Goal: Task Accomplishment & Management: Use online tool/utility

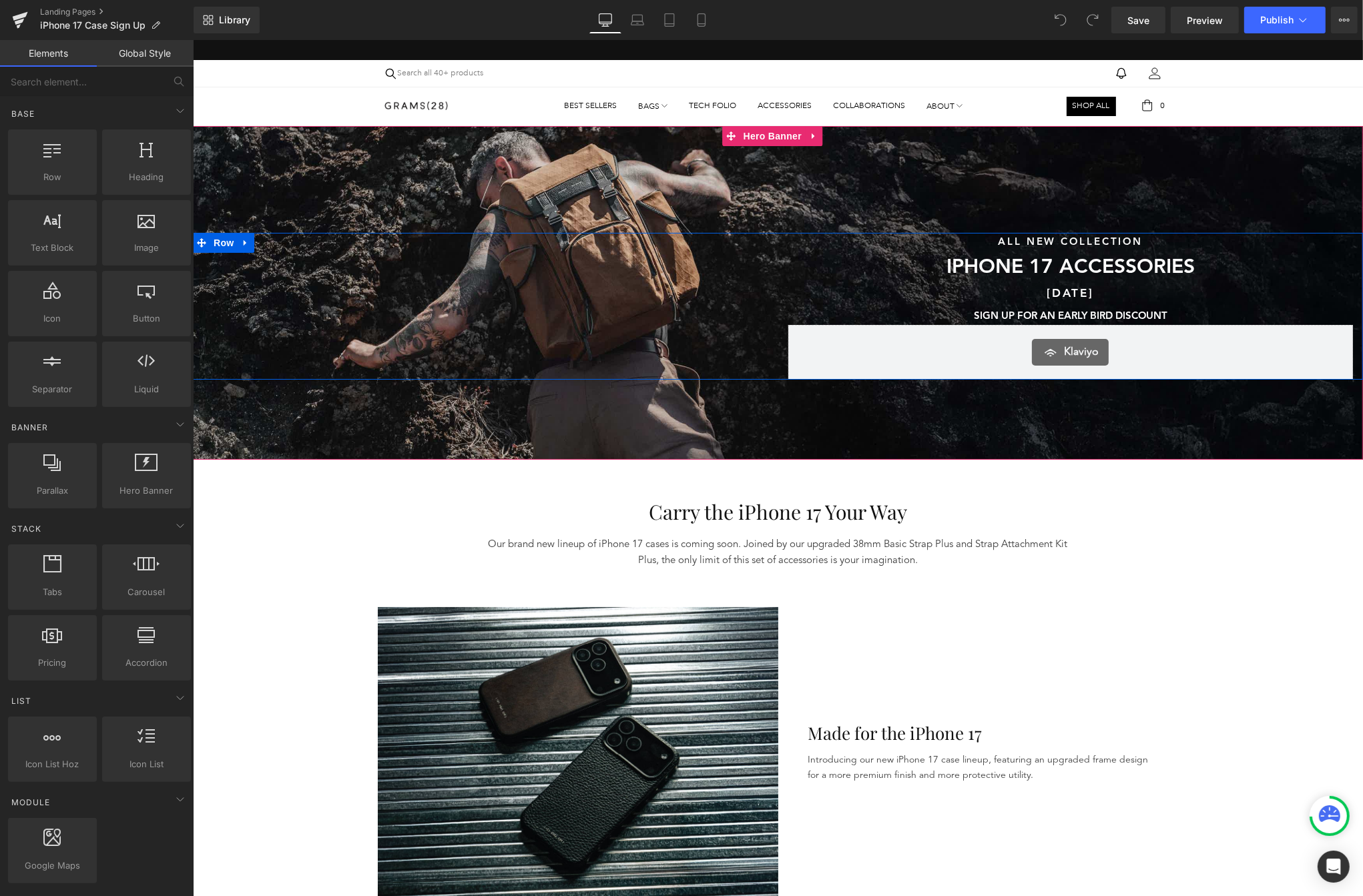
drag, startPoint x: 192, startPoint y: 40, endPoint x: 597, endPoint y: 259, distance: 460.4
click at [597, 259] on div "Sunshine & Savings Text Block SAVE UP TO 40% SITEWIDE DURING OUR SUMMER SALE Te…" at bounding box center [484, 306] width 585 height 147
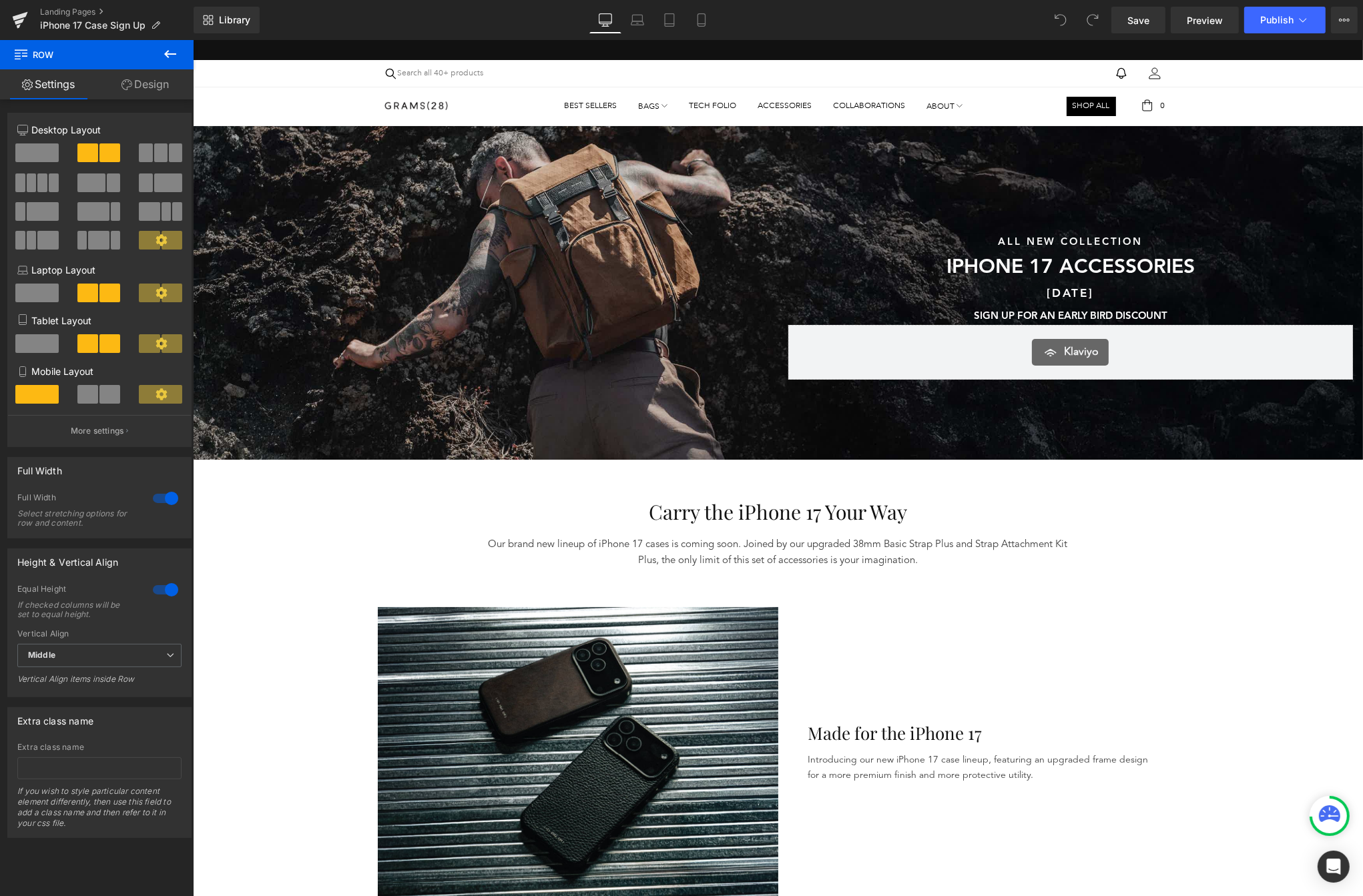
click at [373, 184] on div at bounding box center [778, 292] width 1171 height 334
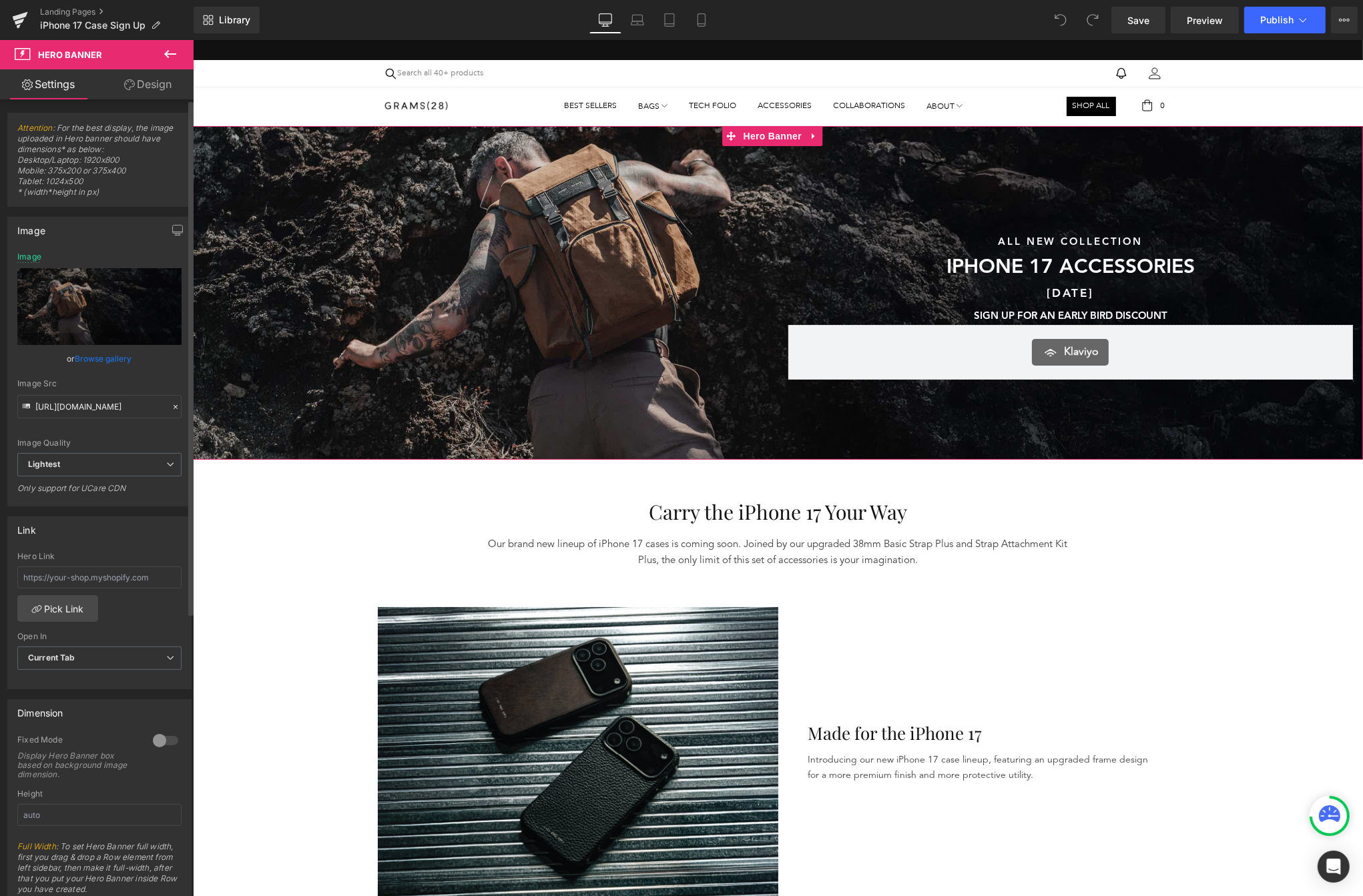
click at [99, 352] on link "Browse gallery" at bounding box center [103, 358] width 56 height 24
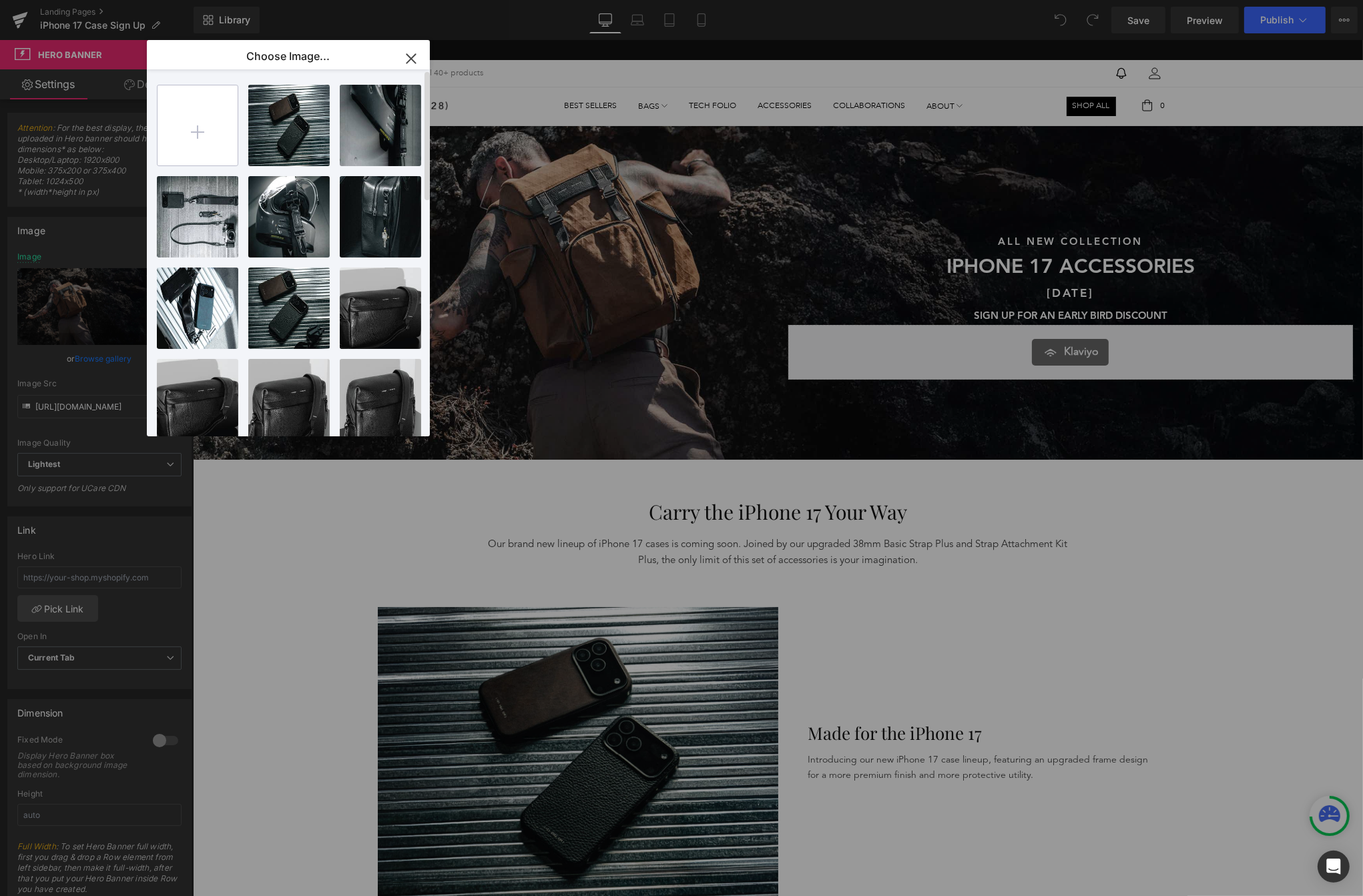
click at [218, 129] on input "file" at bounding box center [197, 125] width 80 height 80
click at [417, 66] on icon "button" at bounding box center [411, 59] width 22 height 22
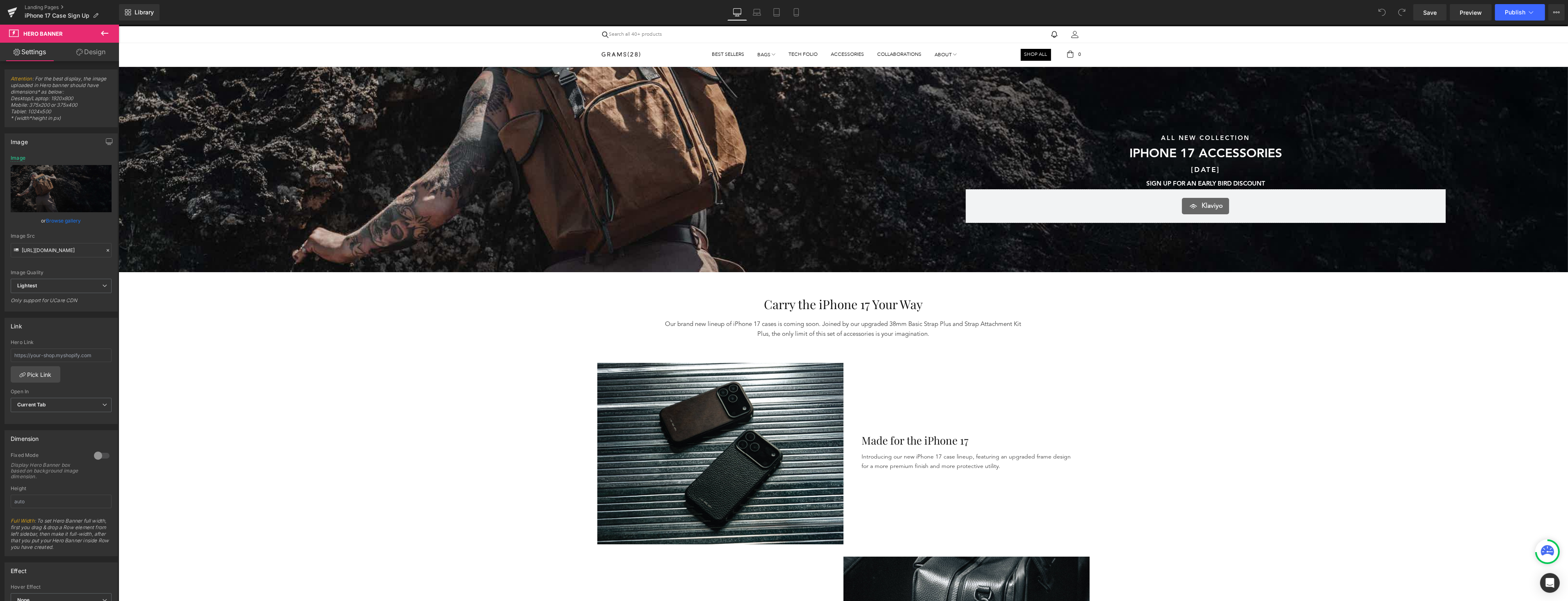
click at [648, 157] on div "Sunshine & Savings Text Block SAVE UP TO 40% SITEWIDE DURING OUR SUMMER SALE Te…" at bounding box center [480, 178] width 725 height 90
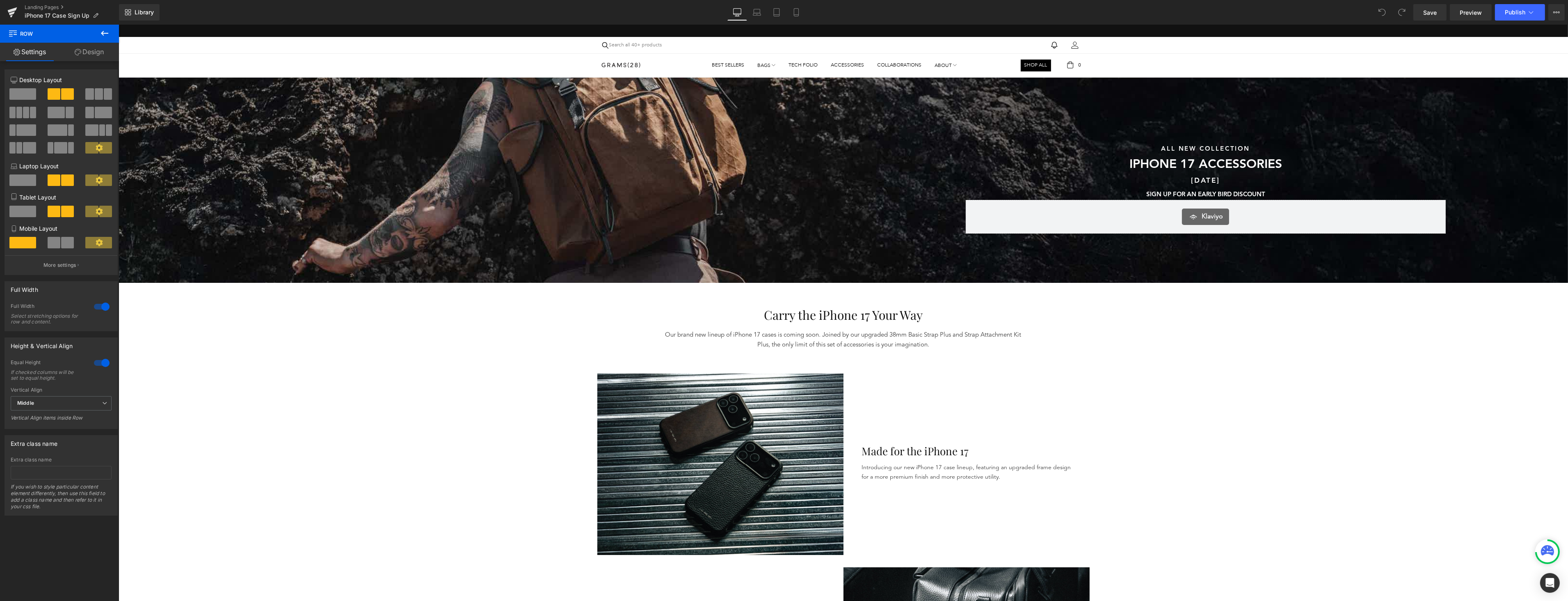
click at [361, 147] on div "Sunshine & Savings Text Block SAVE UP TO 40% SITEWIDE DURING OUR SUMMER SALE Te…" at bounding box center [480, 188] width 725 height 90
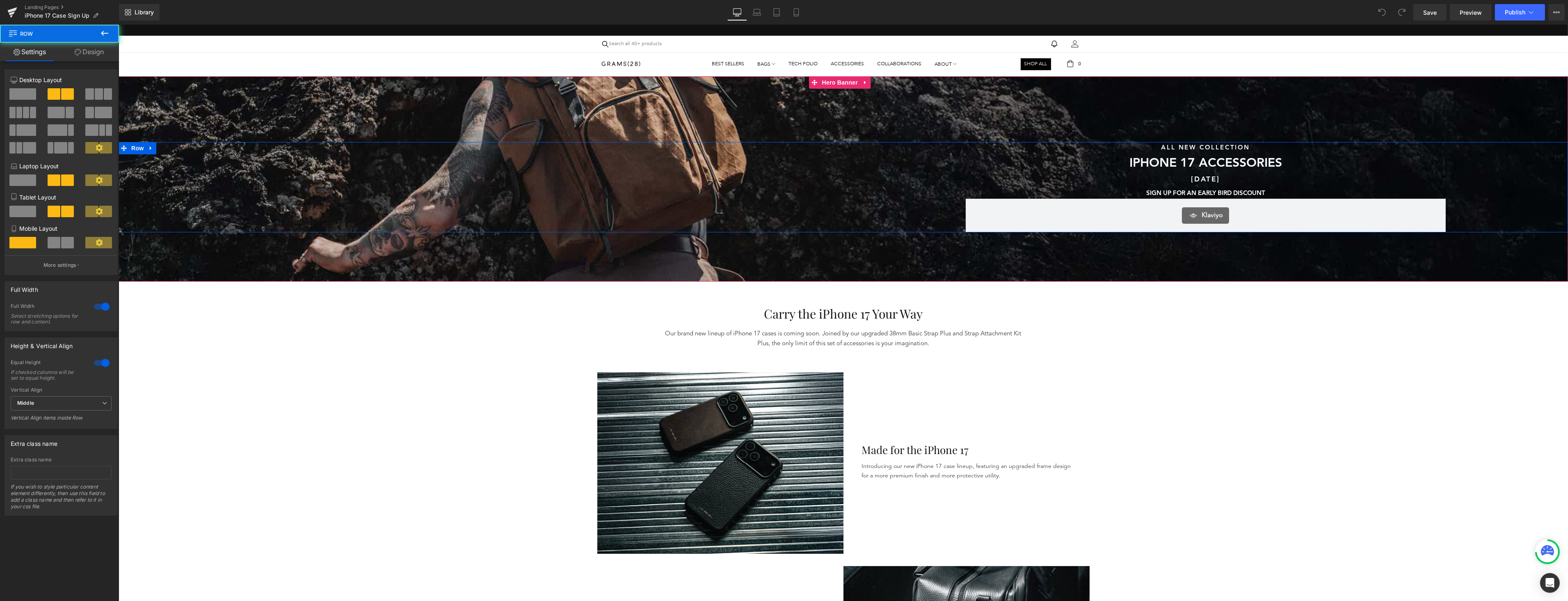
scroll to position [2, 0]
click at [206, 227] on div "Sunshine & Savings Text Block SAVE UP TO 40% SITEWIDE DURING OUR SUMMER SALE Te…" at bounding box center [480, 187] width 725 height 90
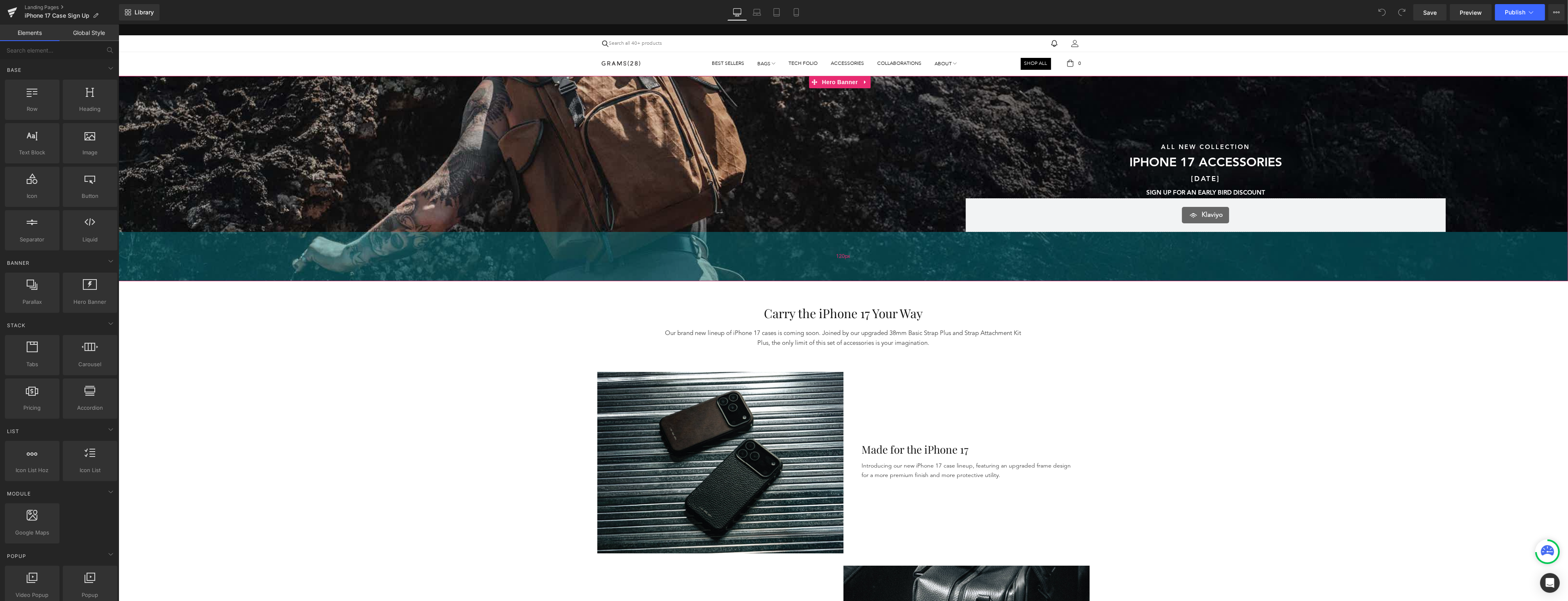
click at [153, 260] on div "120px" at bounding box center [842, 256] width 1449 height 49
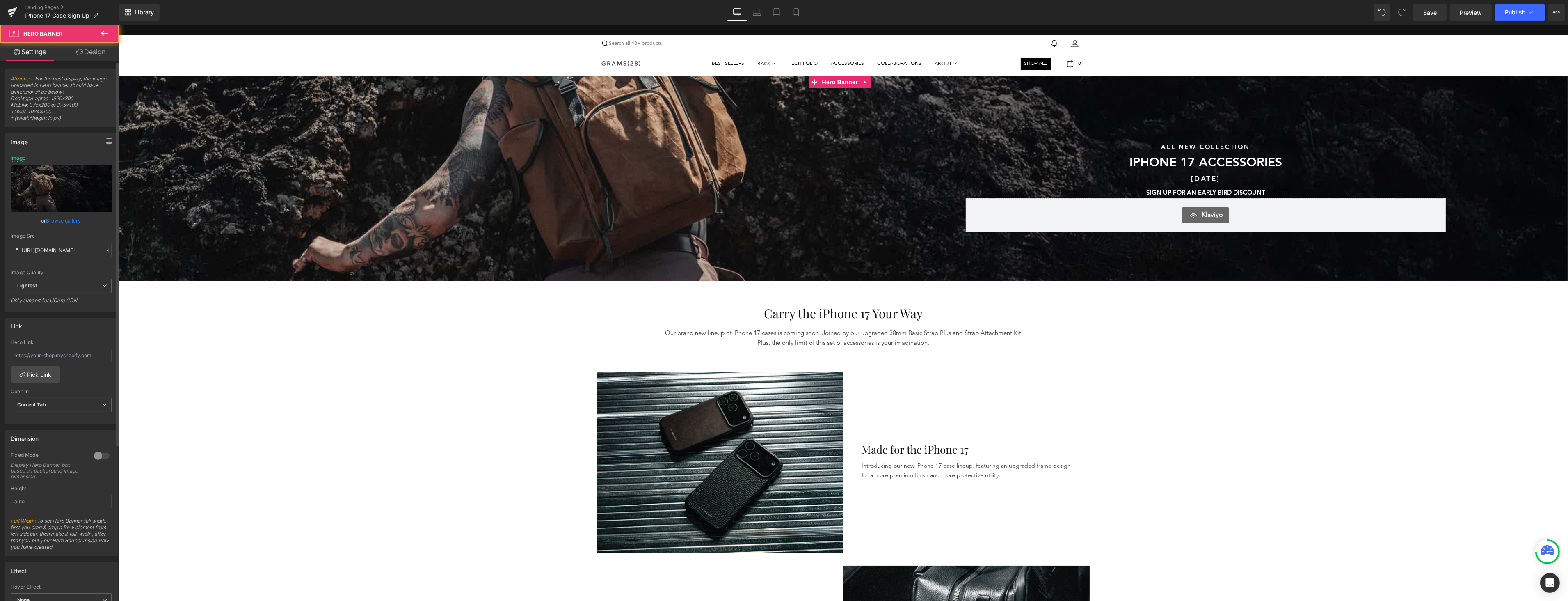
click at [66, 220] on link "Browse gallery" at bounding box center [63, 220] width 35 height 15
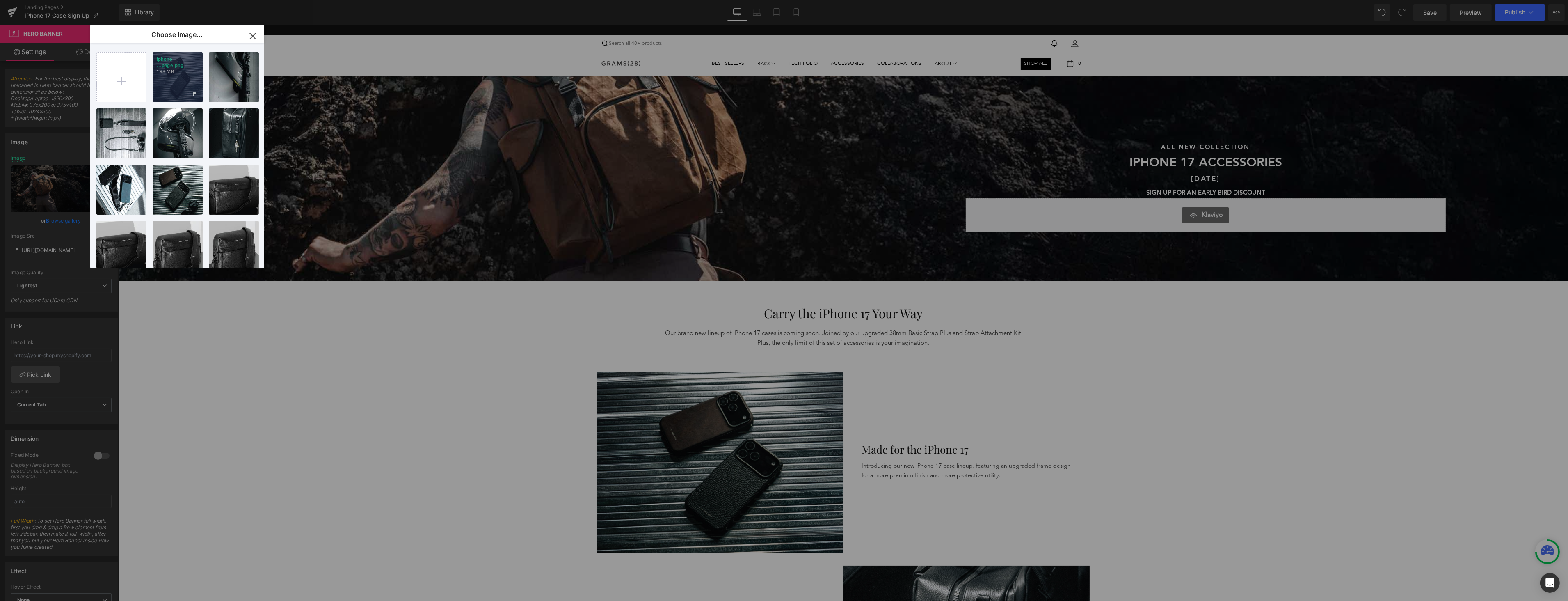
click at [181, 83] on div "iphone ...page.png 1.98 MB" at bounding box center [178, 77] width 50 height 50
type input "[URL][DOMAIN_NAME]"
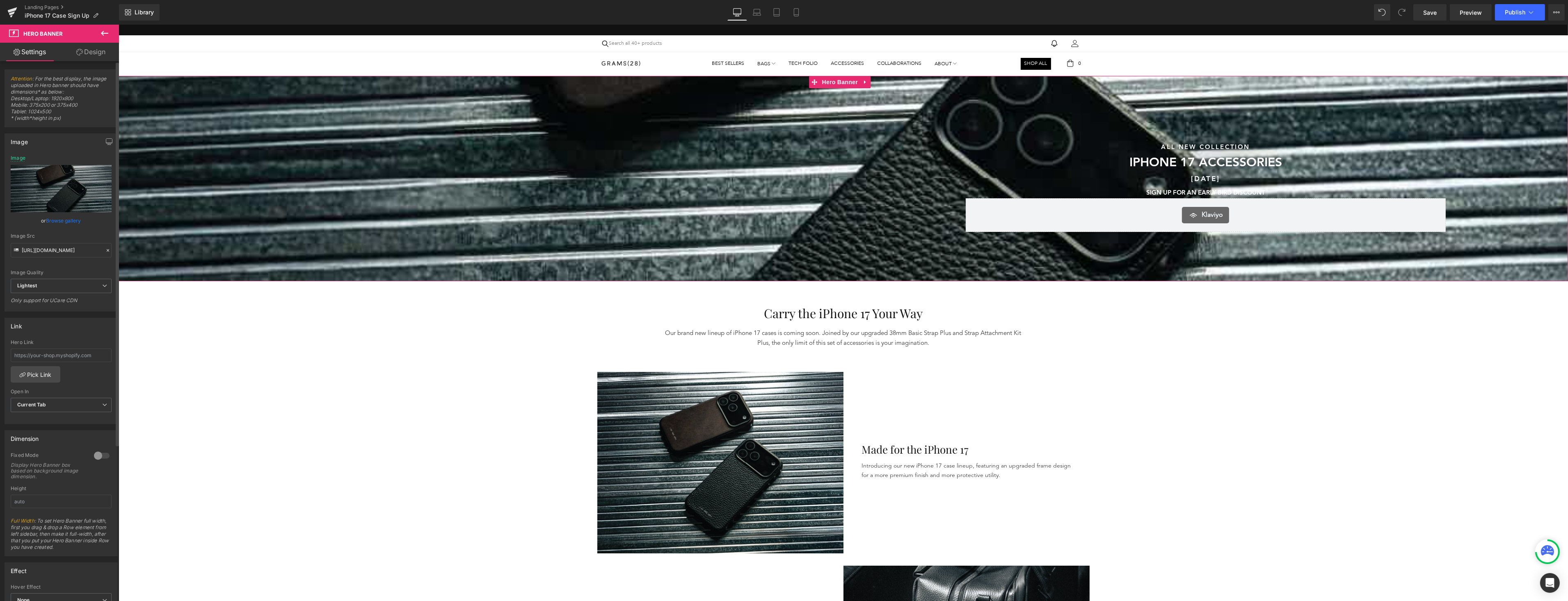
click at [71, 217] on link "Browse gallery" at bounding box center [63, 220] width 35 height 15
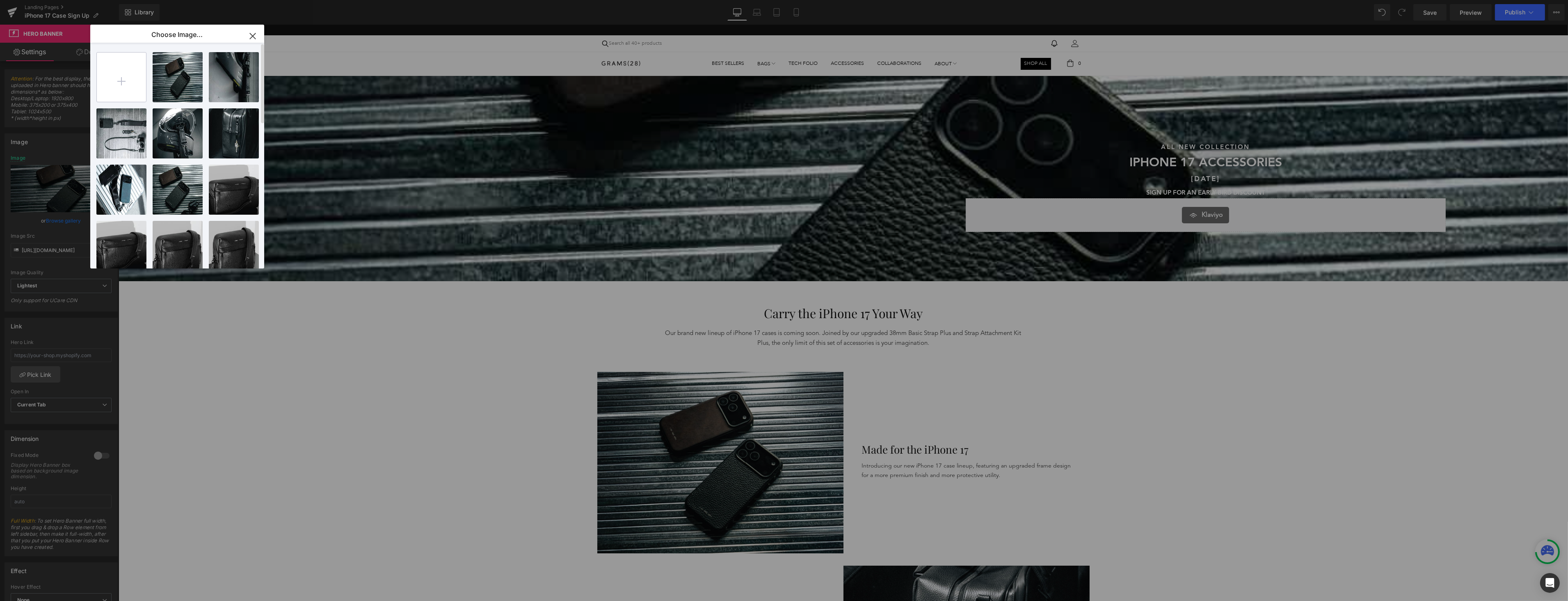
click at [99, 93] on input "file" at bounding box center [121, 77] width 49 height 49
type input "C:\fakepath\Banner-min (1).png"
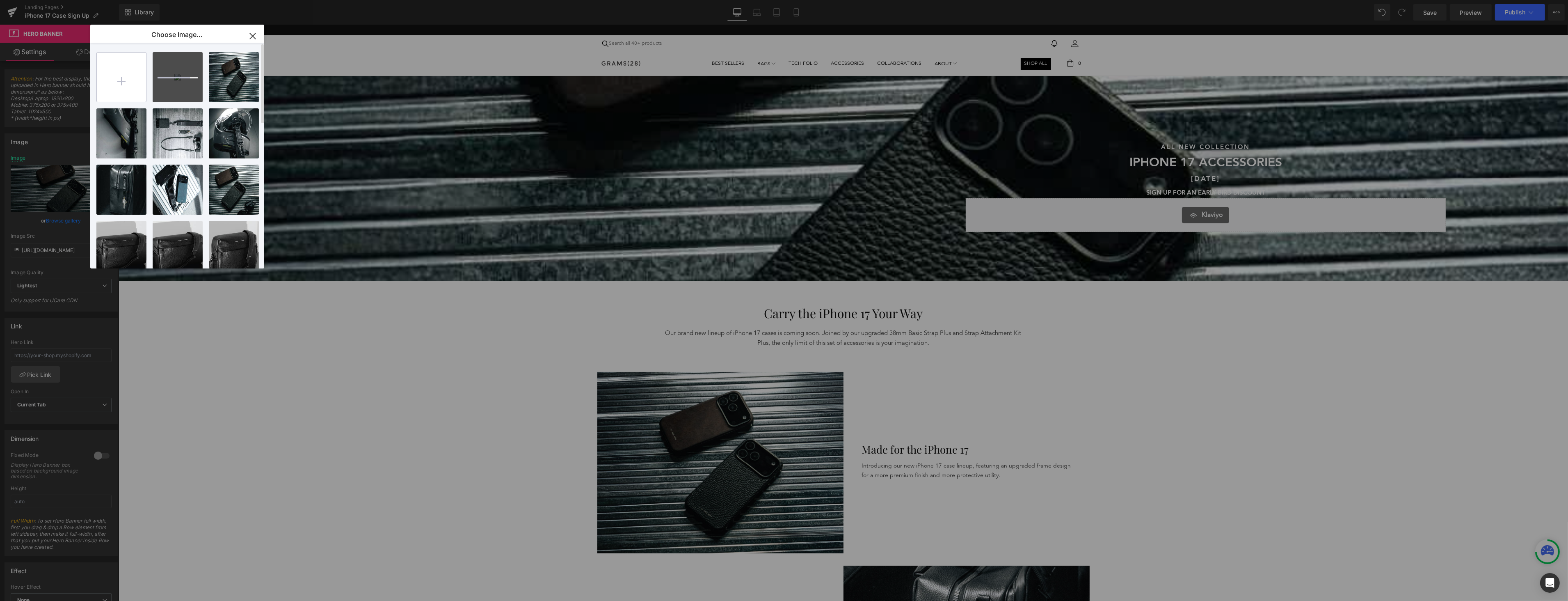
click at [128, 80] on input "file" at bounding box center [121, 77] width 49 height 49
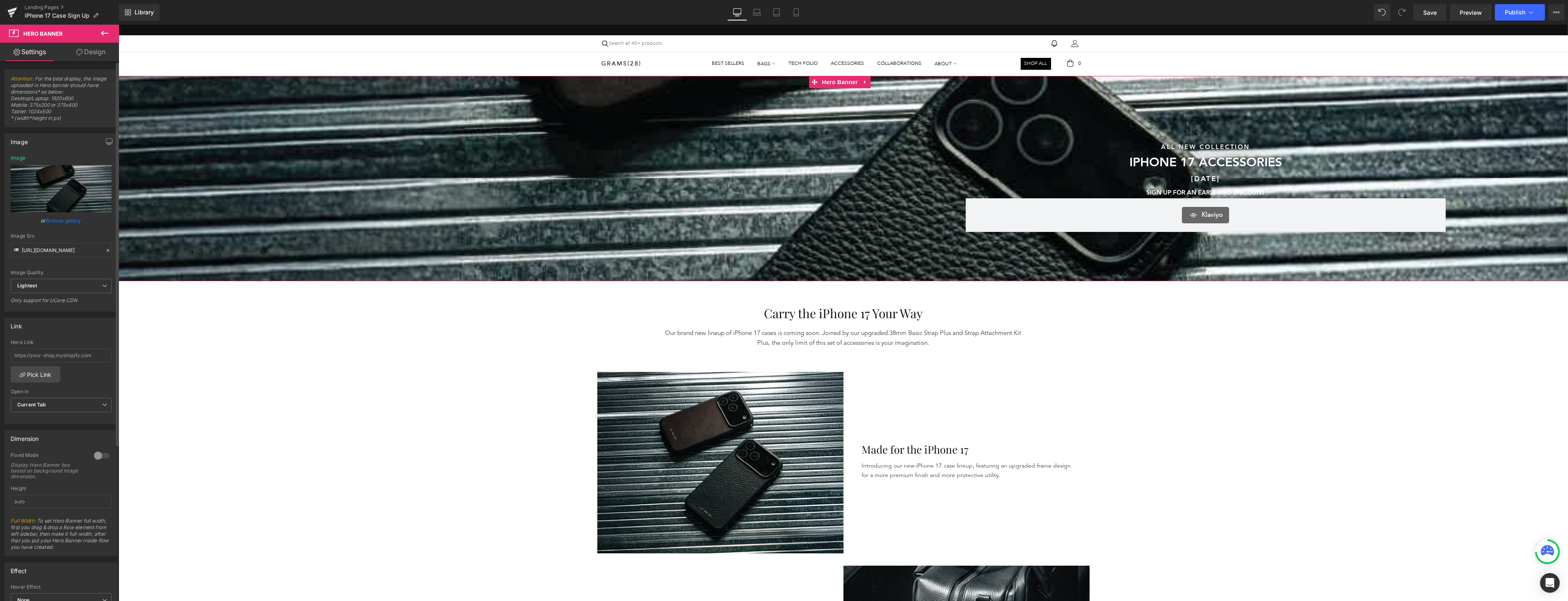
click at [75, 221] on link "Browse gallery" at bounding box center [63, 220] width 35 height 15
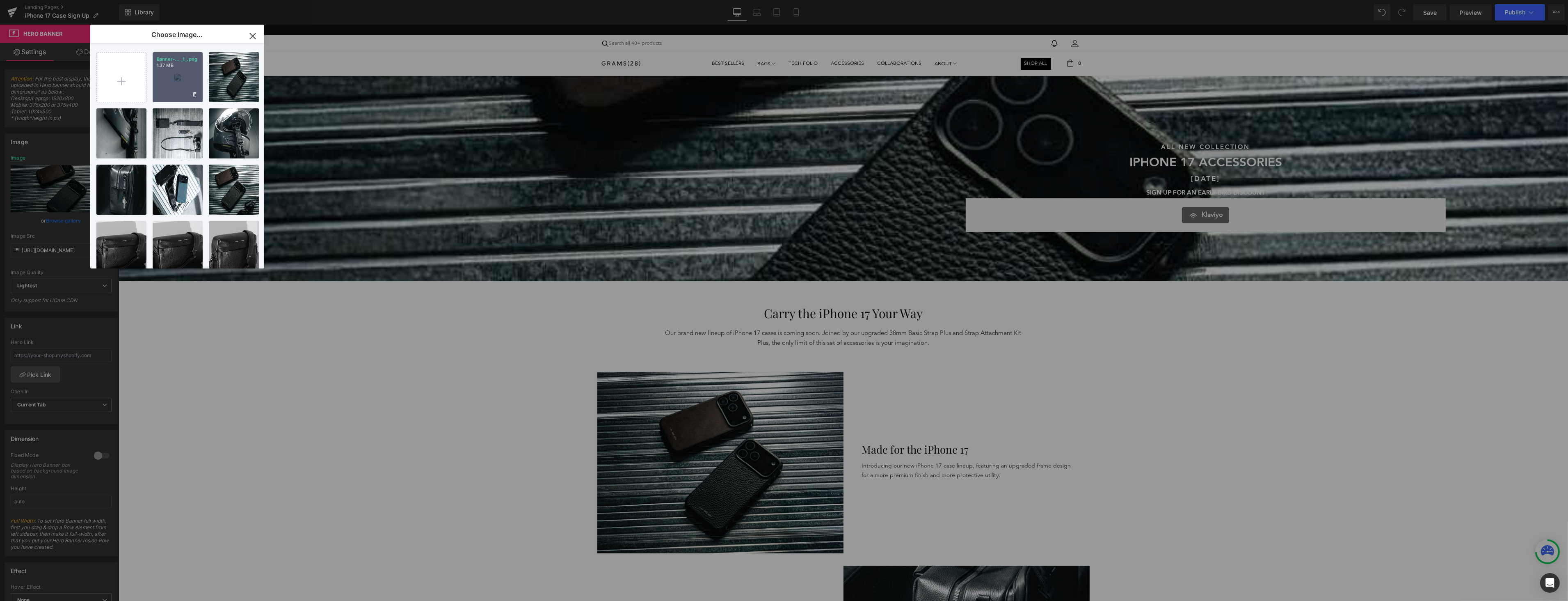
click at [171, 83] on div "Banner-... _1_.png 1.37 MB" at bounding box center [178, 77] width 50 height 50
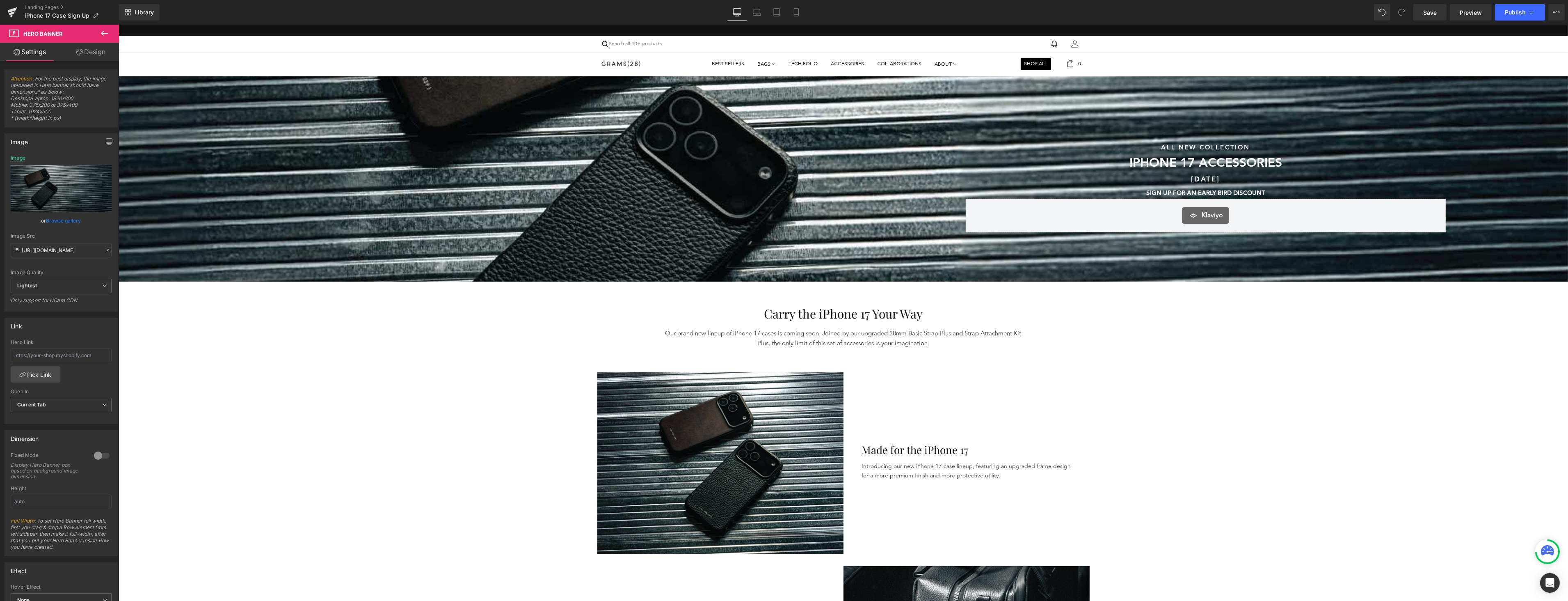
scroll to position [0, 0]
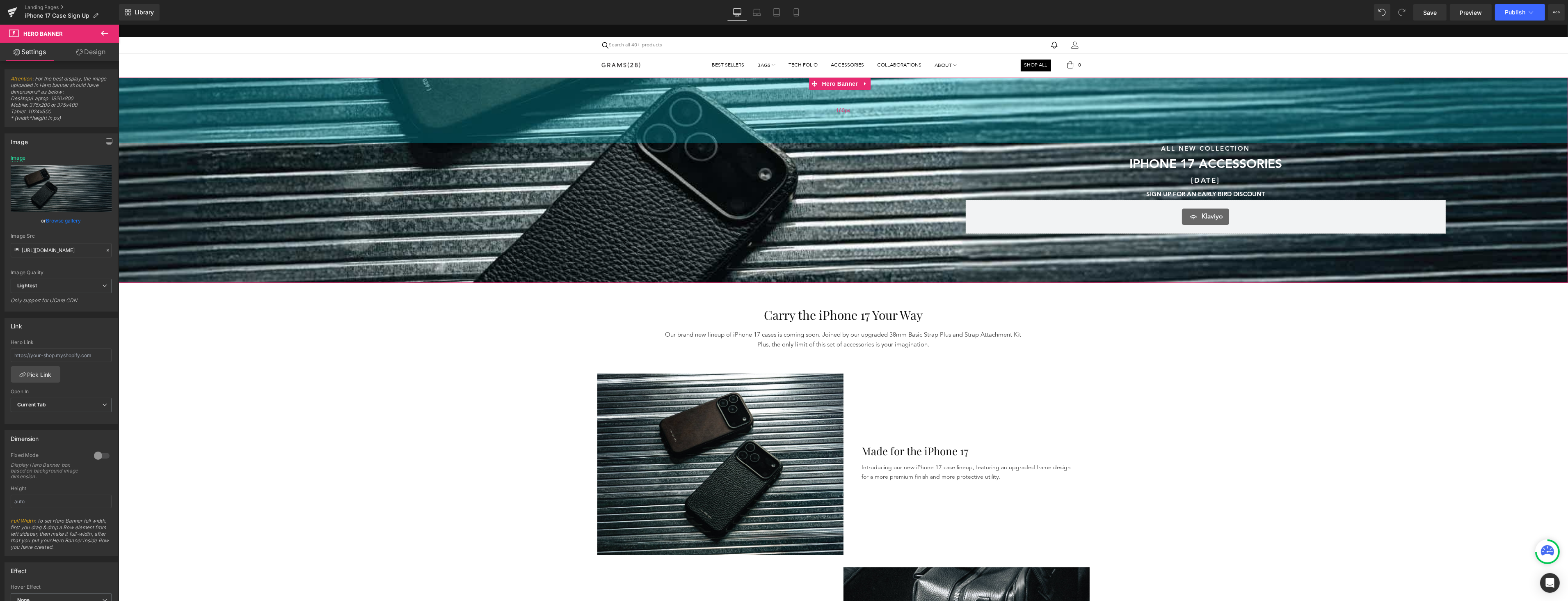
click at [838, 120] on div "160px" at bounding box center [842, 110] width 1449 height 66
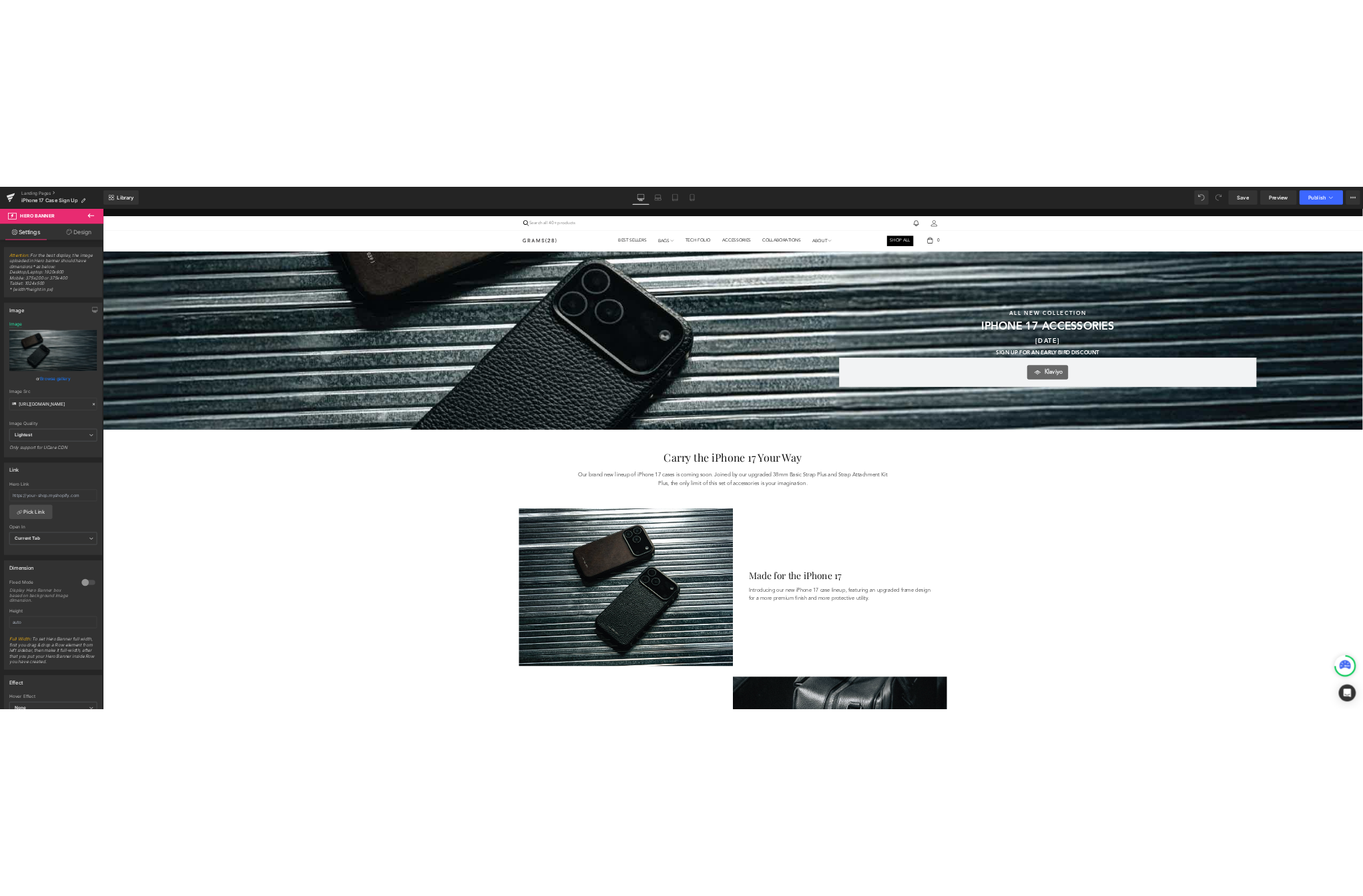
scroll to position [5, 0]
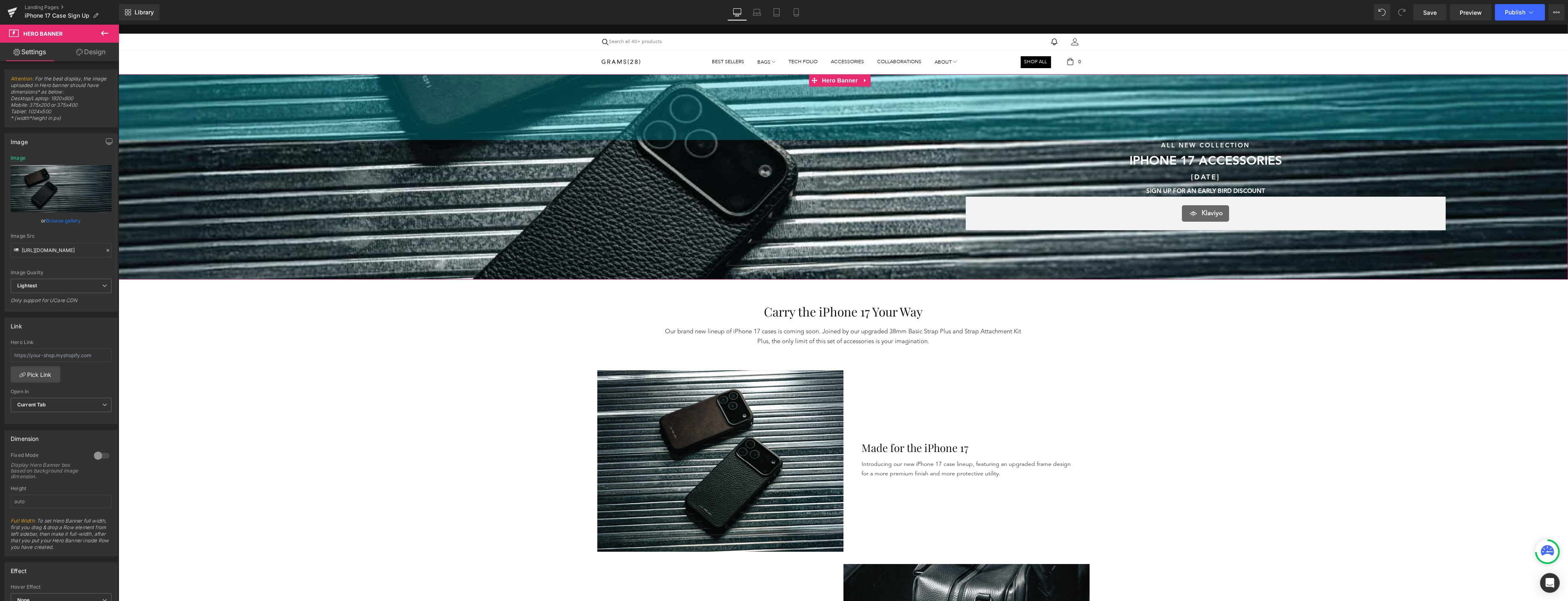
click at [183, 135] on div "160px" at bounding box center [842, 107] width 1449 height 66
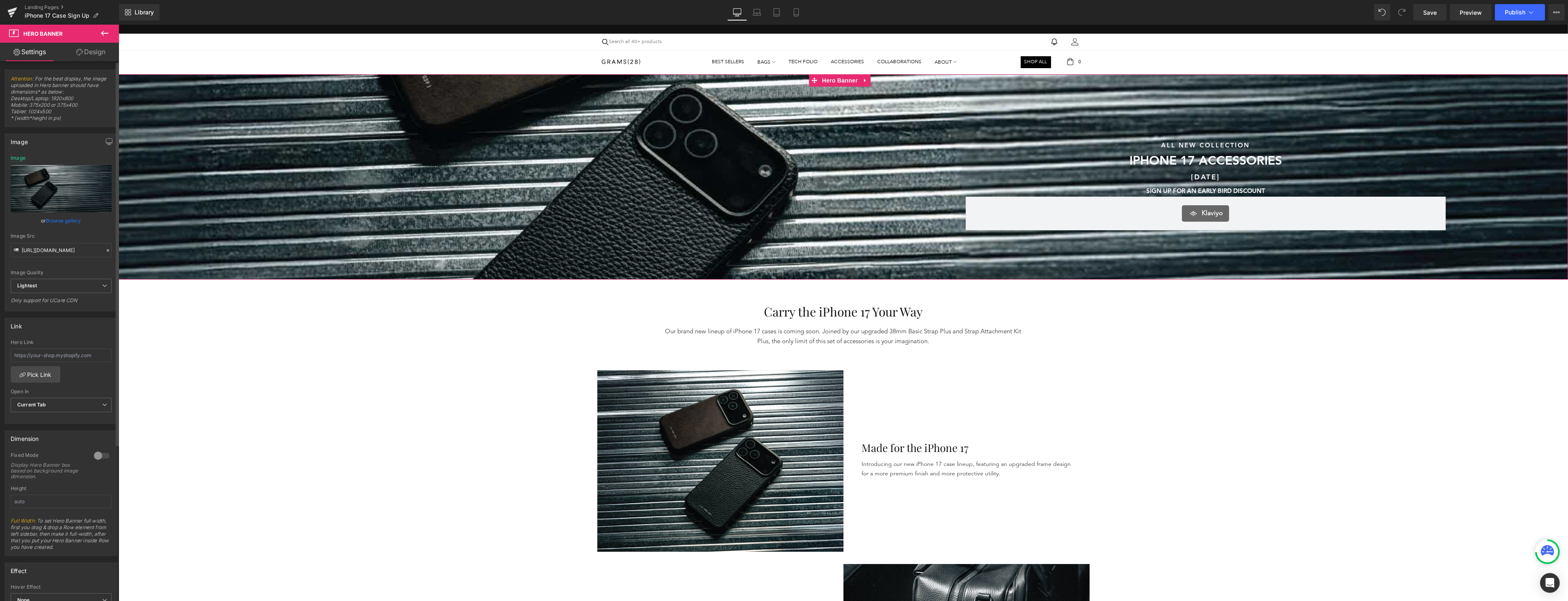
click at [66, 216] on link "Browse gallery" at bounding box center [63, 220] width 35 height 15
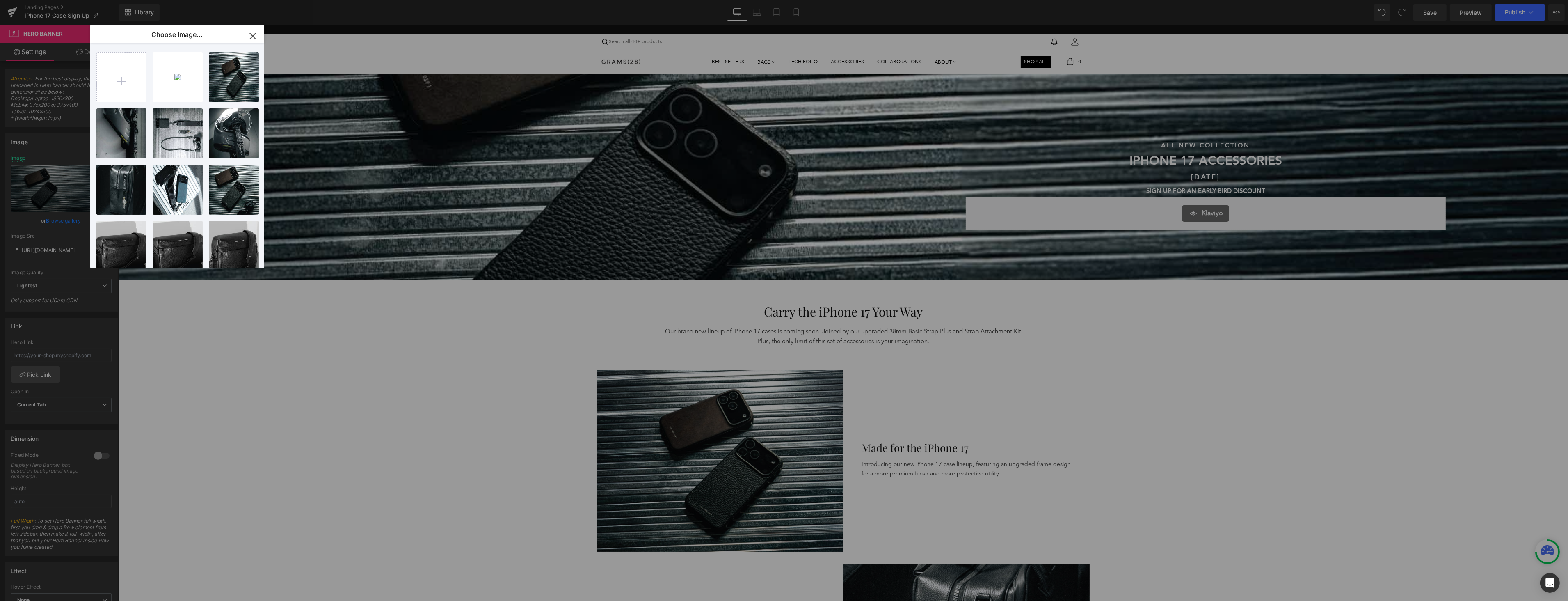
click at [253, 33] on icon "button" at bounding box center [253, 37] width 13 height 13
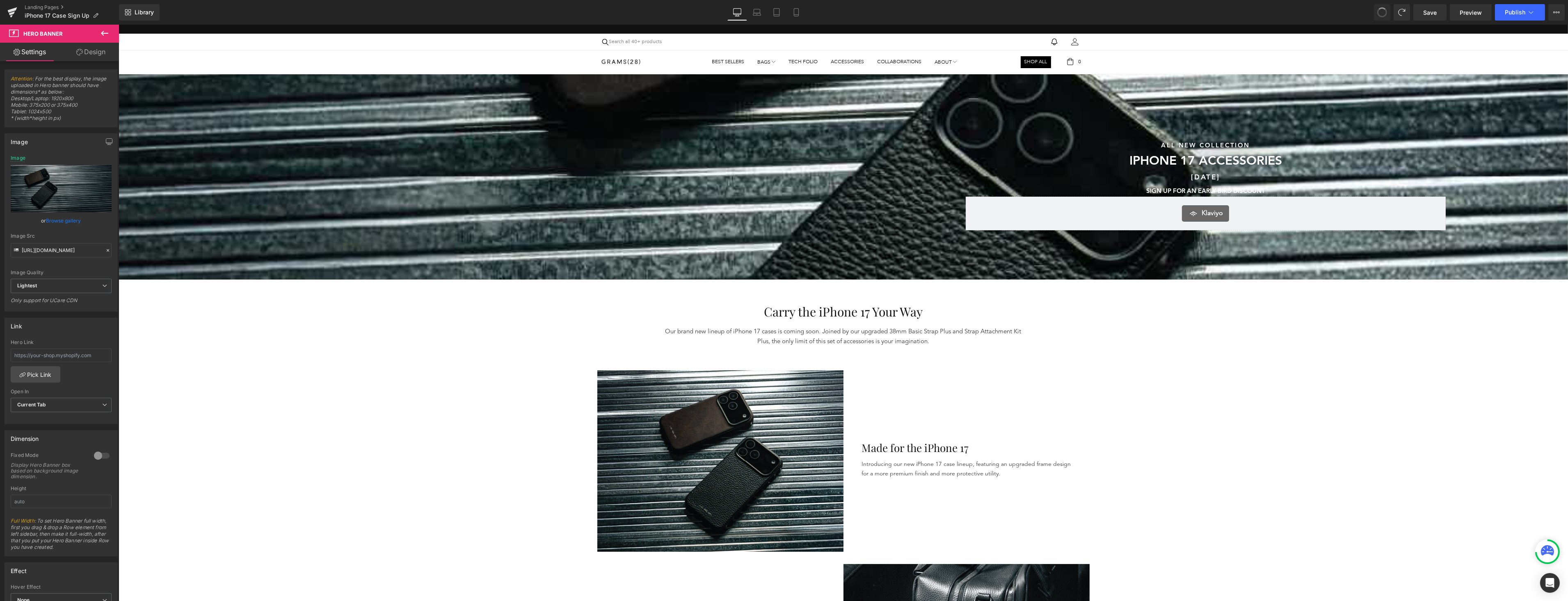
type input "[URL][DOMAIN_NAME]"
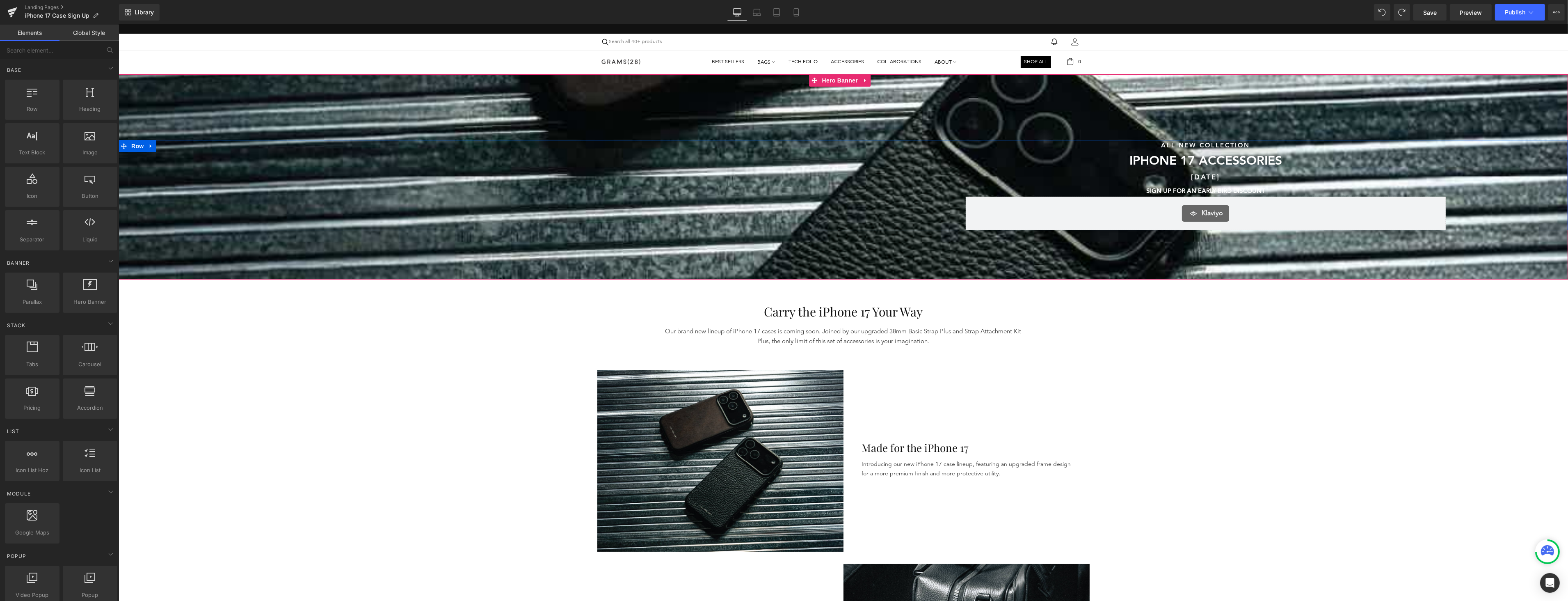
click at [399, 171] on div "Sunshine & Savings Text Block SAVE UP TO 40% SITEWIDE DURING OUR SUMMER SALE Te…" at bounding box center [480, 185] width 725 height 90
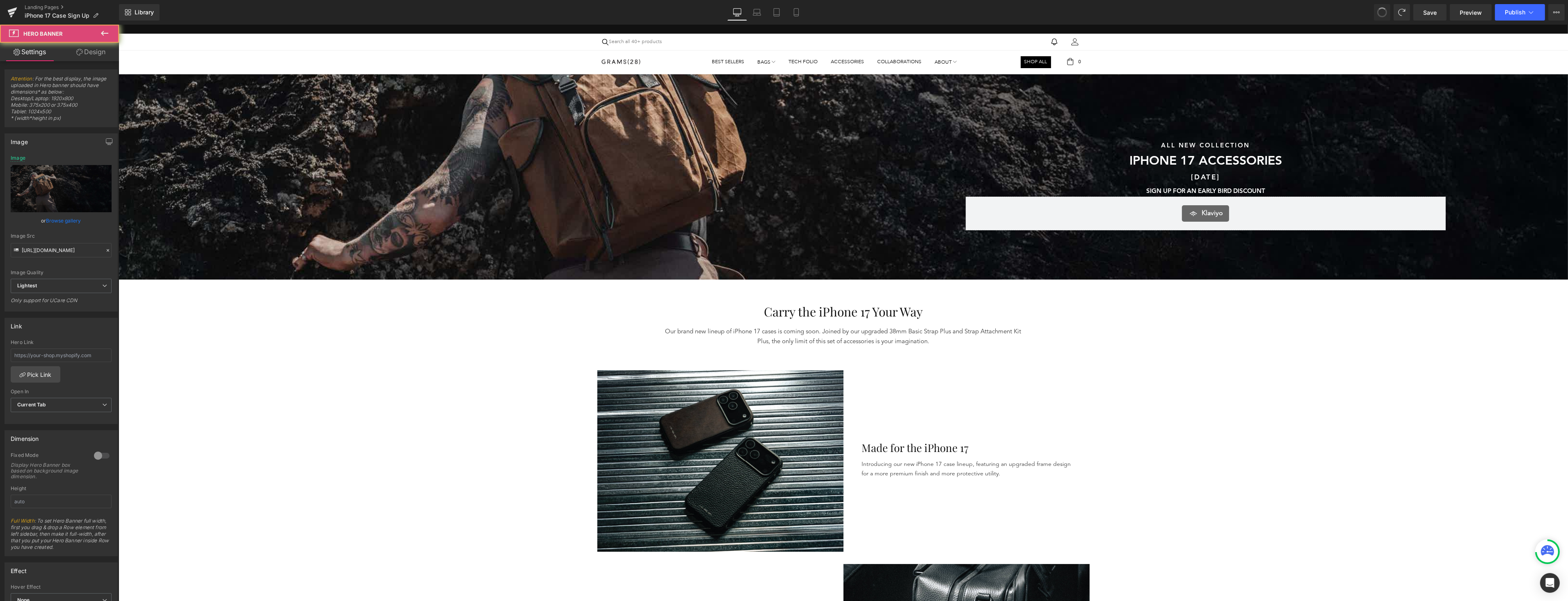
type input "[URL][DOMAIN_NAME]"
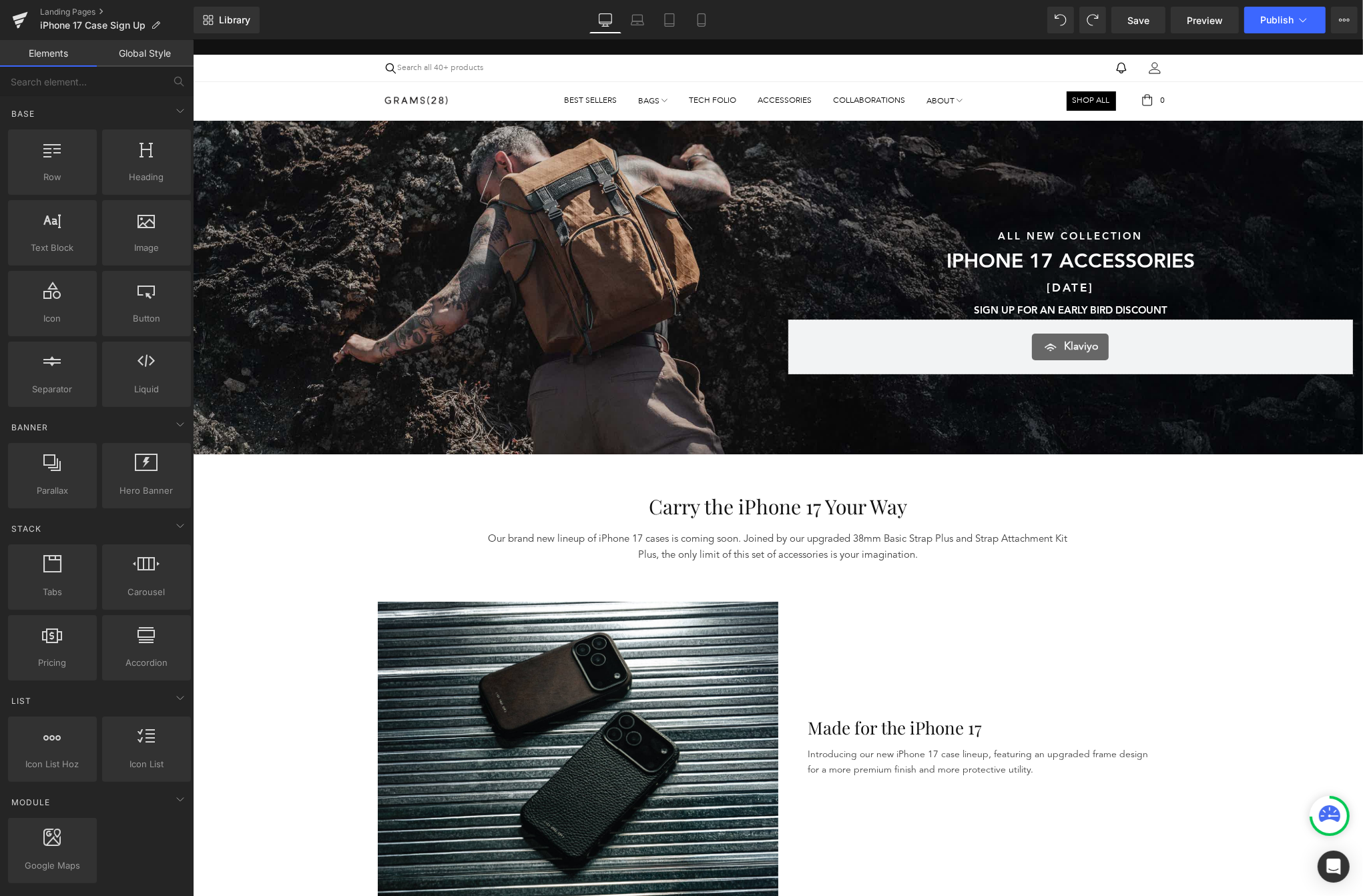
click at [427, 267] on div "Sunshine & Savings Text Block SAVE UP TO 40% SITEWIDE DURING OUR SUMMER SALE Te…" at bounding box center [484, 301] width 585 height 147
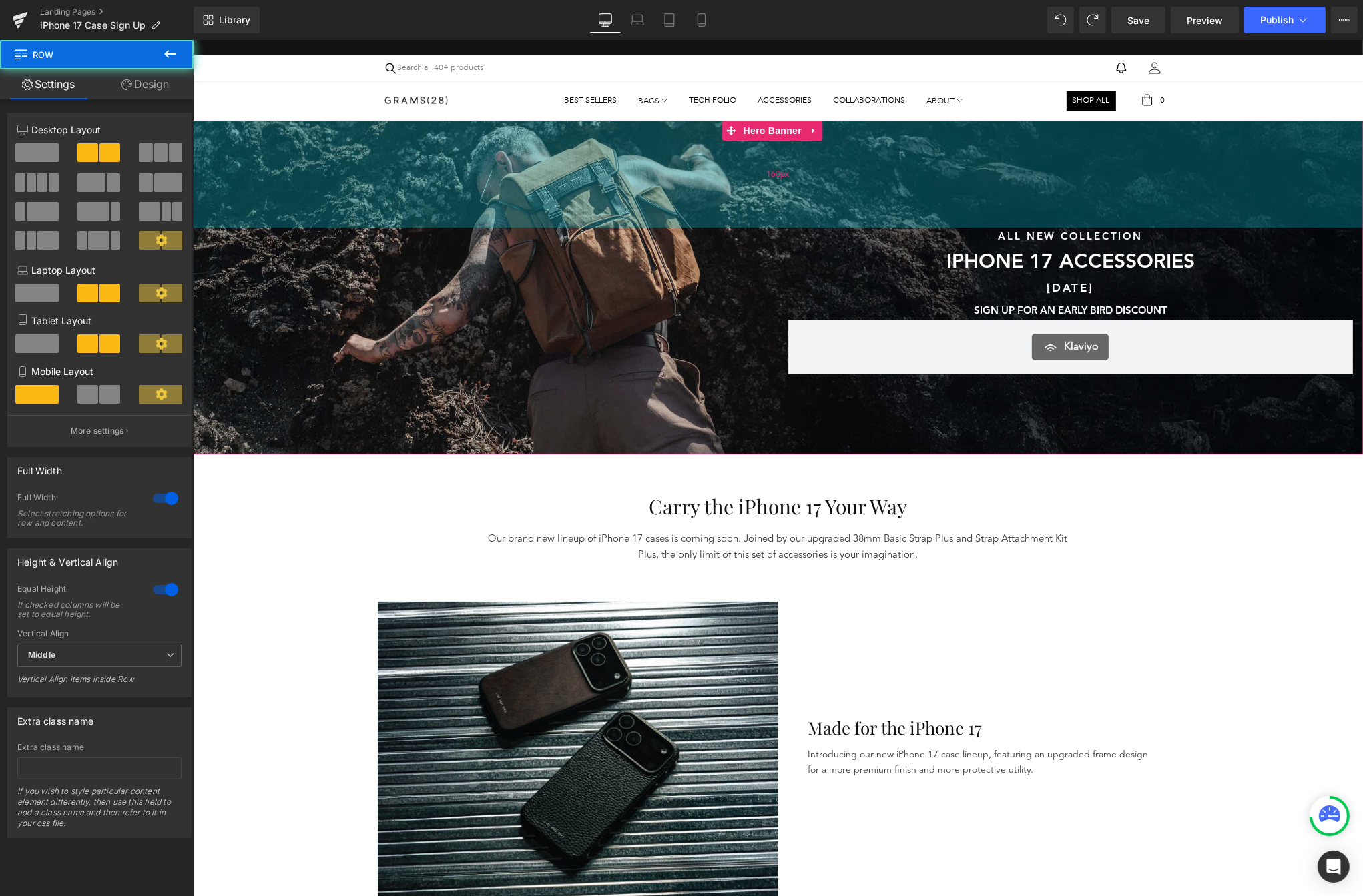
click at [212, 147] on div "160px" at bounding box center [778, 174] width 1171 height 107
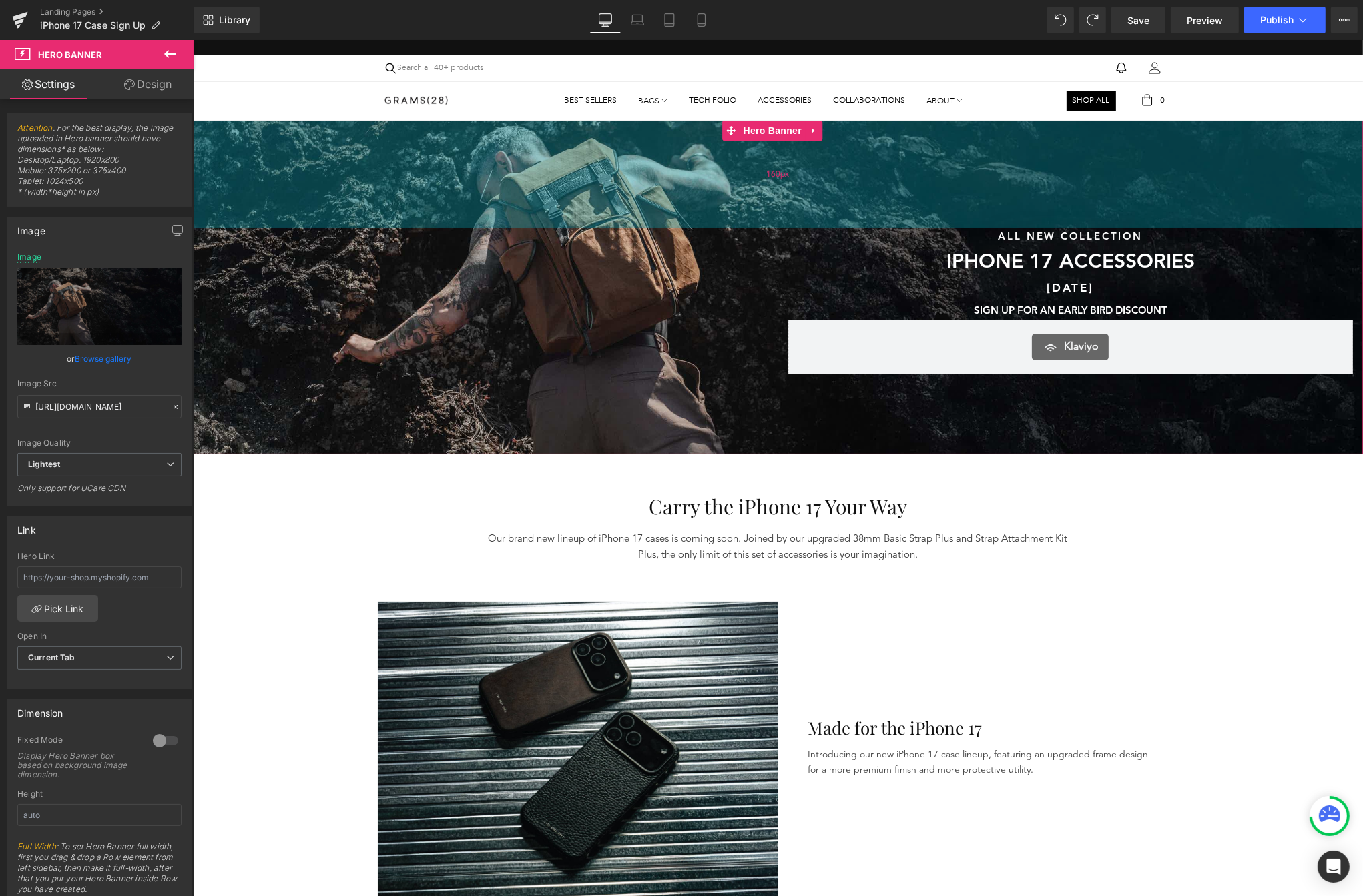
click at [465, 169] on div "160px" at bounding box center [778, 174] width 1171 height 107
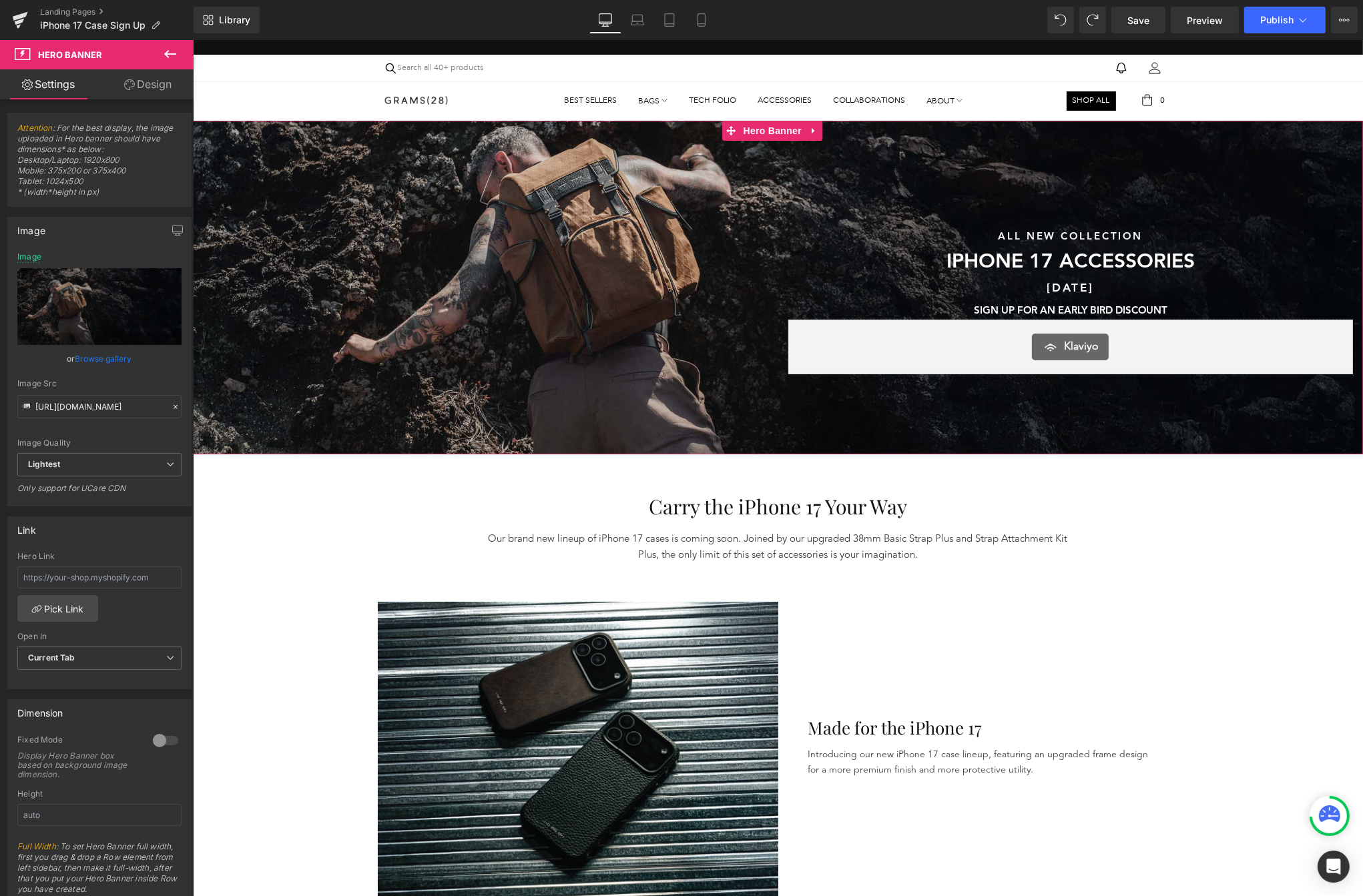
click at [108, 349] on link "Browse gallery" at bounding box center [103, 358] width 56 height 24
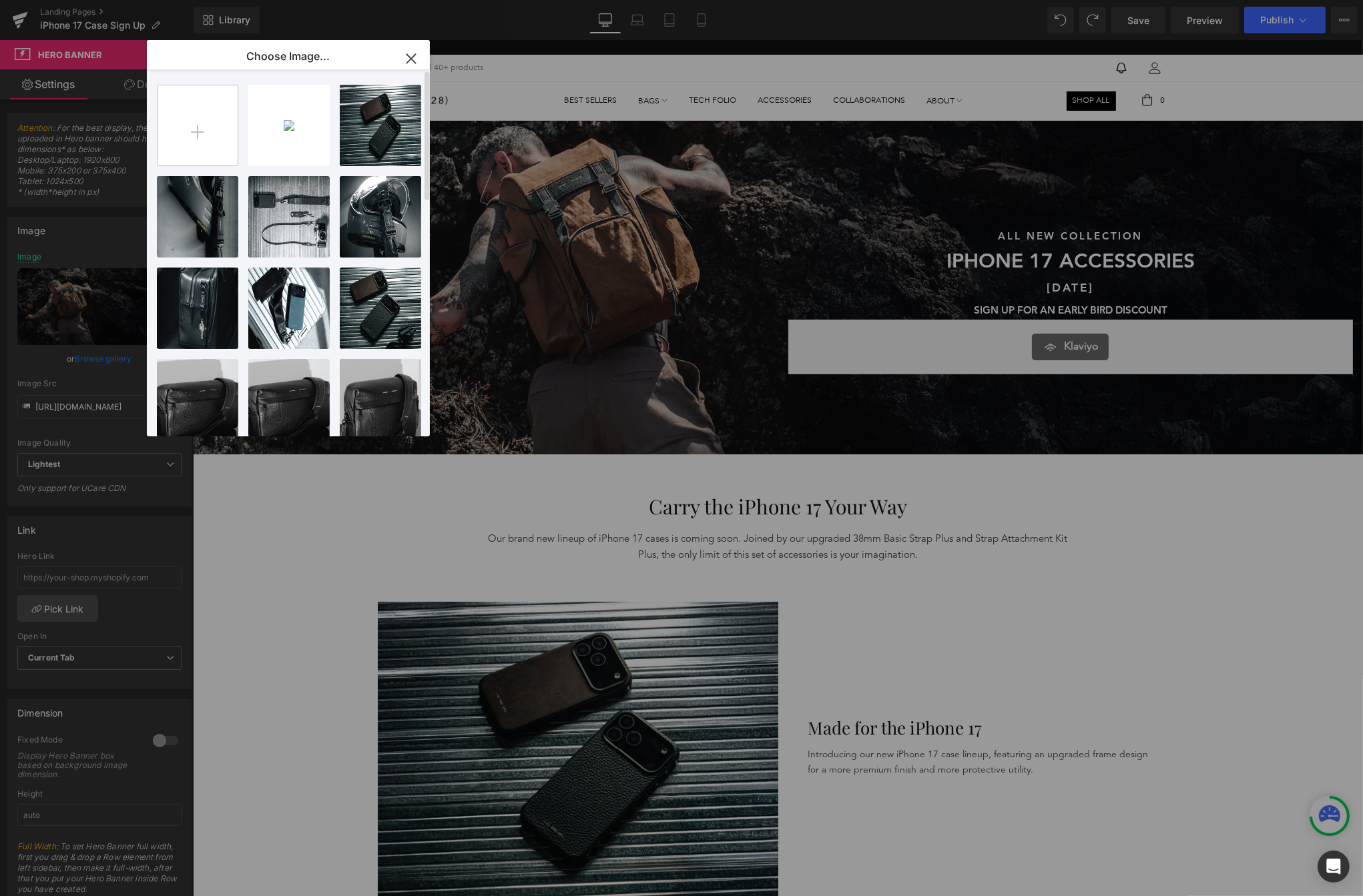
click at [174, 135] on input "file" at bounding box center [197, 125] width 80 height 80
type input "C:\fakepath\Bannerr.png"
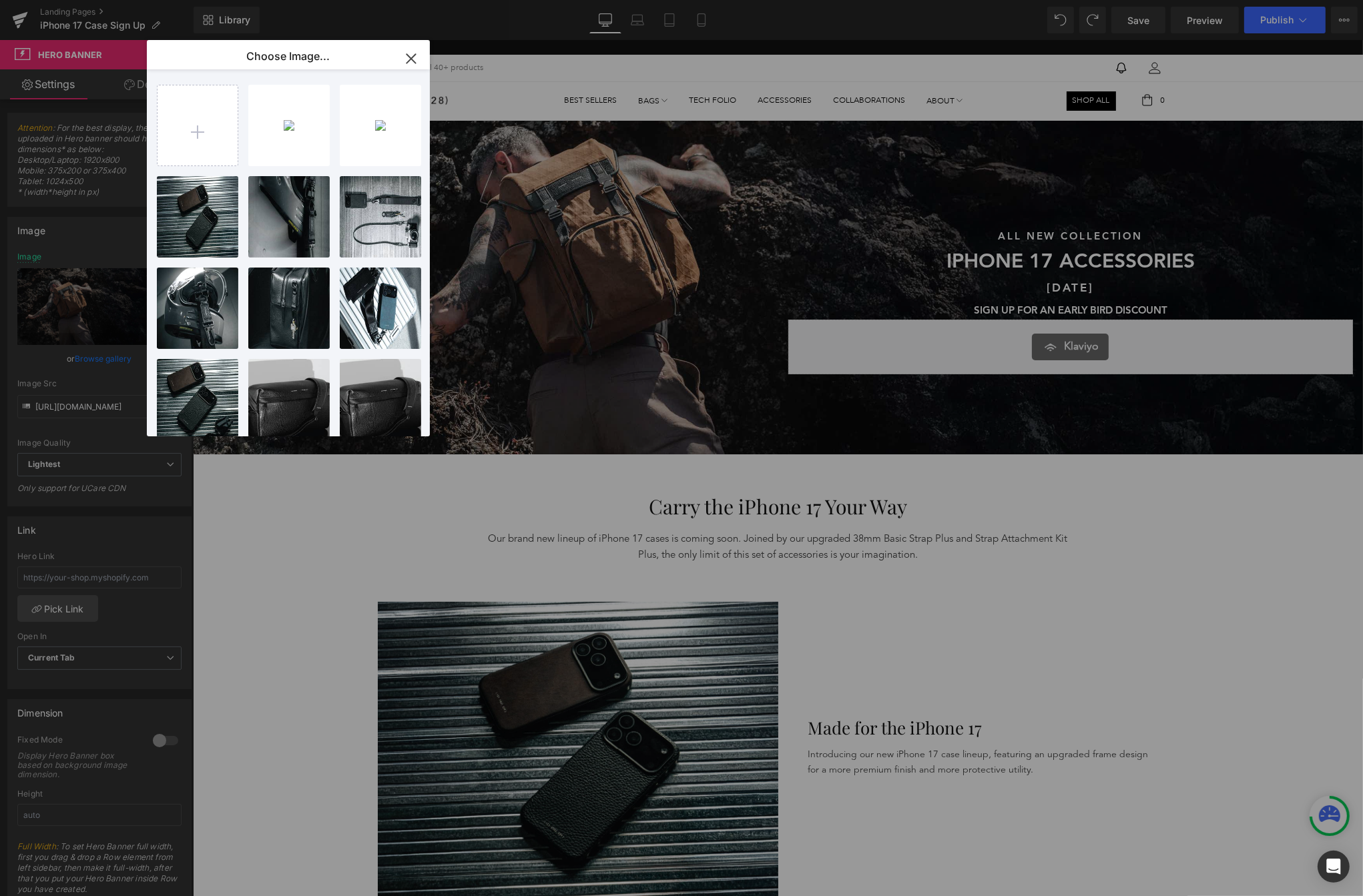
drag, startPoint x: 413, startPoint y: 58, endPoint x: 124, endPoint y: 200, distance: 322.0
click at [413, 58] on icon "button" at bounding box center [411, 59] width 22 height 22
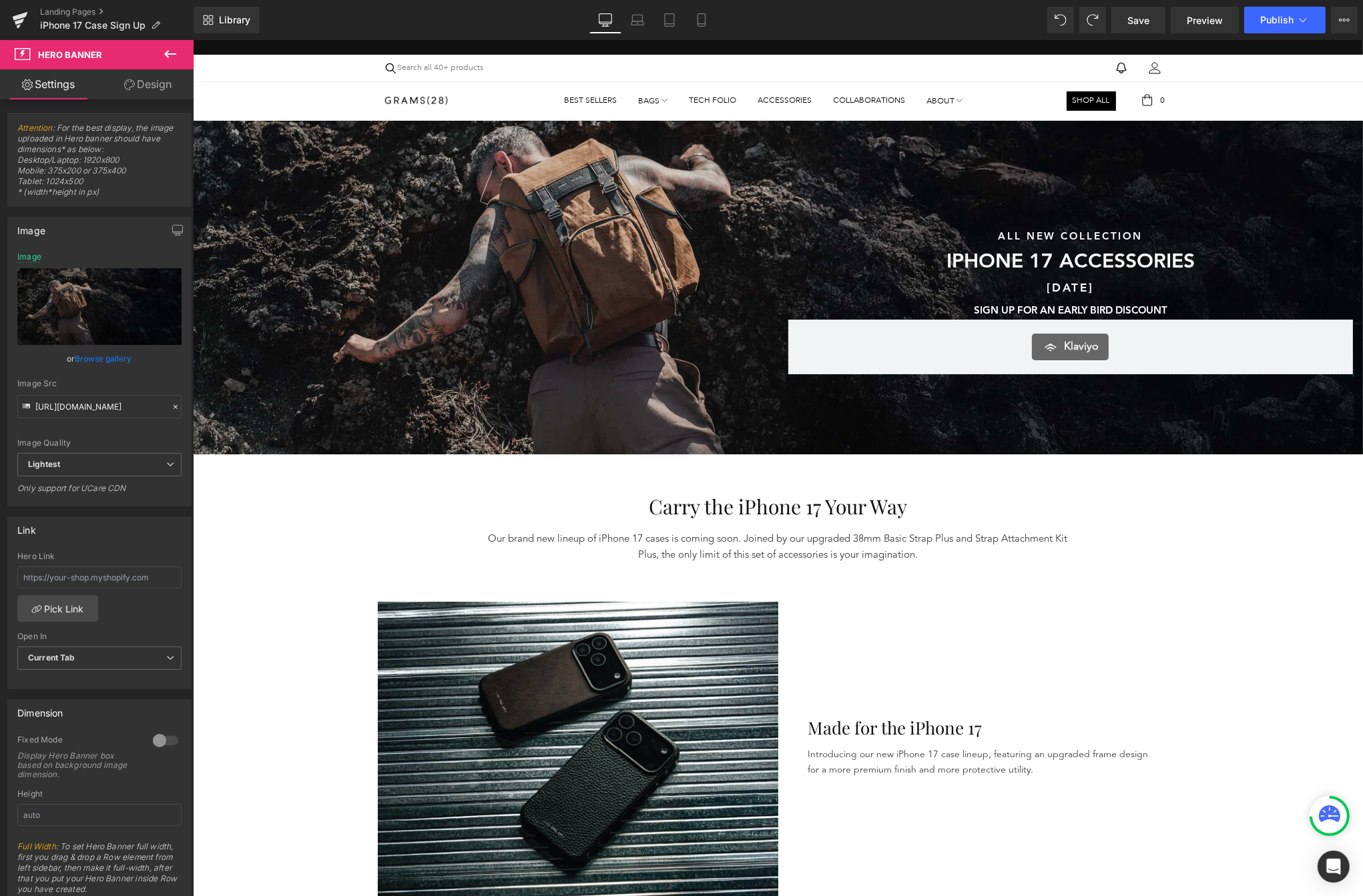
click at [307, 245] on div "Sunshine & Savings Text Block SAVE UP TO 40% SITEWIDE DURING OUR SUMMER SALE Te…" at bounding box center [484, 301] width 585 height 147
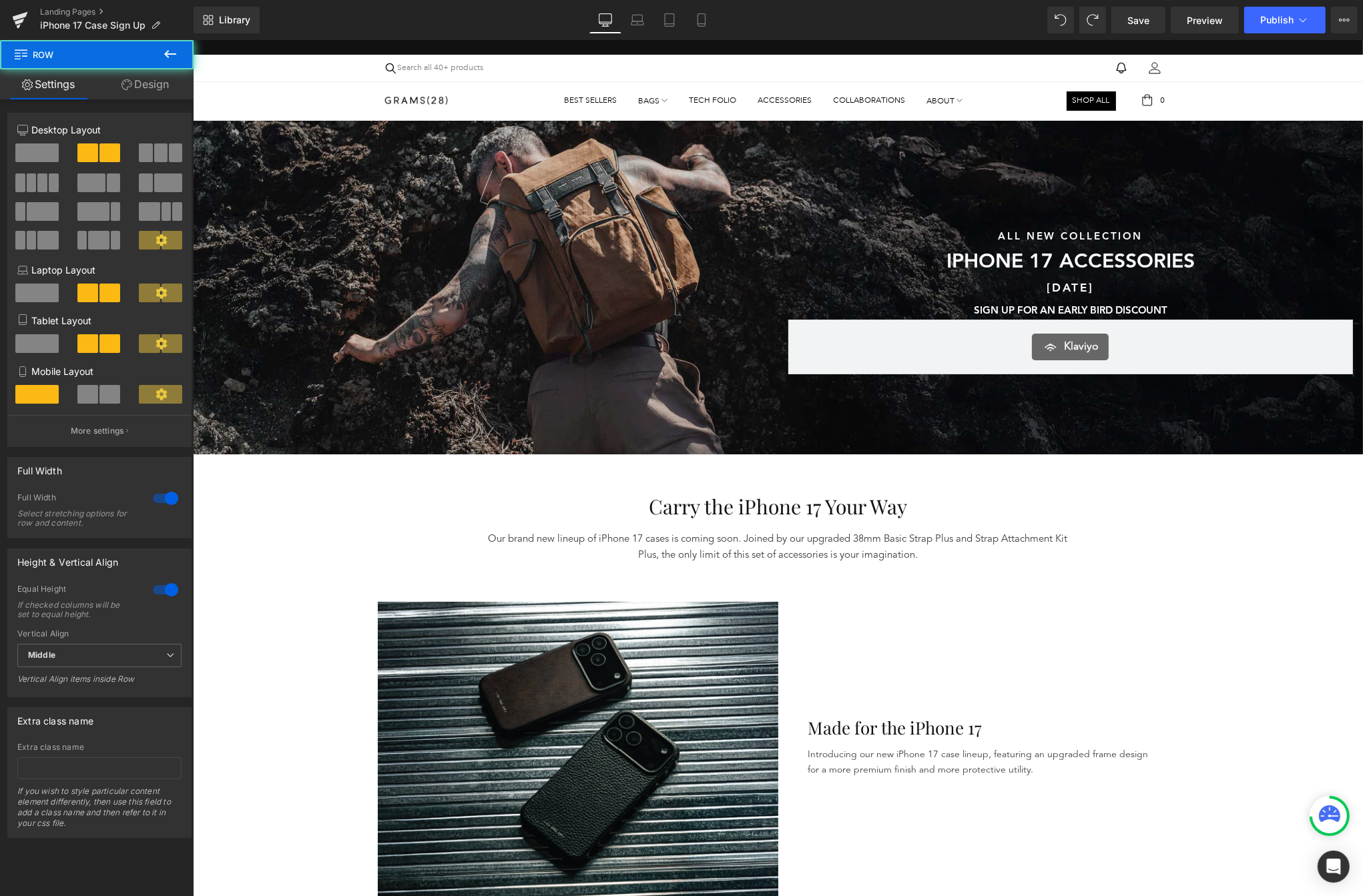
click at [192, 40] on div "120px" at bounding box center [192, 40] width 0 height 0
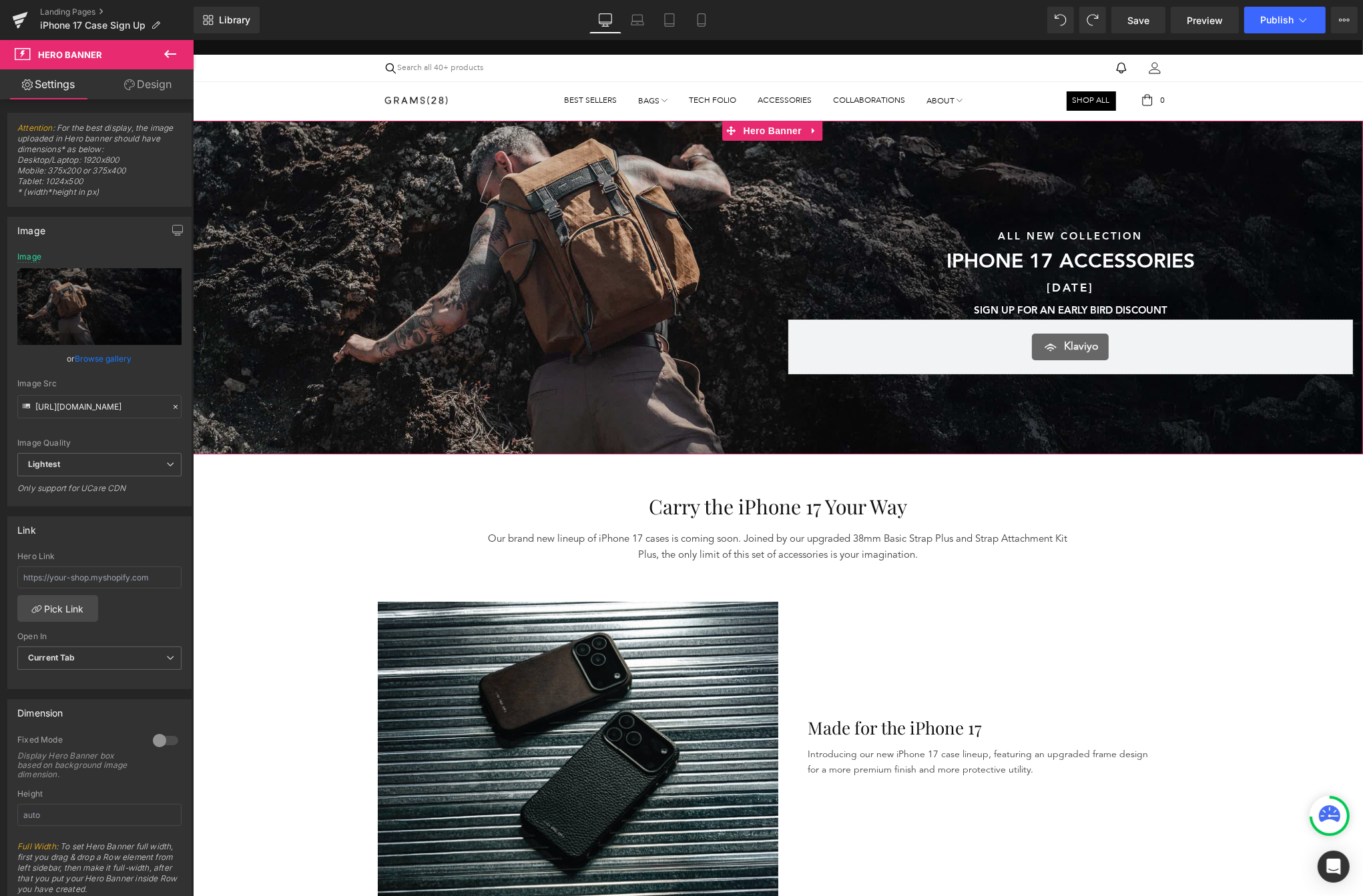
click at [110, 362] on link "Browse gallery" at bounding box center [103, 358] width 56 height 24
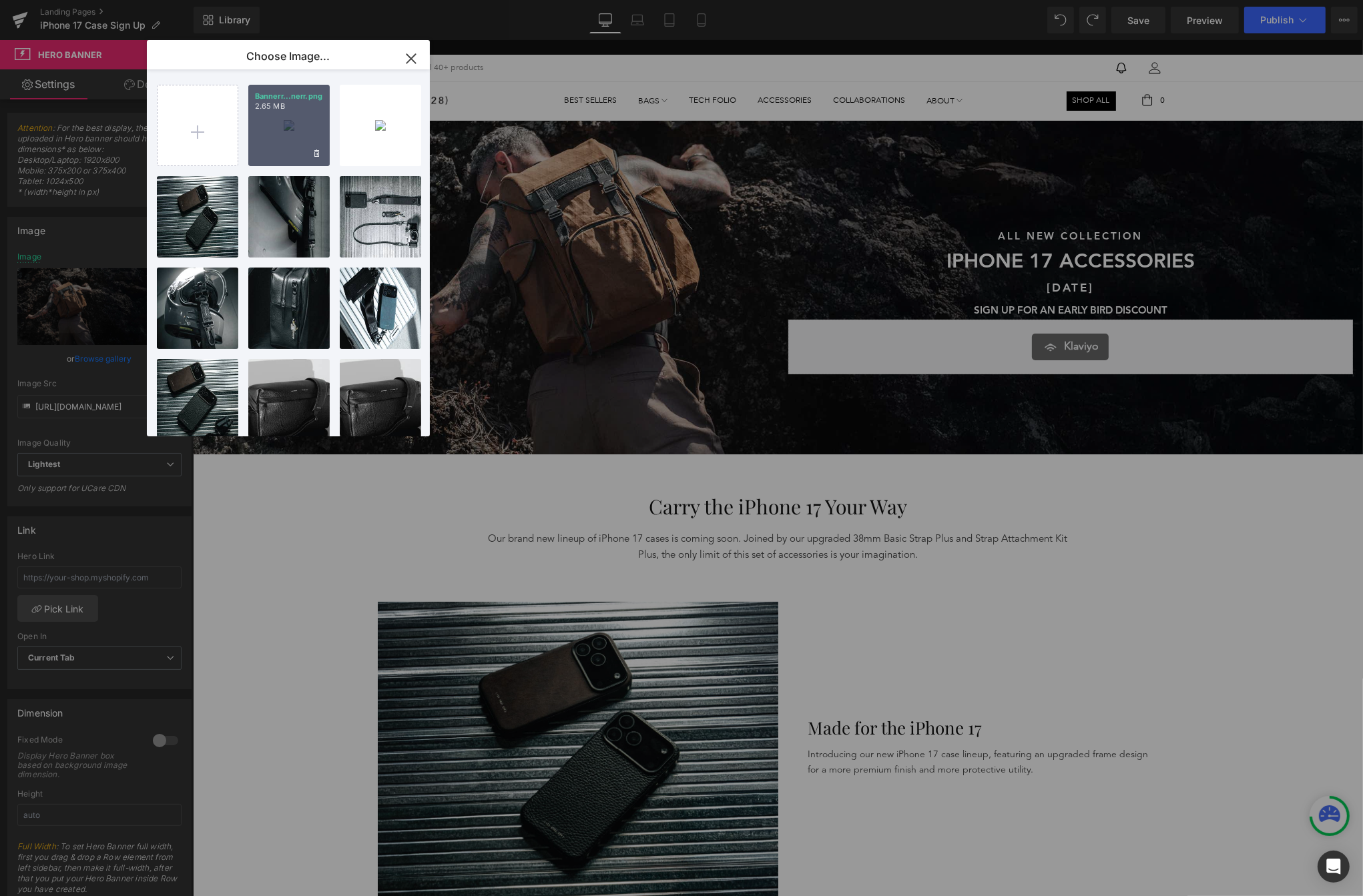
click at [277, 128] on div "Bannerr...nerr.png 2.65 MB" at bounding box center [289, 126] width 81 height 81
type input "[URL][DOMAIN_NAME]"
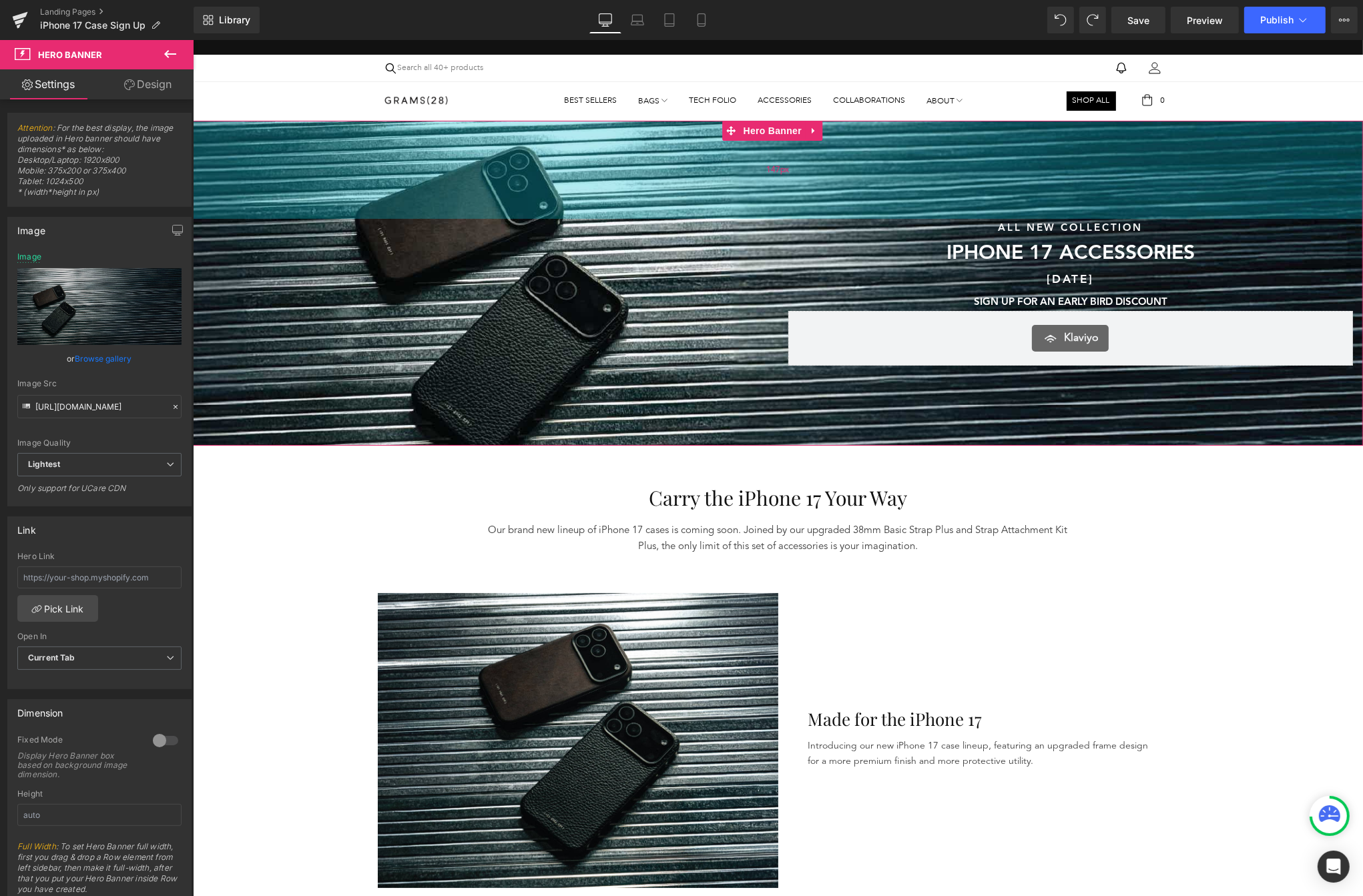
drag, startPoint x: 536, startPoint y: 184, endPoint x: 534, endPoint y: 175, distance: 9.2
click at [534, 175] on div "147px" at bounding box center [778, 169] width 1171 height 98
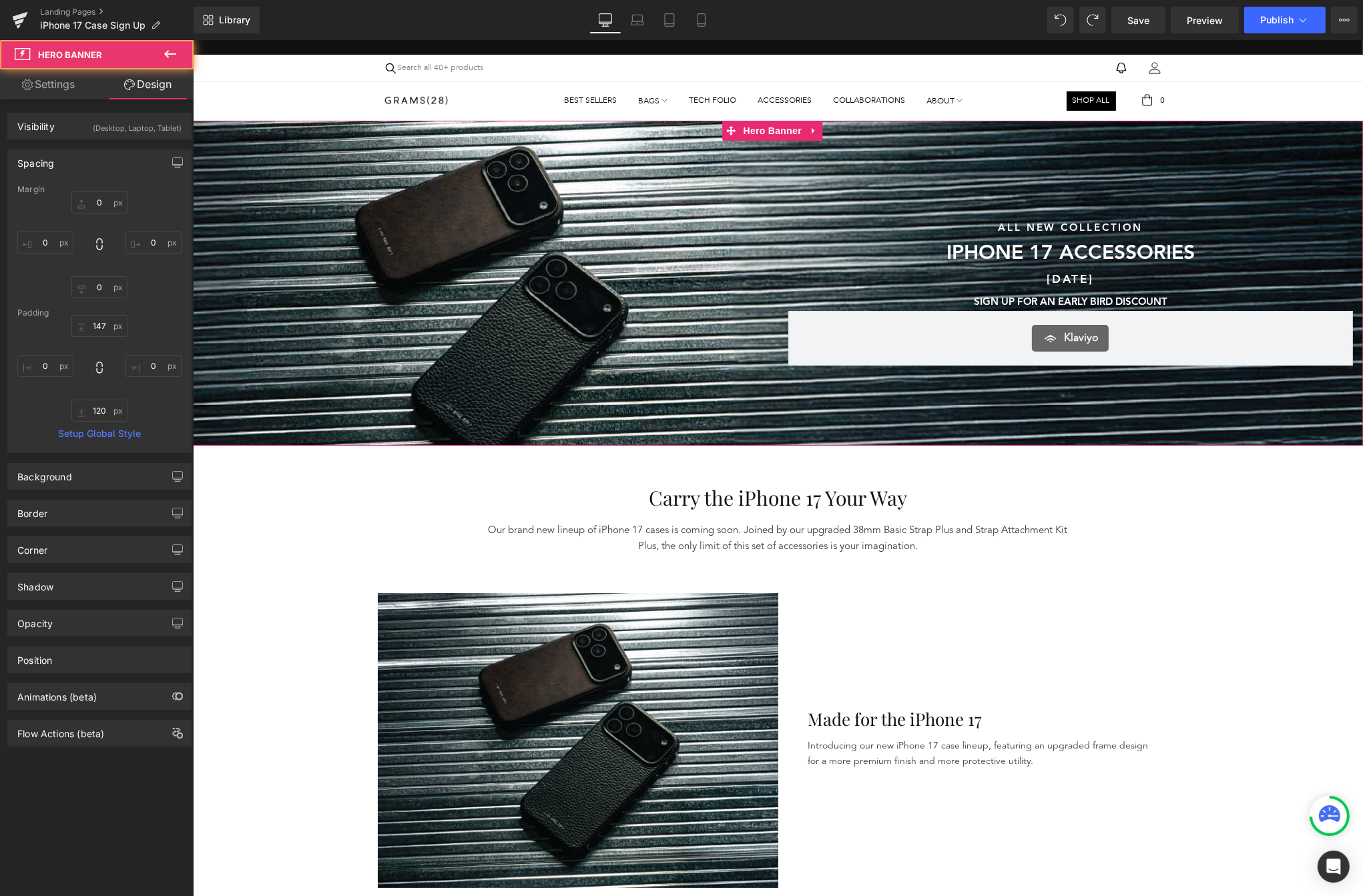
type input "0"
type input "160"
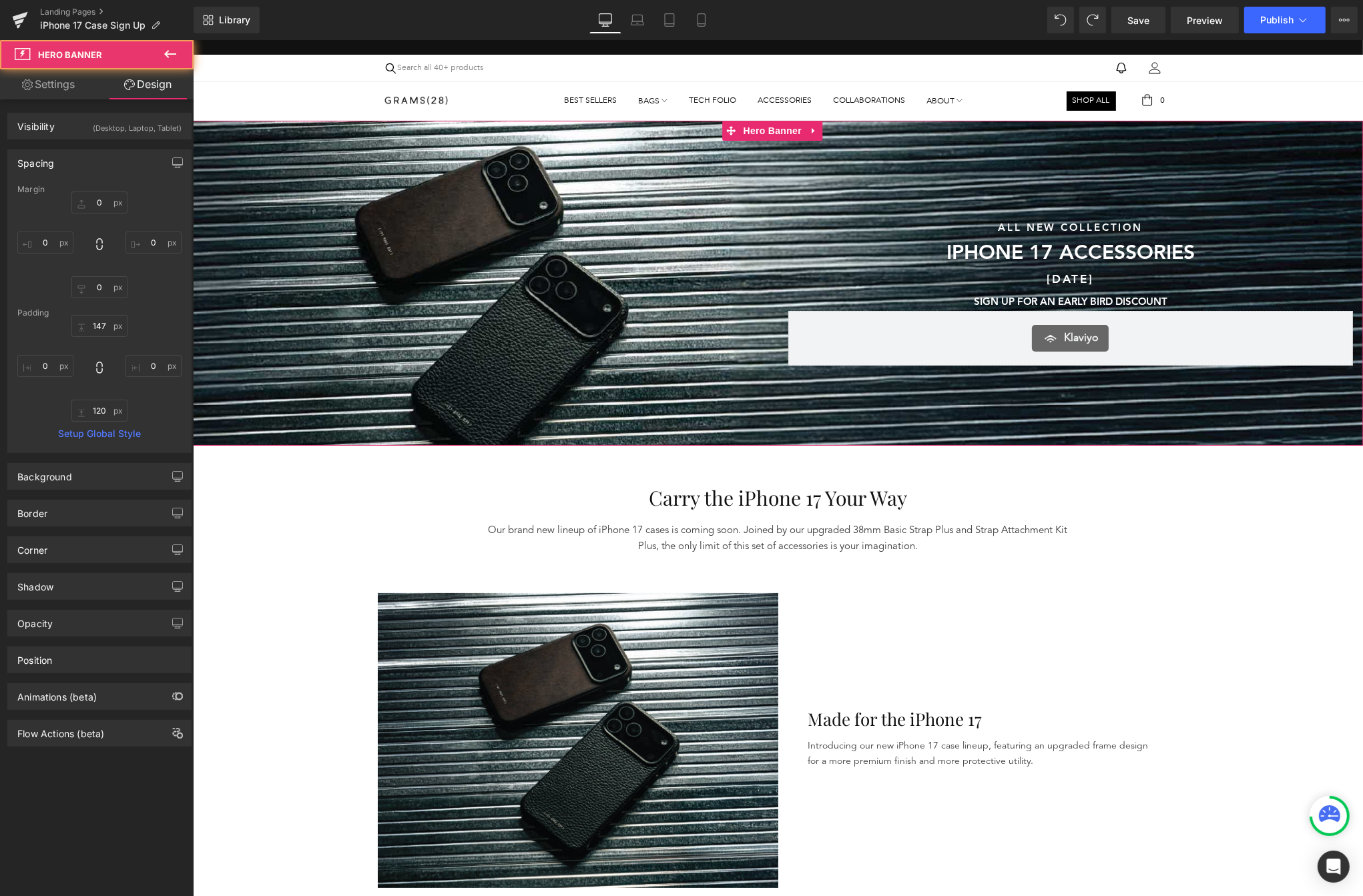
type input "0"
type input "120"
type input "0"
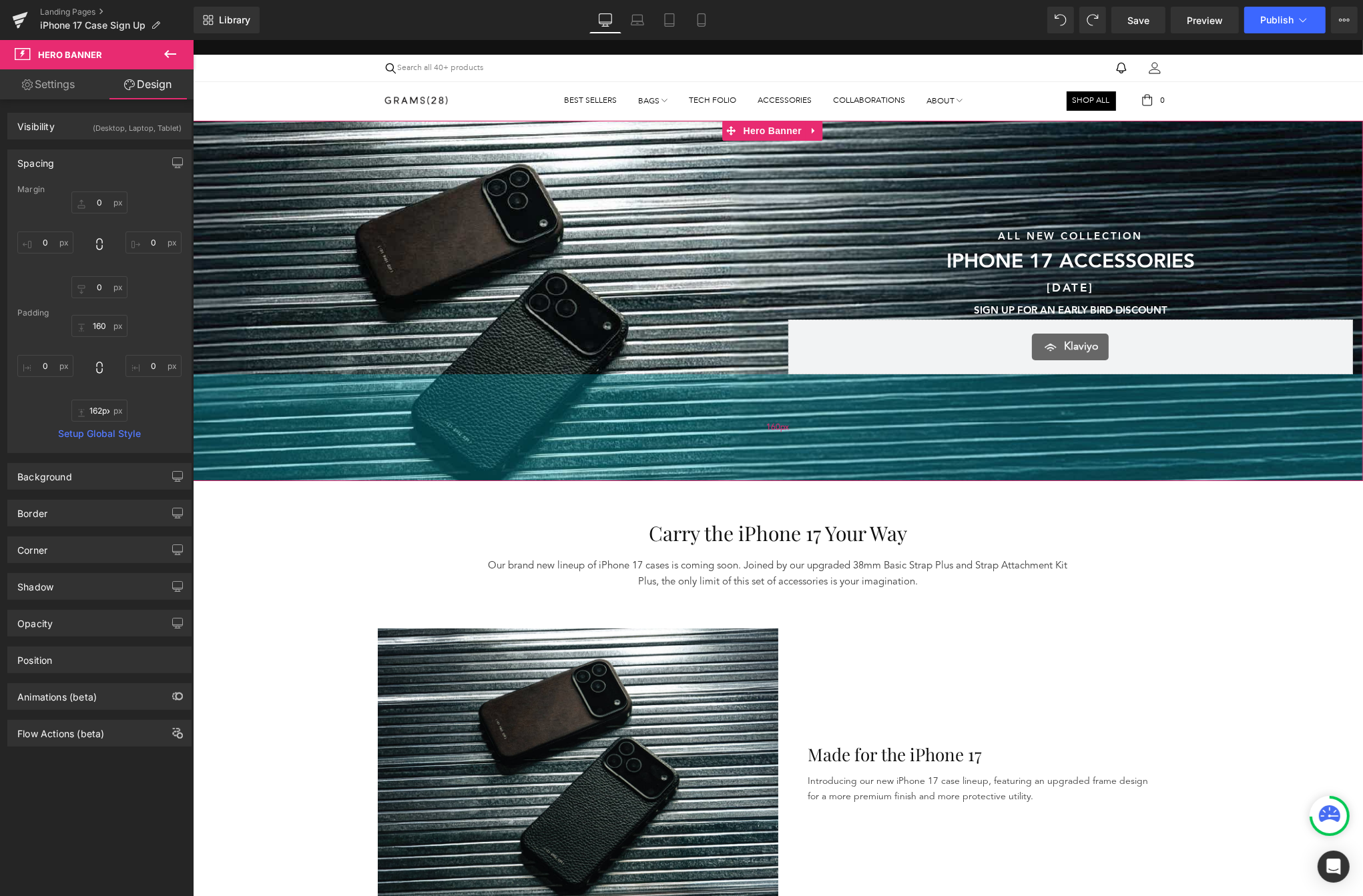
type input "163px"
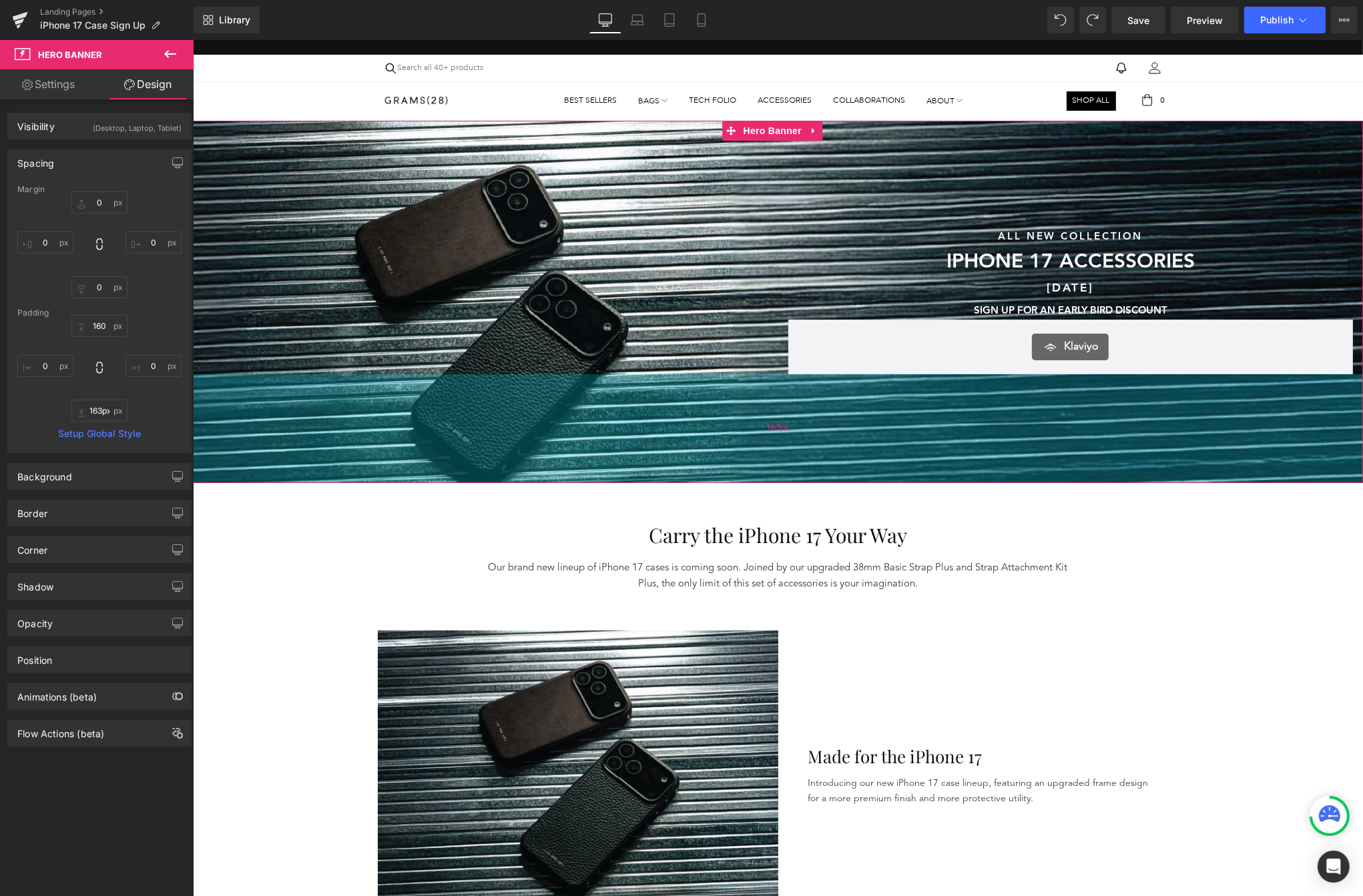
drag, startPoint x: 655, startPoint y: 419, endPoint x: 648, endPoint y: 448, distance: 29.8
click at [648, 448] on div "163px" at bounding box center [778, 429] width 1171 height 109
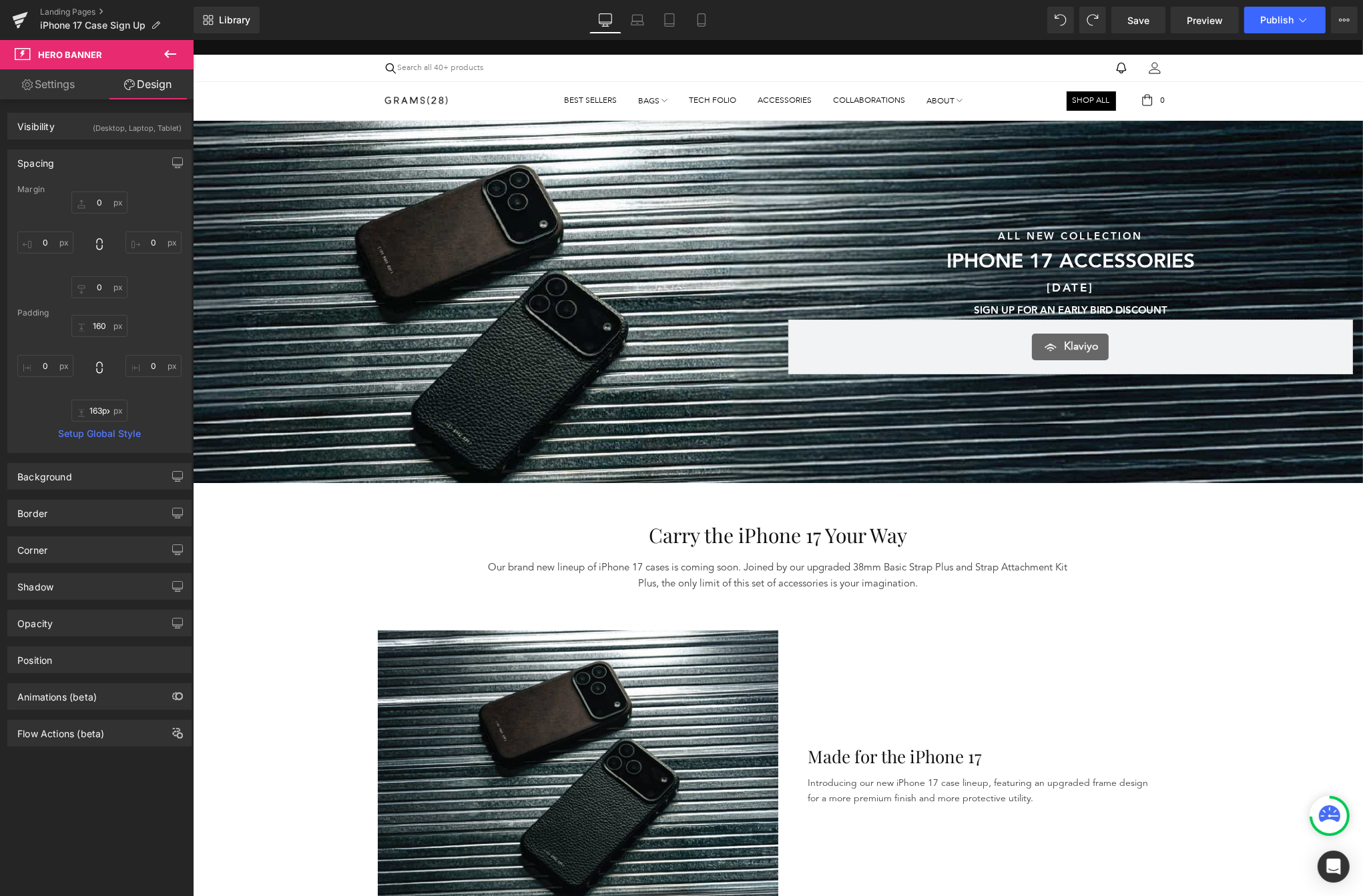
click at [301, 347] on div "Sunshine & Savings Text Block SAVE UP TO 40% SITEWIDE DURING OUR SUMMER SALE Te…" at bounding box center [484, 301] width 585 height 147
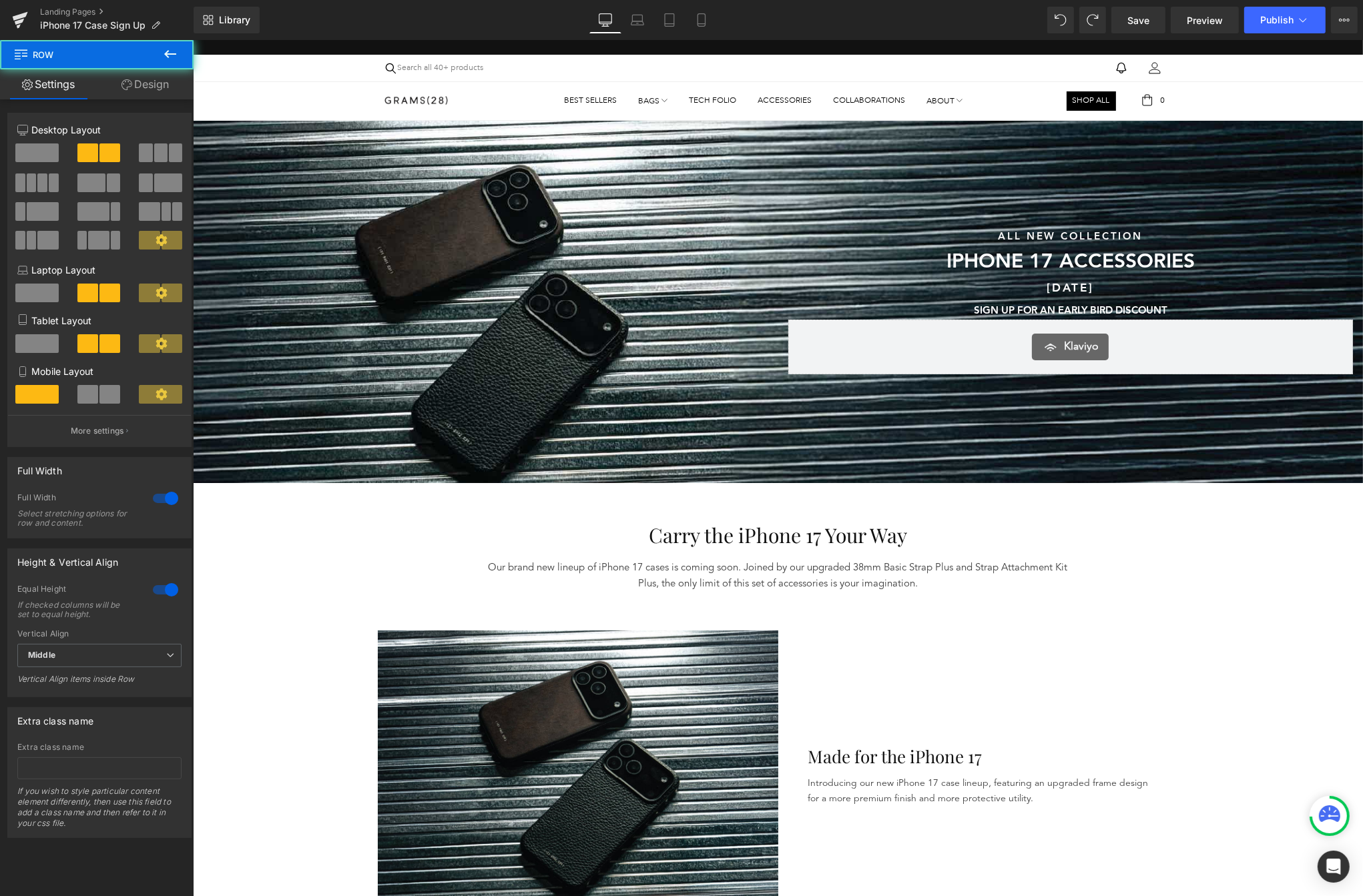
click at [192, 40] on div "160px" at bounding box center [192, 40] width 0 height 0
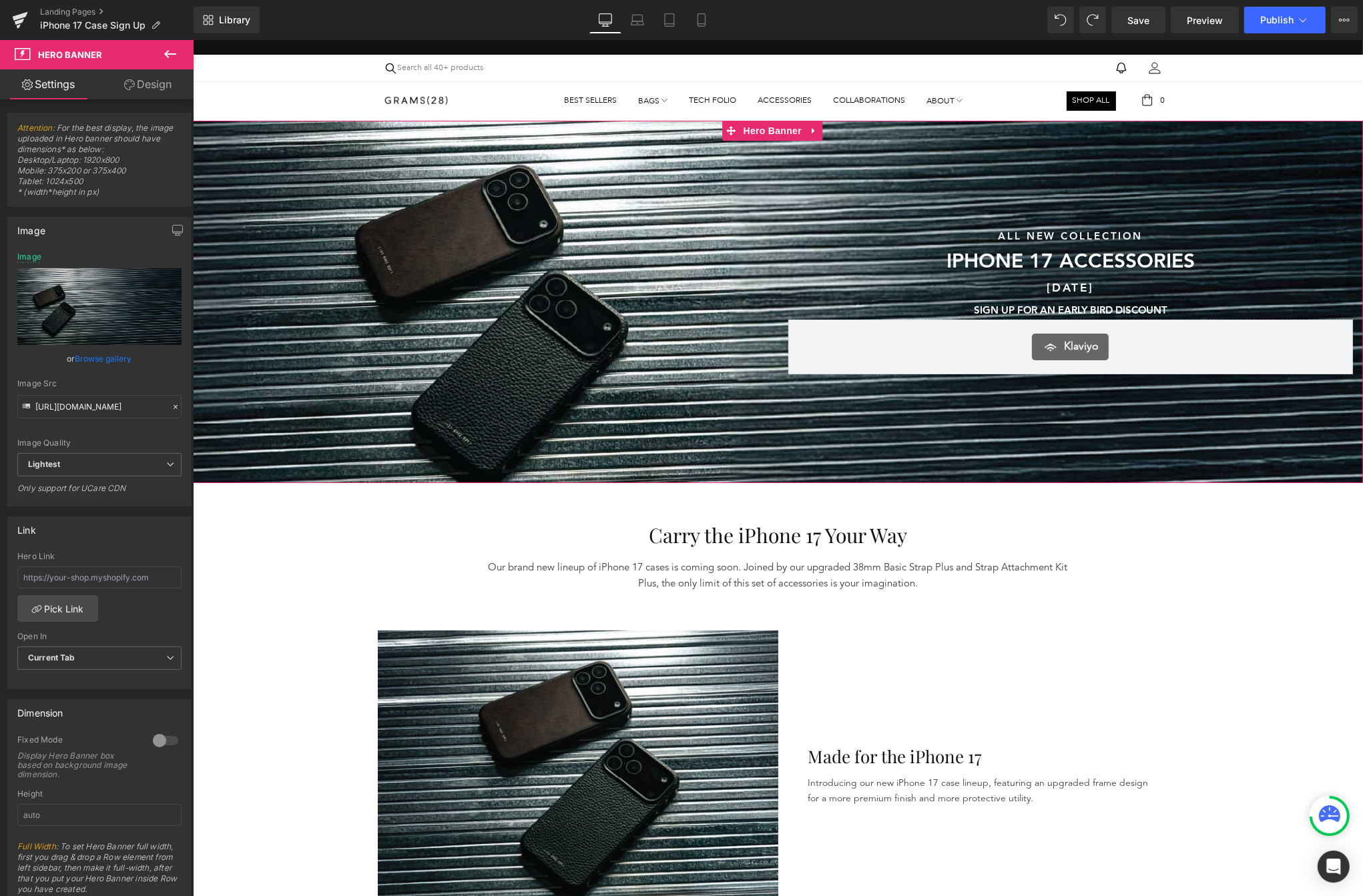
click at [96, 360] on link "Browse gallery" at bounding box center [103, 358] width 56 height 24
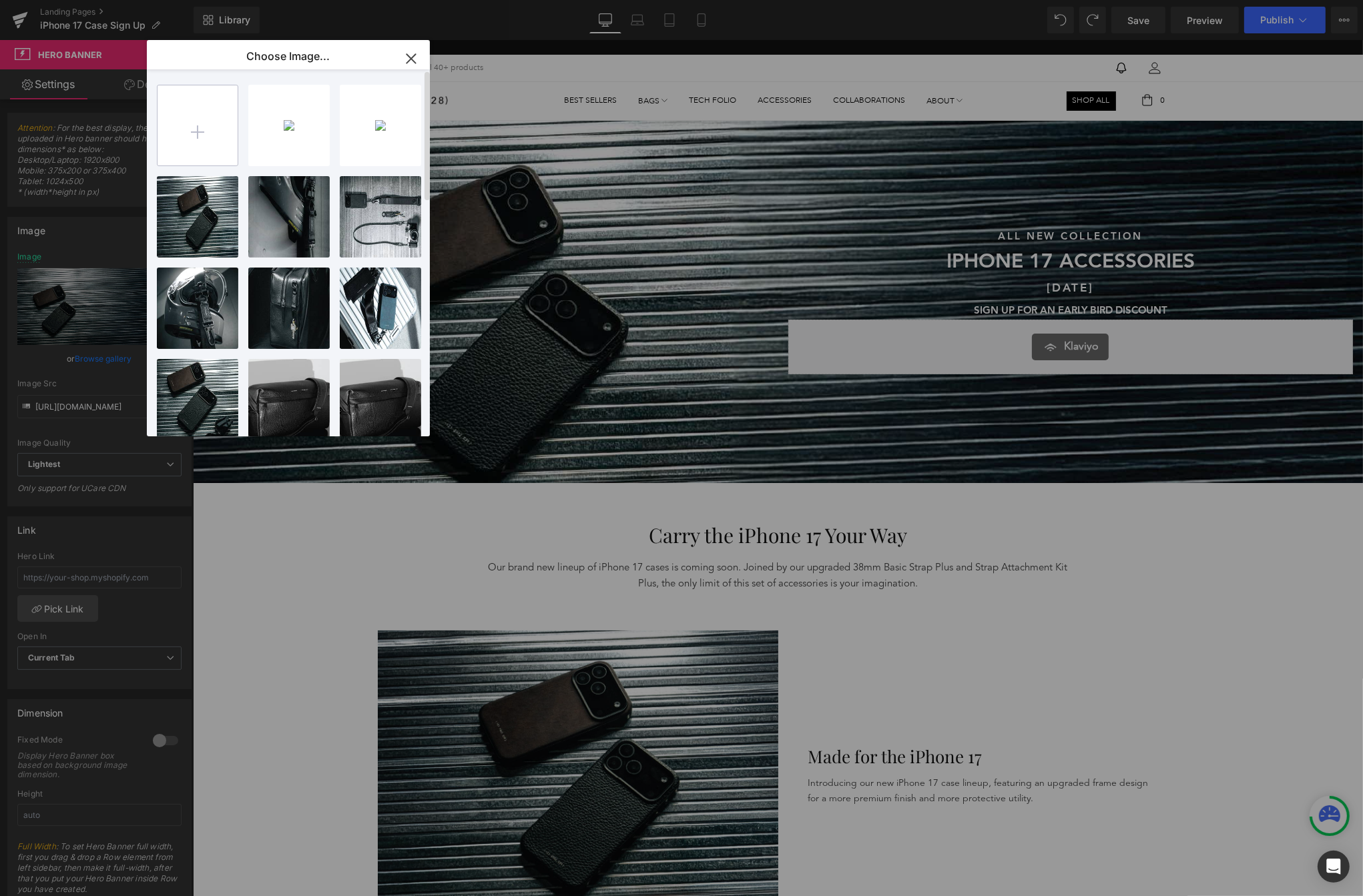
click at [185, 137] on input "file" at bounding box center [197, 125] width 80 height 80
type input "C:\fakepath\BANNER.png"
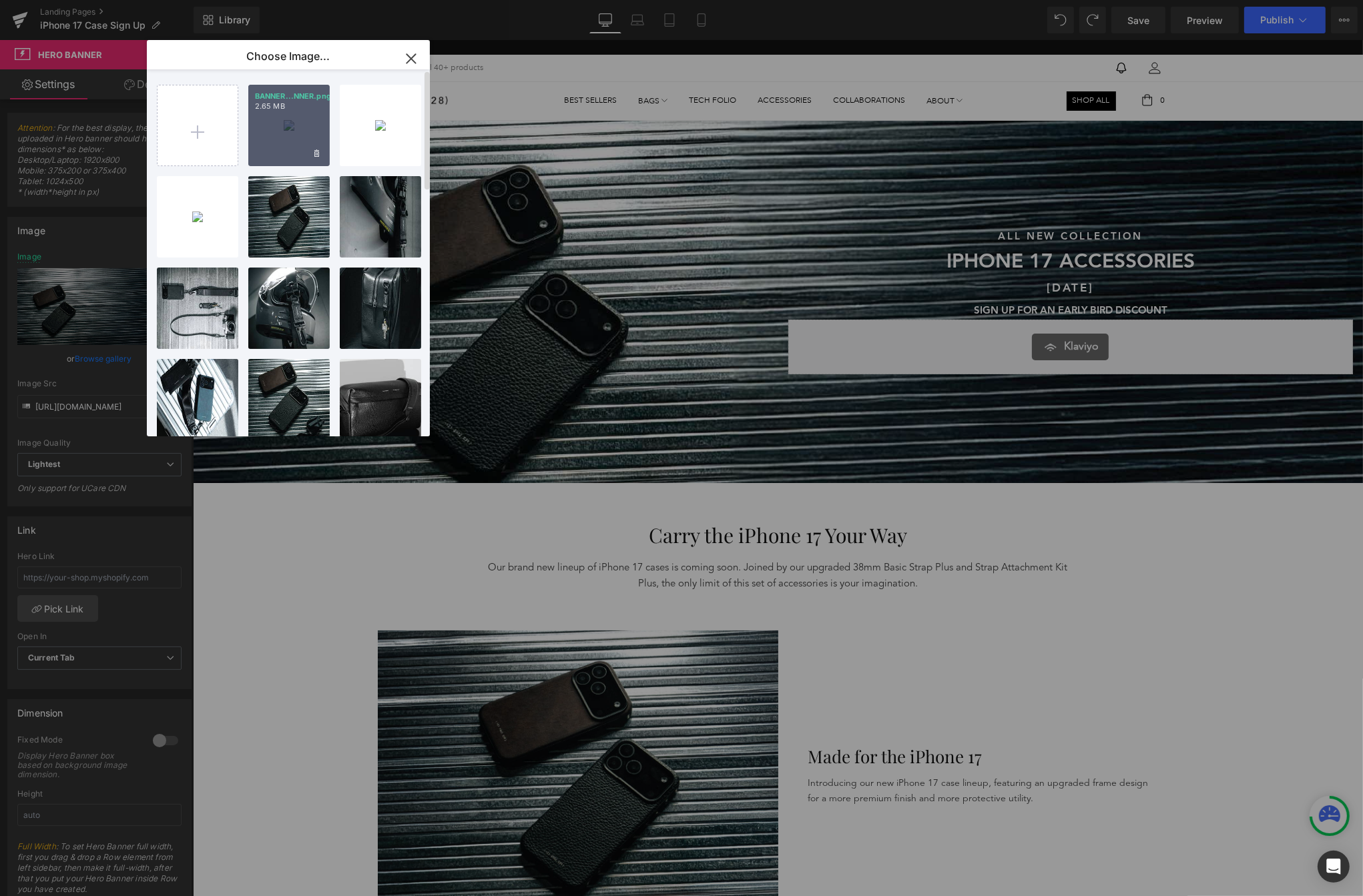
click at [306, 126] on div "BANNER...NNER.png 2.65 MB" at bounding box center [289, 126] width 81 height 81
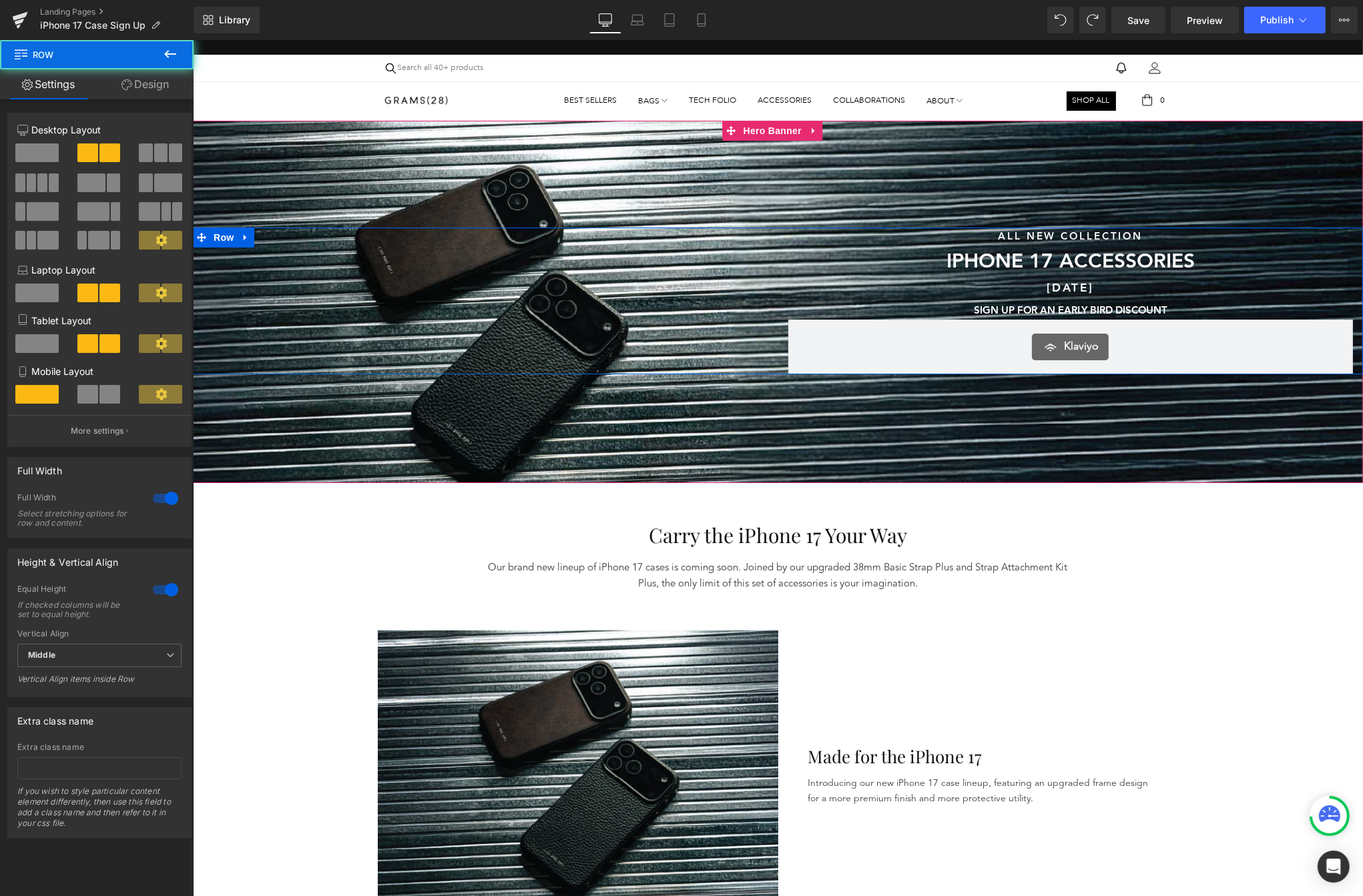
click at [347, 243] on div "Sunshine & Savings Text Block SAVE UP TO 40% SITEWIDE DURING OUR SUMMER SALE Te…" at bounding box center [484, 301] width 585 height 147
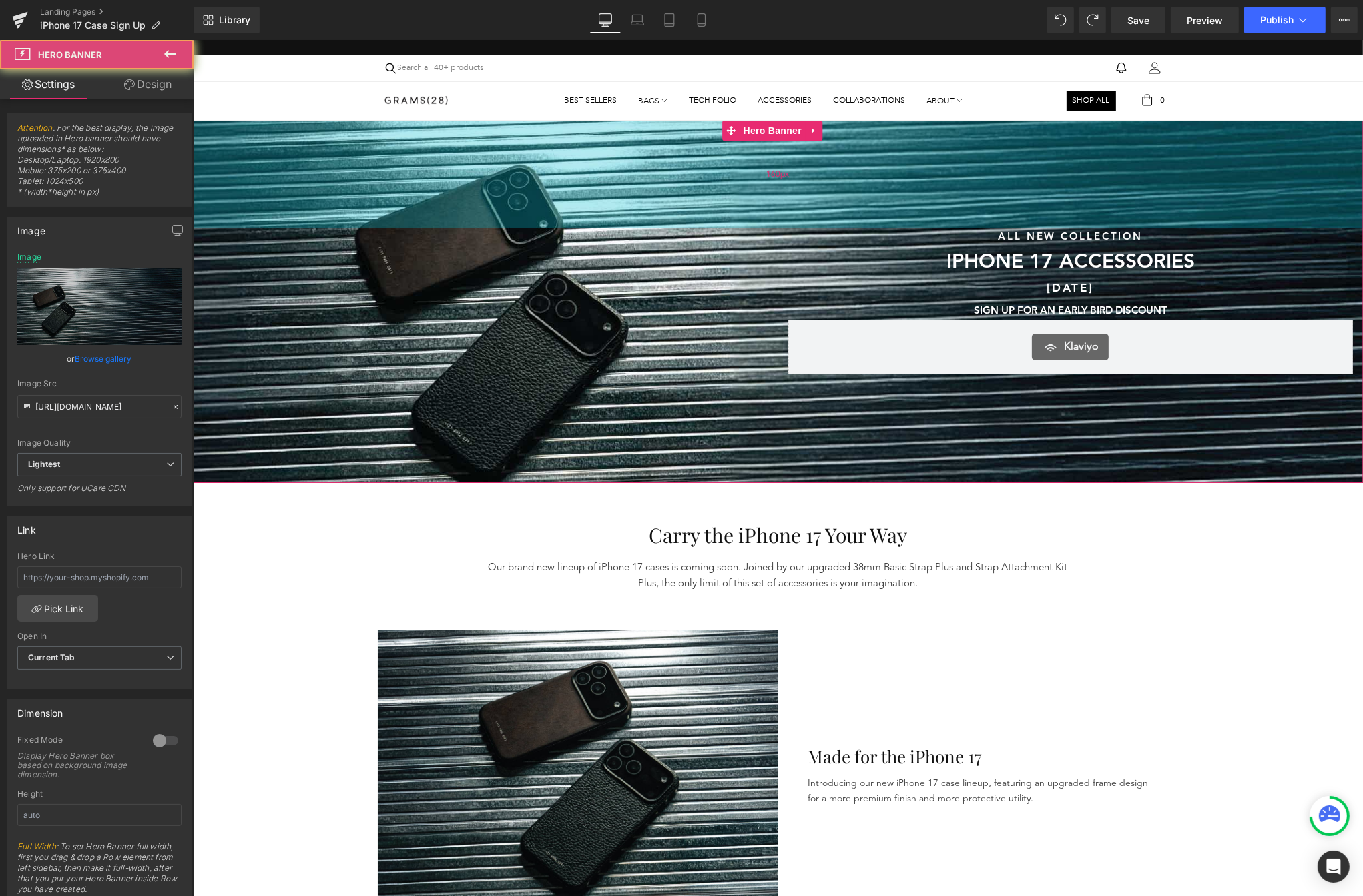
click at [345, 212] on div "160px" at bounding box center [778, 174] width 1171 height 107
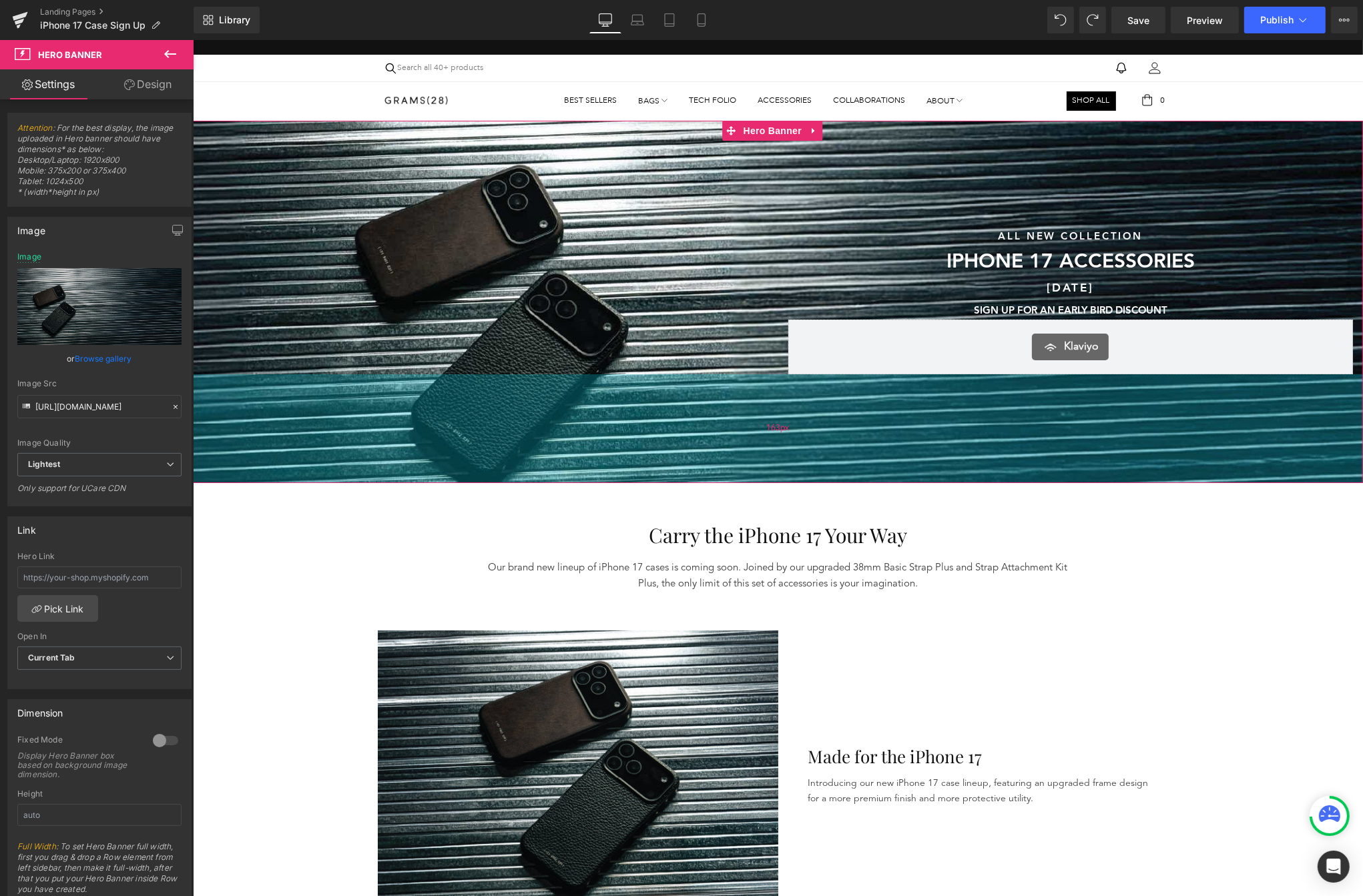
click at [267, 459] on div "163px" at bounding box center [778, 429] width 1171 height 109
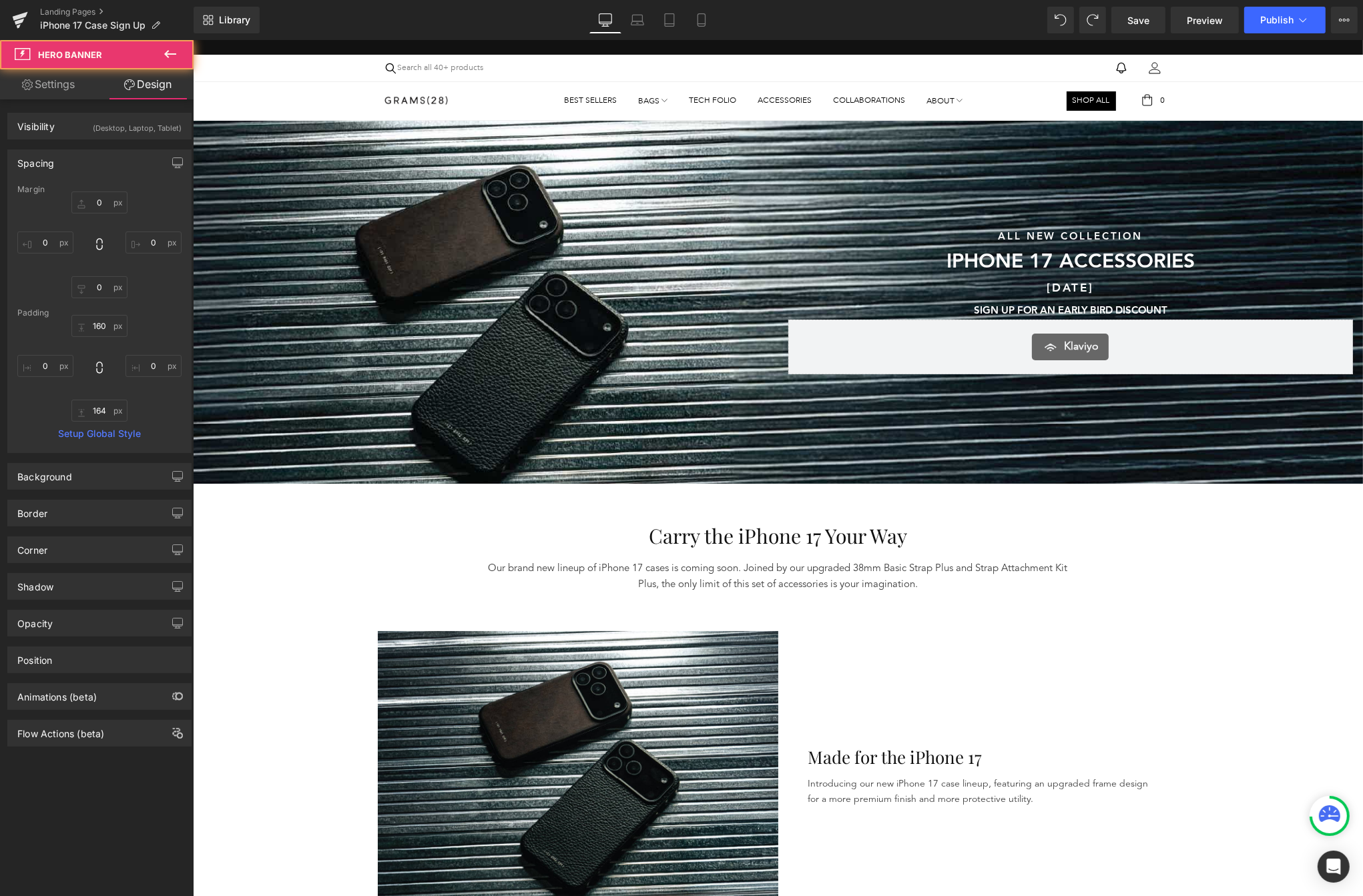
click at [229, 302] on div "Sunshine & Savings Text Block SAVE UP TO 40% SITEWIDE DURING OUR SUMMER SALE Te…" at bounding box center [484, 301] width 585 height 147
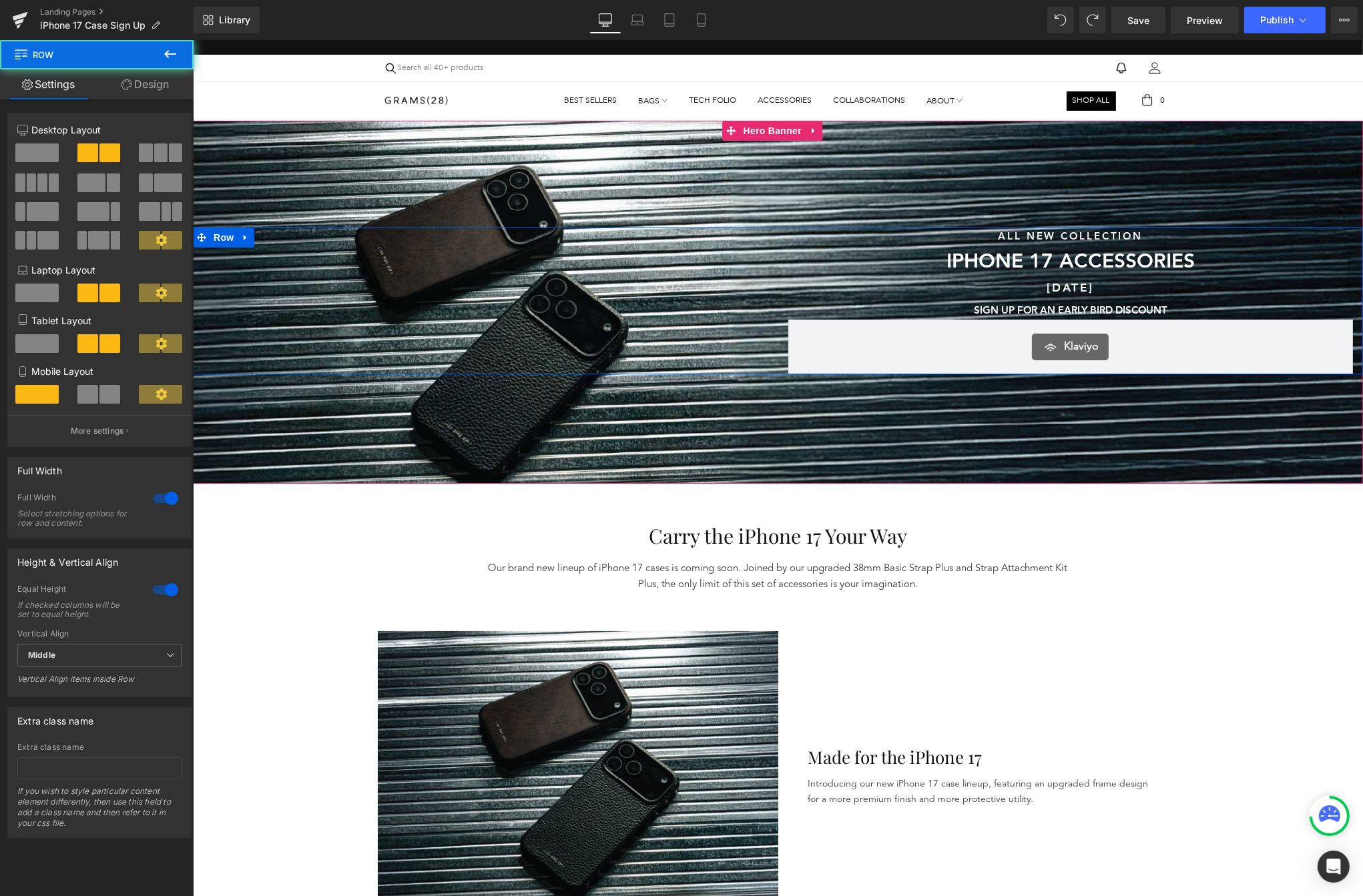
click at [251, 239] on div "Sunshine & Savings Text Block SAVE UP TO 40% SITEWIDE DURING OUR SUMMER SALE Te…" at bounding box center [484, 301] width 585 height 147
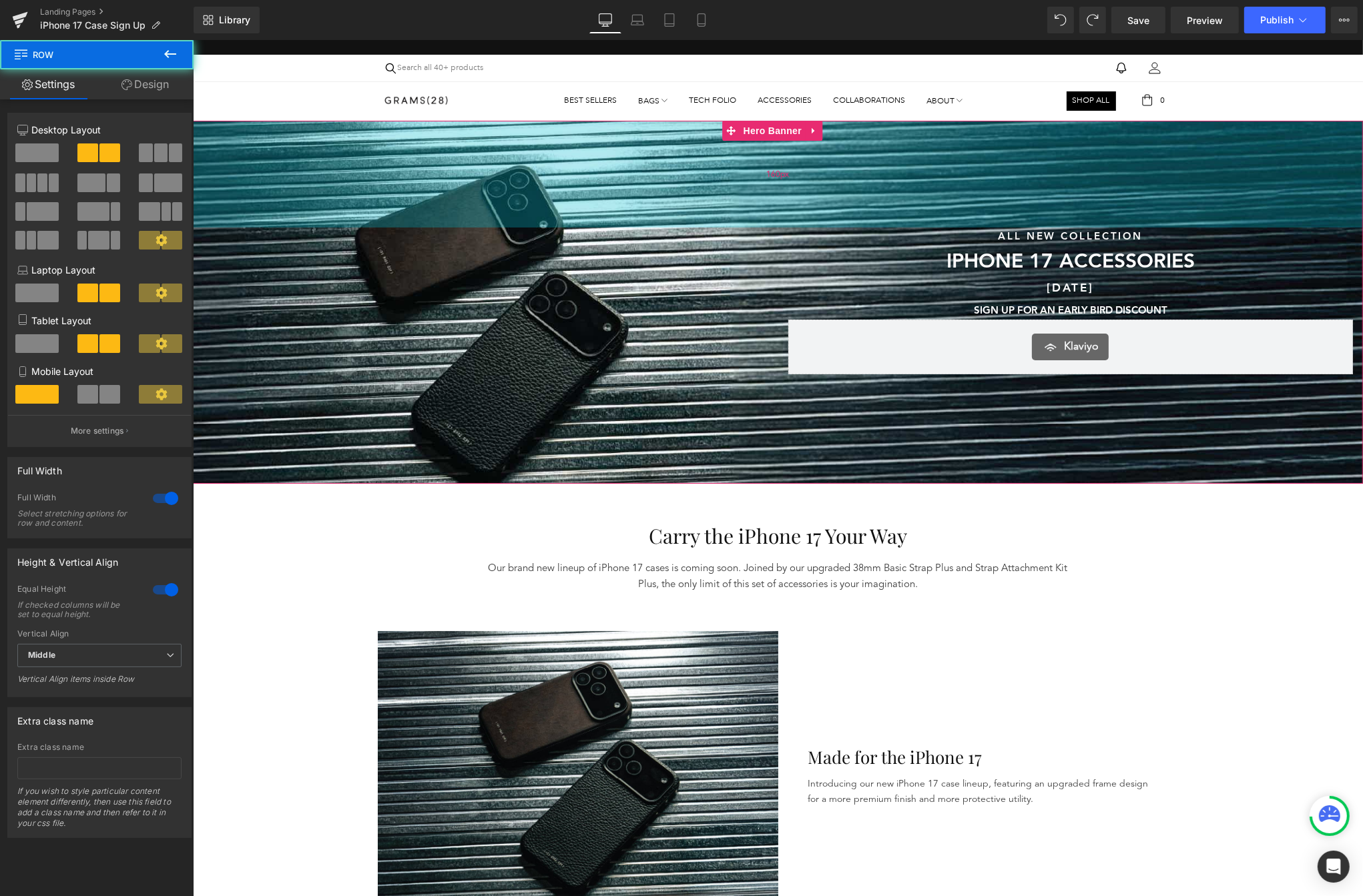
click at [274, 219] on div "160px" at bounding box center [778, 174] width 1171 height 107
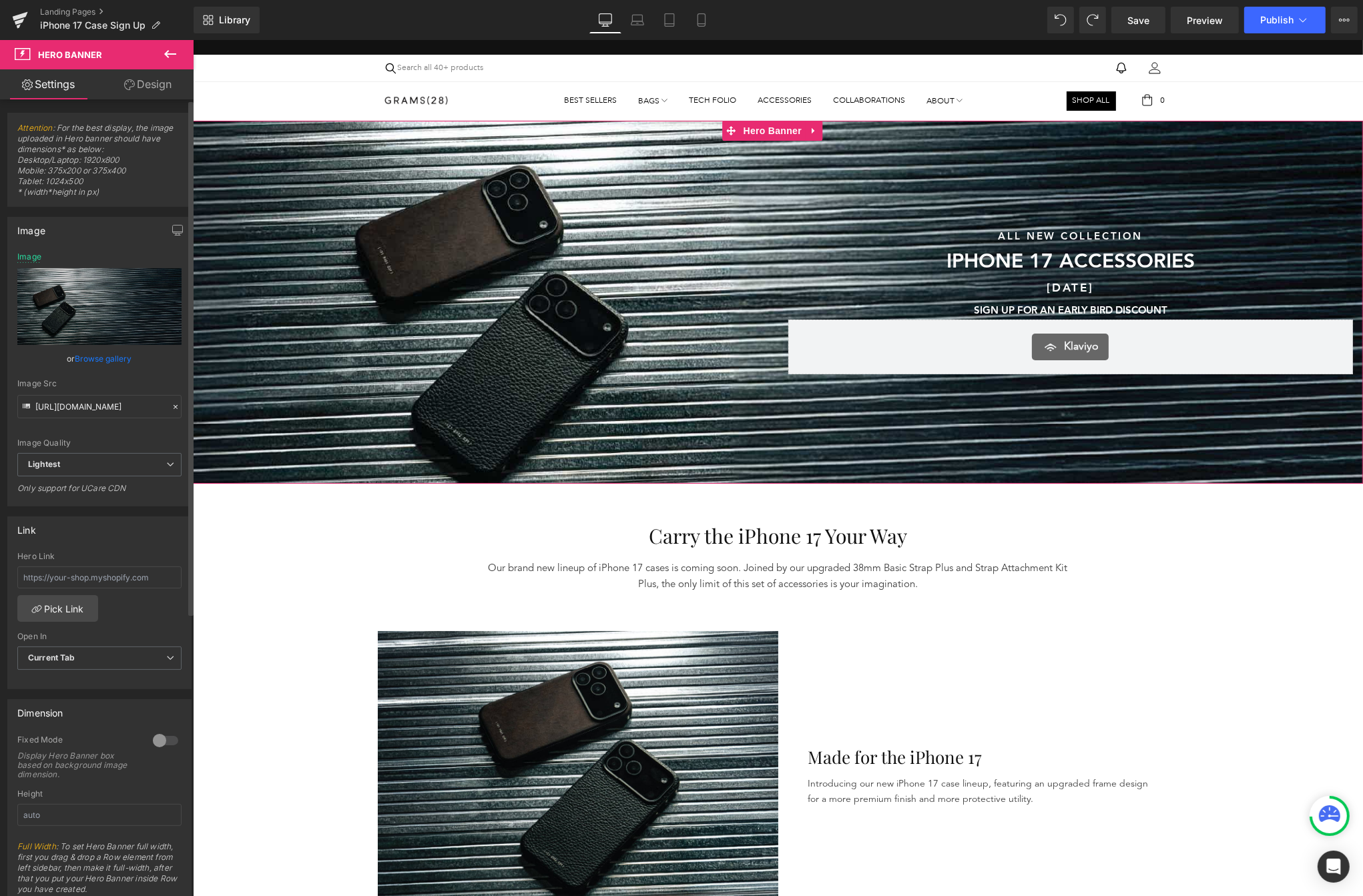
click at [124, 359] on link "Browse gallery" at bounding box center [103, 358] width 56 height 24
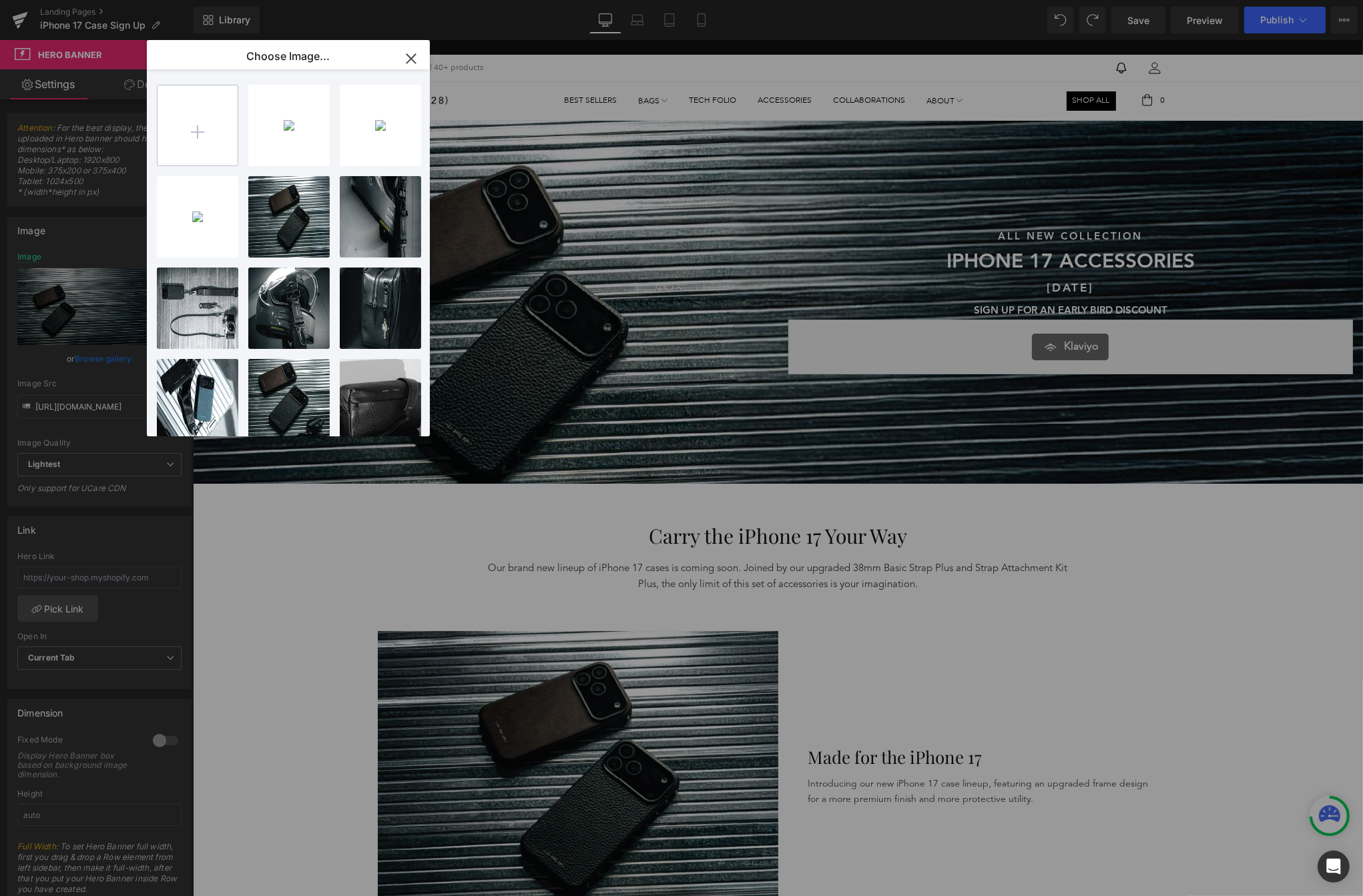
click at [188, 157] on input "file" at bounding box center [197, 125] width 80 height 80
type input "C:\fakepath\BANNER.png"
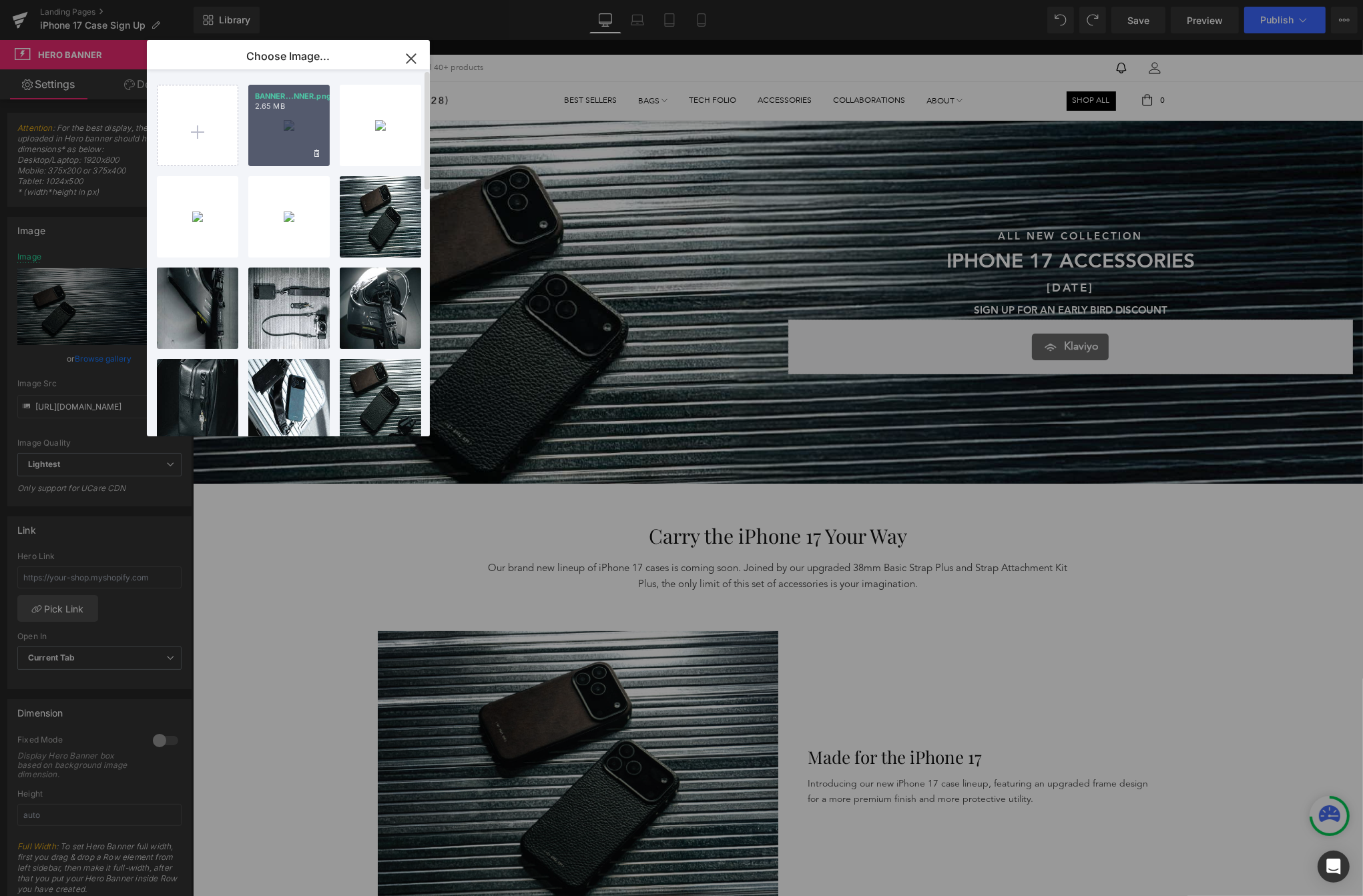
drag, startPoint x: 267, startPoint y: 139, endPoint x: 95, endPoint y: 75, distance: 183.5
click at [267, 139] on div "BANNER...NNER.png 2.65 MB" at bounding box center [289, 126] width 81 height 81
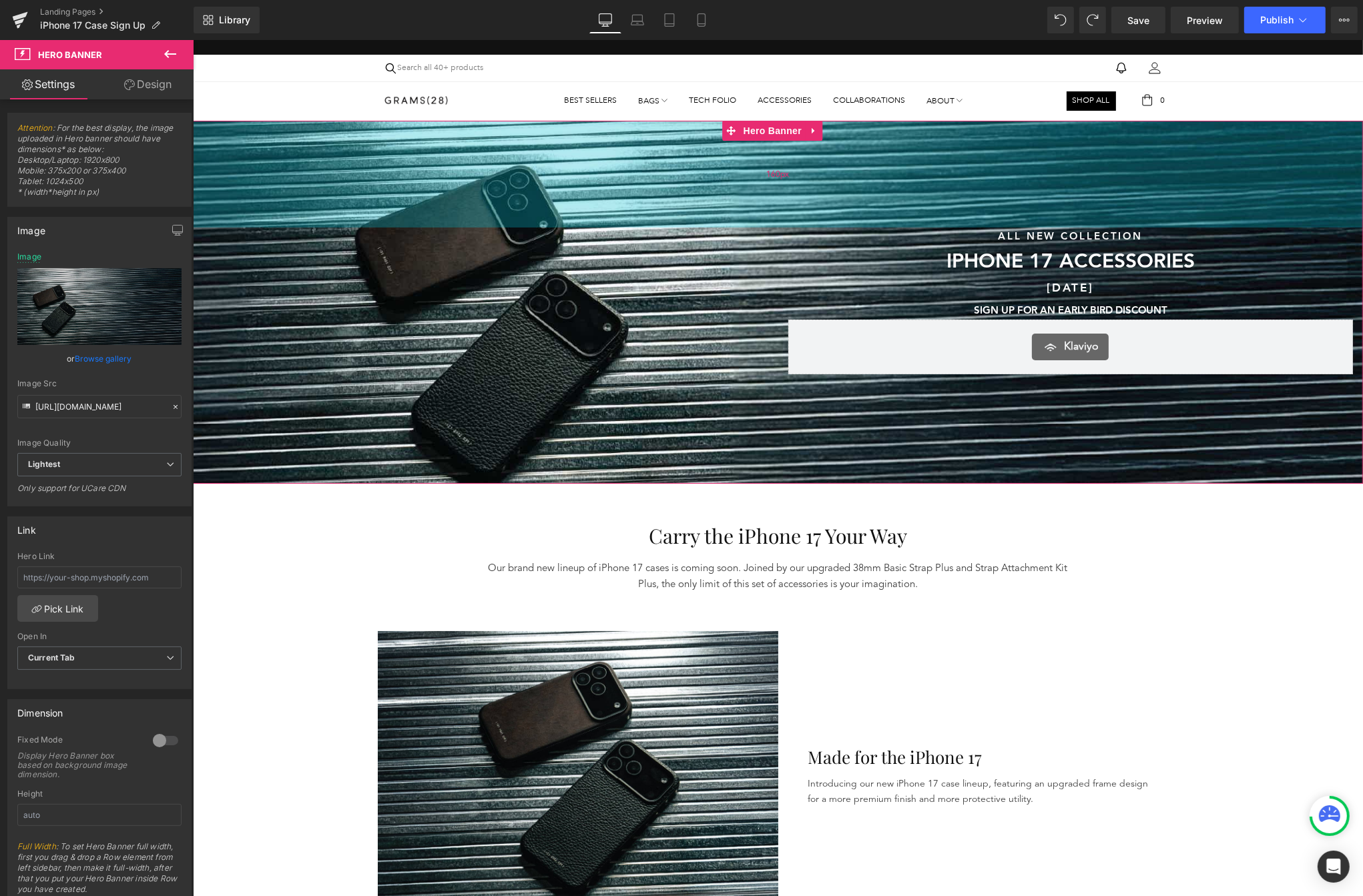
click at [258, 153] on div "160px" at bounding box center [778, 174] width 1171 height 107
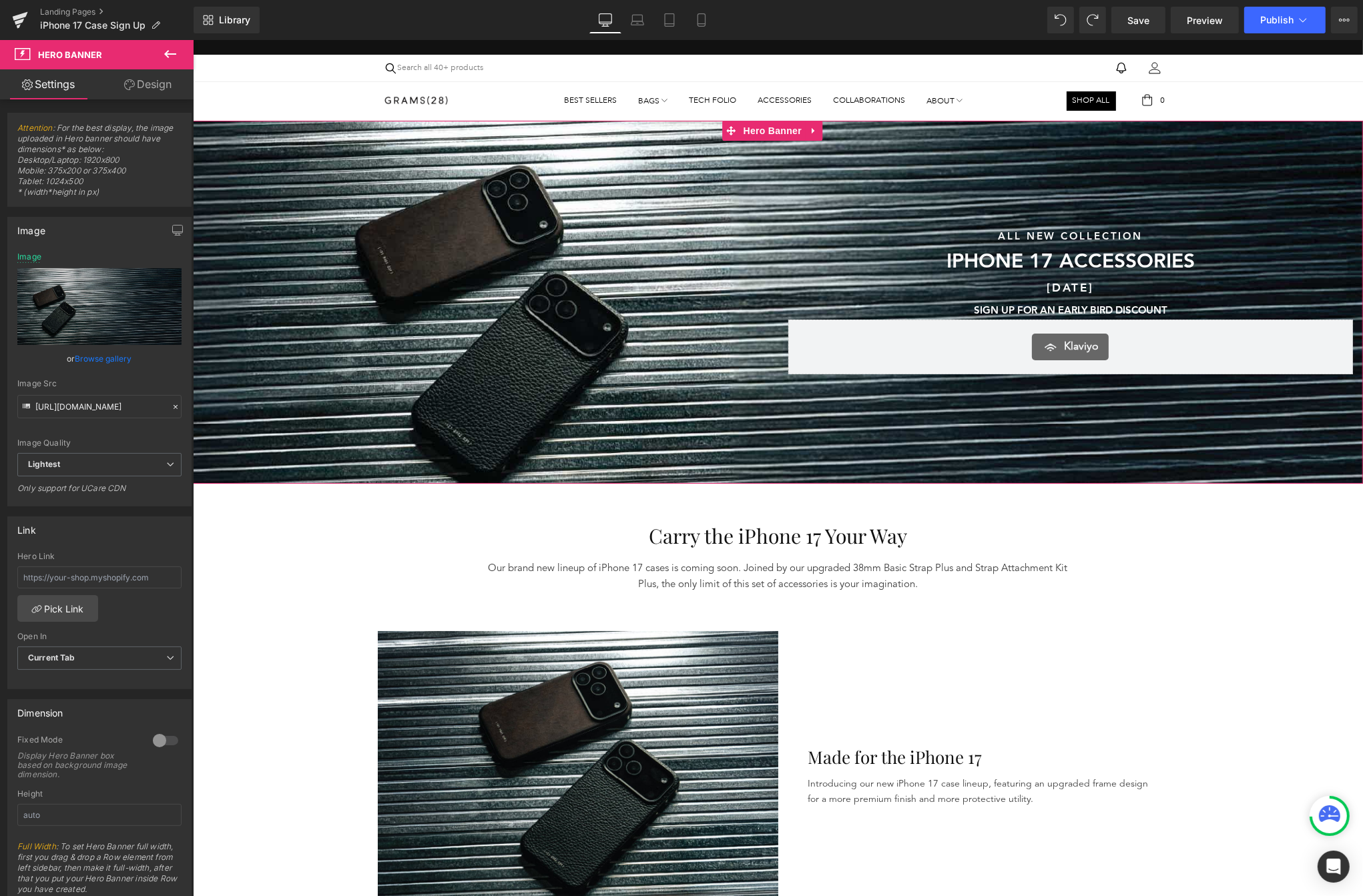
click at [271, 321] on div "Sunshine & Savings Text Block SAVE UP TO 40% SITEWIDE DURING OUR SUMMER SALE Te…" at bounding box center [484, 301] width 585 height 147
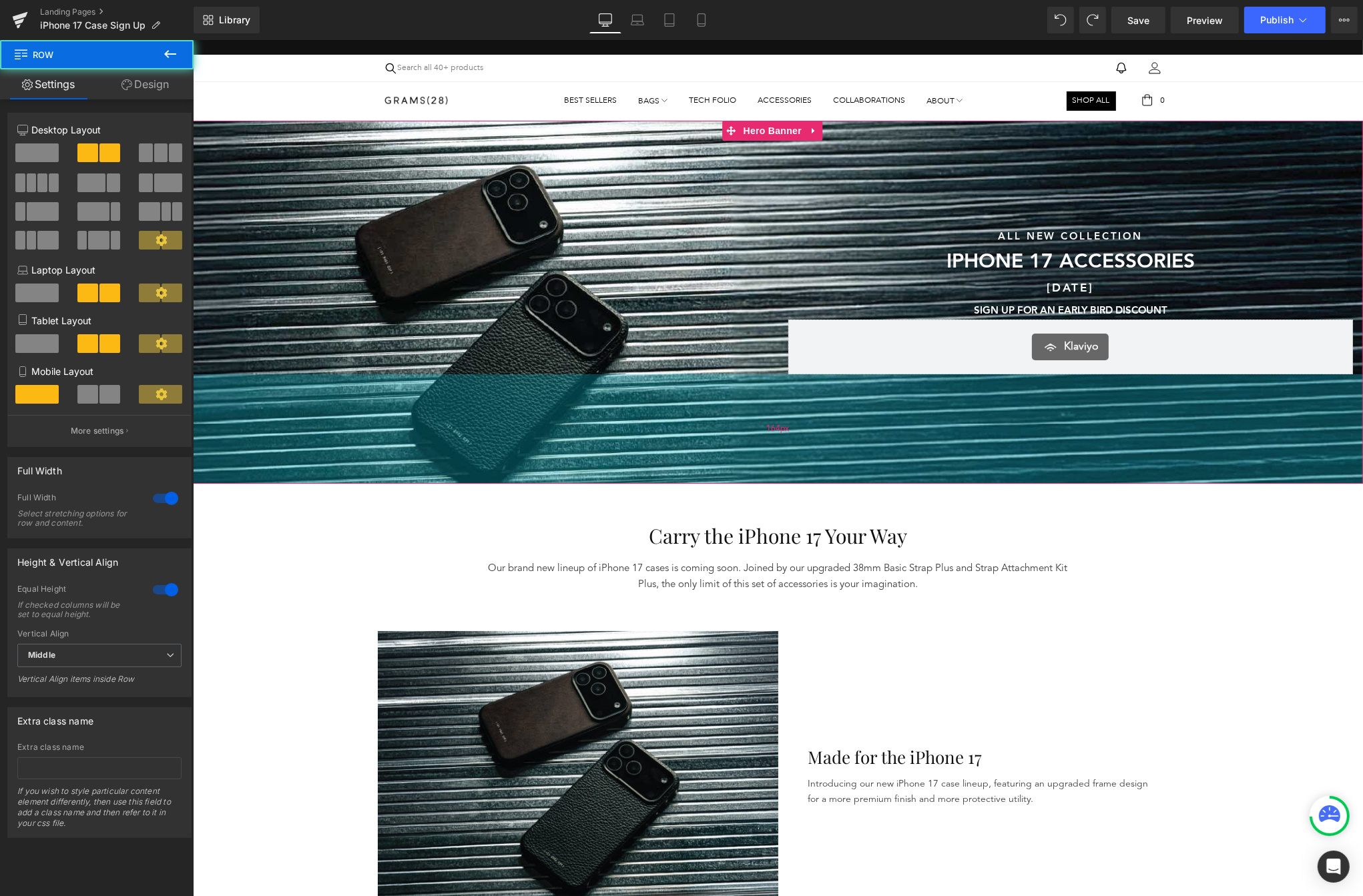
click at [246, 435] on div "164px" at bounding box center [778, 429] width 1171 height 110
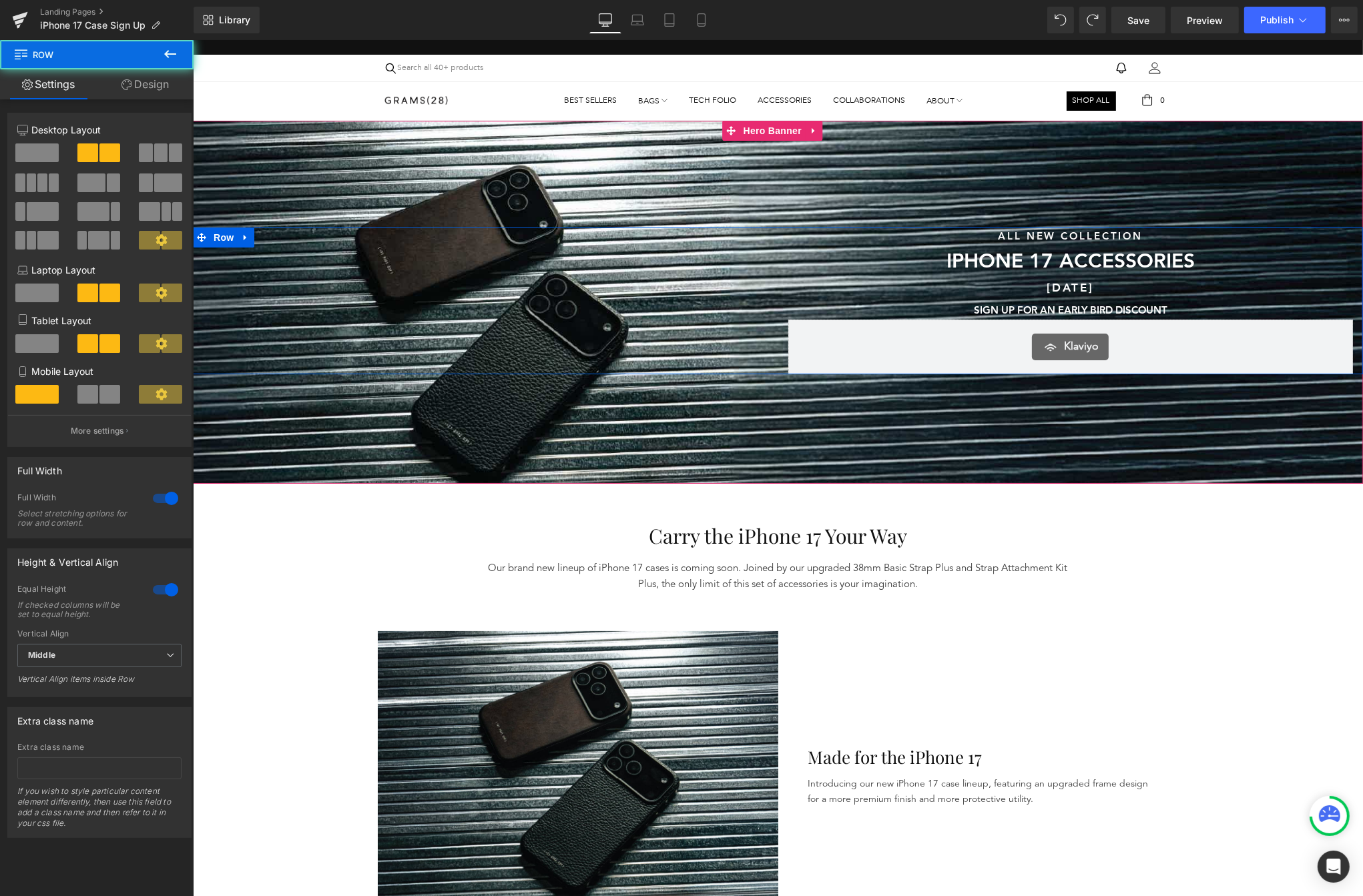
click at [262, 311] on div "Sunshine & Savings Text Block SAVE UP TO 40% SITEWIDE DURING OUR SUMMER SALE Te…" at bounding box center [484, 301] width 585 height 147
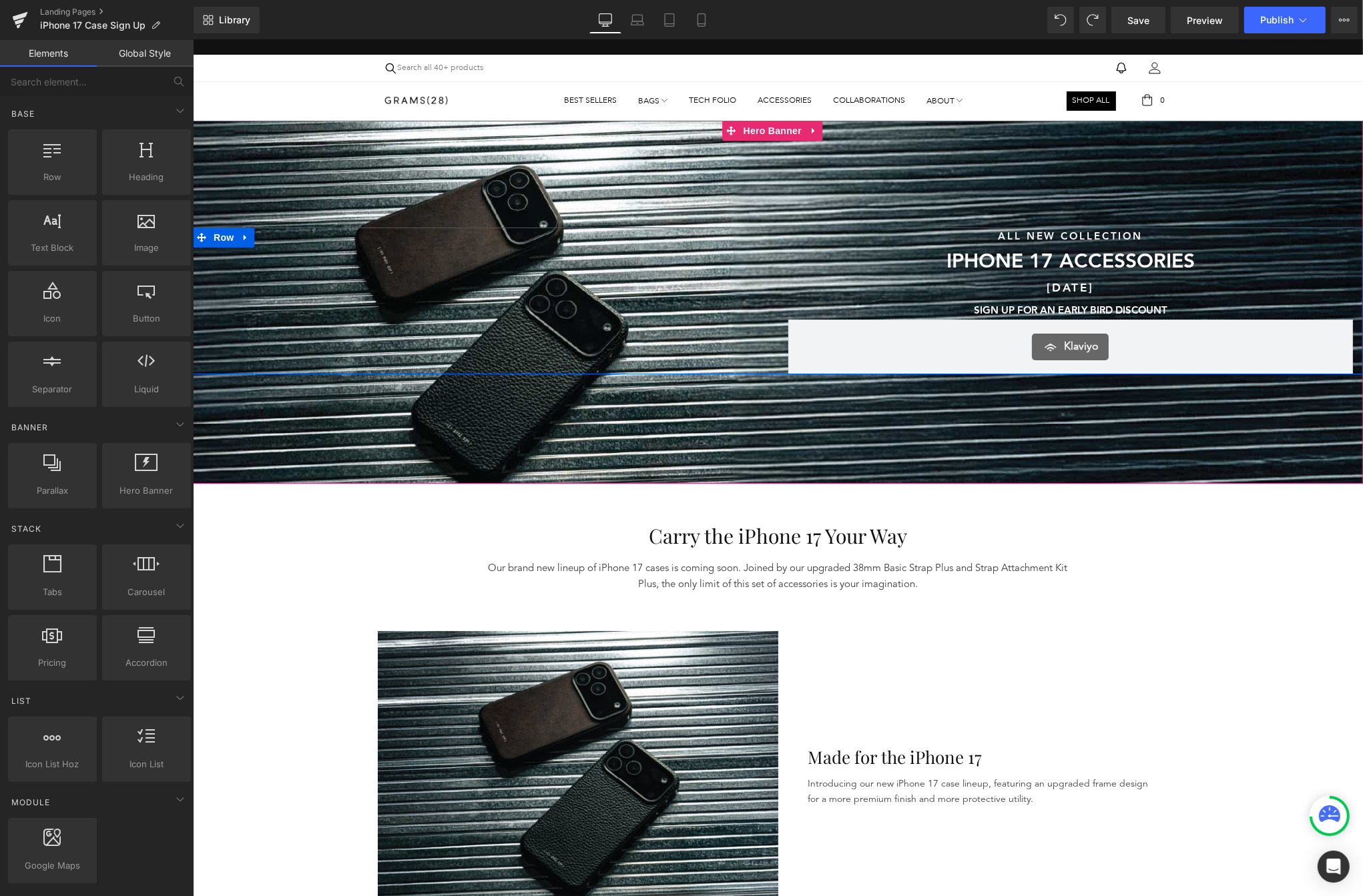
click at [282, 278] on div "Sunshine & Savings Text Block SAVE UP TO 40% SITEWIDE DURING OUR SUMMER SALE Te…" at bounding box center [484, 301] width 585 height 147
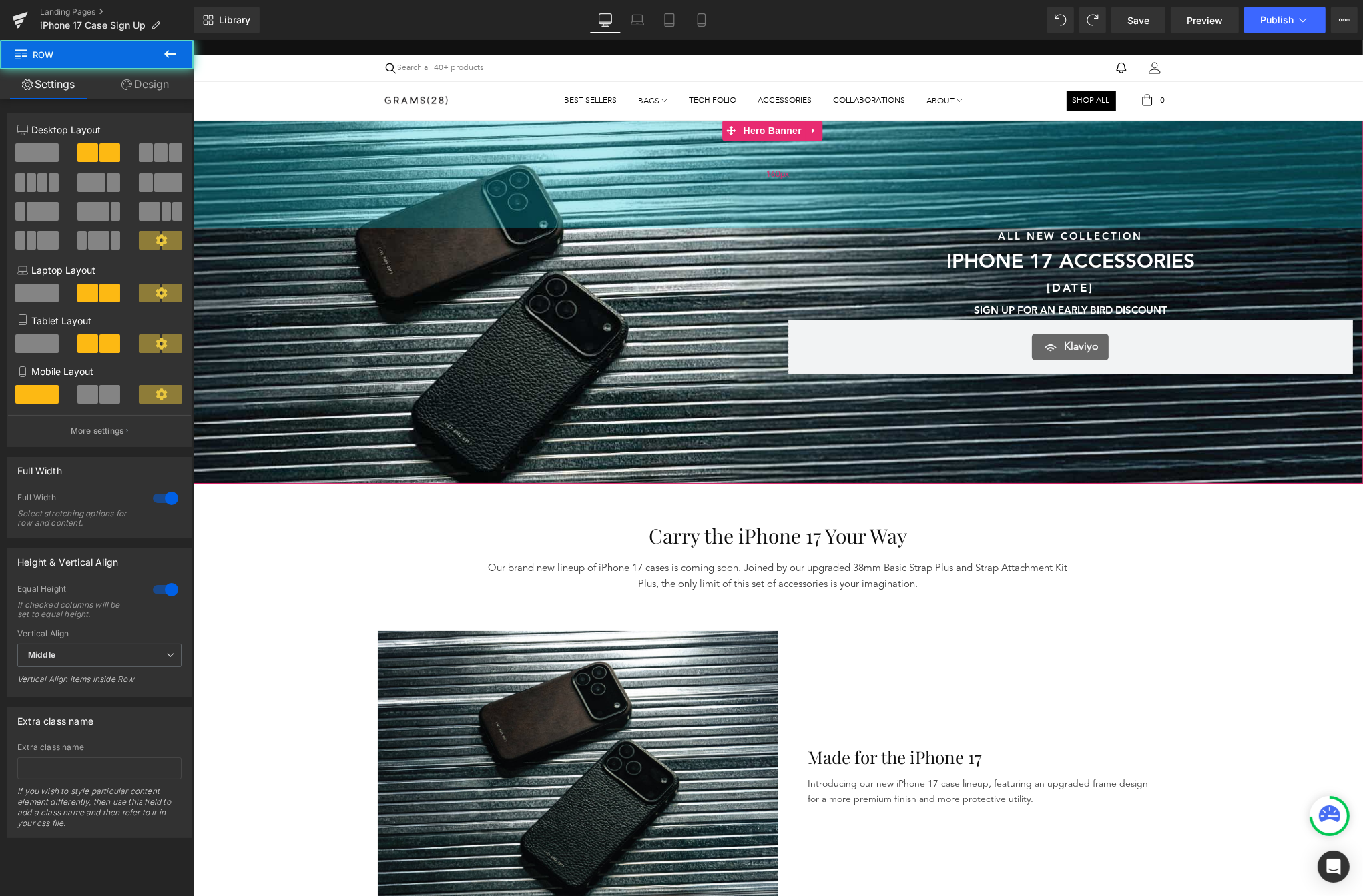
click at [303, 196] on div "160px" at bounding box center [778, 174] width 1171 height 107
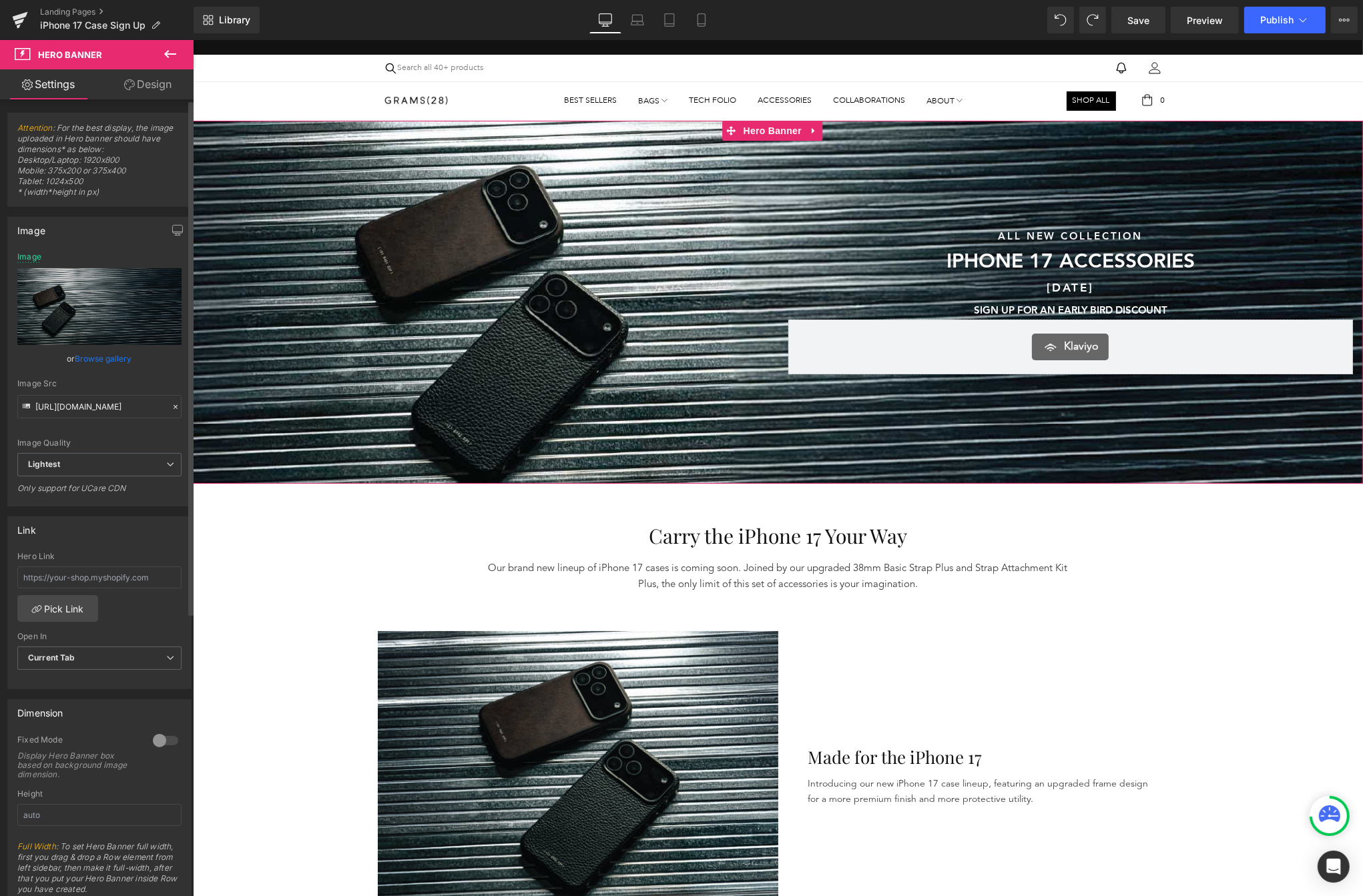
click at [93, 348] on link "Browse gallery" at bounding box center [103, 358] width 56 height 24
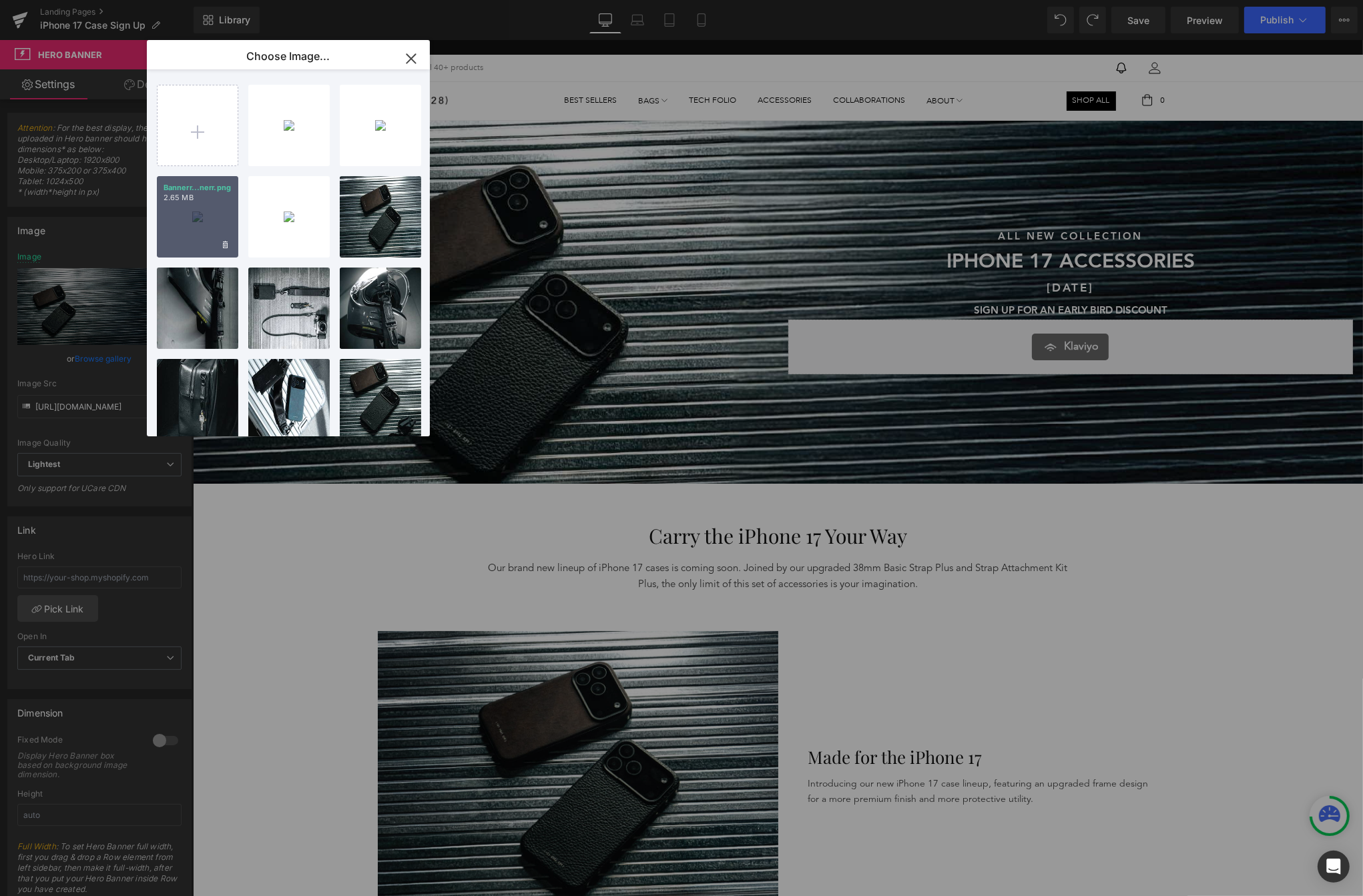
click at [196, 183] on p "Bannerr...nerr.png" at bounding box center [197, 188] width 68 height 10
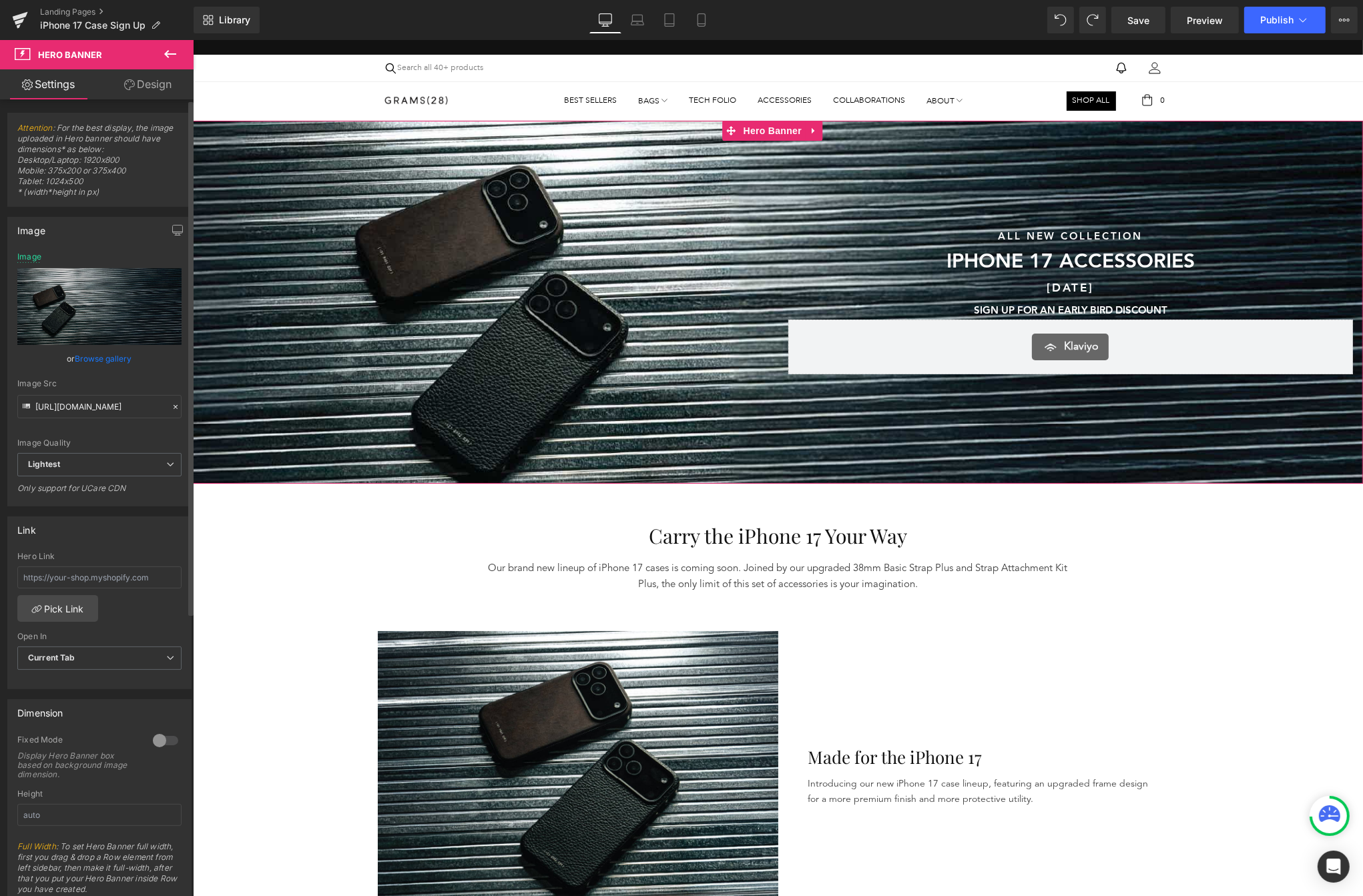
click at [119, 361] on link "Browse gallery" at bounding box center [103, 358] width 56 height 24
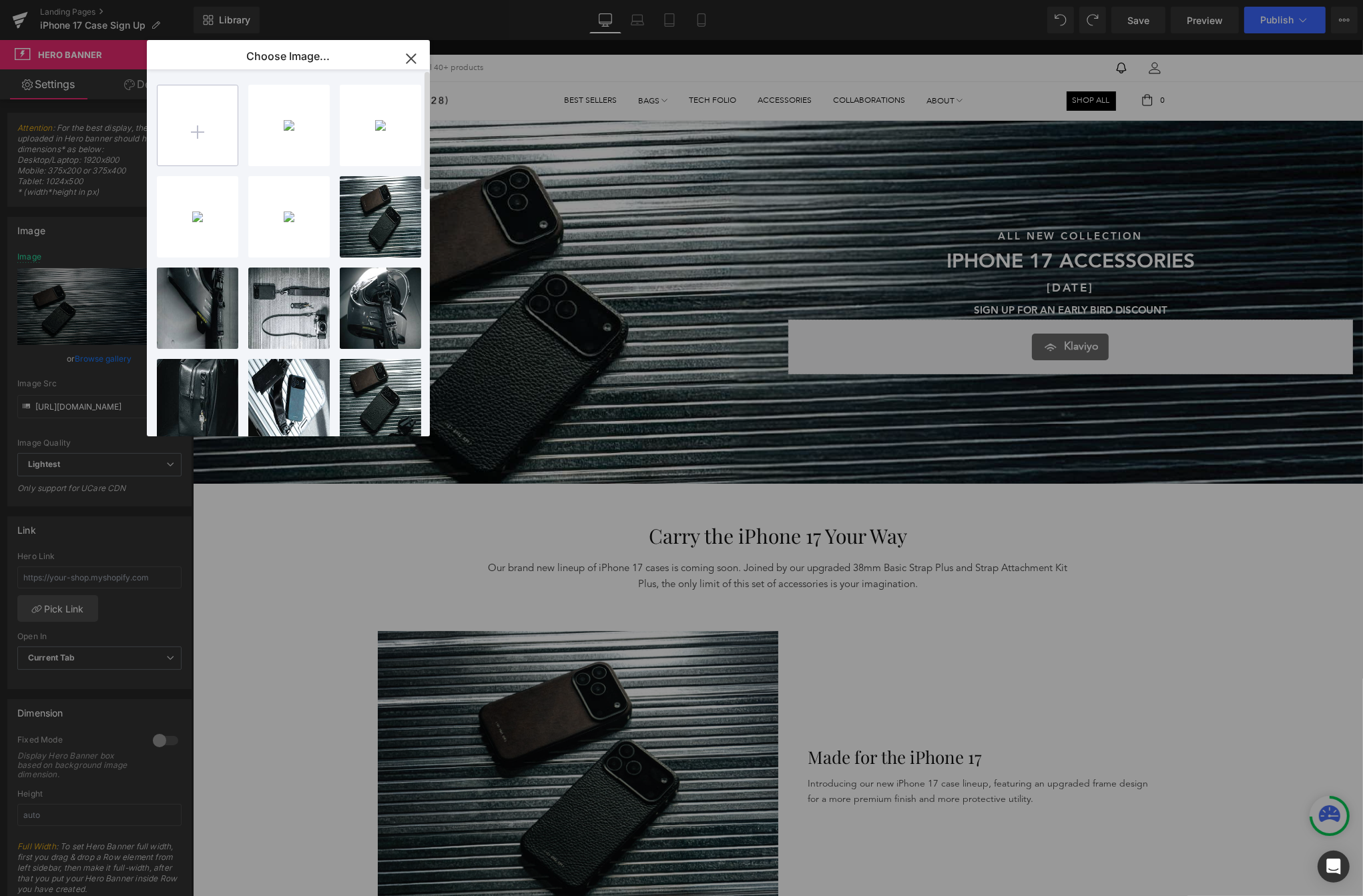
click at [198, 149] on input "file" at bounding box center [197, 125] width 80 height 80
type input "C:\fakepath\HERO BANNER.png"
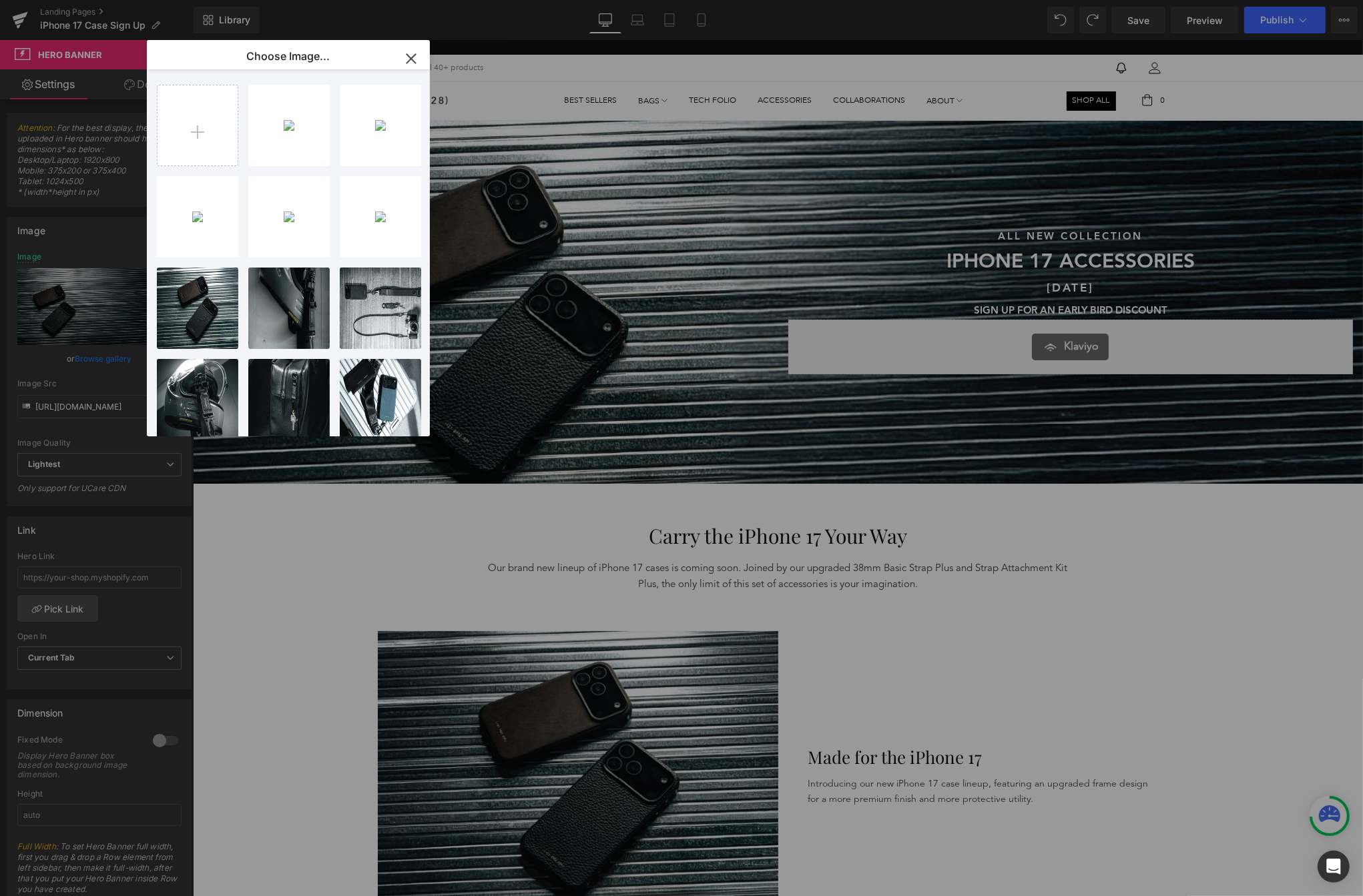
drag, startPoint x: 408, startPoint y: 50, endPoint x: 231, endPoint y: 77, distance: 179.0
click at [408, 50] on icon "button" at bounding box center [411, 59] width 22 height 22
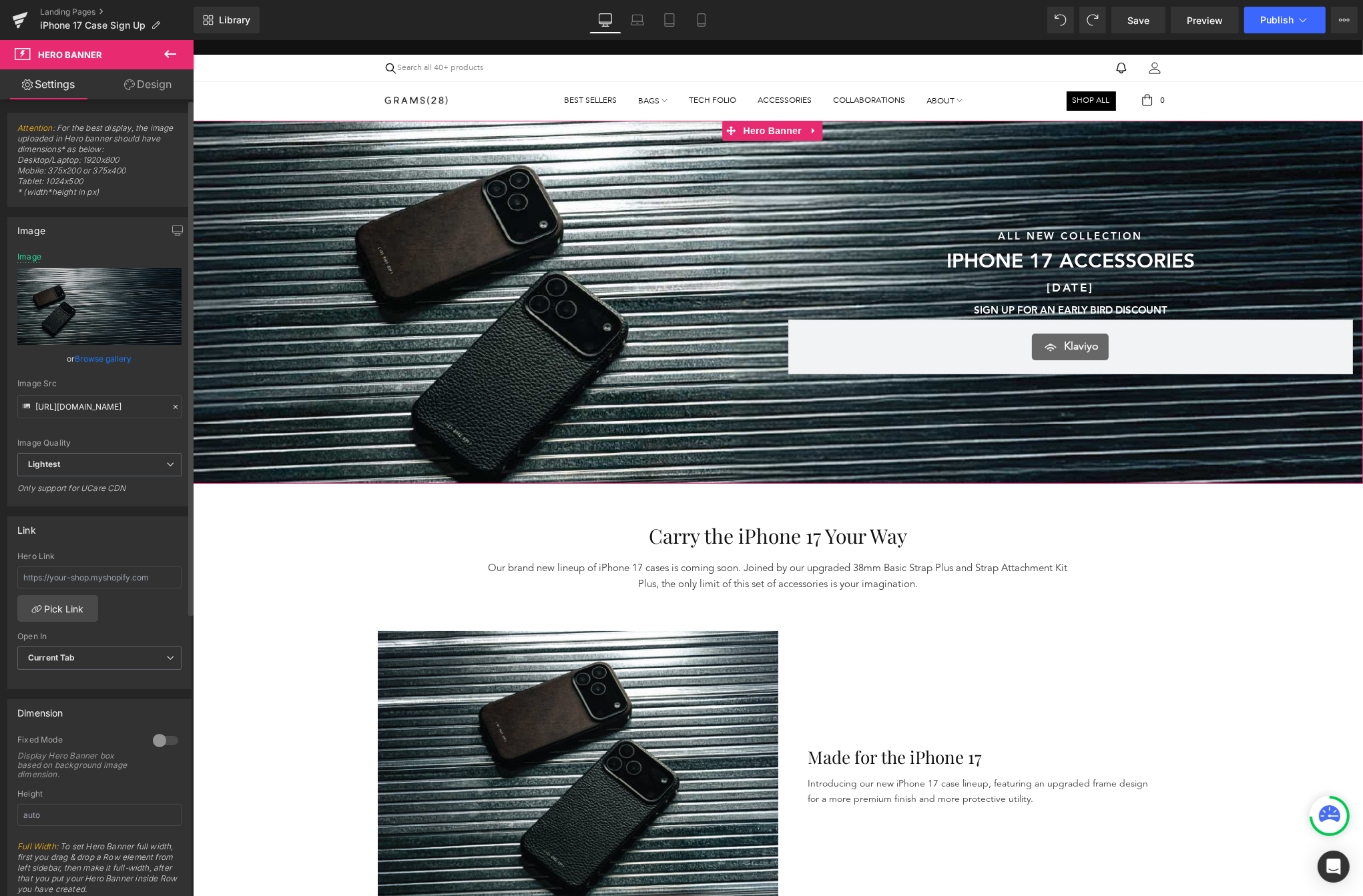
click at [108, 351] on link "Browse gallery" at bounding box center [103, 358] width 56 height 24
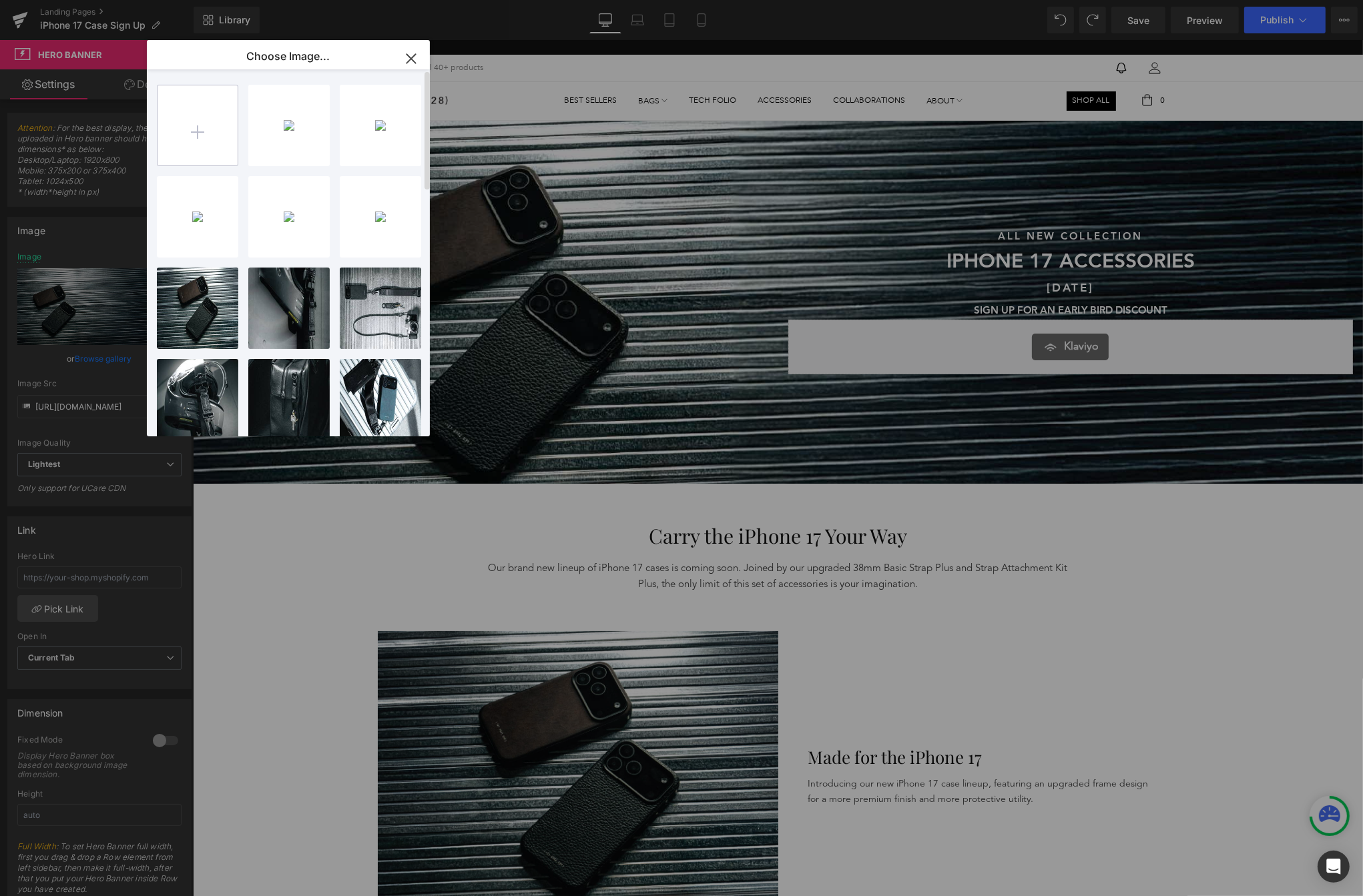
click at [191, 149] on input "file" at bounding box center [197, 125] width 80 height 80
click at [277, 139] on div "HERO BA...NNER.png 2.65 MB" at bounding box center [289, 126] width 81 height 81
type input "[URL][DOMAIN_NAME]"
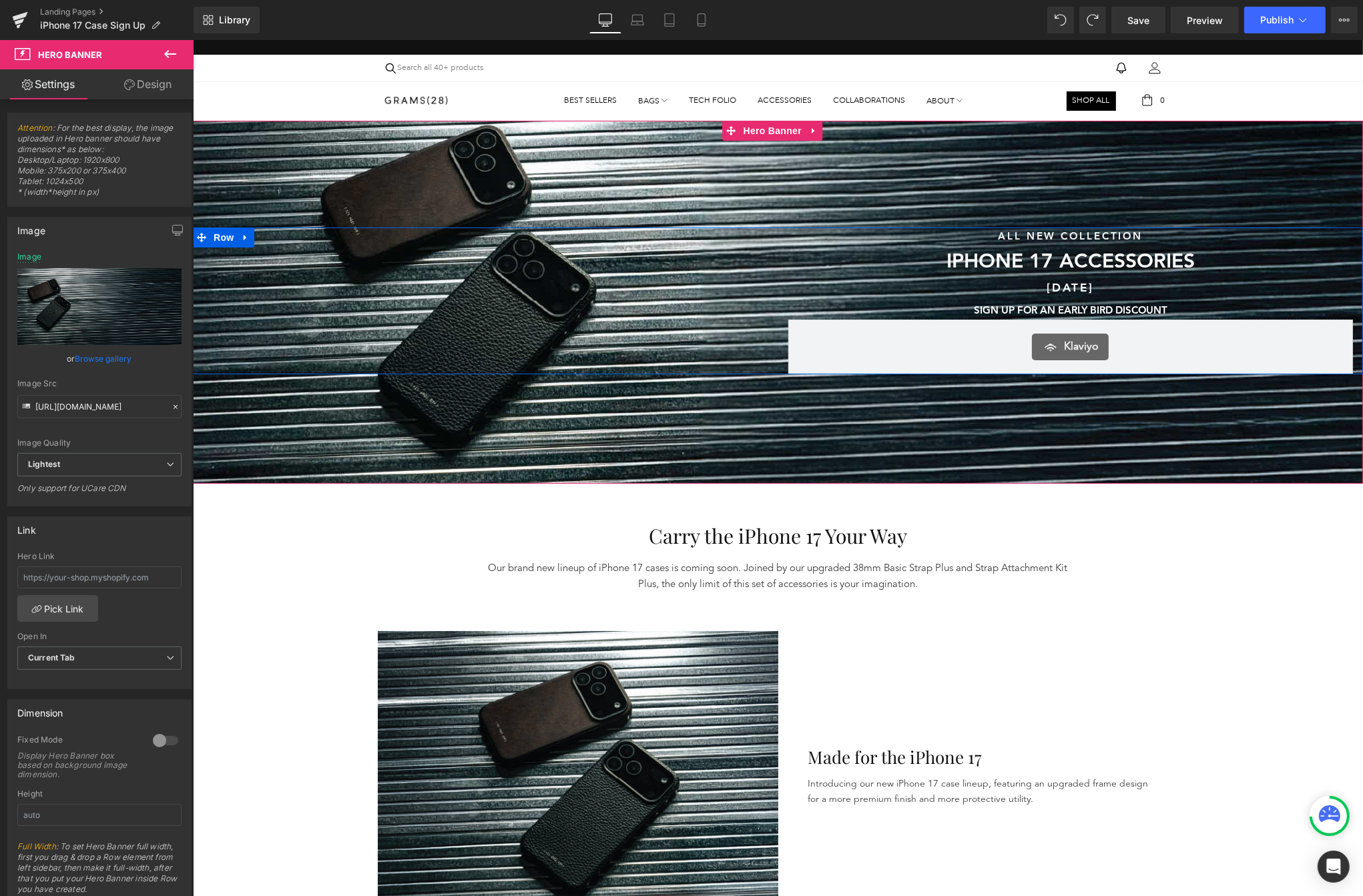
click at [509, 256] on div "Sunshine & Savings Text Block SAVE UP TO 40% SITEWIDE DURING OUR SUMMER SALE Te…" at bounding box center [484, 301] width 585 height 147
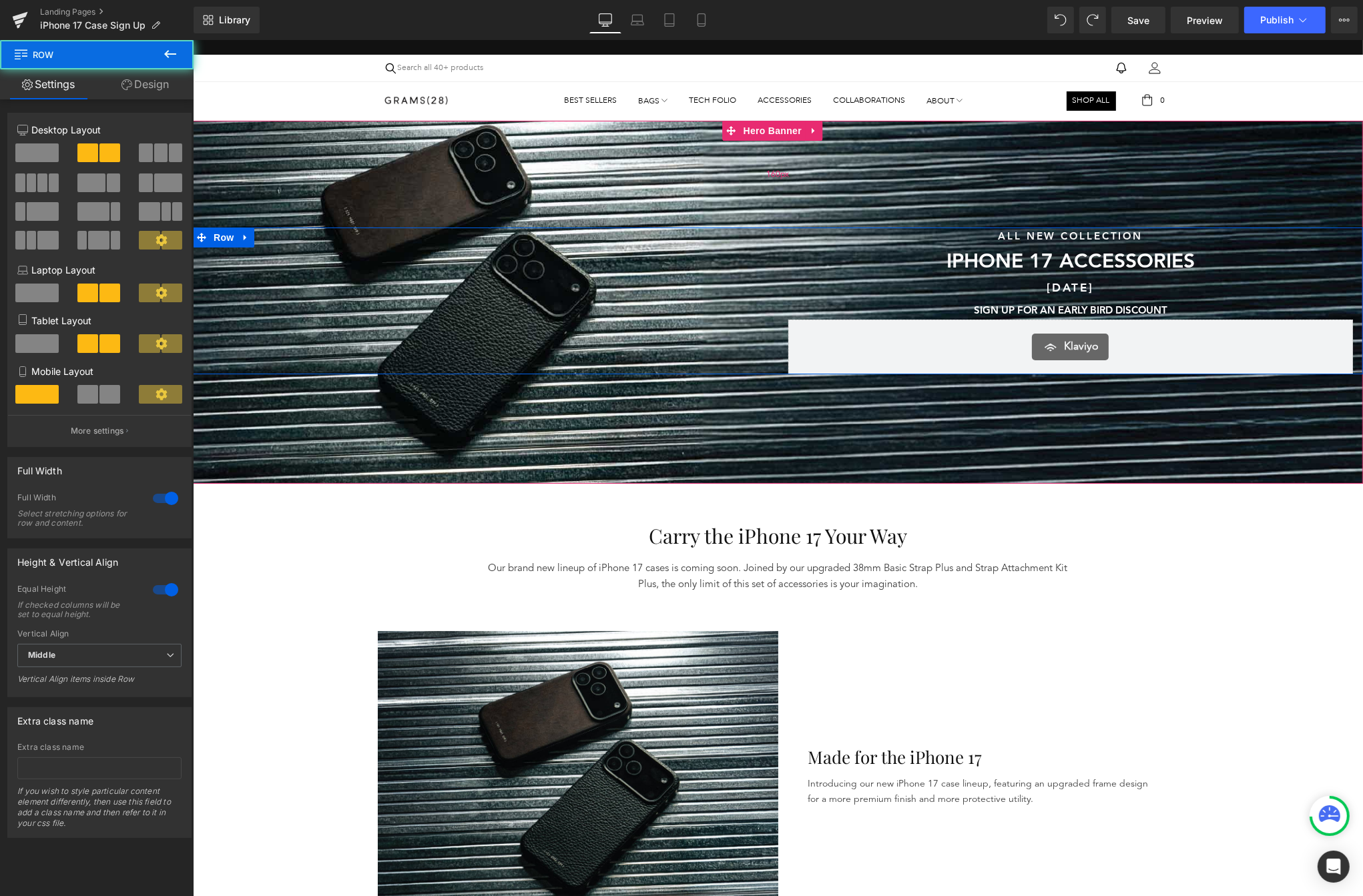
click at [466, 150] on div "160px" at bounding box center [778, 174] width 1171 height 107
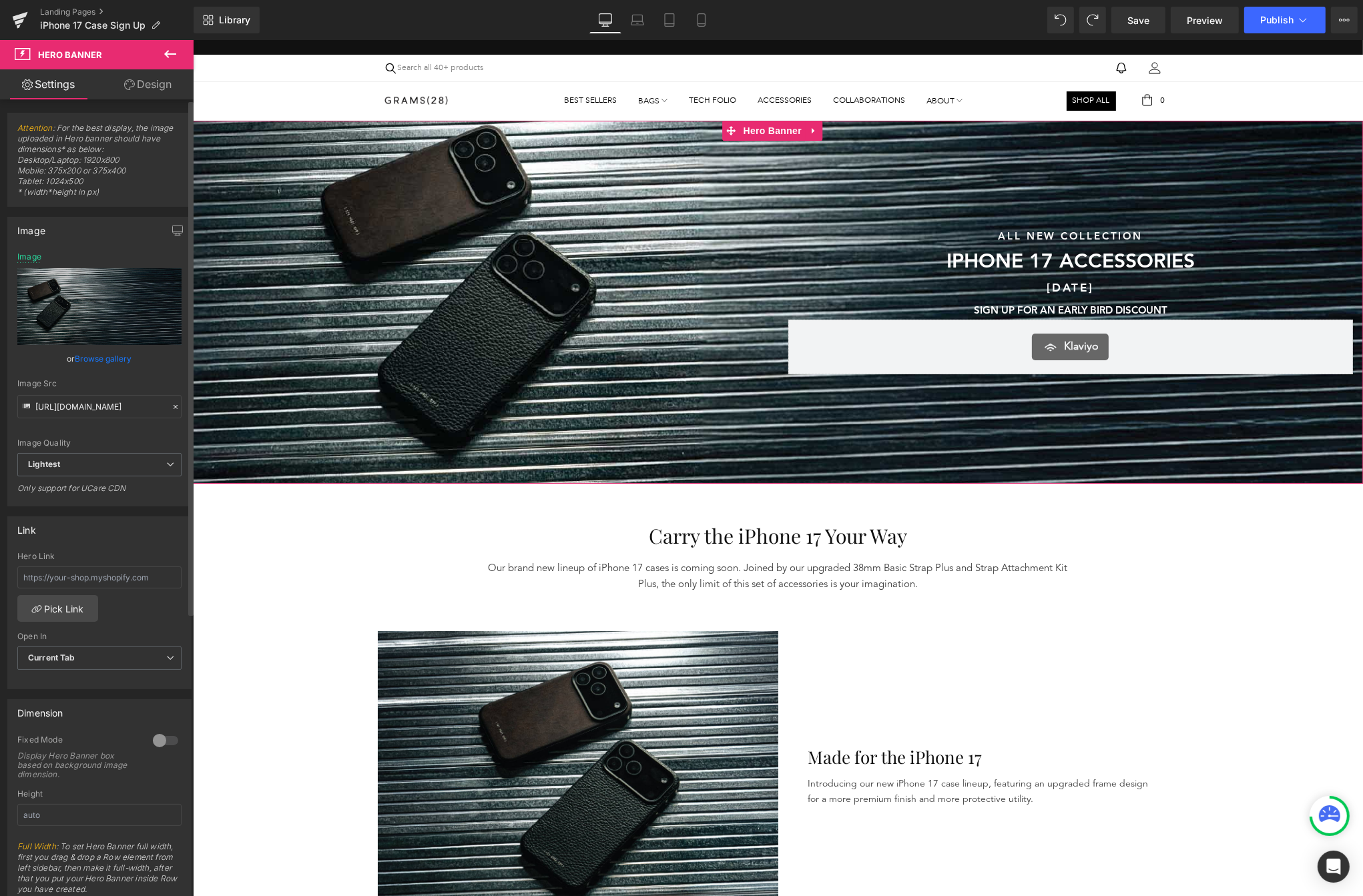
click at [97, 361] on link "Browse gallery" at bounding box center [103, 358] width 56 height 24
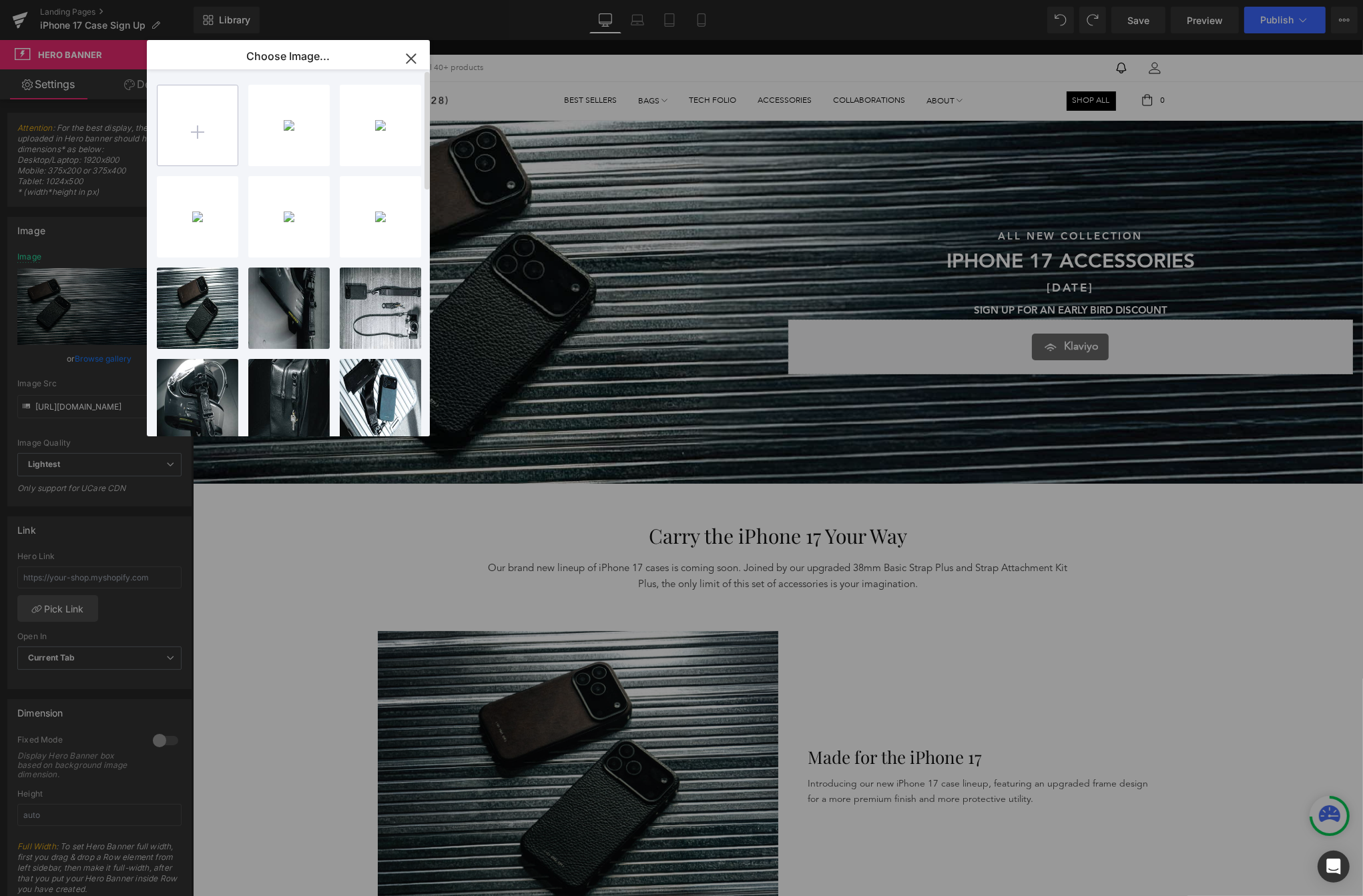
click at [174, 142] on input "file" at bounding box center [197, 125] width 80 height 80
type input "C:\fakepath\Hero Banner_1.png"
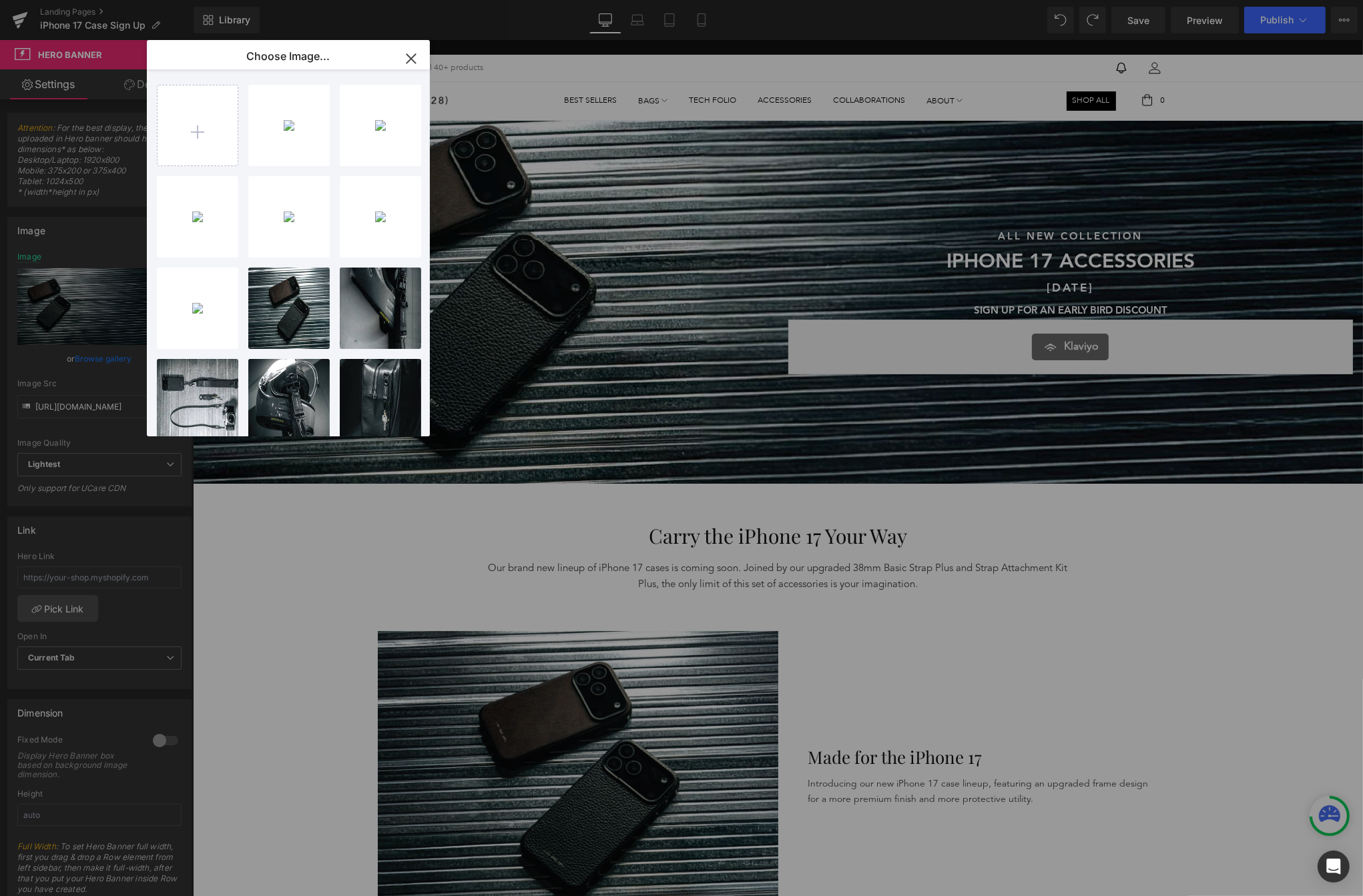
click at [415, 60] on icon "button" at bounding box center [411, 59] width 22 height 22
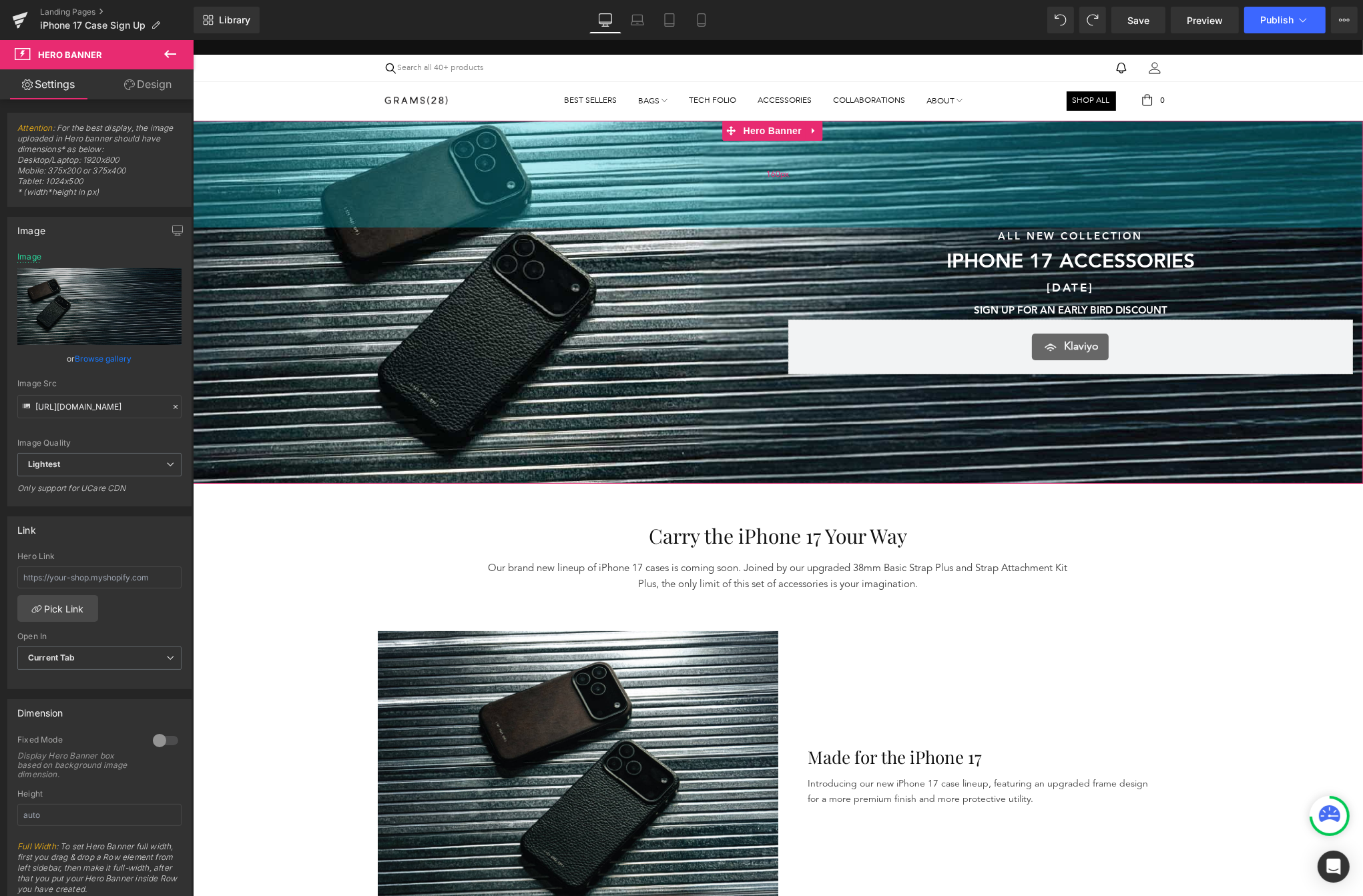
click at [400, 141] on div "160px" at bounding box center [778, 174] width 1171 height 107
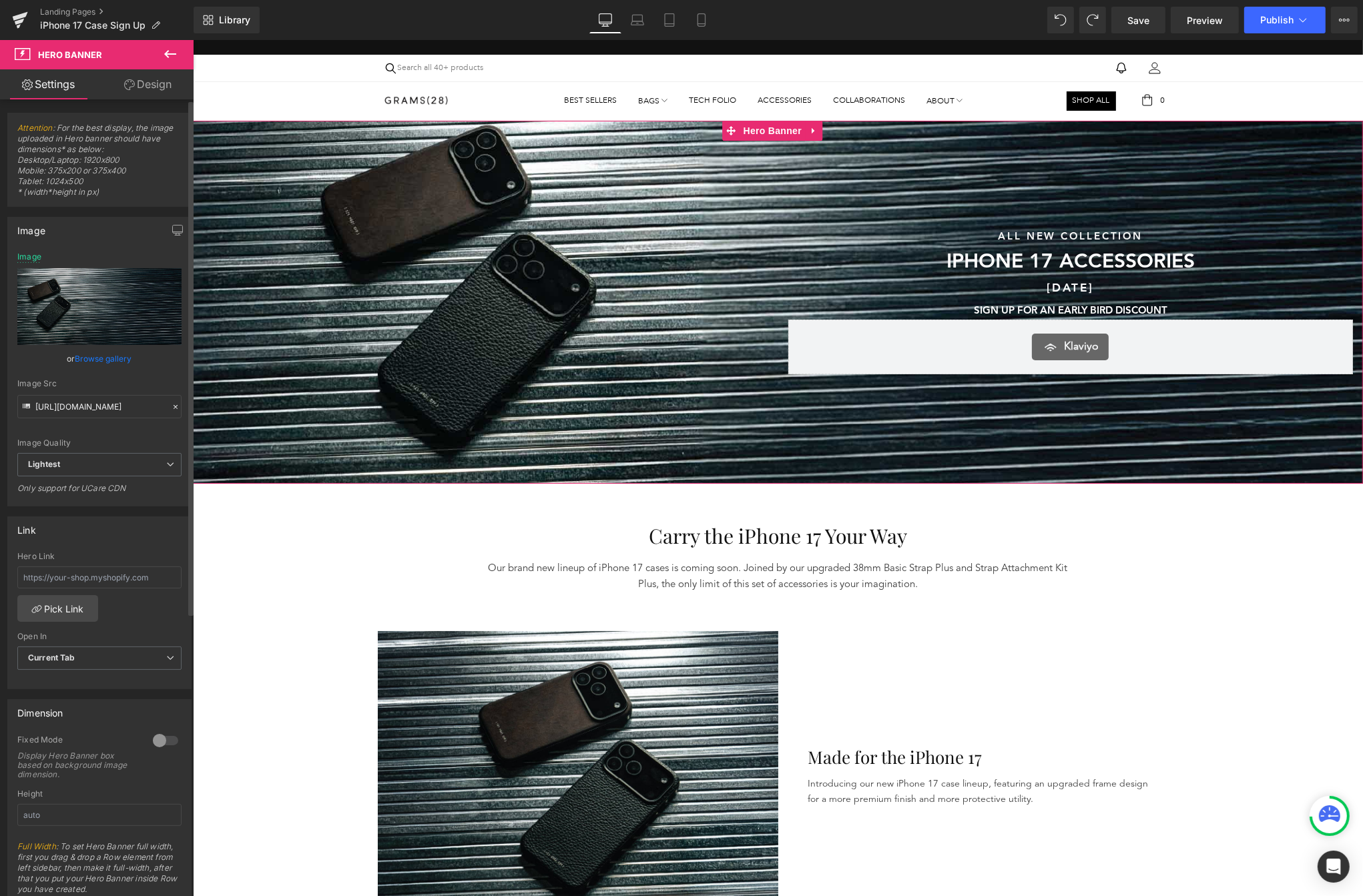
click at [111, 359] on link "Browse gallery" at bounding box center [103, 358] width 56 height 24
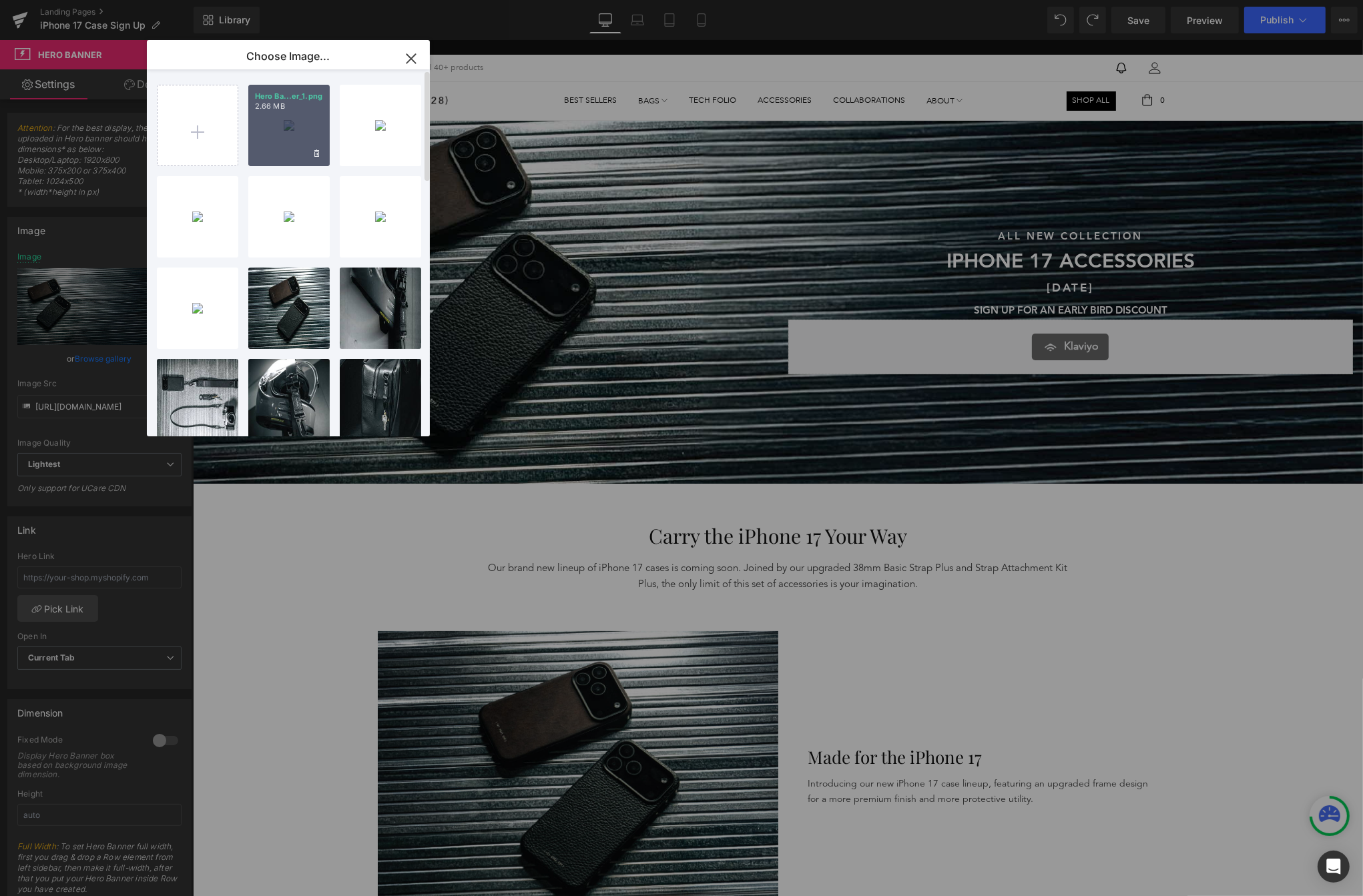
click at [292, 139] on div "Hero Ba...er_1.png 2.66 MB" at bounding box center [289, 126] width 81 height 81
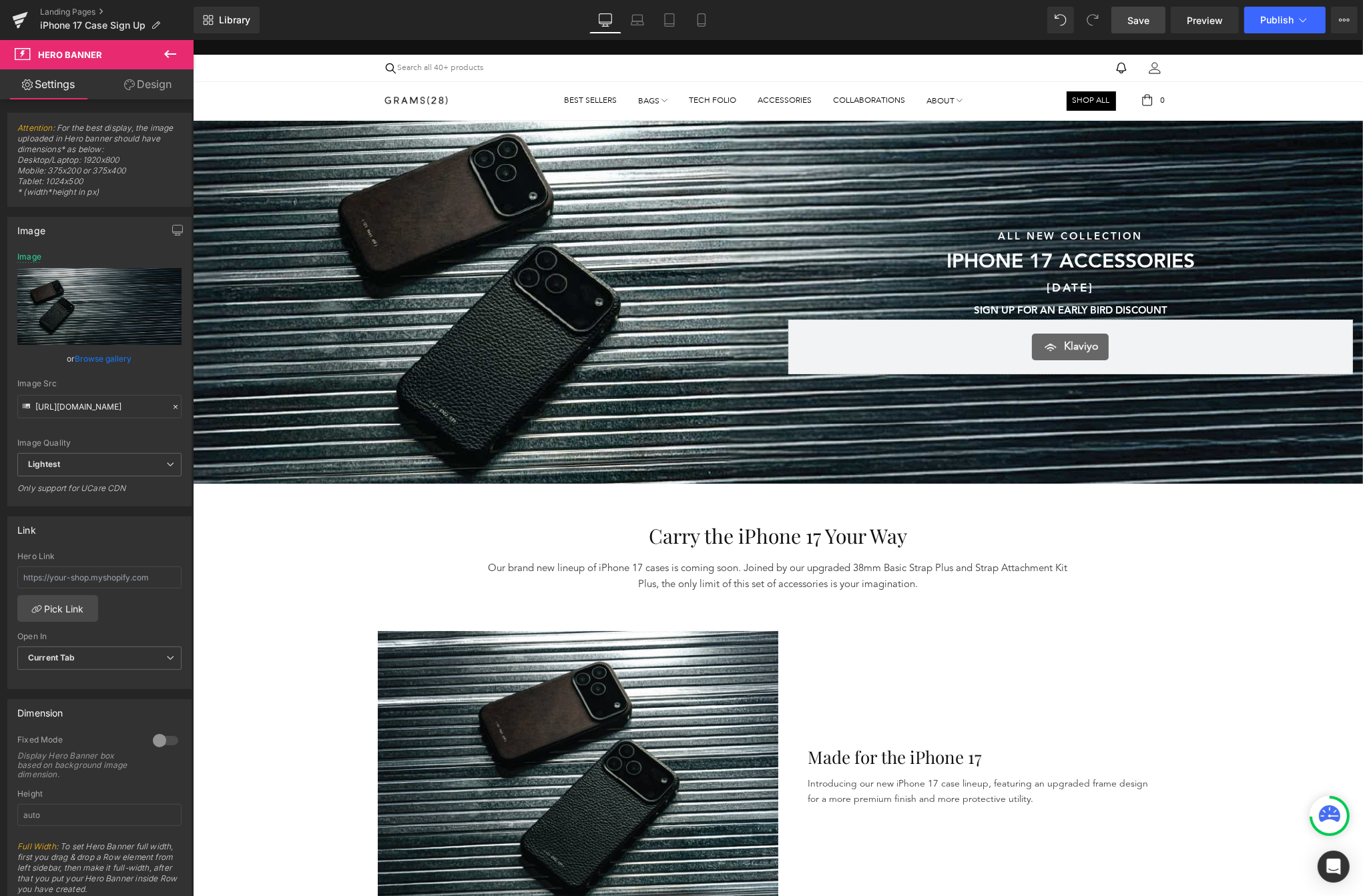
click at [1138, 22] on span "Save" at bounding box center [1138, 20] width 22 height 14
click at [630, 24] on icon at bounding box center [623, 24] width 13 height 4
type input "[URL][DOMAIN_NAME]"
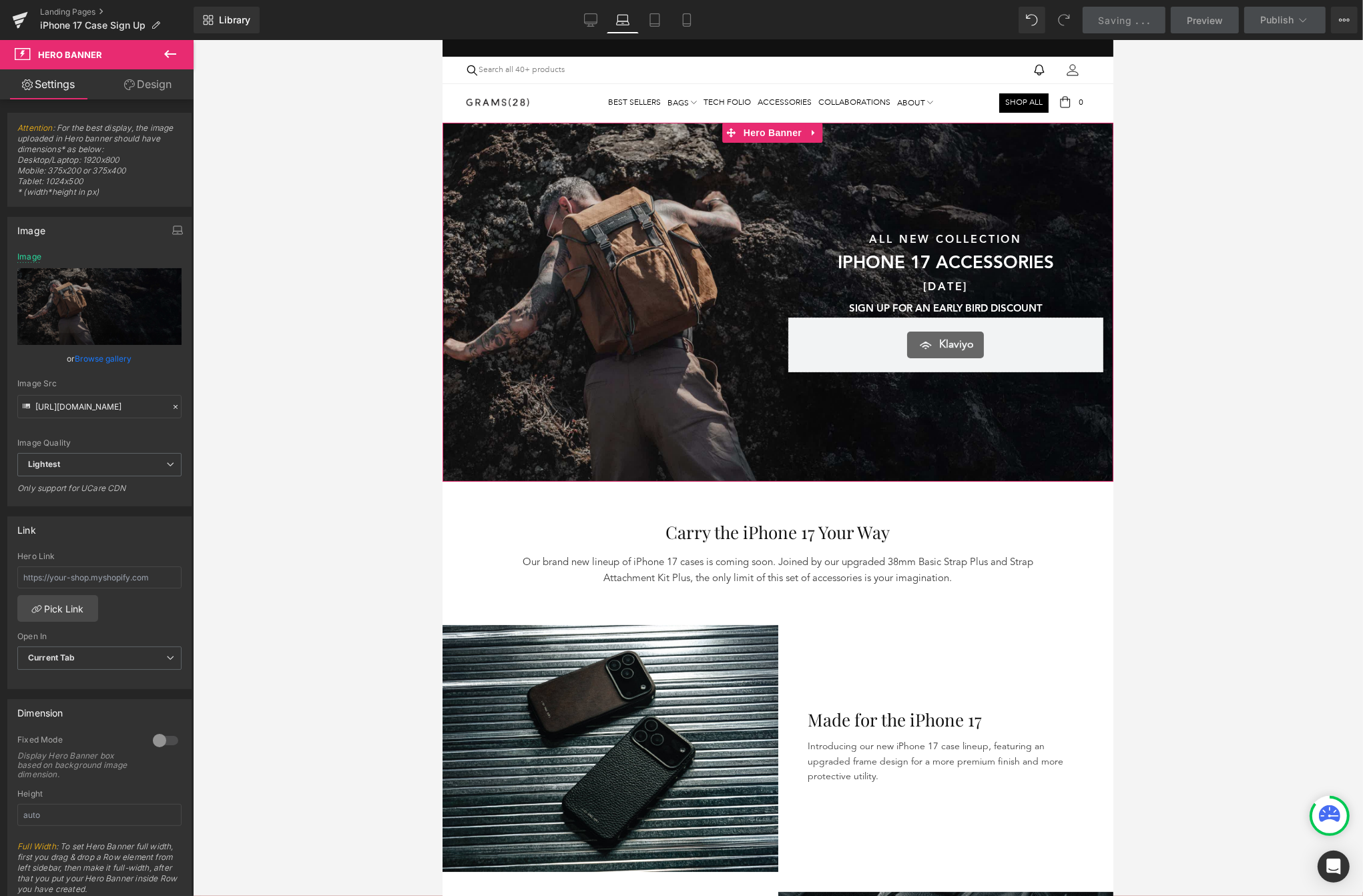
click at [663, 299] on div "Sunshine & Savings Text Block SAVE UP TO 40% SITEWIDE DURING OUR SUMMER SALE Te…" at bounding box center [609, 301] width 336 height 143
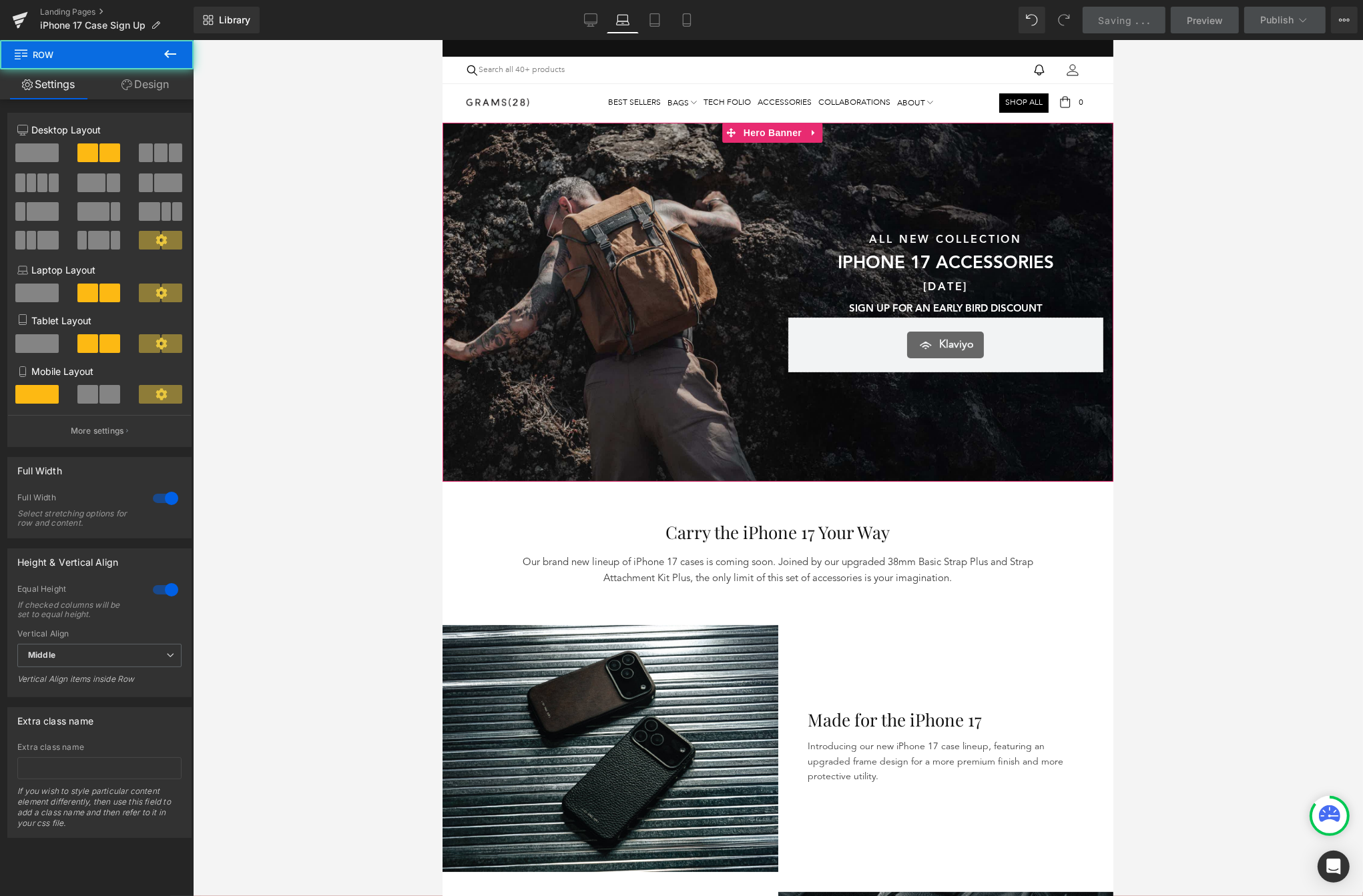
scroll to position [5, 0]
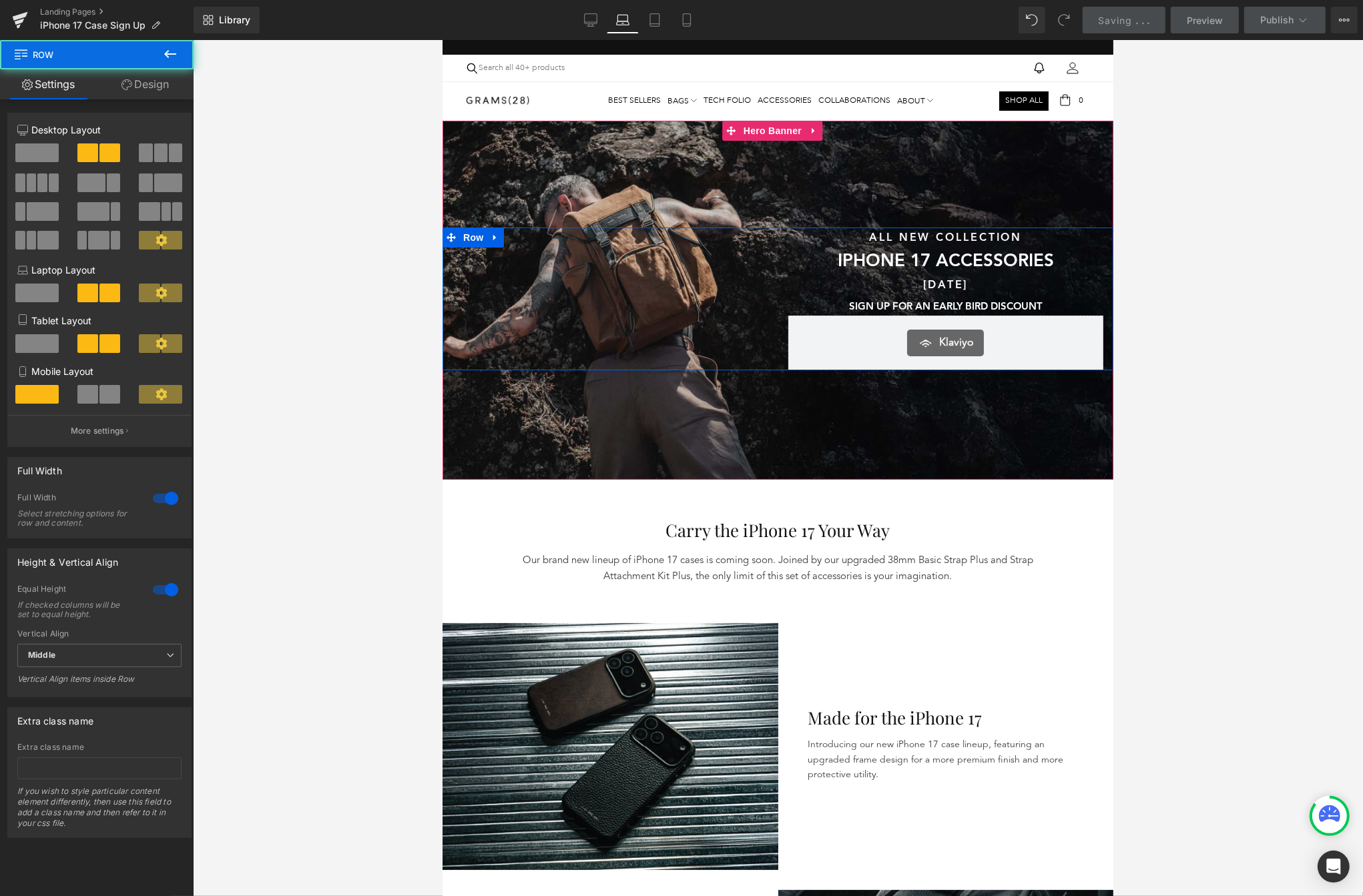
click at [494, 259] on div "Sunshine & Savings Text Block SAVE UP TO 40% SITEWIDE DURING OUR SUMMER SALE Te…" at bounding box center [609, 299] width 336 height 143
click at [519, 200] on div "160px" at bounding box center [777, 174] width 671 height 107
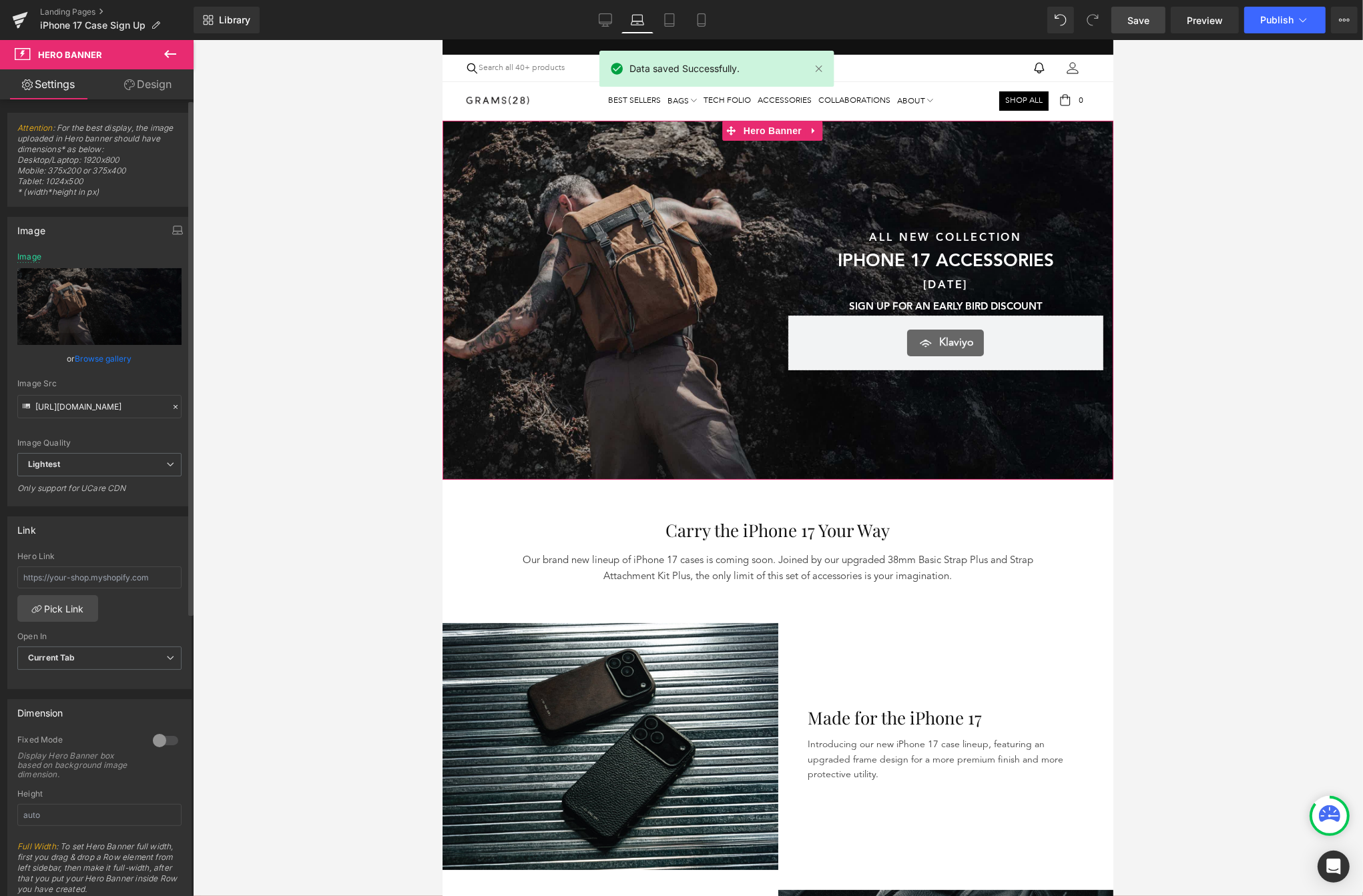
click at [119, 361] on link "Browse gallery" at bounding box center [103, 358] width 56 height 24
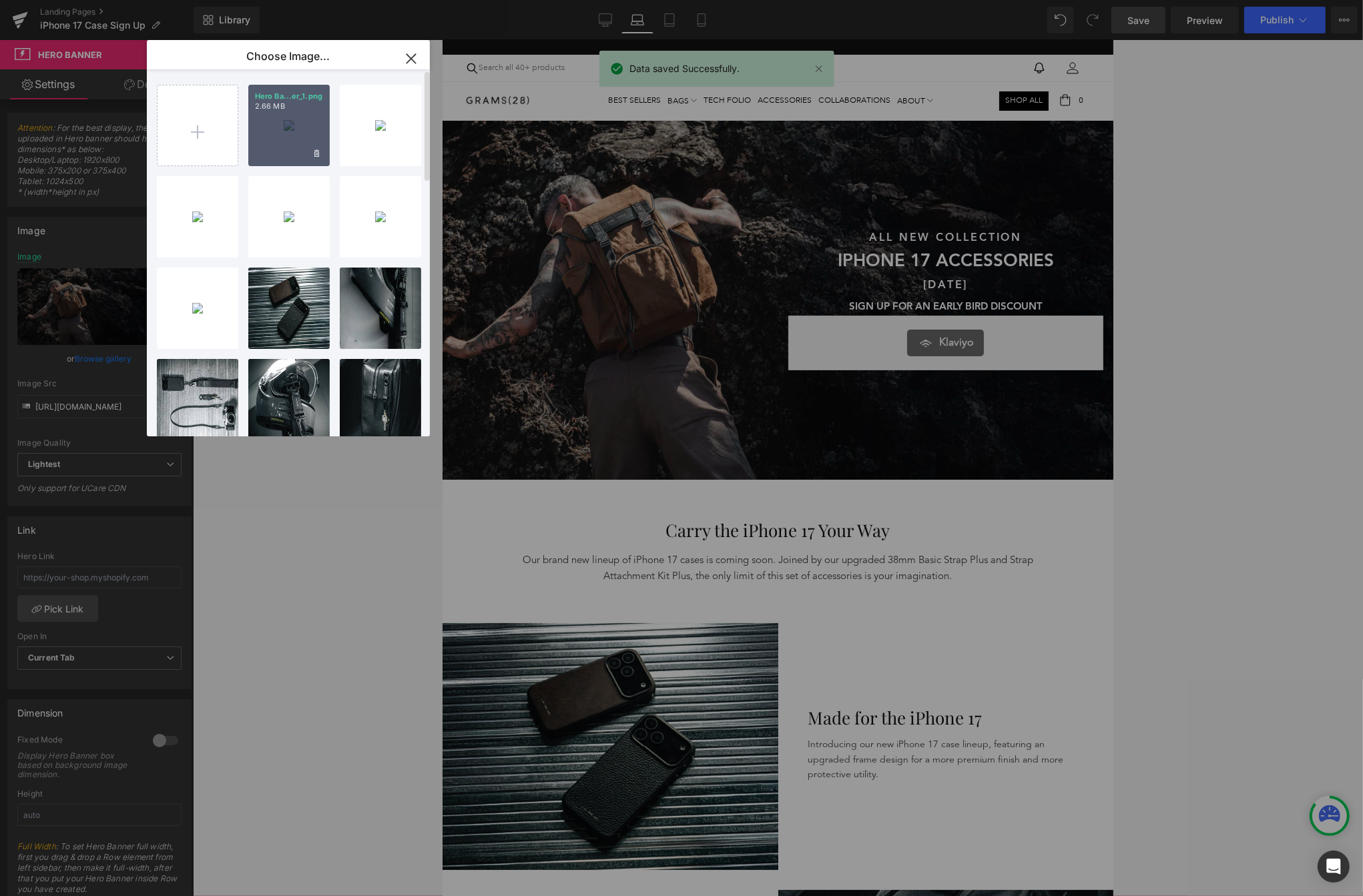
click at [296, 145] on div "Hero Ba...er_1.png 2.66 MB" at bounding box center [289, 126] width 81 height 81
type input "[URL][DOMAIN_NAME]"
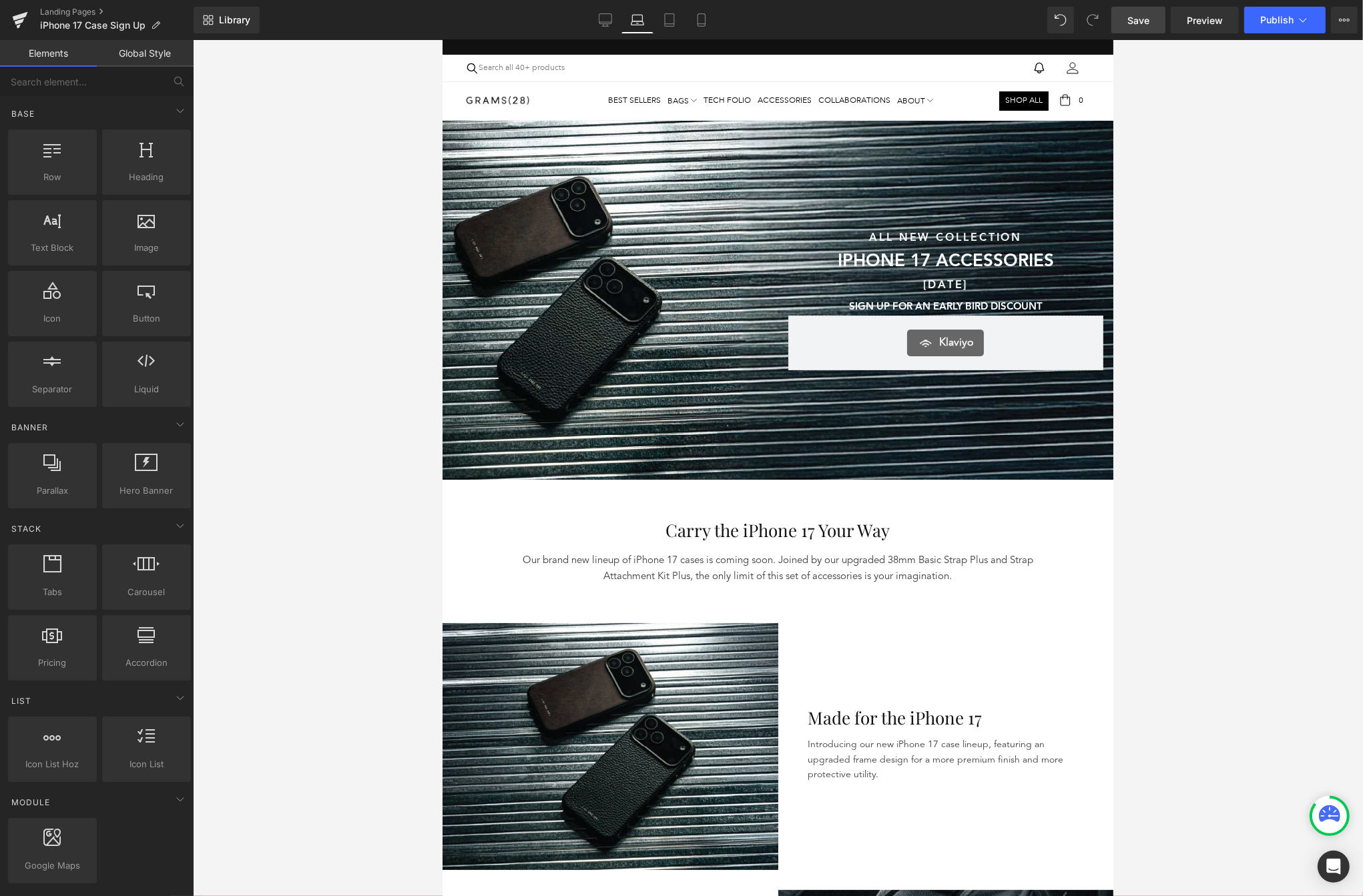
click at [1326, 214] on div at bounding box center [779, 467] width 1171 height 856
click at [676, 16] on icon at bounding box center [669, 19] width 13 height 13
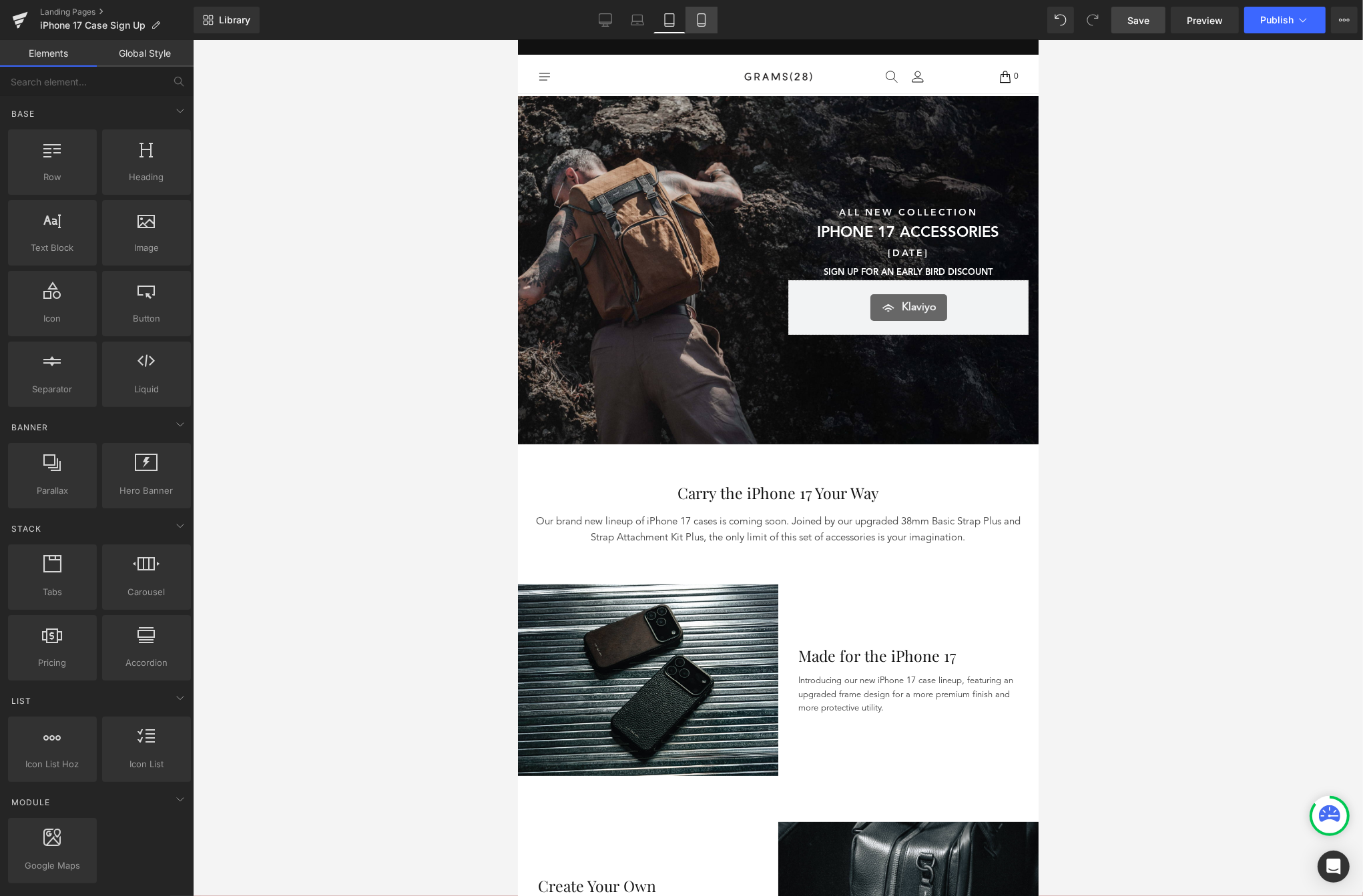
scroll to position [61, 0]
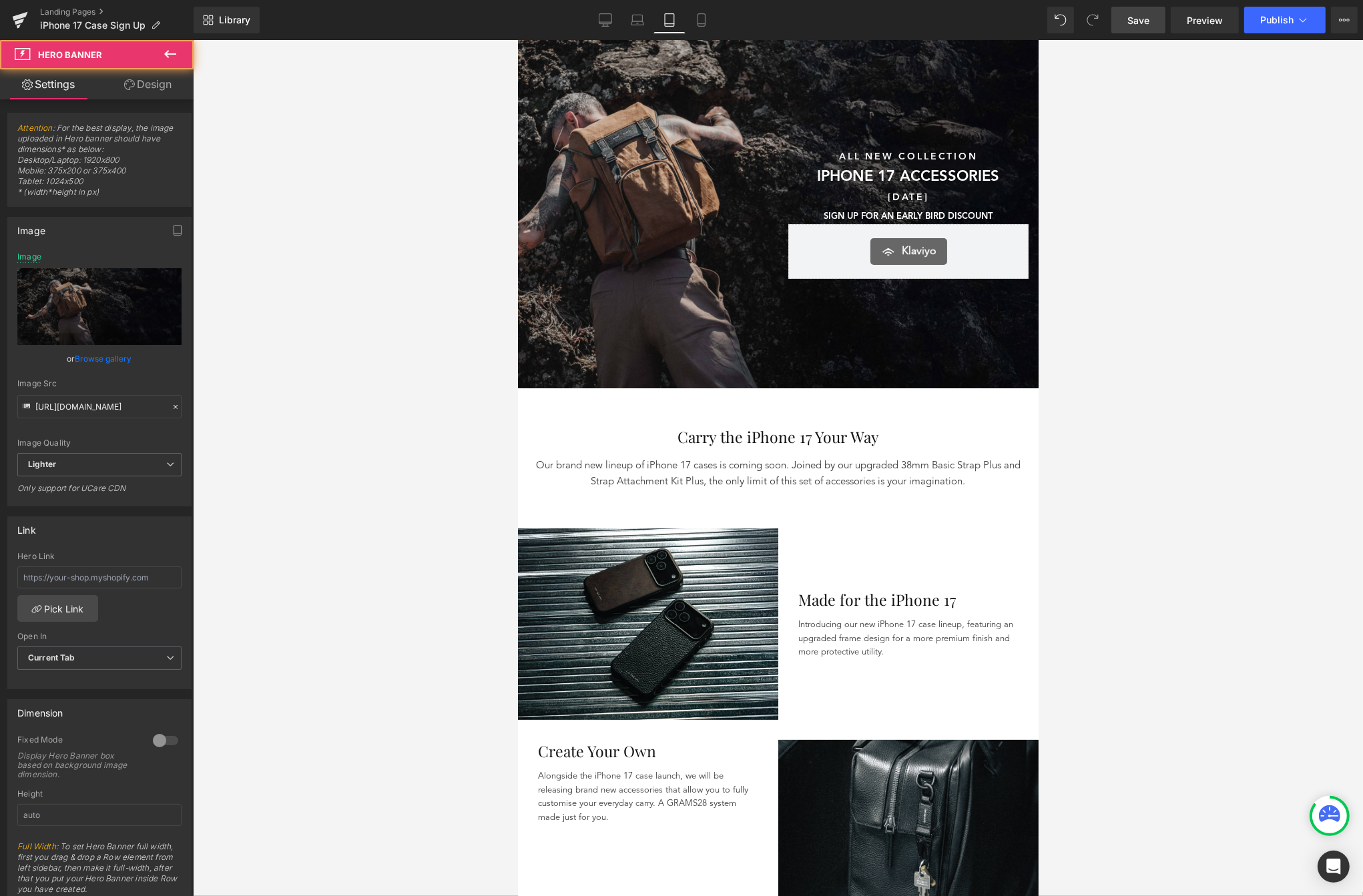
click at [517, 40] on div "160px" at bounding box center [517, 40] width 0 height 0
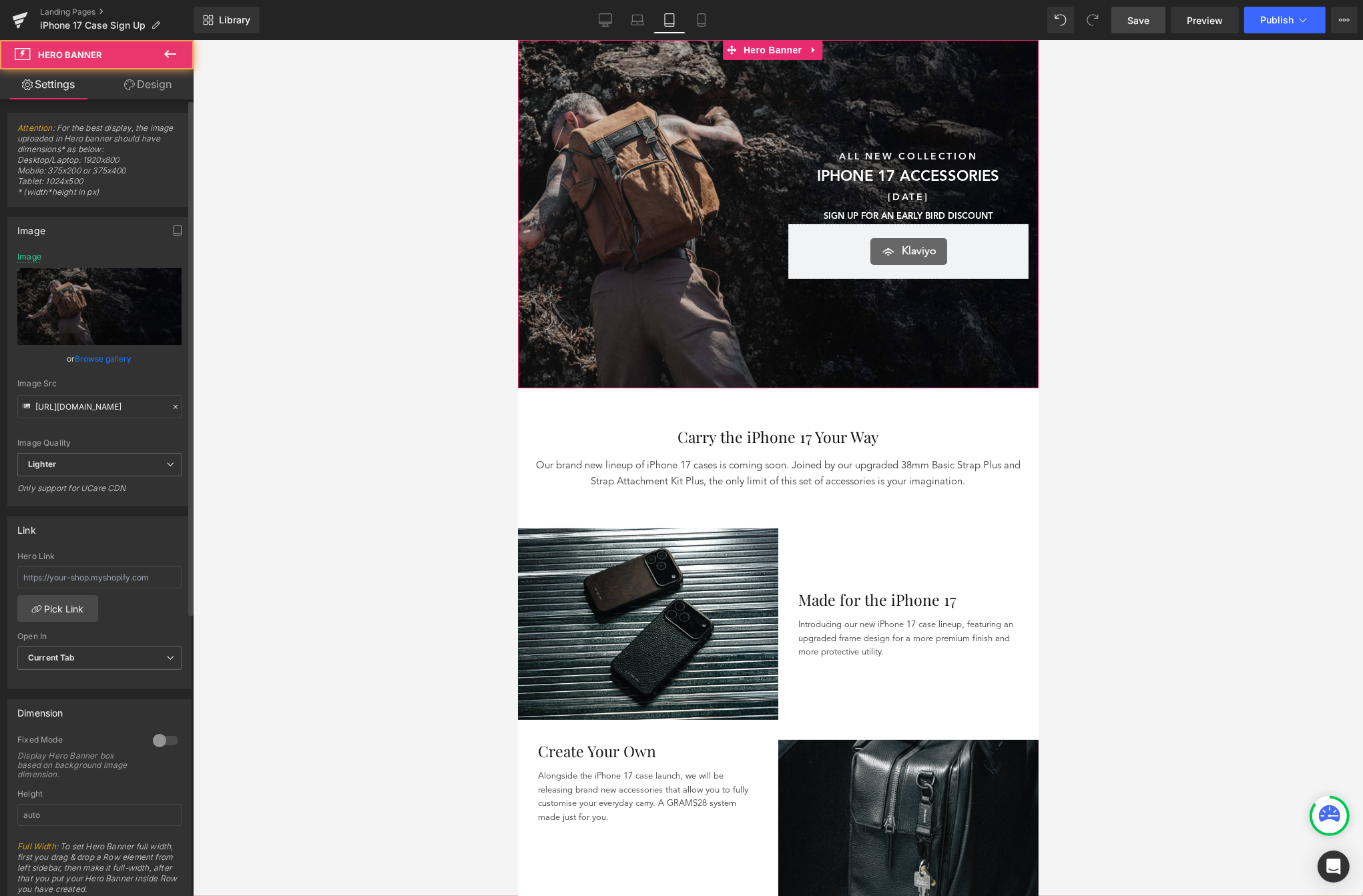
click at [79, 363] on link "Browse gallery" at bounding box center [103, 358] width 56 height 24
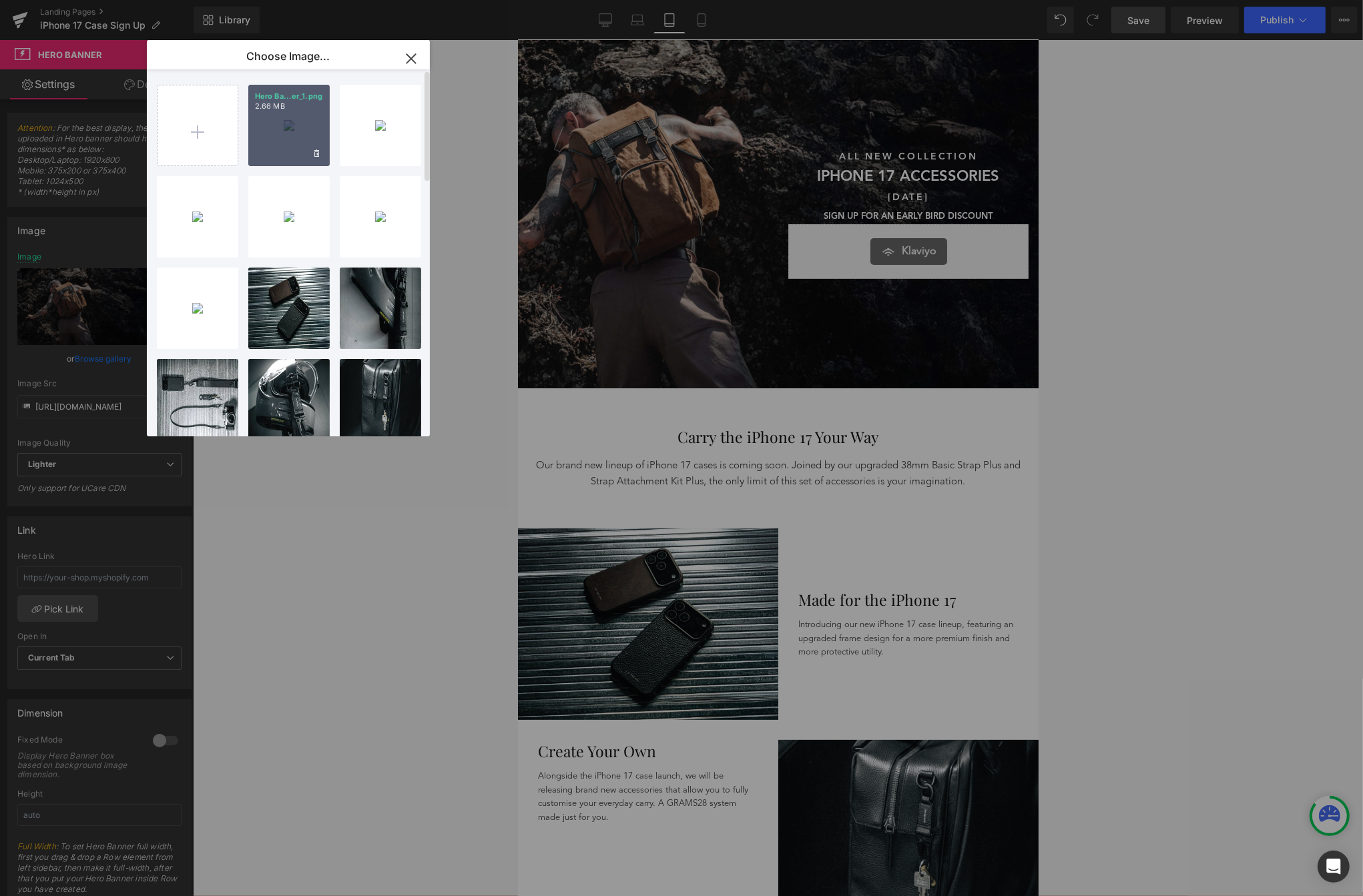
click at [302, 158] on div "Hero Ba...er_1.png 2.66 MB" at bounding box center [289, 126] width 81 height 81
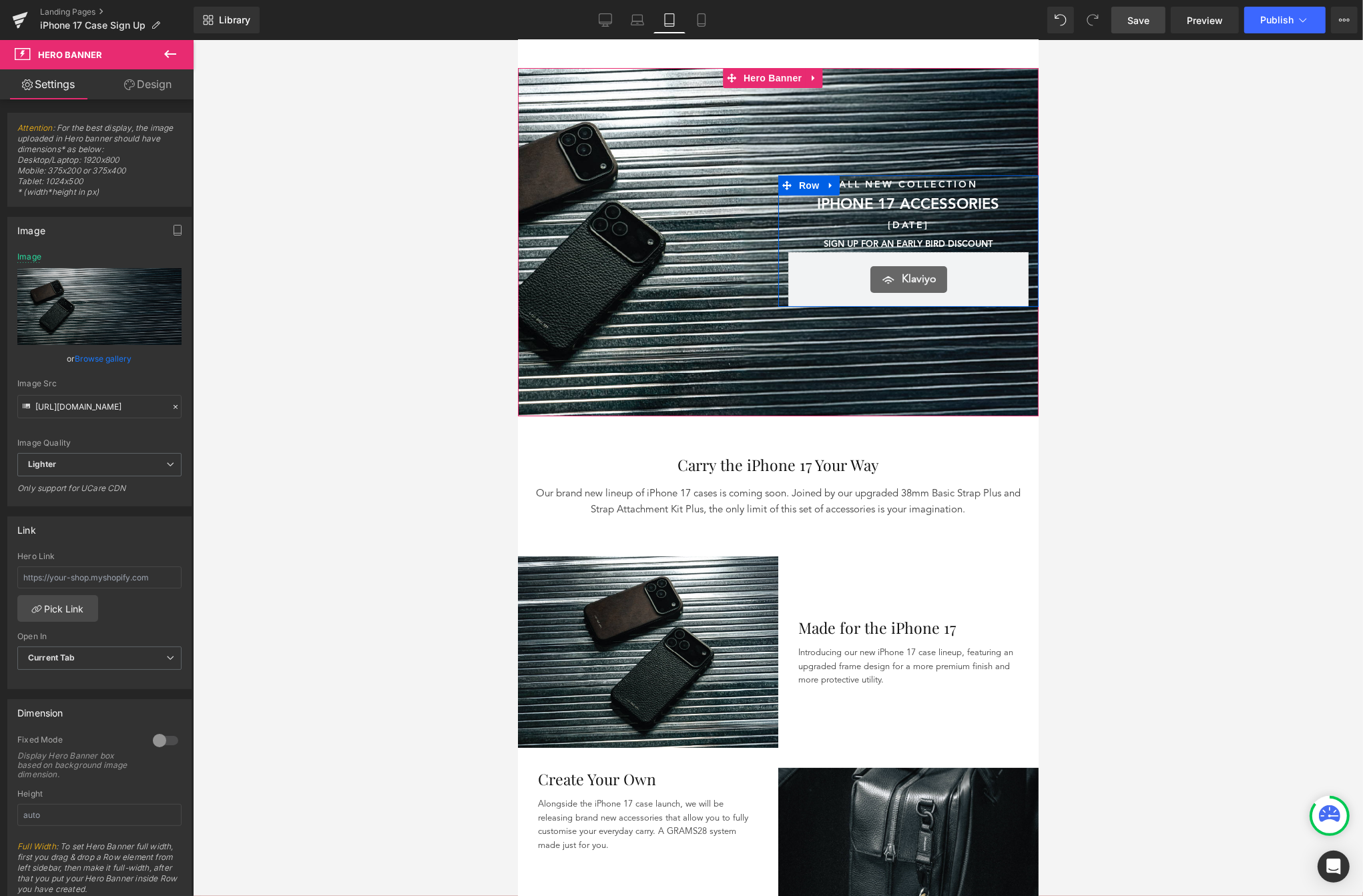
scroll to position [0, 0]
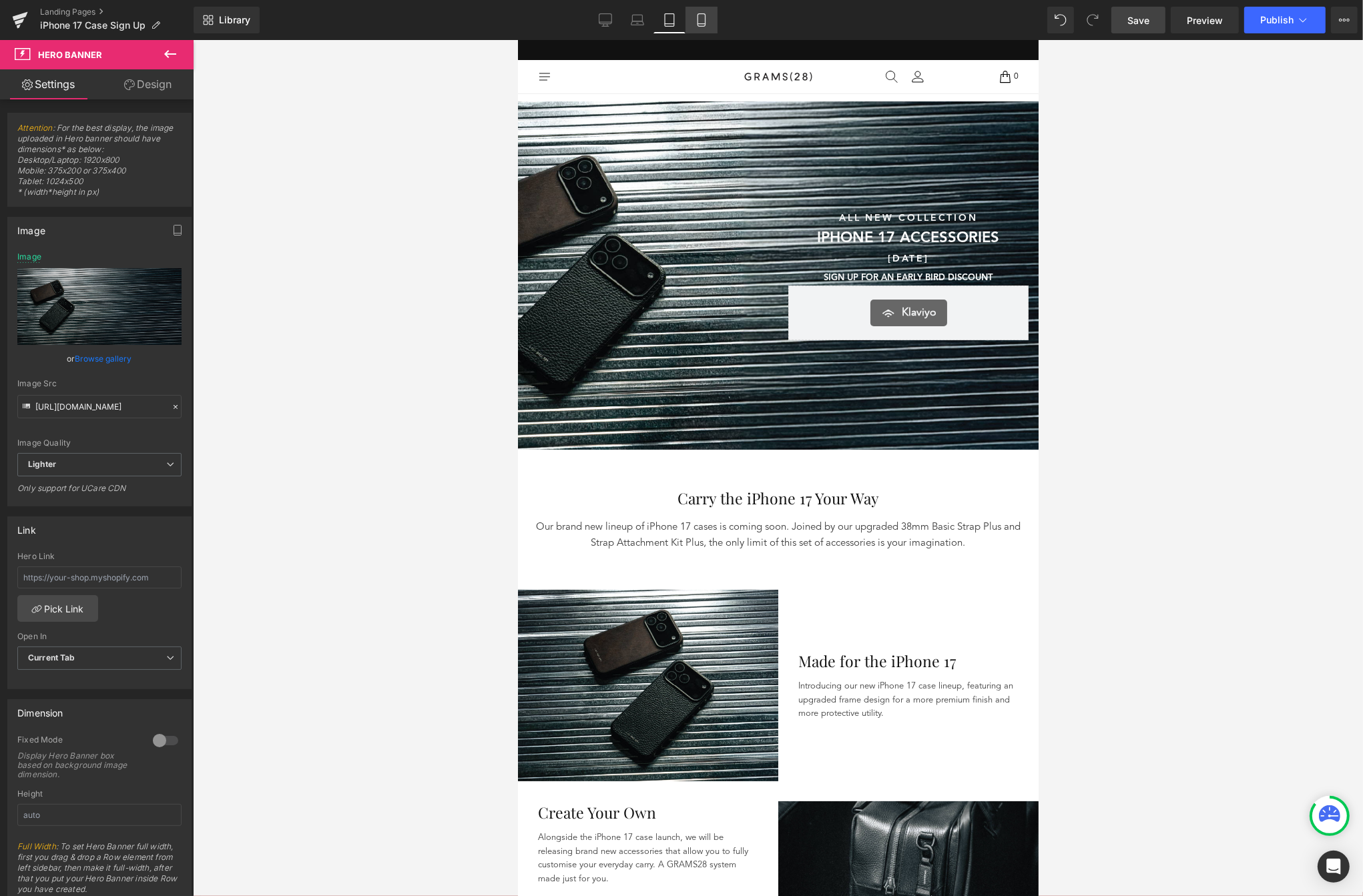
click at [705, 18] on icon at bounding box center [701, 19] width 13 height 13
type input "[URL][DOMAIN_NAME]"
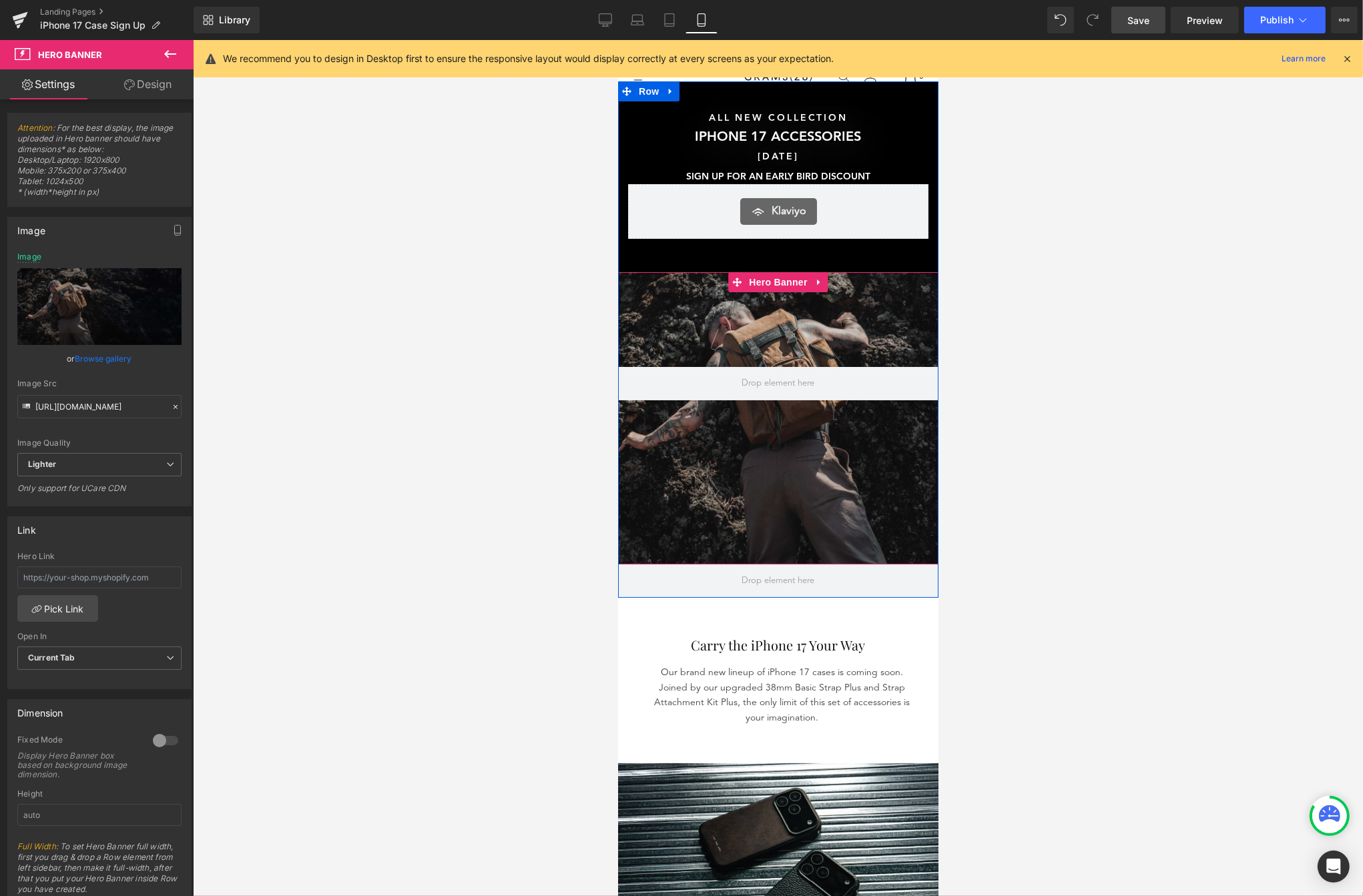
click at [691, 314] on div at bounding box center [778, 418] width 321 height 292
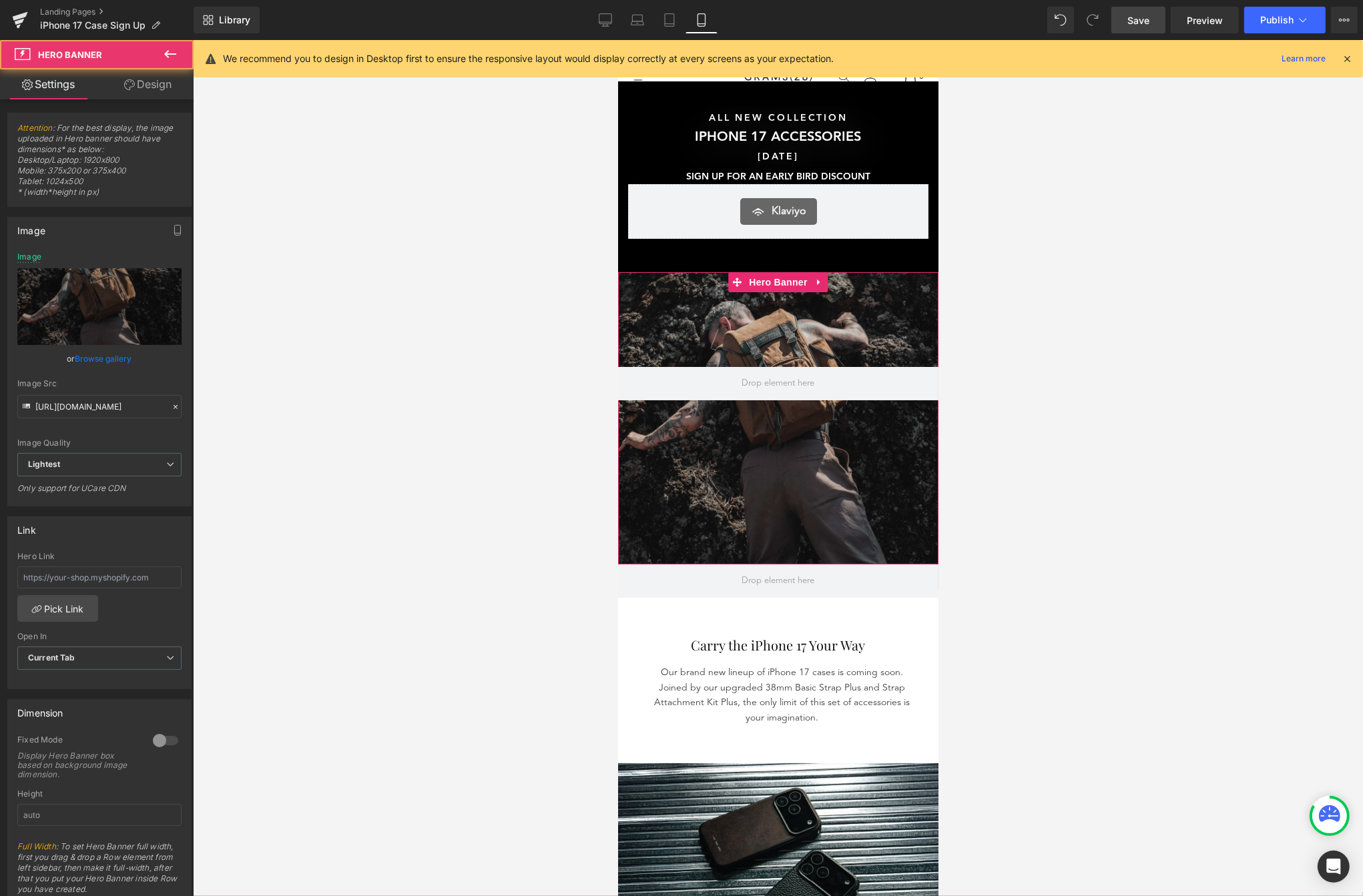
click at [93, 356] on link "Browse gallery" at bounding box center [103, 358] width 56 height 24
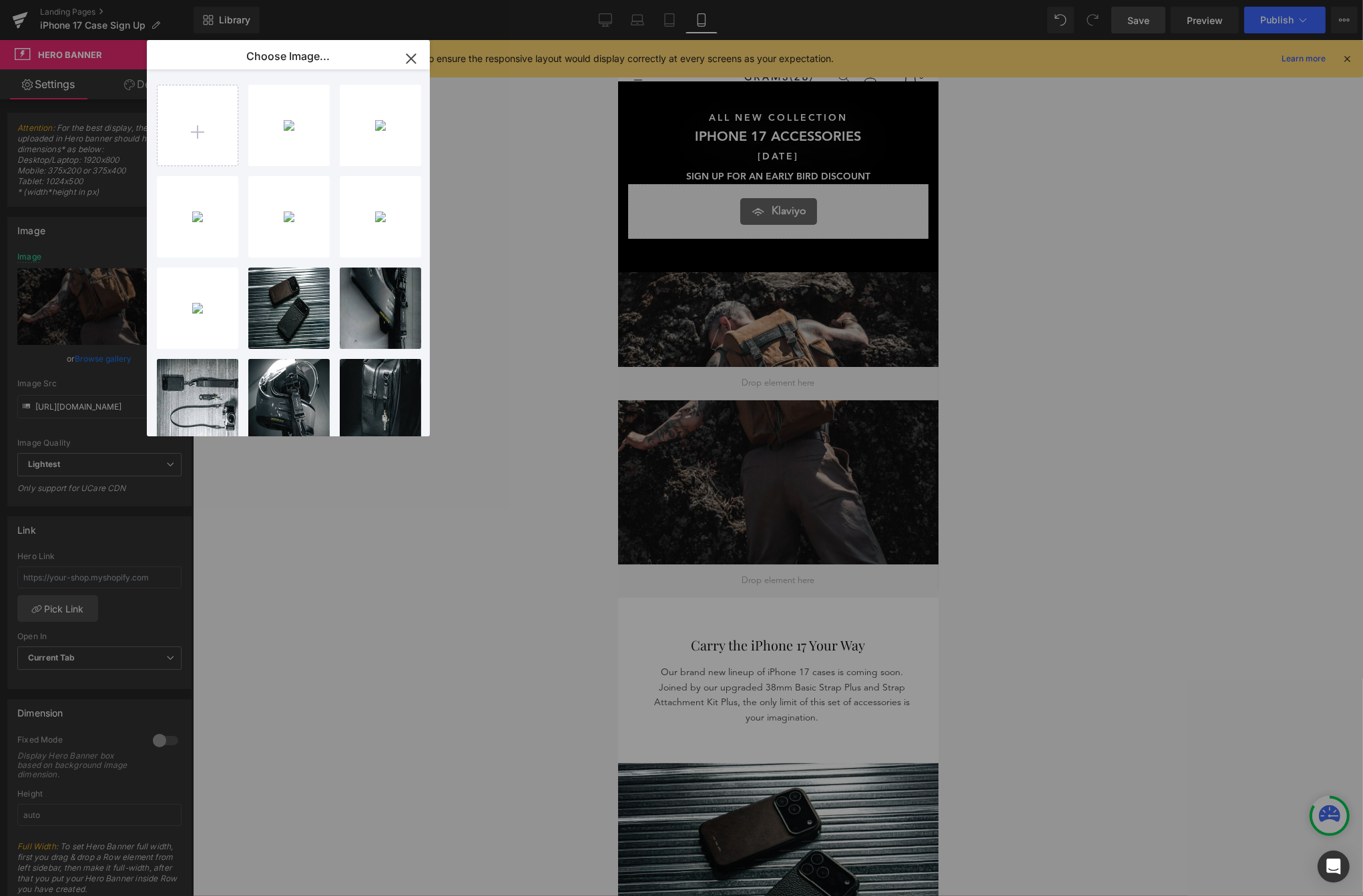
click at [0, 0] on p "1.98 MB" at bounding box center [0, 0] width 0 height 0
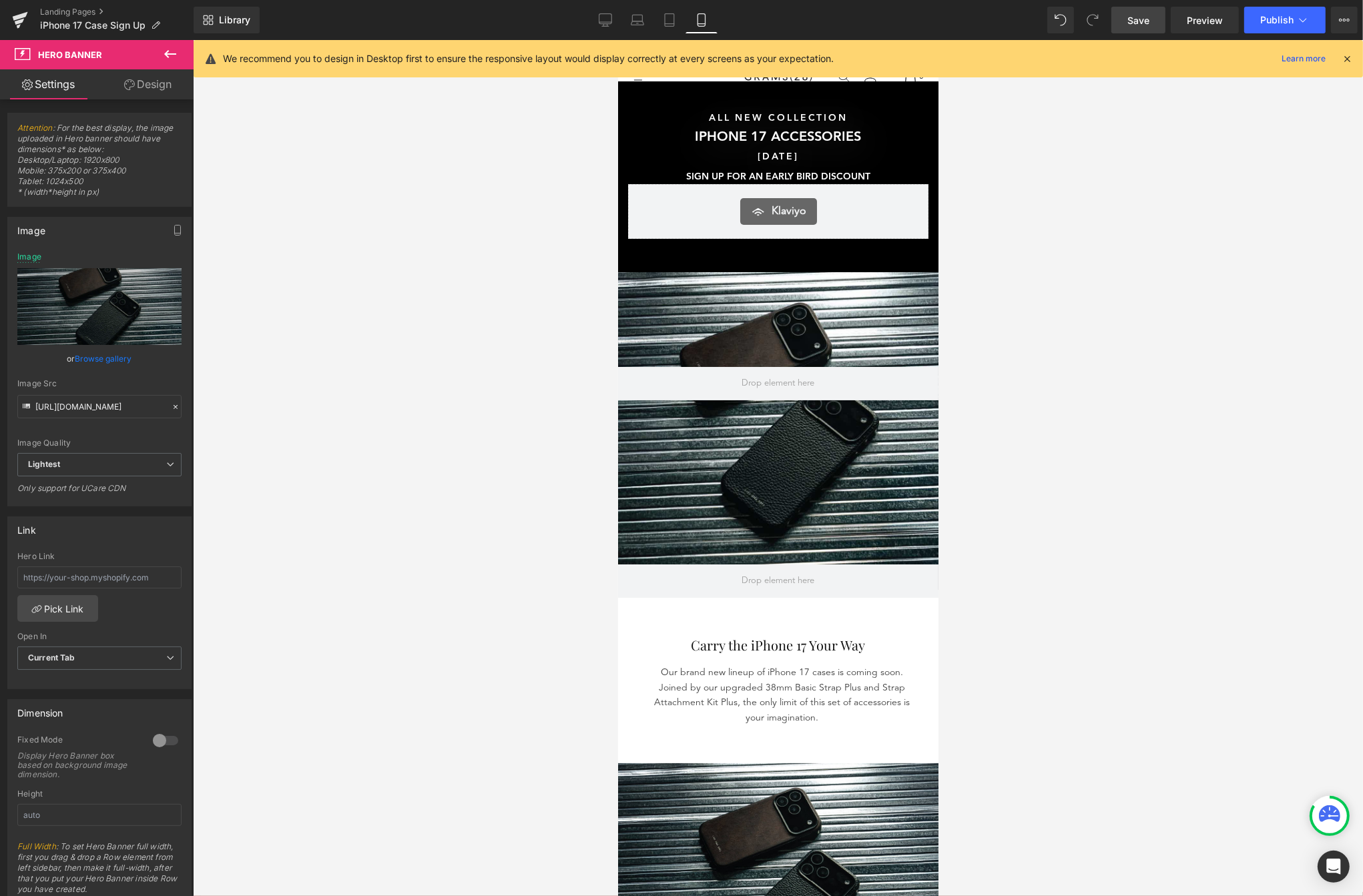
click at [1142, 22] on span "Save" at bounding box center [1138, 20] width 22 height 14
click at [658, 19] on link "Tablet" at bounding box center [670, 20] width 32 height 27
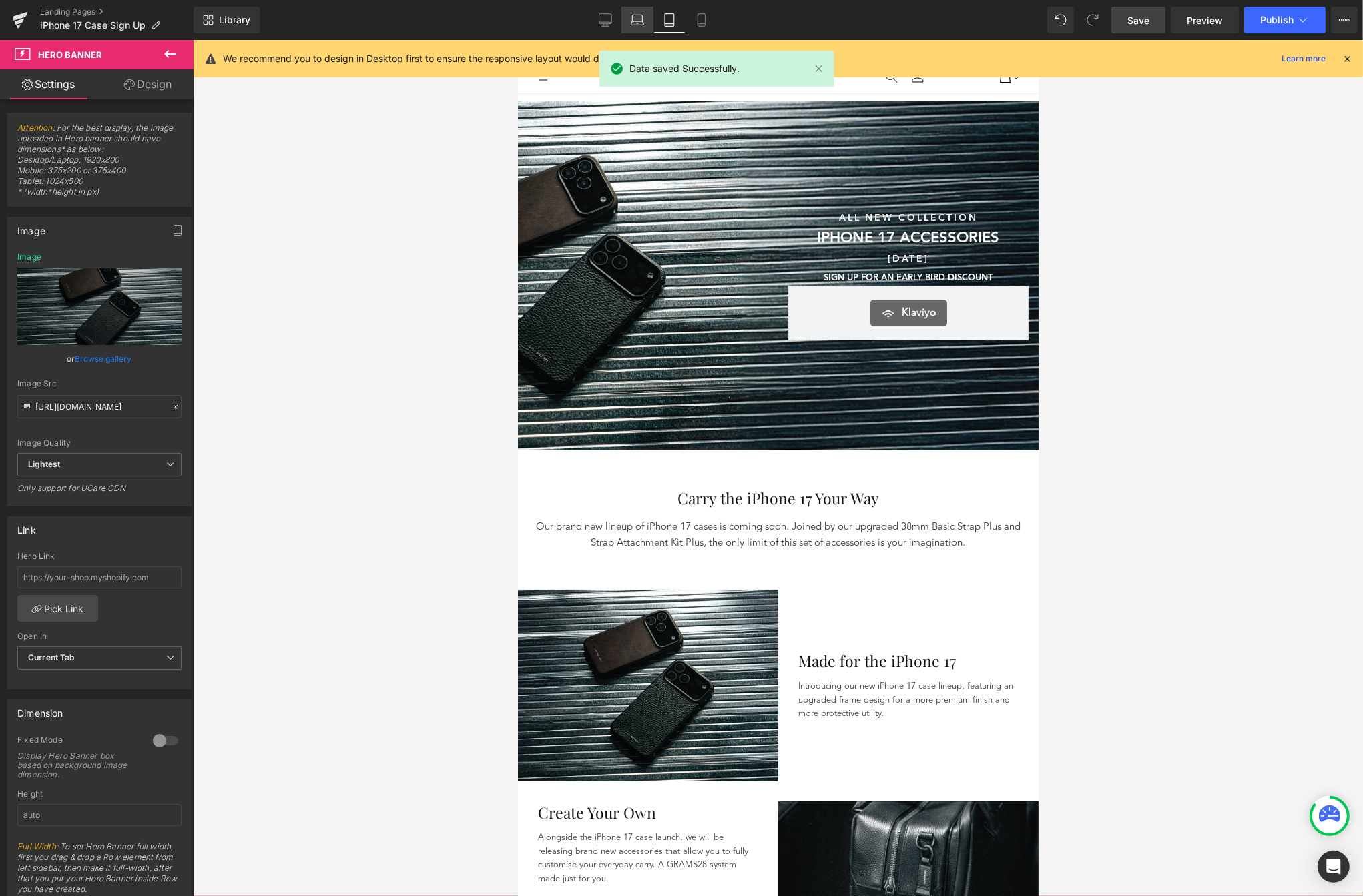
click at [626, 28] on link "Laptop" at bounding box center [637, 20] width 32 height 27
type input "[URL][DOMAIN_NAME]"
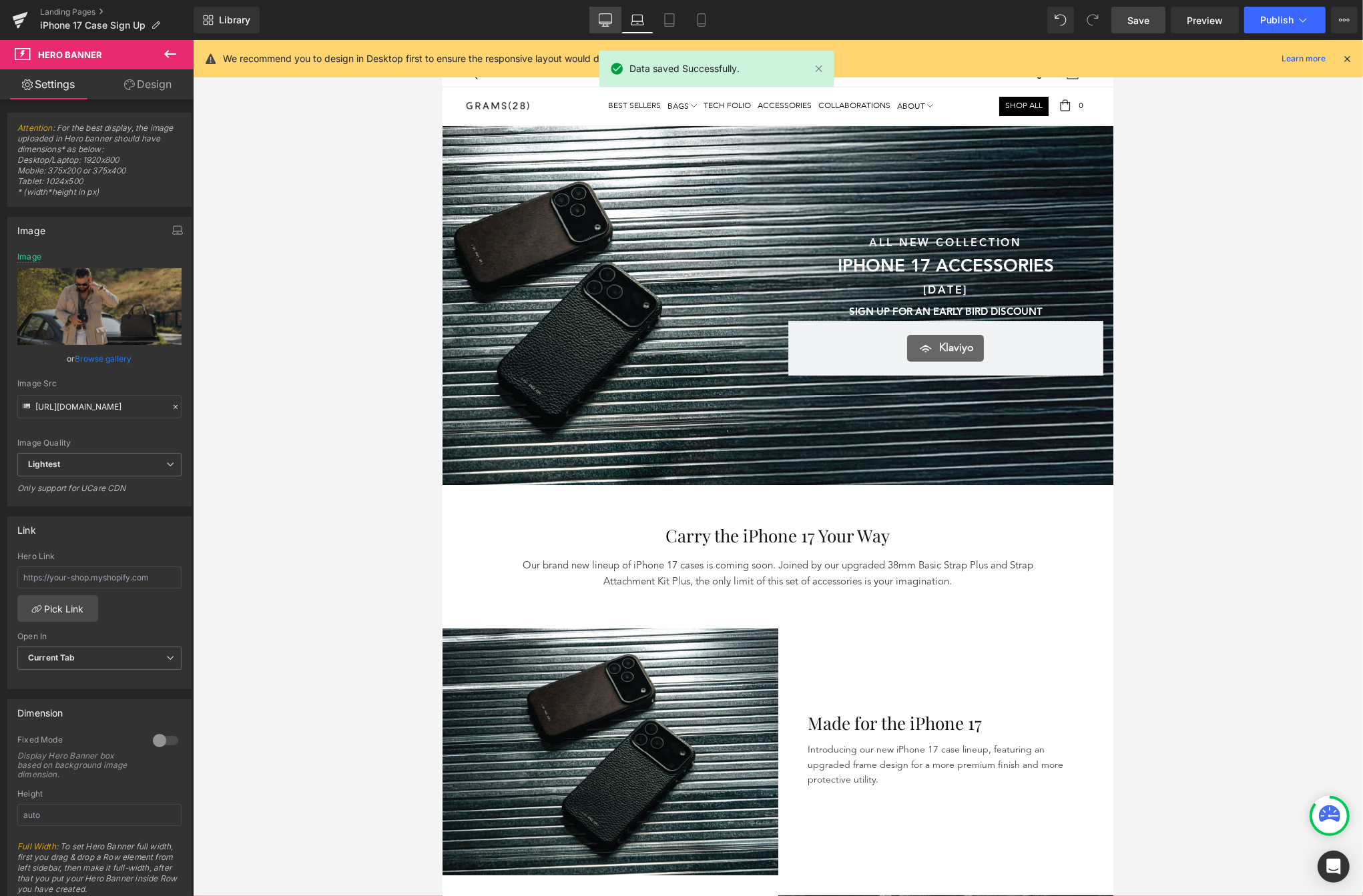
click at [604, 26] on icon at bounding box center [605, 19] width 13 height 13
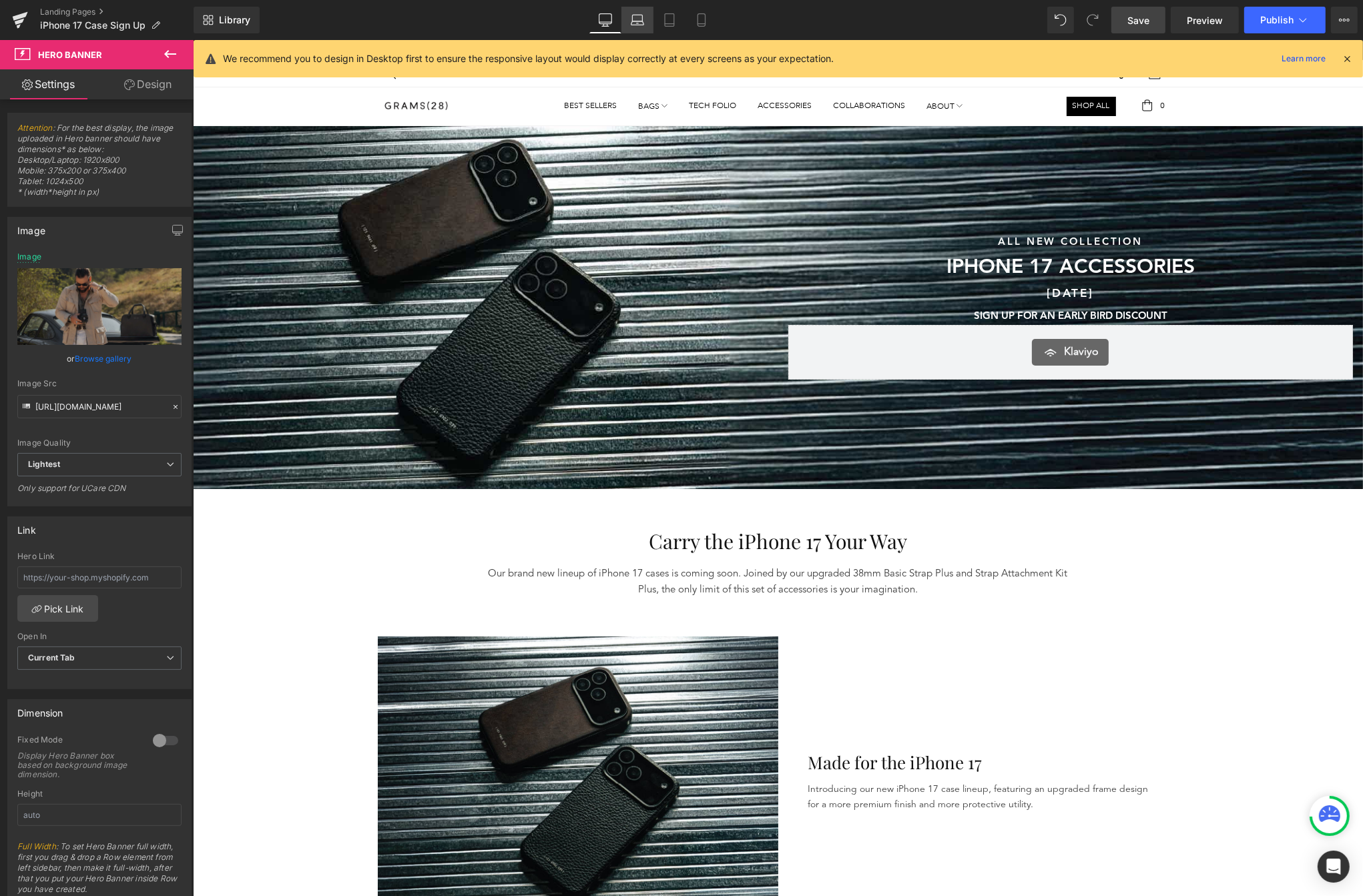
click at [628, 20] on link "Laptop" at bounding box center [637, 20] width 32 height 27
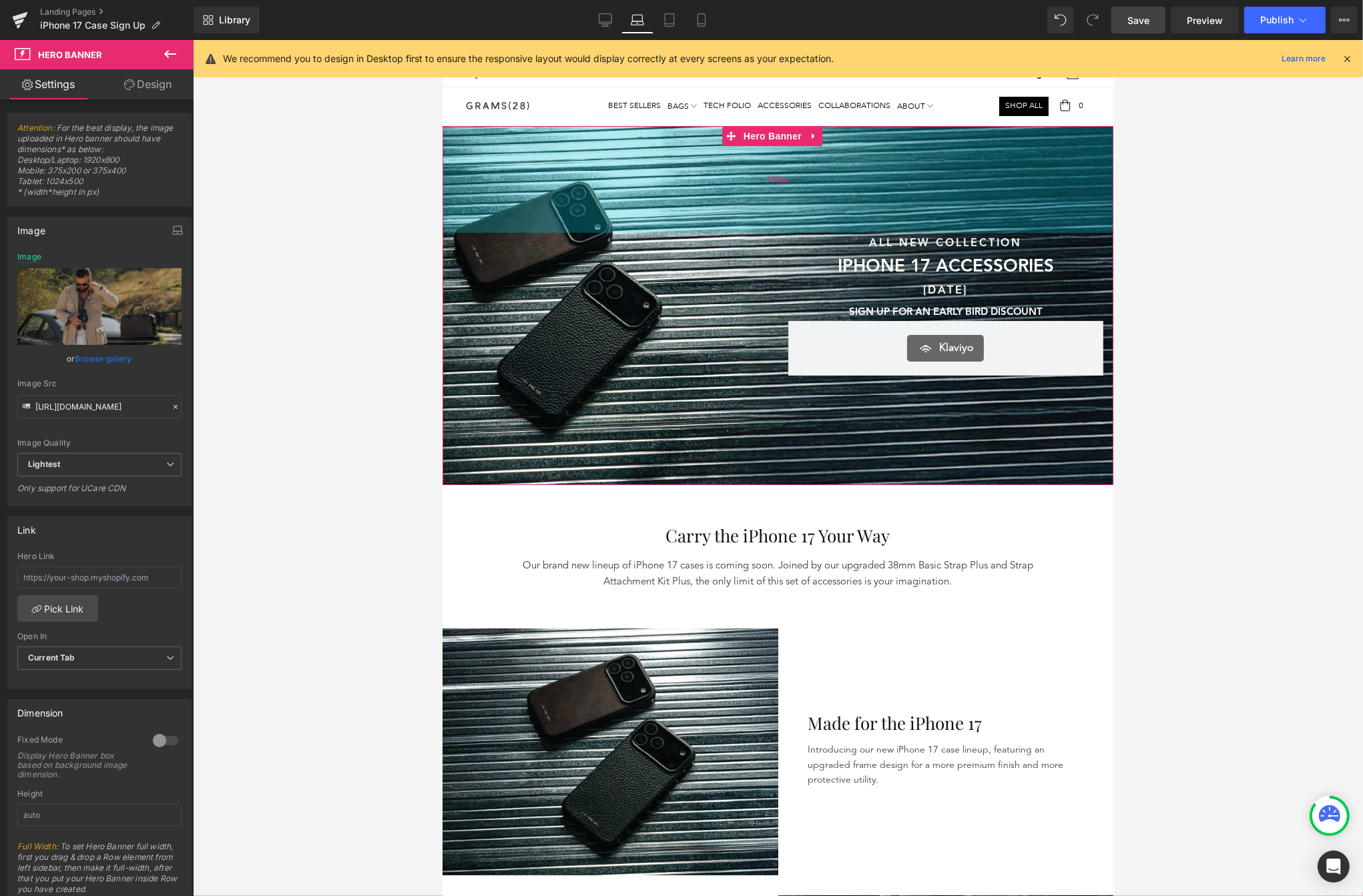
click at [778, 208] on div "160px" at bounding box center [777, 179] width 671 height 107
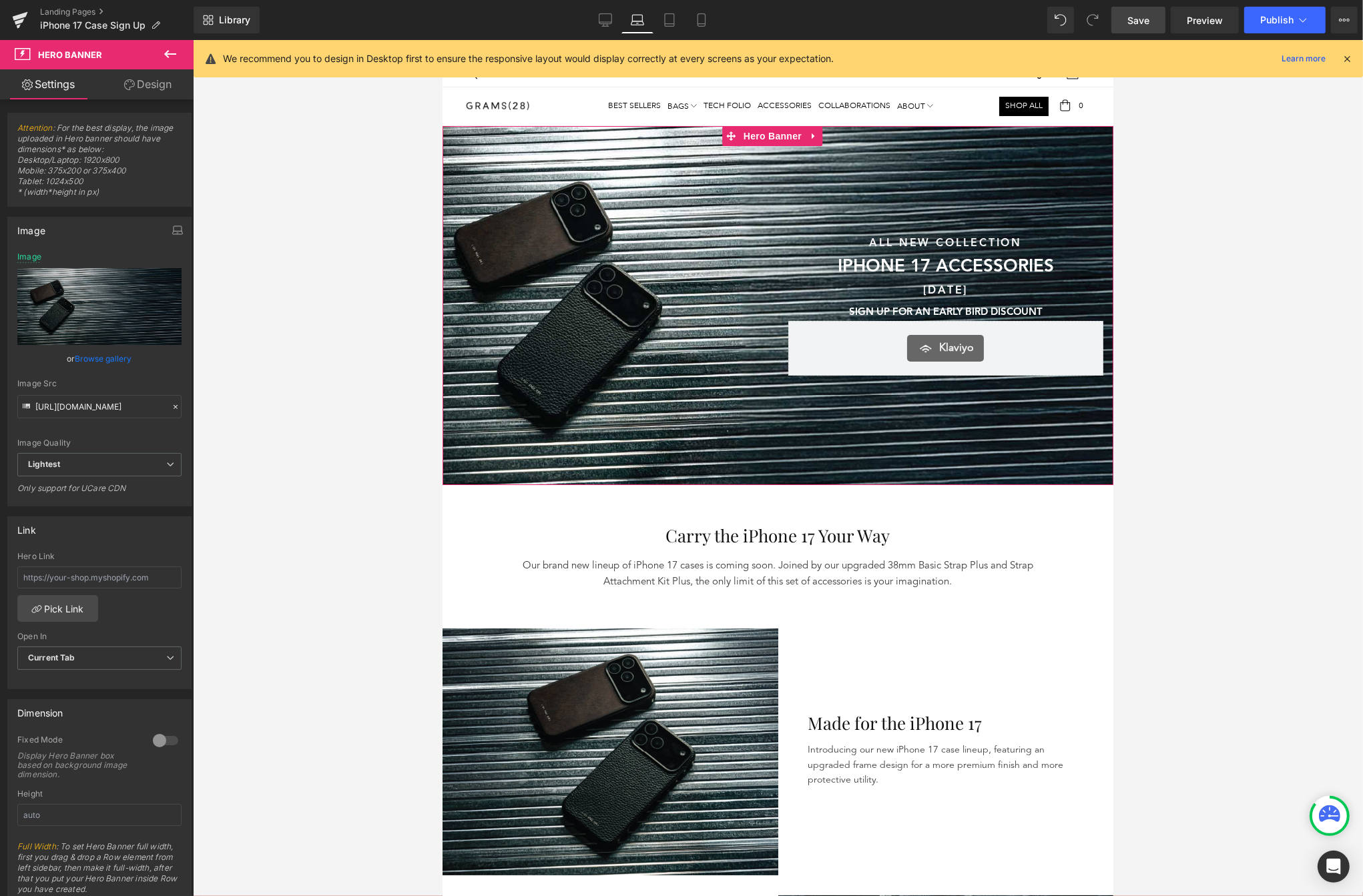
click at [92, 349] on link "Browse gallery" at bounding box center [103, 358] width 56 height 24
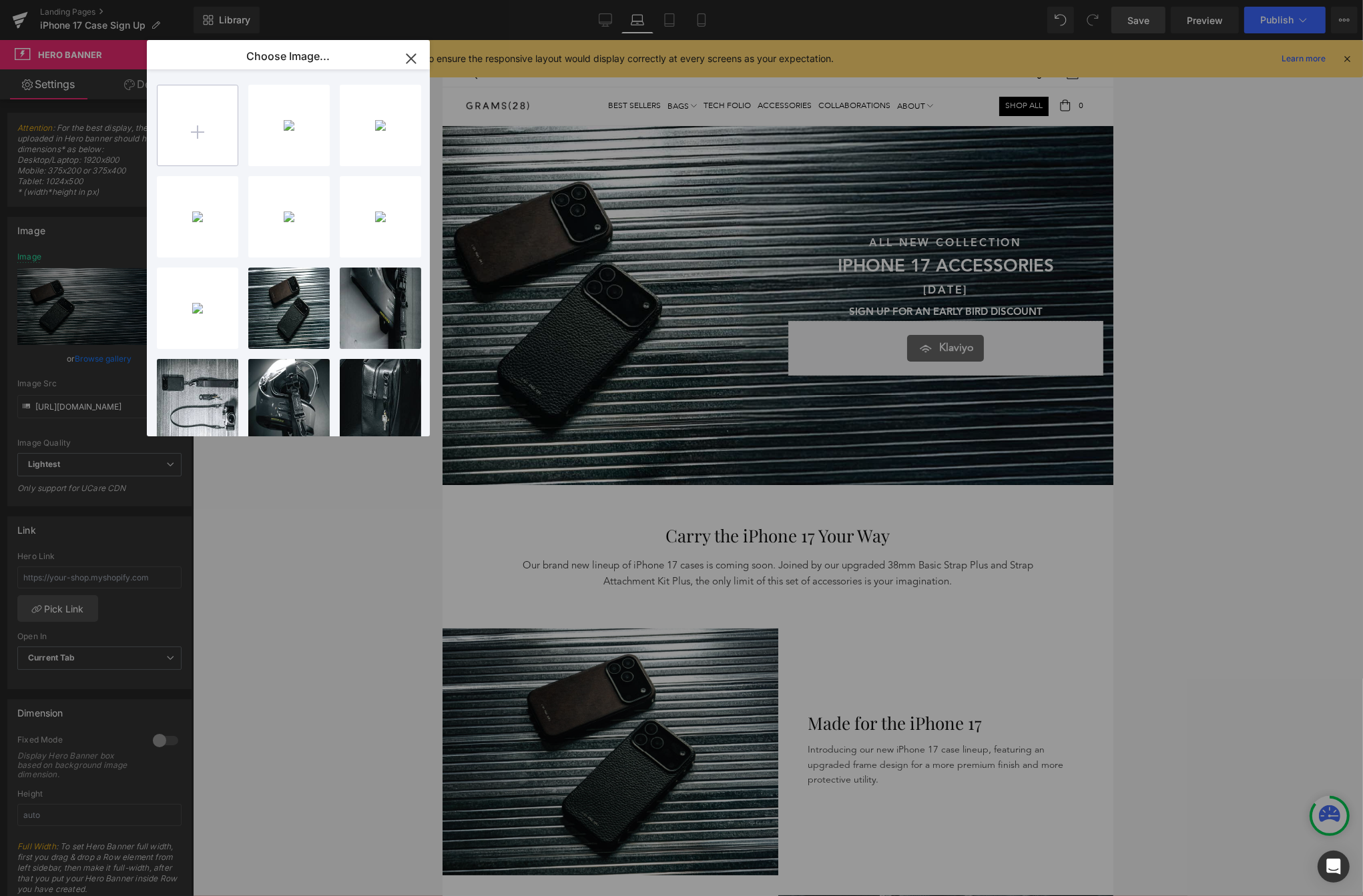
click at [193, 113] on input "file" at bounding box center [197, 125] width 80 height 80
type input "C:\fakepath\HERO BANNER_Tablet.png"
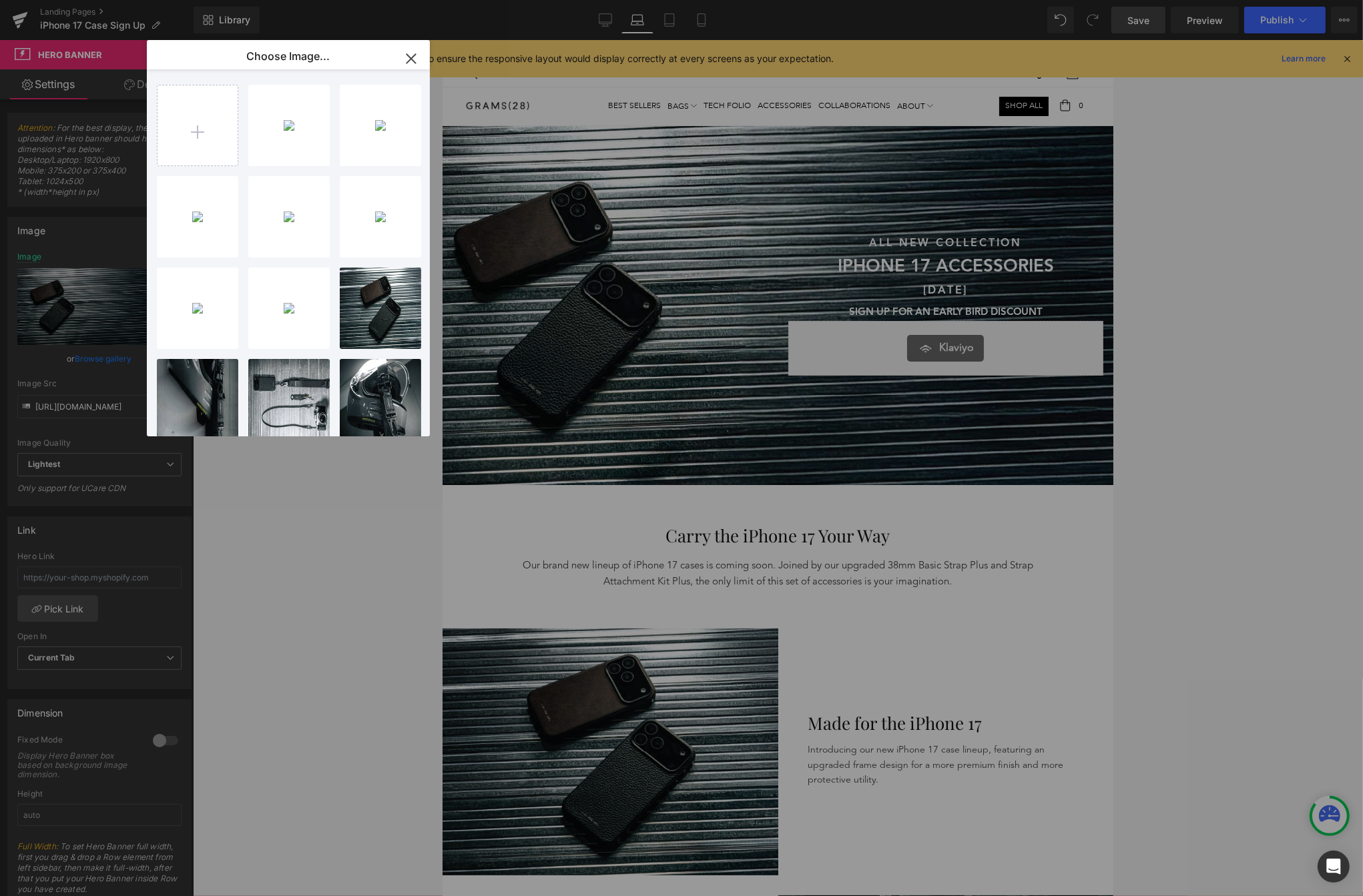
click at [413, 56] on icon "button" at bounding box center [410, 58] width 9 height 9
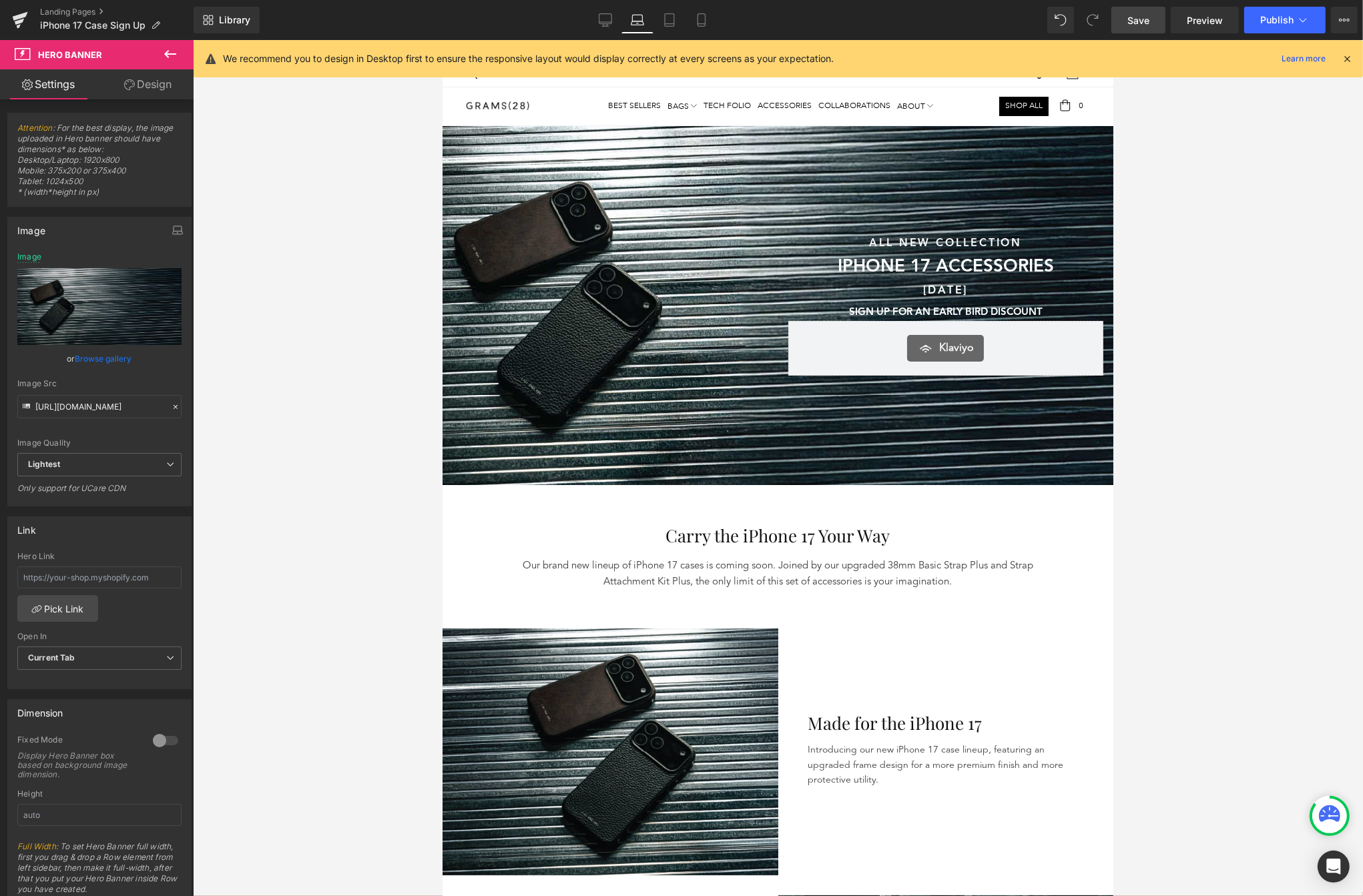
click at [442, 40] on div "160px" at bounding box center [442, 40] width 0 height 0
click at [106, 351] on link "Browse gallery" at bounding box center [103, 358] width 56 height 24
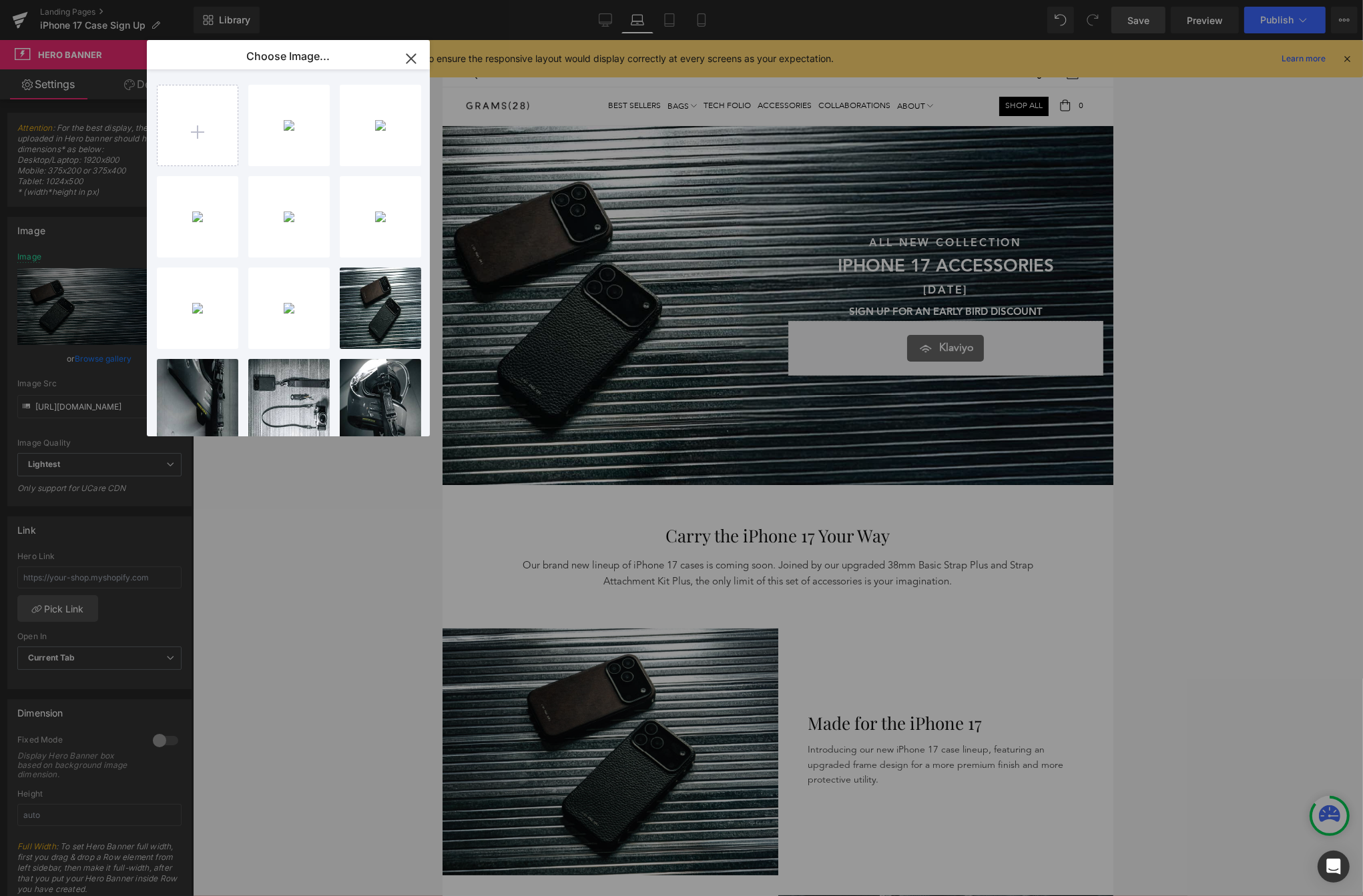
click at [0, 0] on div "HERO BA...blet.png 2.66 MB" at bounding box center [0, 0] width 0 height 0
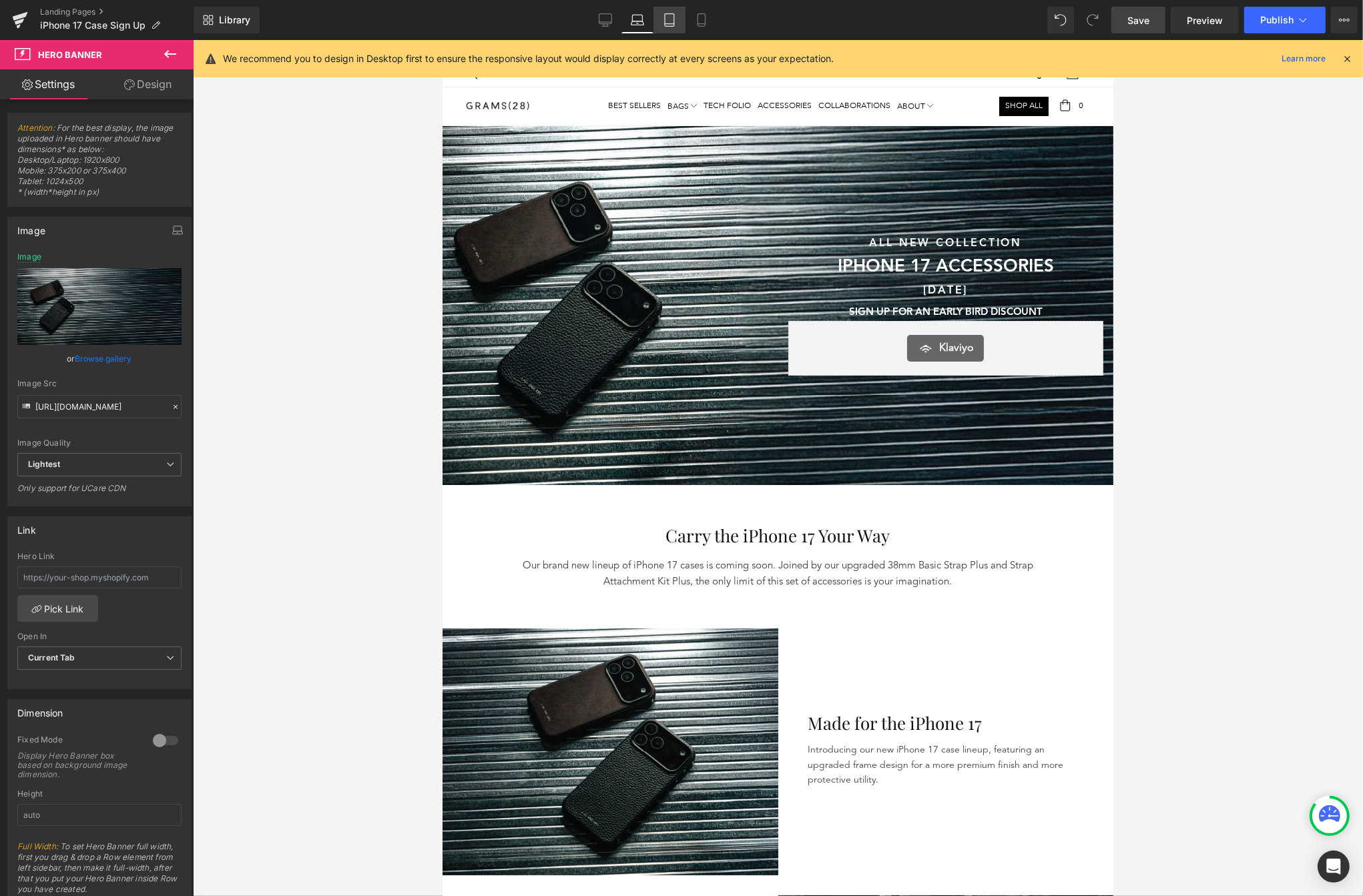
click at [678, 20] on link "Tablet" at bounding box center [670, 20] width 32 height 27
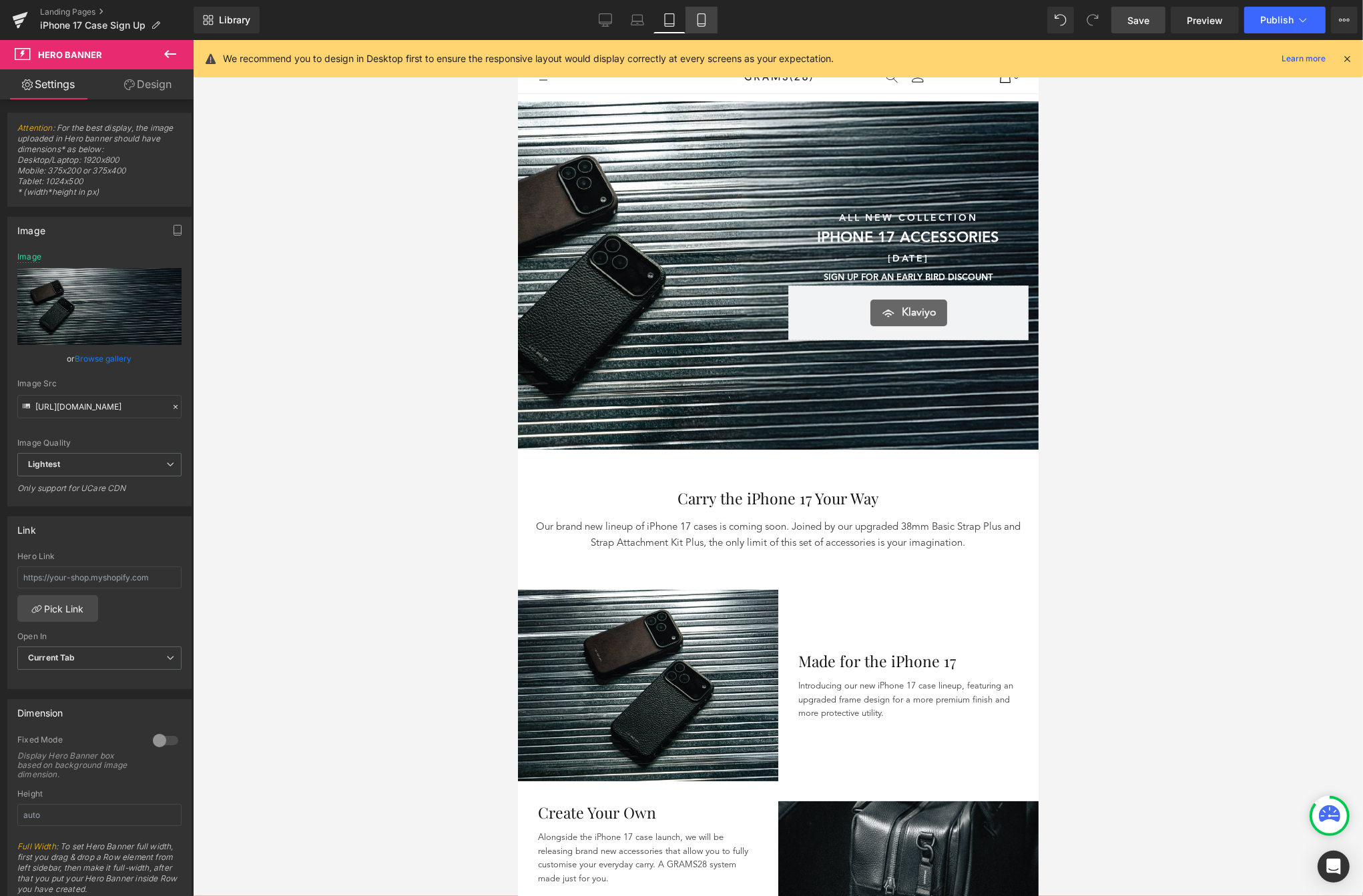
click at [698, 20] on icon at bounding box center [701, 19] width 13 height 13
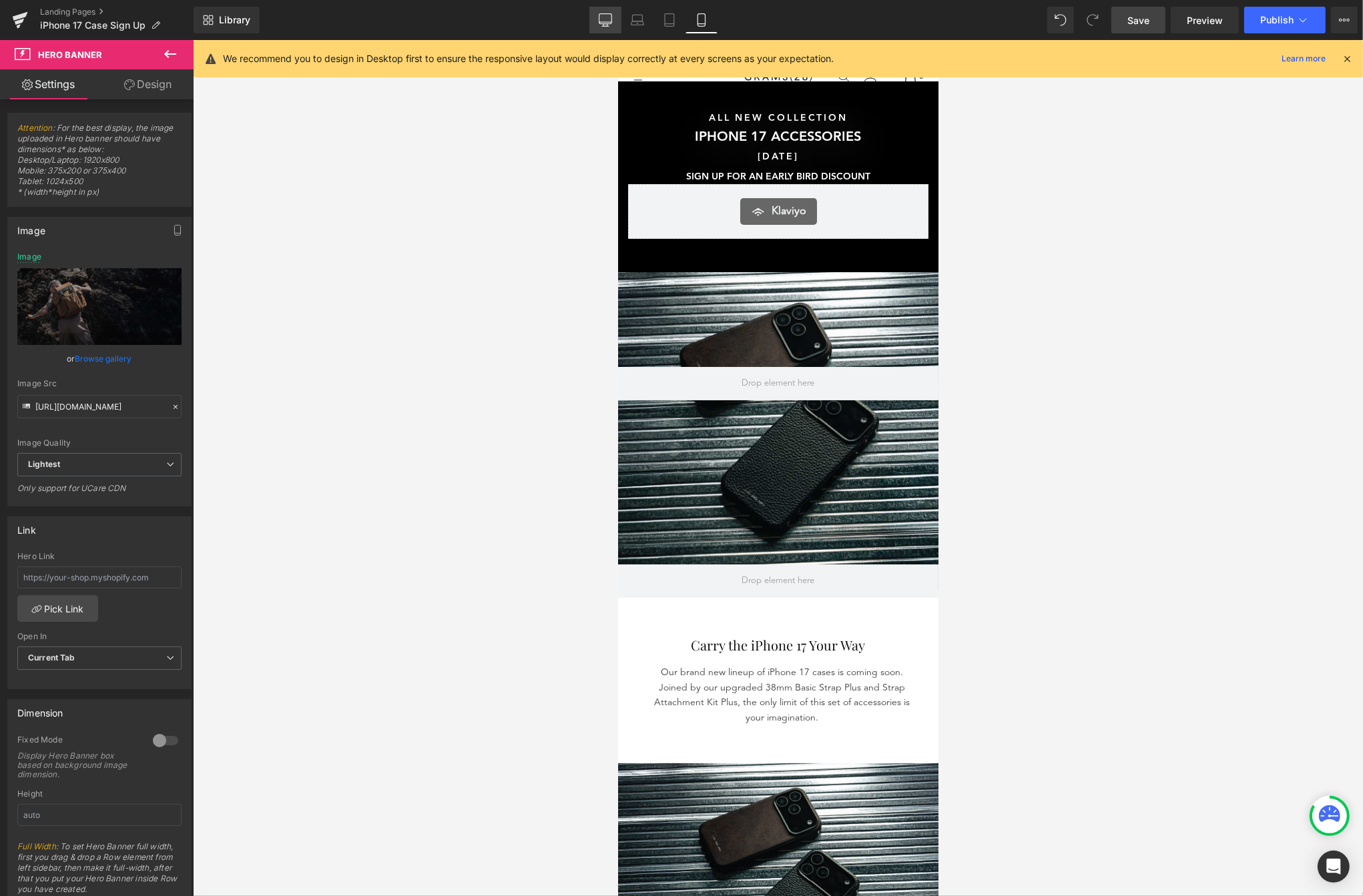
click at [607, 19] on icon at bounding box center [605, 19] width 13 height 13
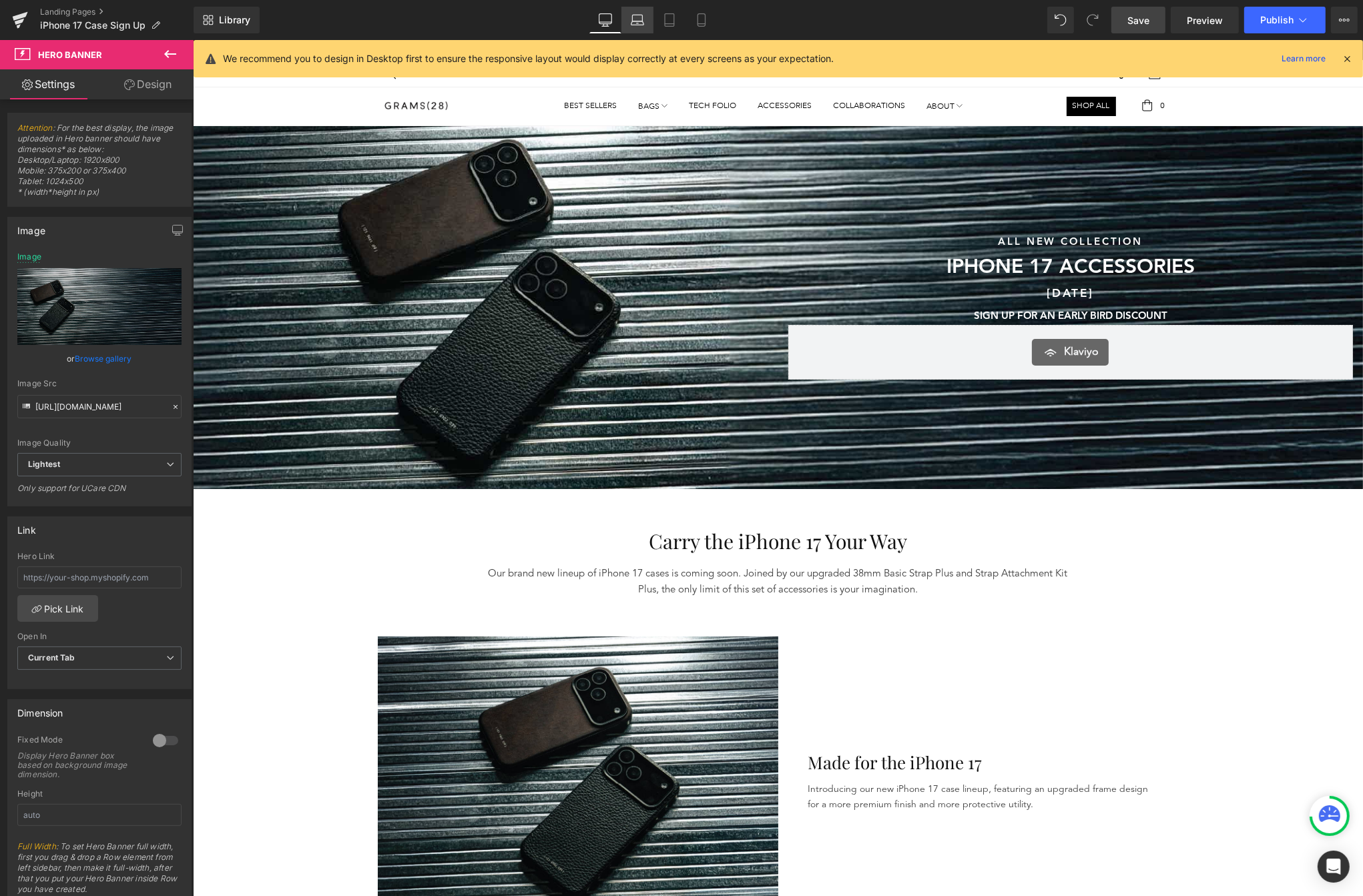
click at [639, 24] on icon at bounding box center [638, 24] width 2 height 0
type input "[URL][DOMAIN_NAME]"
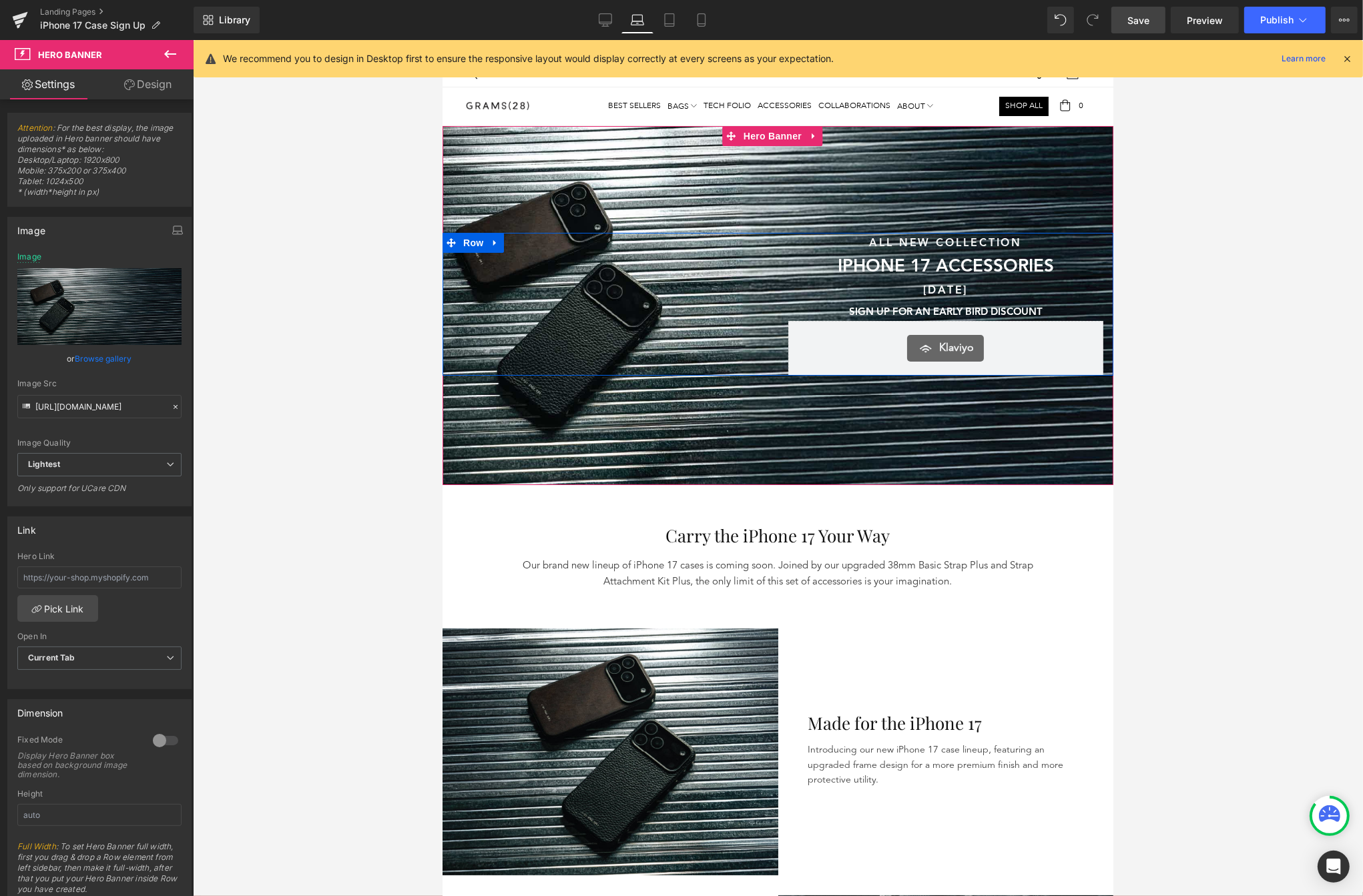
click at [722, 272] on div "Sunshine & Savings Text Block SAVE UP TO 40% SITEWIDE DURING OUR SUMMER SALE Te…" at bounding box center [609, 304] width 336 height 143
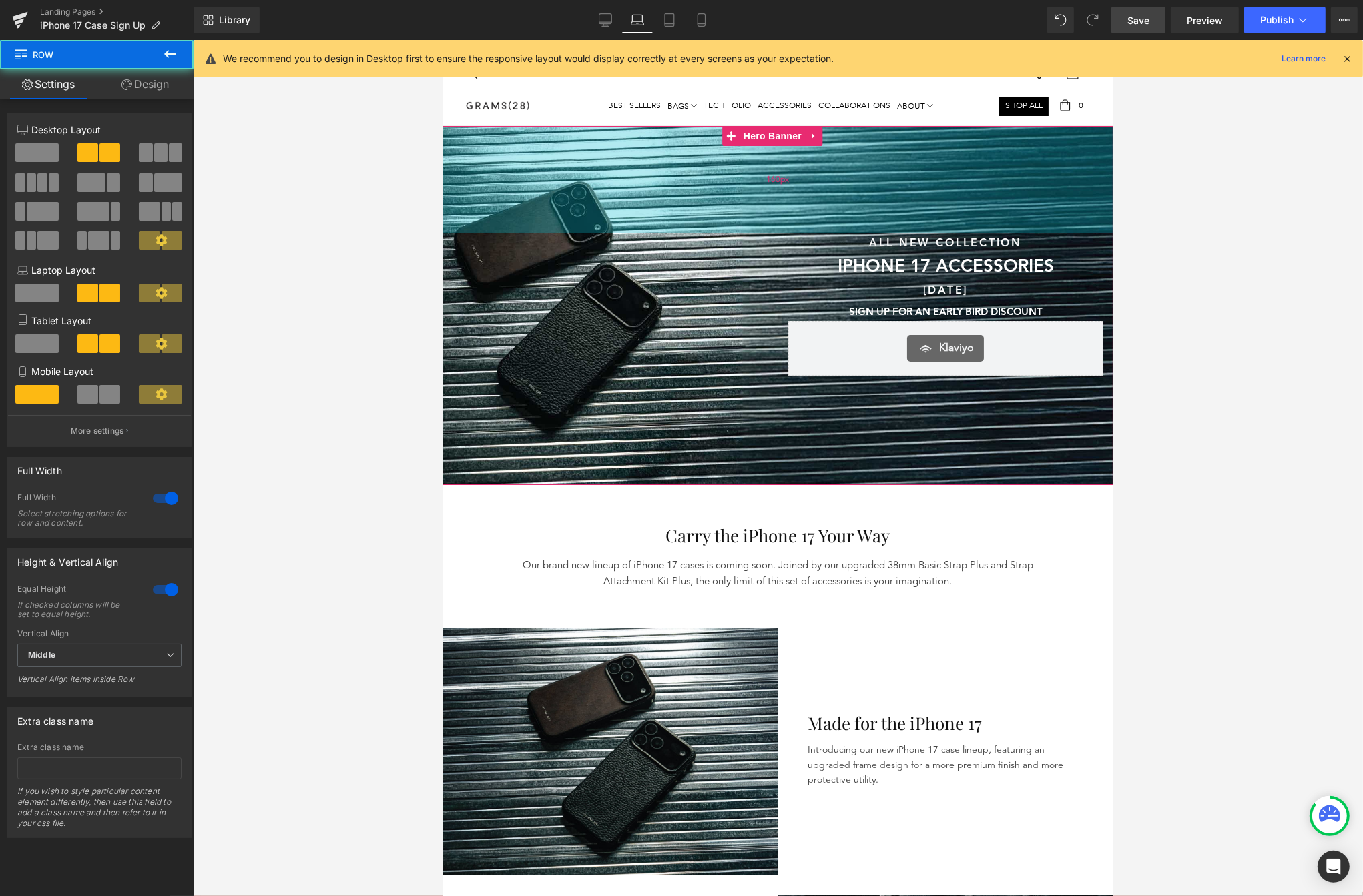
click at [716, 177] on div "160px" at bounding box center [777, 179] width 671 height 107
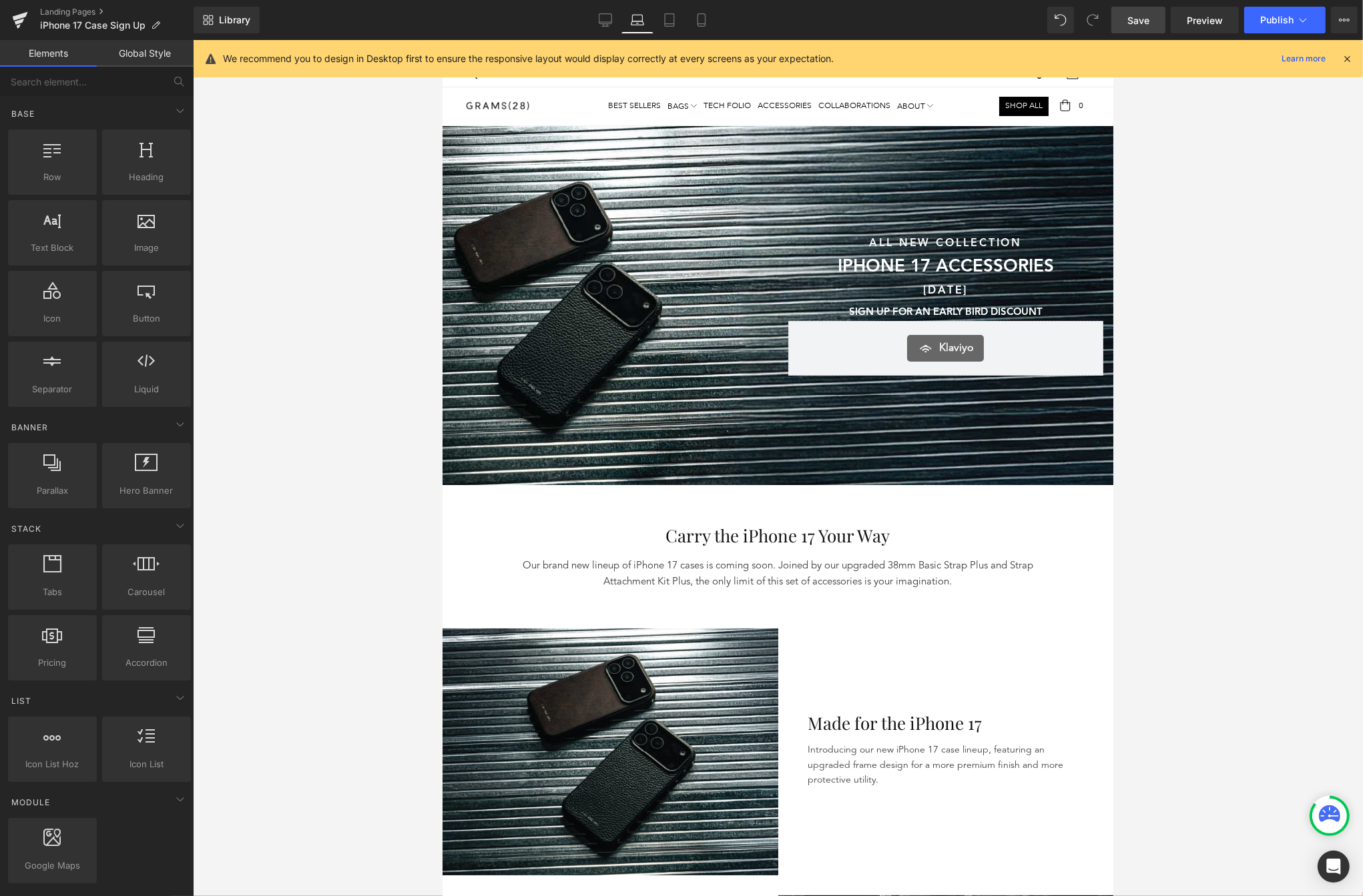
click at [308, 459] on div at bounding box center [779, 467] width 1171 height 856
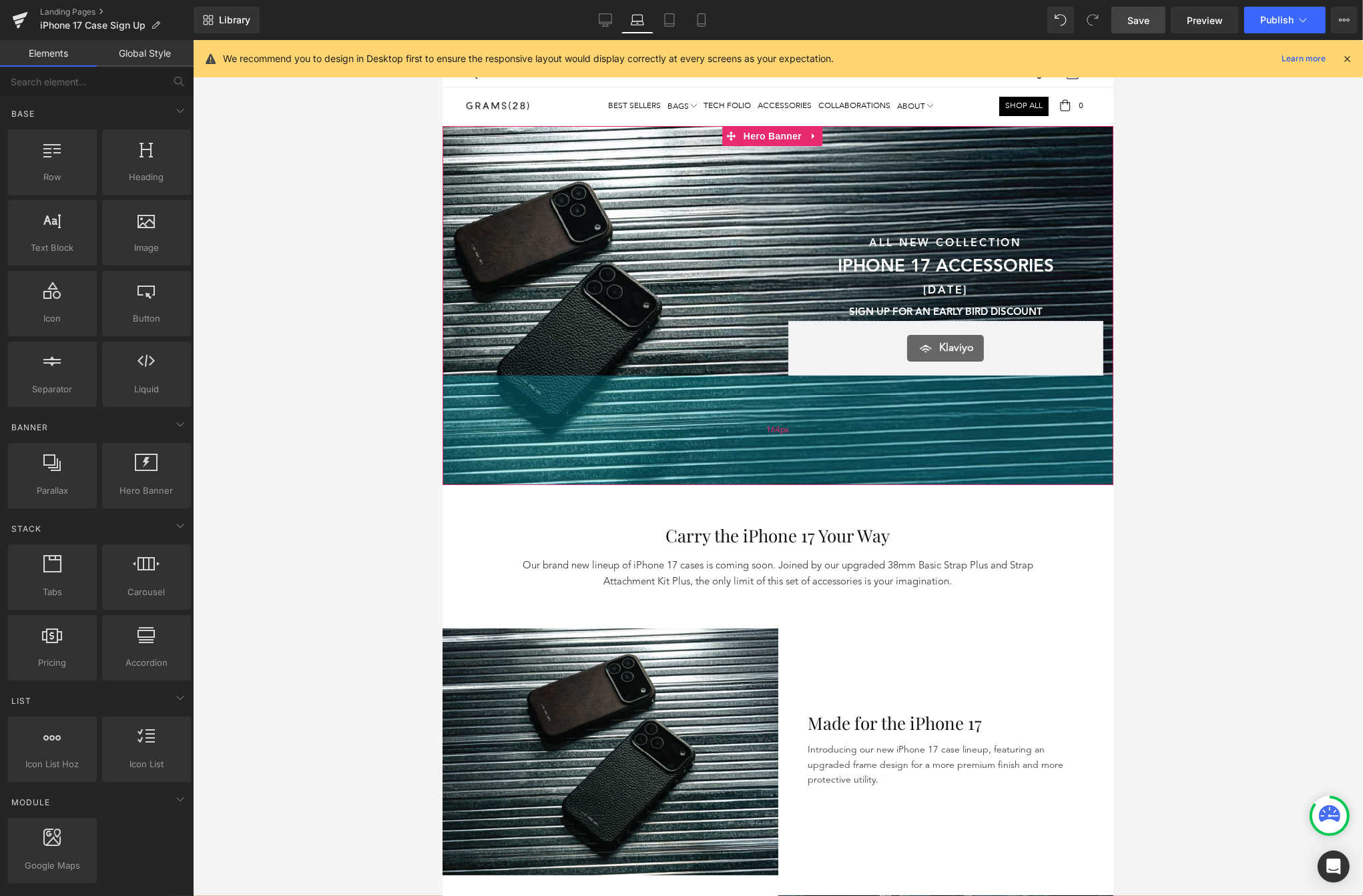
click at [469, 449] on div "164px" at bounding box center [777, 430] width 671 height 110
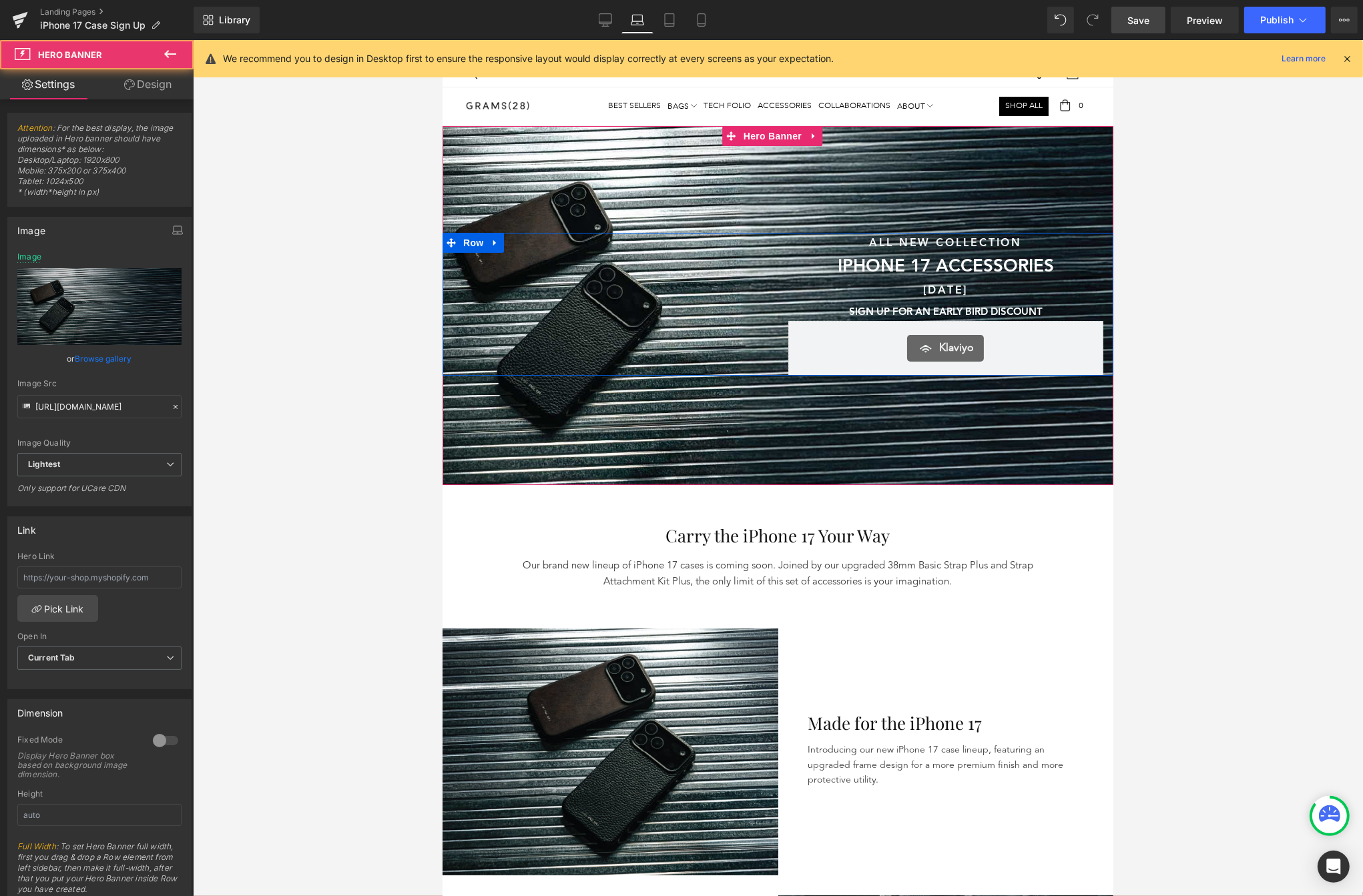
click at [487, 335] on div "Sunshine & Savings Text Block SAVE UP TO 40% SITEWIDE DURING OUR SUMMER SALE Te…" at bounding box center [609, 304] width 336 height 143
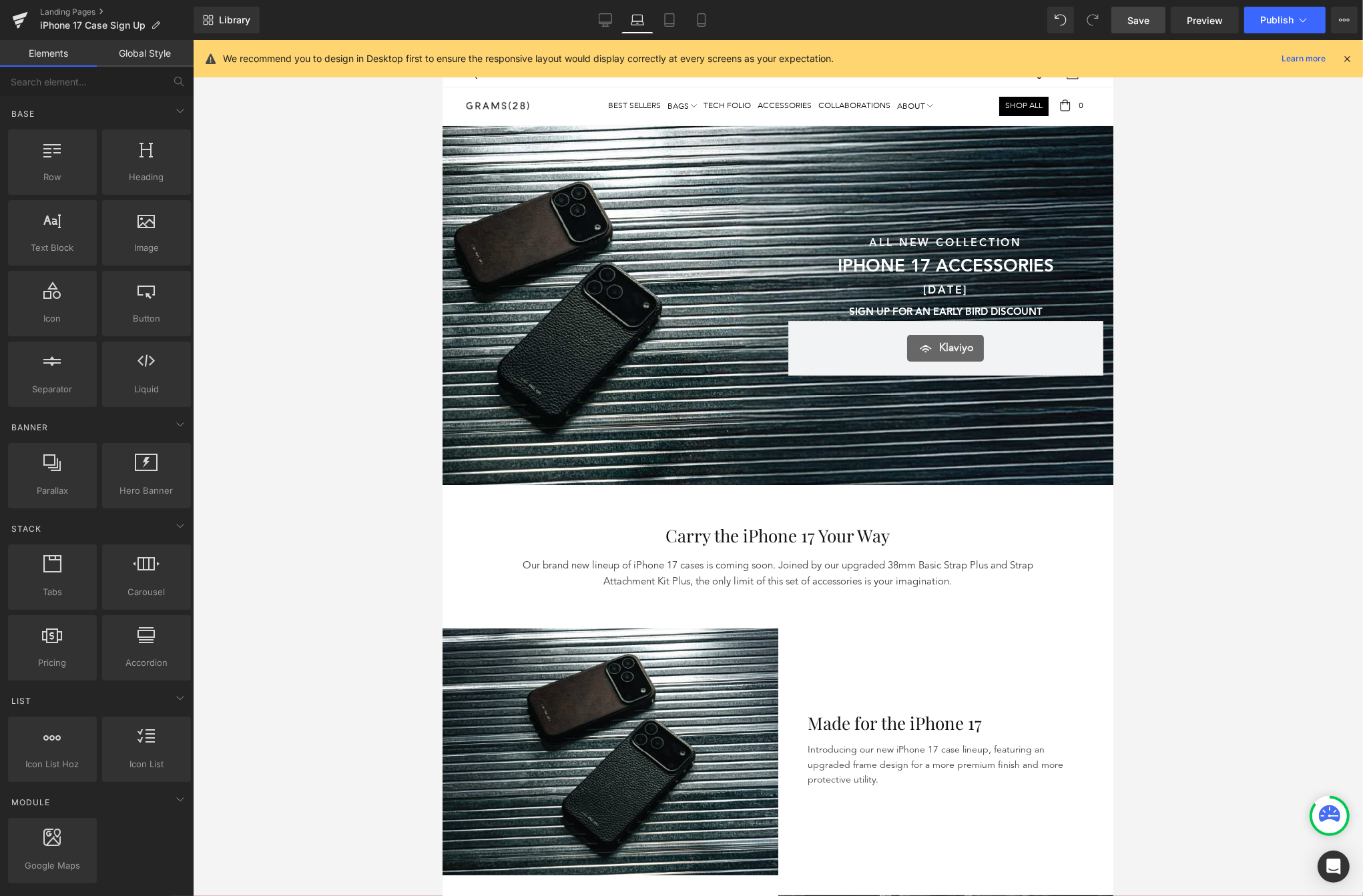
click at [380, 390] on div at bounding box center [779, 467] width 1171 height 856
click at [442, 40] on div "160px" at bounding box center [442, 40] width 0 height 0
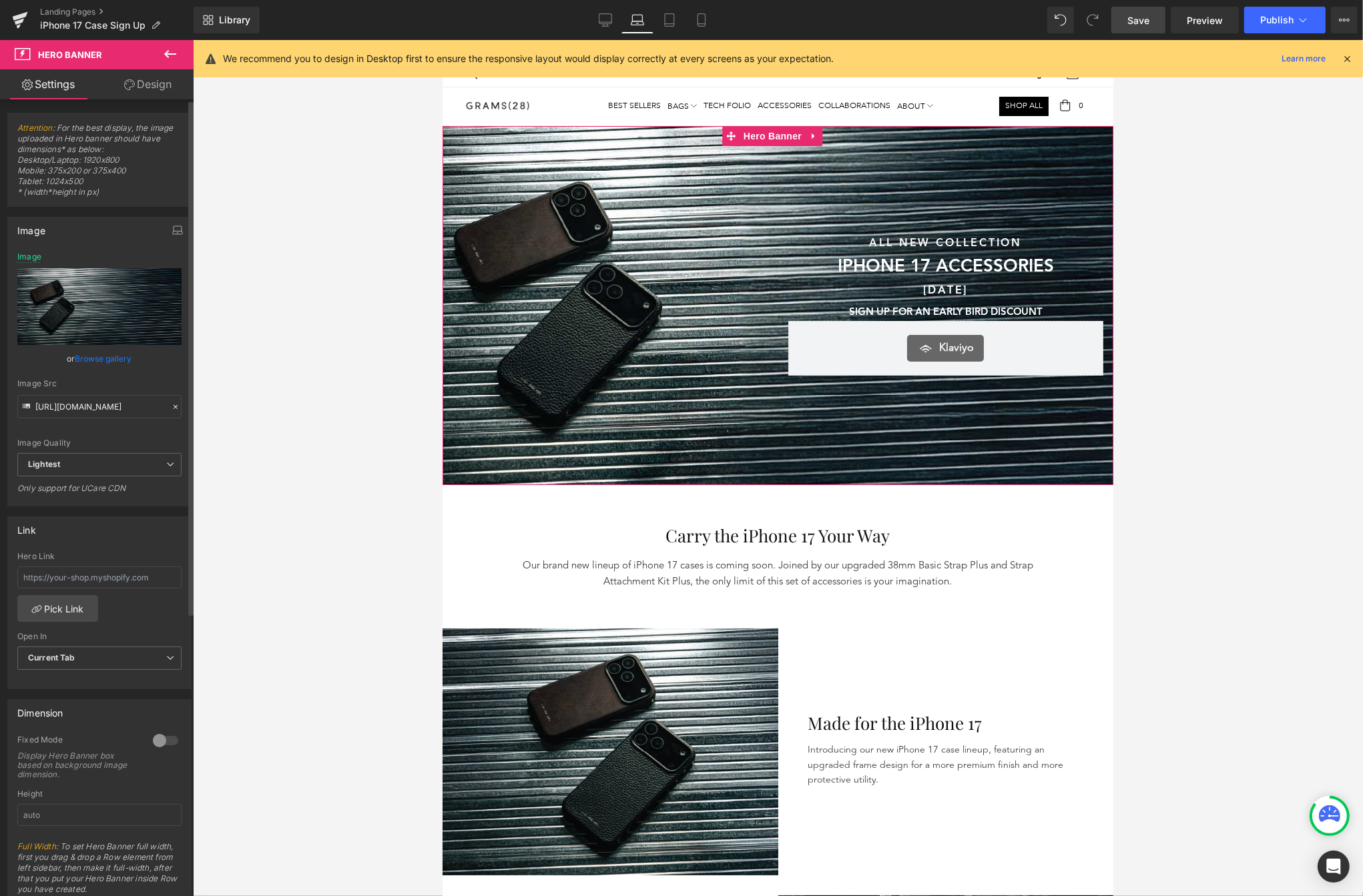
click at [137, 359] on div "or Browse gallery" at bounding box center [100, 358] width 164 height 14
click at [107, 362] on link "Browse gallery" at bounding box center [103, 358] width 56 height 24
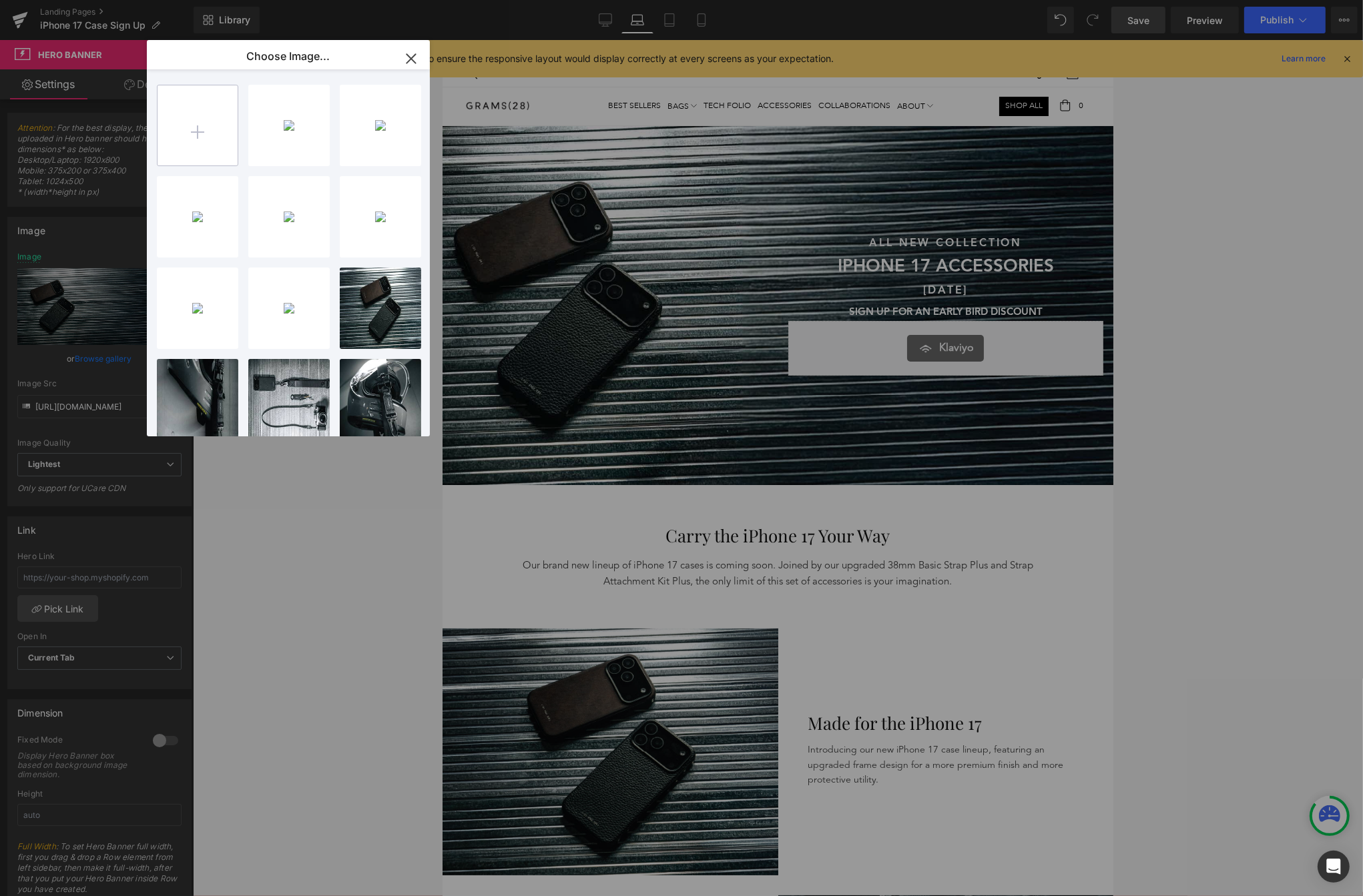
click at [213, 143] on input "file" at bounding box center [197, 125] width 80 height 80
type input "C:\fakepath\Hero tablet.png"
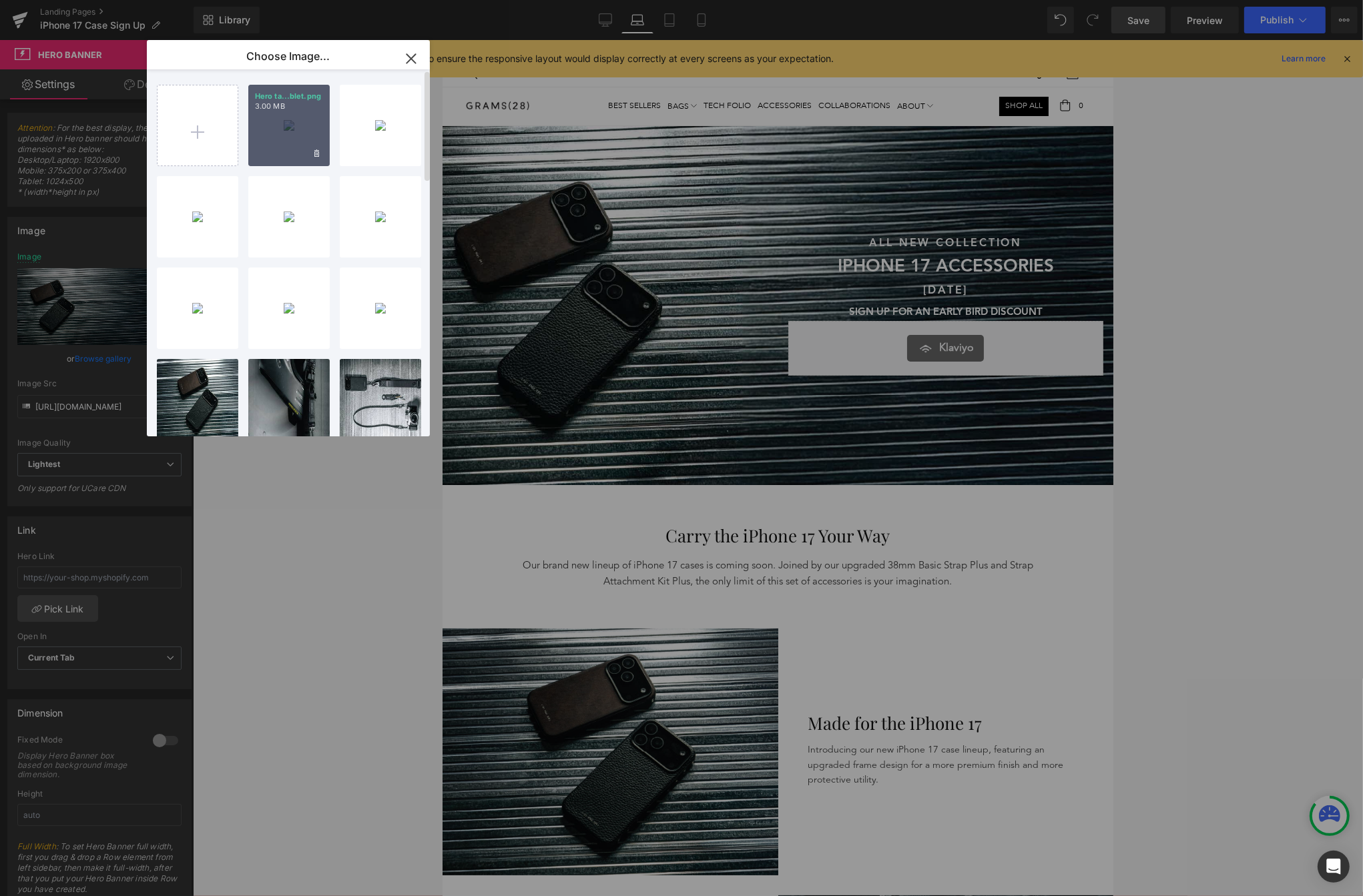
click at [290, 126] on div "Hero ta...blet.png 3.00 MB" at bounding box center [289, 126] width 81 height 81
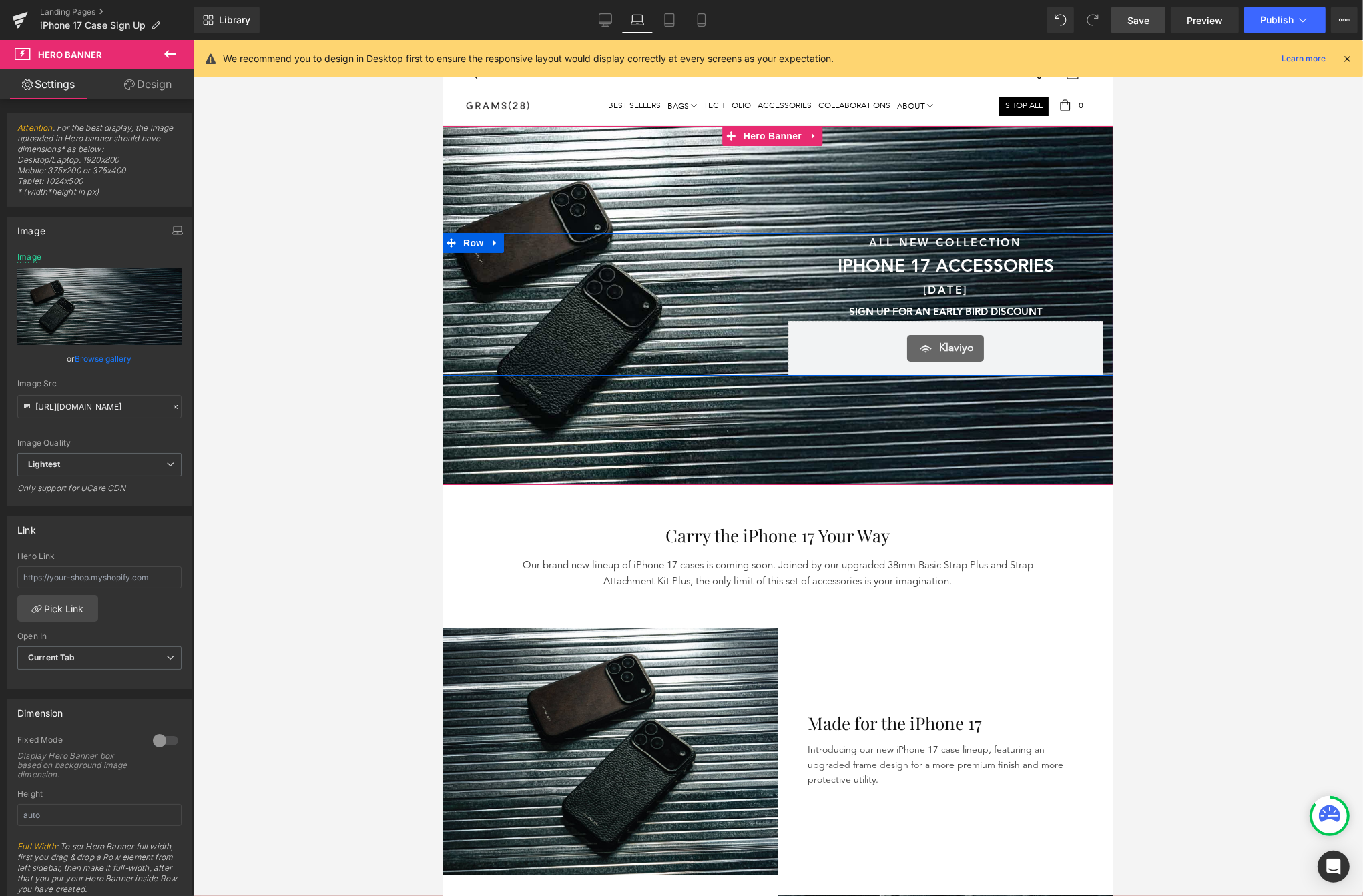
click at [479, 370] on div "Sunshine & Savings Text Block SAVE UP TO 40% SITEWIDE DURING OUR SUMMER SALE Te…" at bounding box center [609, 304] width 336 height 143
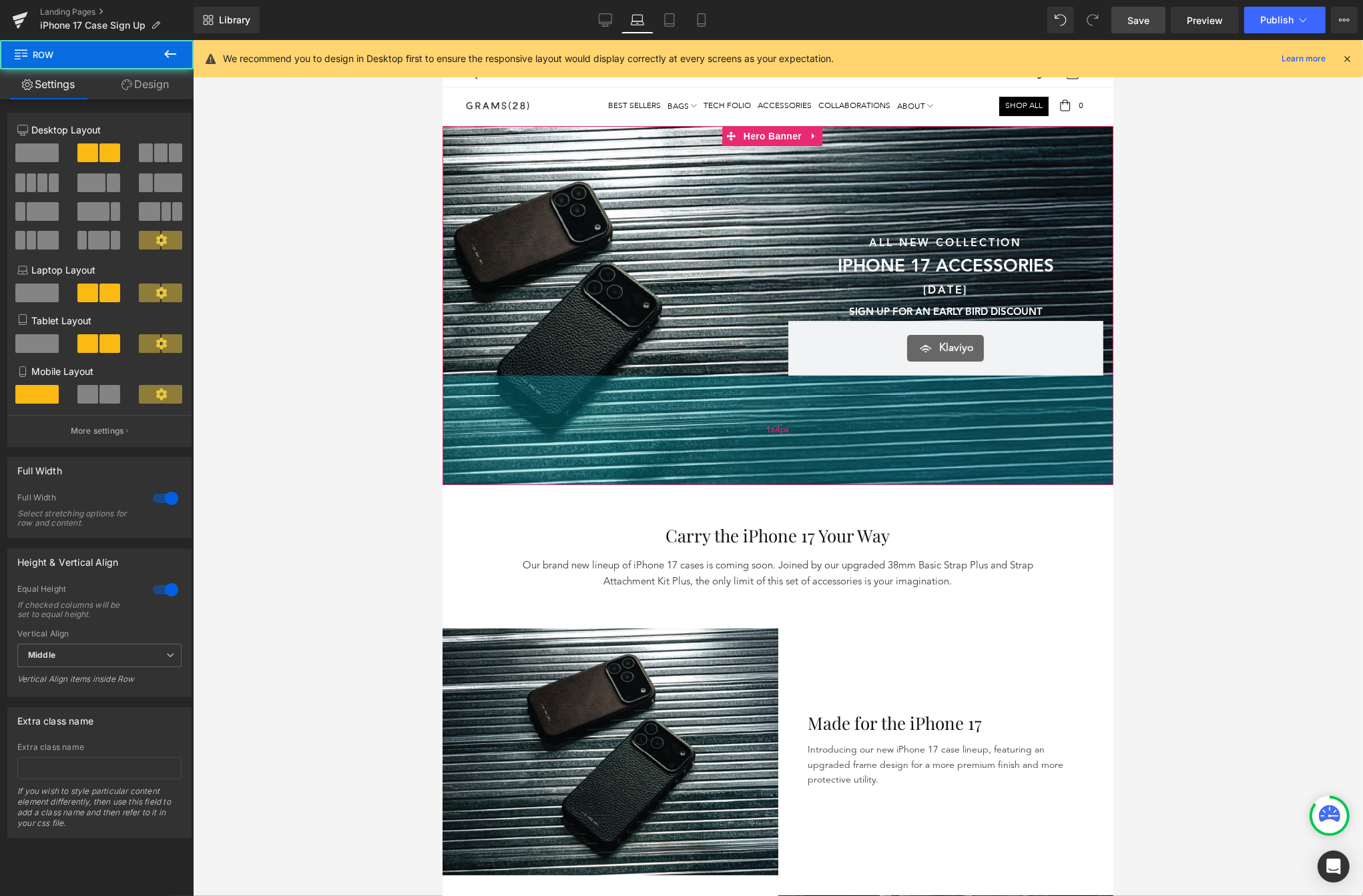
click at [480, 386] on div "164px" at bounding box center [777, 430] width 671 height 110
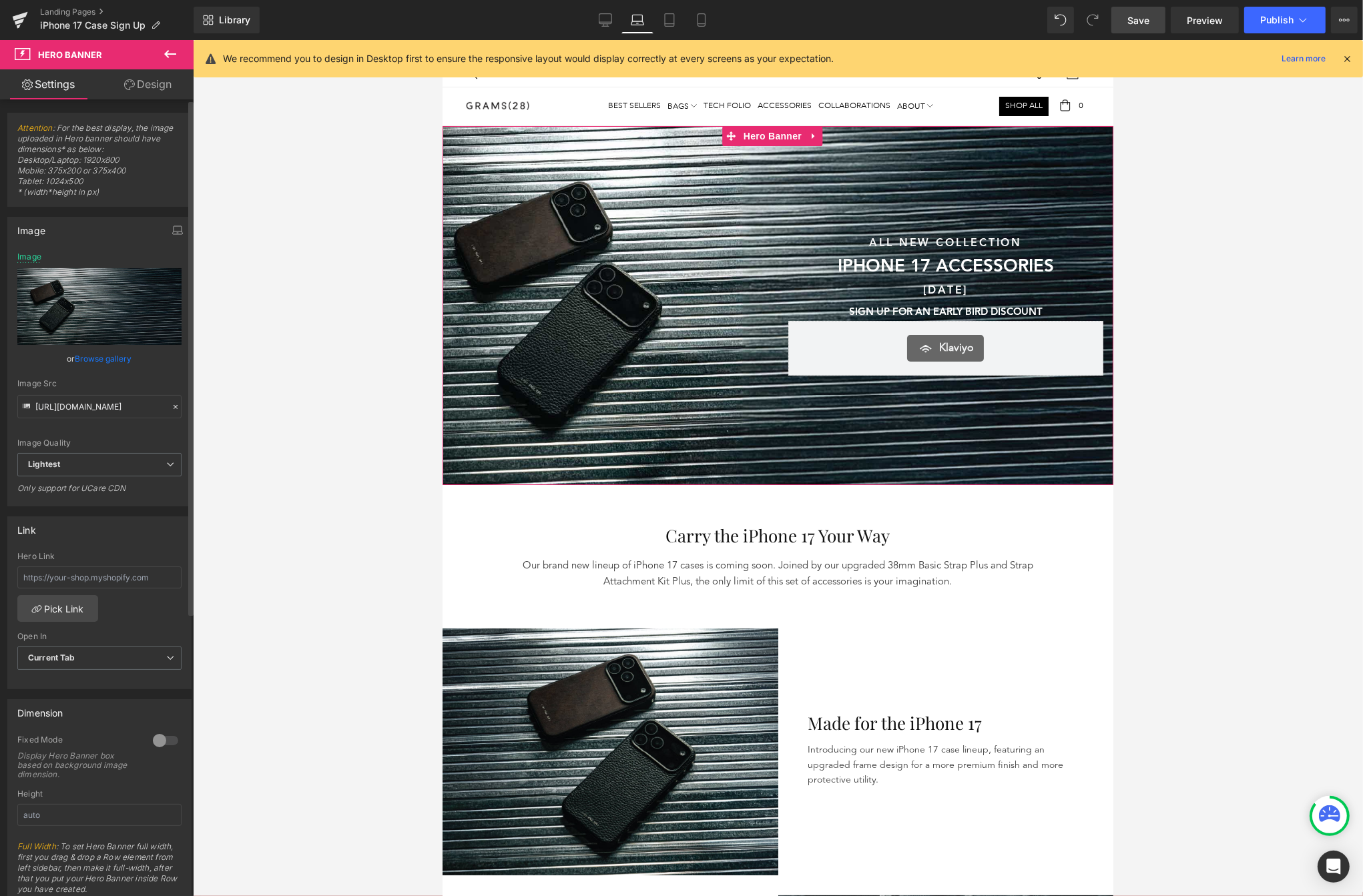
click at [92, 359] on link "Browse gallery" at bounding box center [103, 358] width 56 height 24
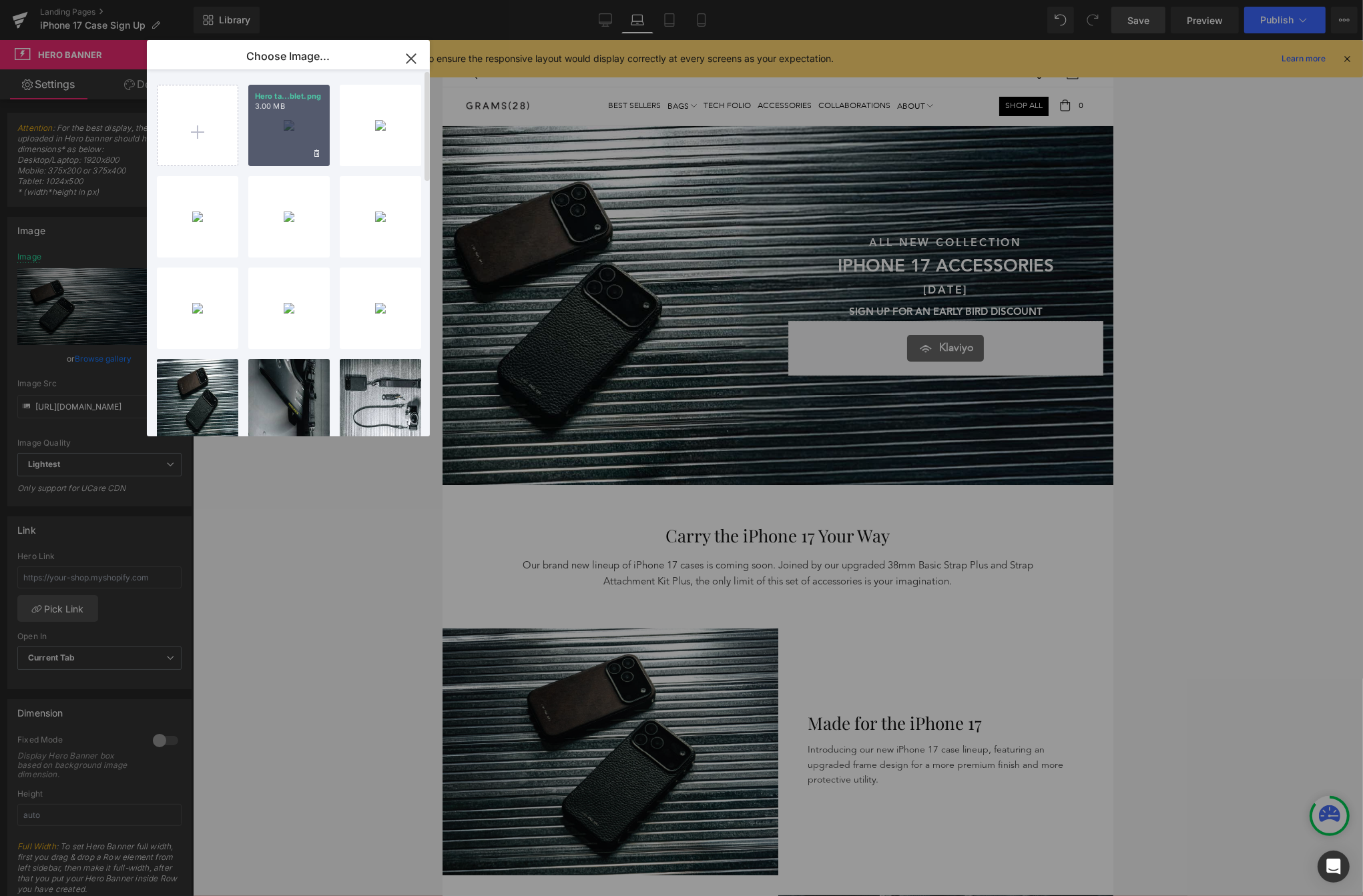
click at [287, 129] on div "Hero ta...blet.png 3.00 MB" at bounding box center [289, 126] width 81 height 81
type input "[URL][DOMAIN_NAME]"
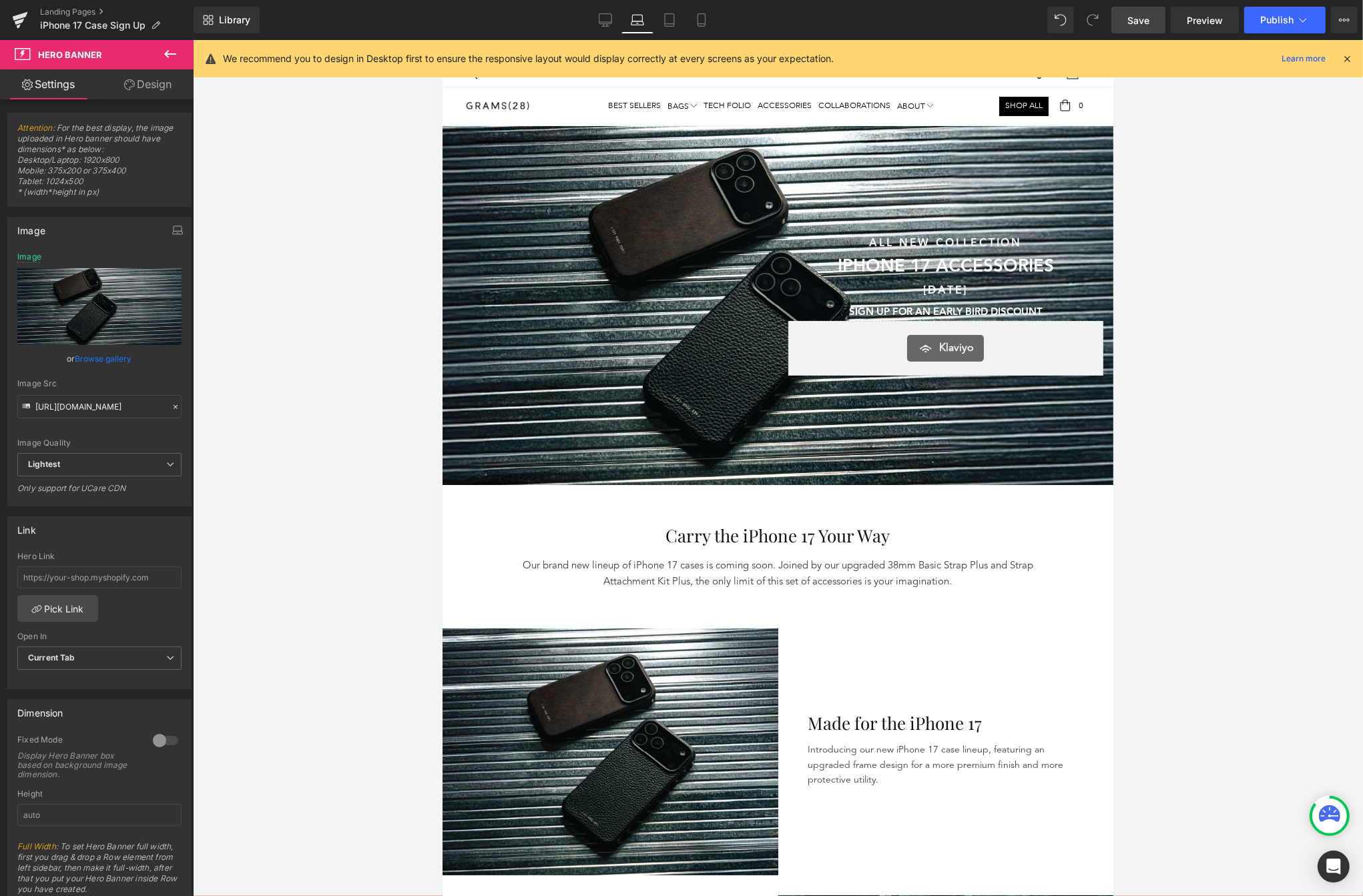
click at [511, 261] on div "Sunshine & Savings Text Block SAVE UP TO 40% SITEWIDE DURING OUR SUMMER SALE Te…" at bounding box center [609, 304] width 336 height 143
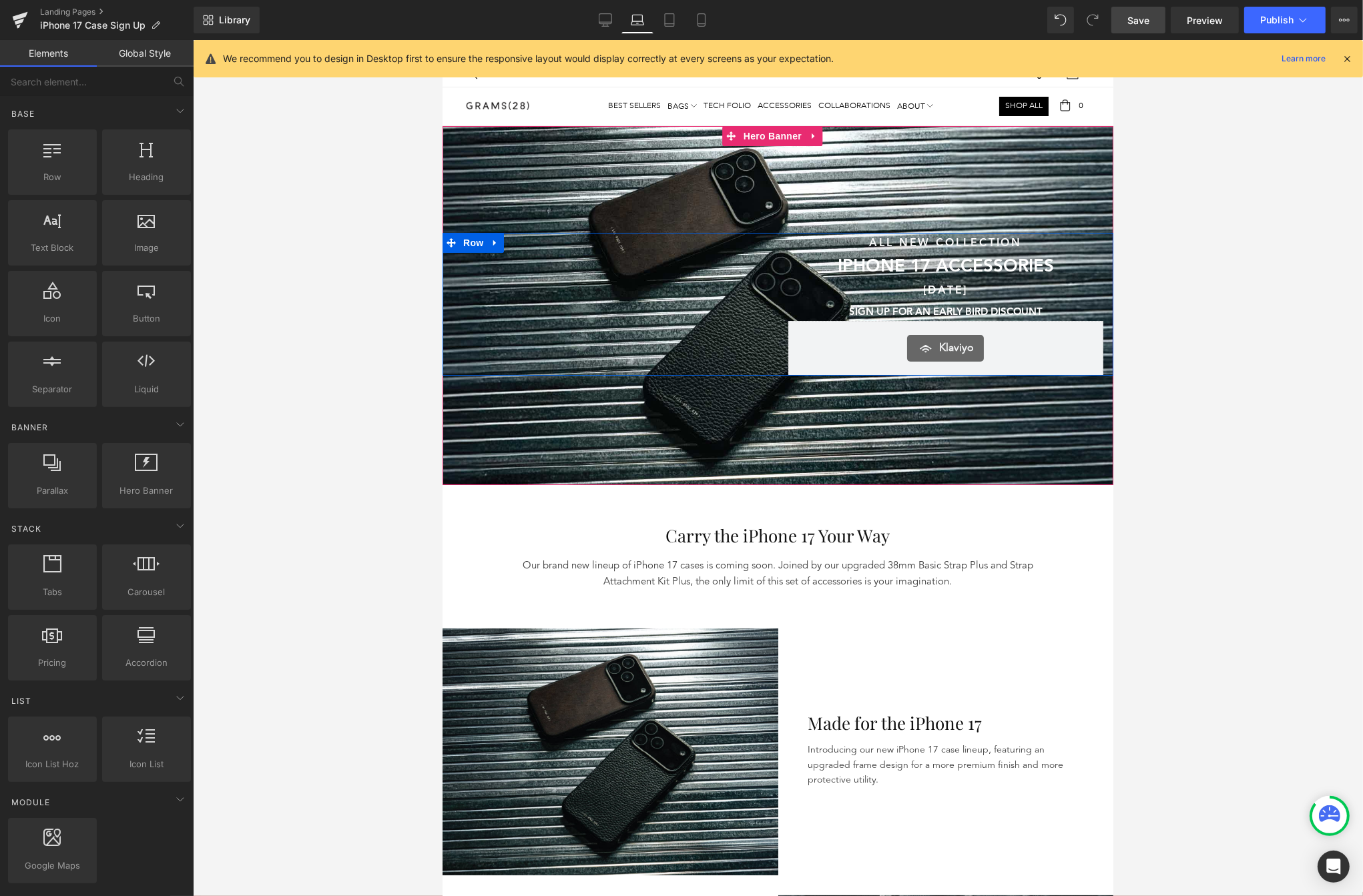
click at [348, 279] on div at bounding box center [779, 467] width 1171 height 856
click at [442, 40] on div "160px" at bounding box center [442, 40] width 0 height 0
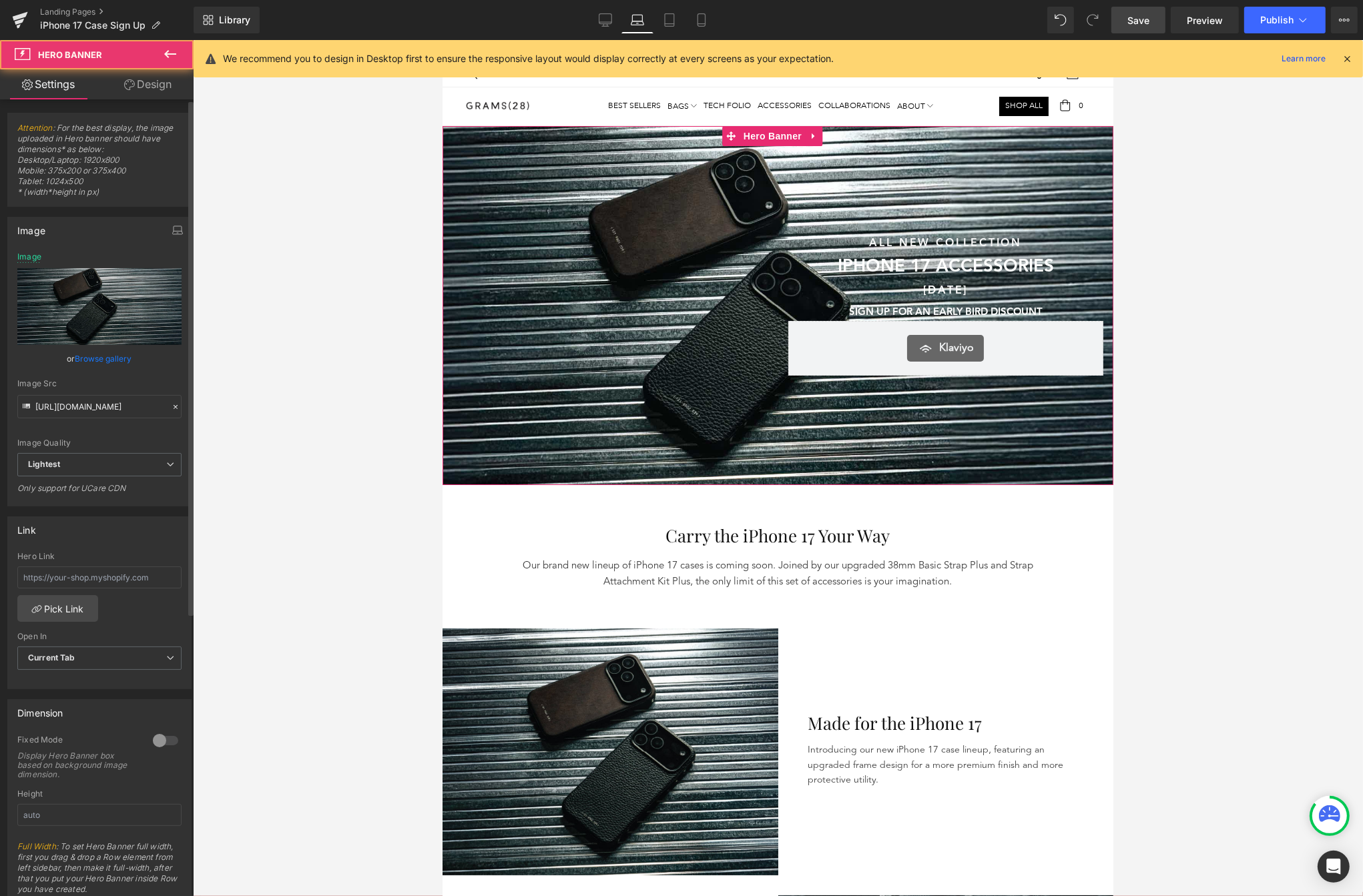
click at [99, 354] on link "Browse gallery" at bounding box center [103, 358] width 56 height 24
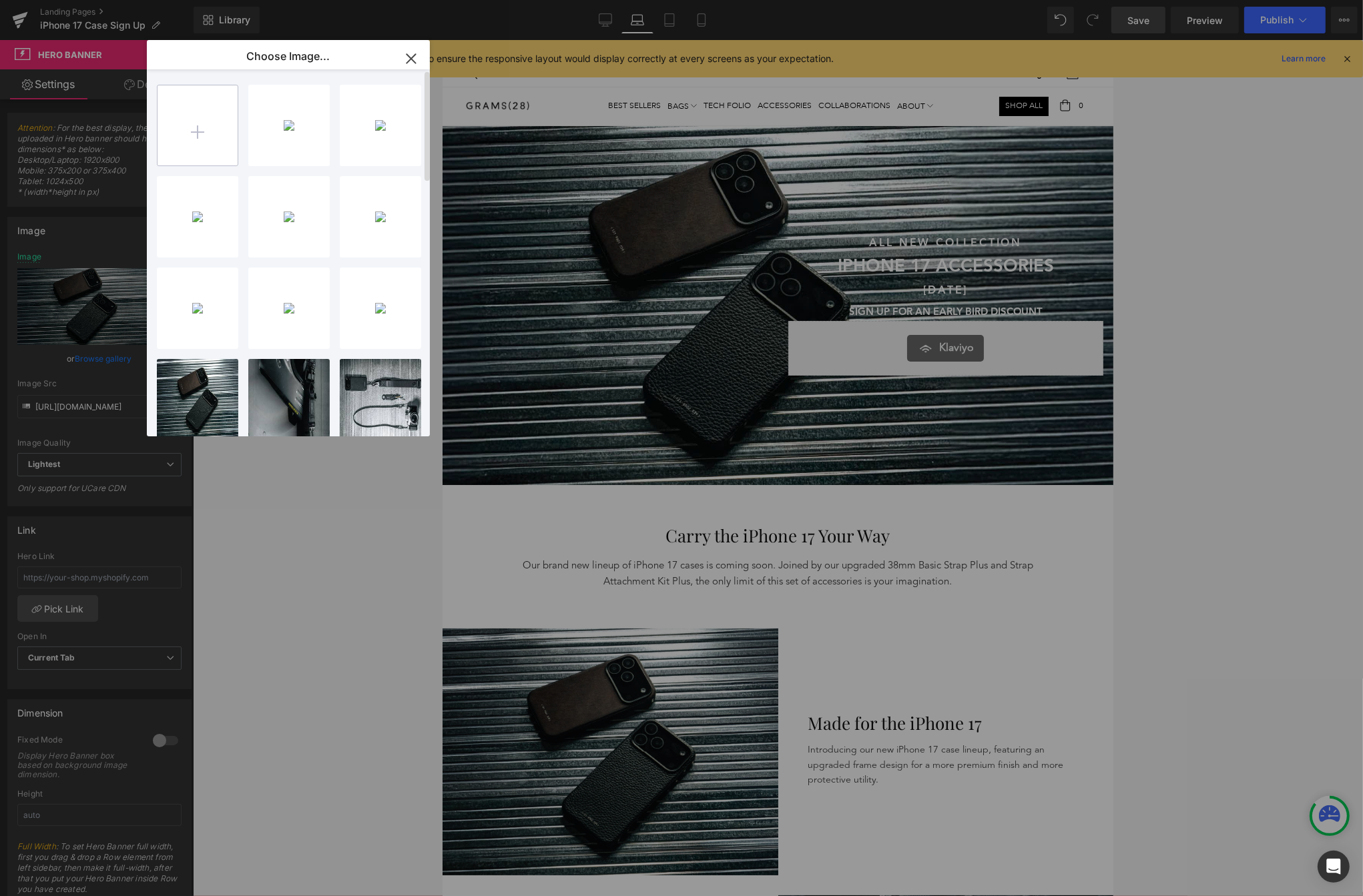
click at [231, 143] on input "file" at bounding box center [197, 125] width 80 height 80
type input "C:\fakepath\Hero banner_Tablet.png"
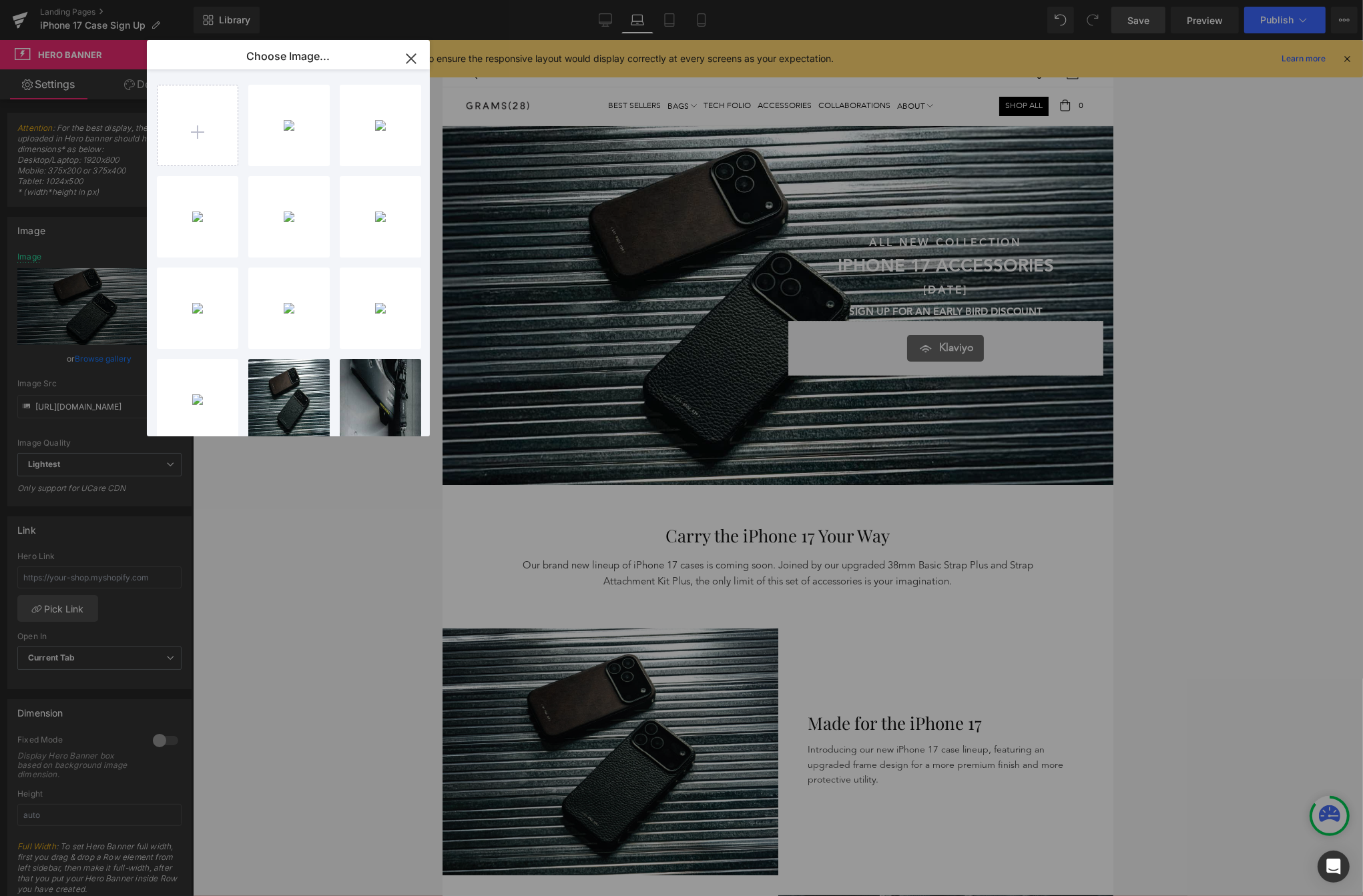
click at [411, 60] on icon "button" at bounding box center [410, 58] width 9 height 9
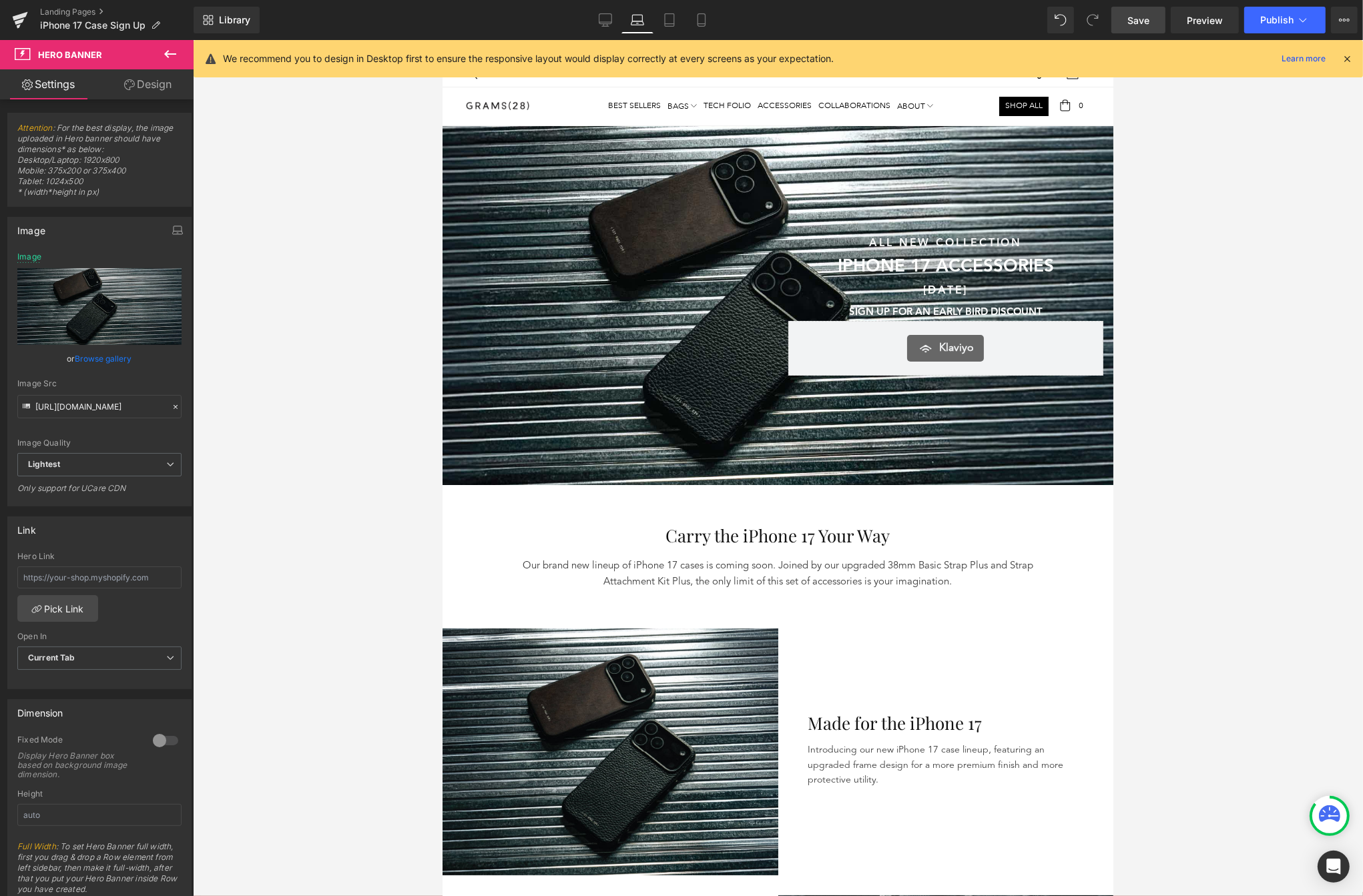
click at [442, 40] on div "160px" at bounding box center [442, 40] width 0 height 0
click at [120, 360] on link "Browse gallery" at bounding box center [103, 358] width 56 height 24
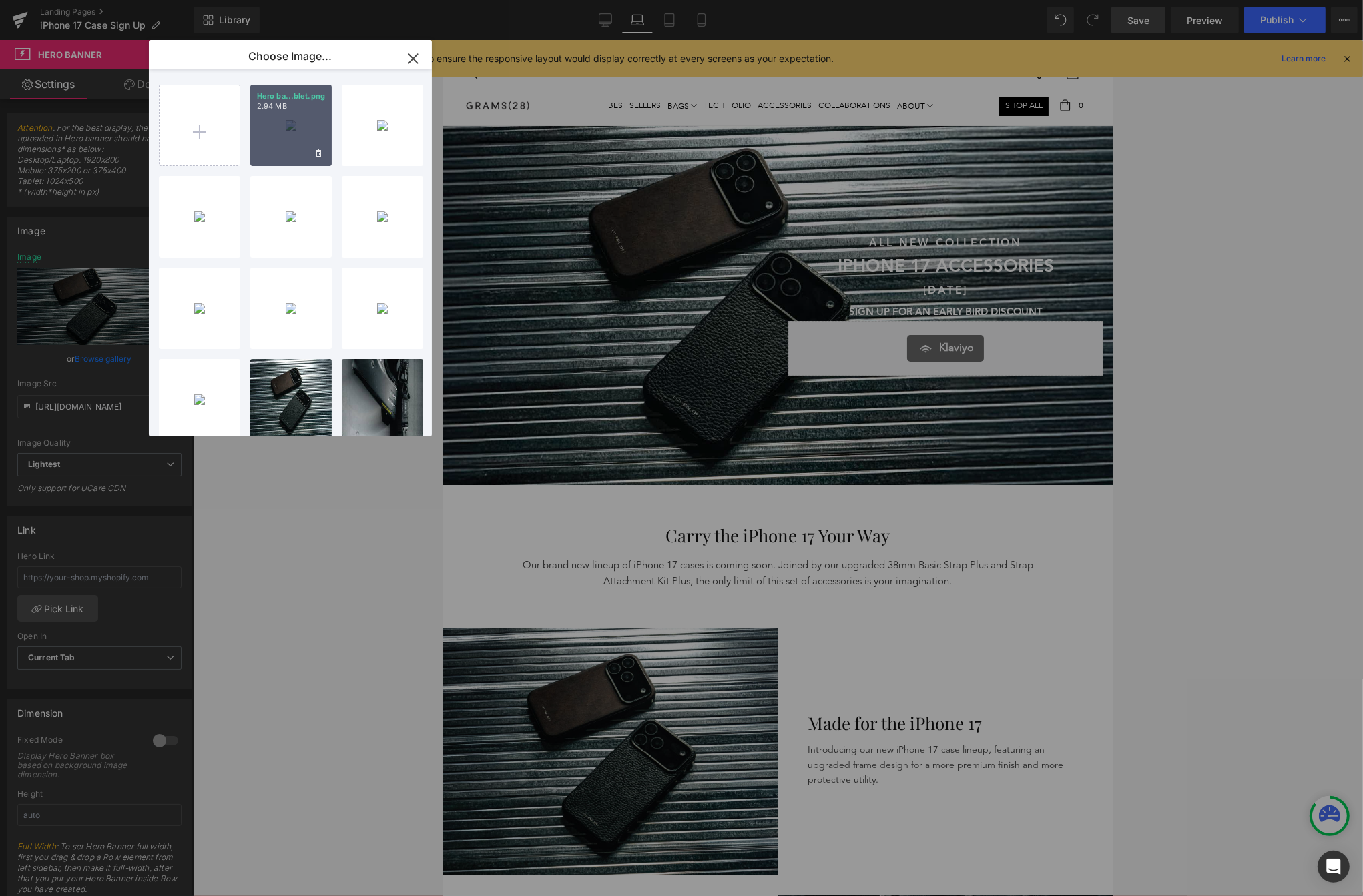
click at [293, 136] on div "Hero ba...blet.png 2.94 MB" at bounding box center [291, 126] width 81 height 81
type input "[URL][DOMAIN_NAME]"
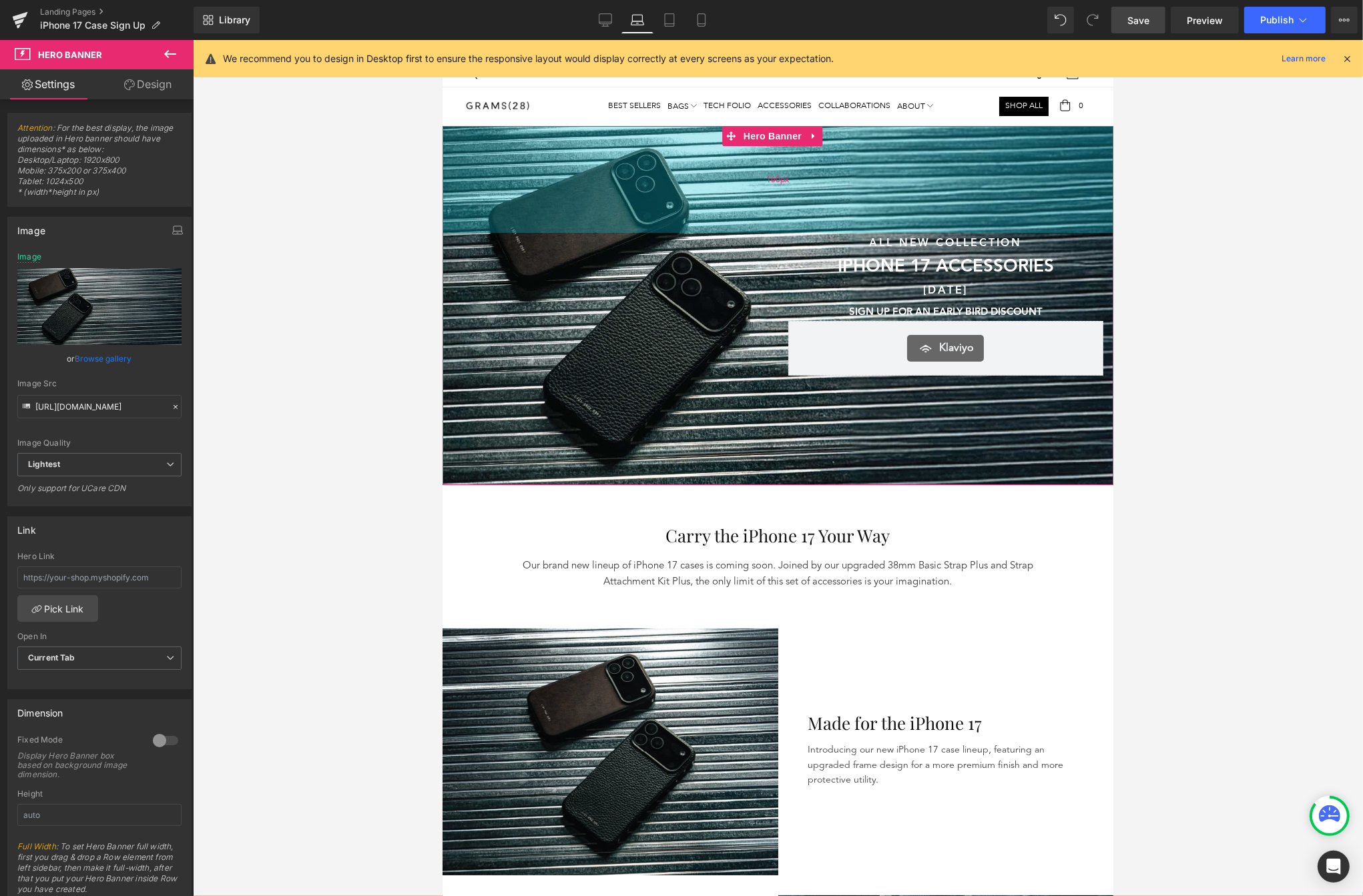
click at [540, 158] on div "160px" at bounding box center [777, 179] width 671 height 107
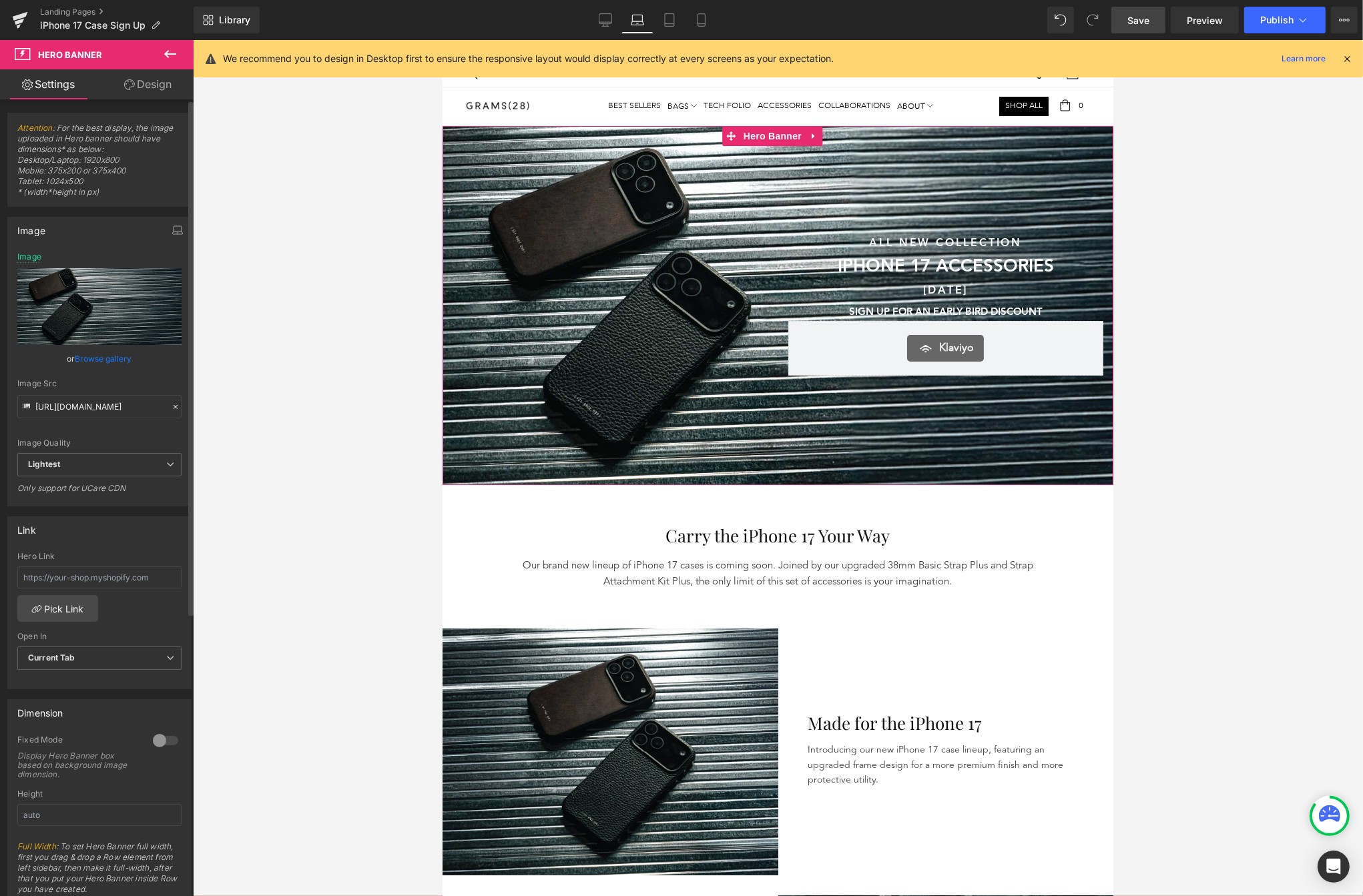
click at [130, 361] on div "or Browse gallery" at bounding box center [100, 358] width 164 height 14
click at [123, 355] on link "Browse gallery" at bounding box center [103, 358] width 56 height 24
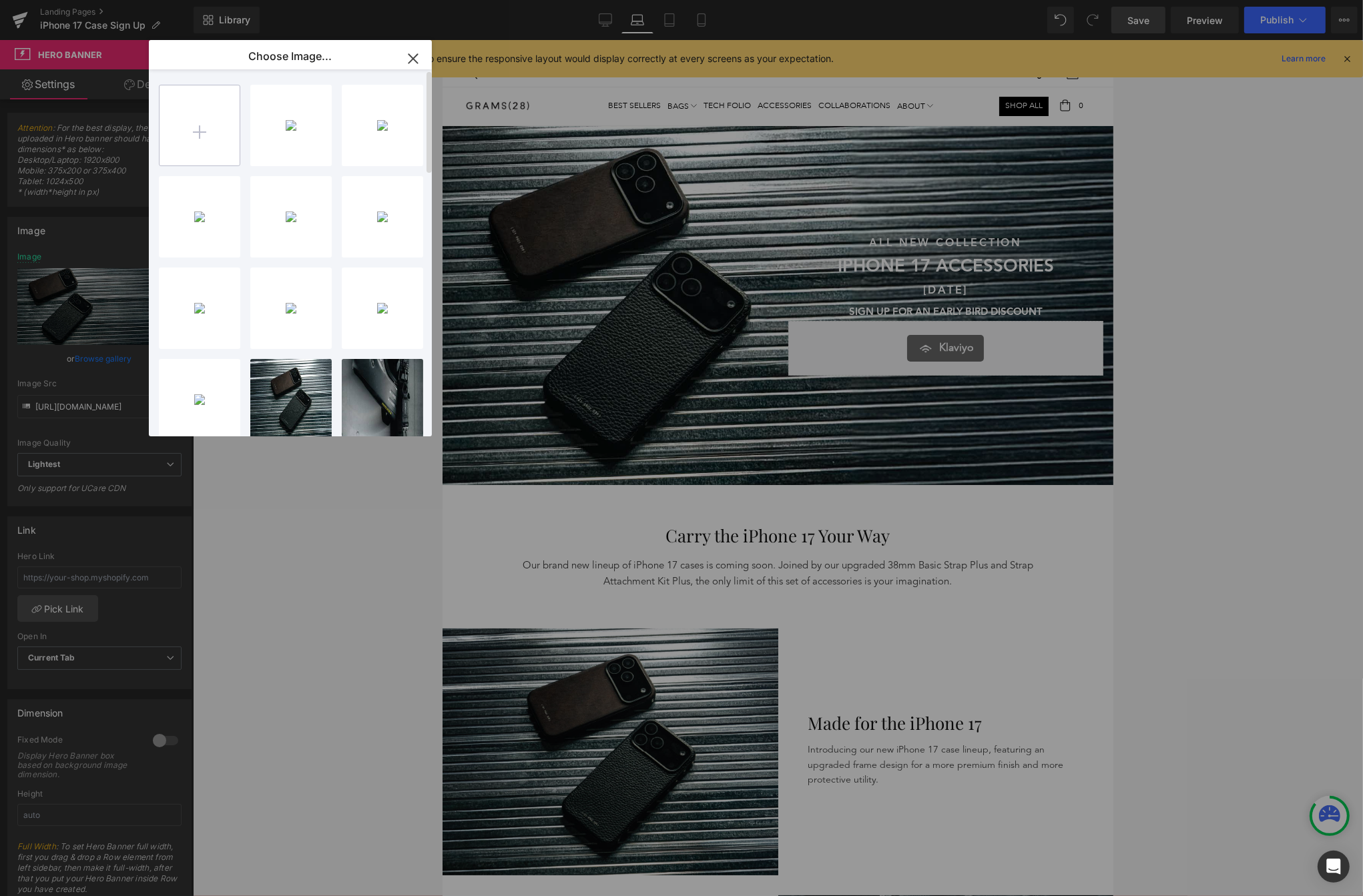
click at [195, 136] on input "file" at bounding box center [199, 125] width 80 height 80
type input "C:\fakepath\Hero Tablet_Mobile.png"
click at [407, 56] on icon "button" at bounding box center [413, 59] width 22 height 22
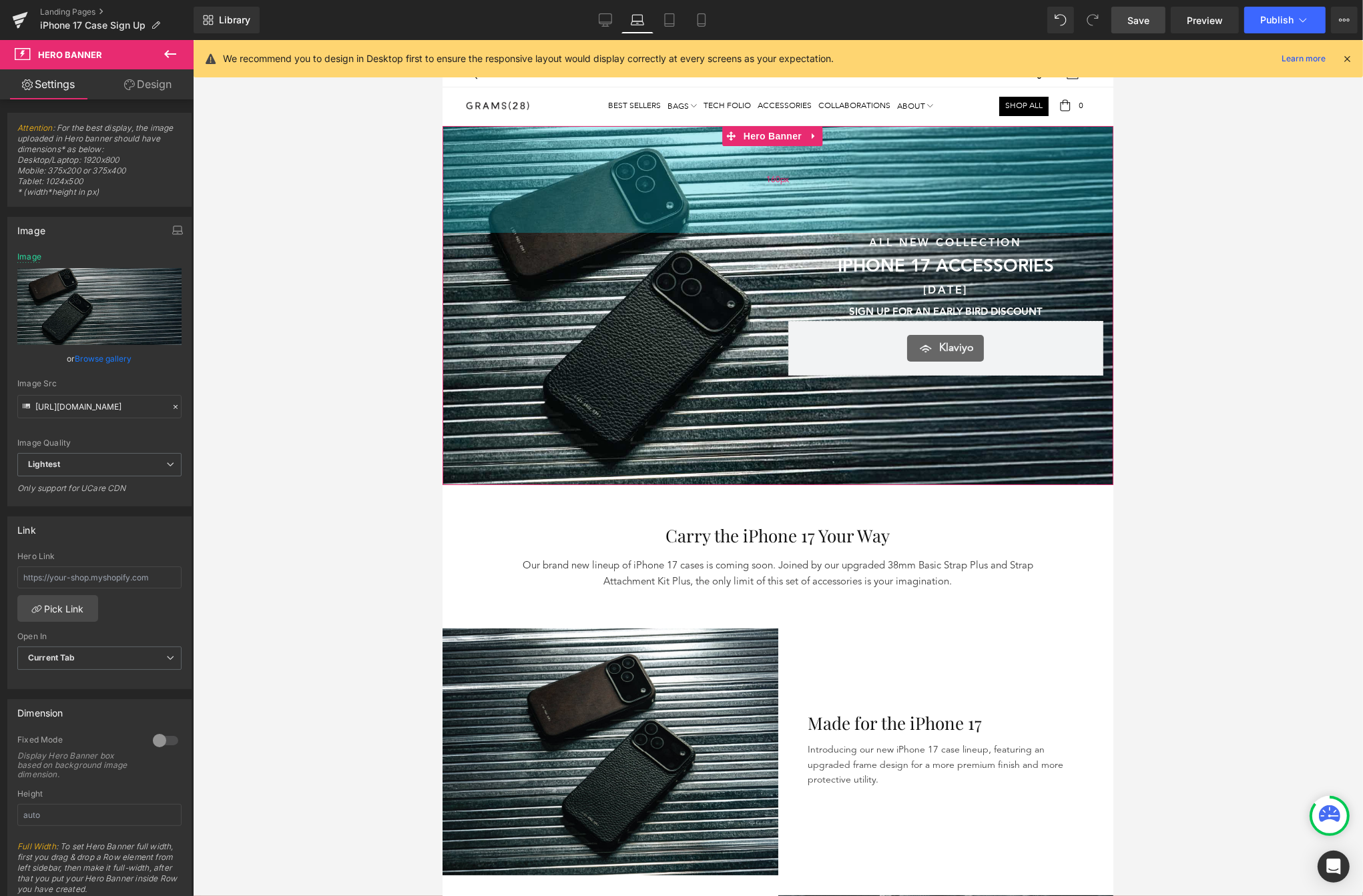
drag, startPoint x: 489, startPoint y: 176, endPoint x: 476, endPoint y: 206, distance: 32.7
click at [490, 176] on div "160px" at bounding box center [777, 179] width 671 height 107
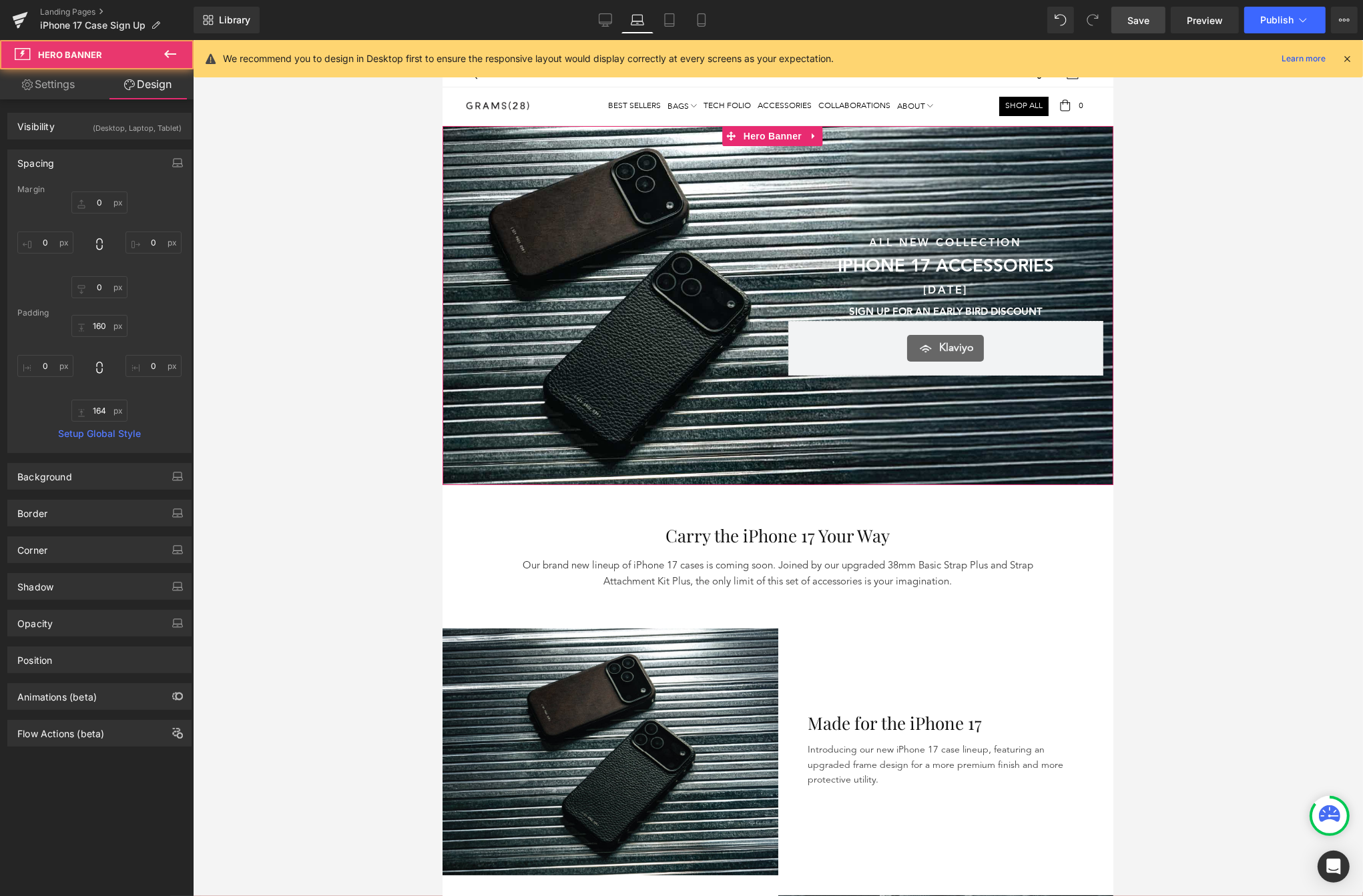
click at [497, 260] on div "Sunshine & Savings Text Block SAVE UP TO 40% SITEWIDE DURING OUR SUMMER SALE Te…" at bounding box center [609, 304] width 336 height 143
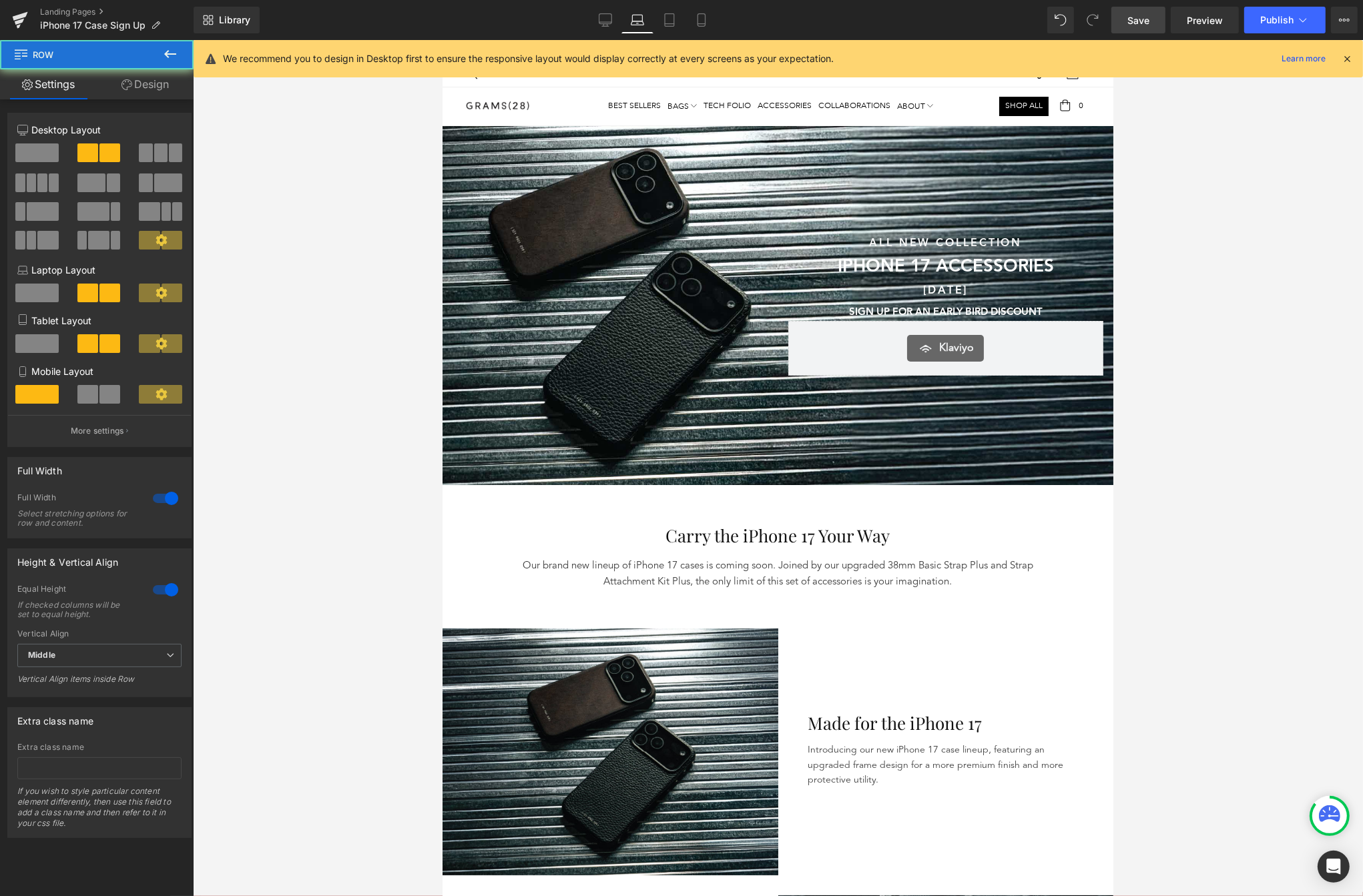
click at [386, 449] on div at bounding box center [779, 467] width 1171 height 856
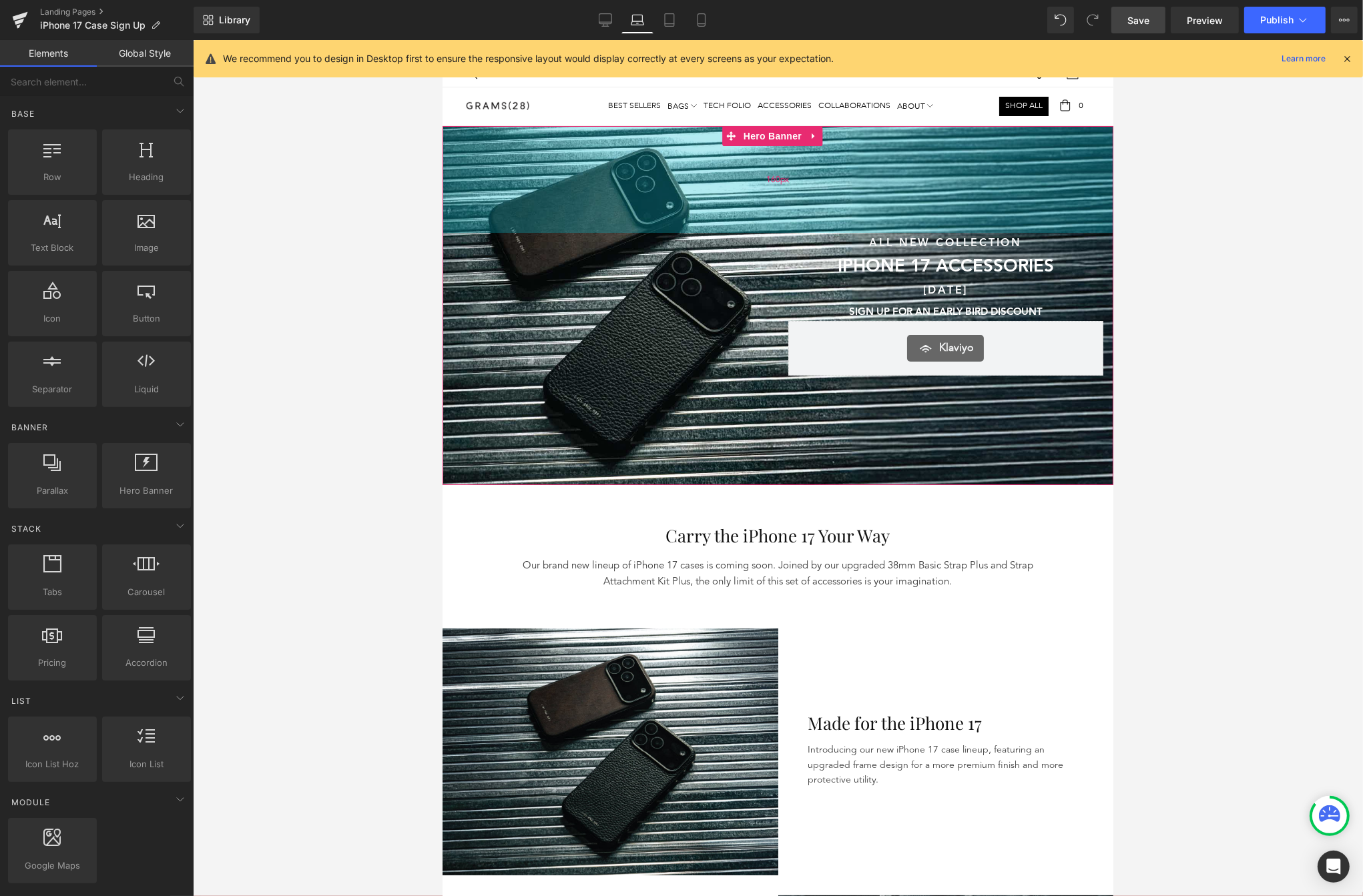
click at [482, 201] on div "160px" at bounding box center [777, 179] width 671 height 107
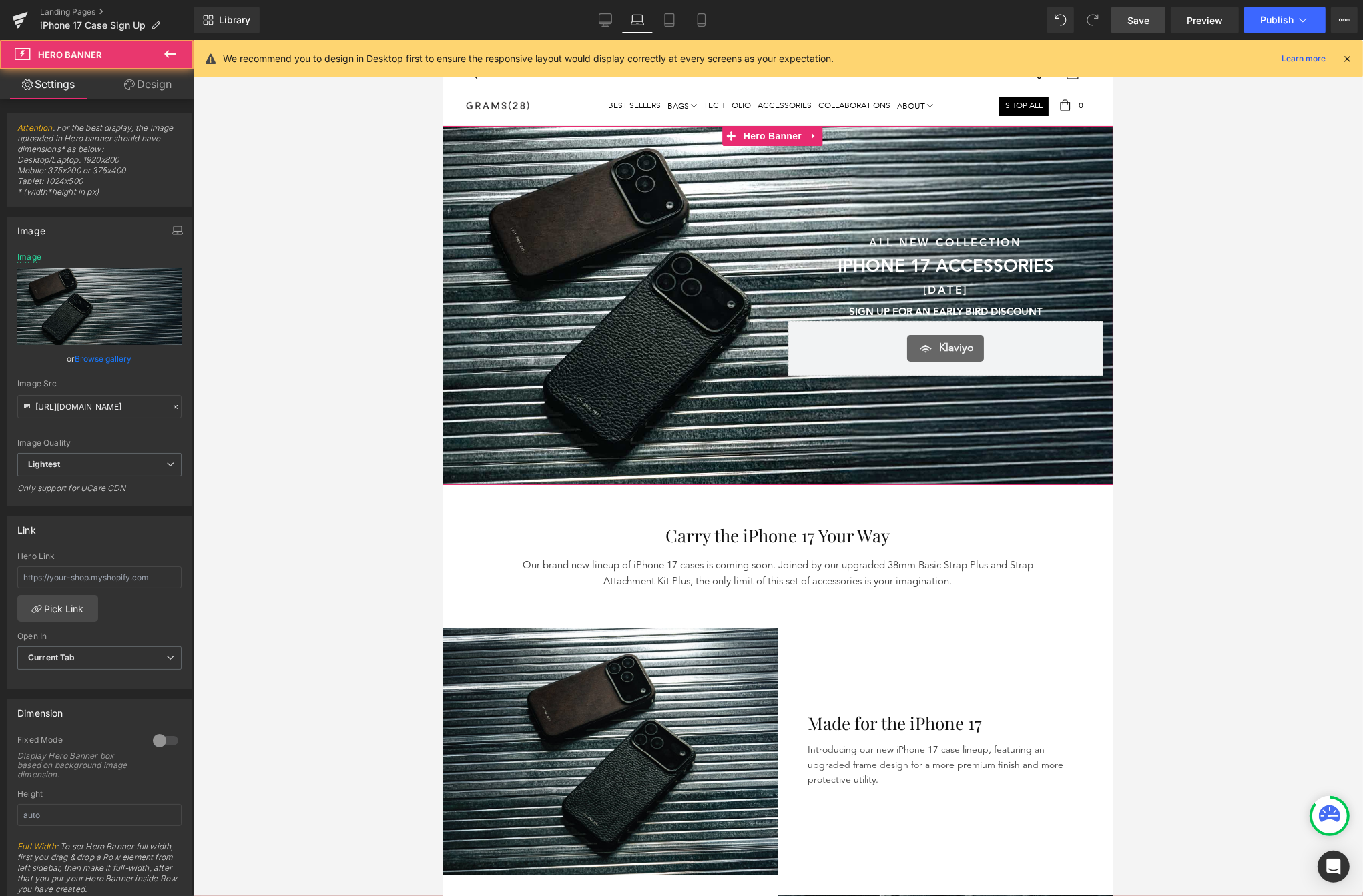
click at [103, 373] on div "Image Quality Lighter Lightest Lightest Lighter Lightest Only support for UCare…" at bounding box center [100, 352] width 164 height 201
click at [105, 356] on link "Browse gallery" at bounding box center [103, 358] width 56 height 24
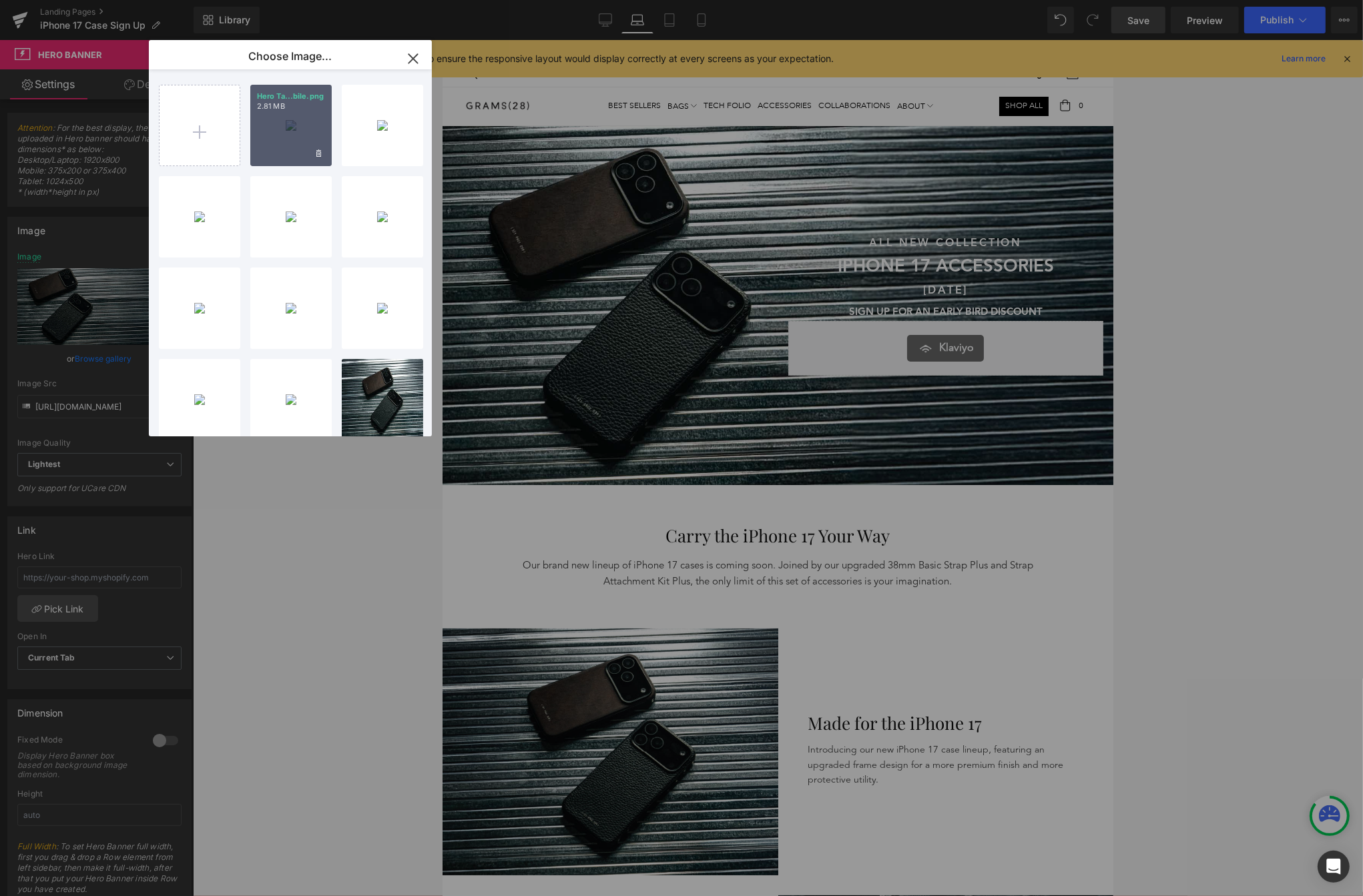
click at [287, 116] on div "Hero Ta...bile.png 2.81 MB" at bounding box center [291, 126] width 81 height 81
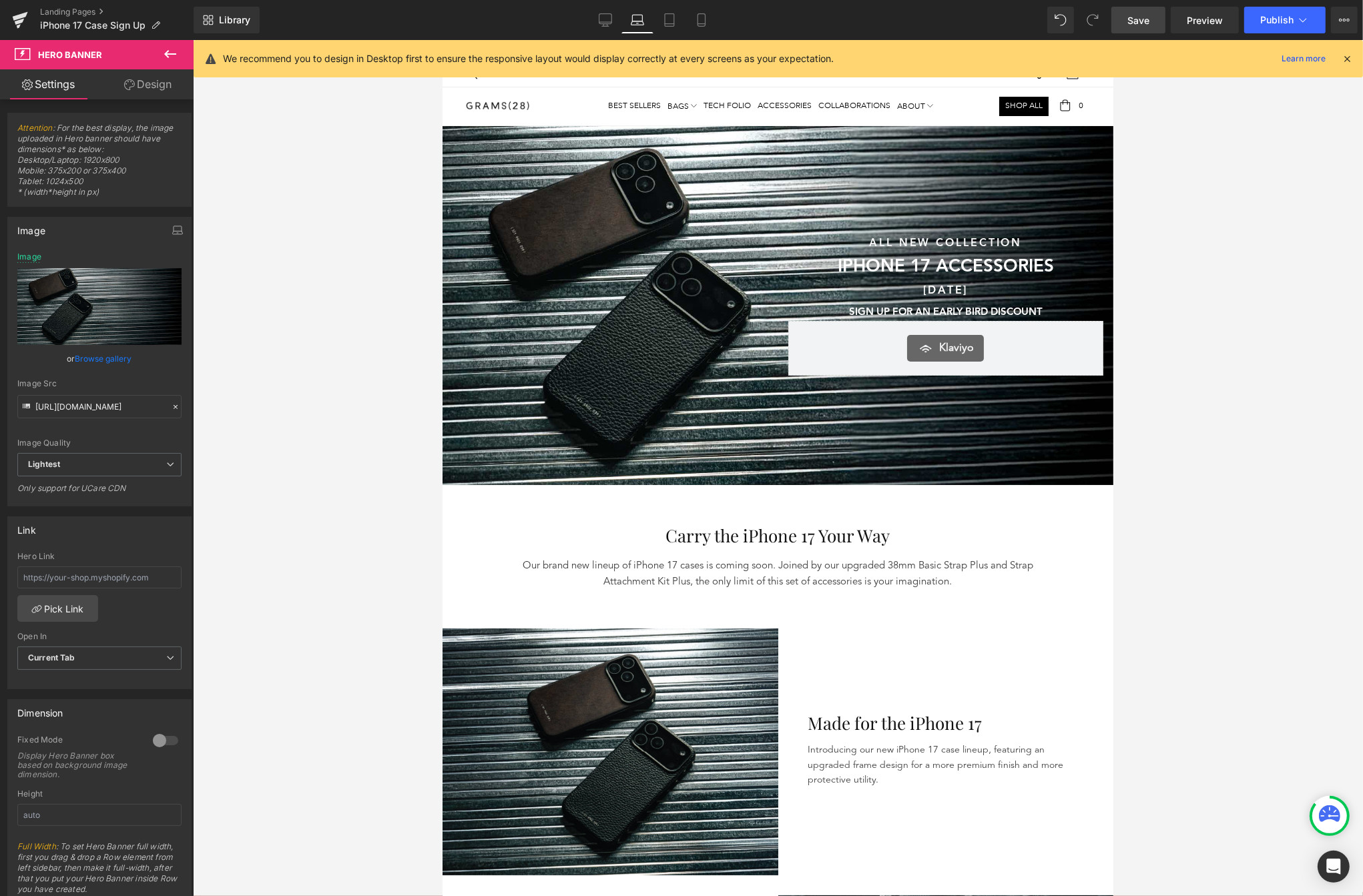
click at [1161, 20] on link "Save" at bounding box center [1138, 20] width 54 height 27
click at [618, 19] on link "Desktop" at bounding box center [605, 20] width 32 height 27
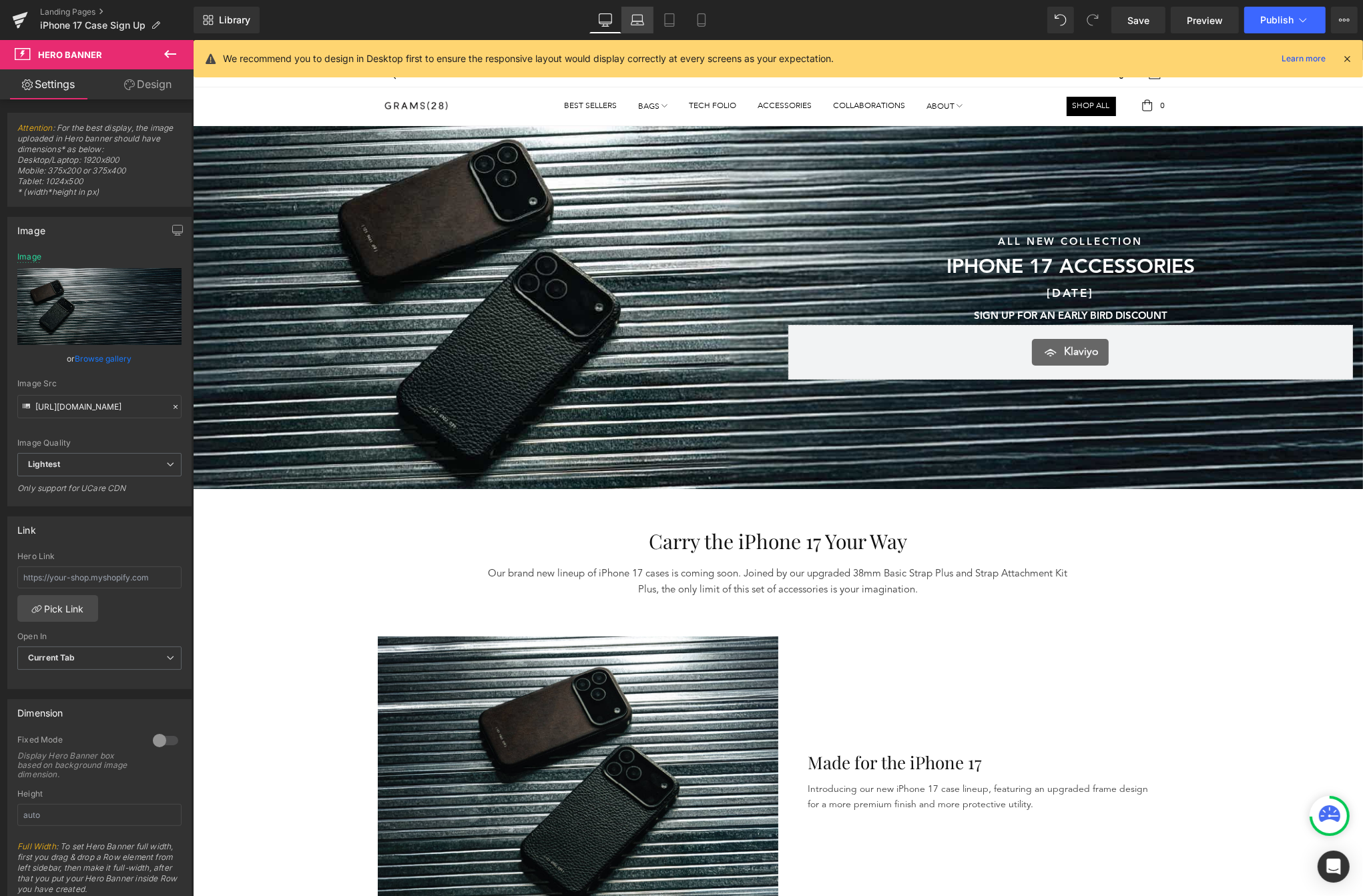
click at [650, 21] on link "Laptop" at bounding box center [637, 20] width 32 height 27
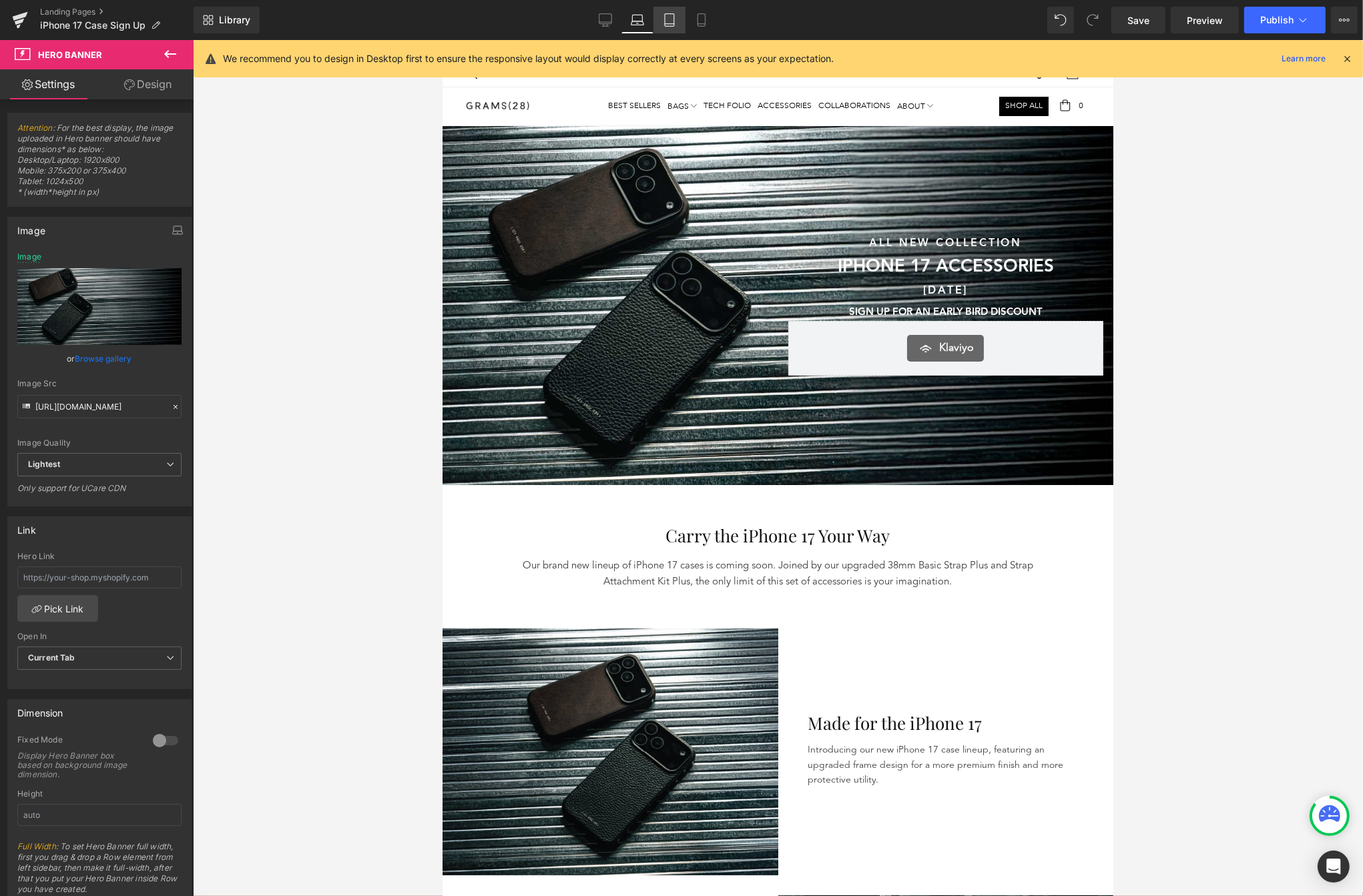
click at [667, 20] on icon at bounding box center [669, 19] width 13 height 13
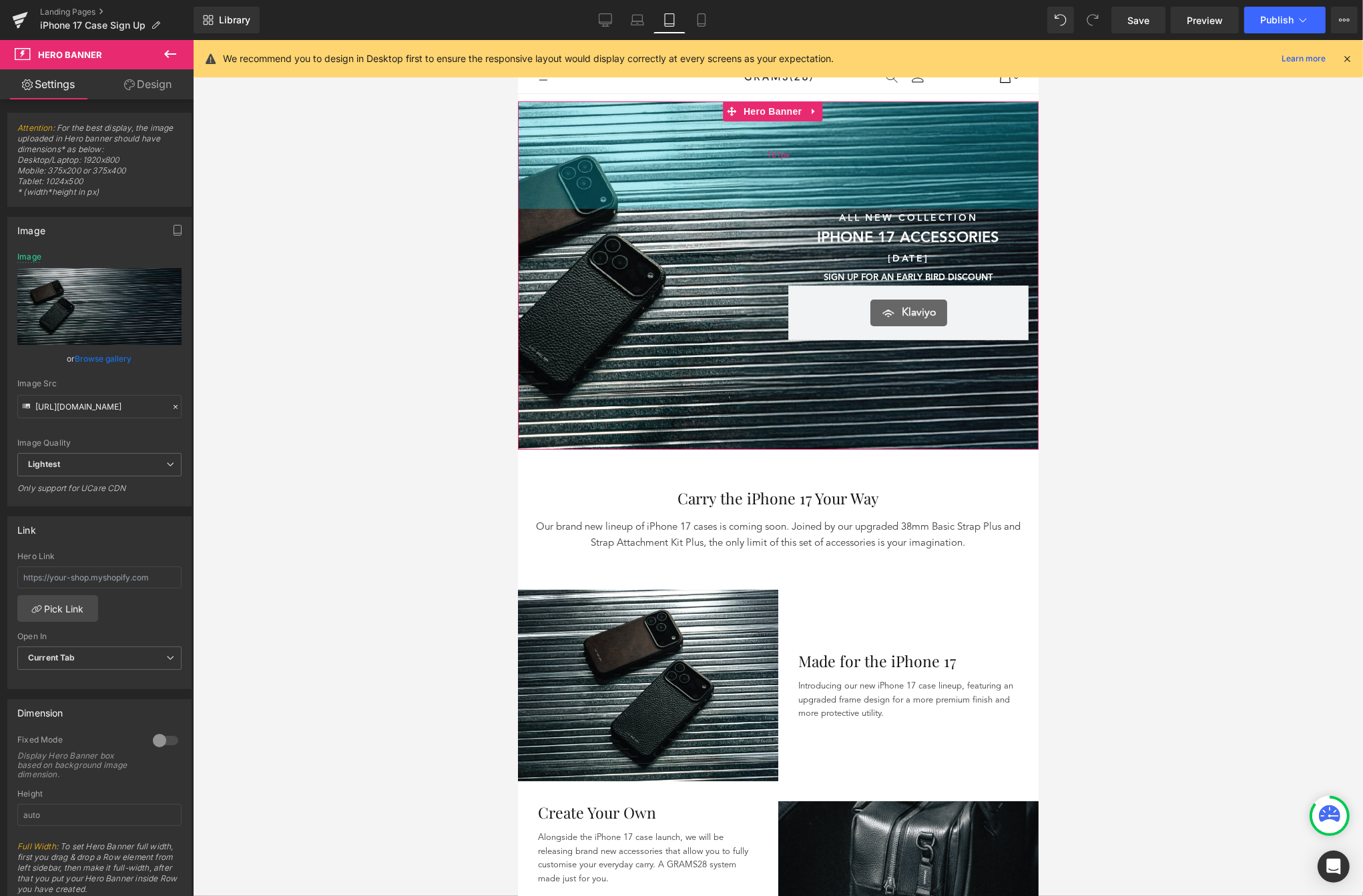
drag, startPoint x: 663, startPoint y: 149, endPoint x: 946, endPoint y: 254, distance: 301.9
click at [663, 149] on div "161px" at bounding box center [778, 154] width 521 height 108
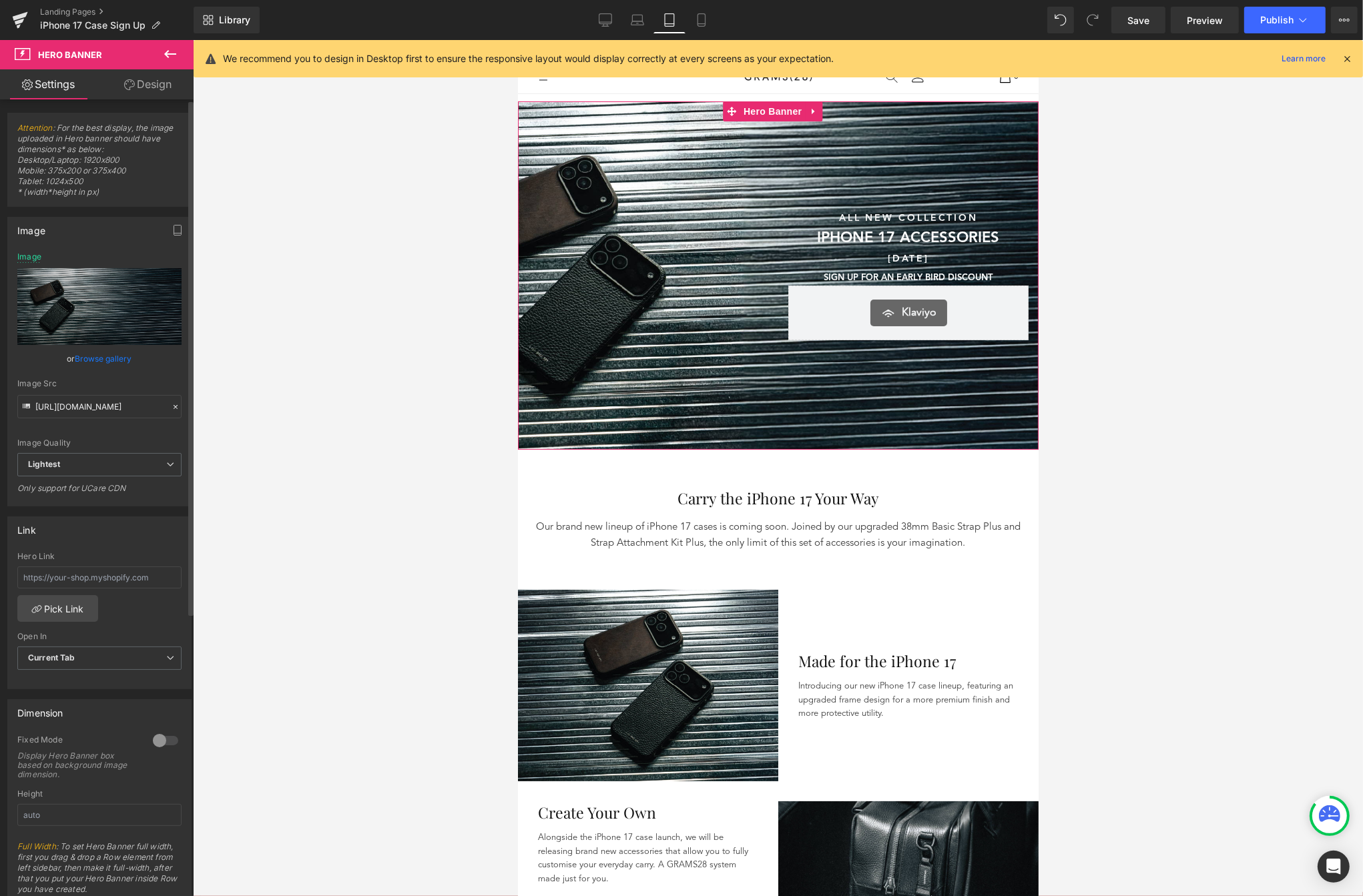
click at [94, 352] on link "Browse gallery" at bounding box center [103, 358] width 56 height 24
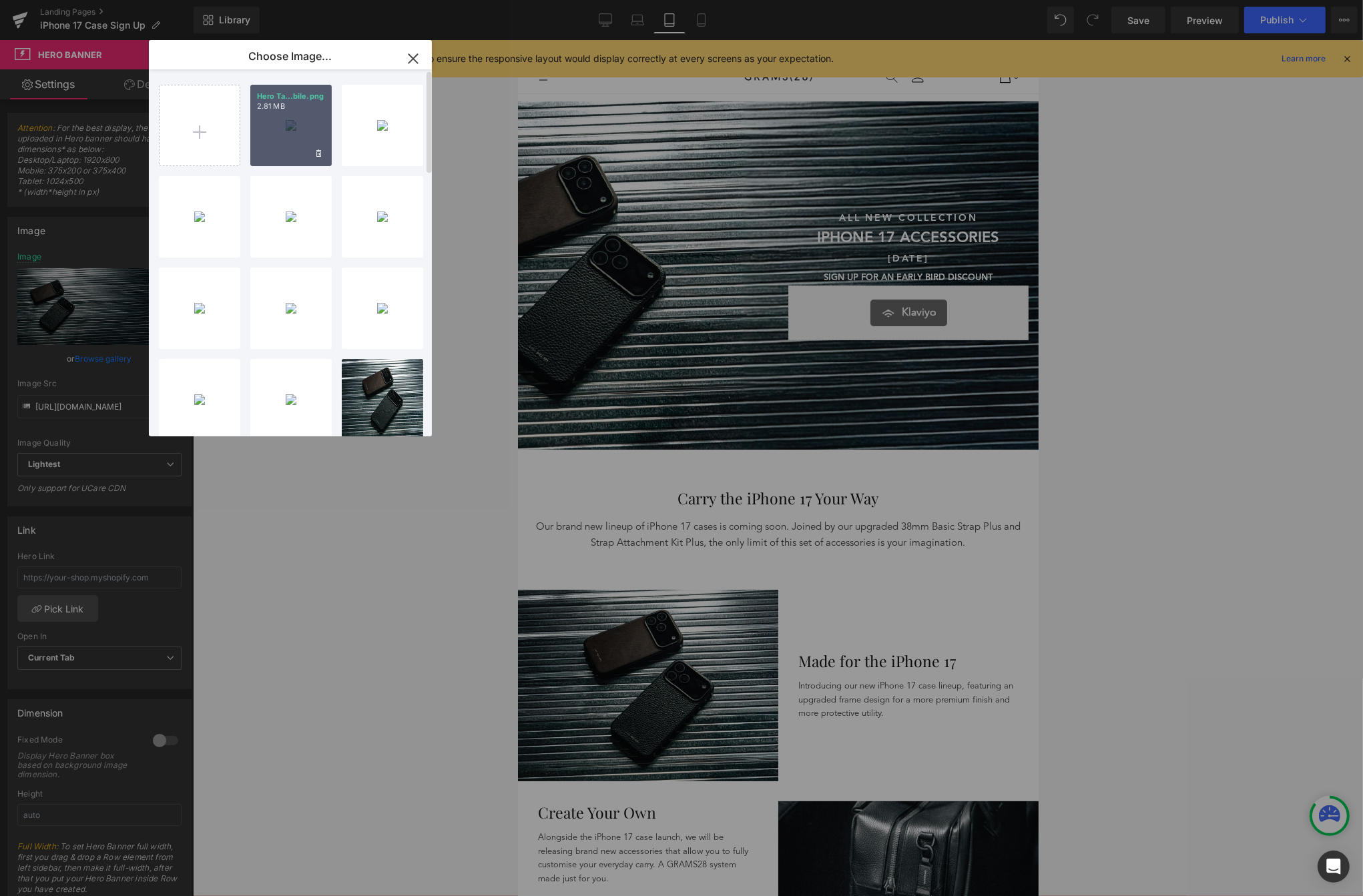
click at [292, 145] on div "Hero Ta...bile.png 2.81 MB" at bounding box center [291, 126] width 81 height 81
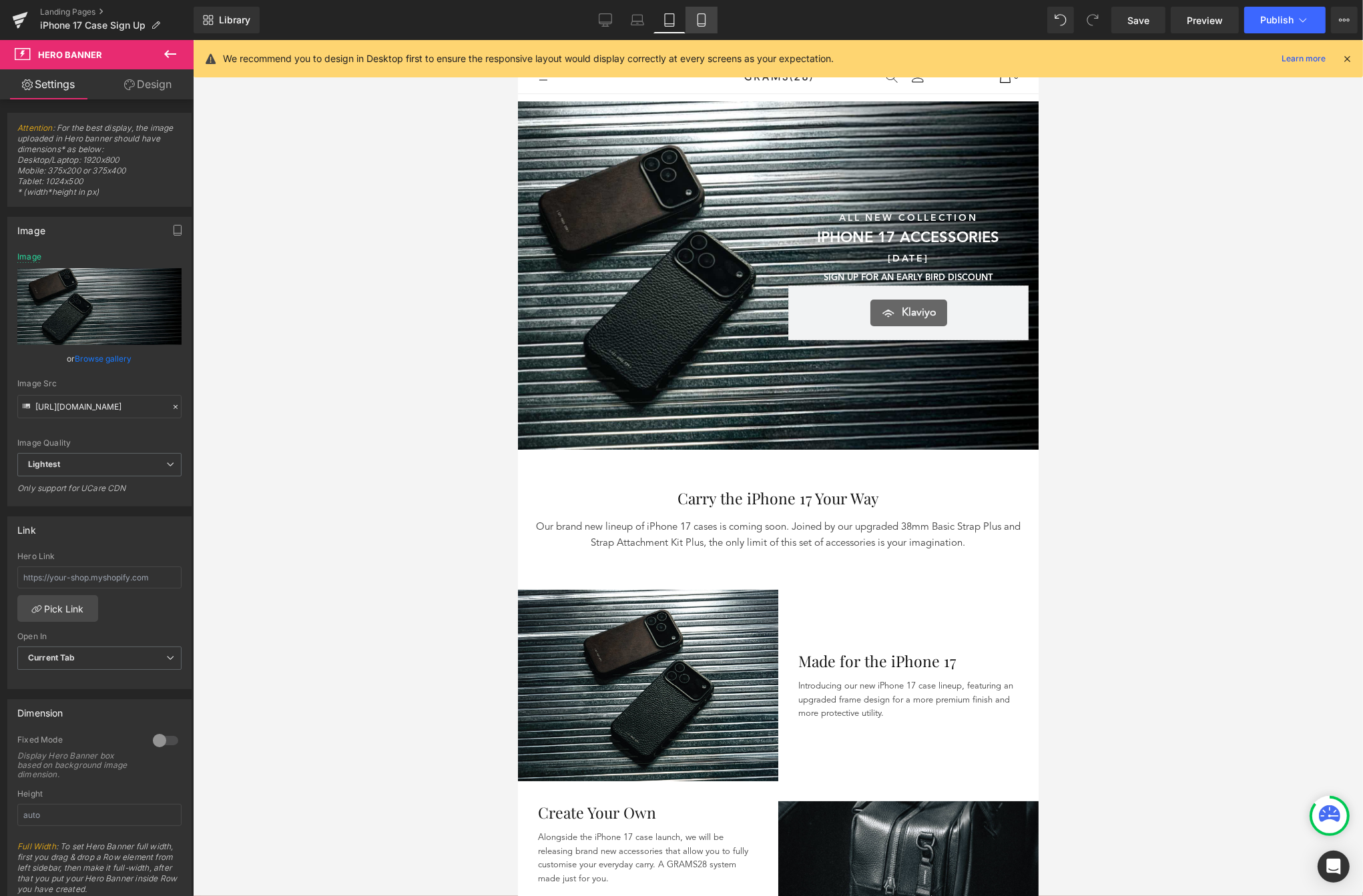
click at [702, 20] on icon at bounding box center [701, 19] width 13 height 13
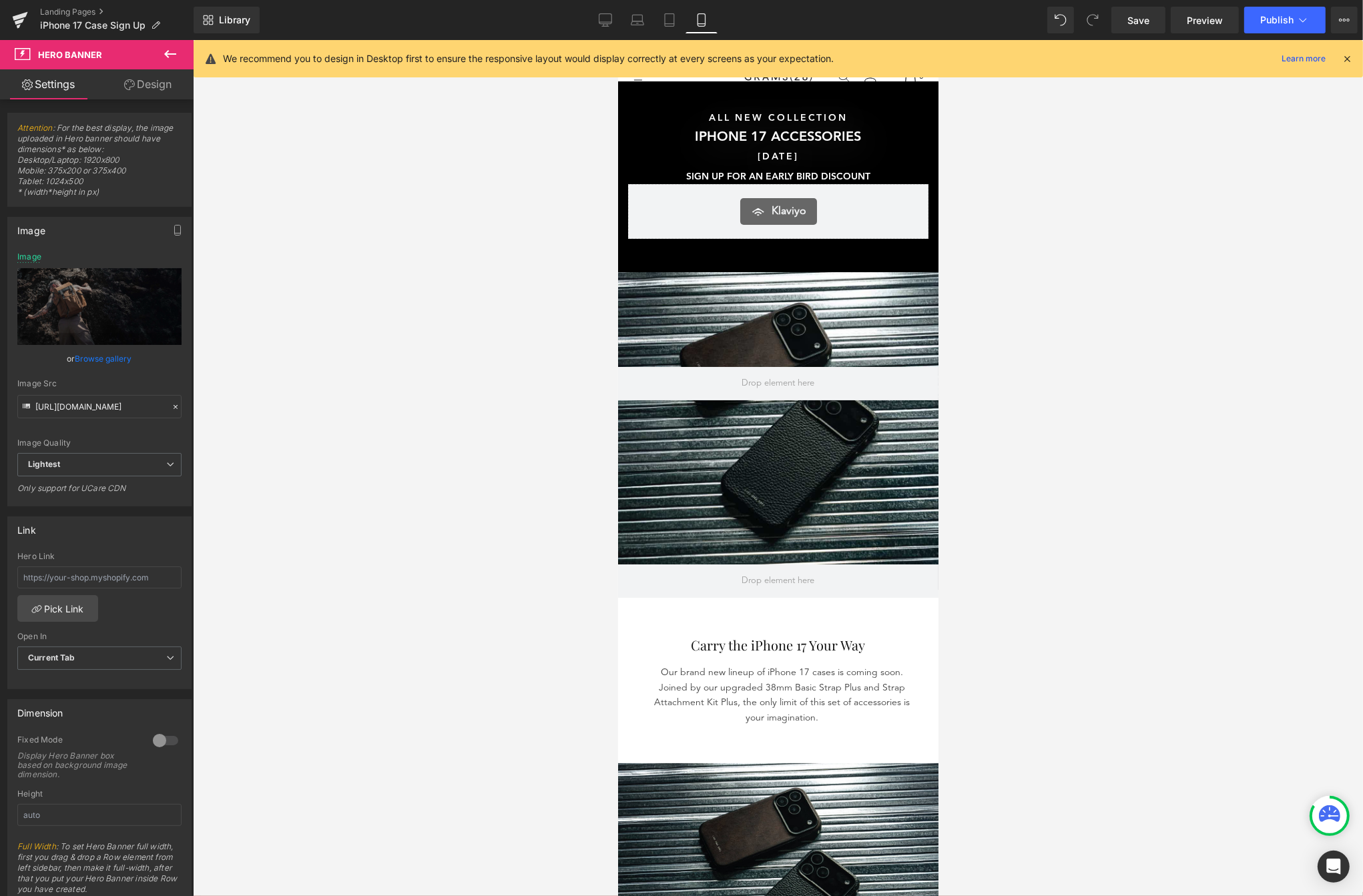
type input "[URL][DOMAIN_NAME]"
click at [841, 582] on span at bounding box center [778, 581] width 321 height 34
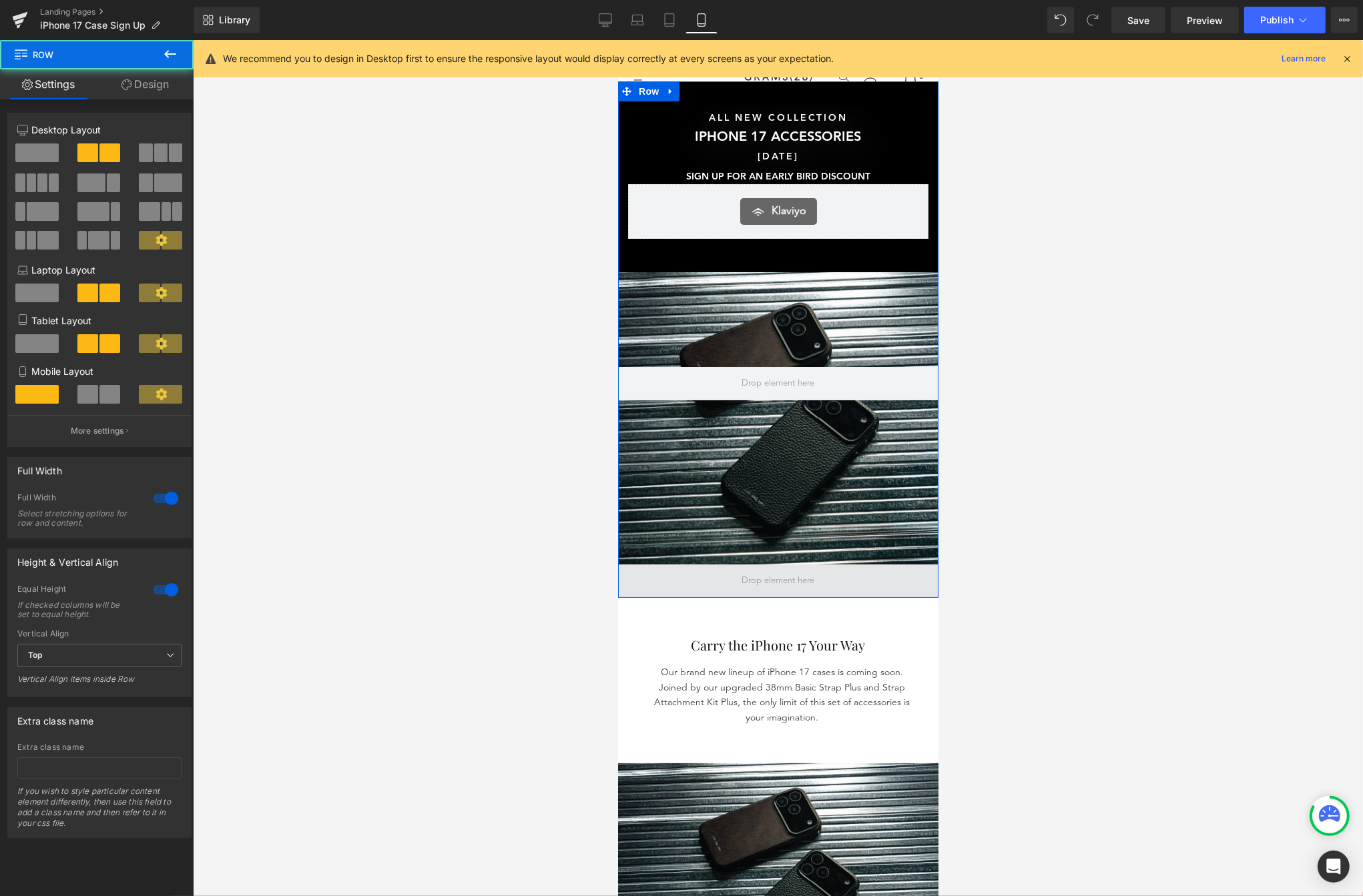
click at [824, 576] on span at bounding box center [778, 581] width 321 height 34
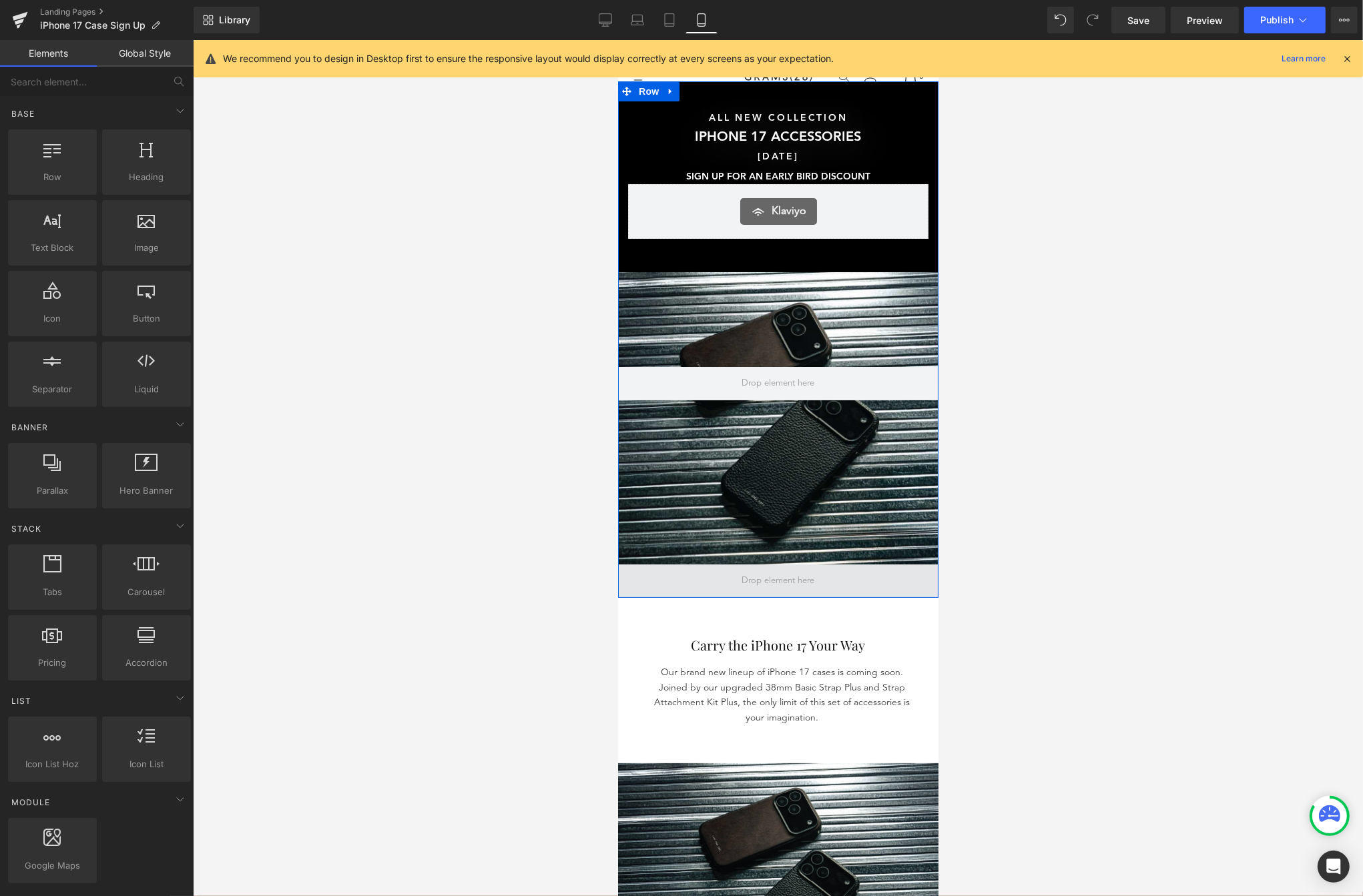
click at [793, 584] on span at bounding box center [778, 581] width 82 height 22
click at [667, 24] on icon at bounding box center [669, 24] width 9 height 0
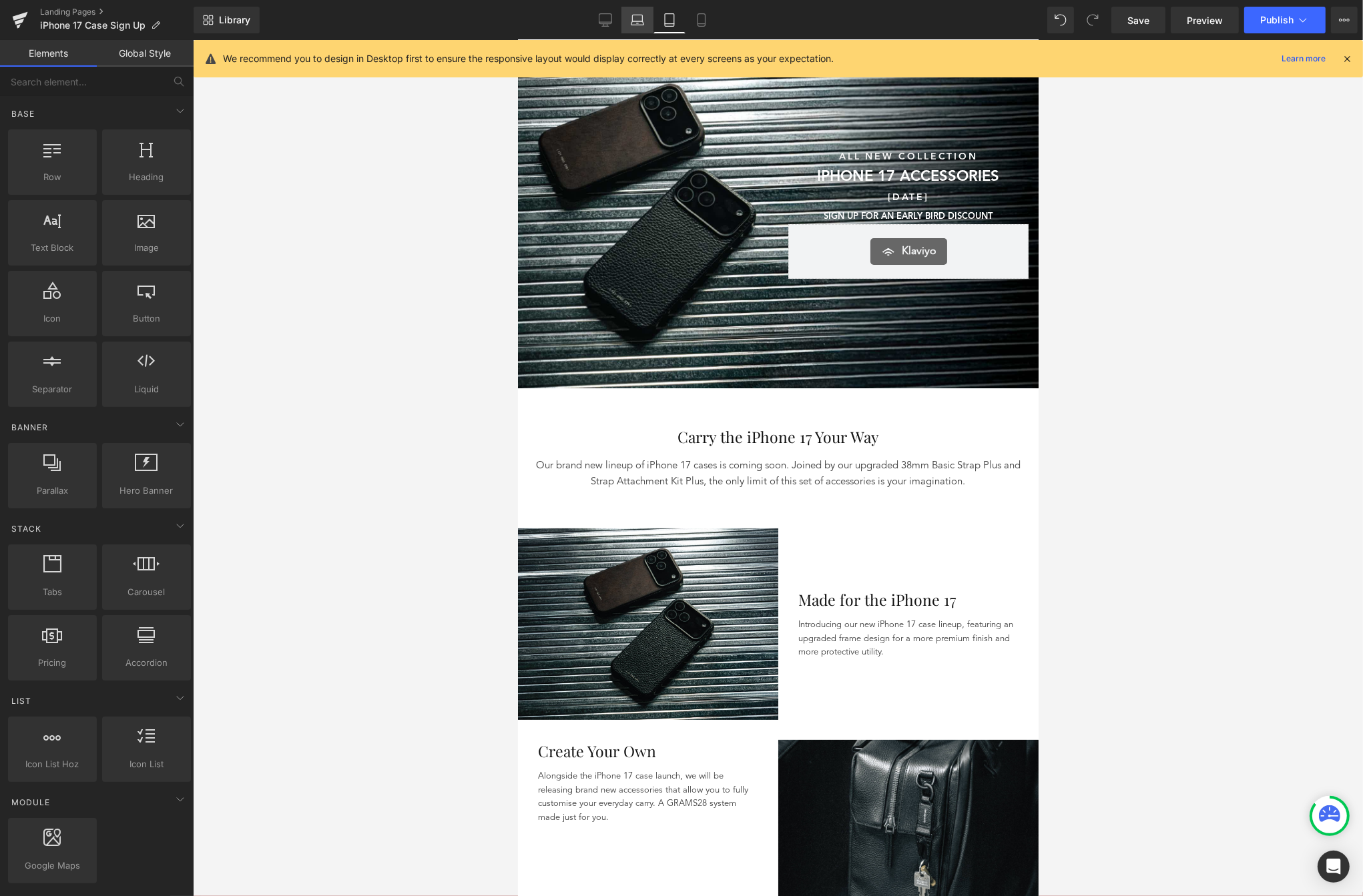
click at [637, 19] on icon at bounding box center [637, 19] width 13 height 13
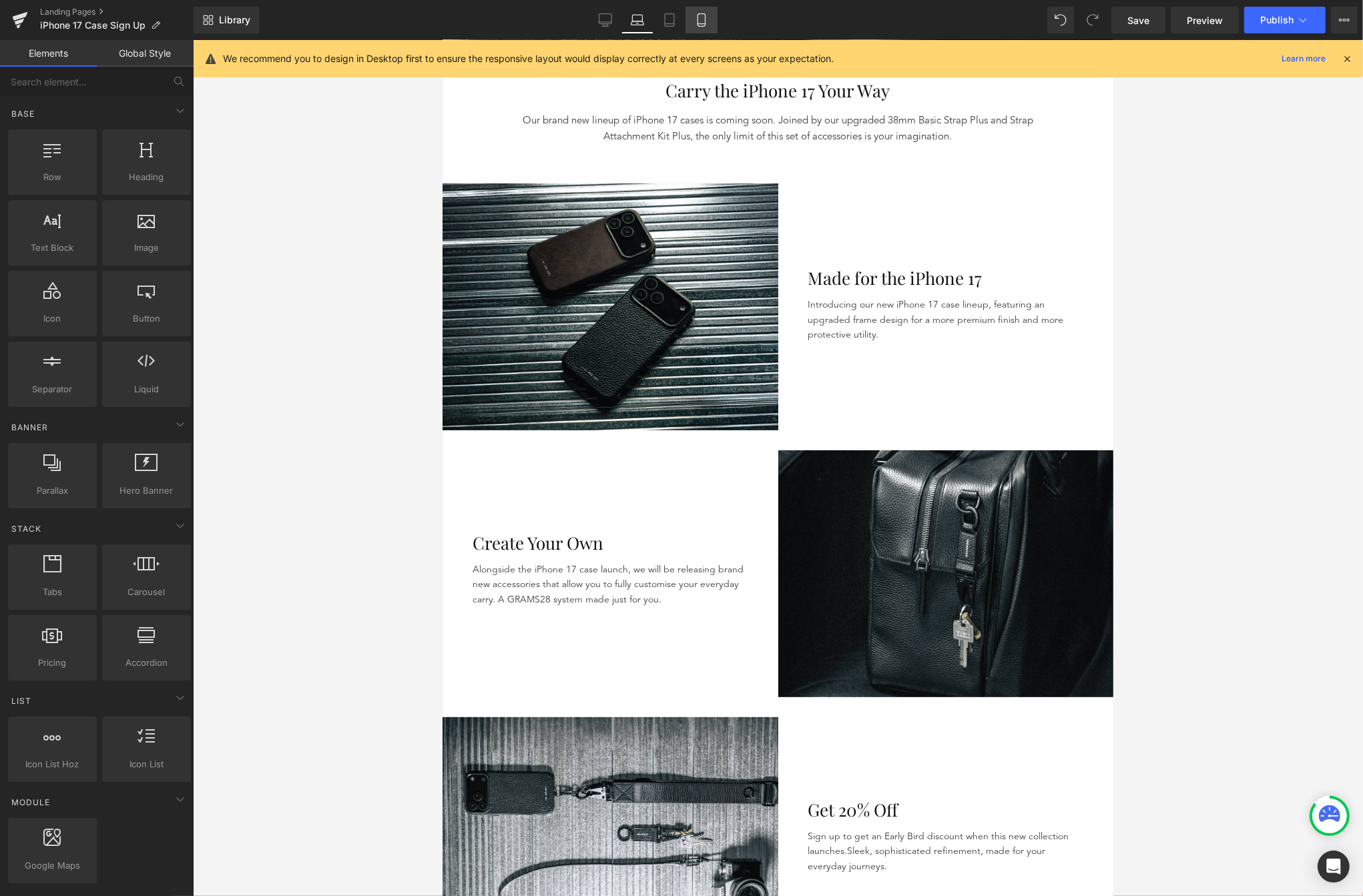
click at [695, 23] on icon at bounding box center [701, 19] width 13 height 13
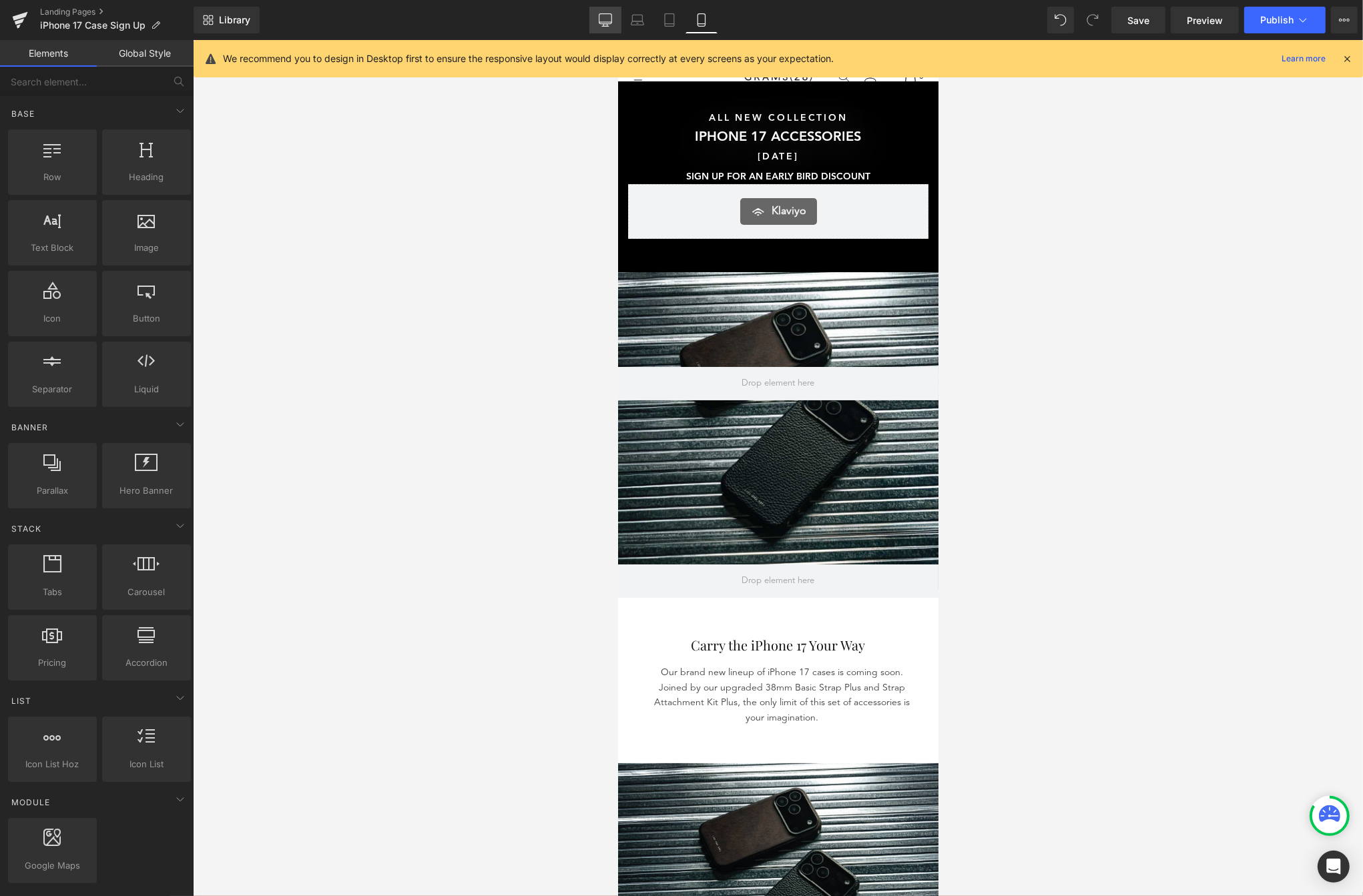
click at [609, 13] on link "Desktop" at bounding box center [605, 20] width 32 height 27
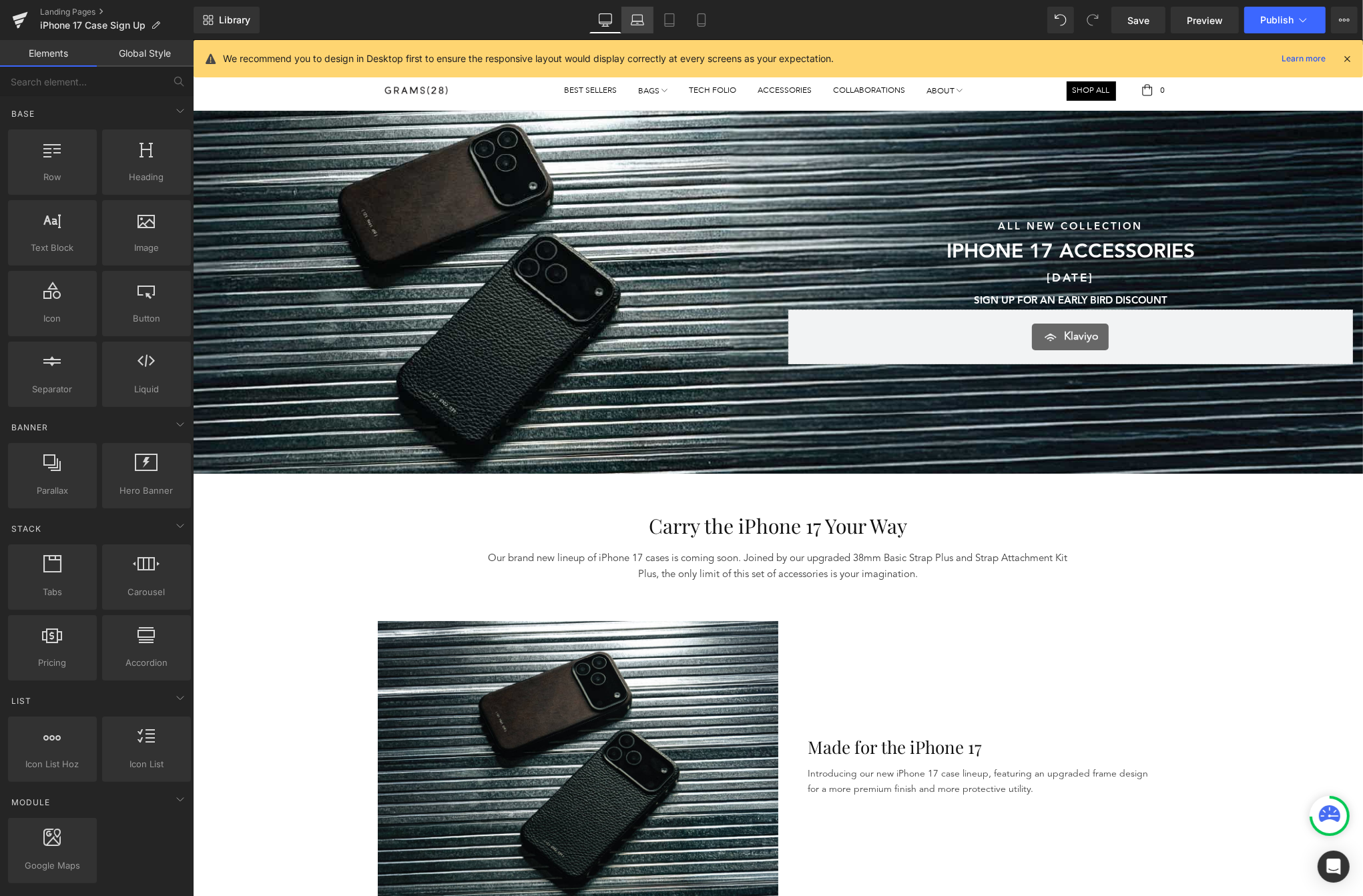
click at [641, 22] on icon at bounding box center [637, 19] width 13 height 13
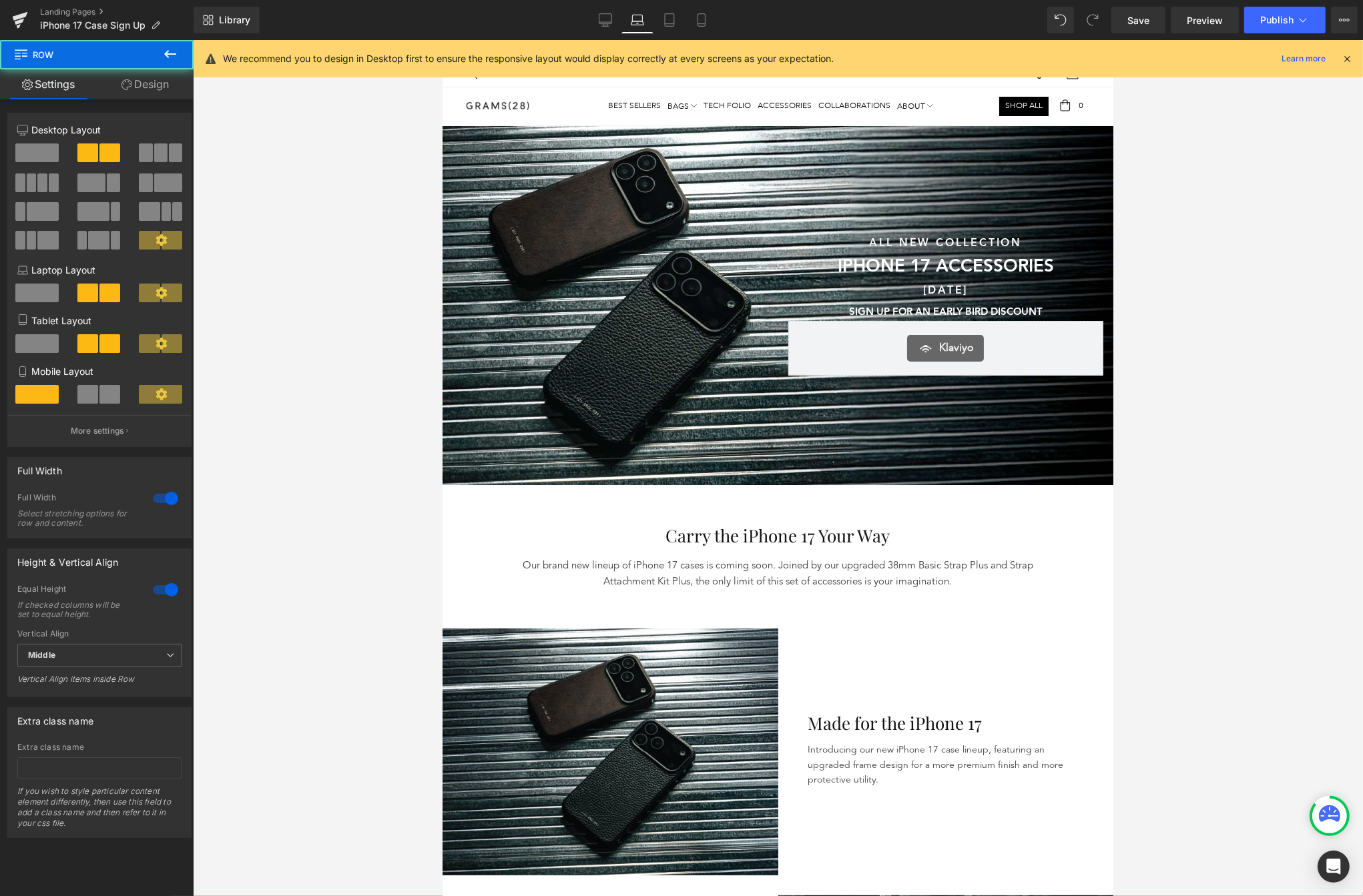
click at [521, 245] on div "Sunshine & Savings Text Block SAVE UP TO 40% SITEWIDE DURING OUR SUMMER SALE Te…" at bounding box center [609, 304] width 336 height 143
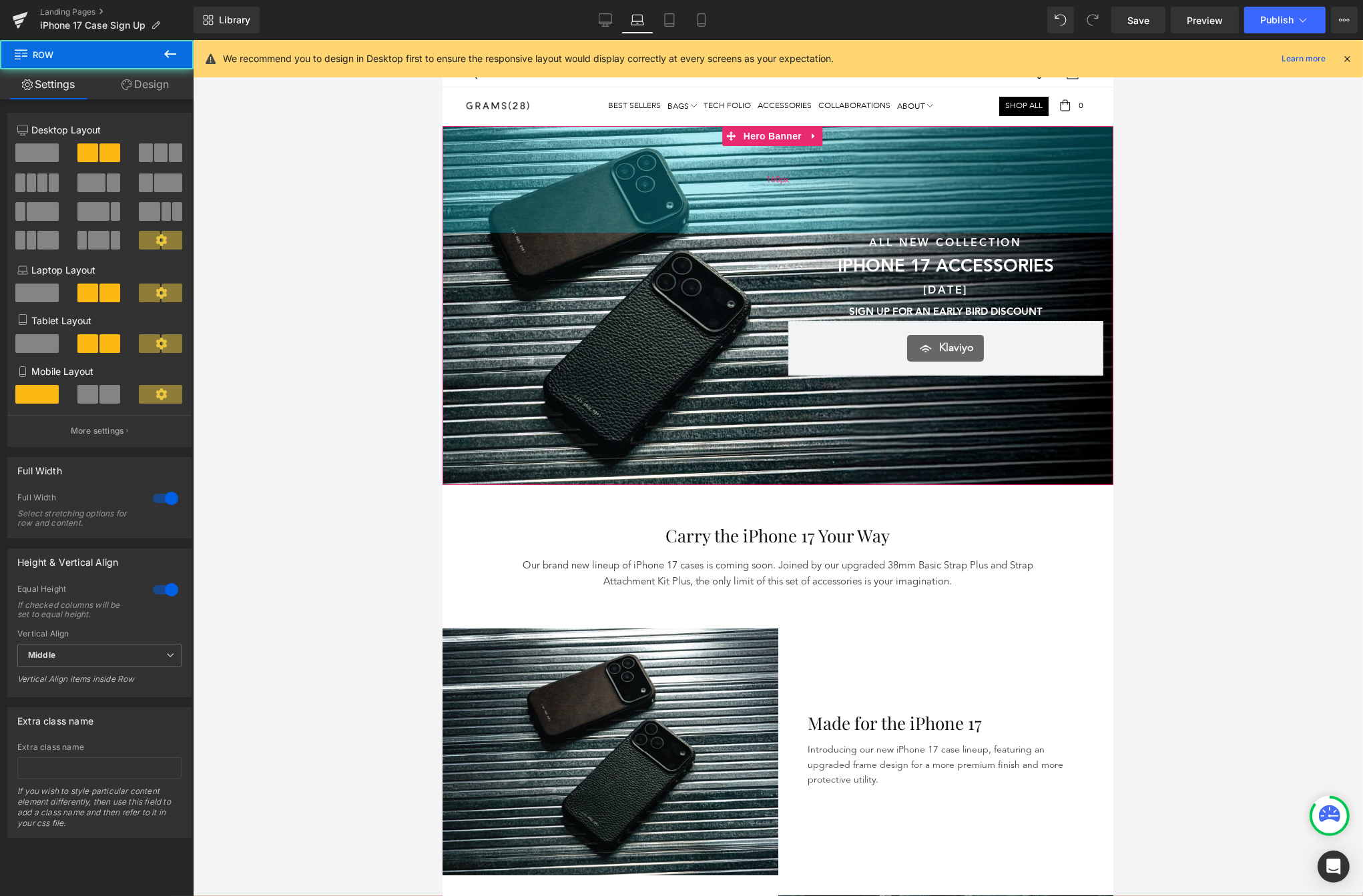
click at [516, 154] on div "160px" at bounding box center [777, 179] width 671 height 107
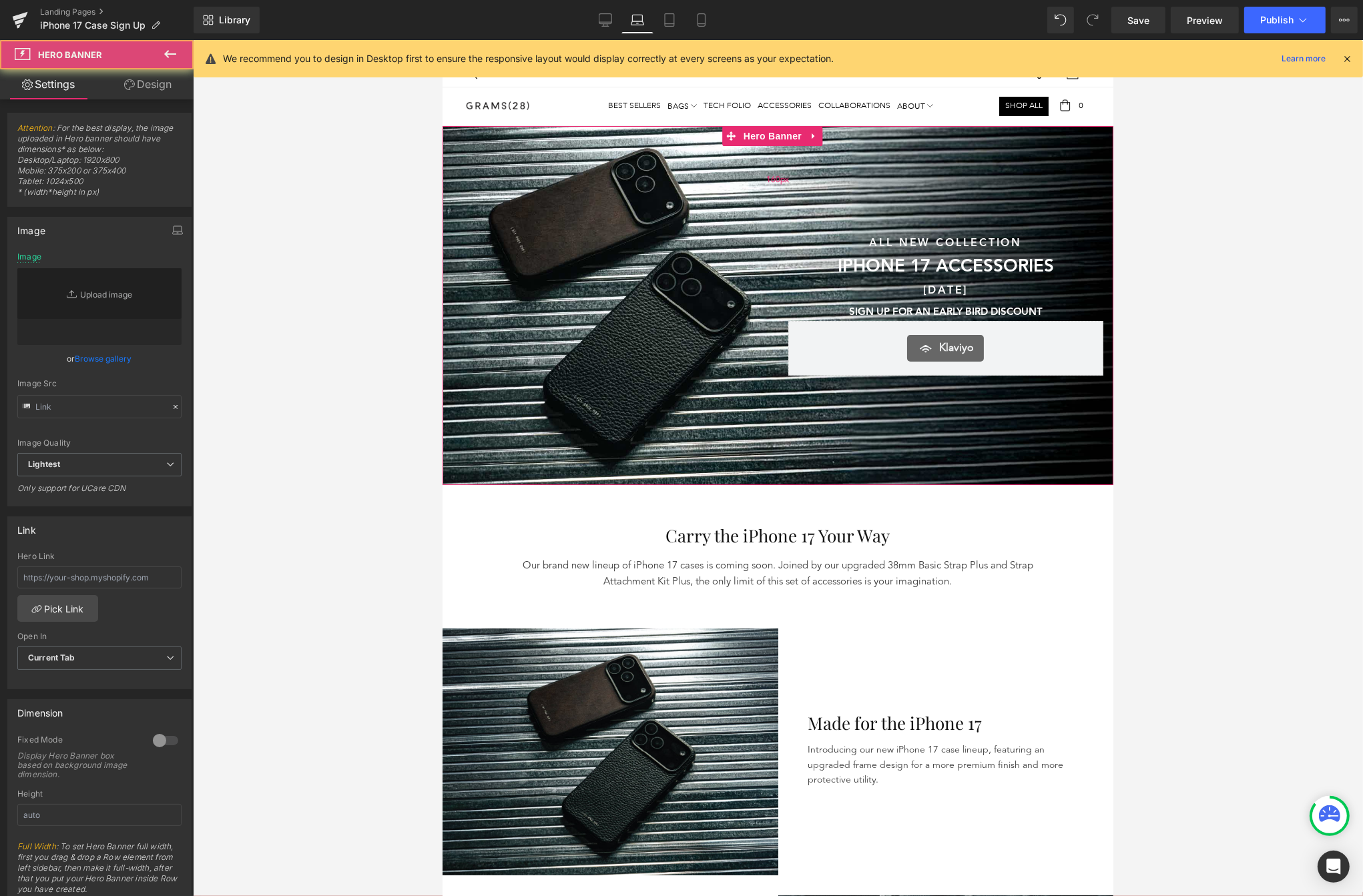
type input "[URL][DOMAIN_NAME]"
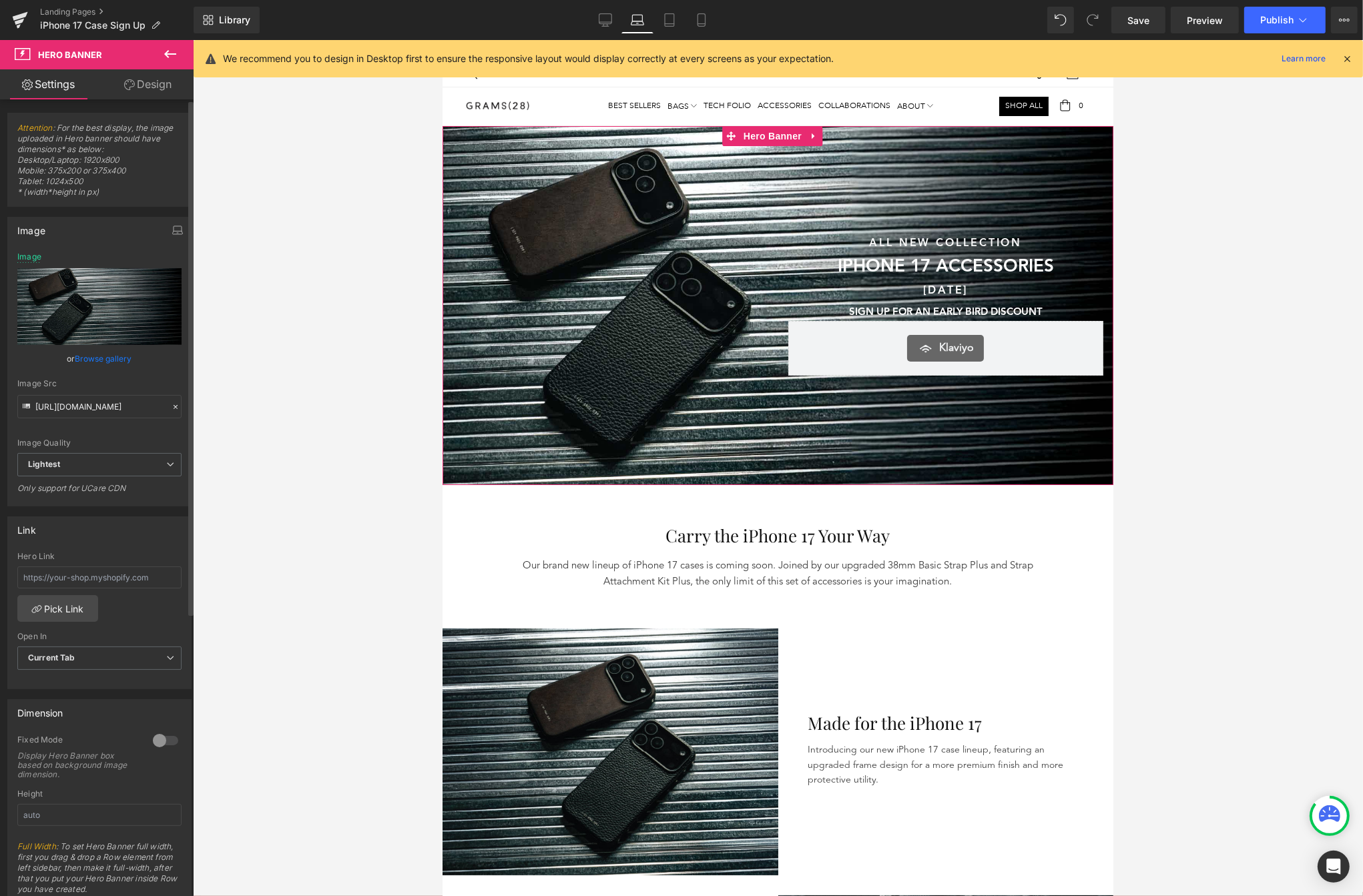
click at [97, 359] on link "Browse gallery" at bounding box center [103, 358] width 56 height 24
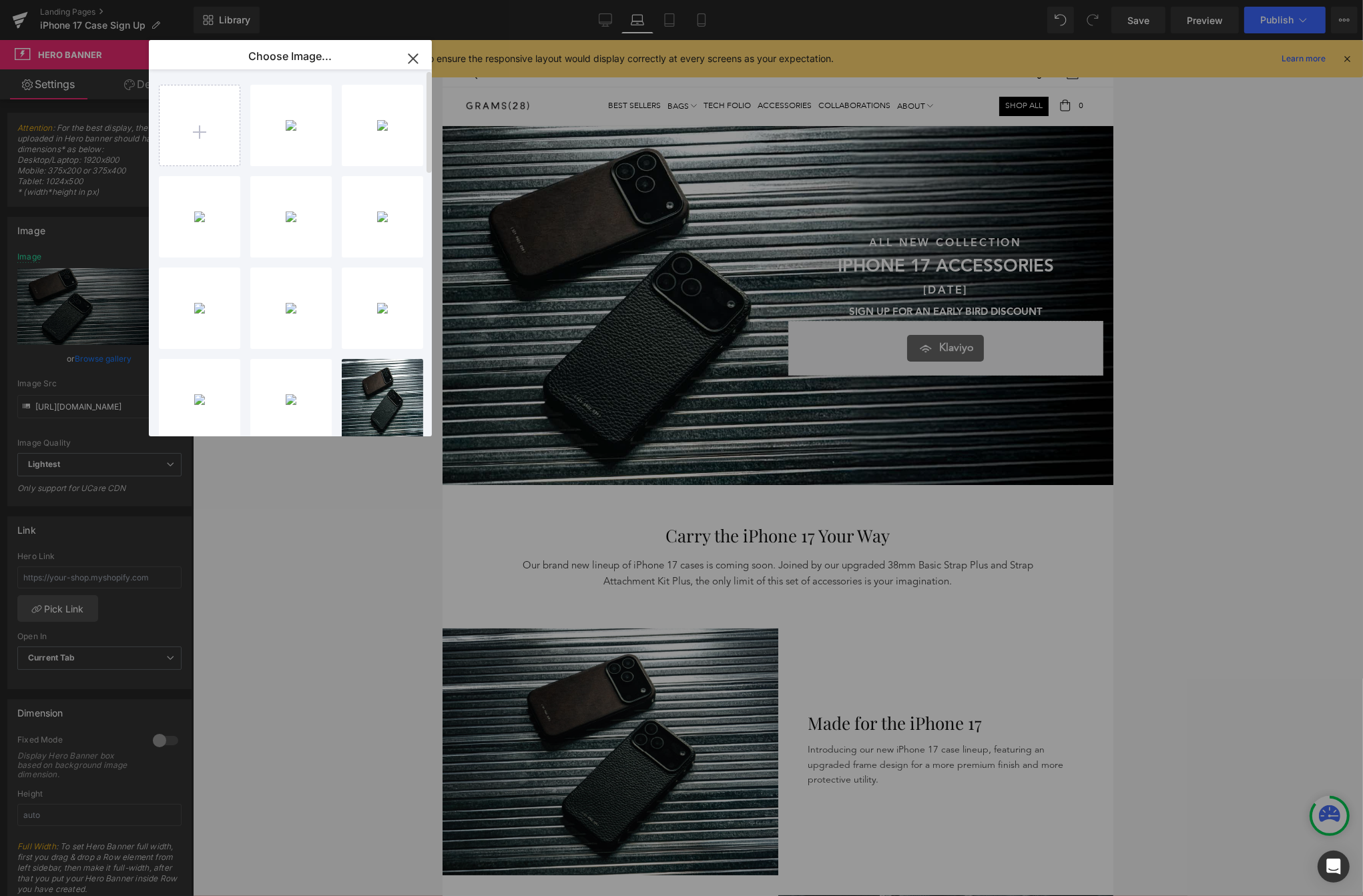
click at [188, 169] on div "Hero Ta...bile.png 2.81 MB Delete image? Yes No Hero ba...blet.png 2.94 MB Dele…" at bounding box center [297, 255] width 278 height 372
click at [196, 151] on input "file" at bounding box center [199, 125] width 80 height 80
type input "C:\fakepath\Hero Banner_Tablet_2.png"
click at [416, 60] on icon "button" at bounding box center [412, 58] width 9 height 9
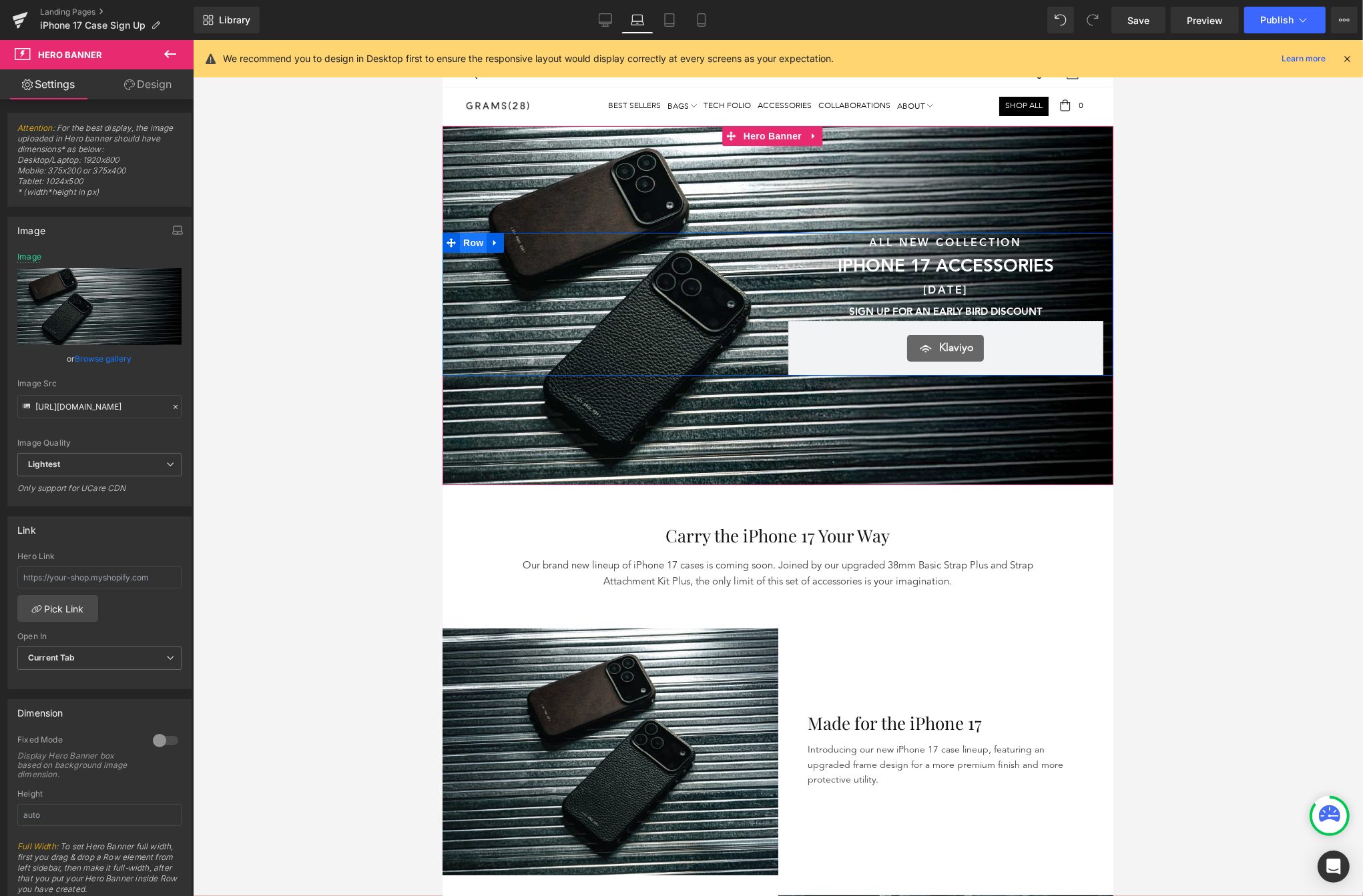
click at [474, 251] on span "Row" at bounding box center [472, 243] width 27 height 20
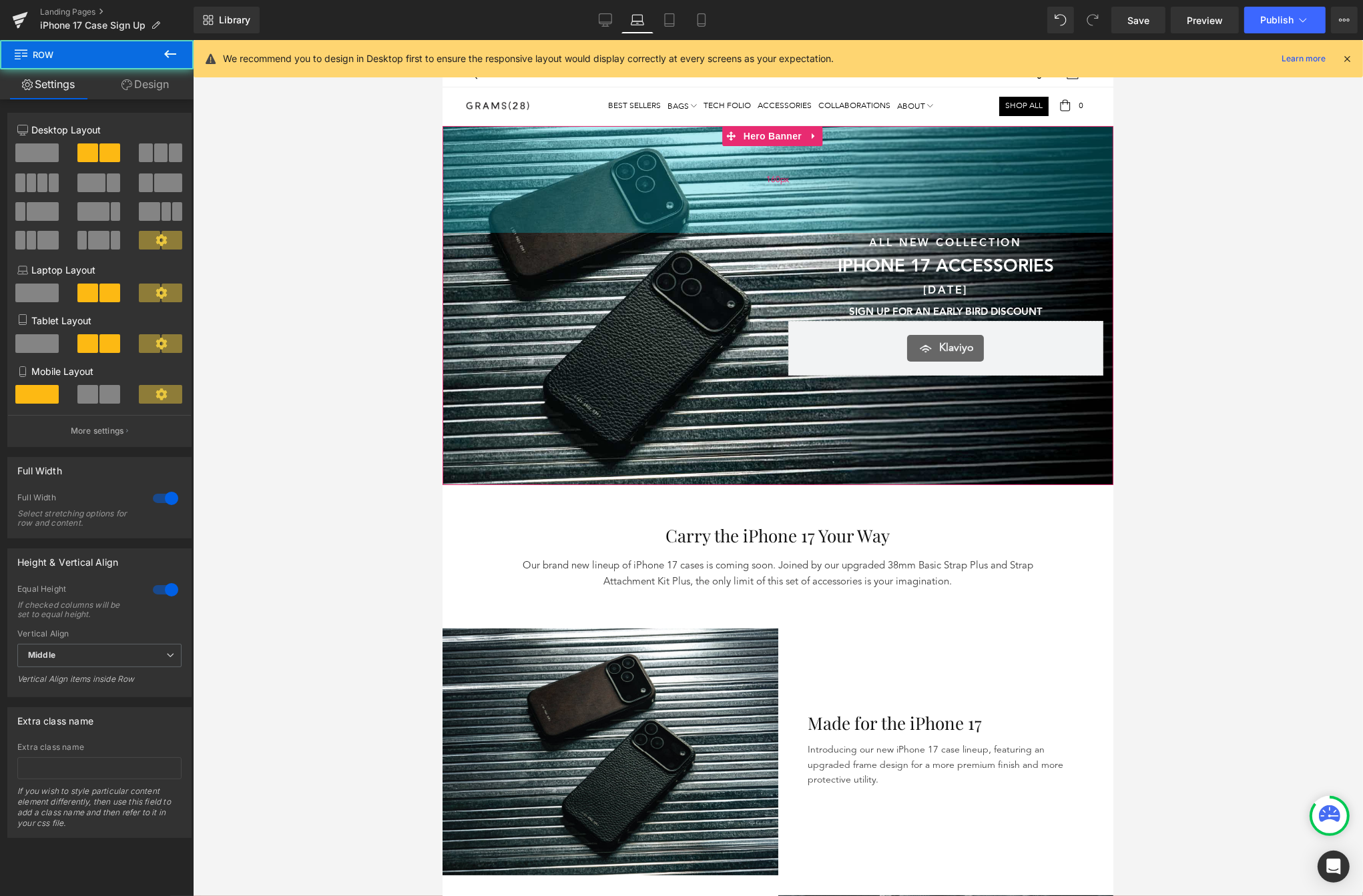
click at [485, 197] on div "160px" at bounding box center [777, 179] width 671 height 107
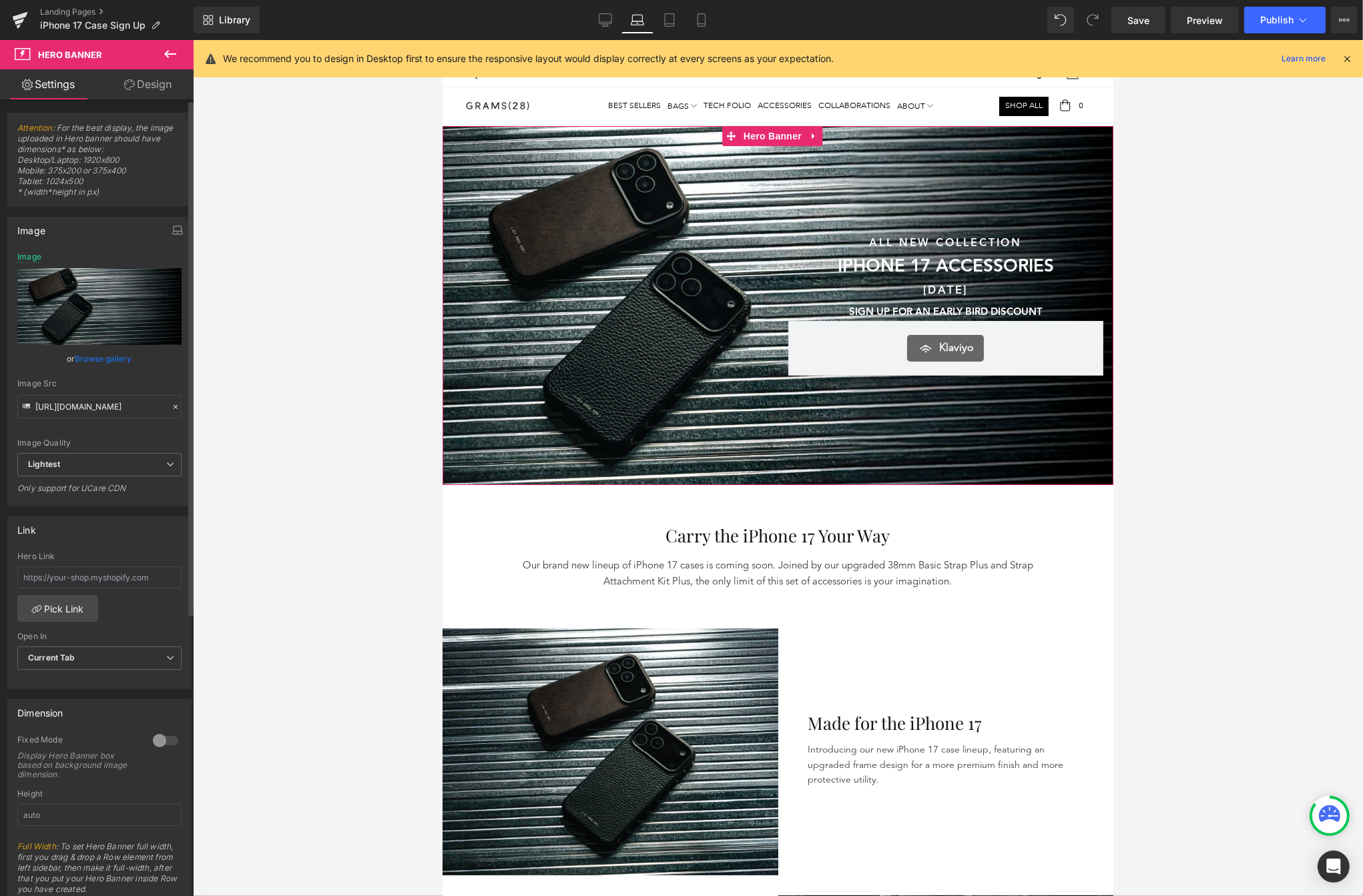
click at [110, 357] on link "Browse gallery" at bounding box center [103, 358] width 56 height 24
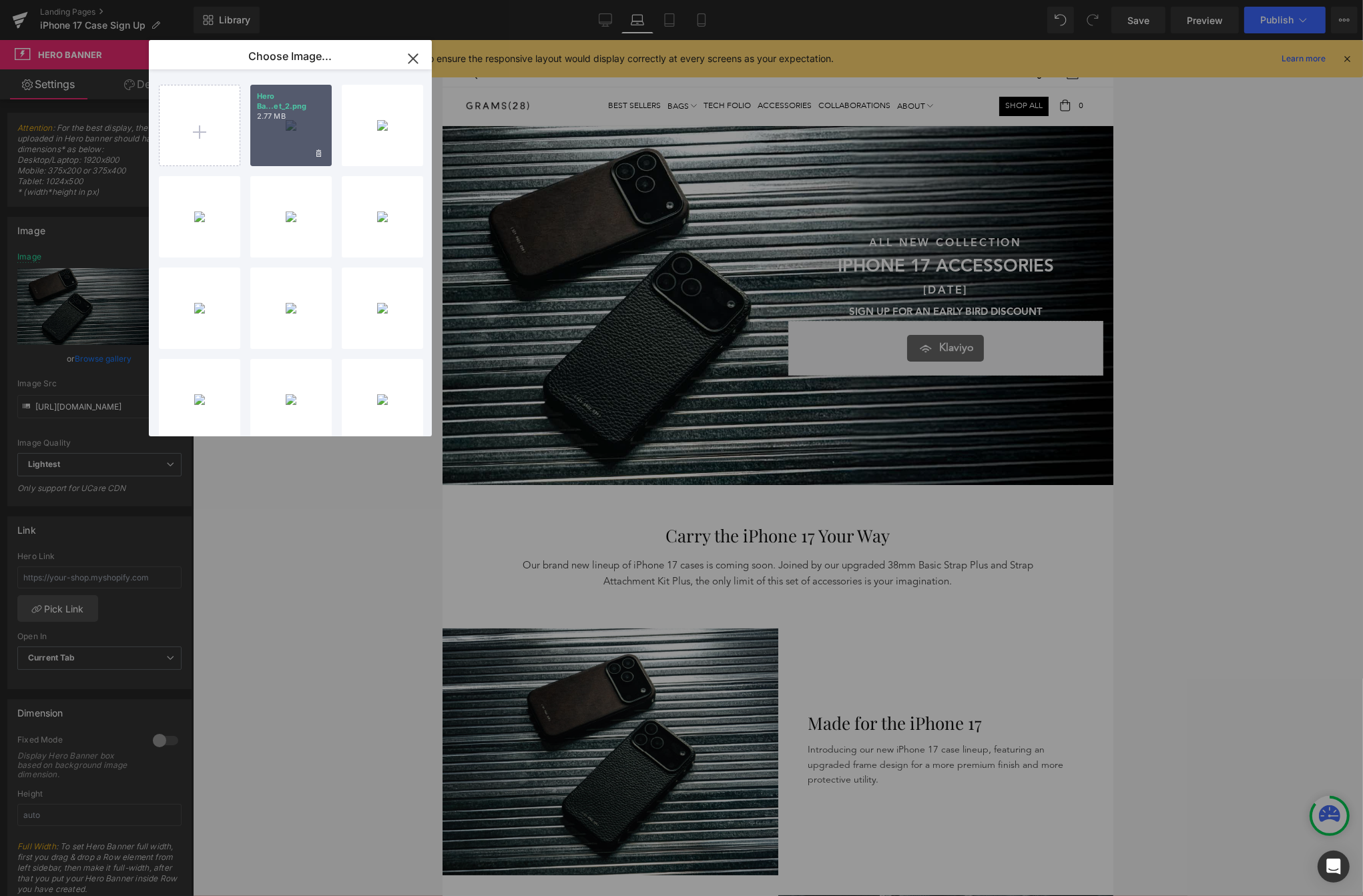
click at [285, 150] on div "Hero Ba...et_2.png 2.77 MB" at bounding box center [291, 126] width 81 height 81
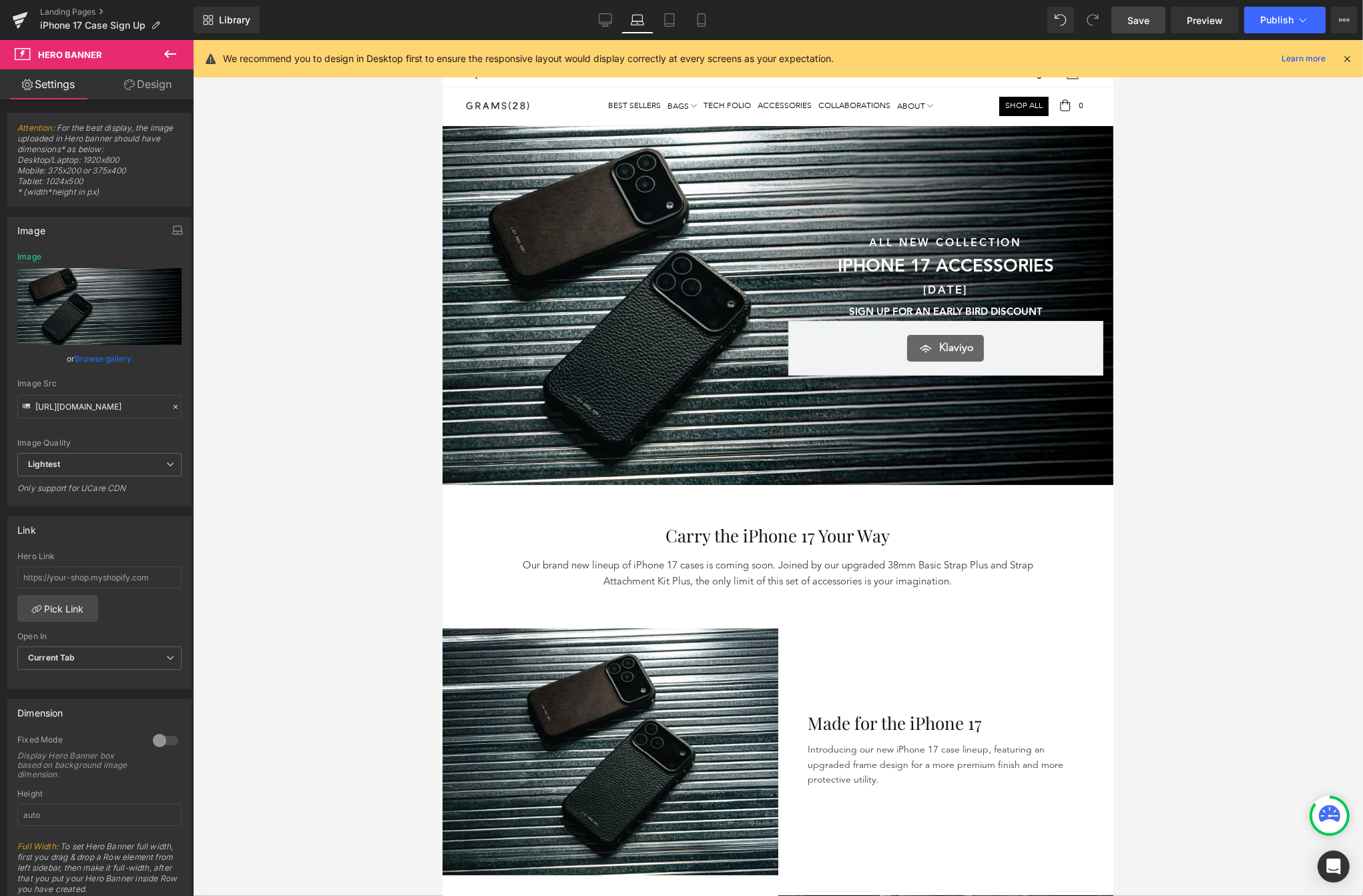
click at [1146, 18] on span "Save" at bounding box center [1138, 20] width 22 height 14
click at [661, 20] on link "Tablet" at bounding box center [670, 20] width 32 height 27
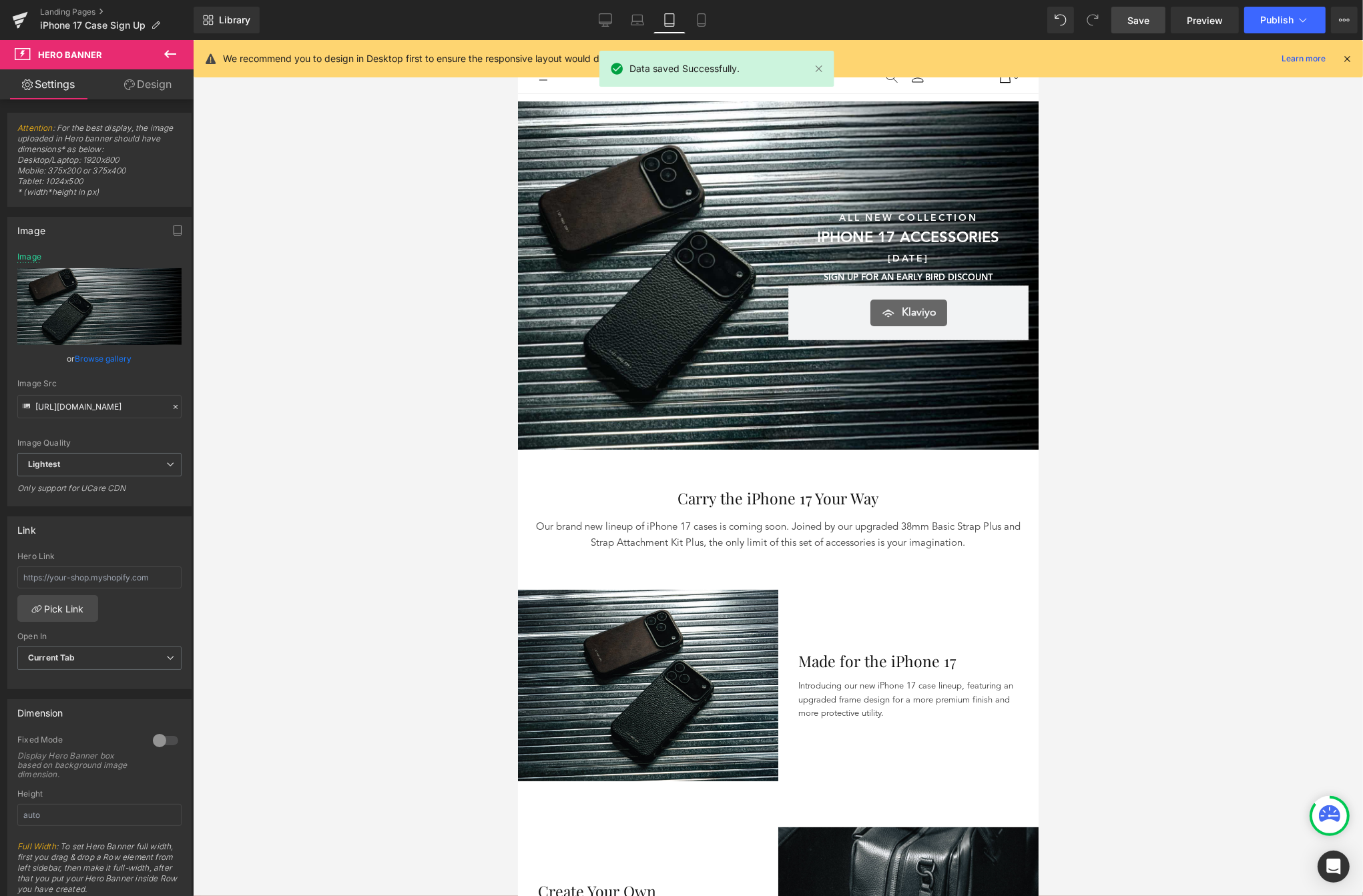
type input "[URL][DOMAIN_NAME]"
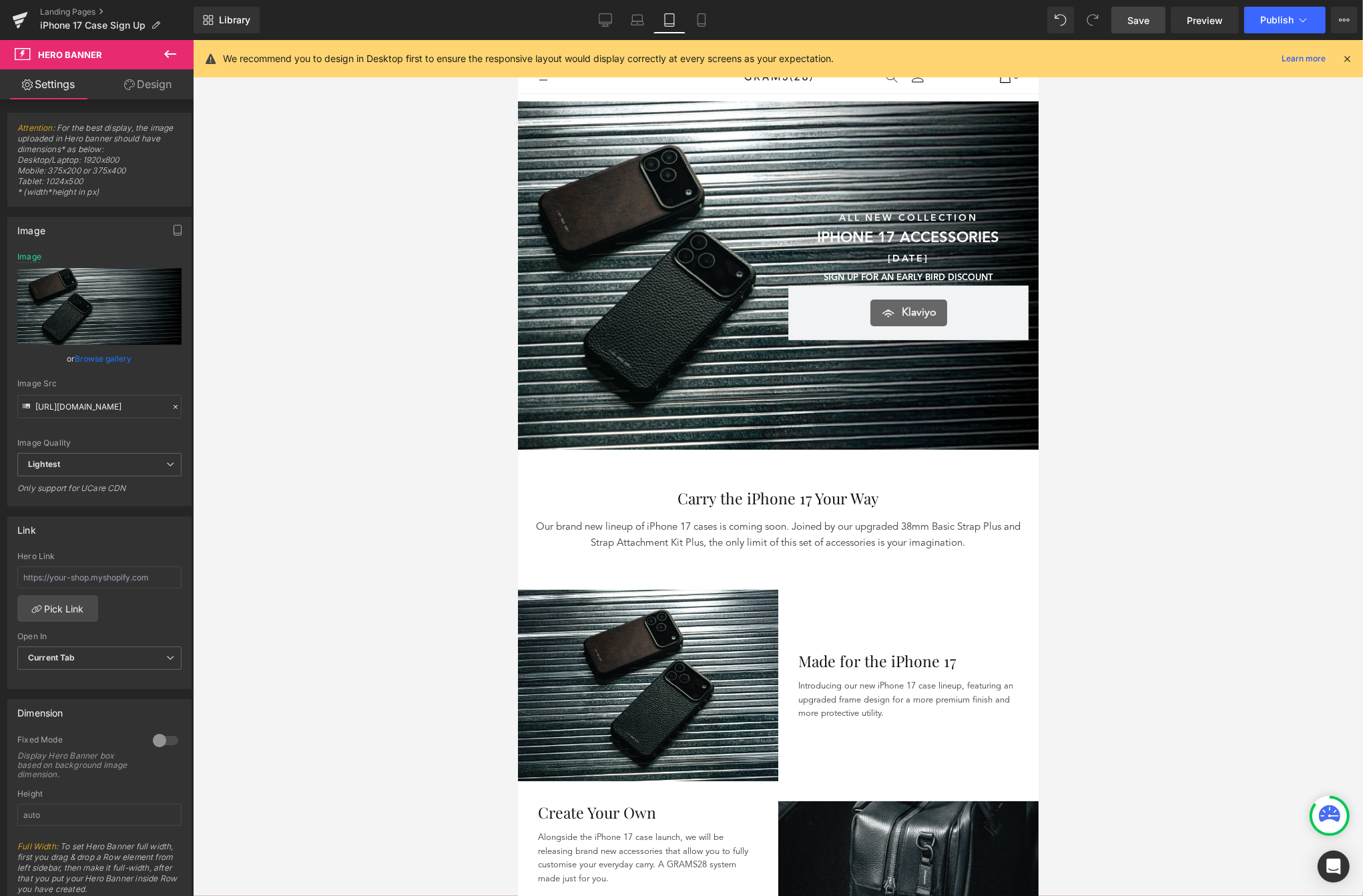
click at [615, 222] on div "Sunshine & Savings Text Block SAVE UP TO 40% SITEWIDE DURING OUR SUMMER SALE Te…" at bounding box center [647, 274] width 261 height 132
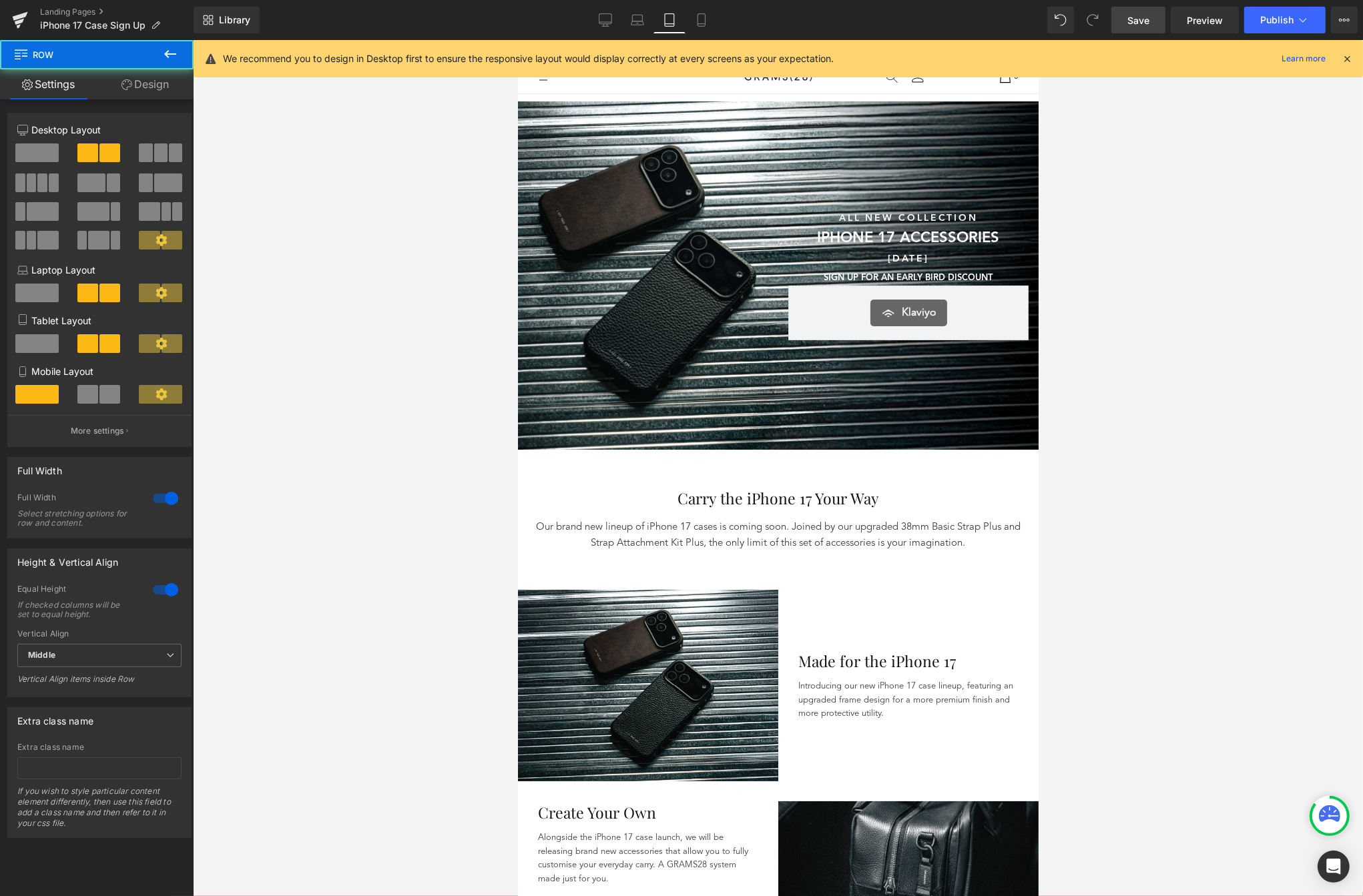
click at [517, 40] on div "160px" at bounding box center [517, 40] width 0 height 0
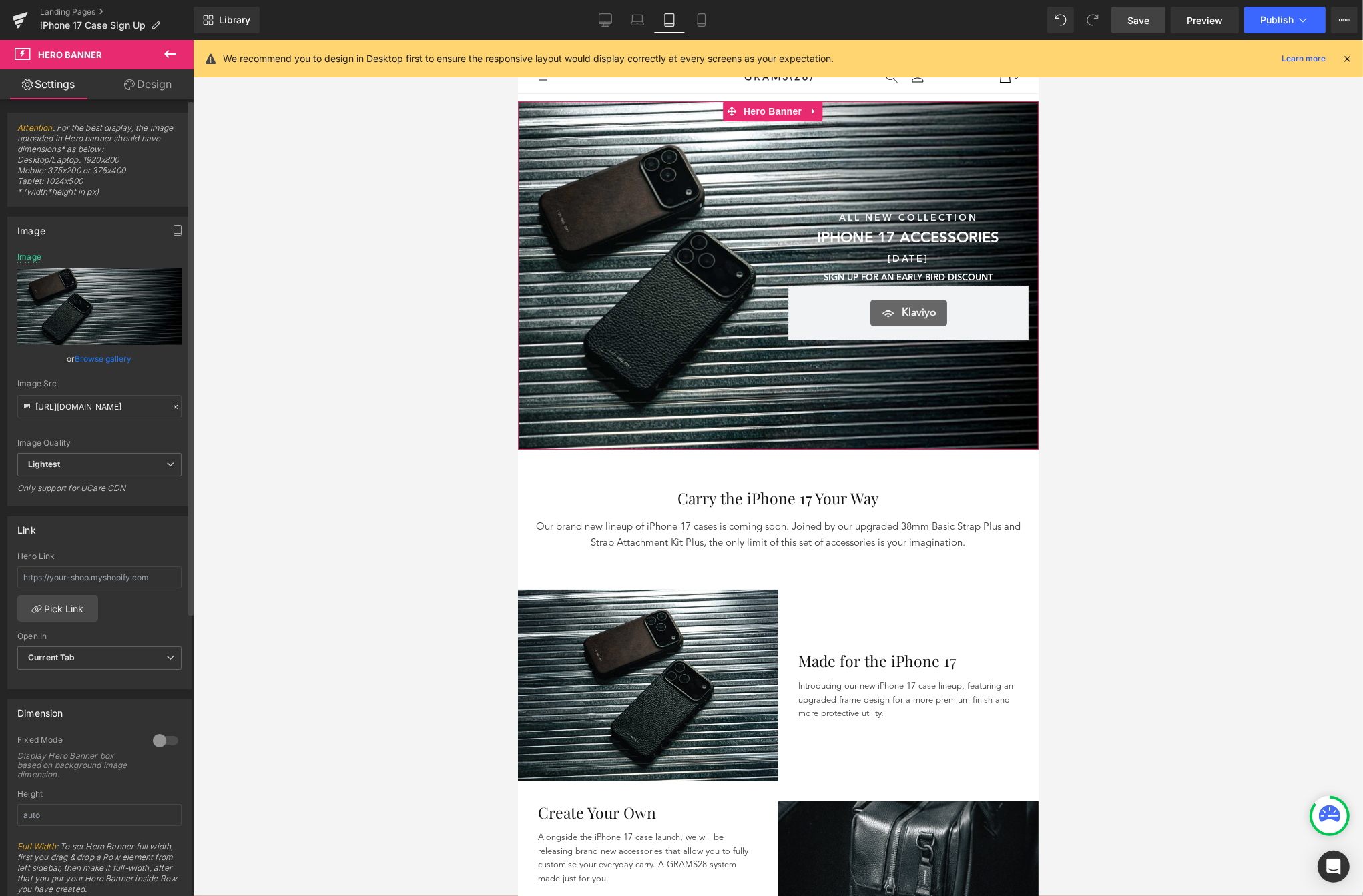
click at [122, 349] on link "Browse gallery" at bounding box center [103, 358] width 56 height 24
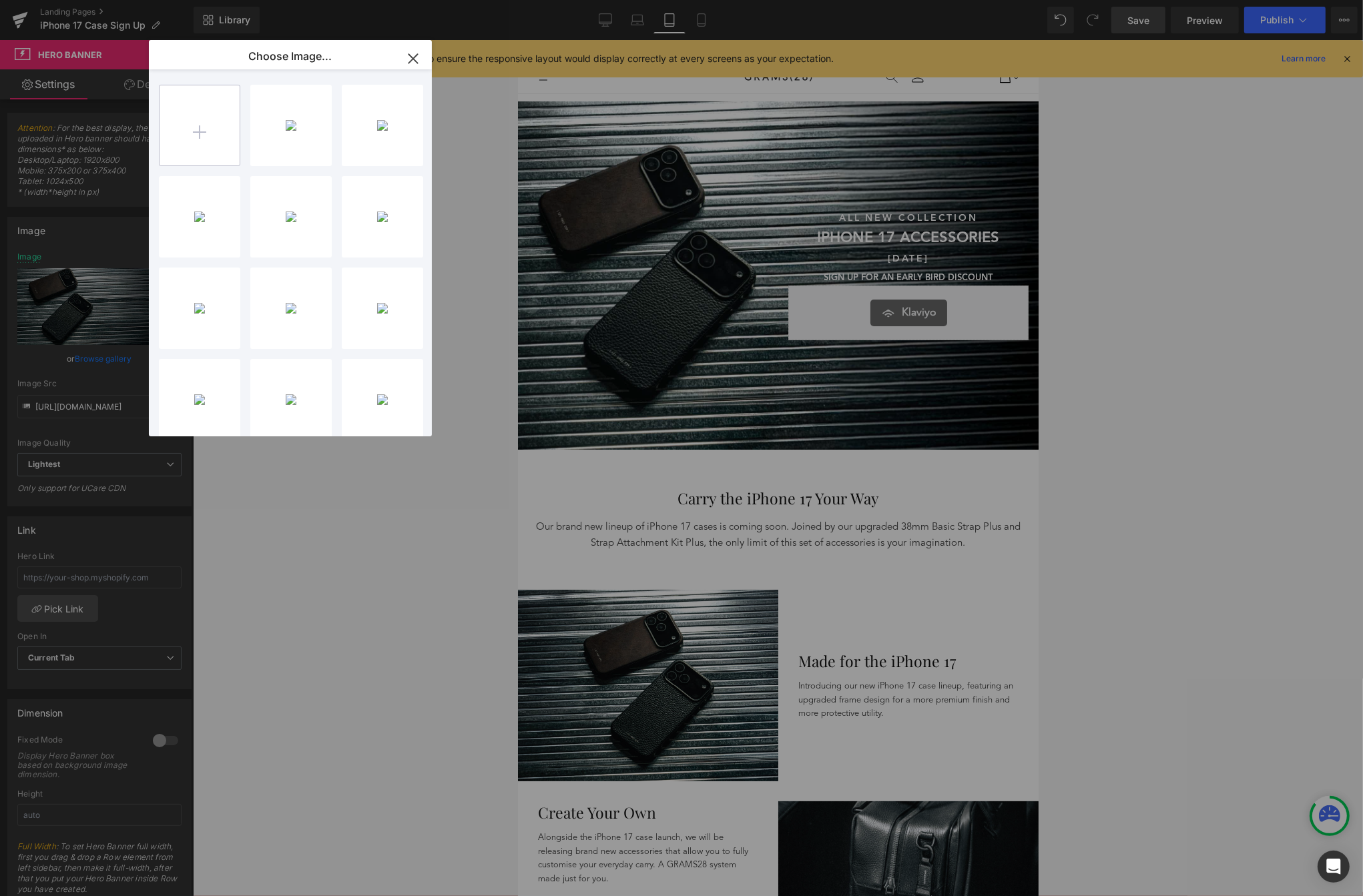
click at [168, 100] on input "file" at bounding box center [199, 125] width 80 height 80
type input "C:\fakepath\Hero Banner_Mobile.png"
click at [411, 50] on icon "button" at bounding box center [413, 59] width 22 height 22
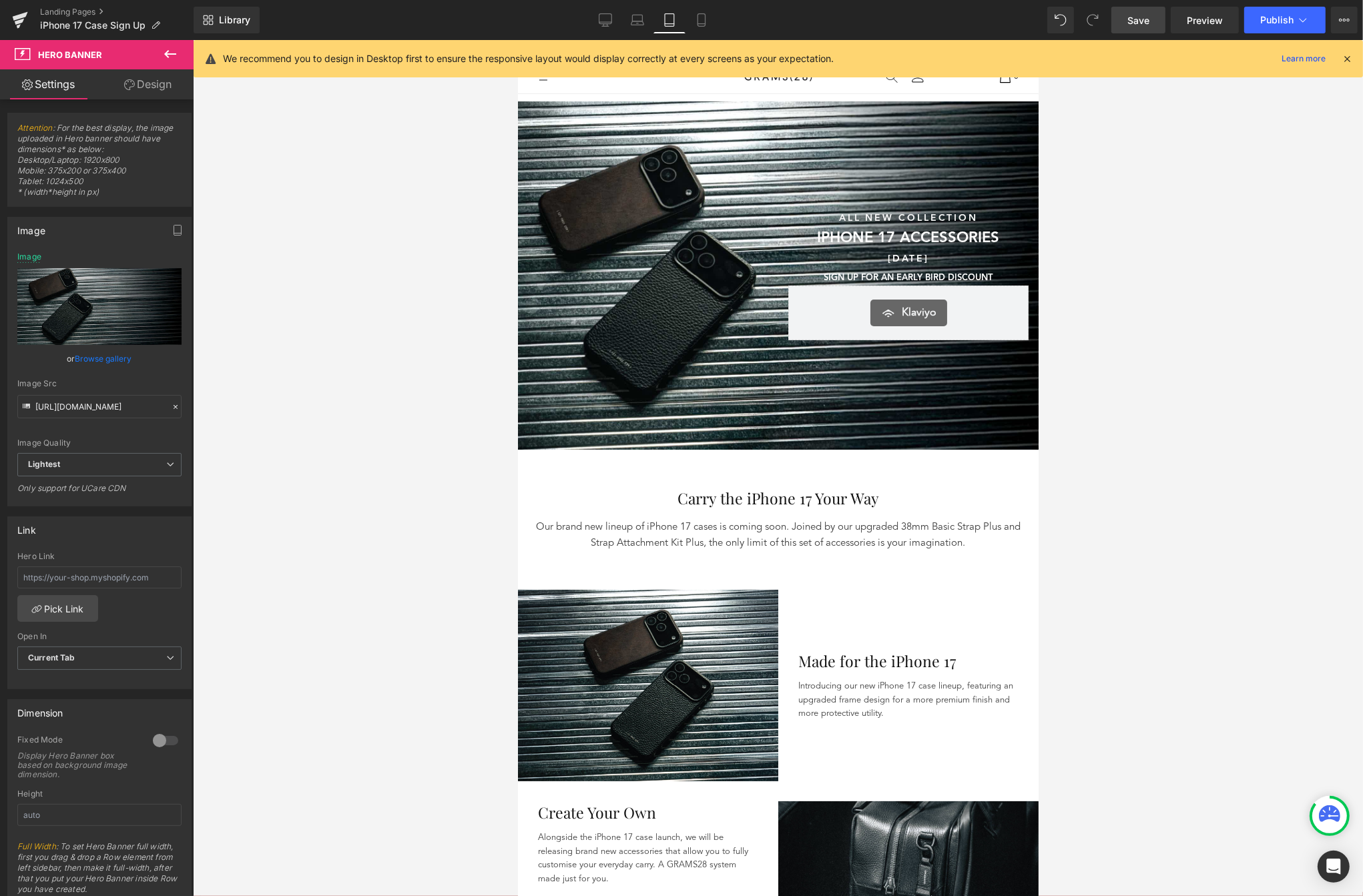
click at [535, 169] on div "Sunshine & Savings Text Block SAVE UP TO 40% SITEWIDE DURING OUR SUMMER SALE Te…" at bounding box center [778, 275] width 521 height 348
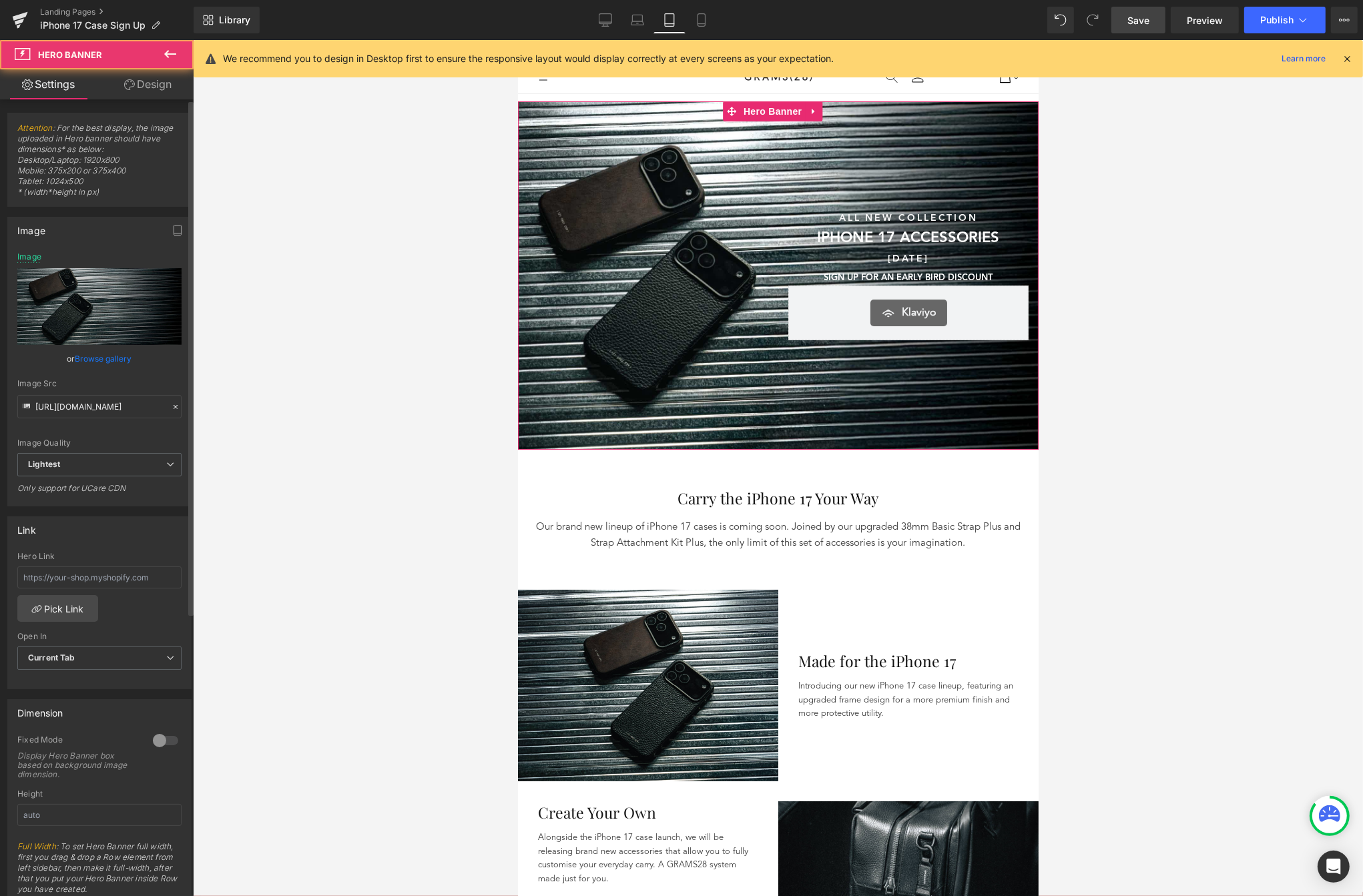
click at [90, 353] on link "Browse gallery" at bounding box center [103, 358] width 56 height 24
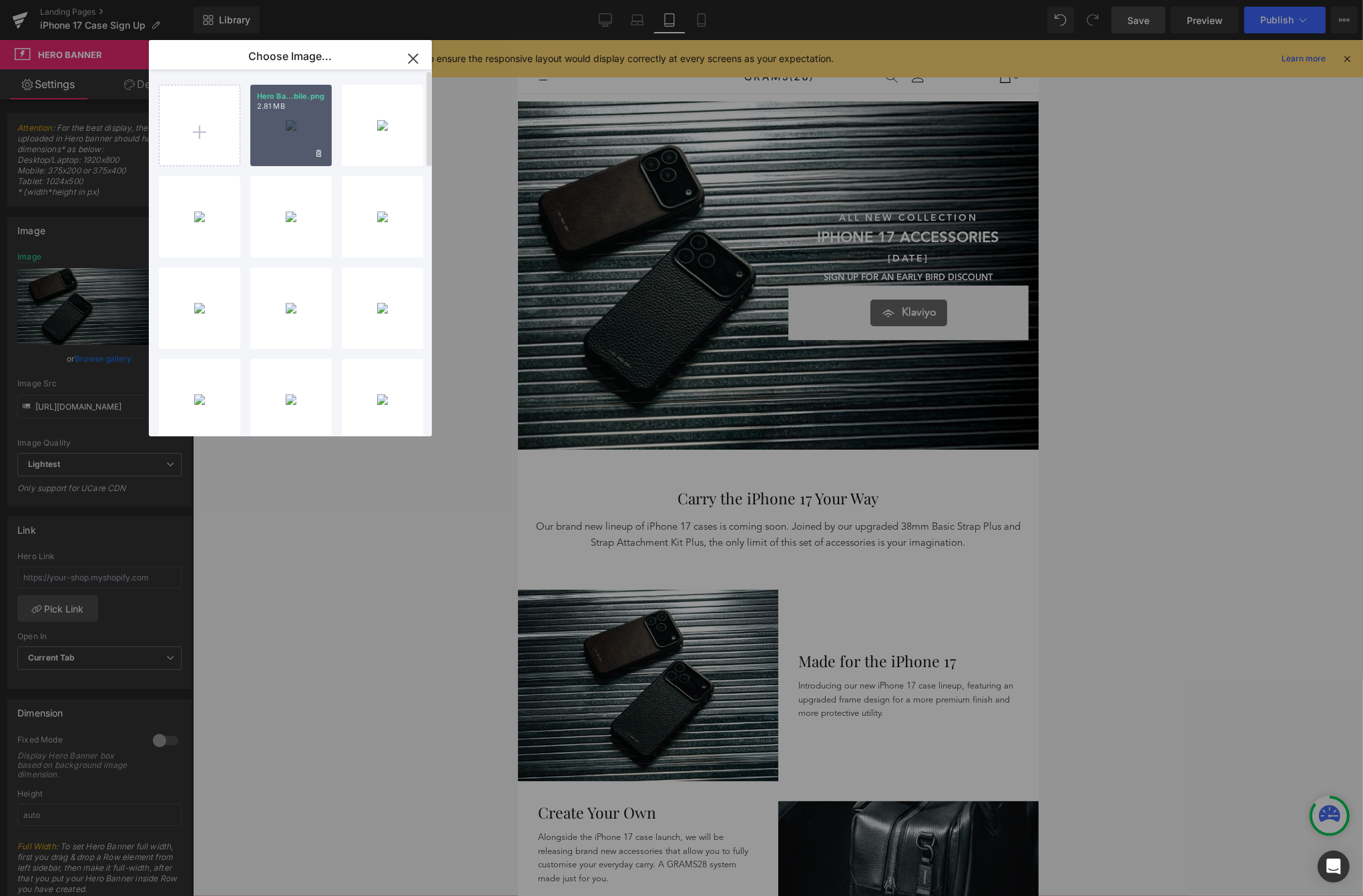
click at [288, 126] on div "Hero Ba...bile.png 2.81 MB" at bounding box center [291, 126] width 81 height 81
type input "[URL][DOMAIN_NAME]"
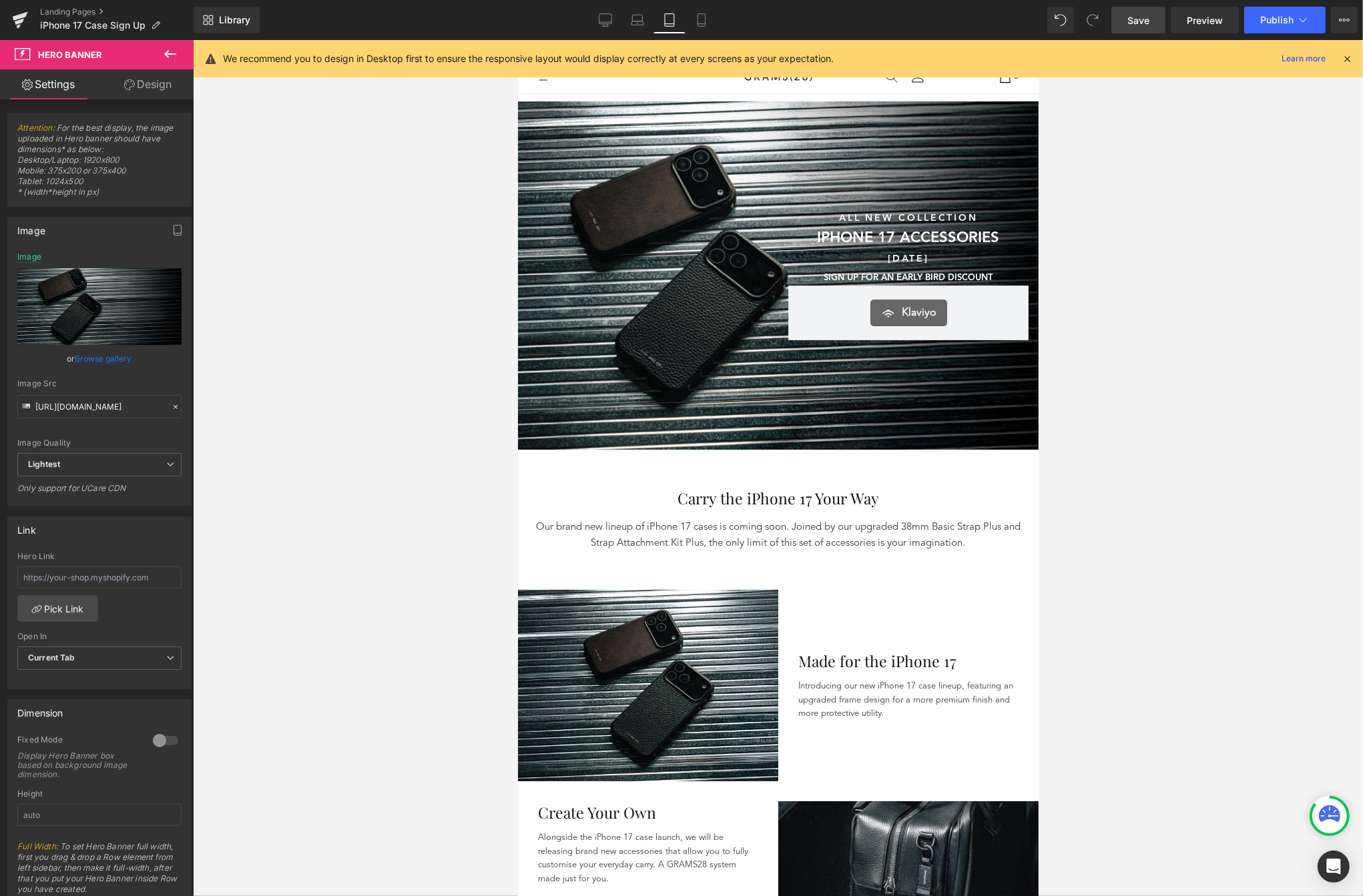
click at [671, 254] on div "Sunshine & Savings Text Block SAVE UP TO 40% SITEWIDE DURING OUR SUMMER SALE Te…" at bounding box center [647, 274] width 261 height 132
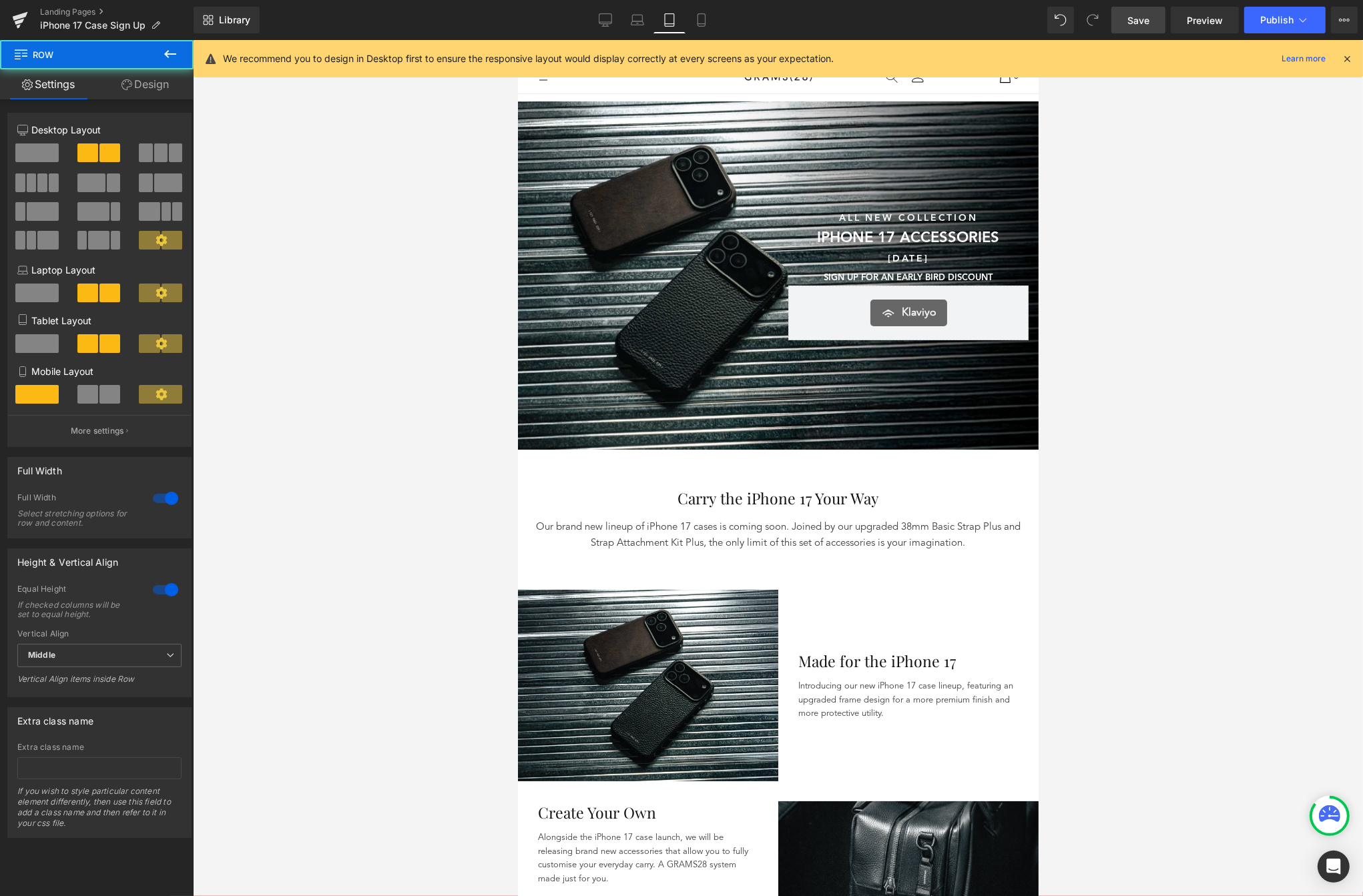
click at [517, 40] on div "161px" at bounding box center [517, 40] width 0 height 0
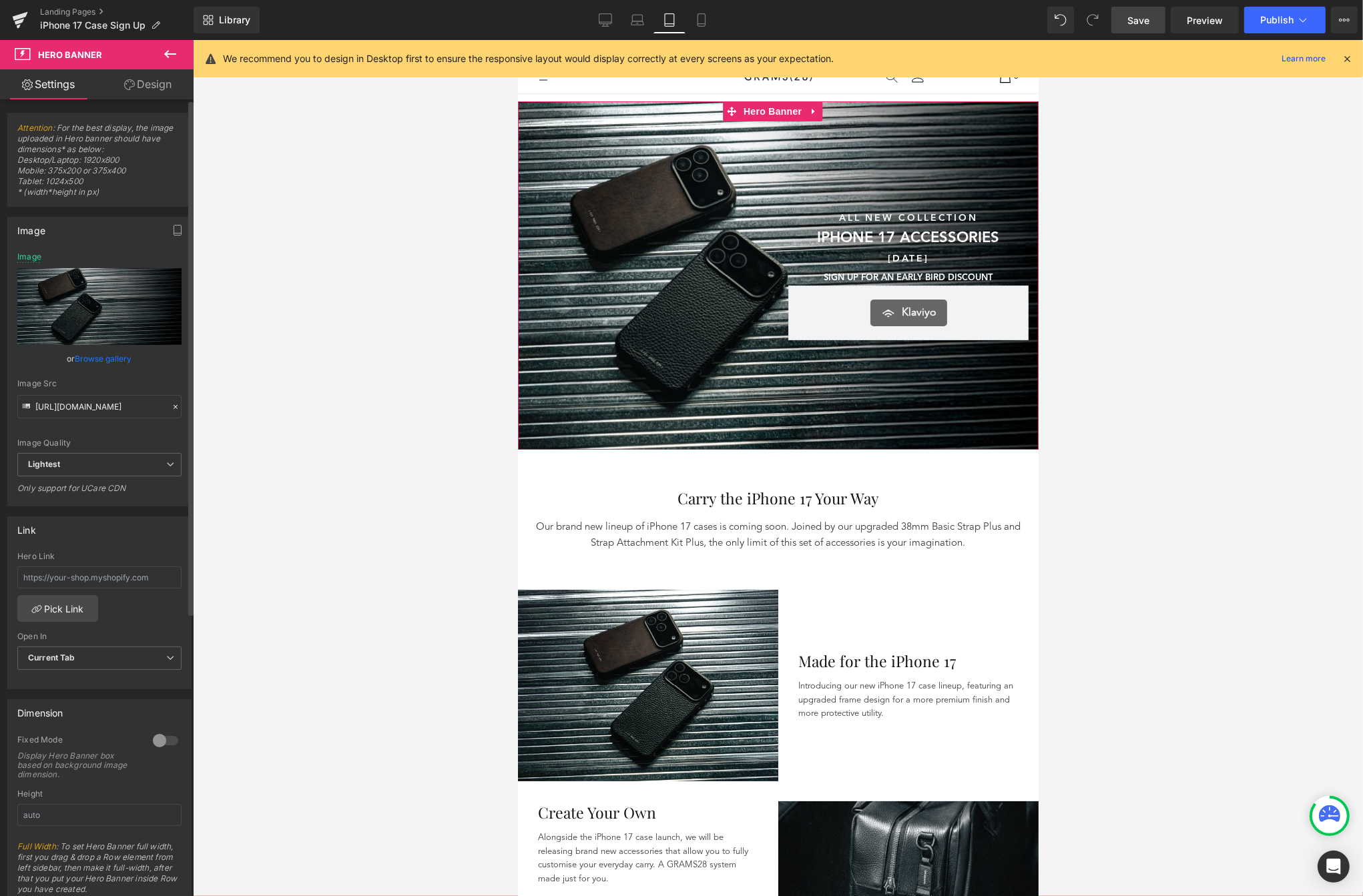
click at [67, 356] on div "or Browse gallery" at bounding box center [100, 358] width 164 height 14
click at [91, 358] on link "Browse gallery" at bounding box center [103, 358] width 56 height 24
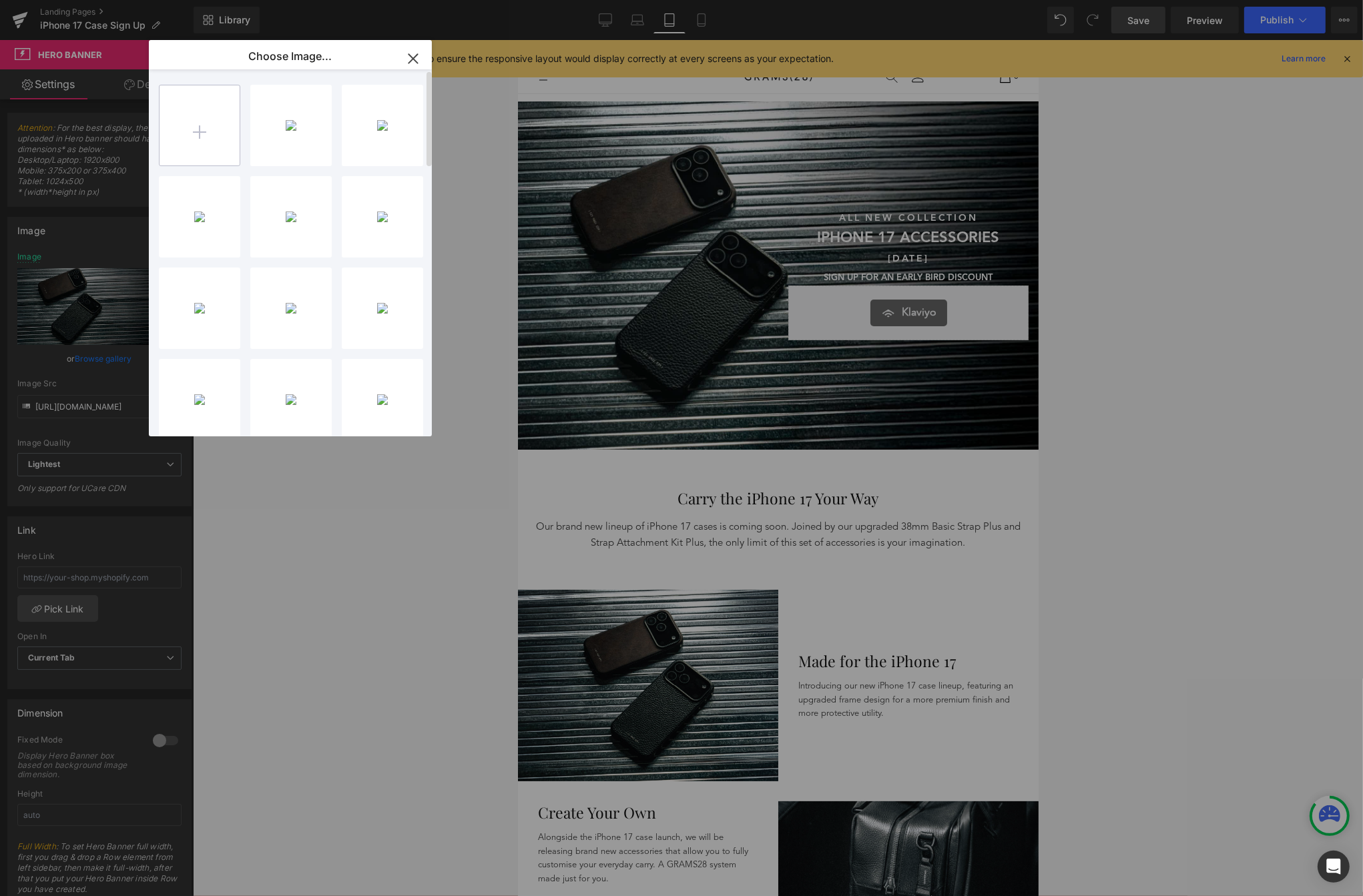
click at [210, 122] on input "file" at bounding box center [199, 125] width 80 height 80
type input "C:\fakepath\Mobile.png"
click at [411, 60] on icon "button" at bounding box center [412, 58] width 9 height 9
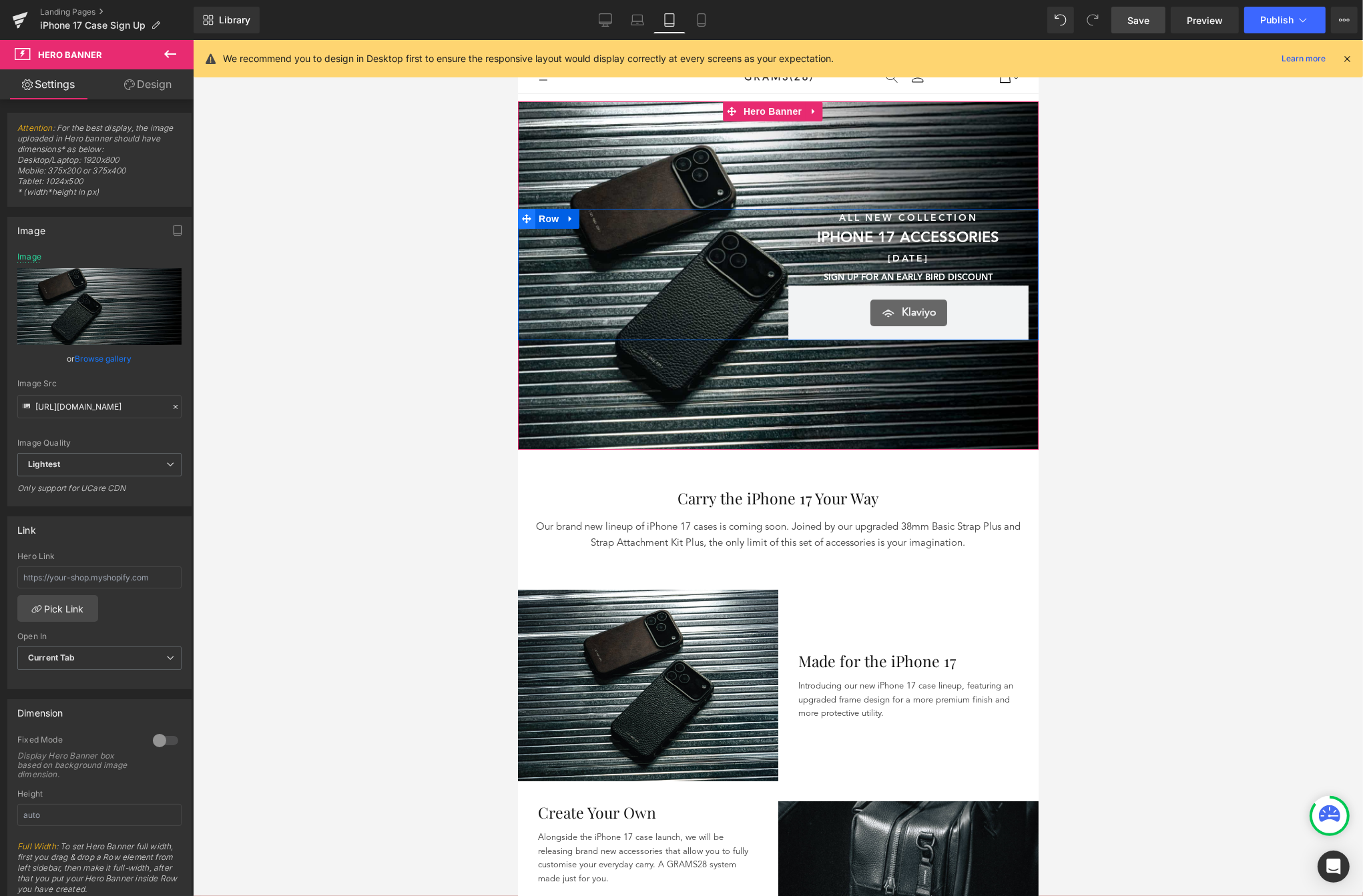
click at [527, 223] on span at bounding box center [526, 219] width 18 height 20
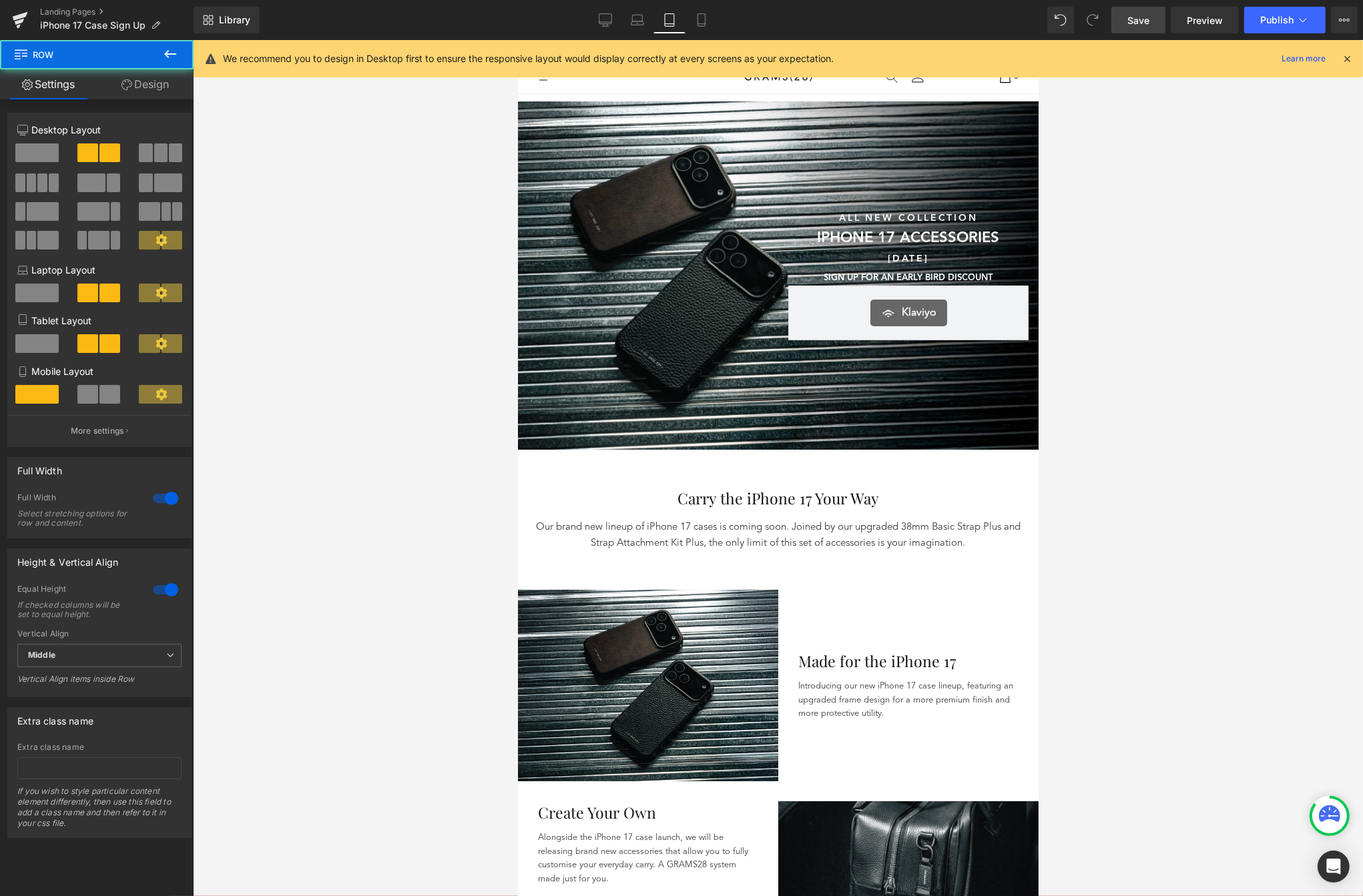
click at [534, 152] on div "Sunshine & Savings Text Block SAVE UP TO 40% SITEWIDE DURING OUR SUMMER SALE Te…" at bounding box center [778, 275] width 521 height 348
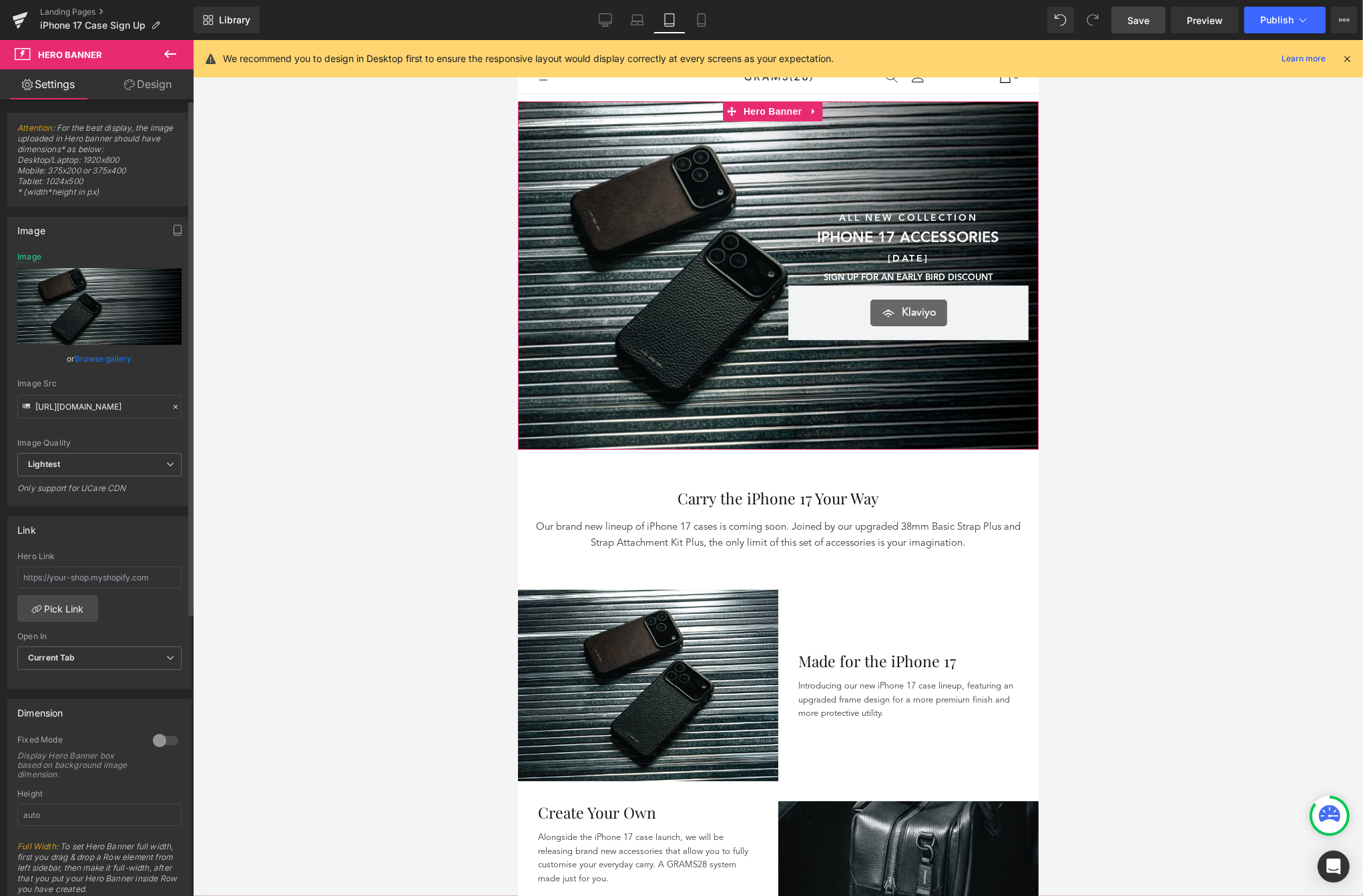
click at [93, 349] on link "Browse gallery" at bounding box center [103, 358] width 56 height 24
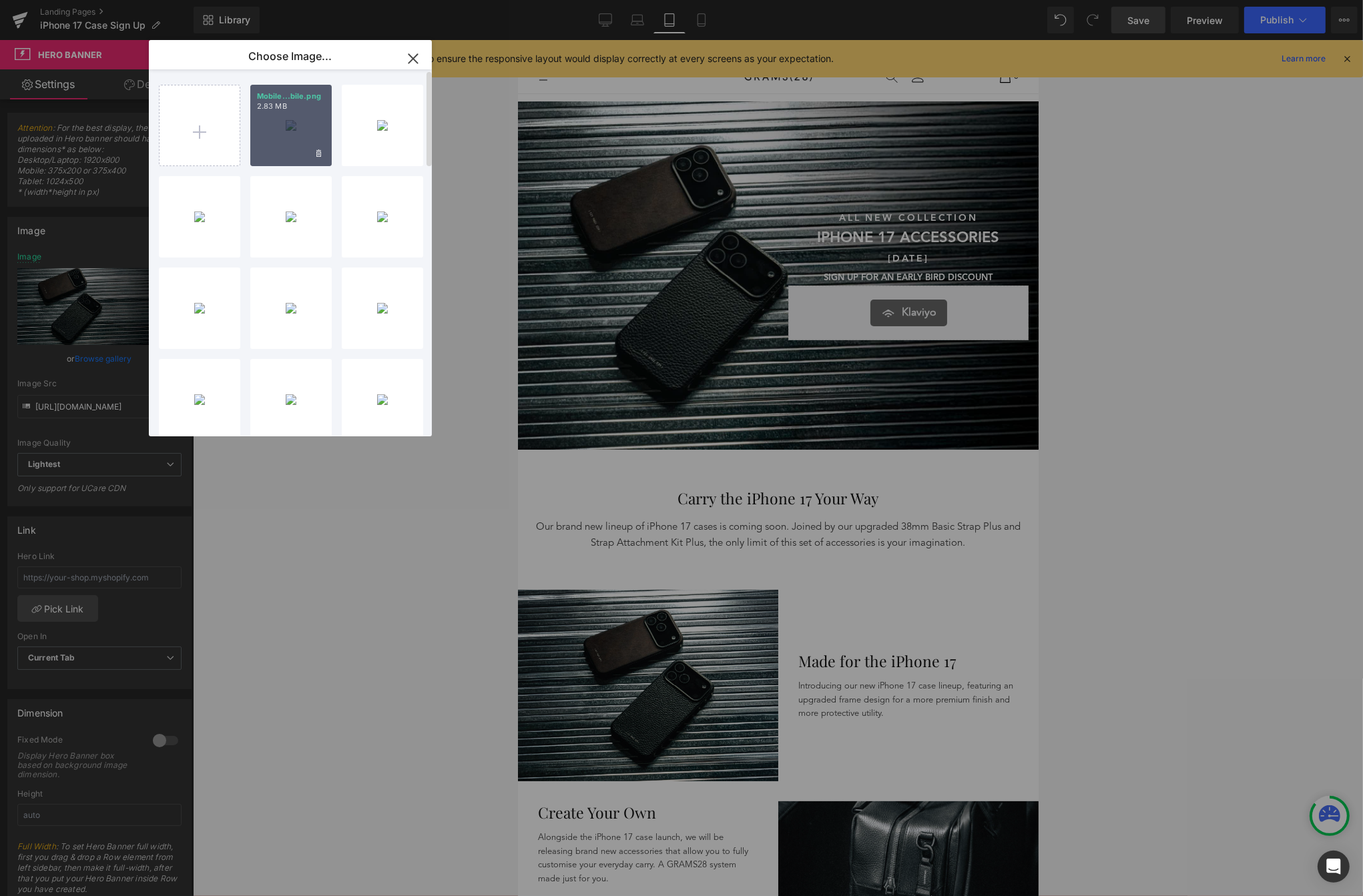
click at [284, 148] on div "Mobile...bile.png 2.83 MB" at bounding box center [291, 126] width 81 height 81
type input "[URL][DOMAIN_NAME]"
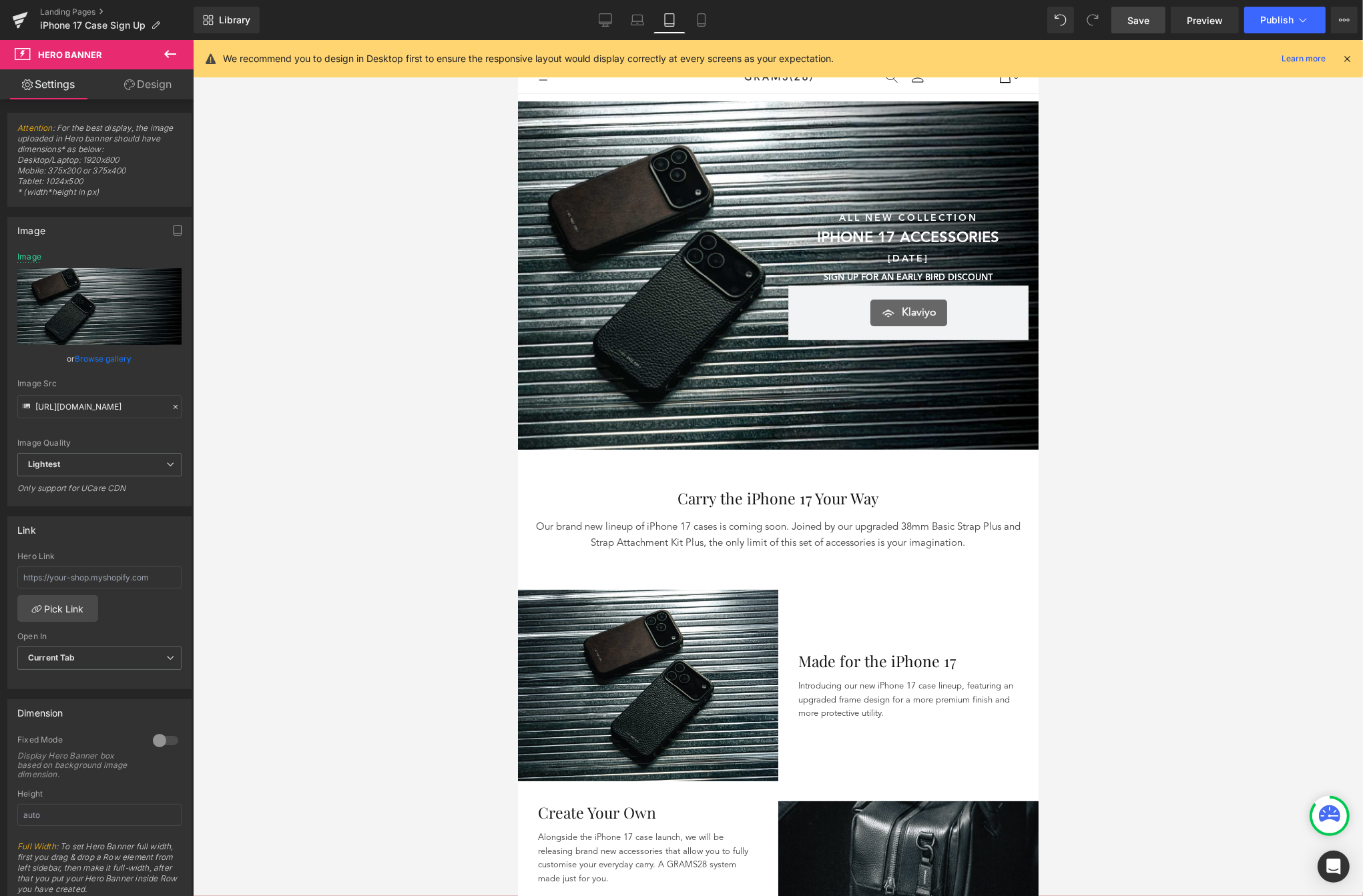
click at [1133, 24] on span "Save" at bounding box center [1138, 20] width 22 height 14
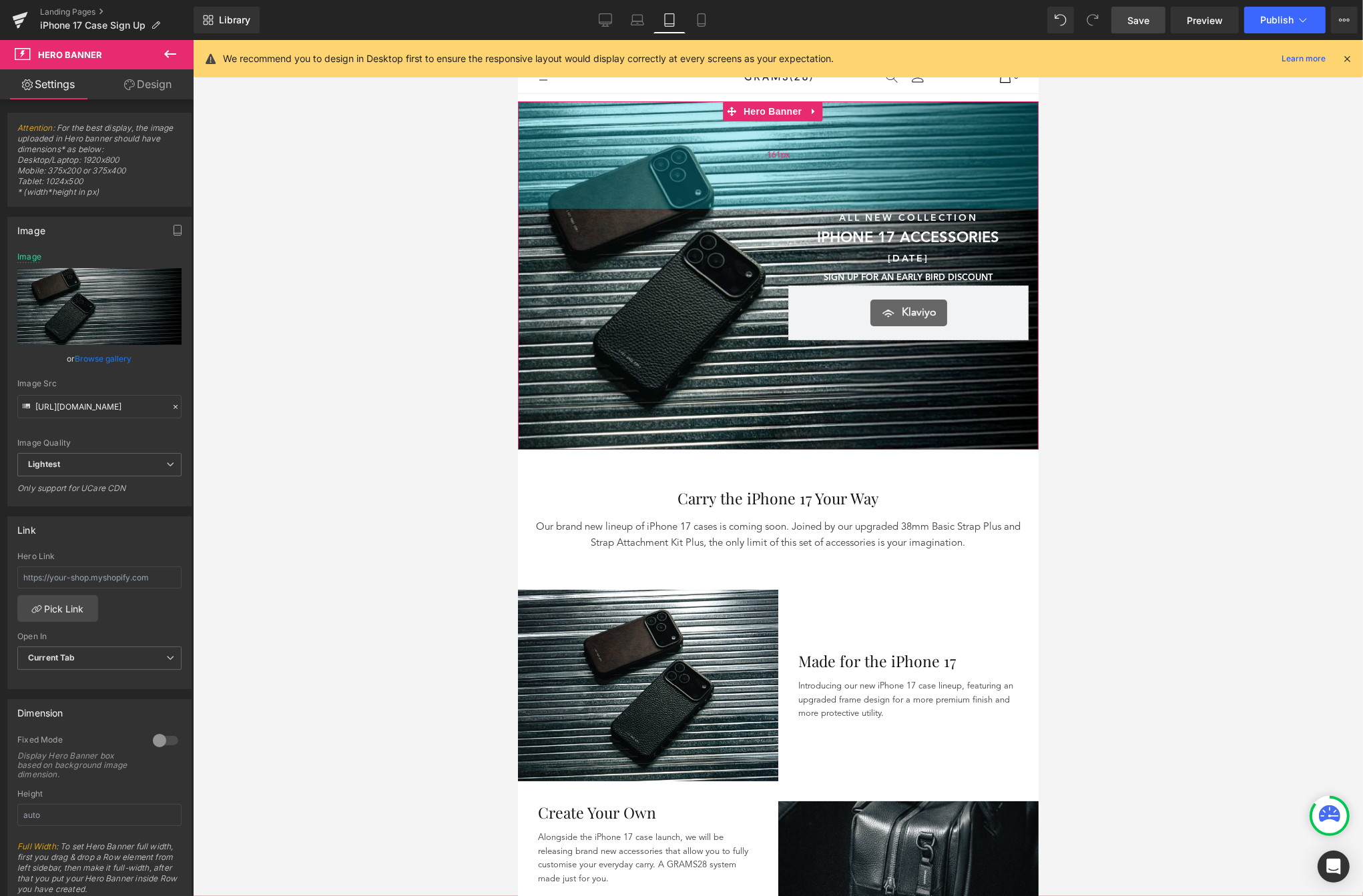
click at [567, 172] on div "161px" at bounding box center [778, 154] width 521 height 108
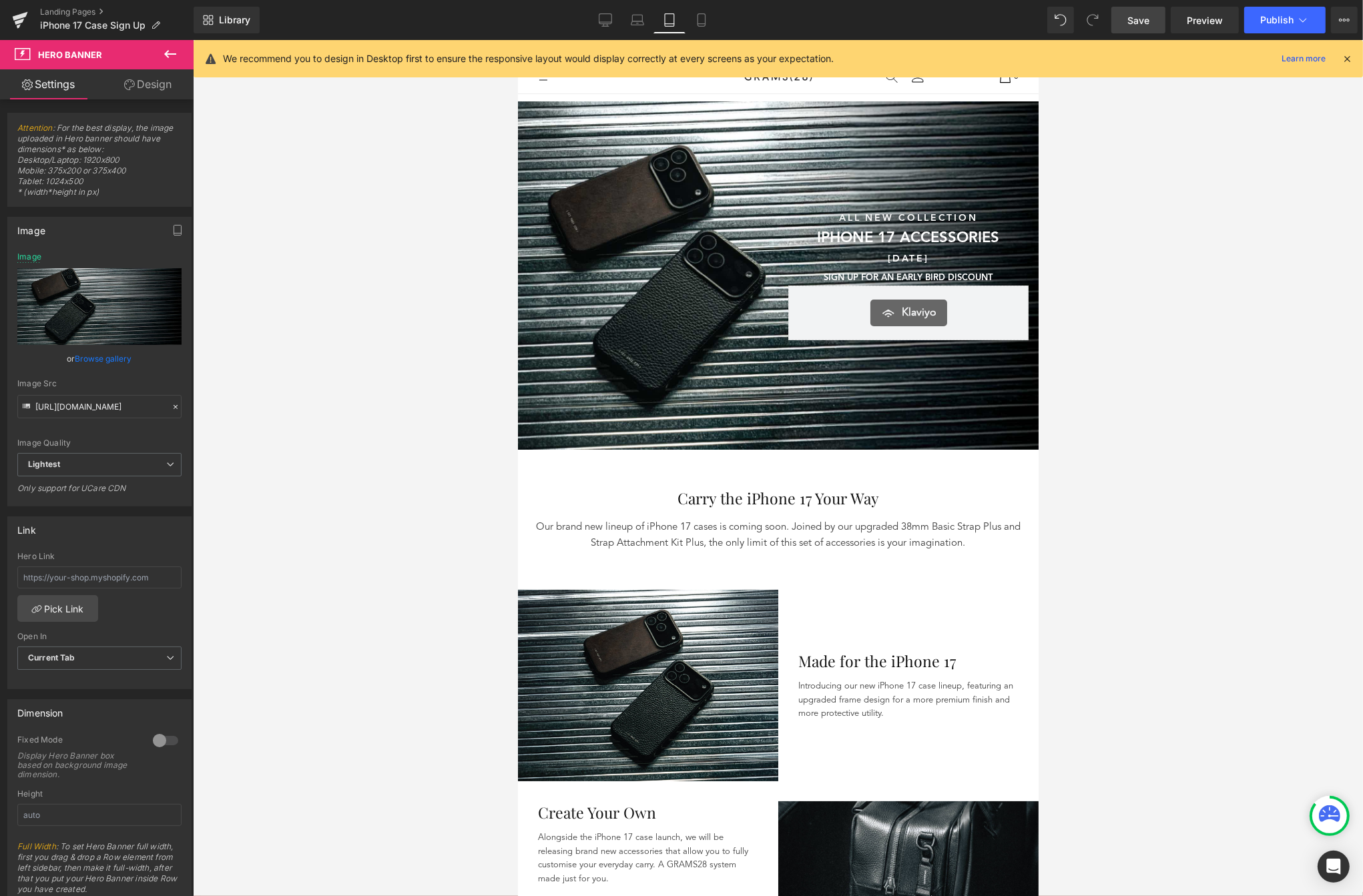
click at [581, 263] on div "Sunshine & Savings Text Block SAVE UP TO 40% SITEWIDE DURING OUR SUMMER SALE Te…" at bounding box center [647, 274] width 261 height 132
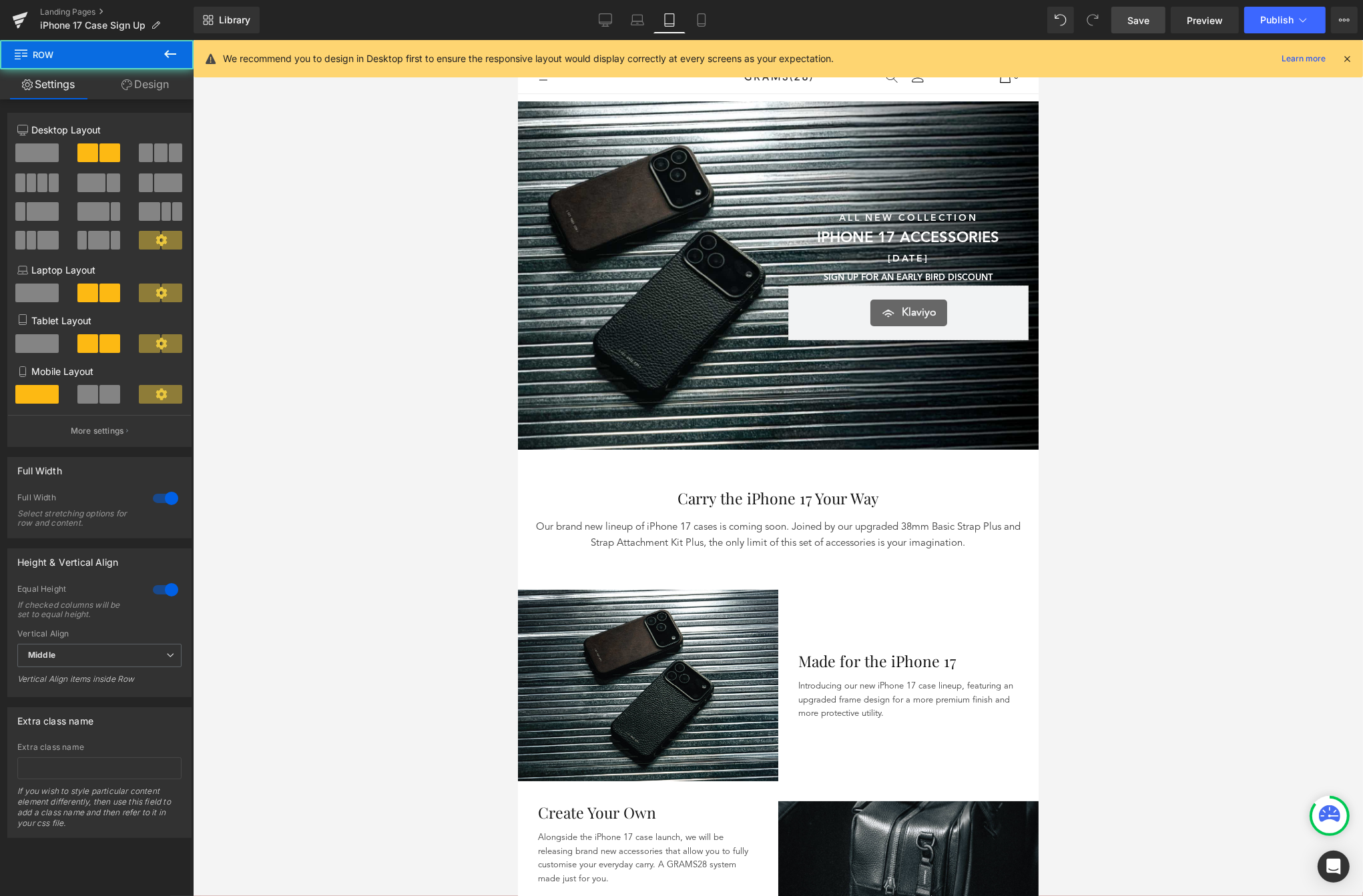
click at [460, 364] on div at bounding box center [779, 467] width 1171 height 856
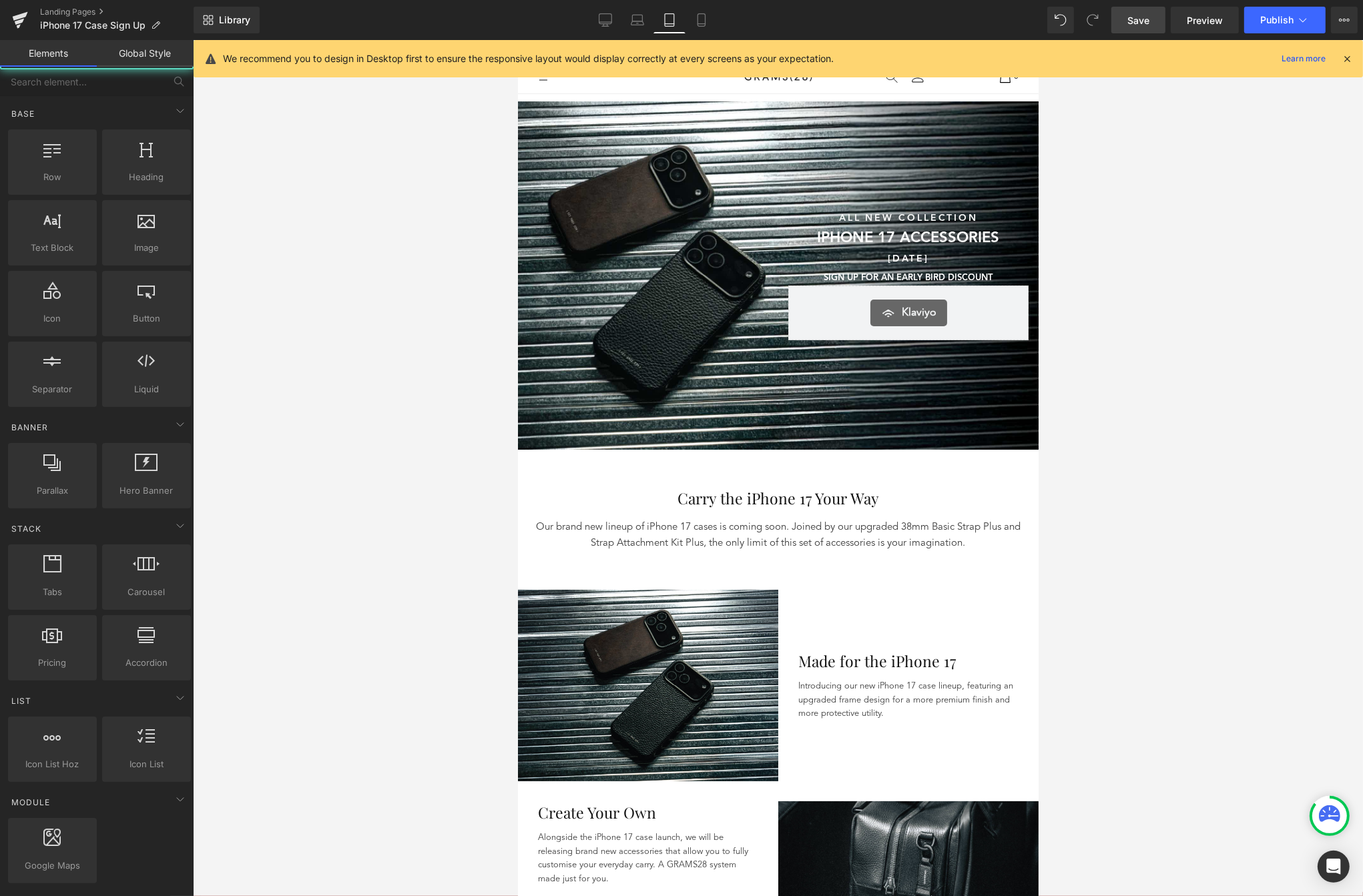
click at [517, 40] on div "164px" at bounding box center [517, 40] width 0 height 0
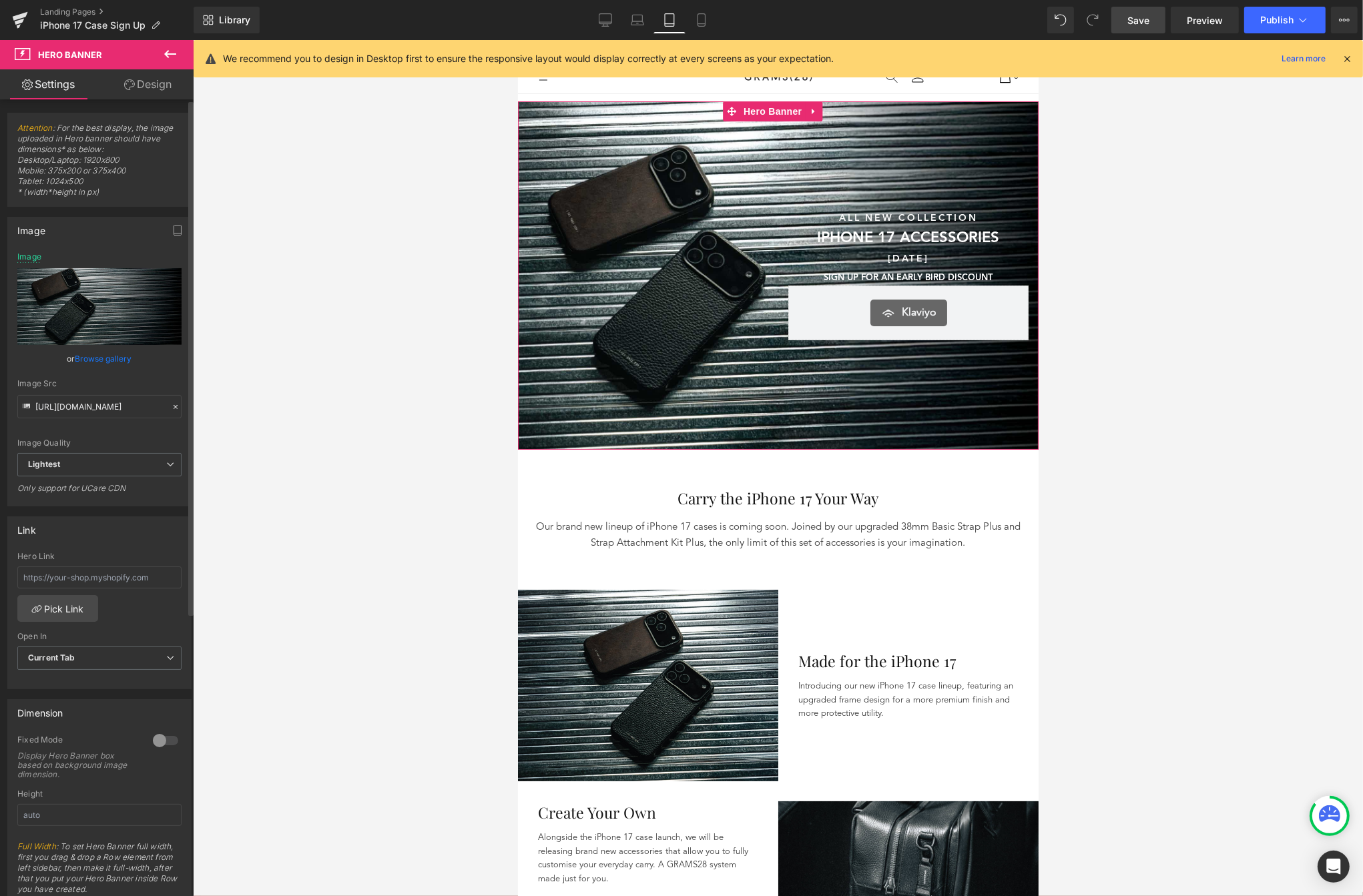
click at [118, 351] on link "Browse gallery" at bounding box center [103, 358] width 56 height 24
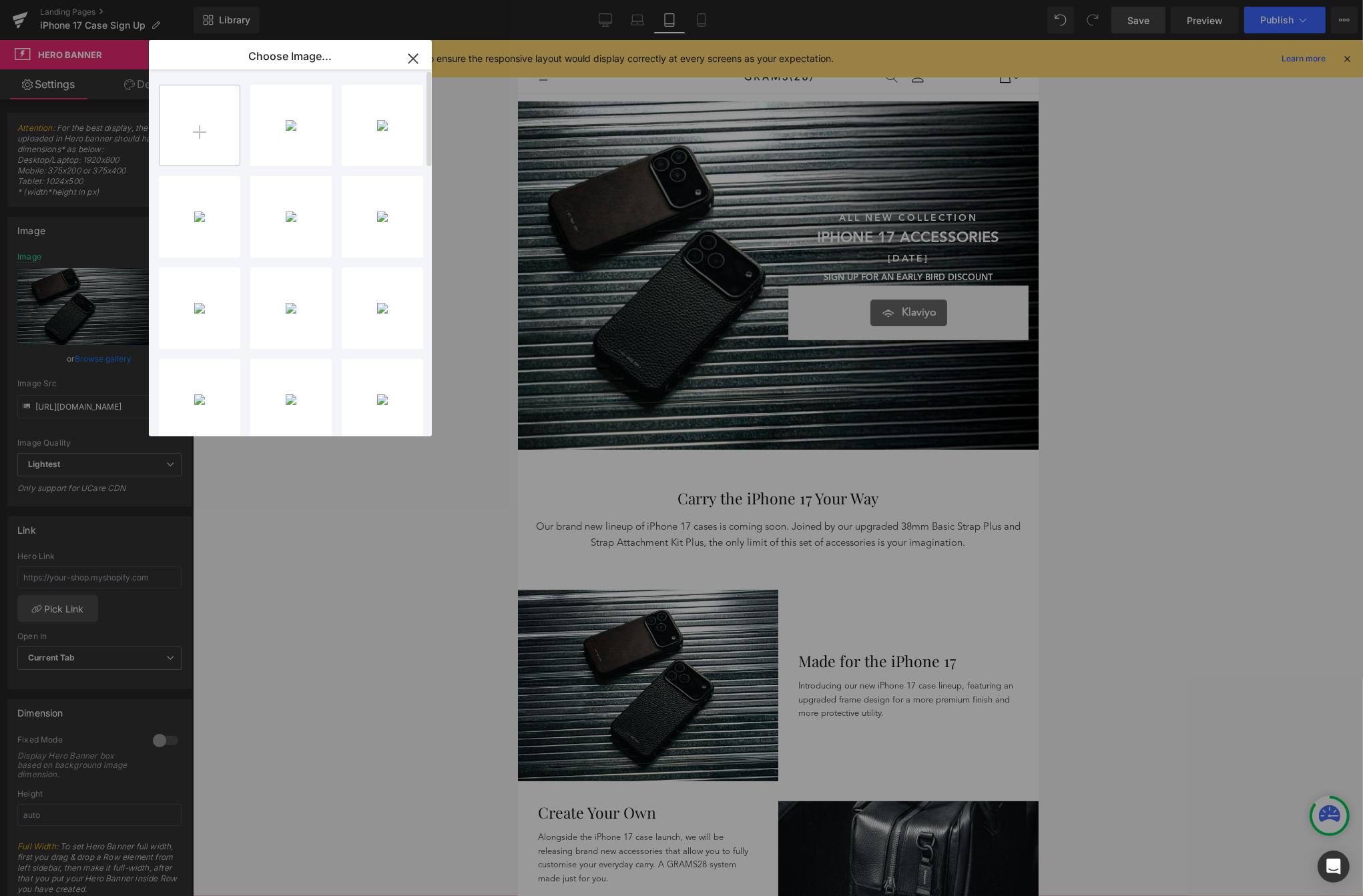
click at [195, 128] on input "file" at bounding box center [199, 125] width 80 height 80
click at [185, 130] on input "file" at bounding box center [199, 125] width 80 height 80
type input "C:\fakepath\Mobile.png"
click at [413, 59] on icon "button" at bounding box center [412, 58] width 9 height 9
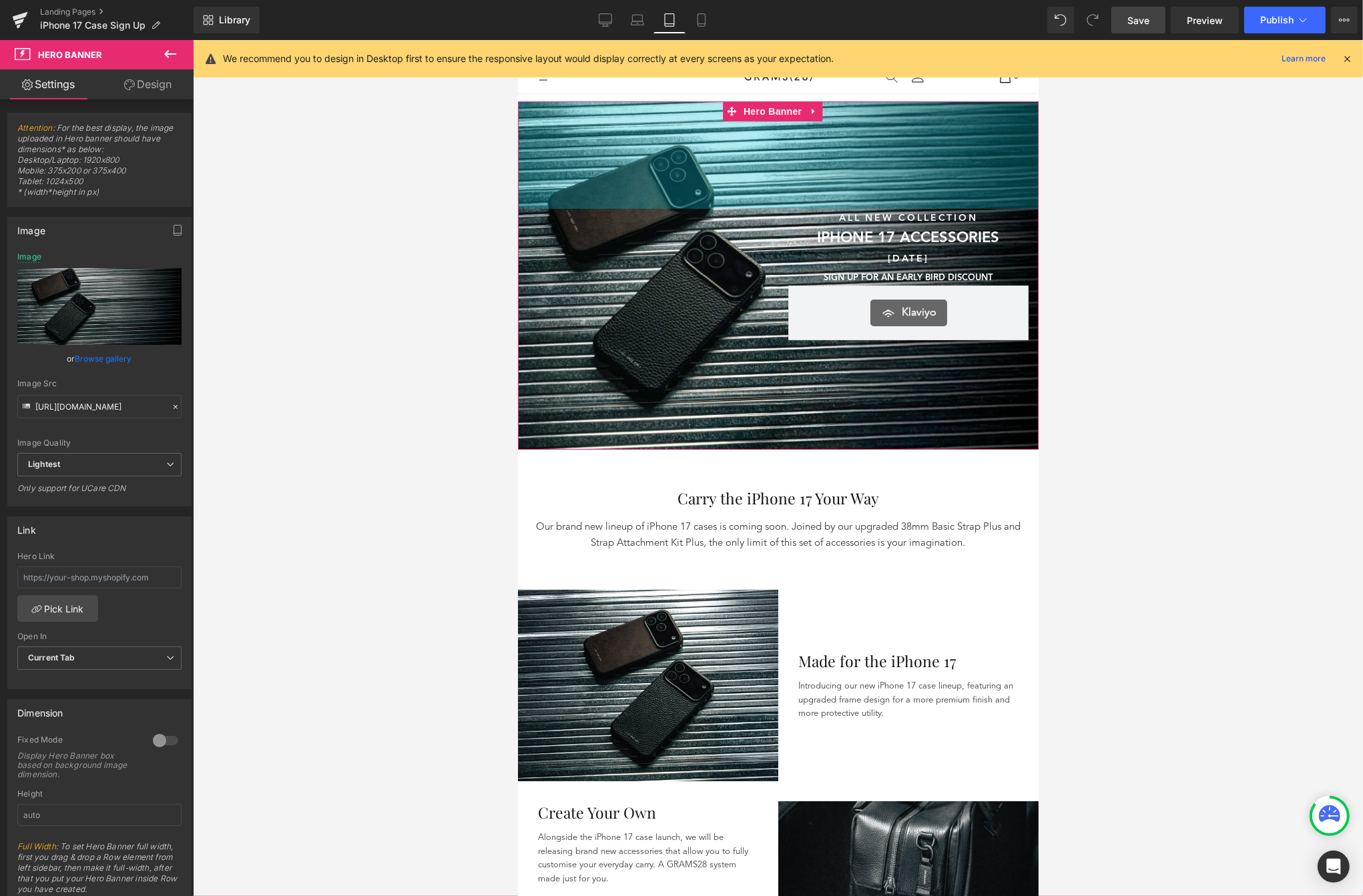
click at [599, 170] on div "161px" at bounding box center [778, 154] width 521 height 108
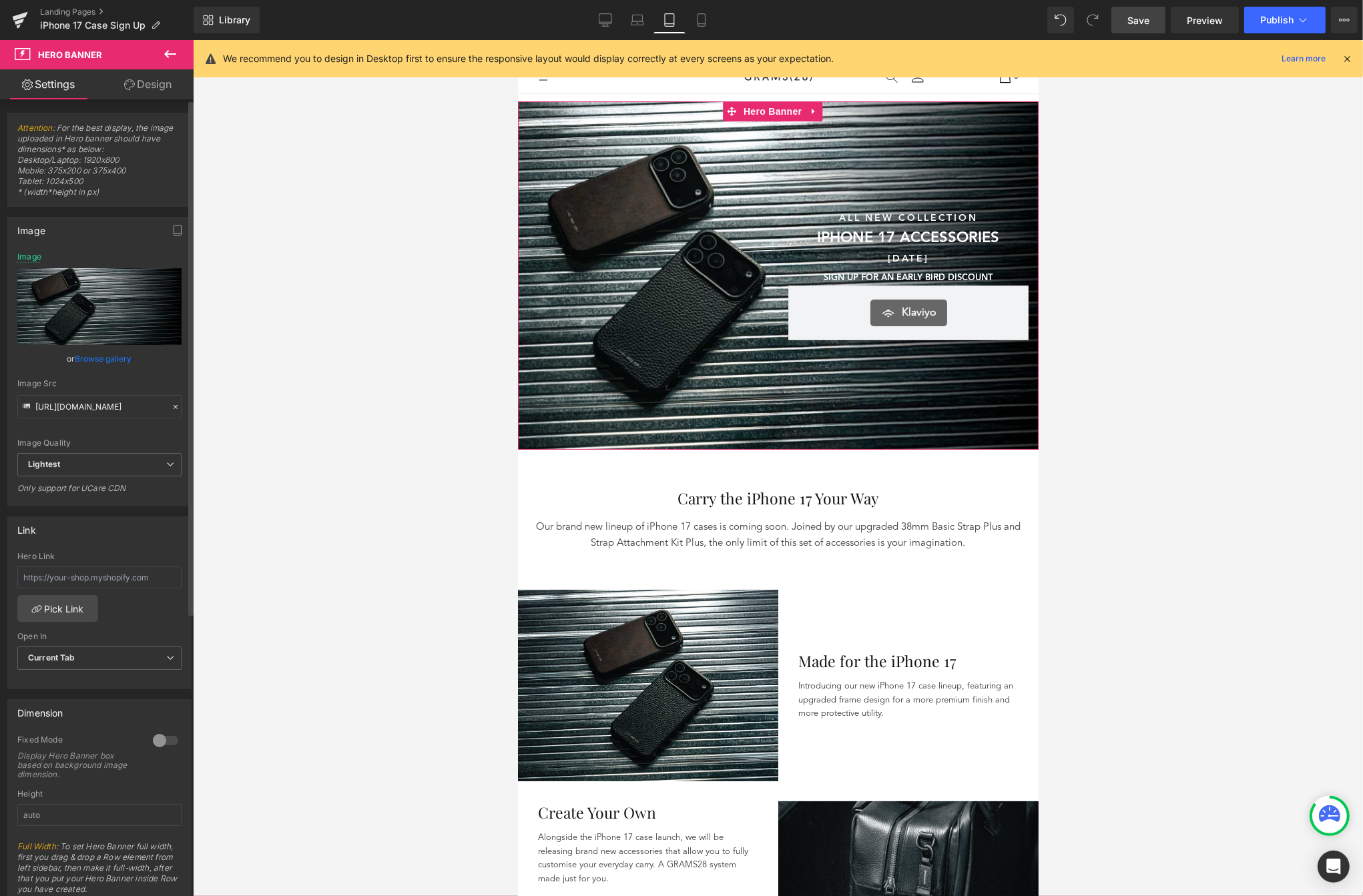
click at [124, 353] on link "Browse gallery" at bounding box center [103, 358] width 56 height 24
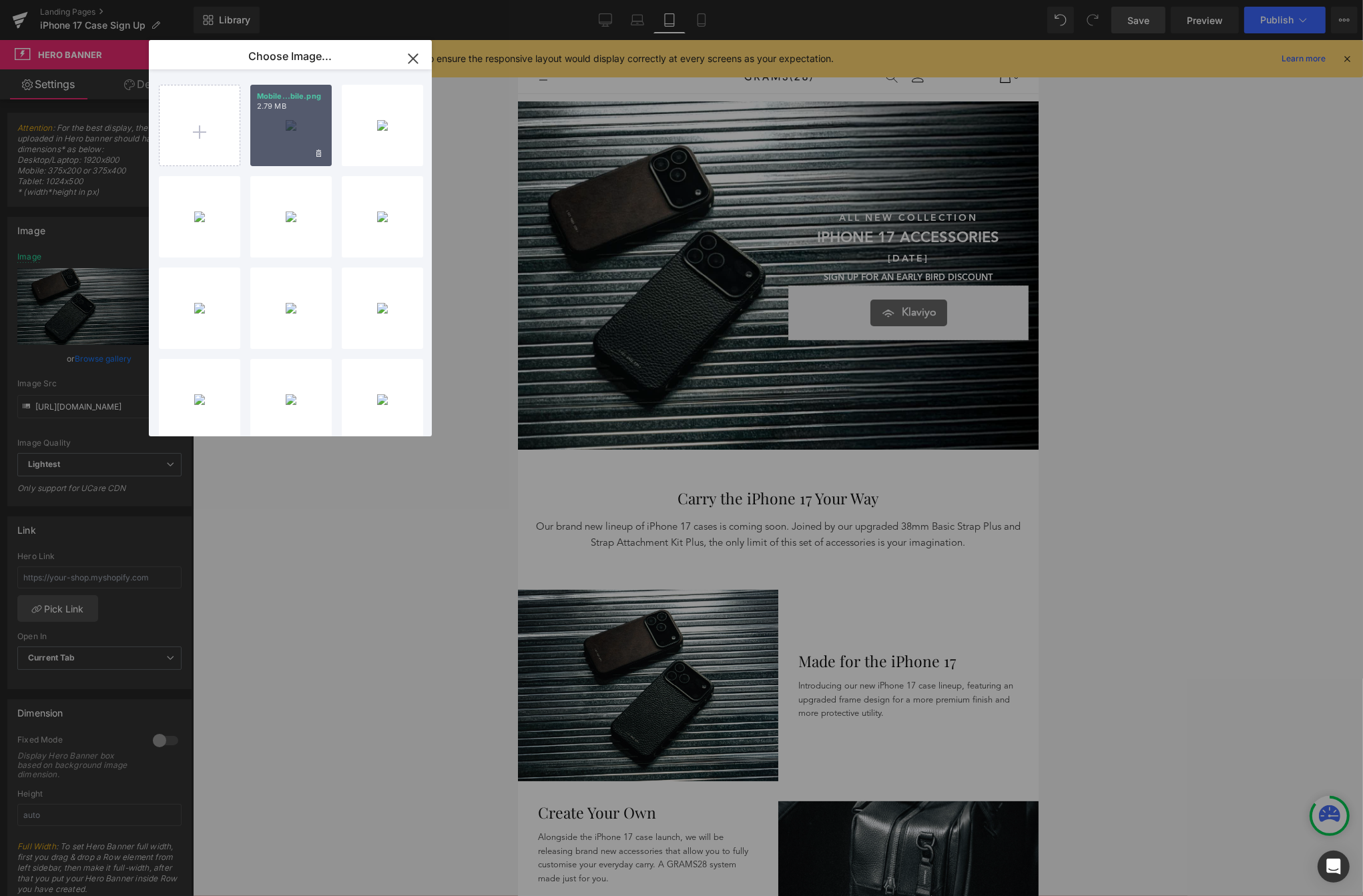
click at [271, 143] on div "Mobile...bile.png 2.79 MB" at bounding box center [291, 126] width 81 height 81
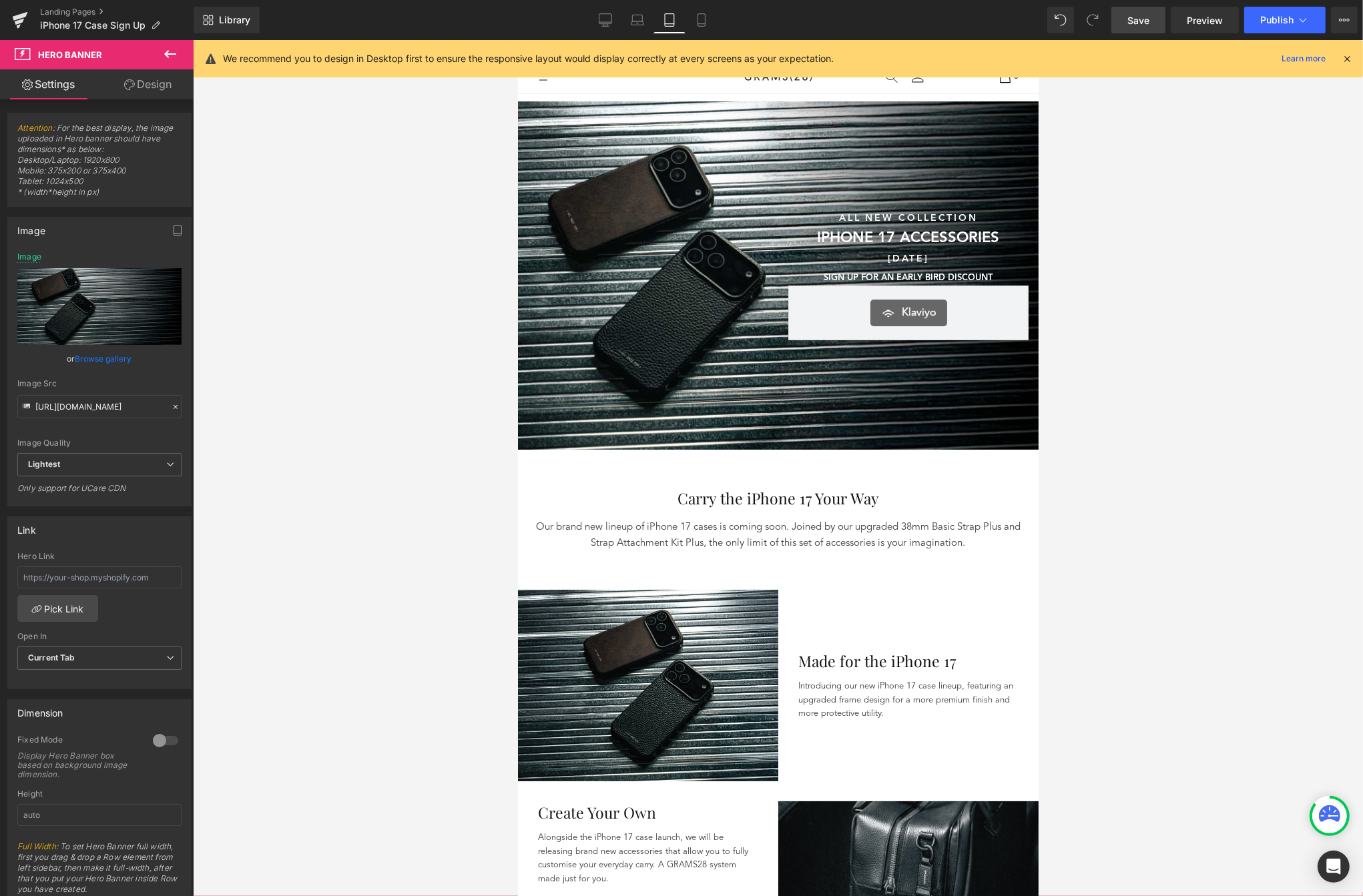
click at [1147, 20] on span "Save" at bounding box center [1138, 20] width 22 height 14
click at [720, 19] on div "Library Tablet Desktop Laptop Tablet Mobile Save Preview Publish Scheduled View…" at bounding box center [778, 20] width 1170 height 27
click at [701, 21] on icon at bounding box center [701, 19] width 13 height 13
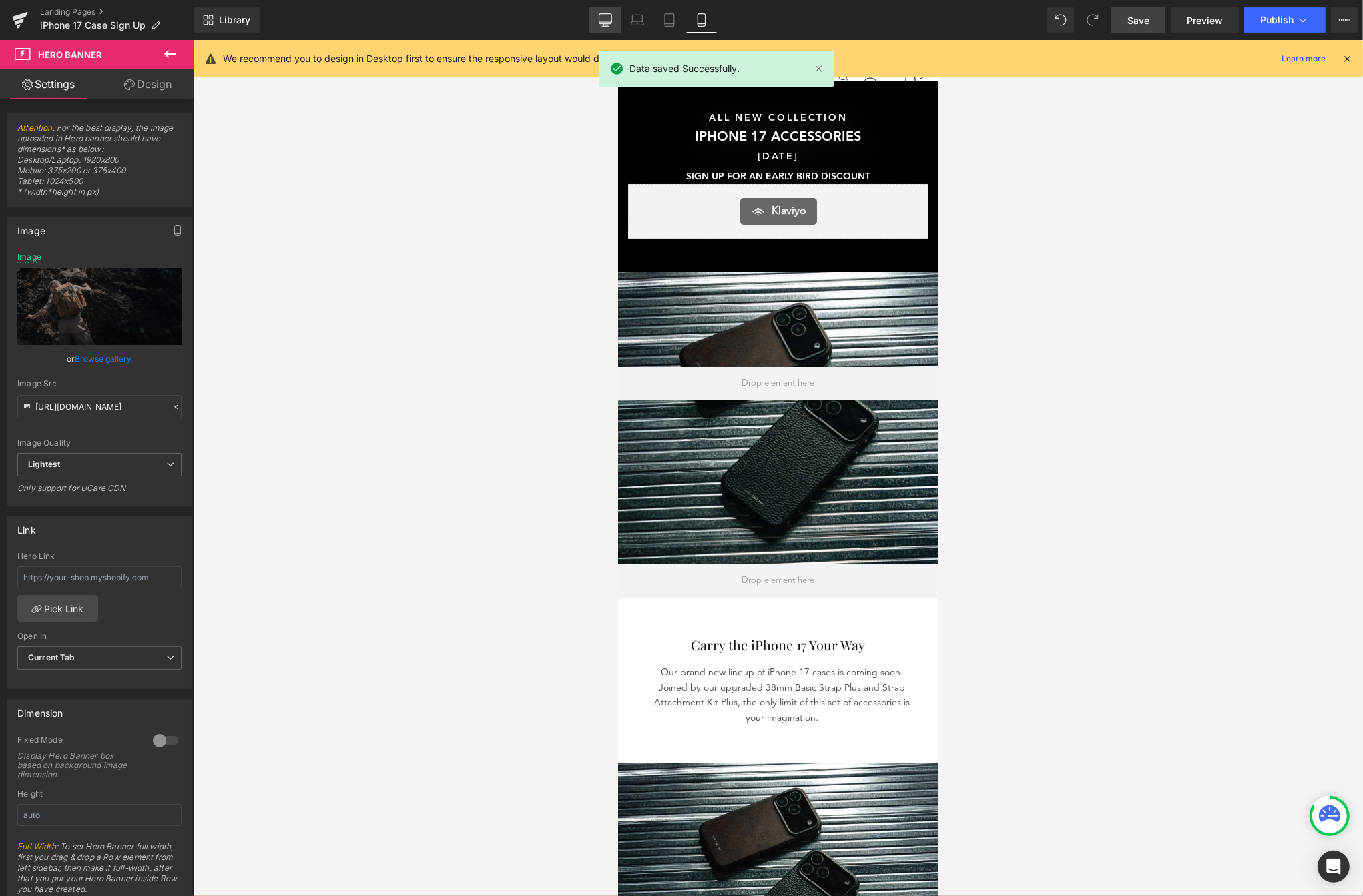
click at [612, 23] on icon at bounding box center [605, 19] width 13 height 13
type input "[URL][DOMAIN_NAME]"
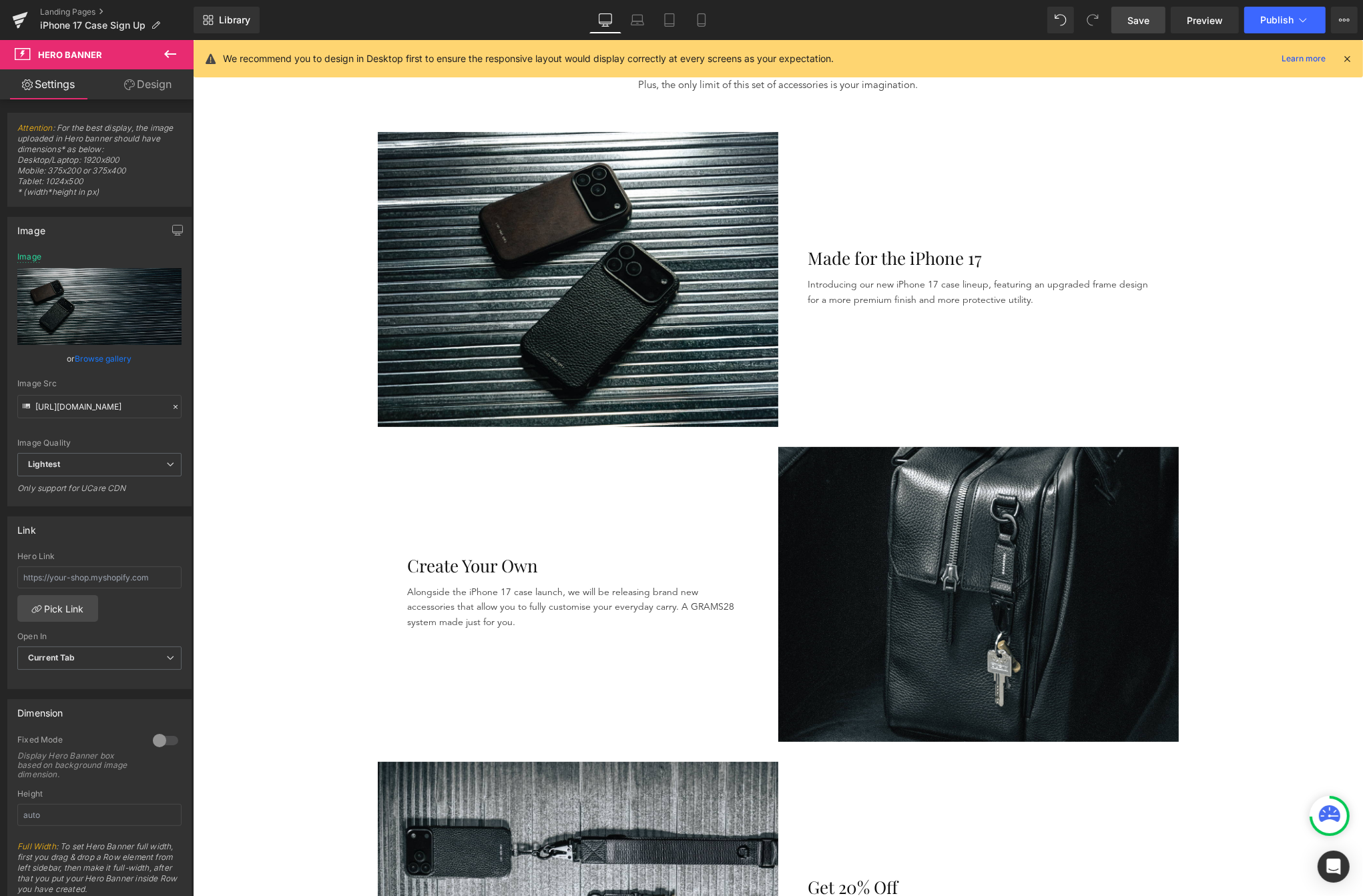
scroll to position [515, 0]
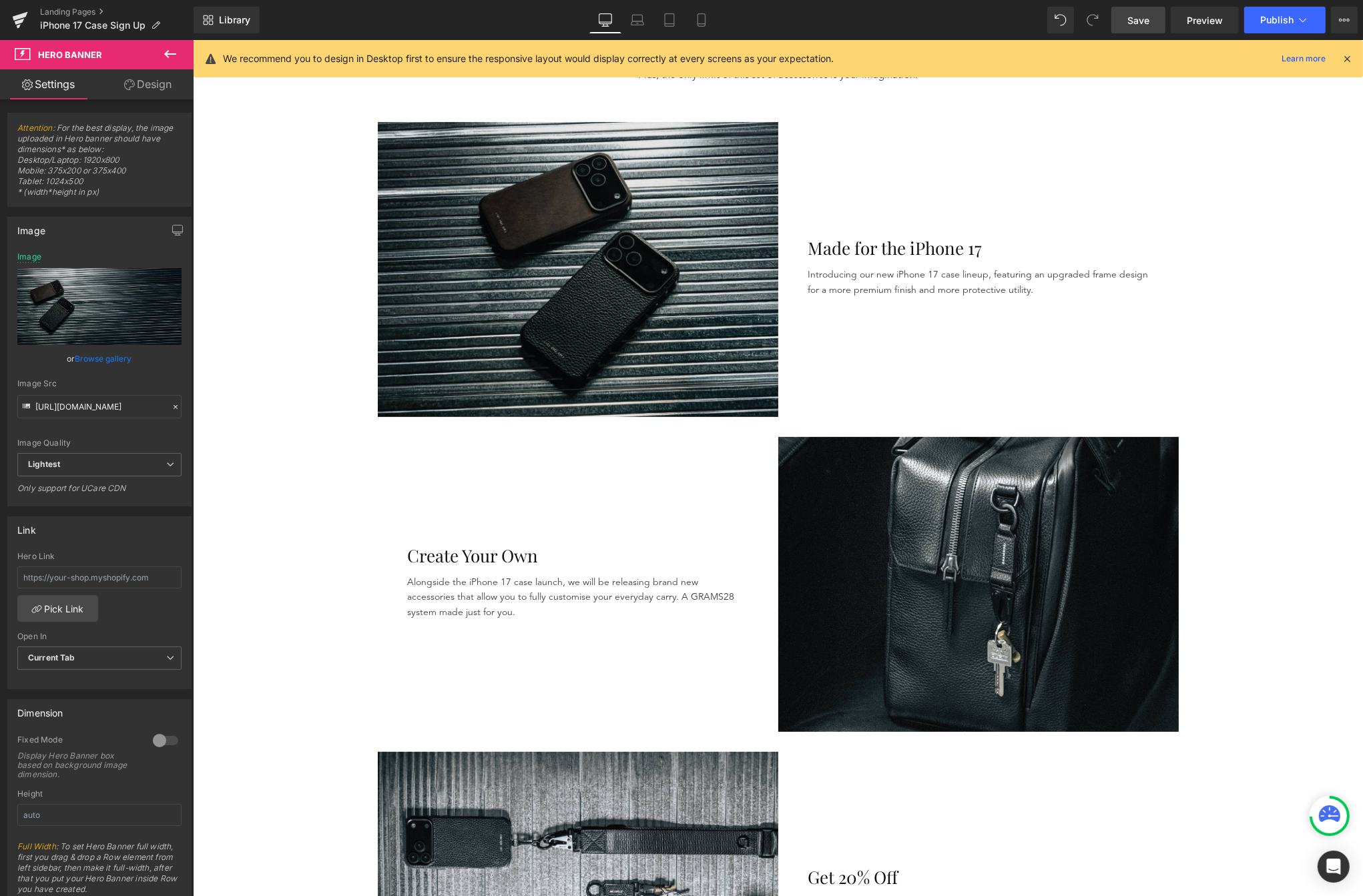
click at [590, 205] on img at bounding box center [577, 268] width 400 height 294
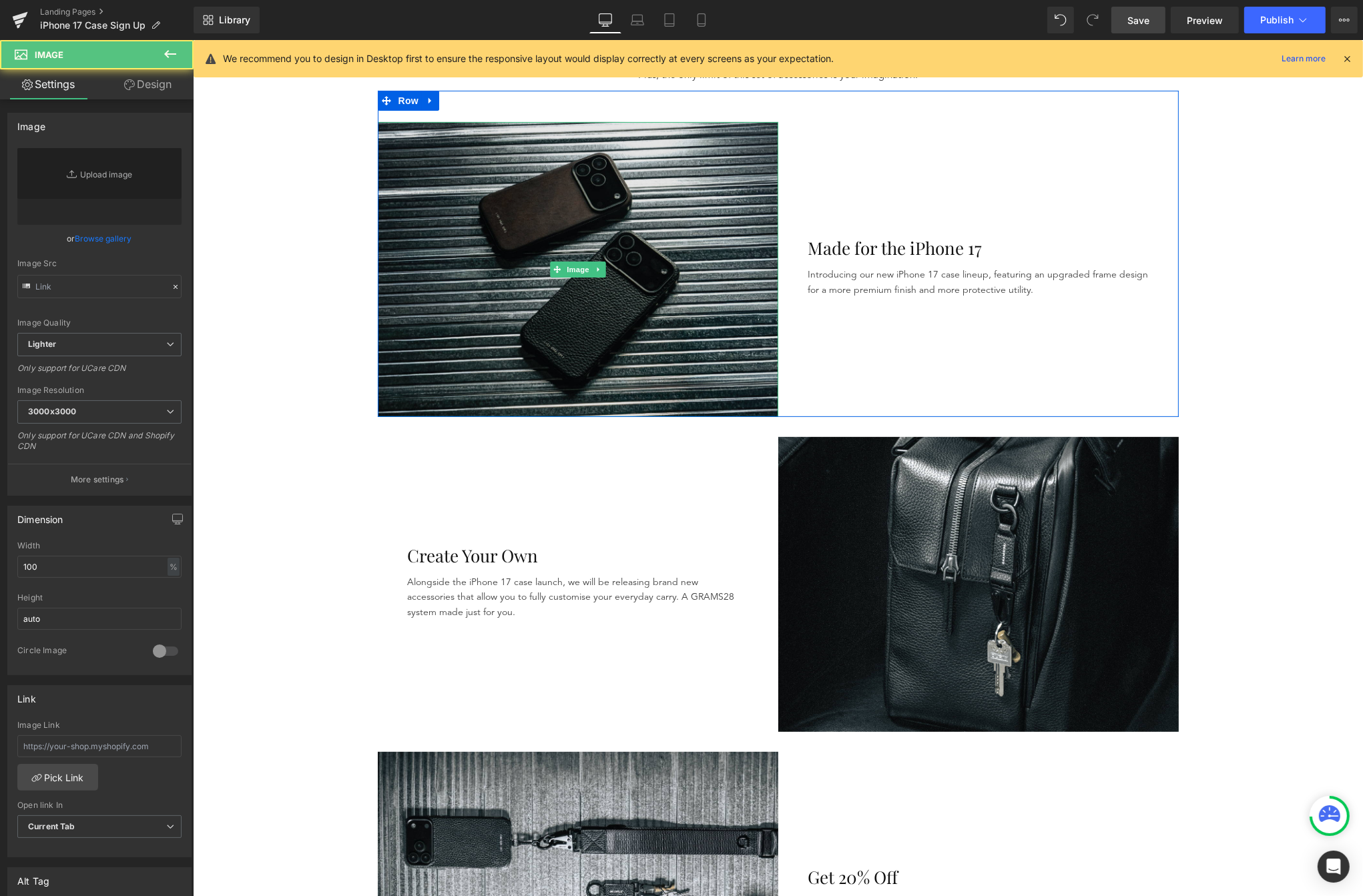
type input "[URL][DOMAIN_NAME]"
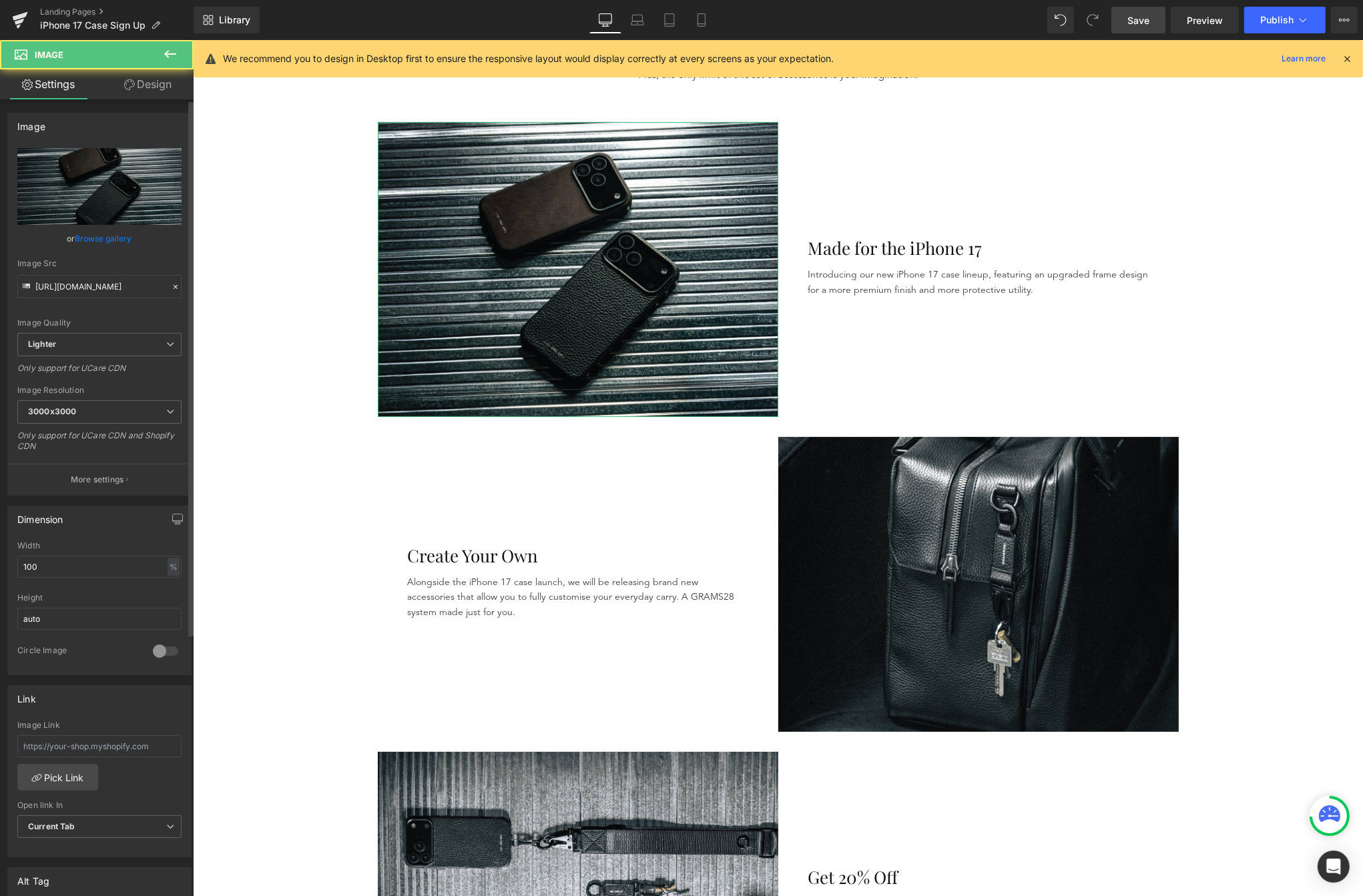
click at [90, 238] on link "Browse gallery" at bounding box center [103, 239] width 56 height 24
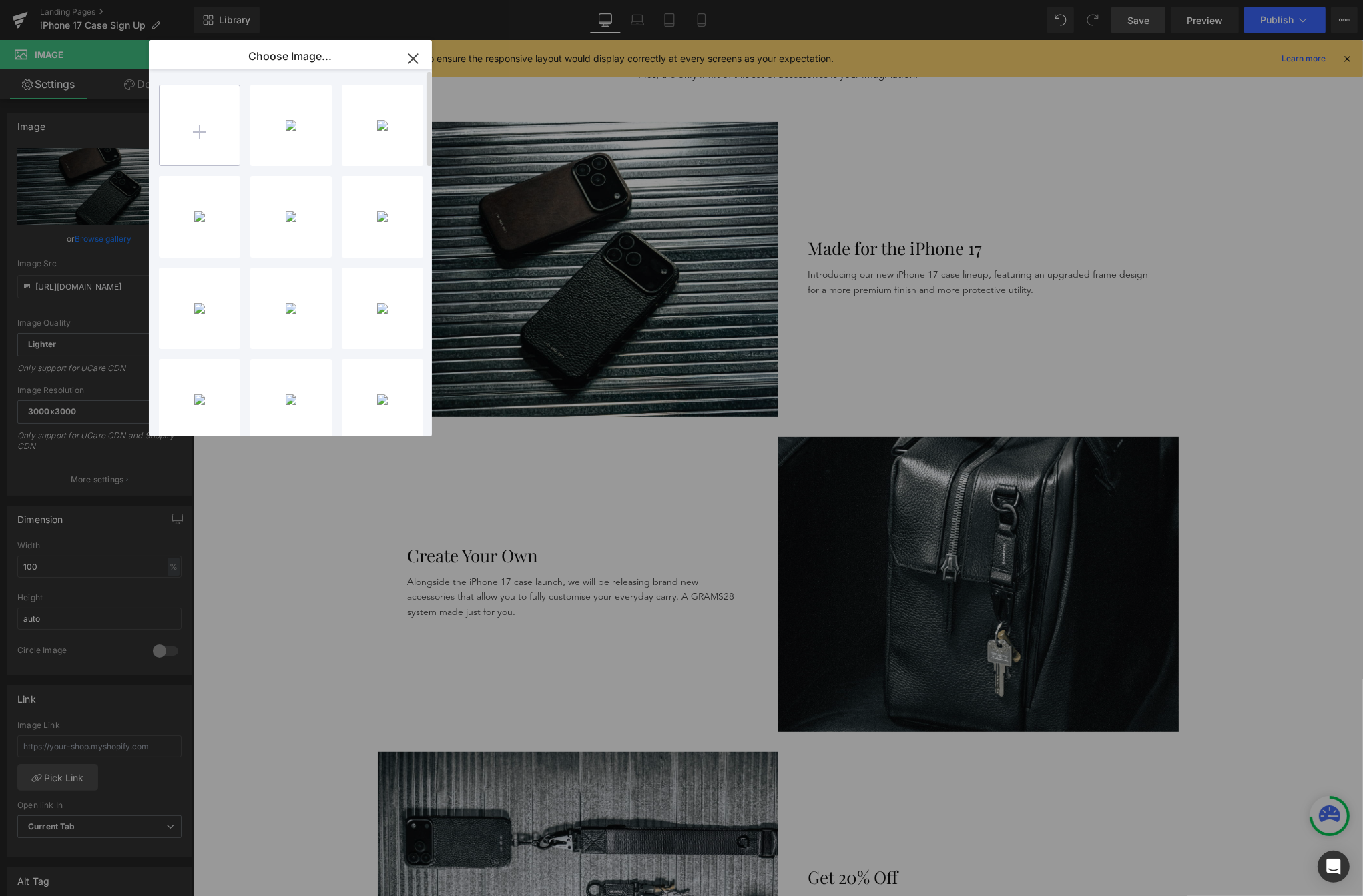
click at [213, 99] on input "file" at bounding box center [199, 125] width 80 height 80
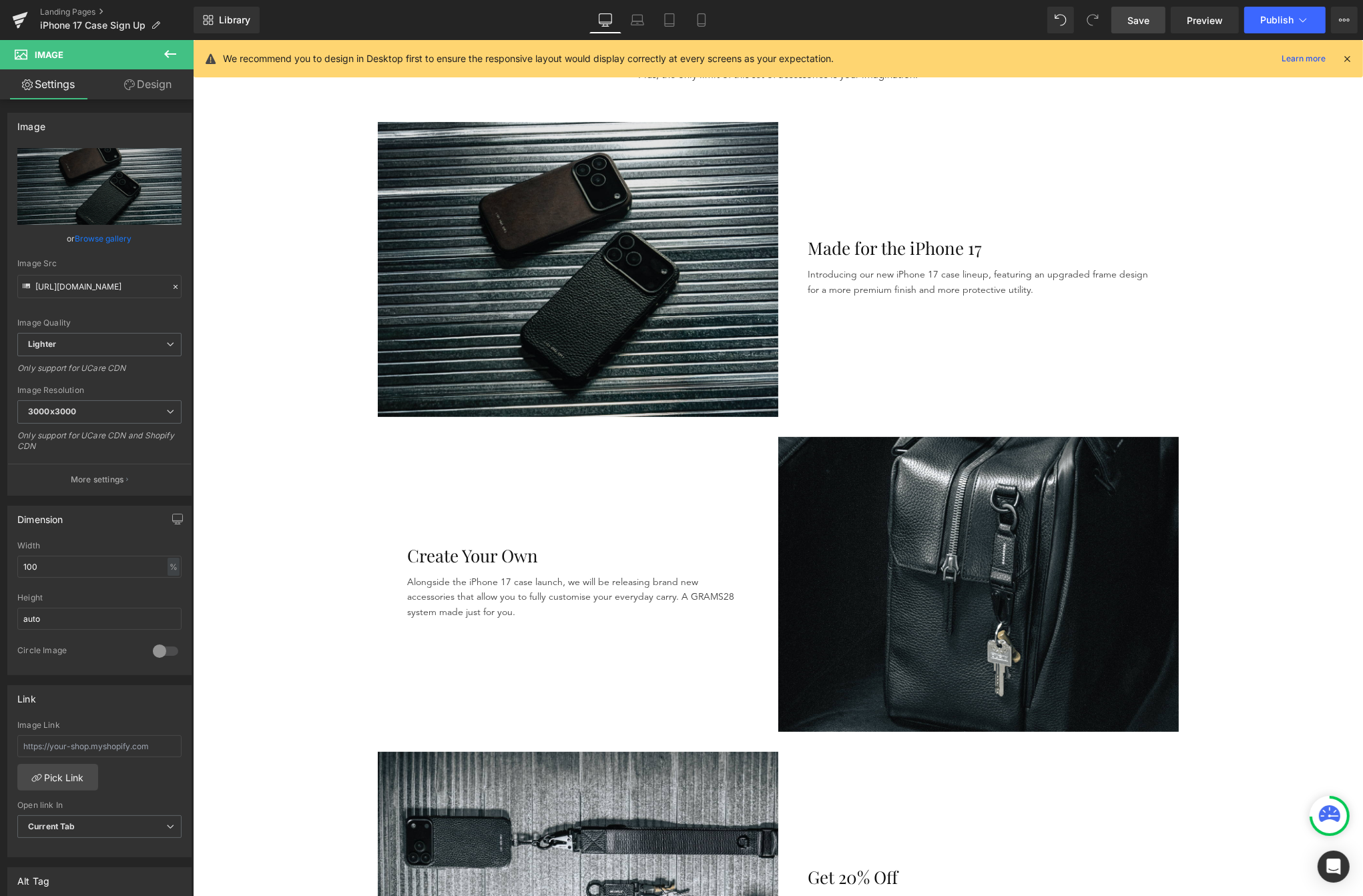
click at [440, 191] on img at bounding box center [577, 268] width 400 height 294
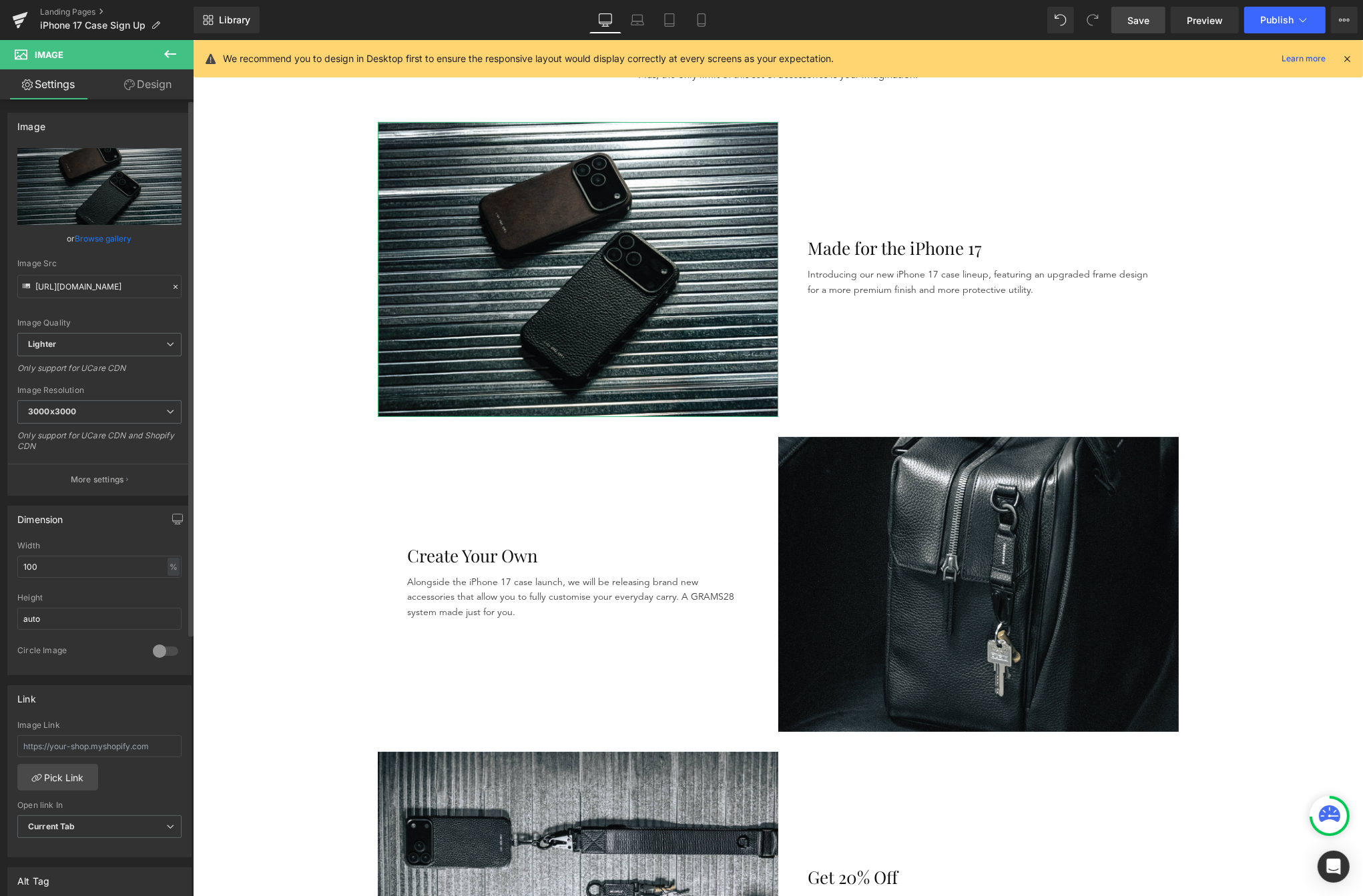
click at [118, 234] on link "Browse gallery" at bounding box center [103, 239] width 56 height 24
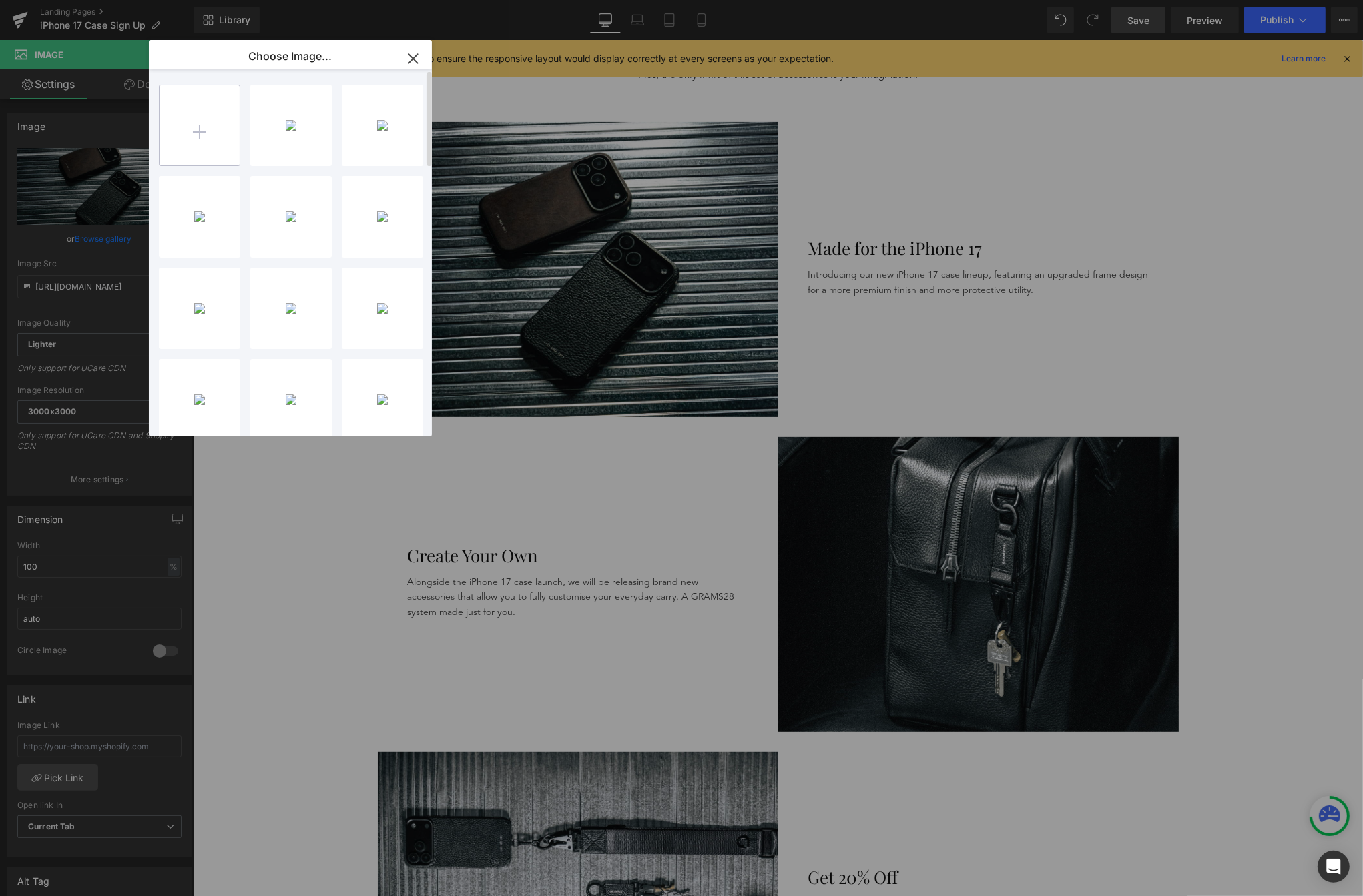
click at [218, 115] on input "file" at bounding box center [199, 125] width 80 height 80
type input "C:\fakepath\Phone_1png-min.png"
click at [415, 57] on icon "button" at bounding box center [412, 58] width 9 height 9
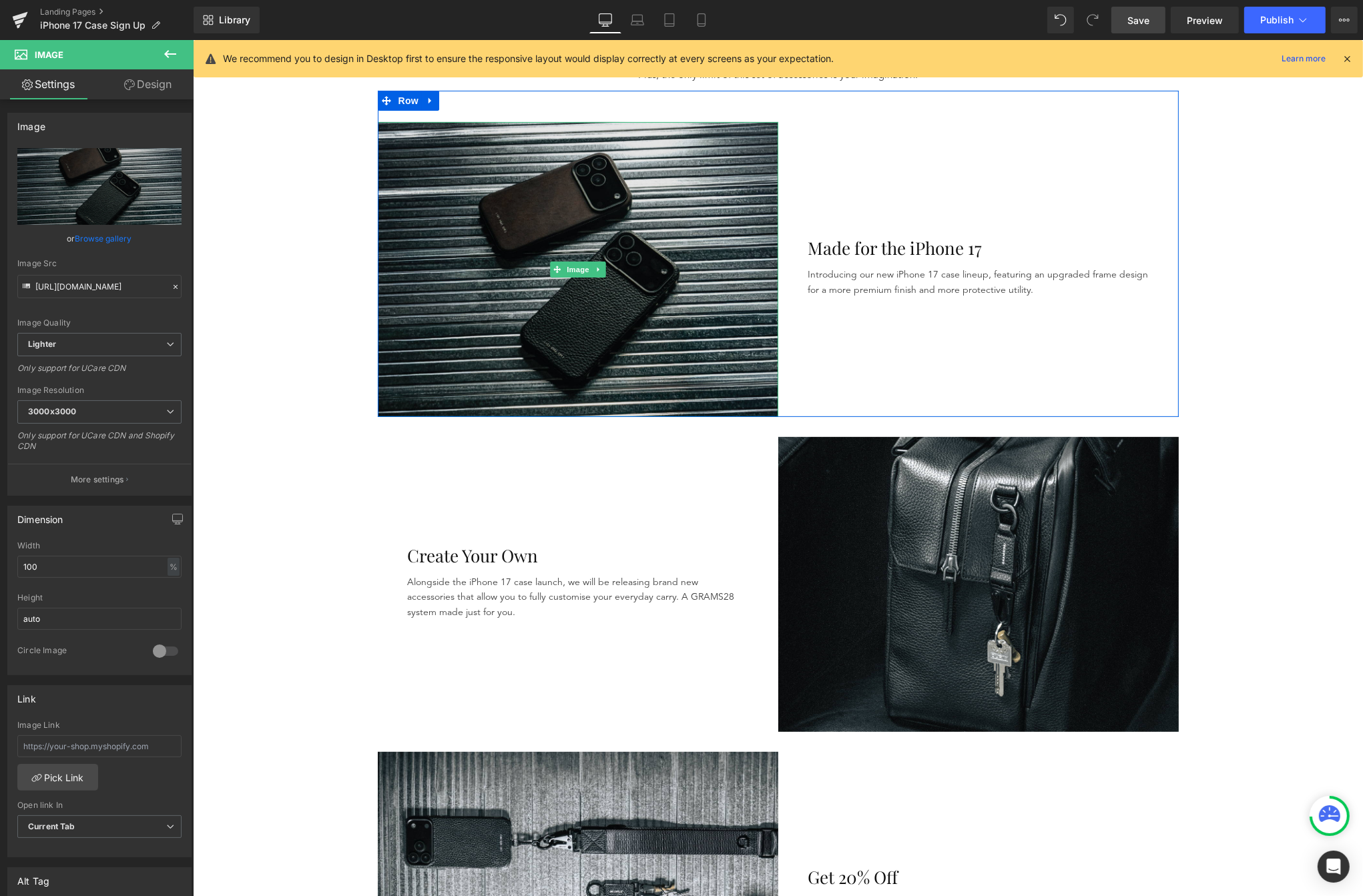
click at [454, 225] on img at bounding box center [577, 268] width 400 height 294
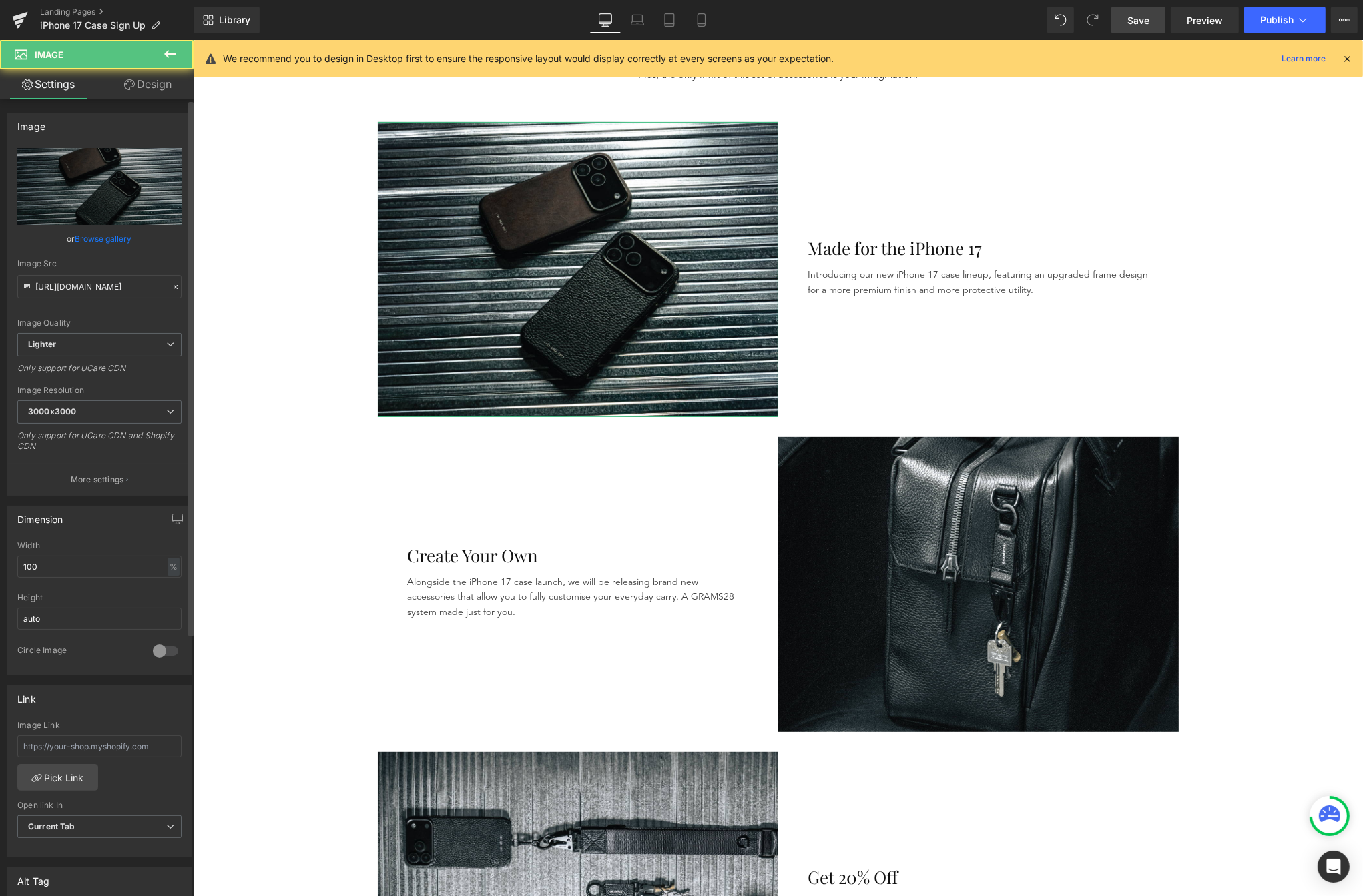
click at [92, 235] on link "Browse gallery" at bounding box center [103, 239] width 56 height 24
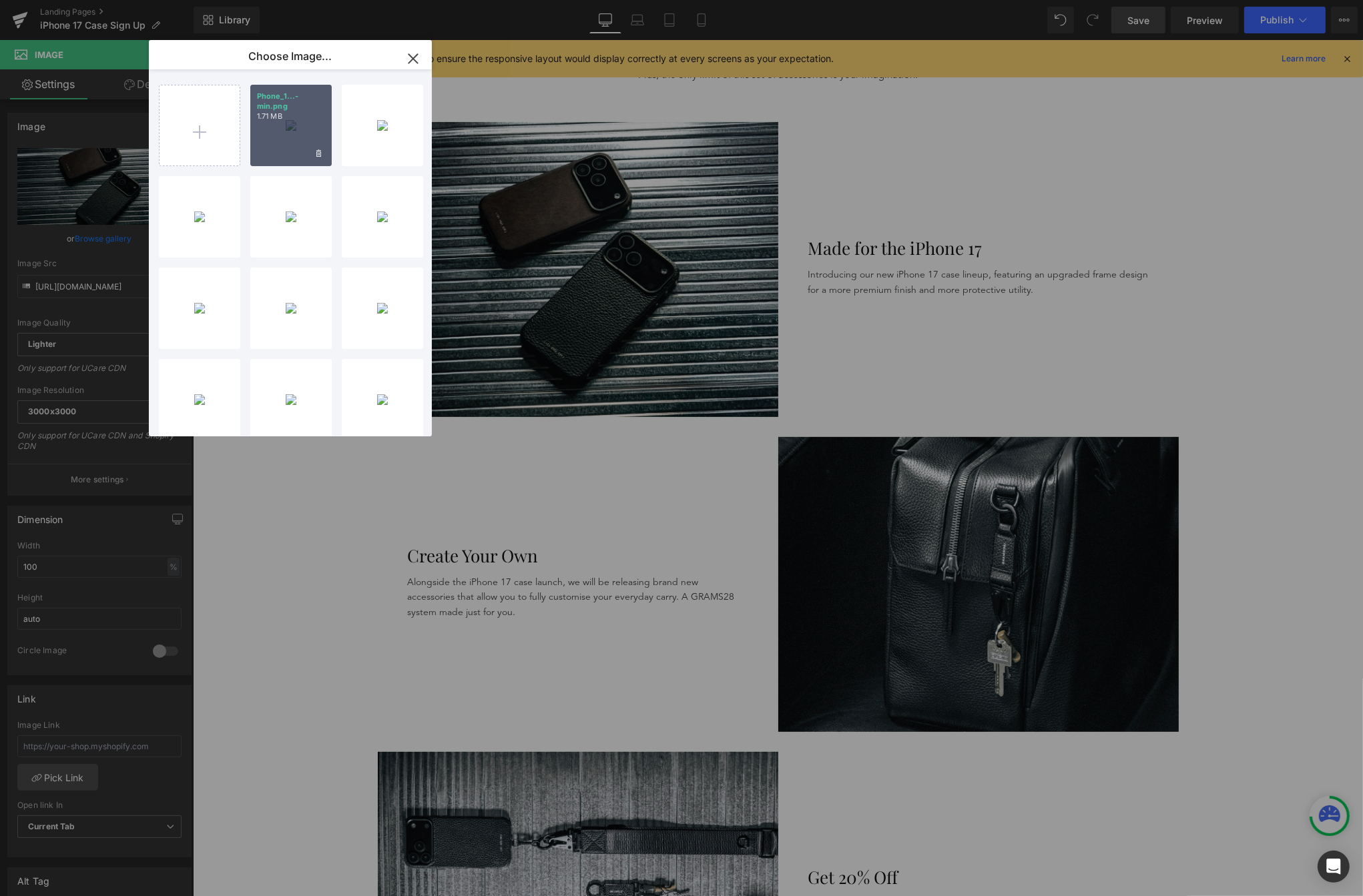
click at [260, 126] on div "Phone_1...-min.png 1.71 MB" at bounding box center [291, 126] width 81 height 81
type input "[URL][DOMAIN_NAME]"
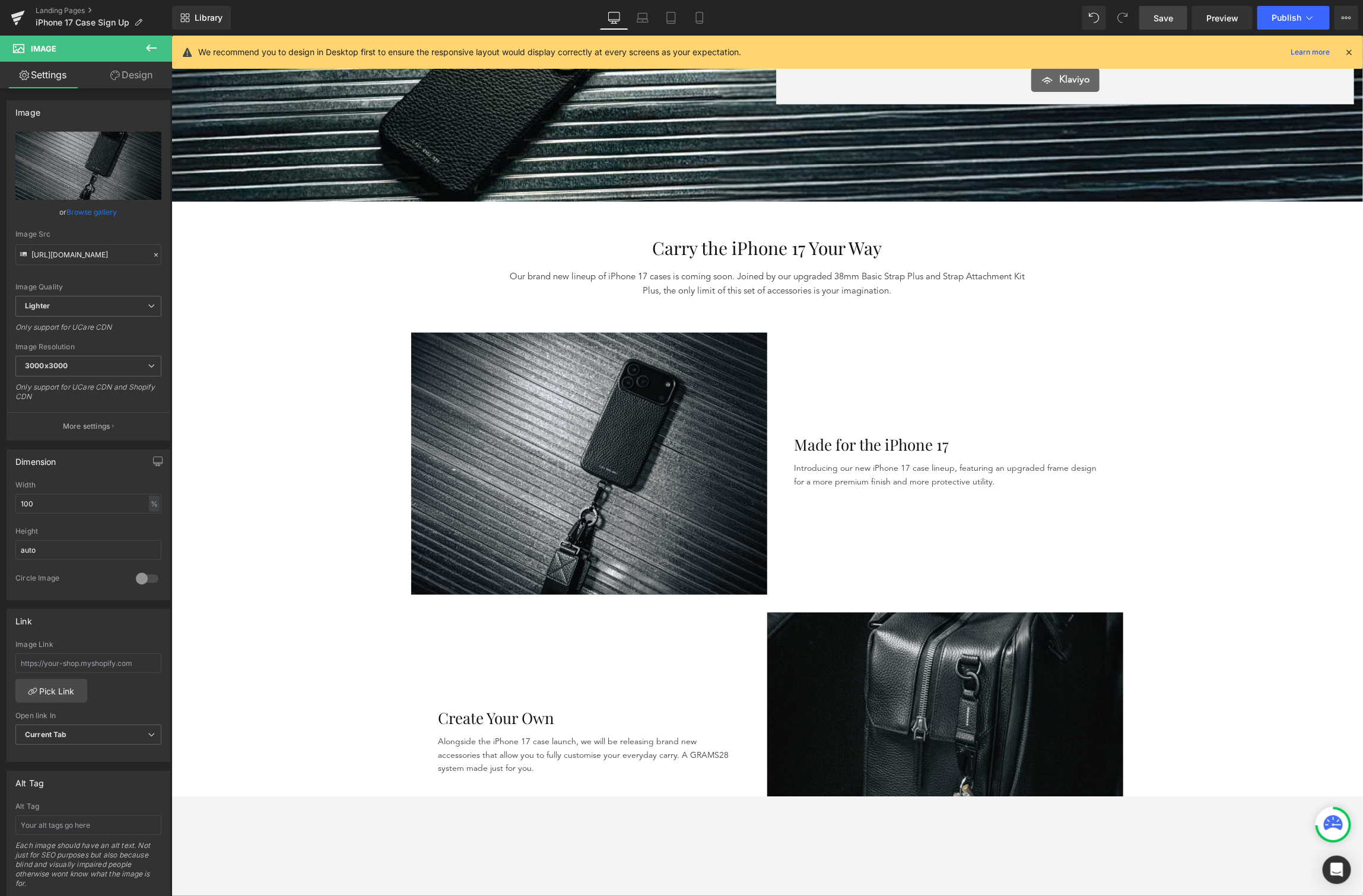
scroll to position [0, 0]
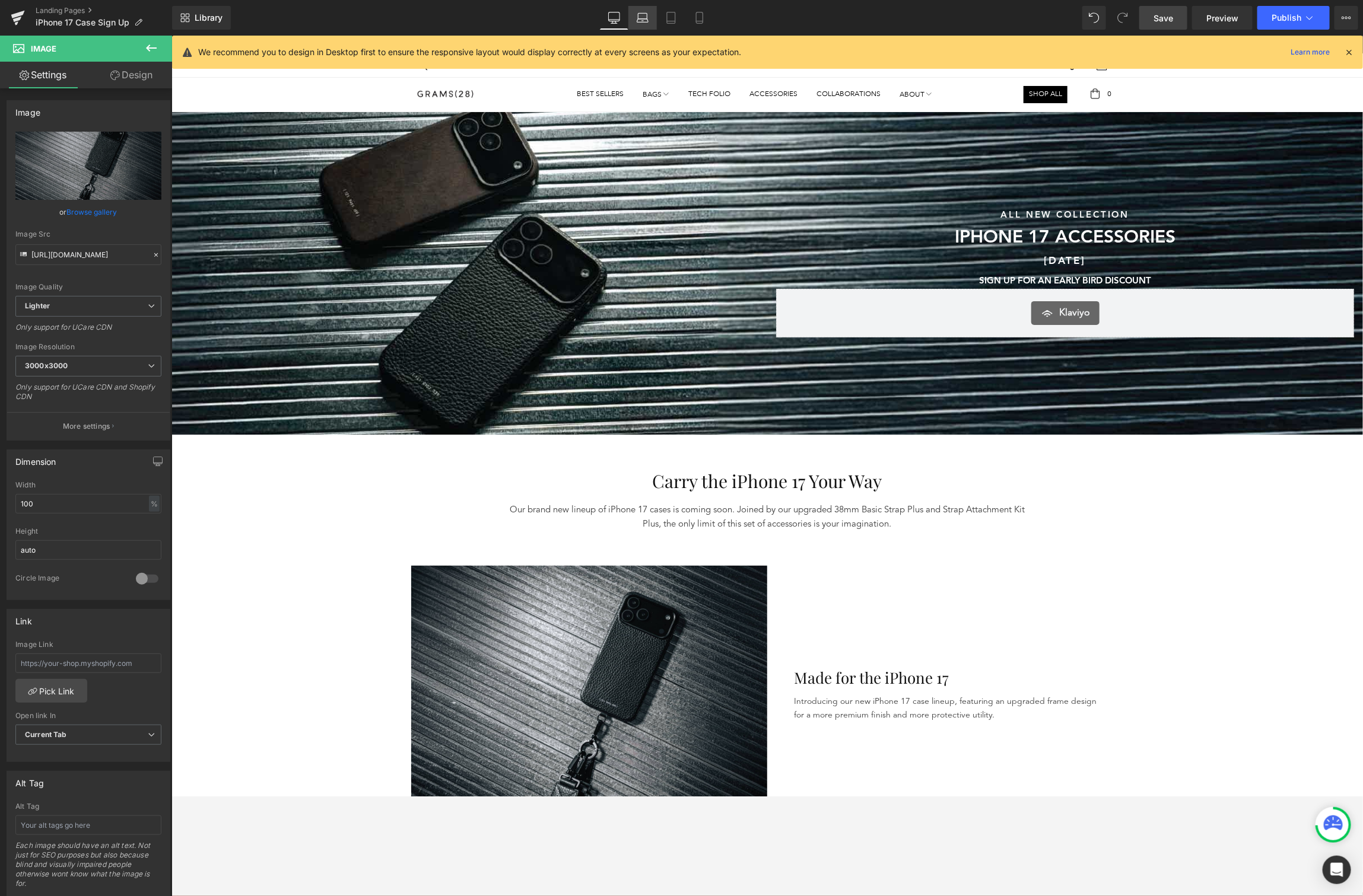
click at [634, 21] on link "Laptop" at bounding box center [643, 18] width 28 height 24
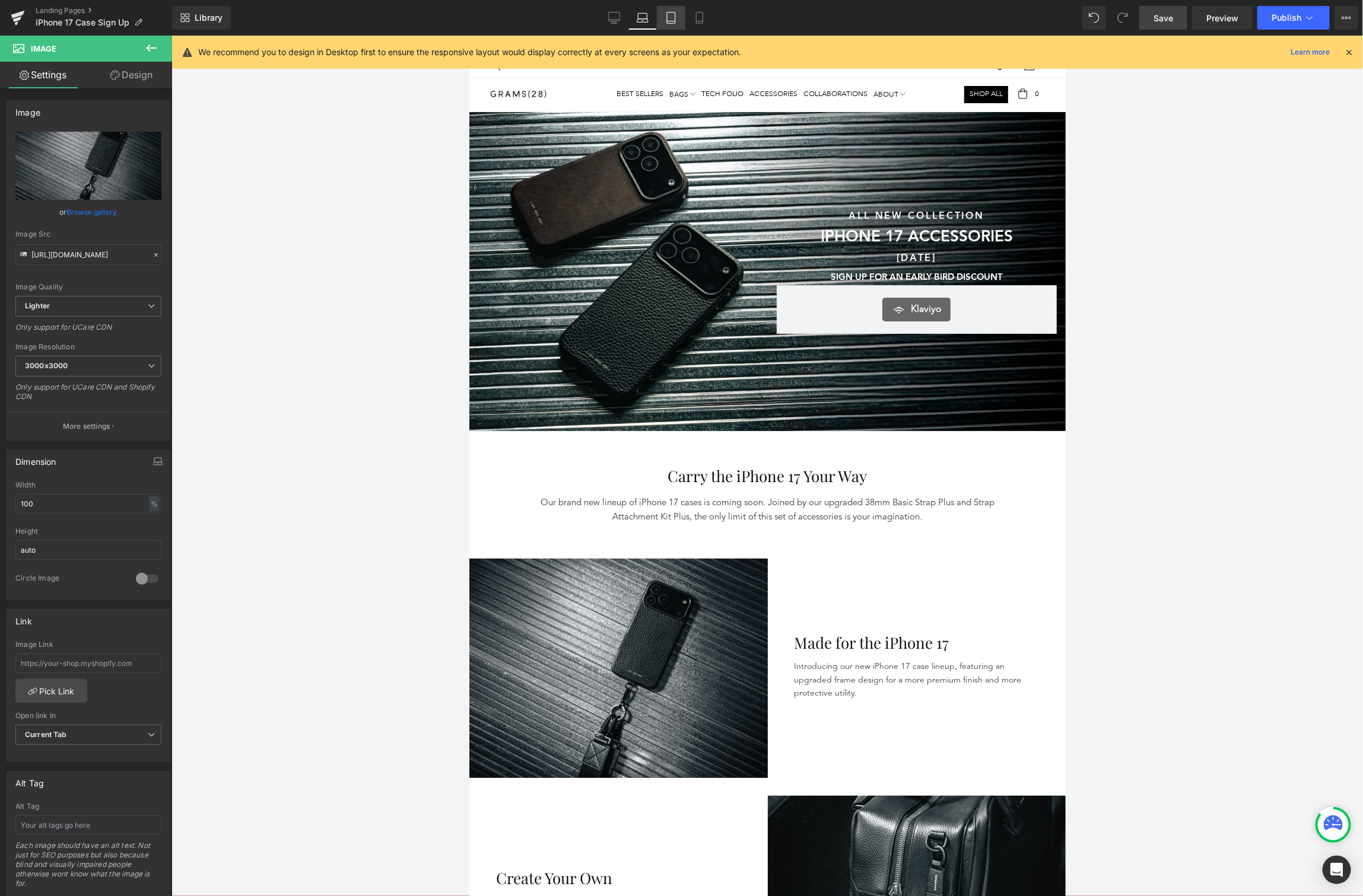
click at [666, 16] on icon at bounding box center [671, 17] width 11 height 11
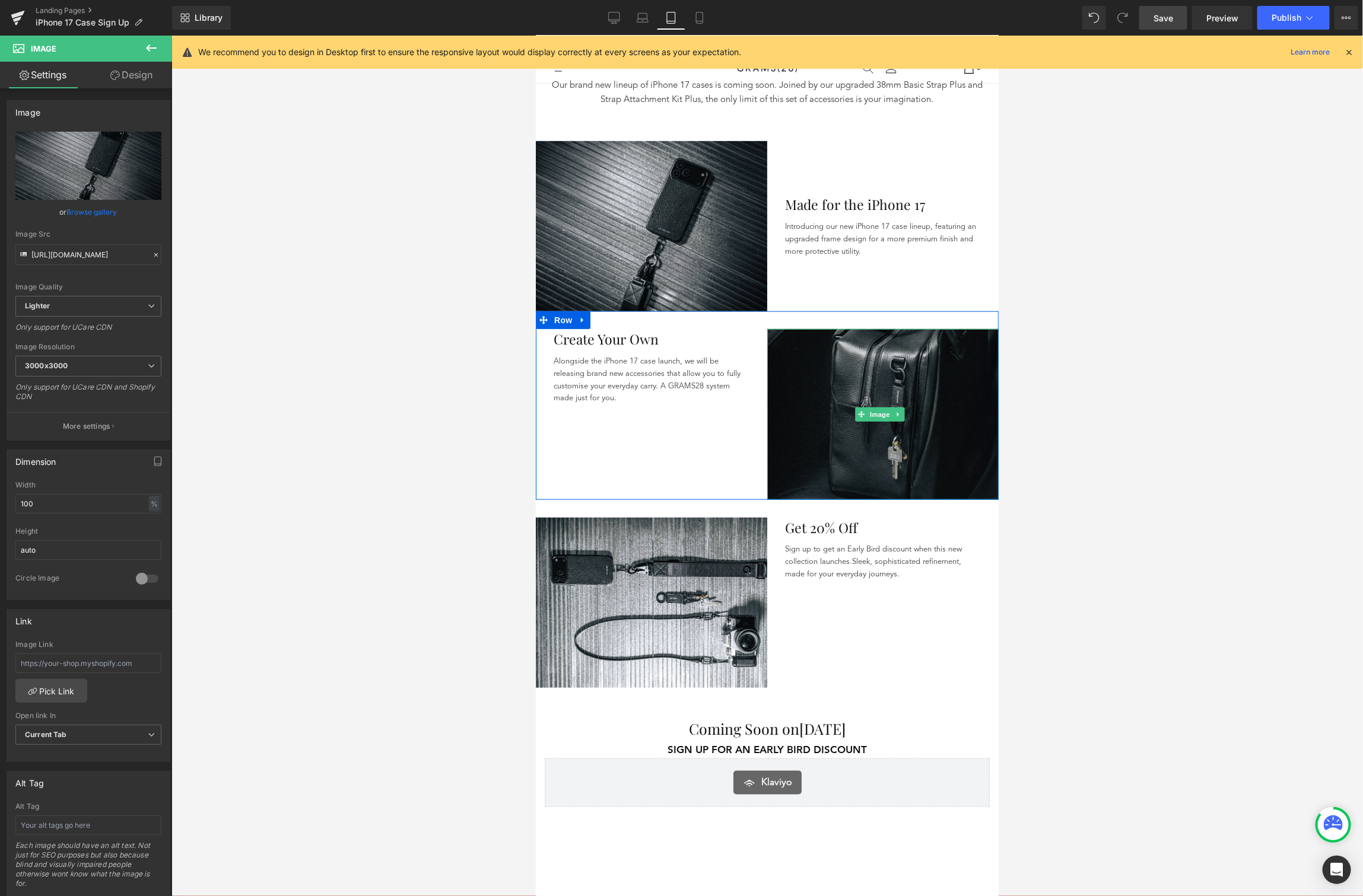
scroll to position [114, 0]
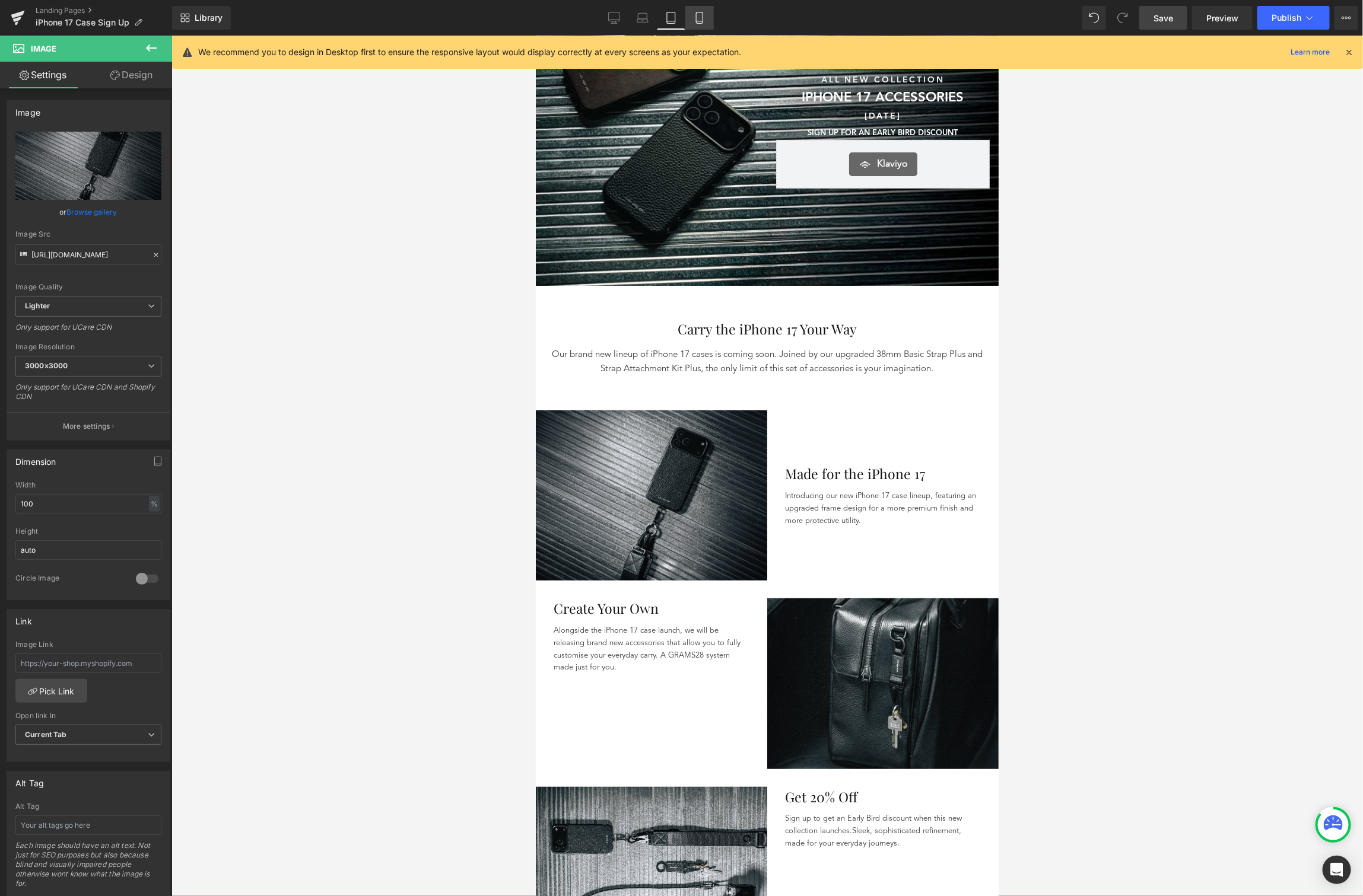
click at [694, 23] on icon at bounding box center [699, 17] width 11 height 11
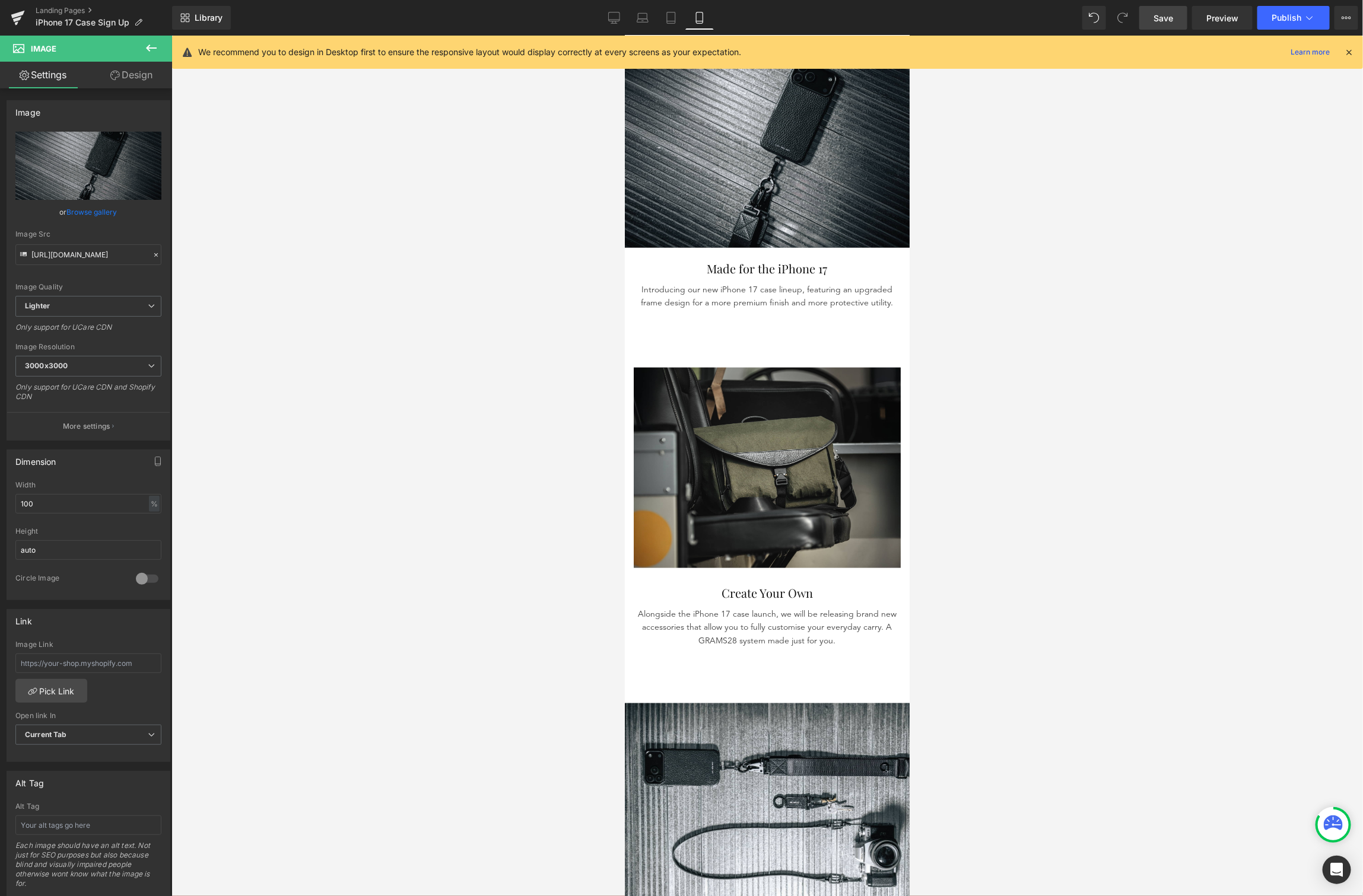
scroll to position [640, 0]
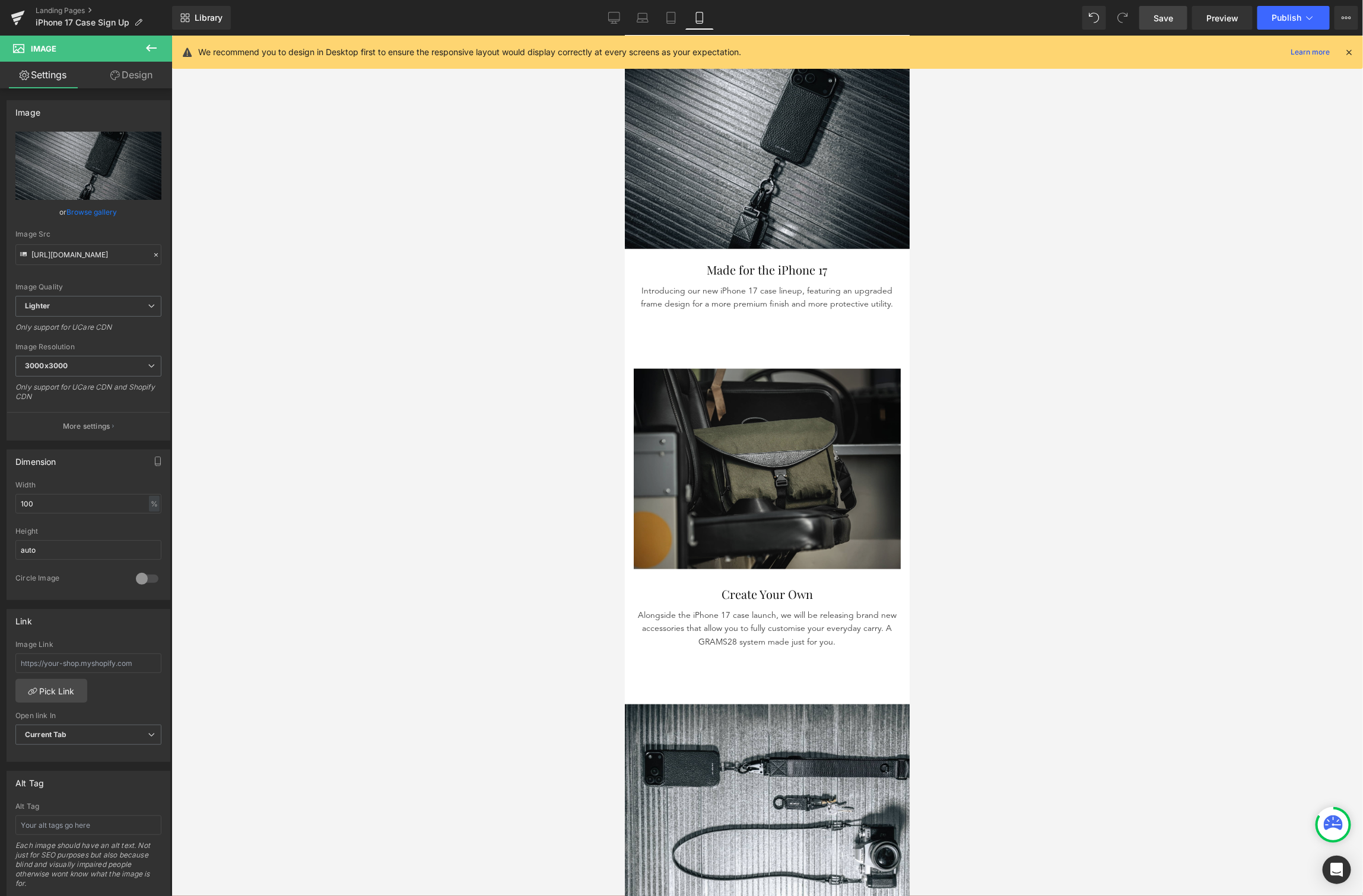
click at [813, 422] on img at bounding box center [766, 469] width 267 height 201
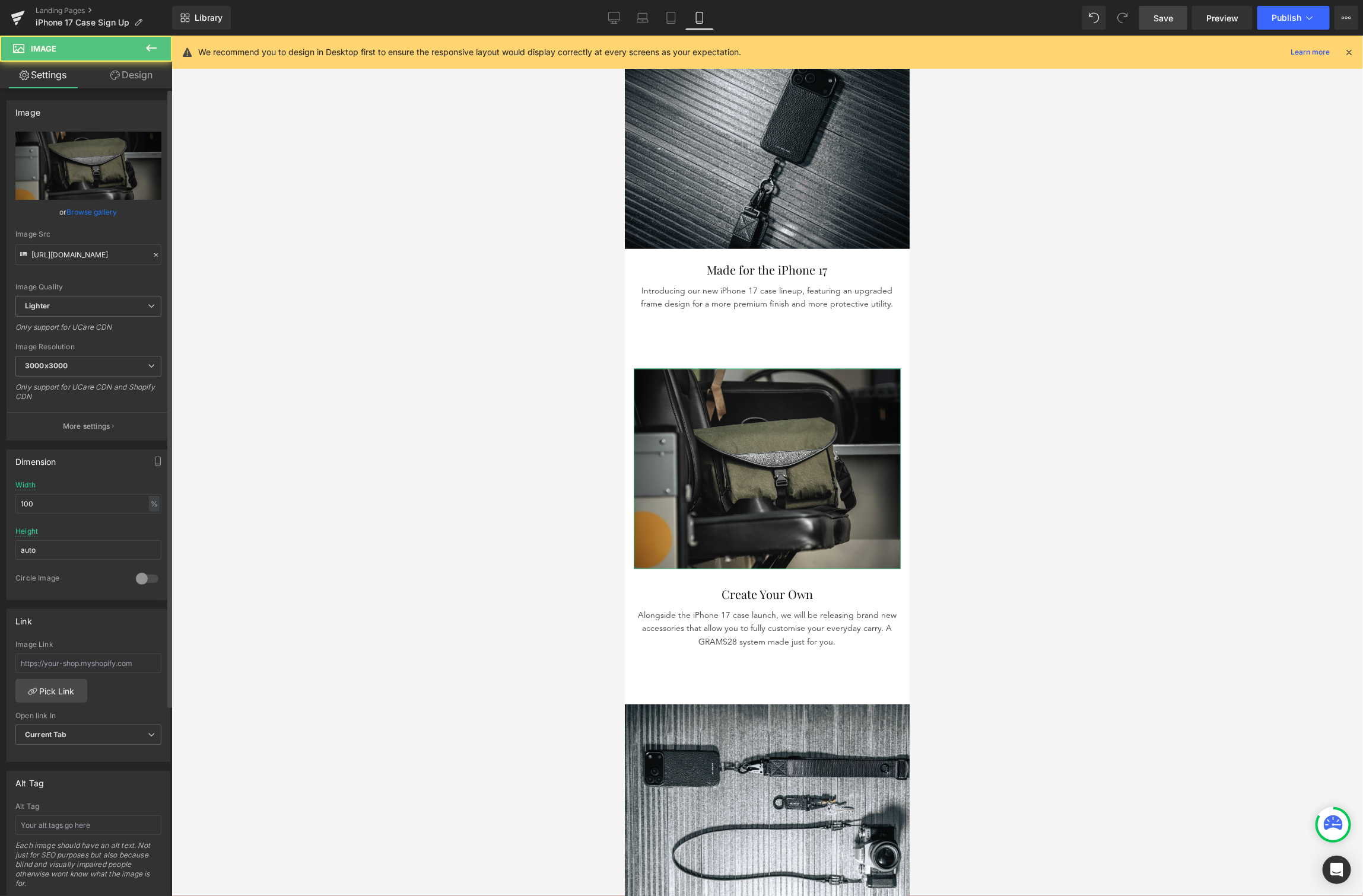
click at [105, 214] on link "Browse gallery" at bounding box center [92, 212] width 50 height 21
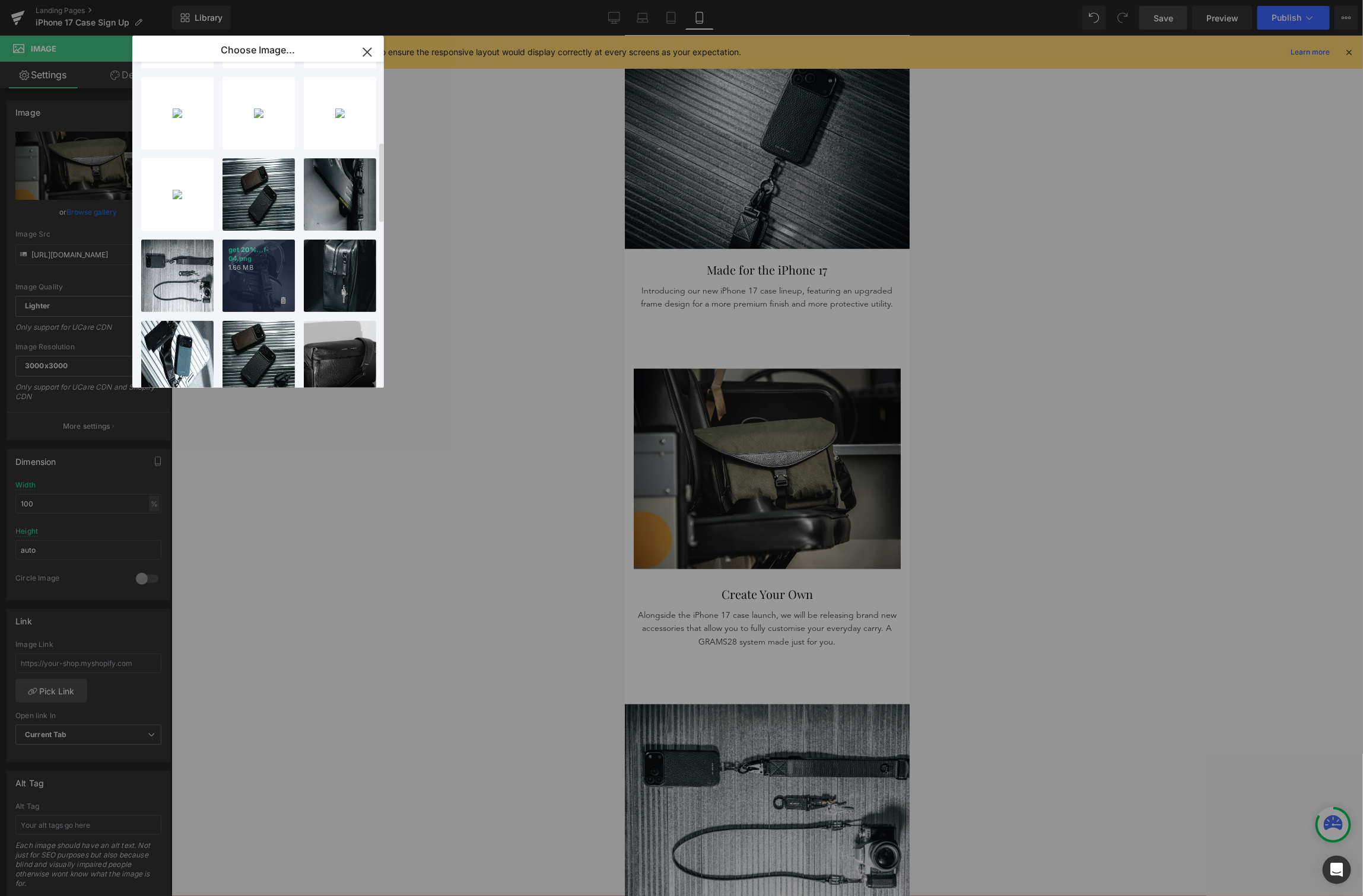
scroll to position [322, 0]
click at [260, 283] on div "get 20%...f-04.png 1.66 MB" at bounding box center [259, 277] width 72 height 72
type input "[URL][DOMAIN_NAME]"
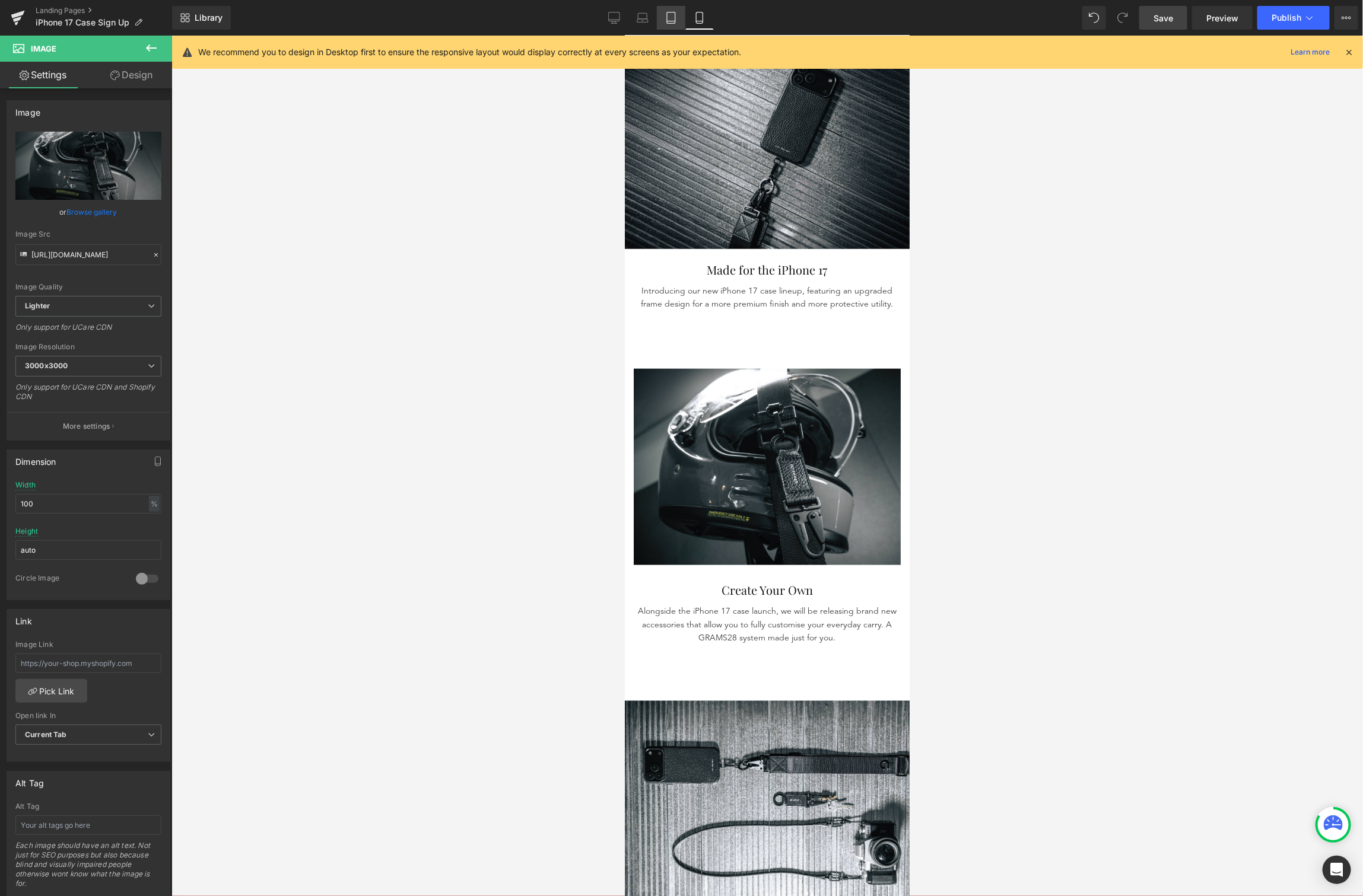
click at [674, 21] on icon at bounding box center [671, 17] width 11 height 11
type input "auto"
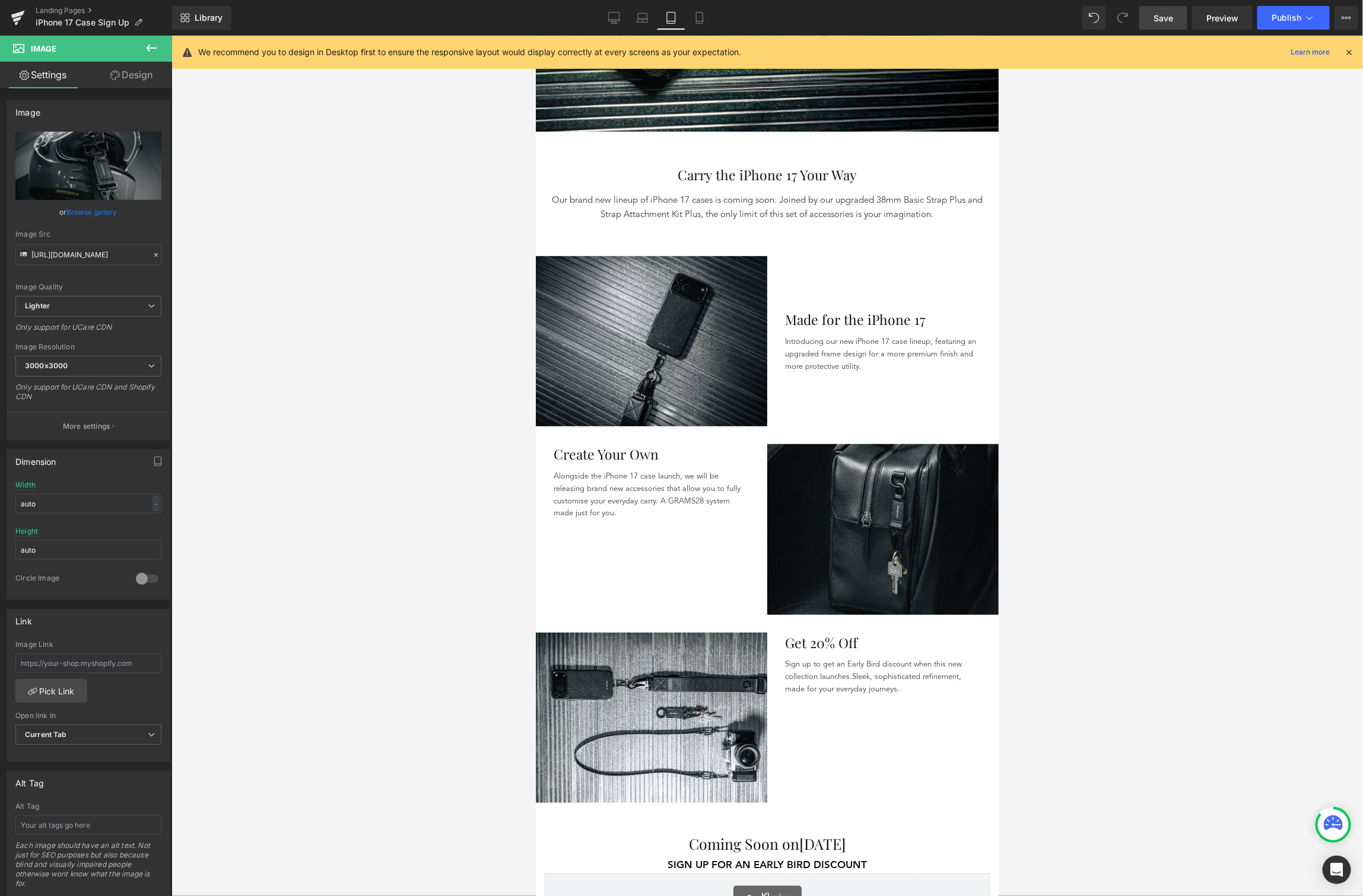
scroll to position [209, 0]
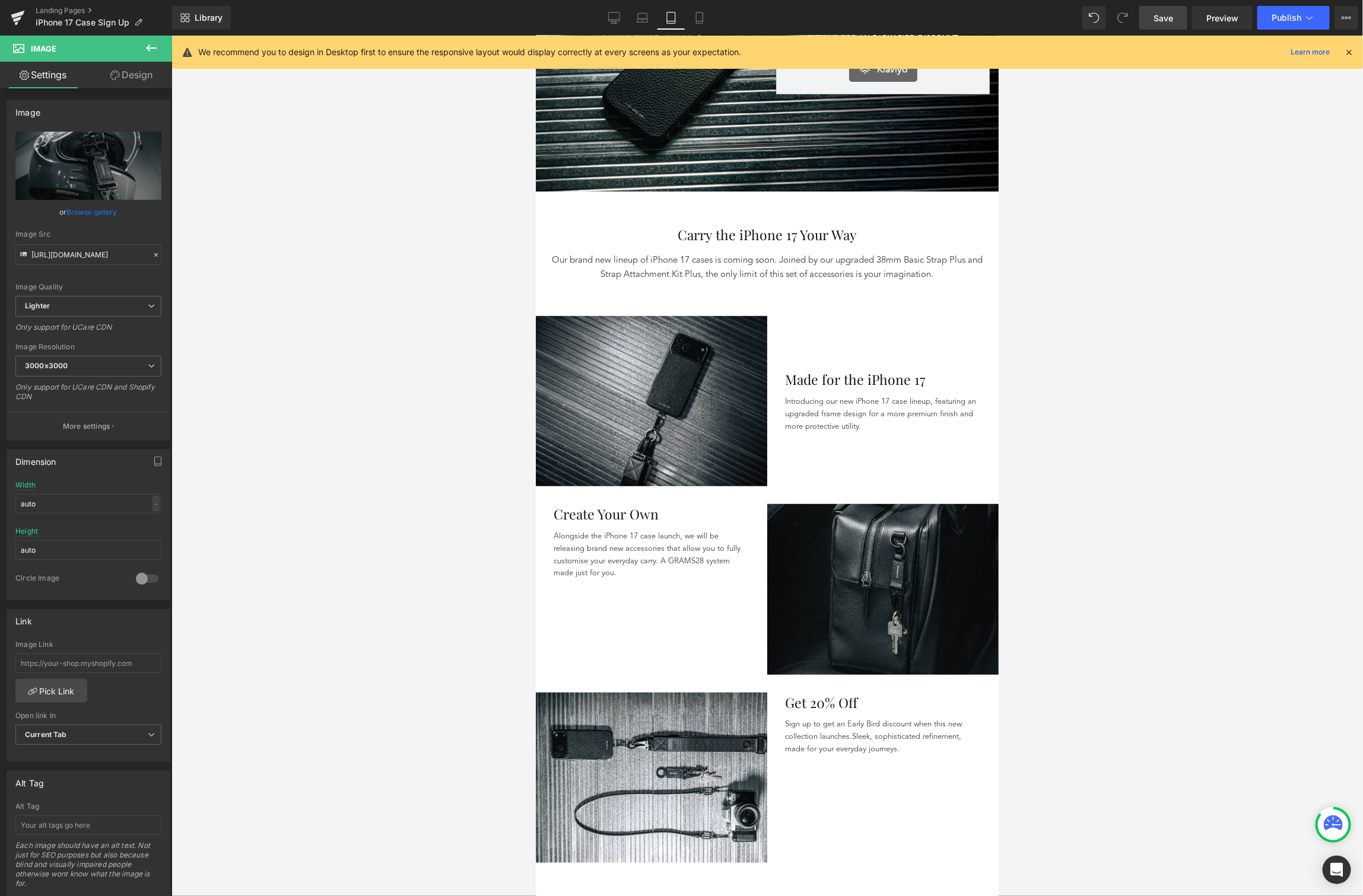
click at [902, 567] on img at bounding box center [882, 588] width 232 height 170
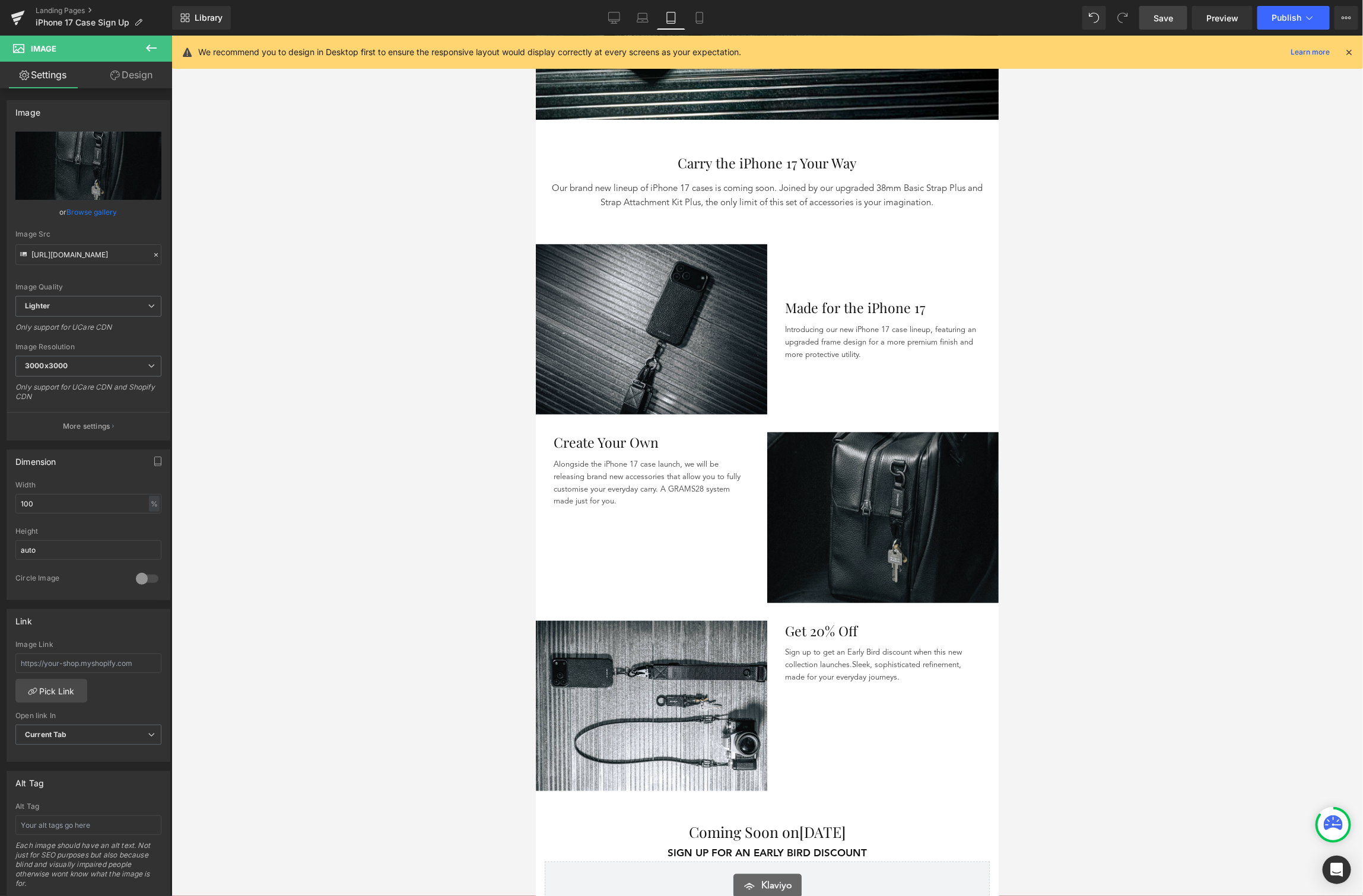
scroll to position [279, 0]
click at [876, 519] on img at bounding box center [882, 517] width 232 height 170
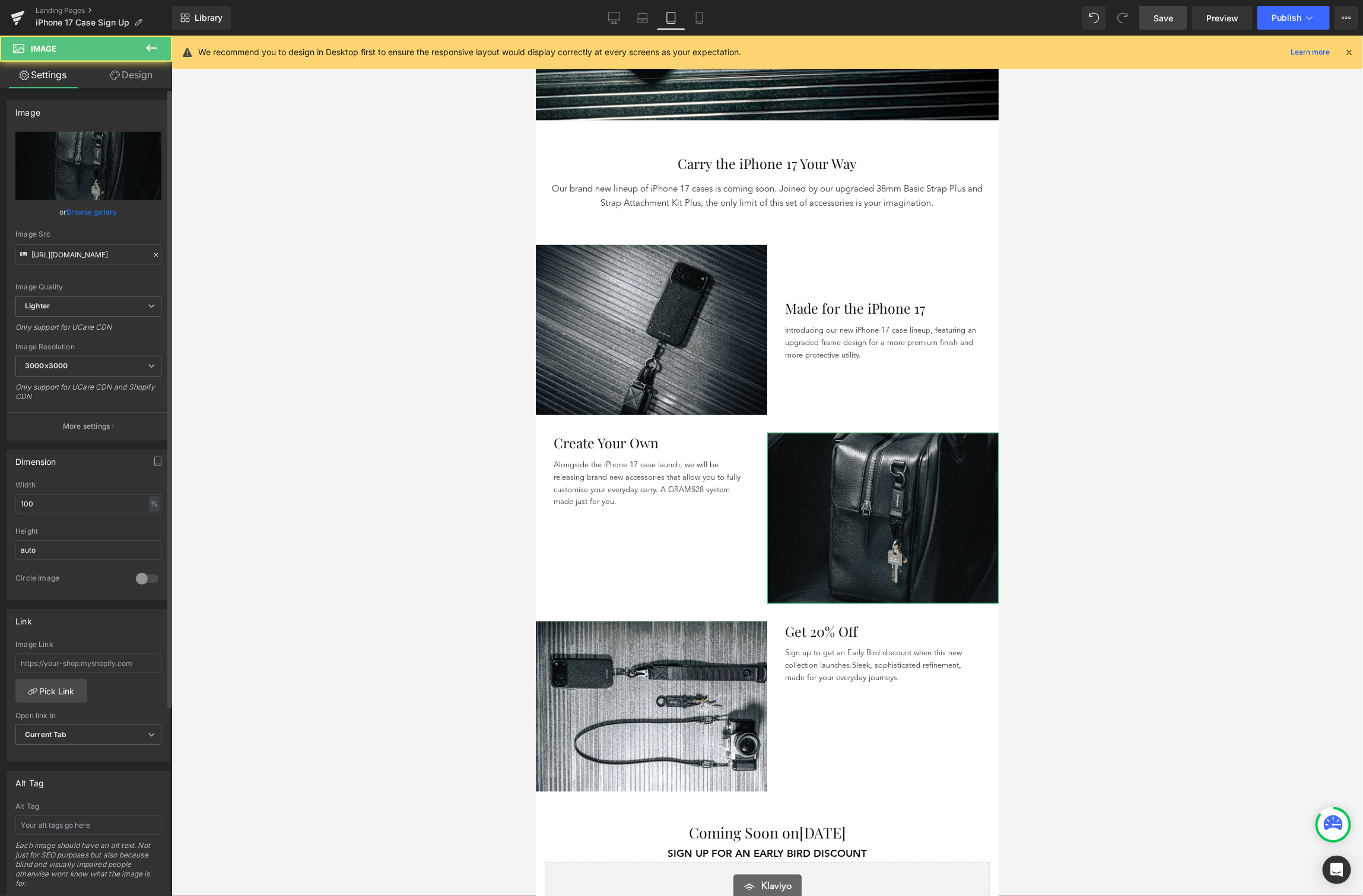
click at [102, 213] on link "Browse gallery" at bounding box center [92, 212] width 50 height 21
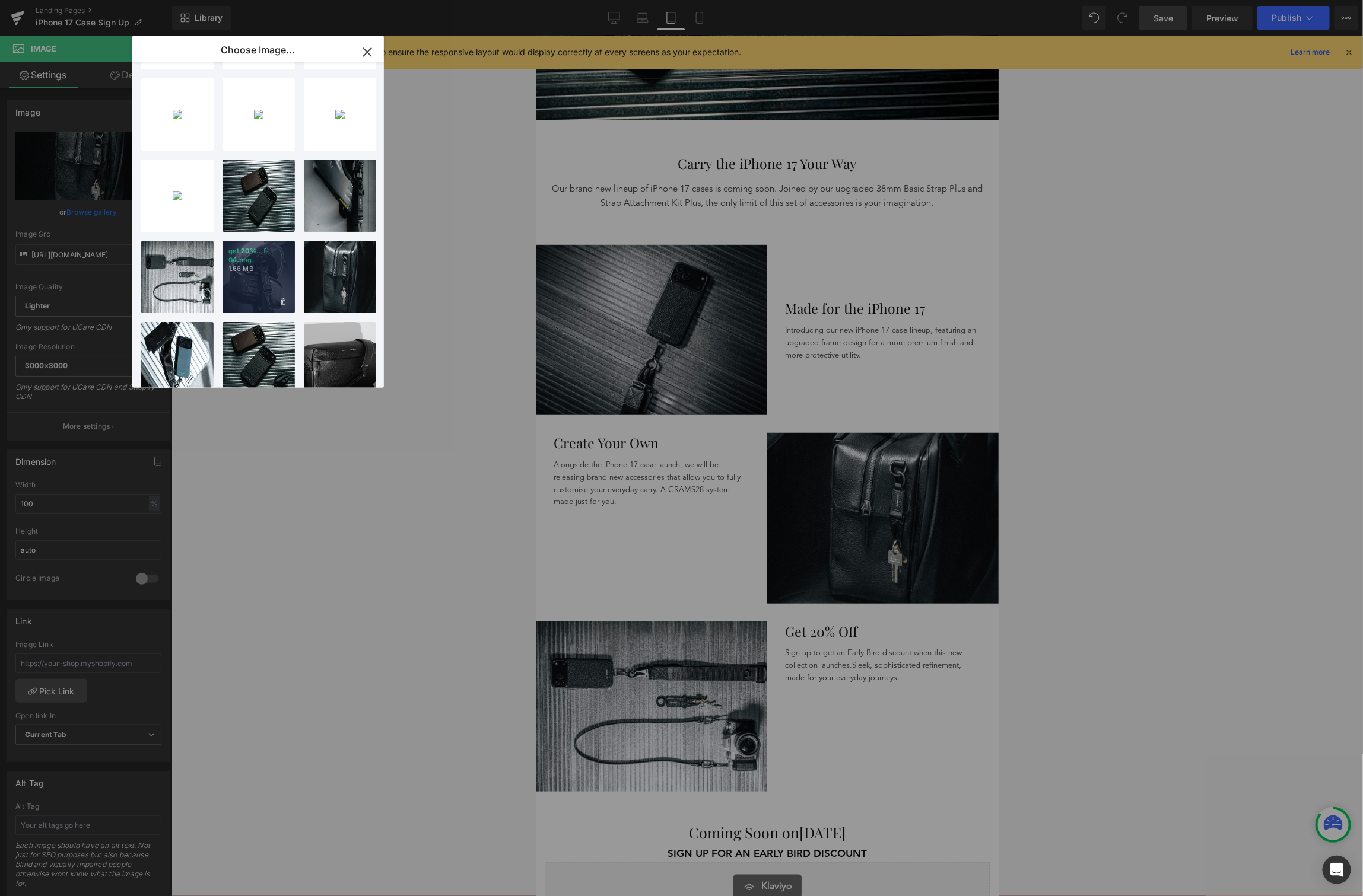
click at [247, 267] on p "1.66 MB" at bounding box center [258, 269] width 61 height 9
type input "[URL][DOMAIN_NAME]"
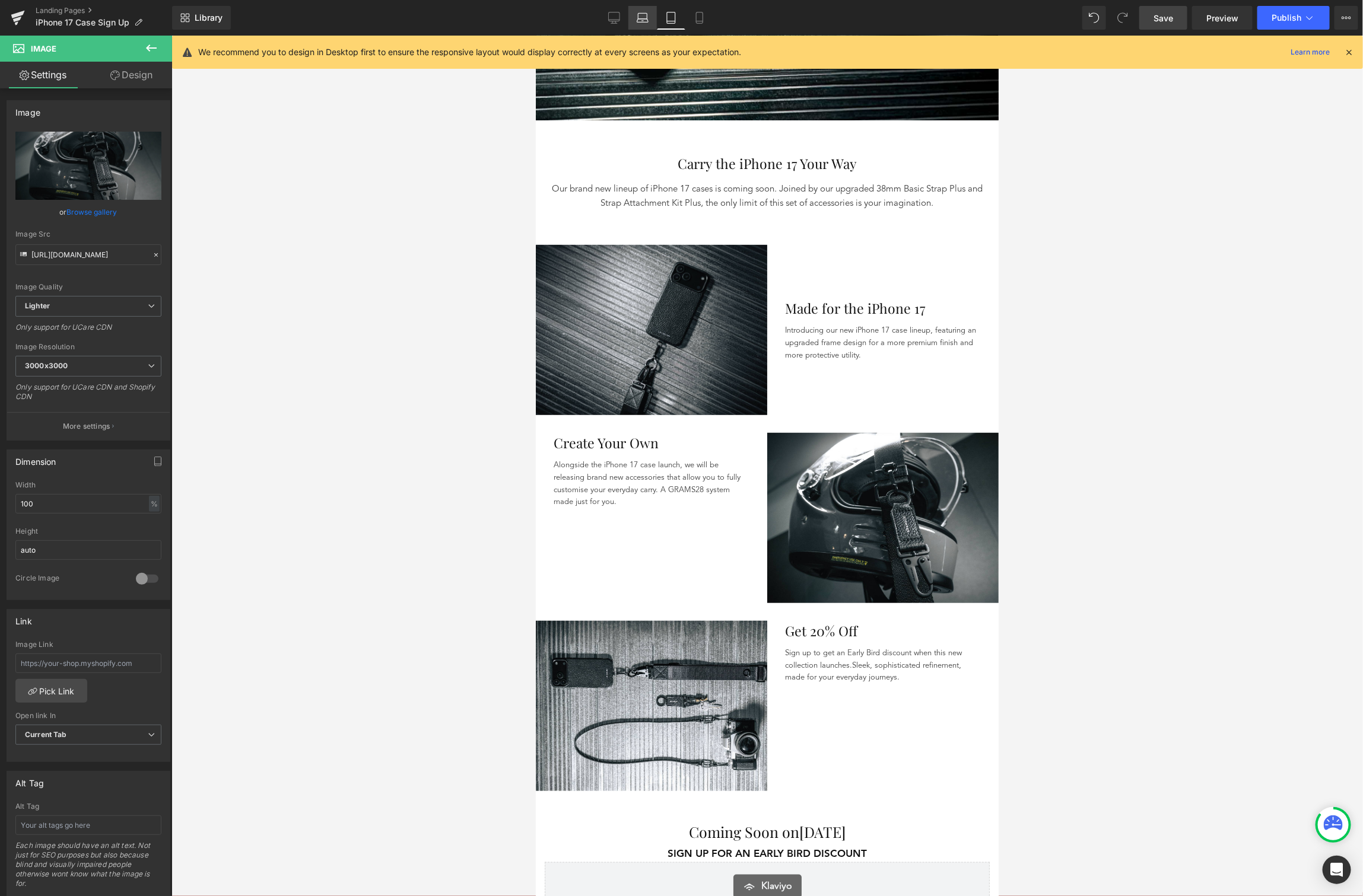
drag, startPoint x: 646, startPoint y: 18, endPoint x: 228, endPoint y: 40, distance: 418.6
click at [646, 18] on icon at bounding box center [642, 17] width 11 height 11
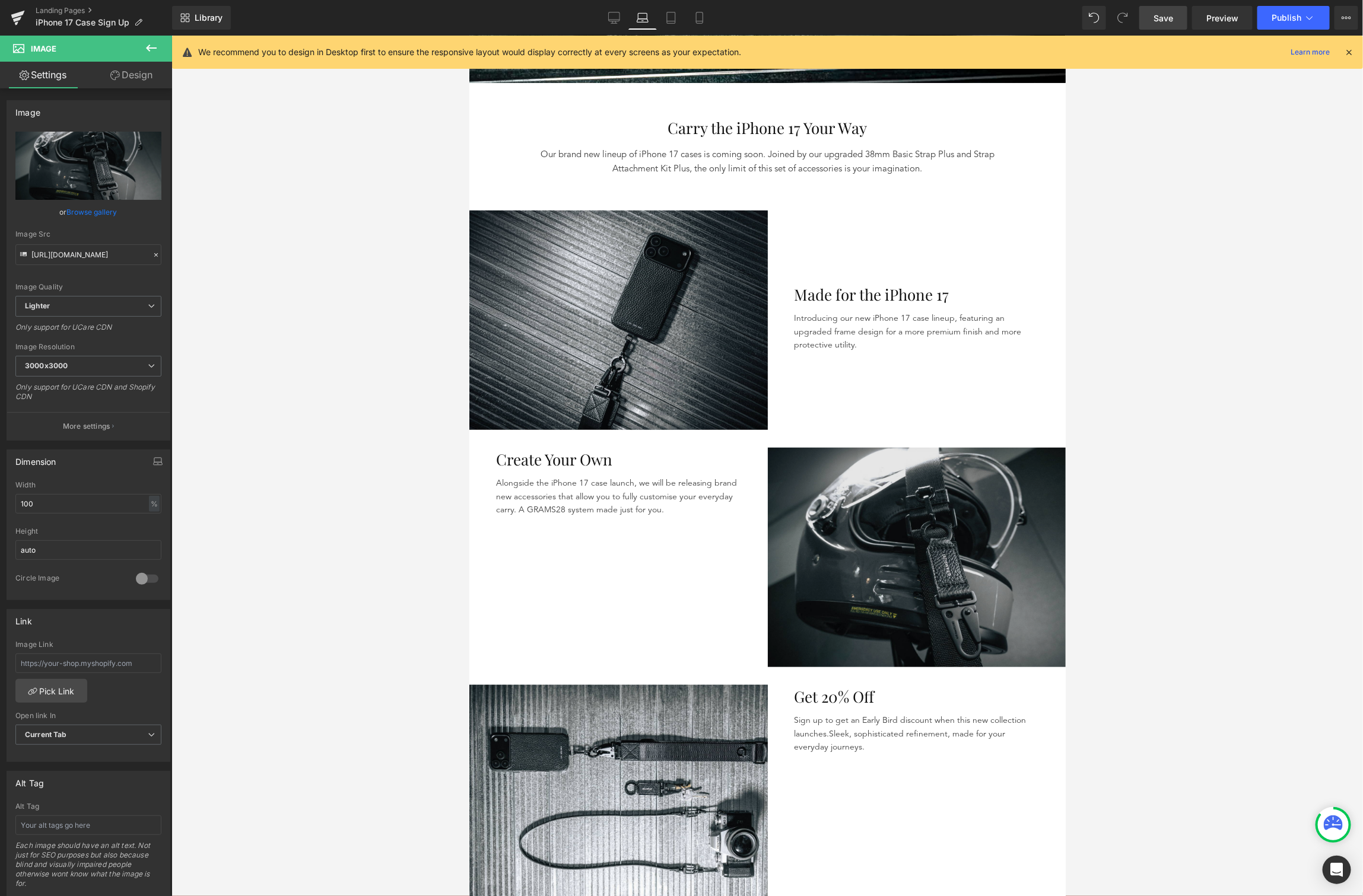
scroll to position [363, 0]
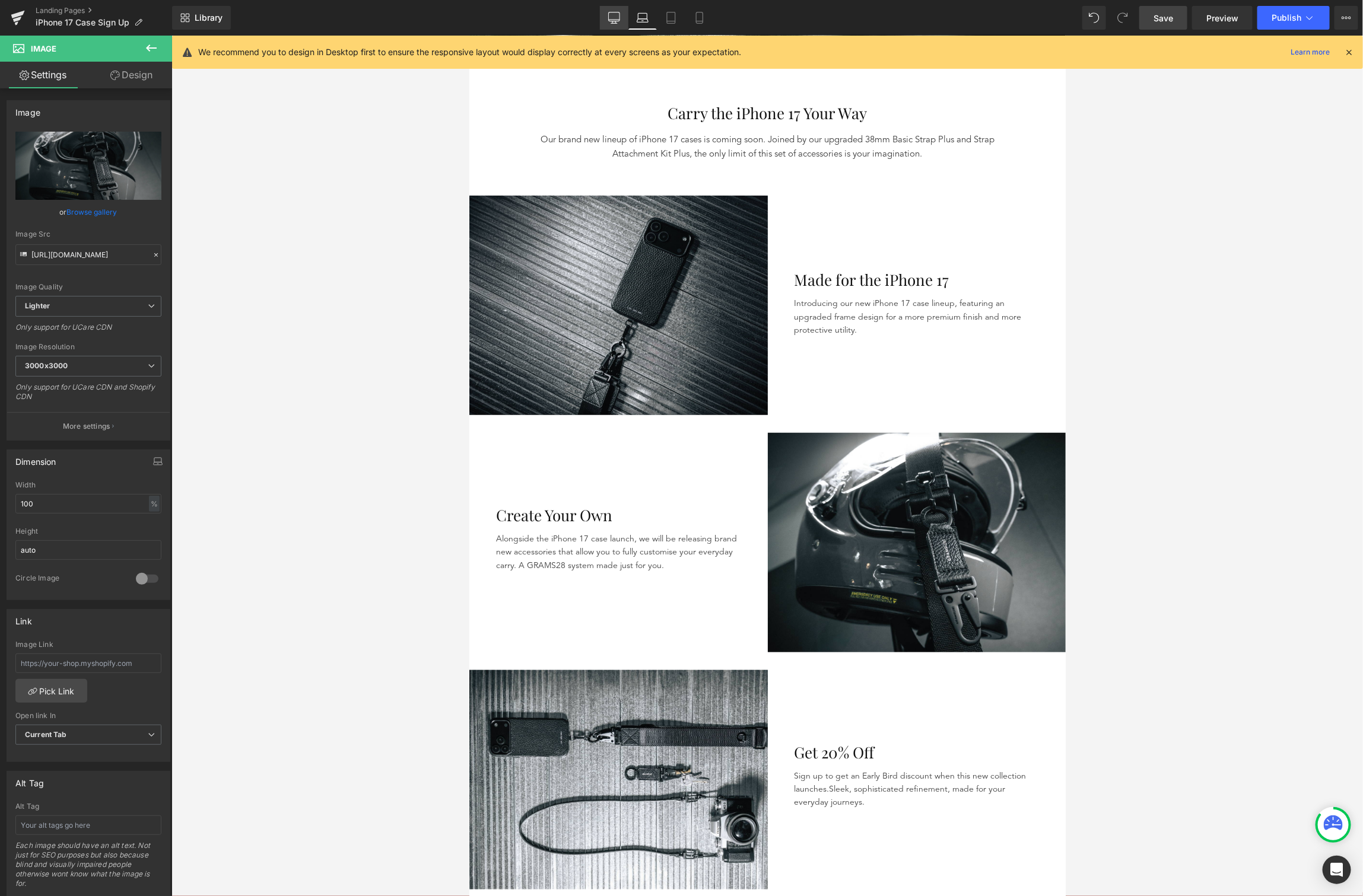
click at [614, 17] on icon at bounding box center [614, 17] width 11 height 11
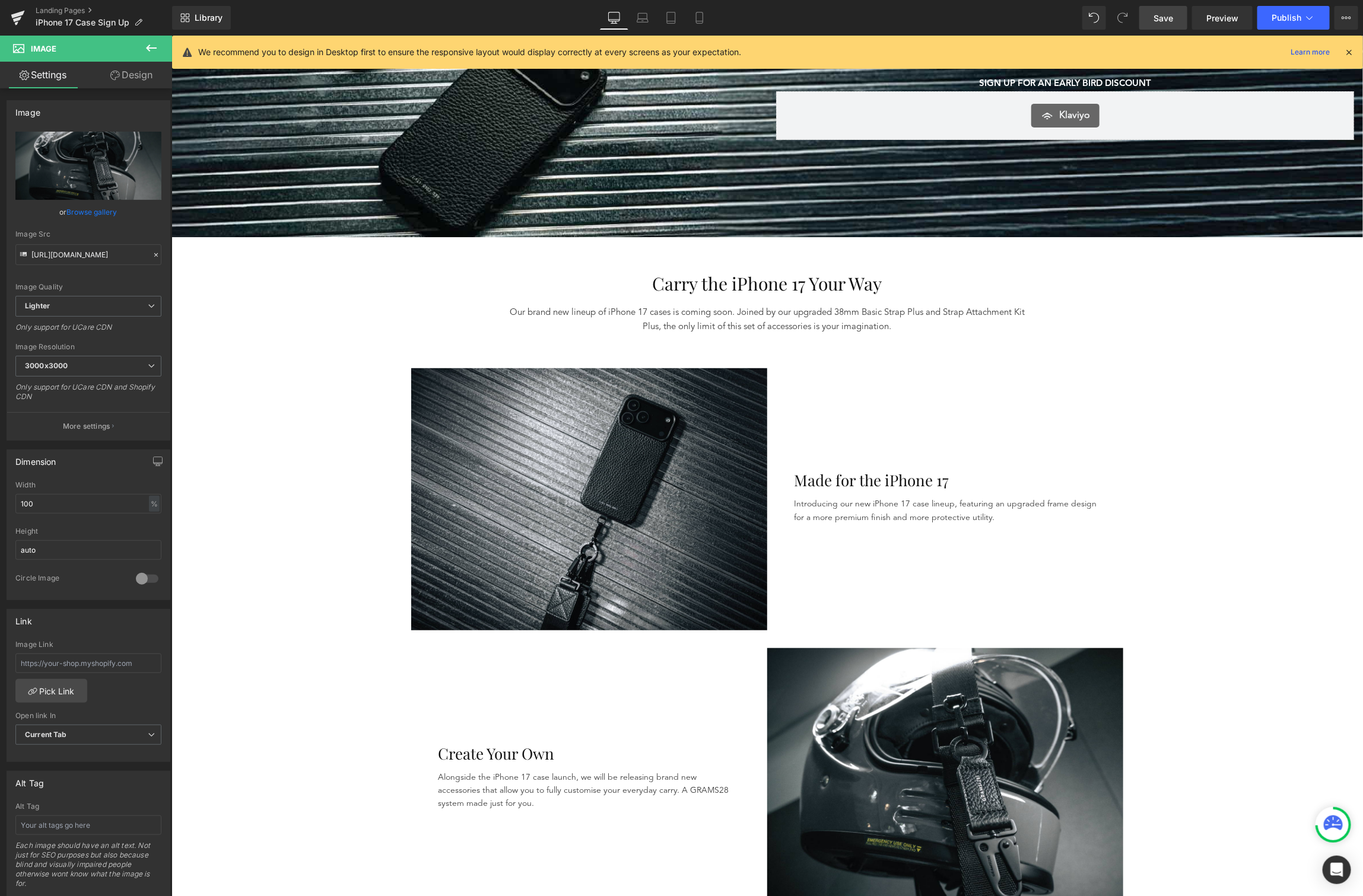
scroll to position [164, 0]
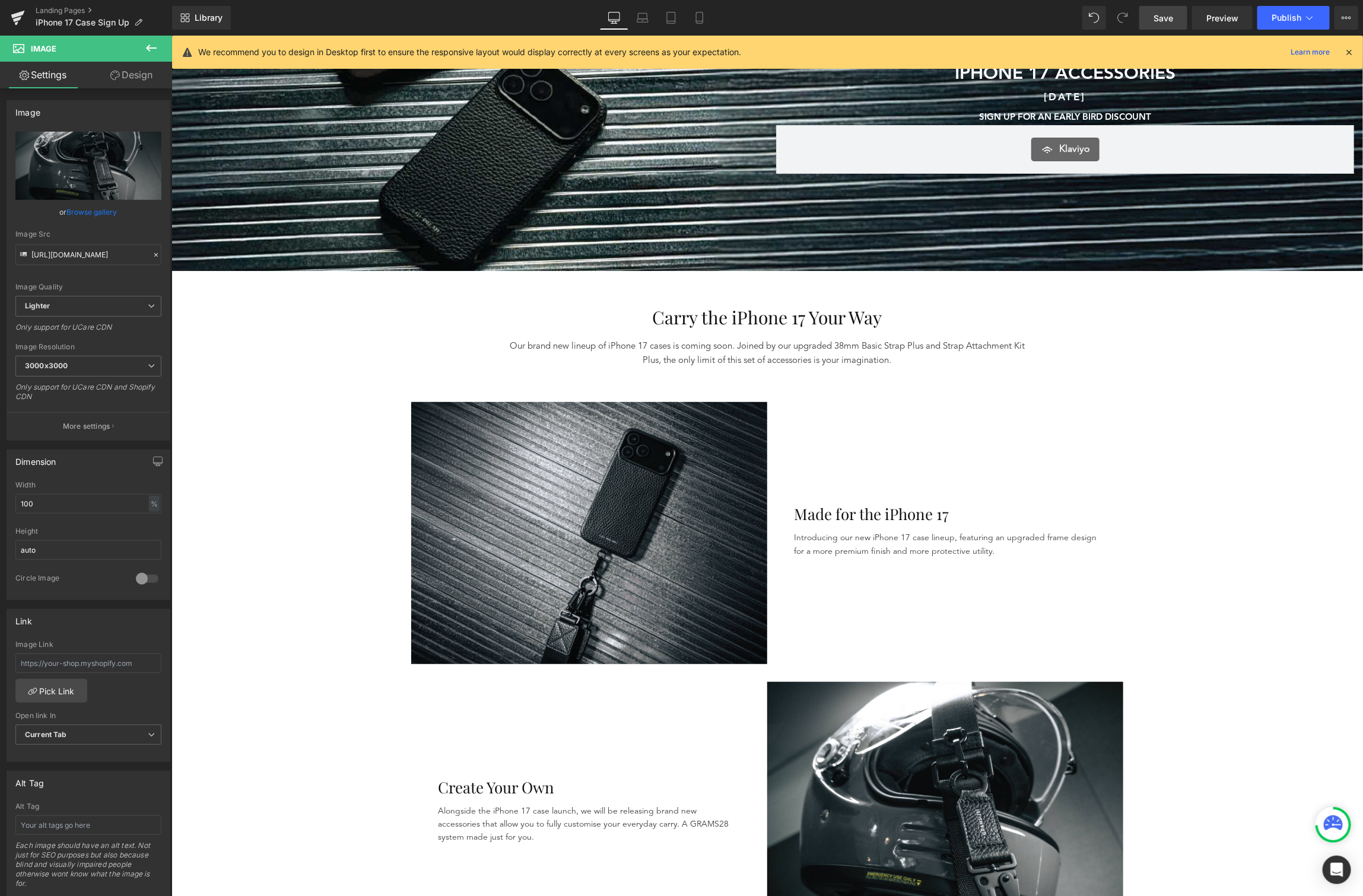
click at [1160, 16] on span "Save" at bounding box center [1163, 18] width 19 height 12
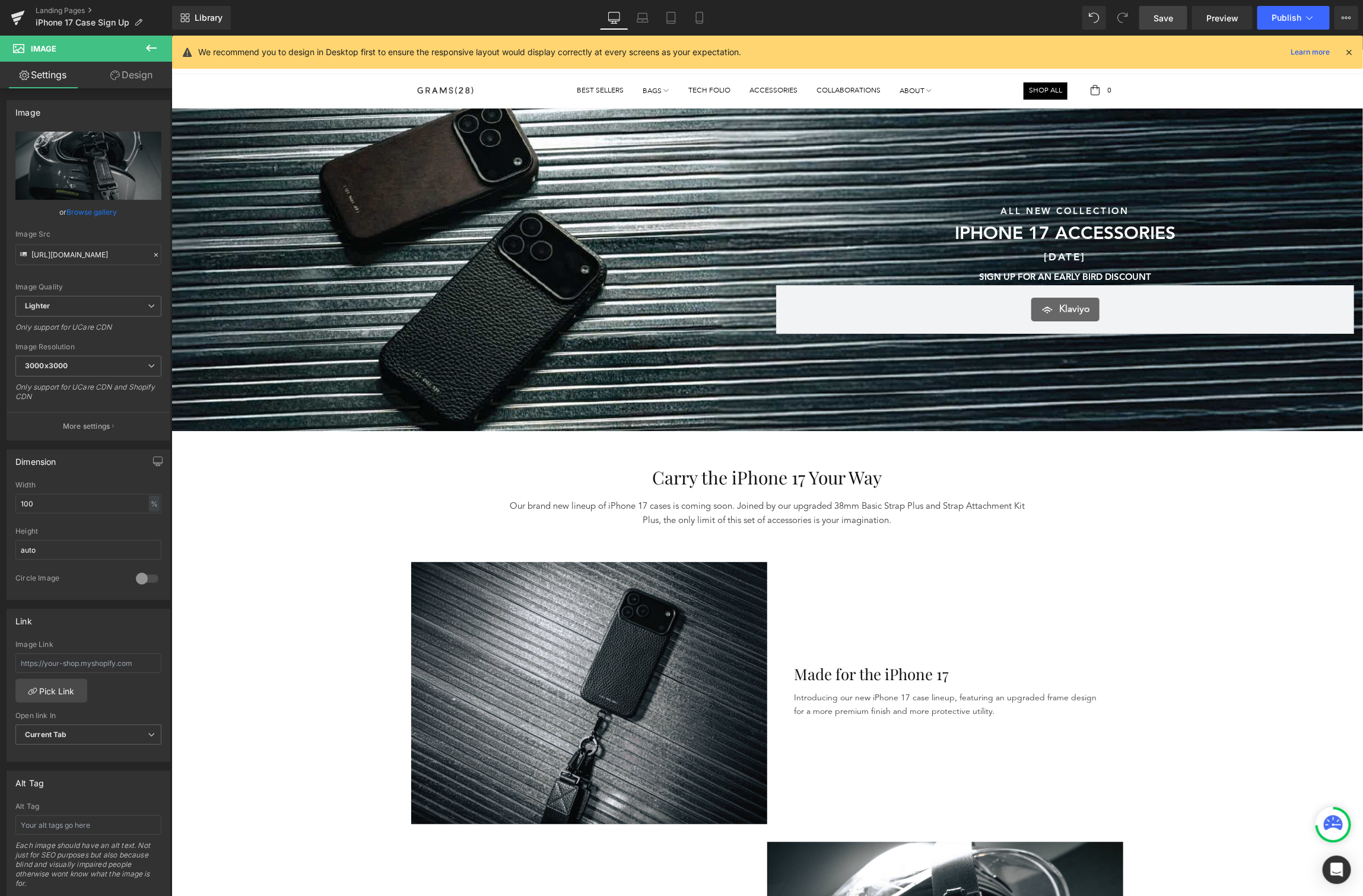
scroll to position [0, 0]
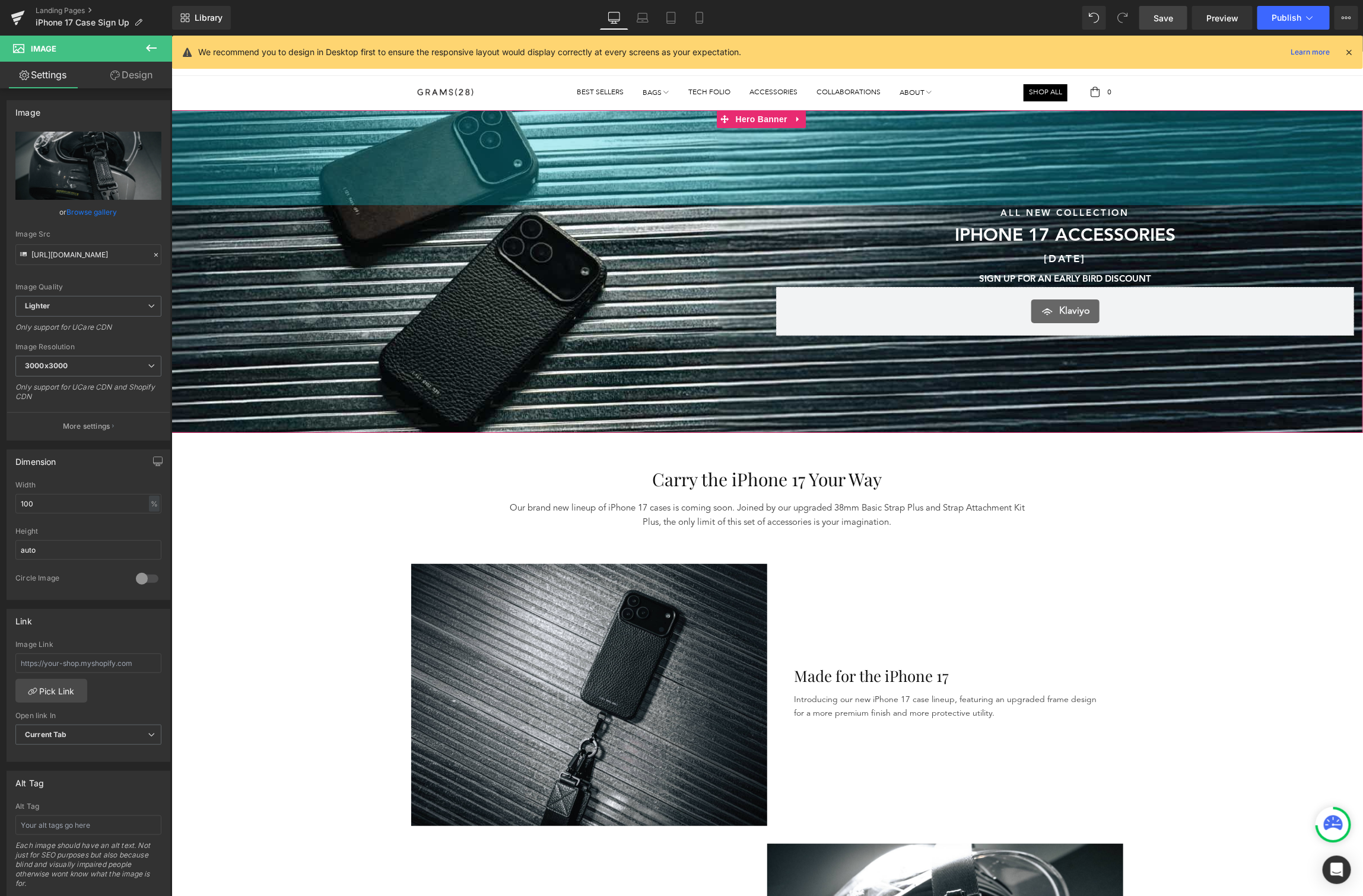
click at [550, 205] on div "Sunshine & Savings Text Block SAVE UP TO 40% SITEWIDE DURING OUR SUMMER SALE Te…" at bounding box center [766, 270] width 1191 height 130
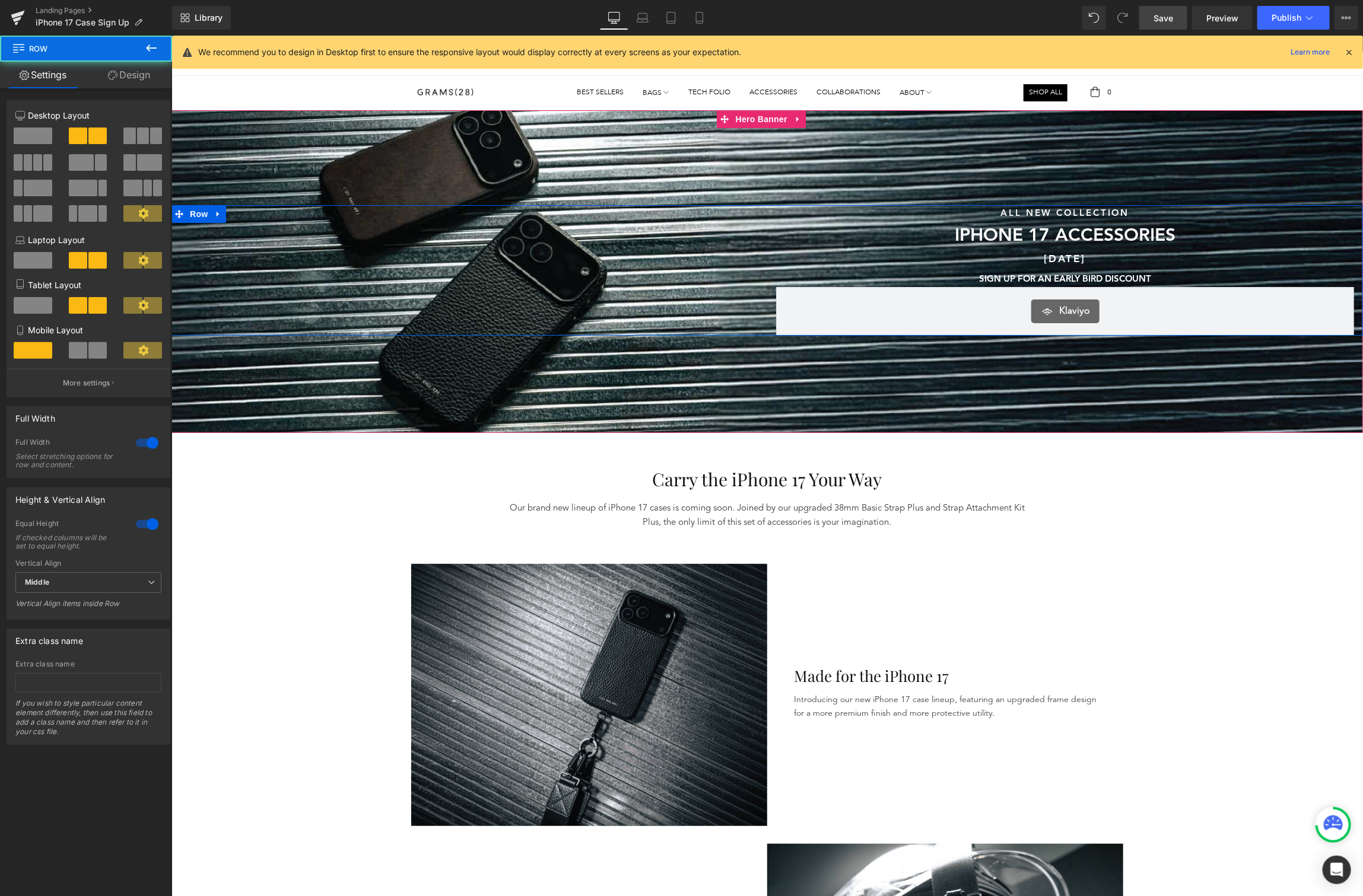
scroll to position [3, 0]
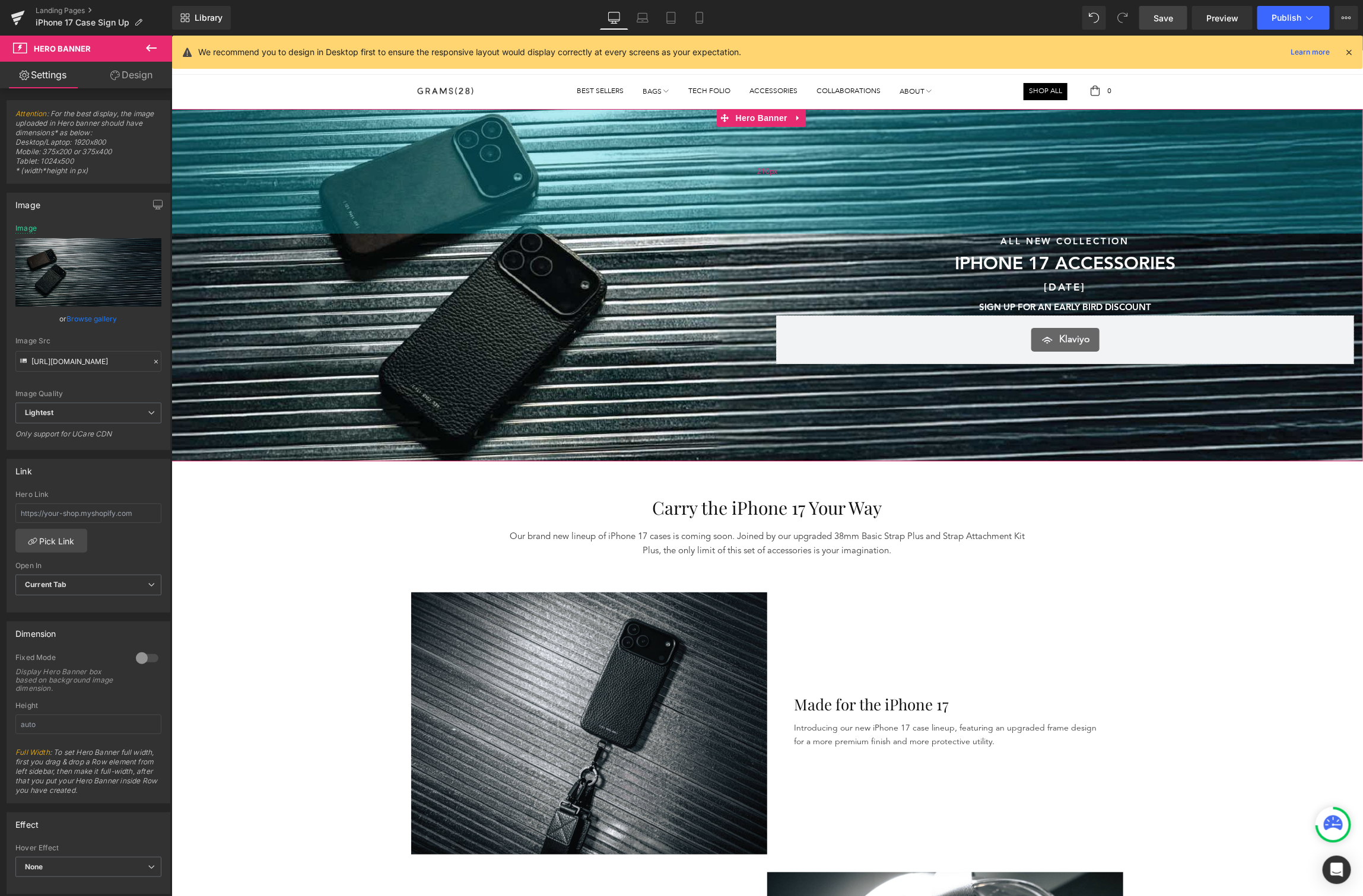
drag, startPoint x: 575, startPoint y: 157, endPoint x: 1291, endPoint y: 55, distance: 723.2
click at [572, 187] on div "210px" at bounding box center [766, 171] width 1191 height 125
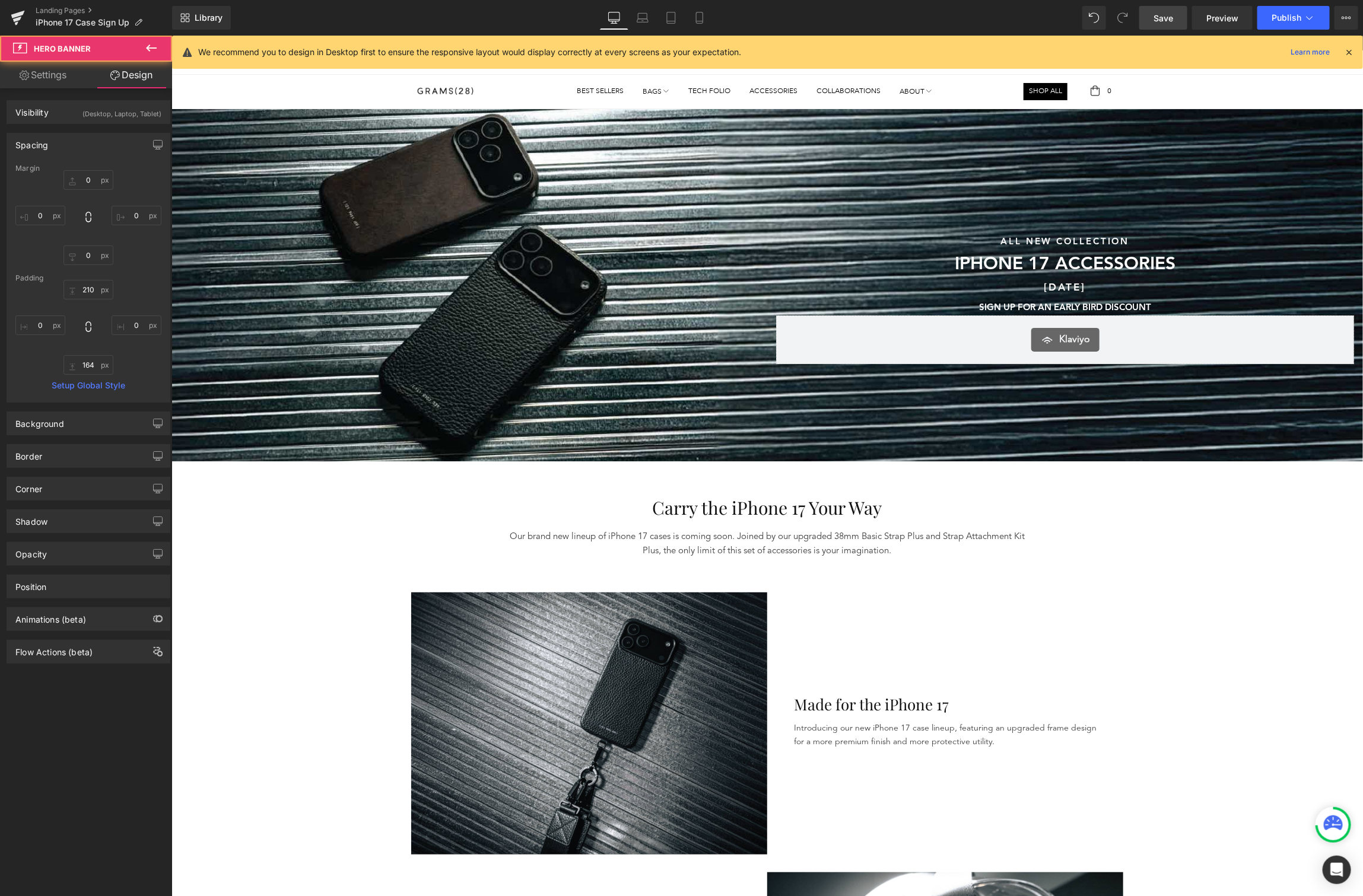
type input "0"
type input "210"
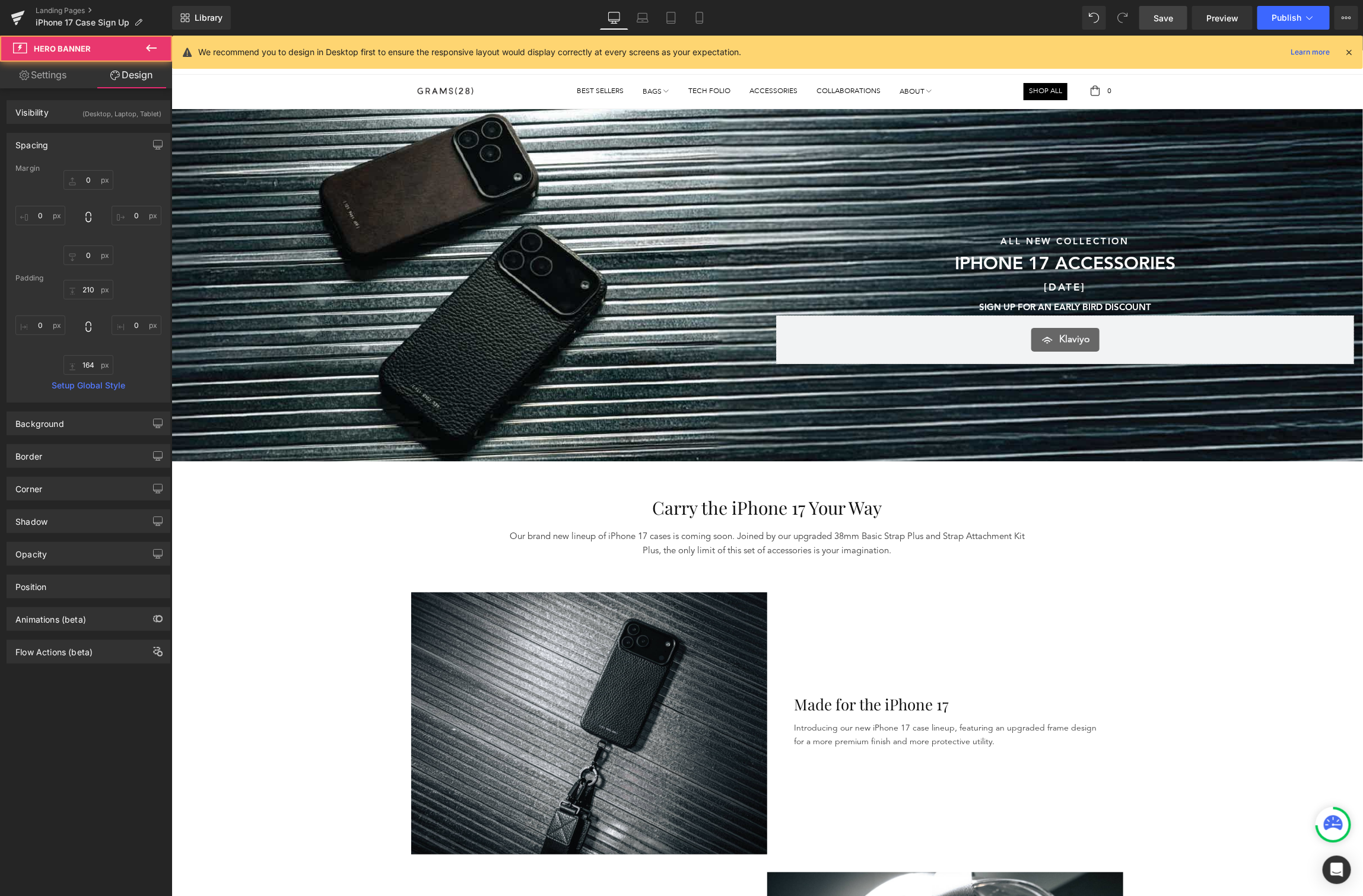
type input "0"
type input "164"
type input "0"
click at [1155, 18] on span "Save" at bounding box center [1163, 18] width 19 height 12
click at [638, 21] on icon at bounding box center [642, 21] width 11 height 4
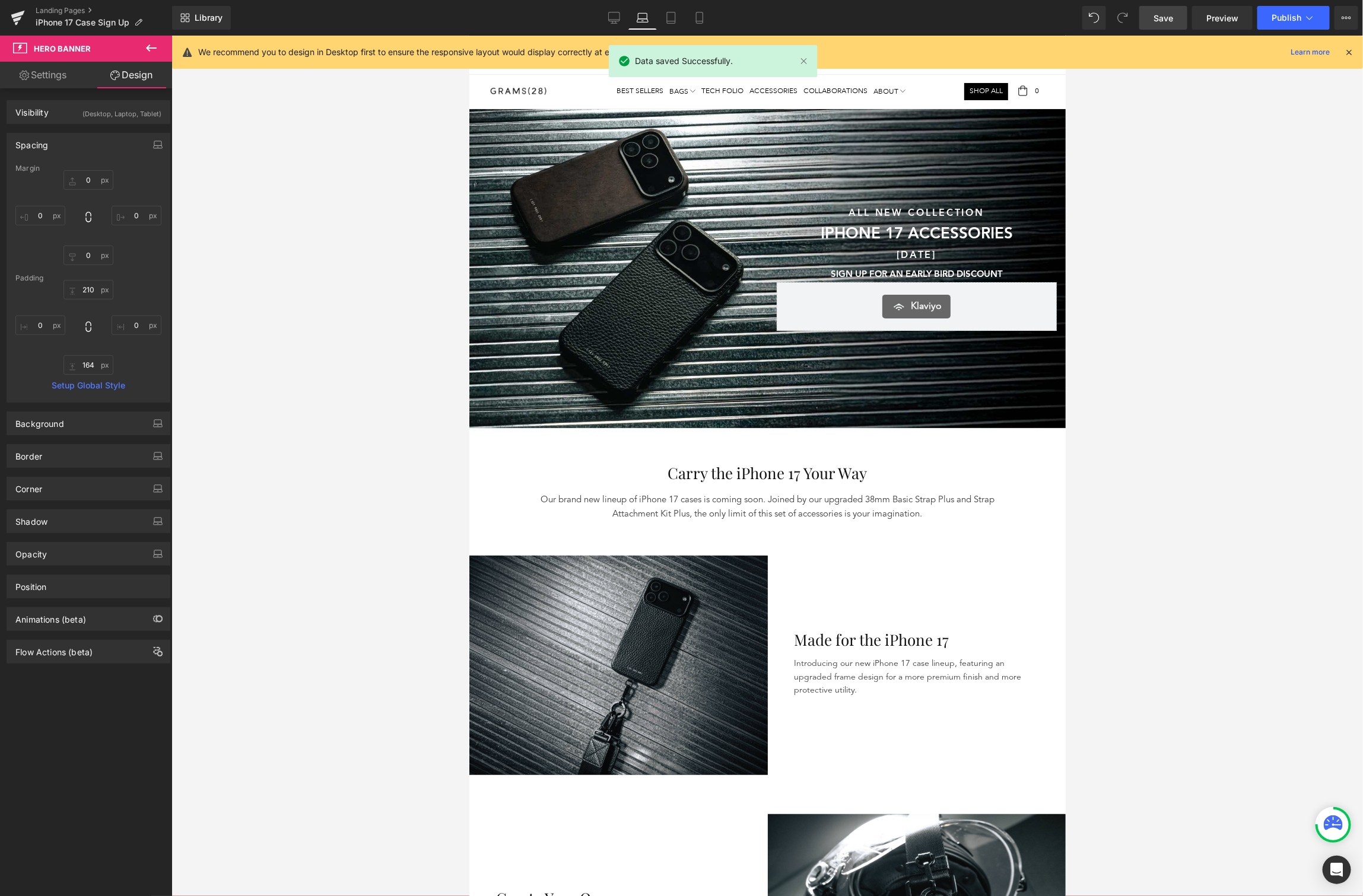
type input "0"
type input "160"
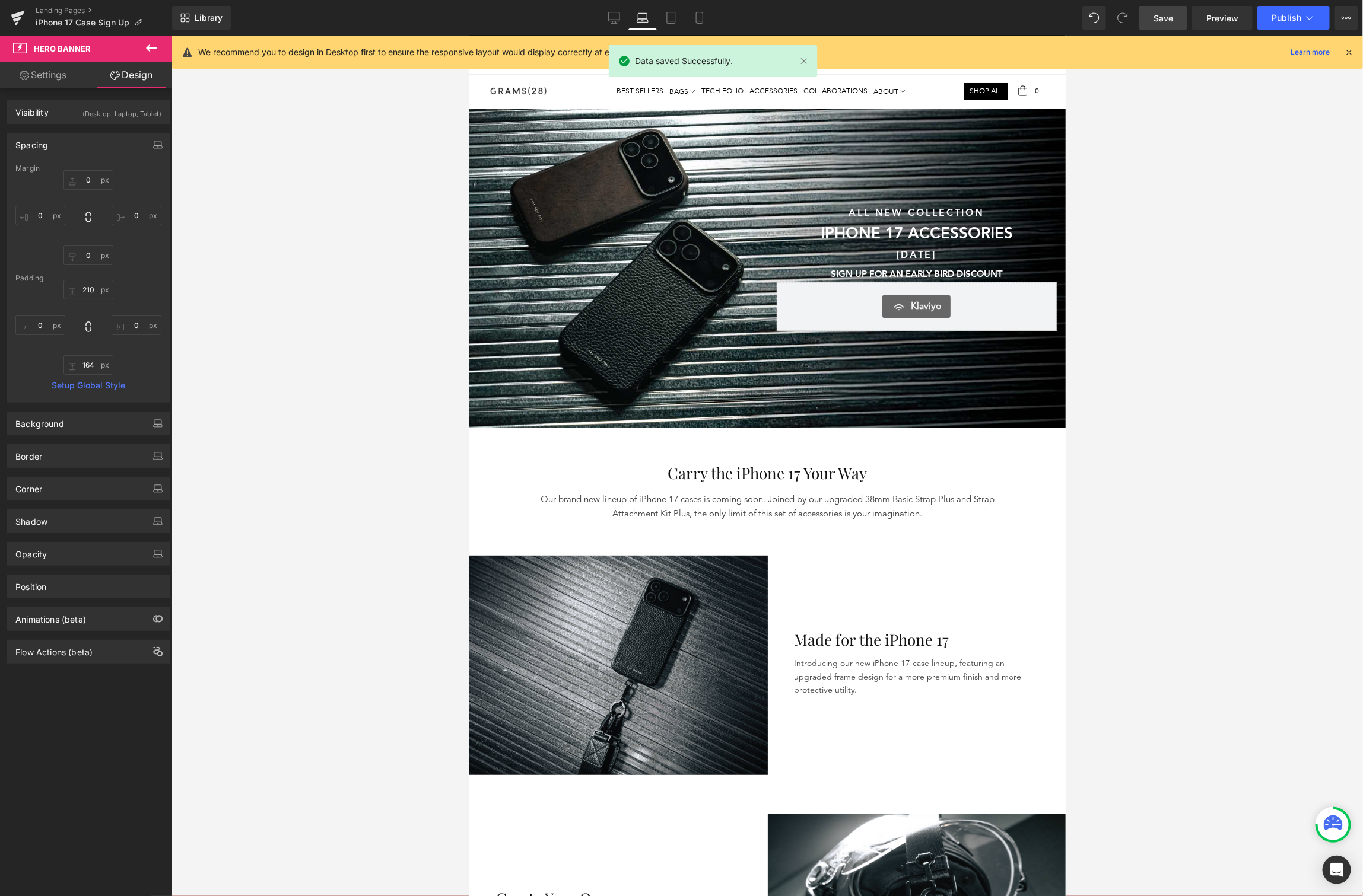
type input "0"
type input "164"
type input "0"
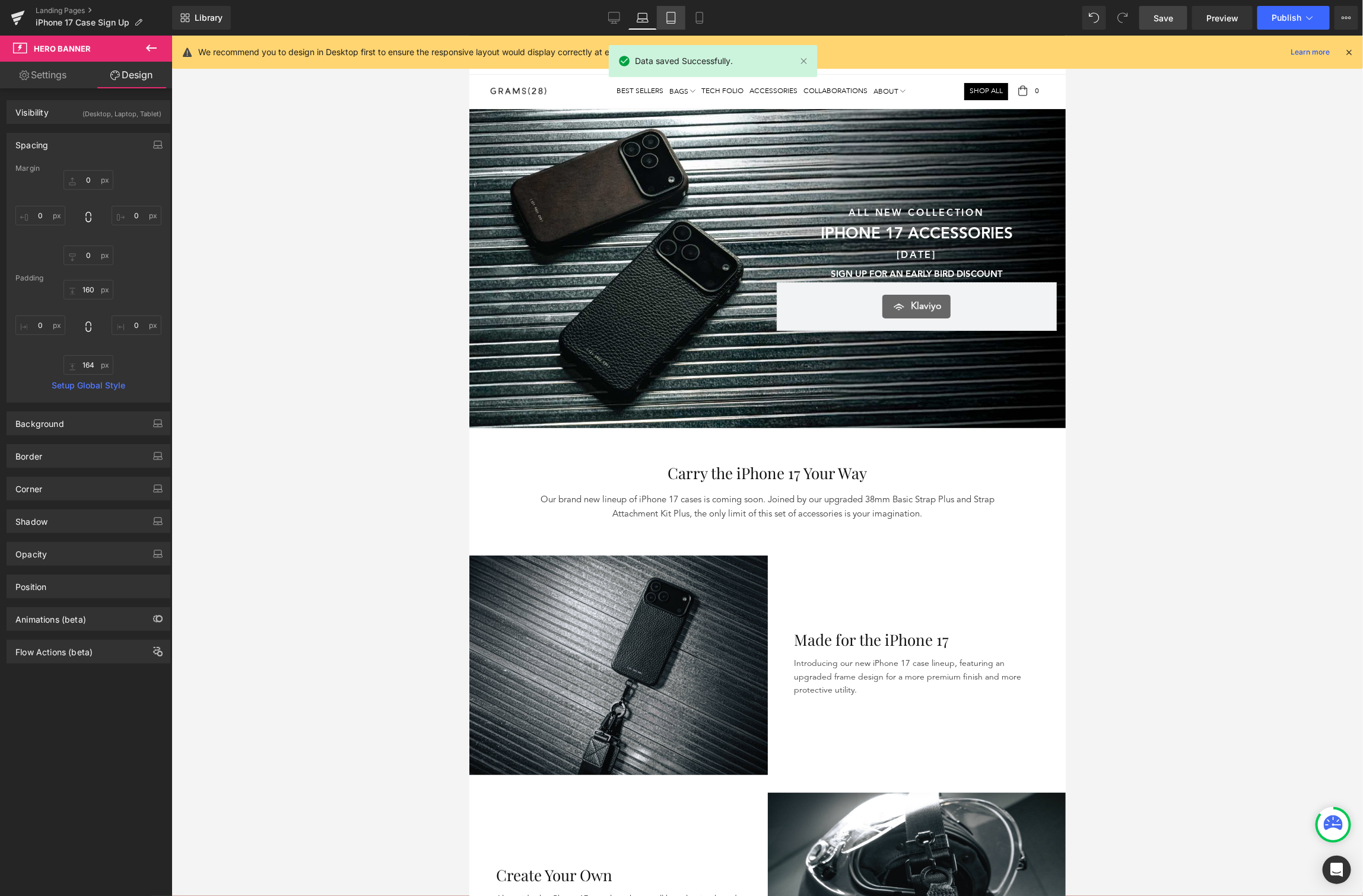
click at [666, 22] on icon at bounding box center [671, 17] width 11 height 11
type input "0"
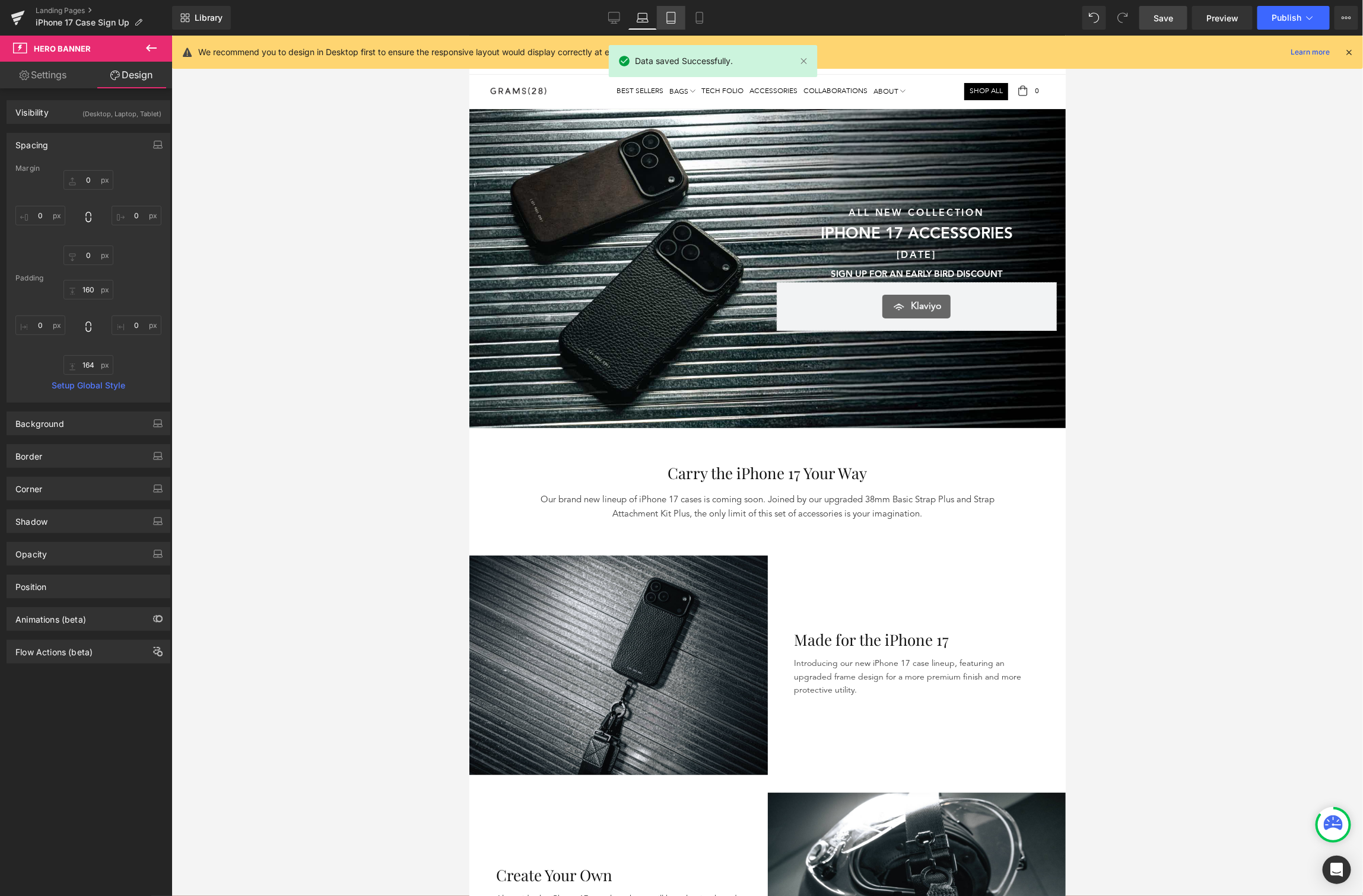
type input "161"
type input "0"
type input "164"
type input "0"
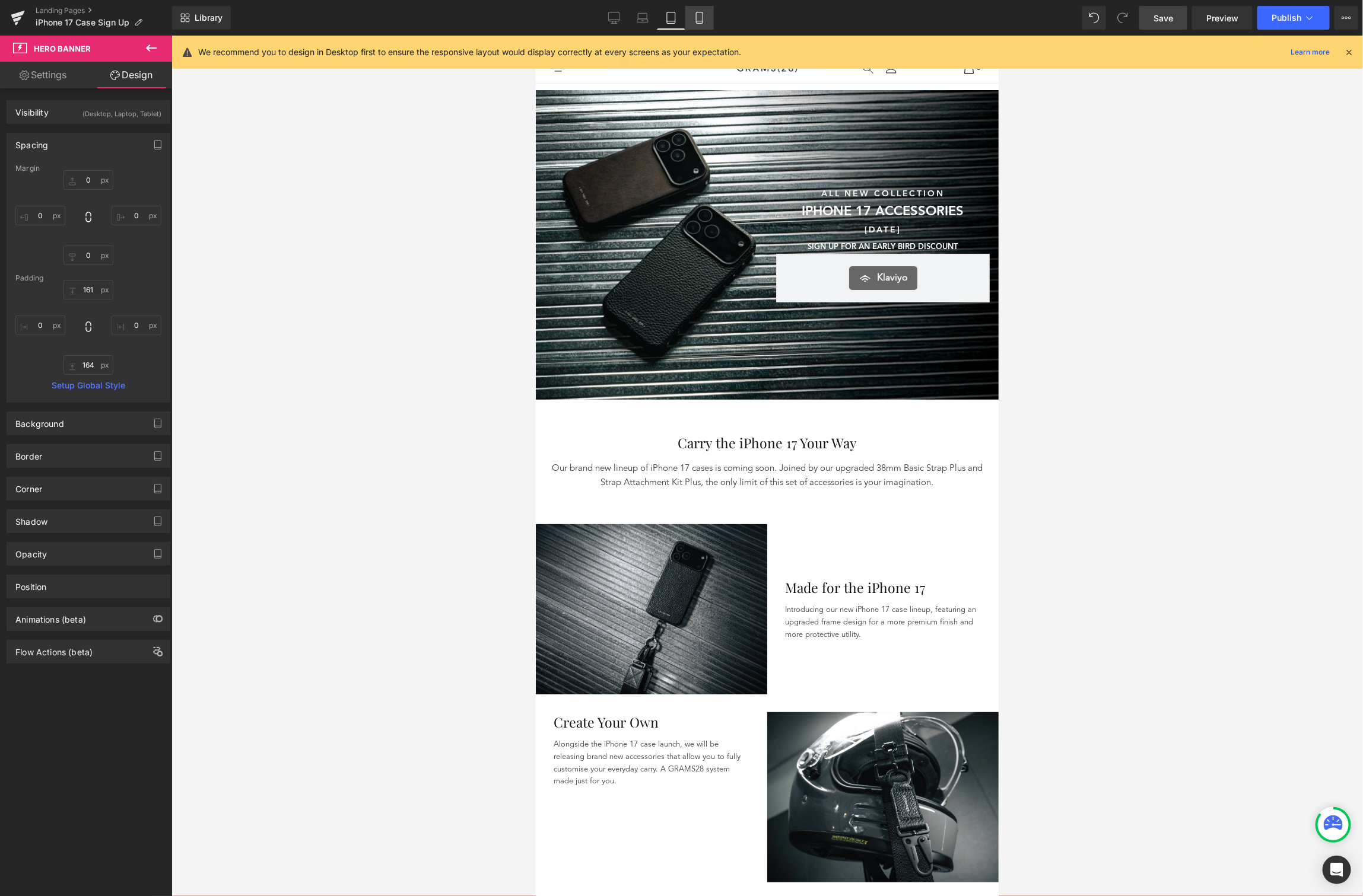
click at [702, 20] on icon at bounding box center [699, 18] width 6 height 11
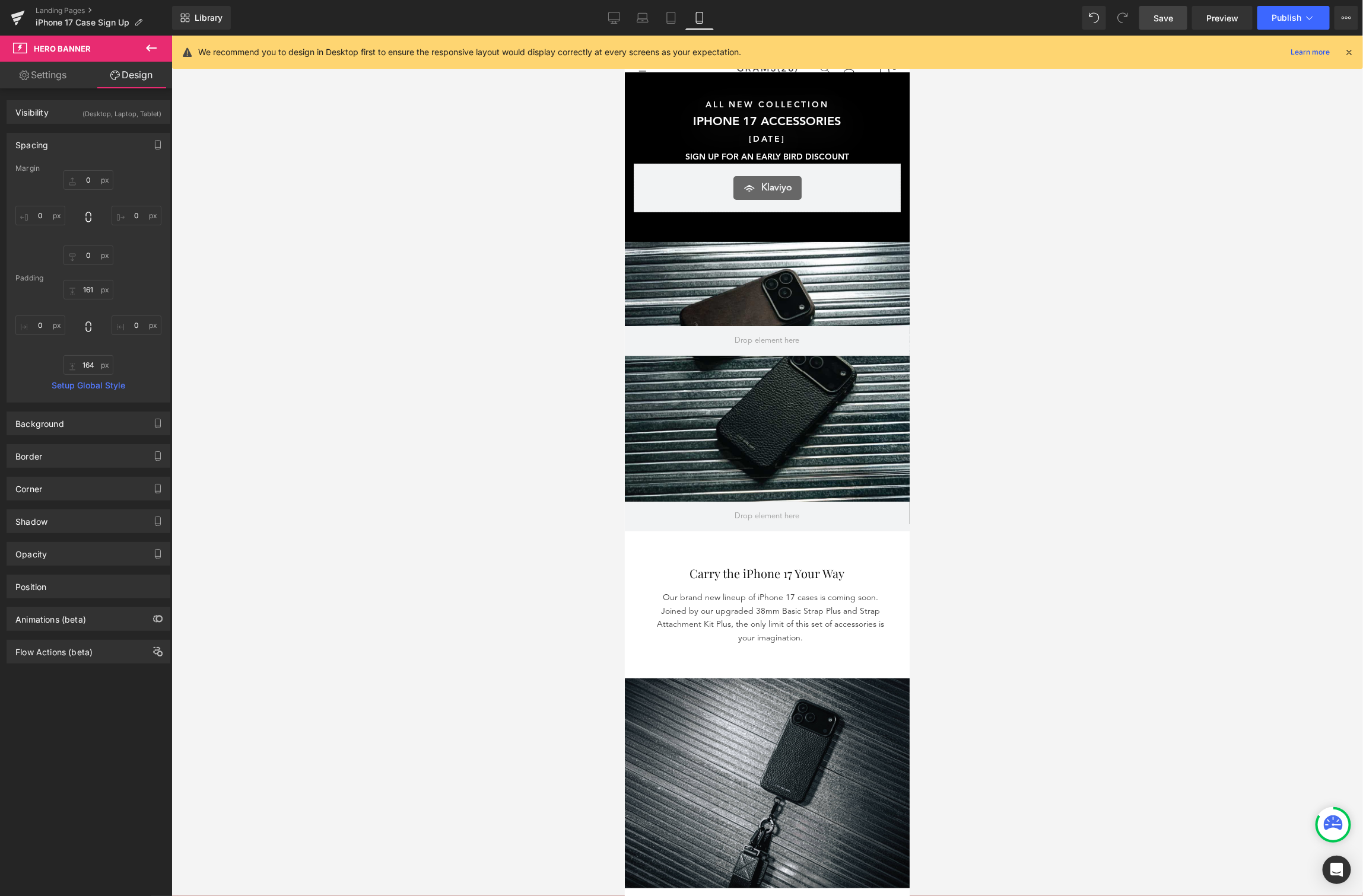
type input "0"
type input "160"
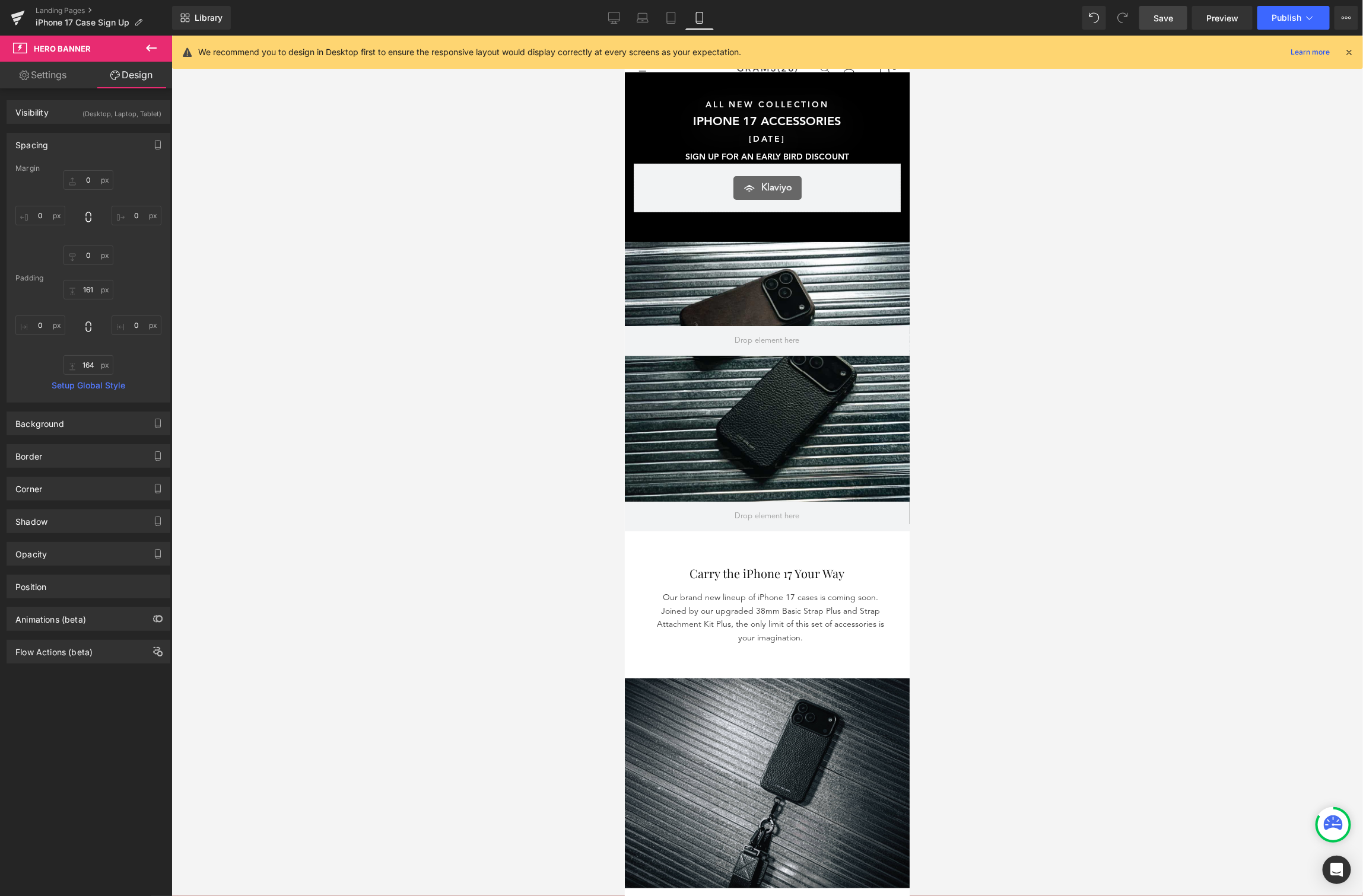
type input "0"
type input "164"
type input "0"
click at [624, 16] on link "Desktop" at bounding box center [614, 18] width 28 height 24
type input "0"
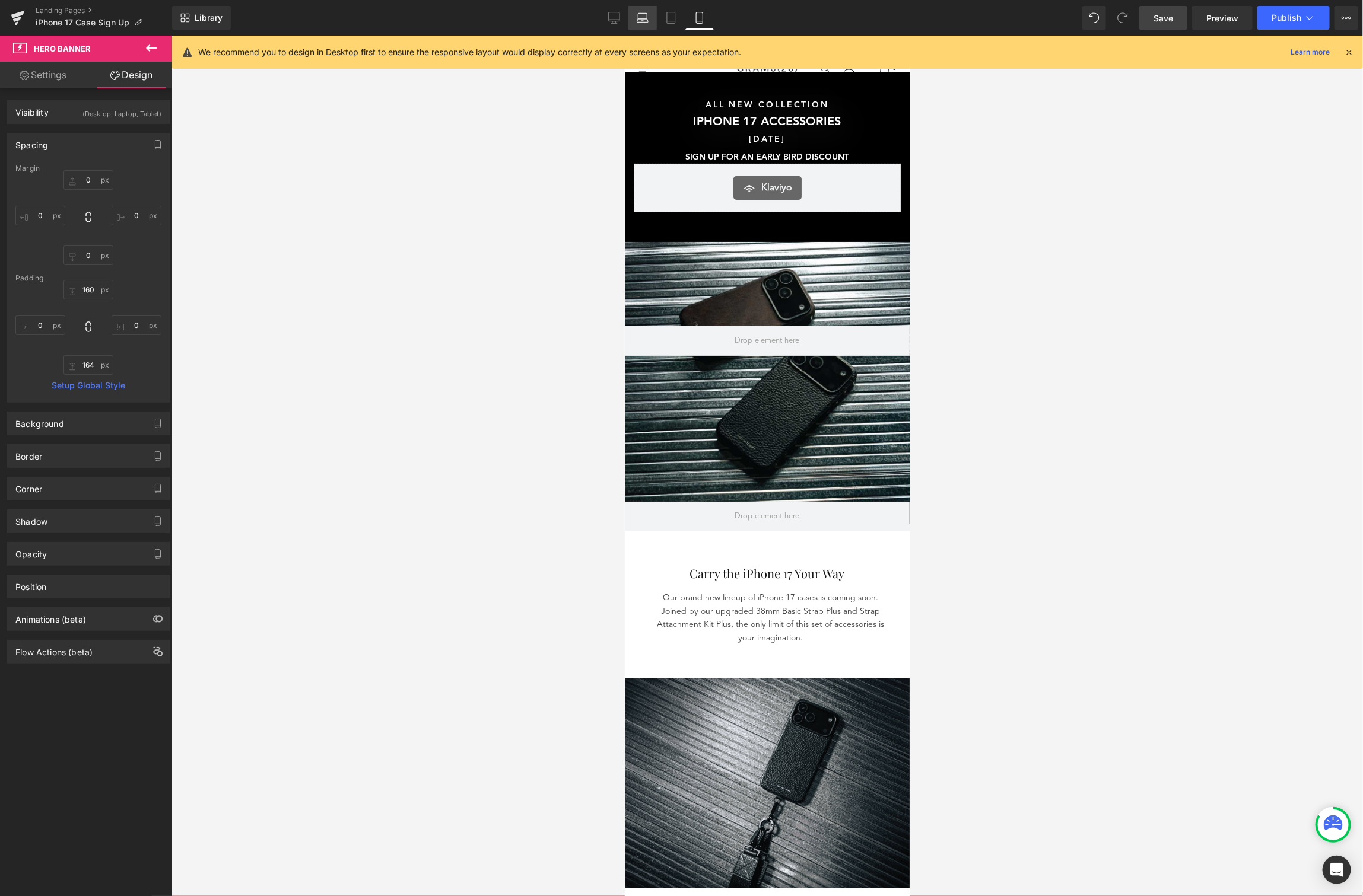
type input "0"
type input "210"
type input "0"
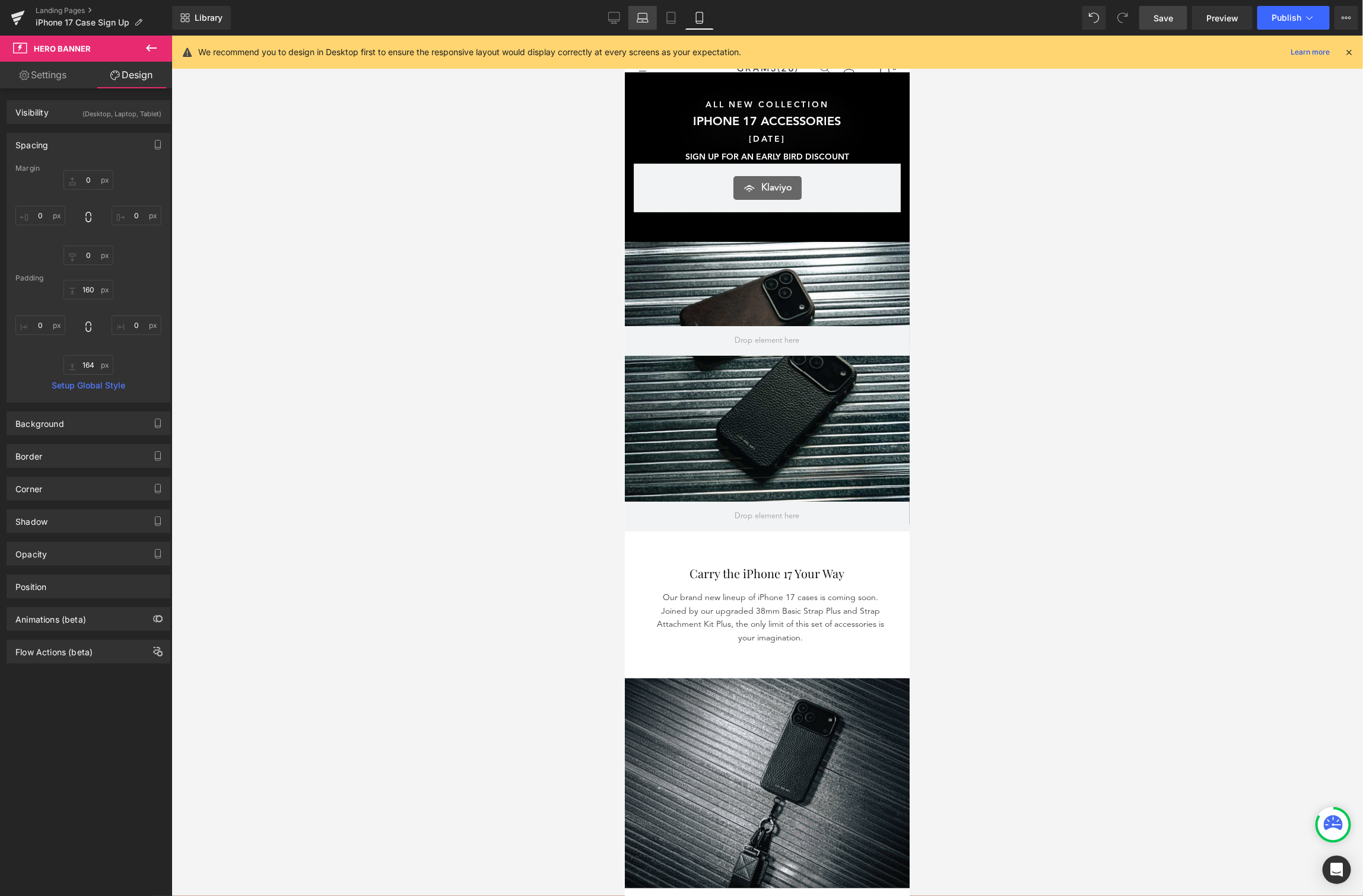
type input "164"
type input "0"
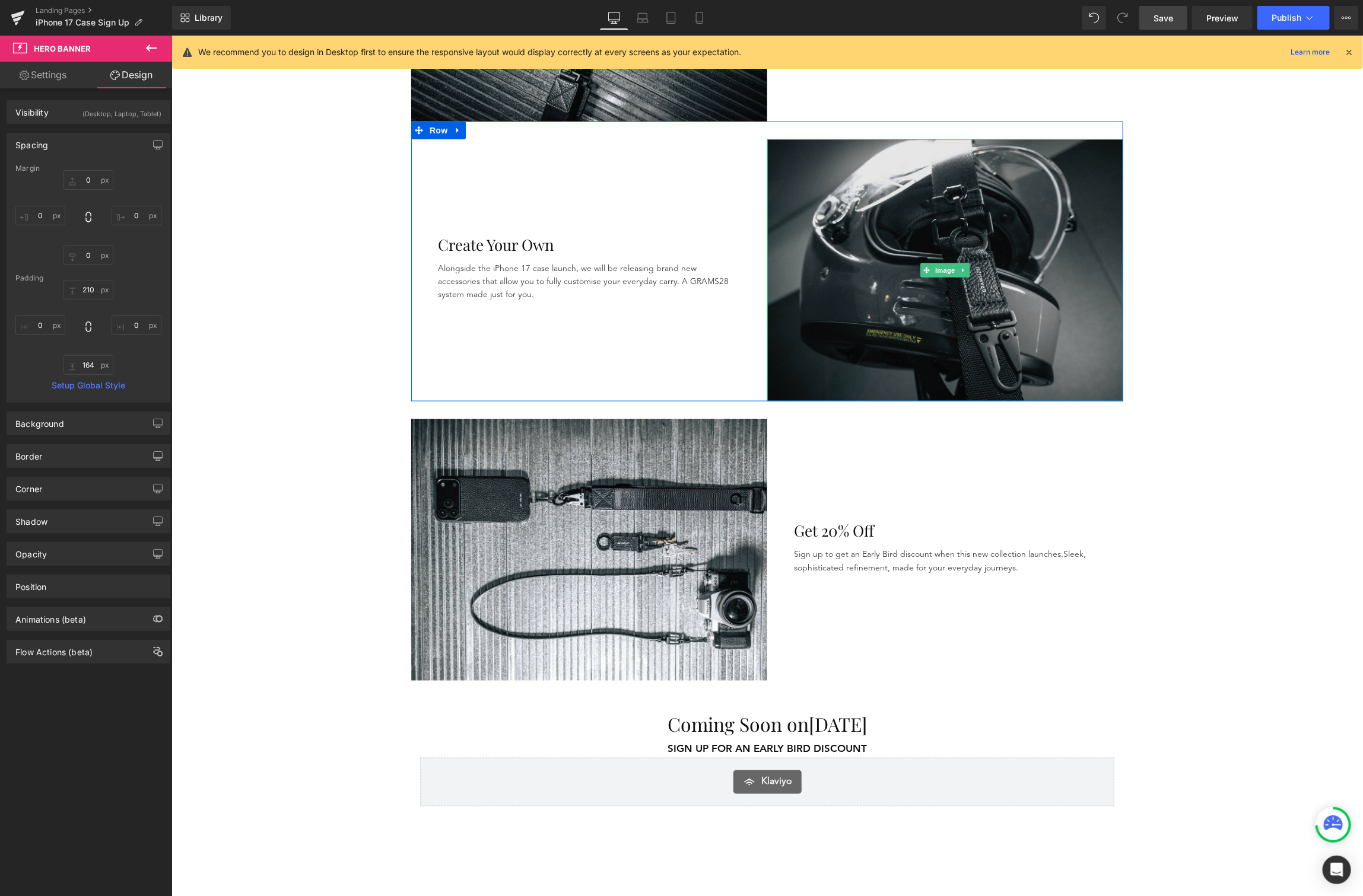
scroll to position [737, 0]
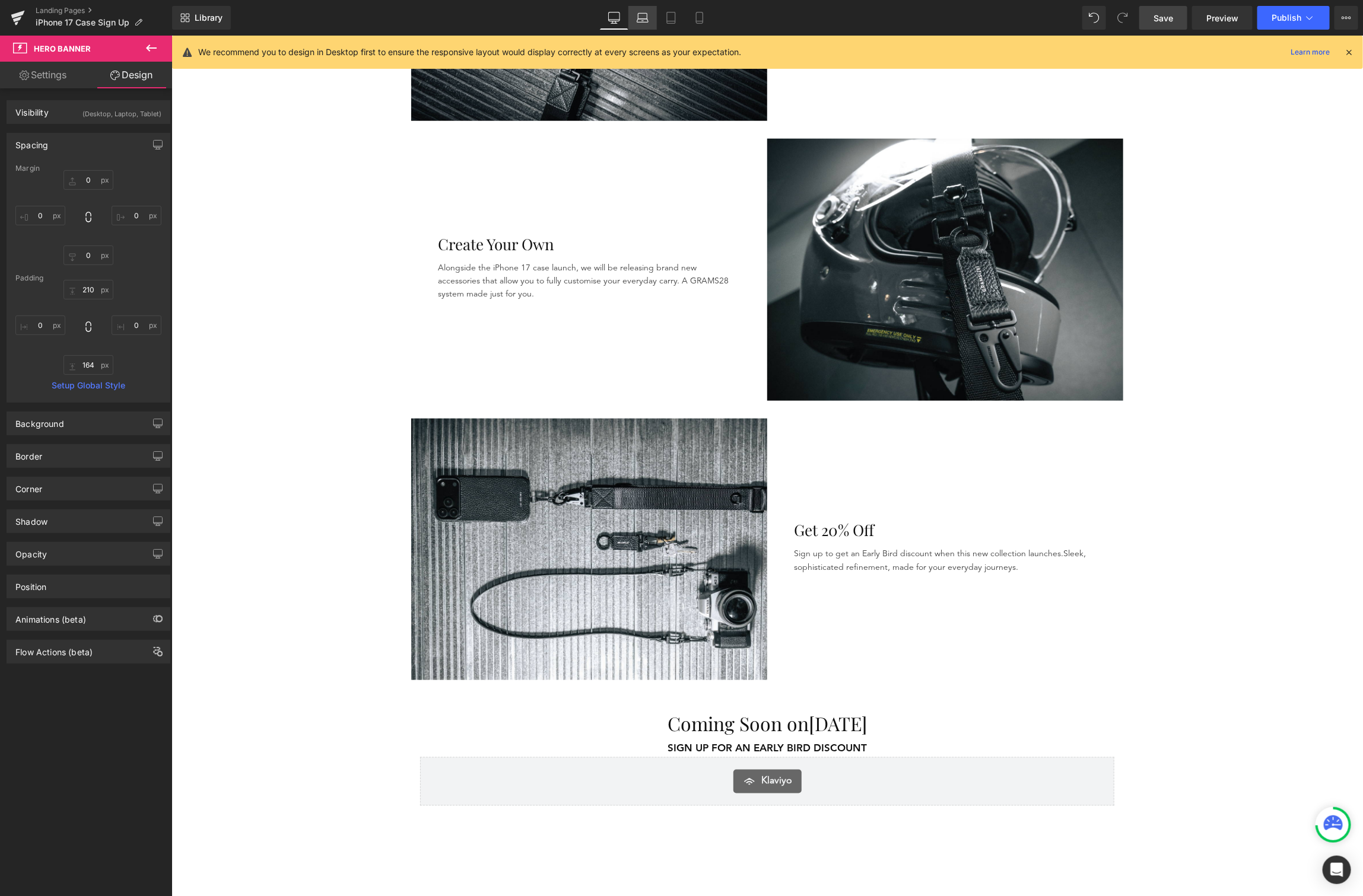
click at [642, 8] on link "Laptop" at bounding box center [643, 18] width 28 height 24
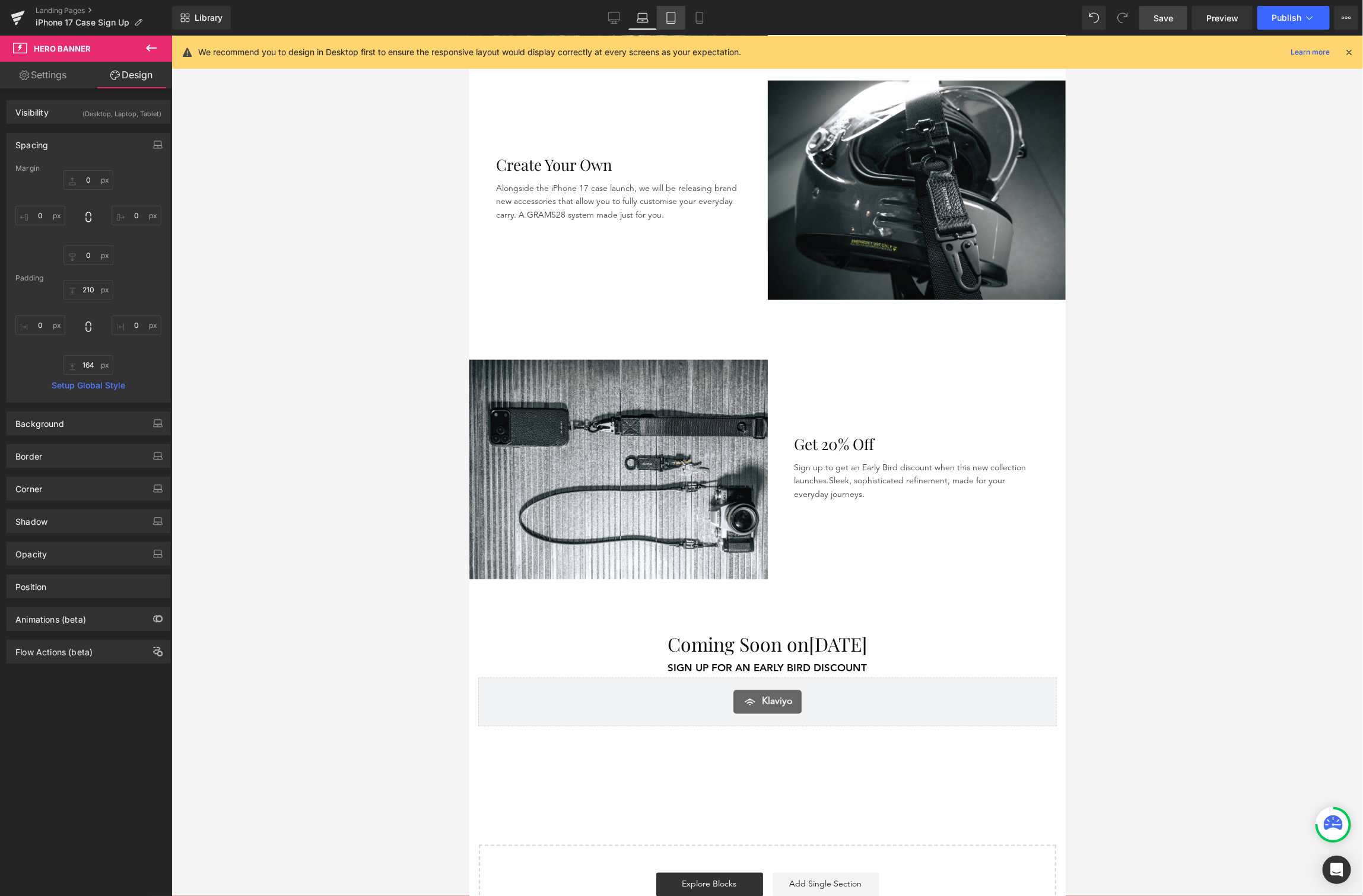
type input "0"
type input "160"
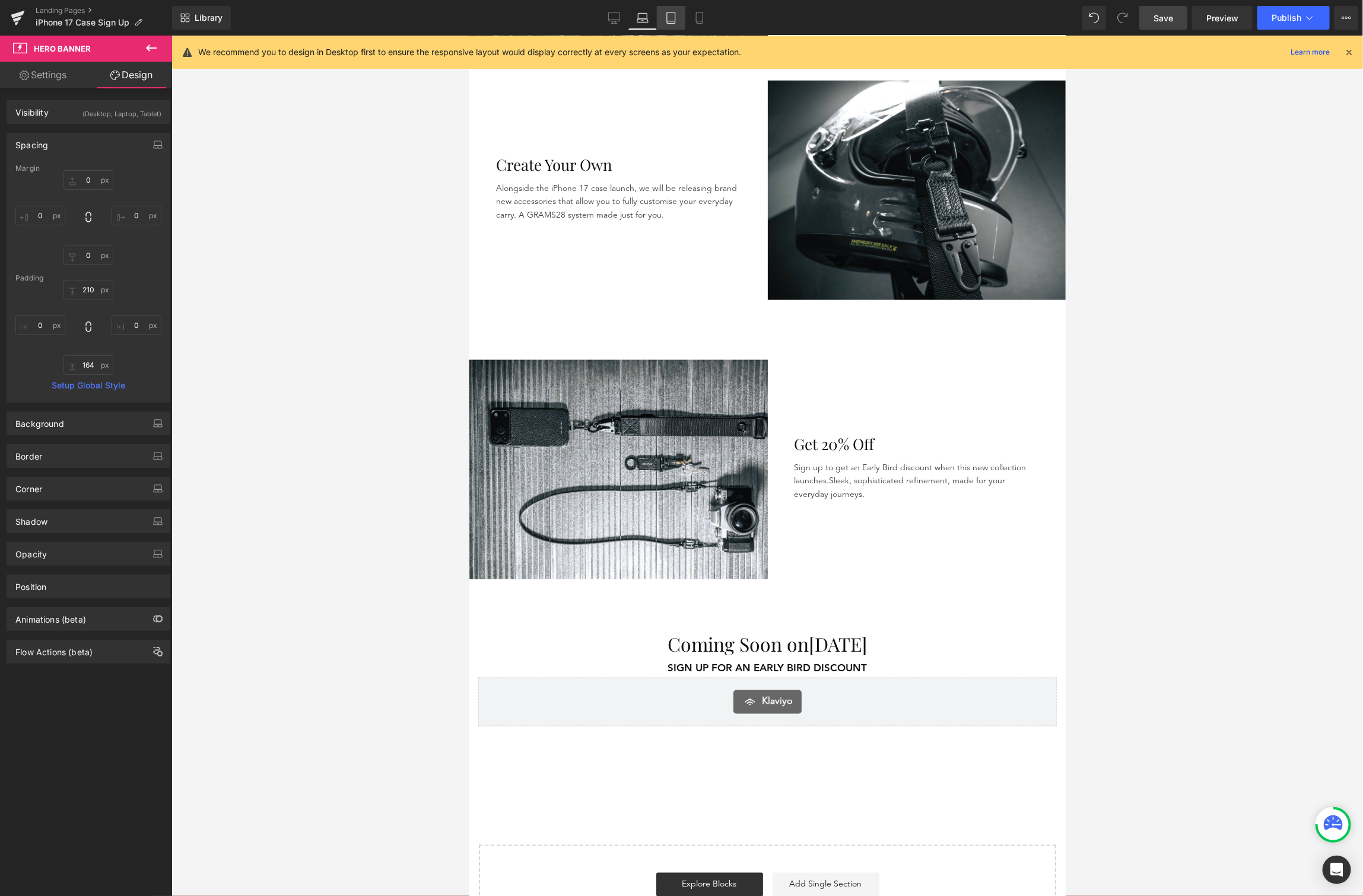
type input "0"
type input "164"
type input "0"
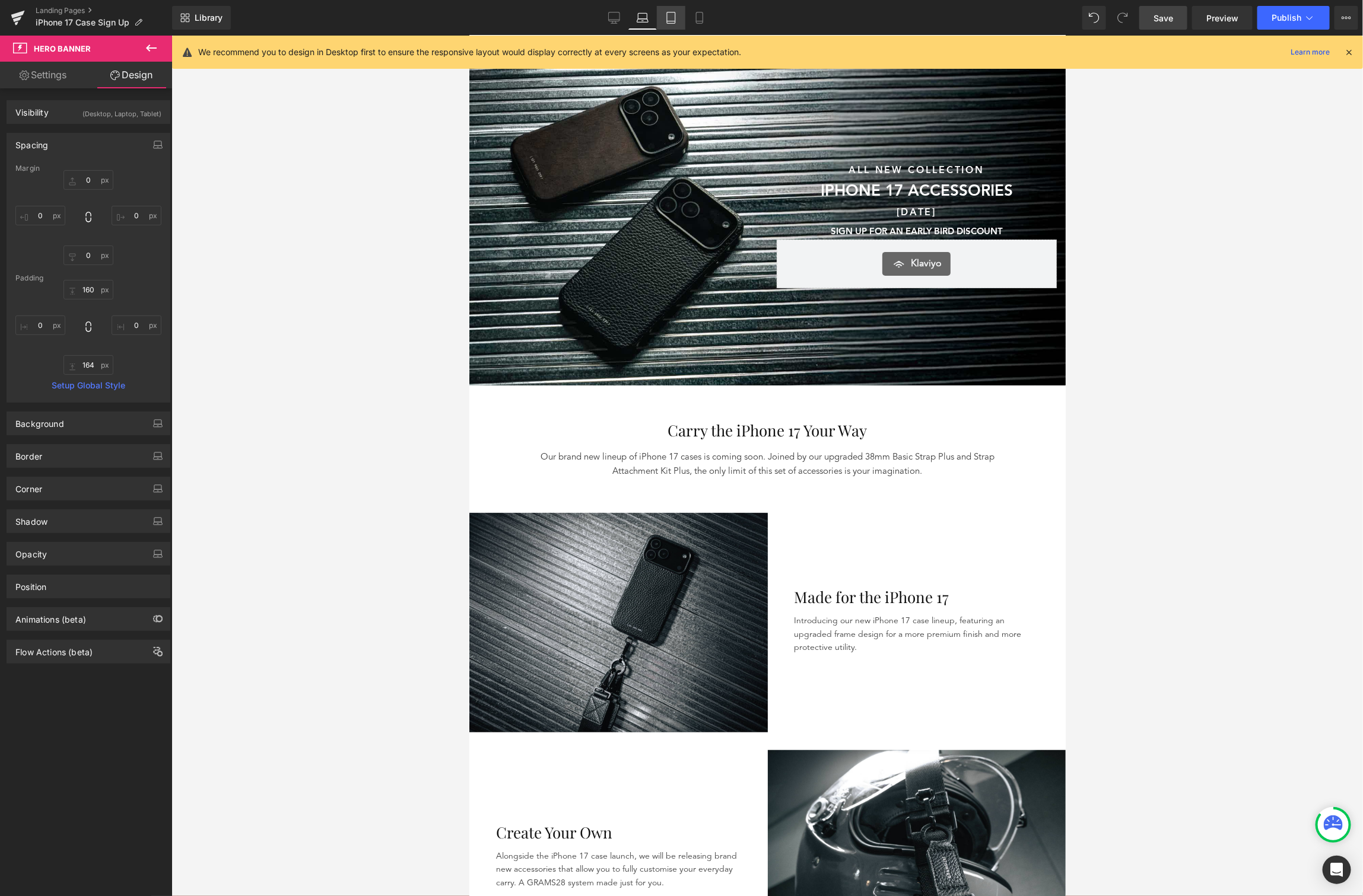
scroll to position [0, 0]
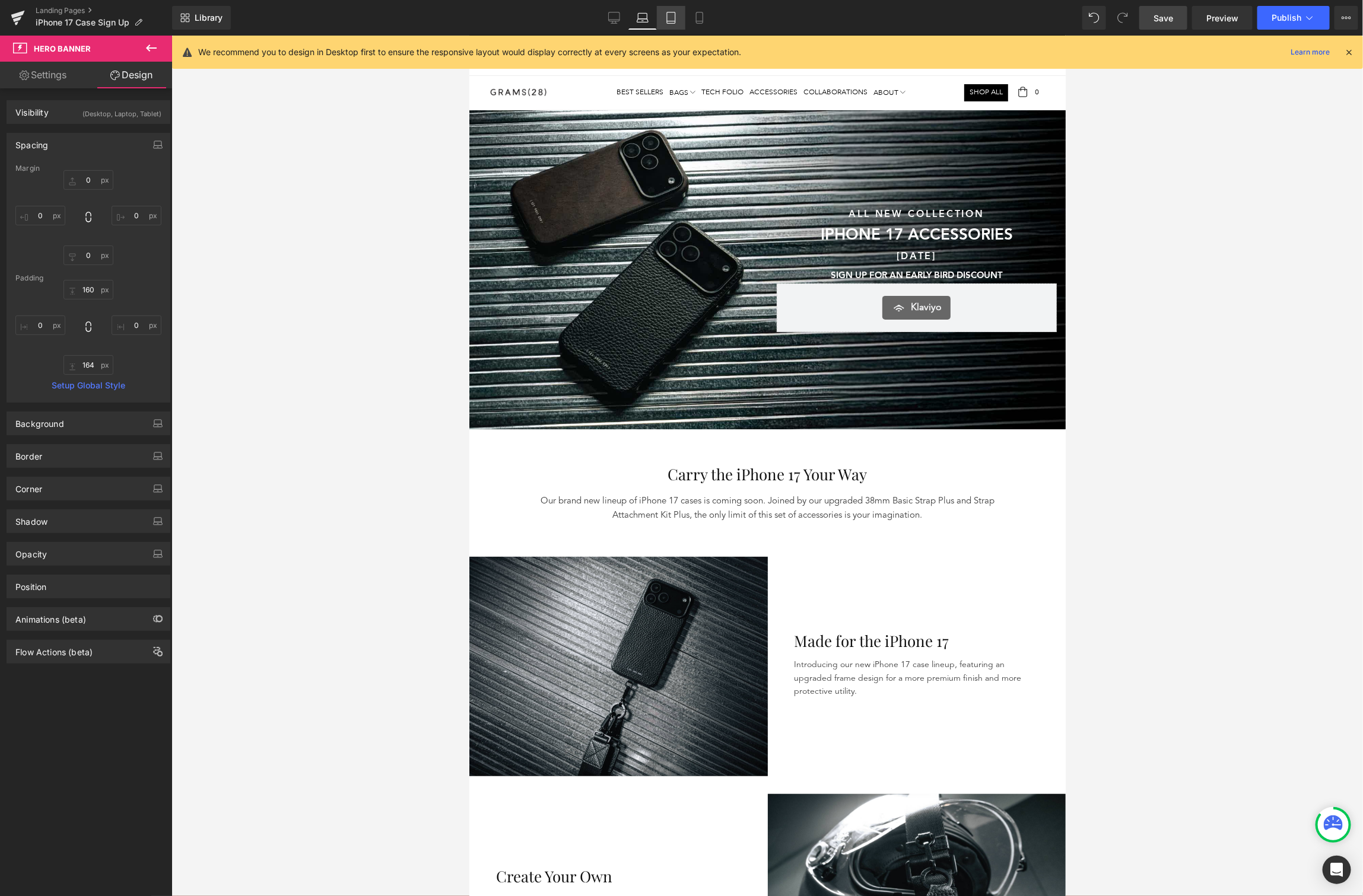
click at [672, 16] on icon at bounding box center [671, 17] width 11 height 11
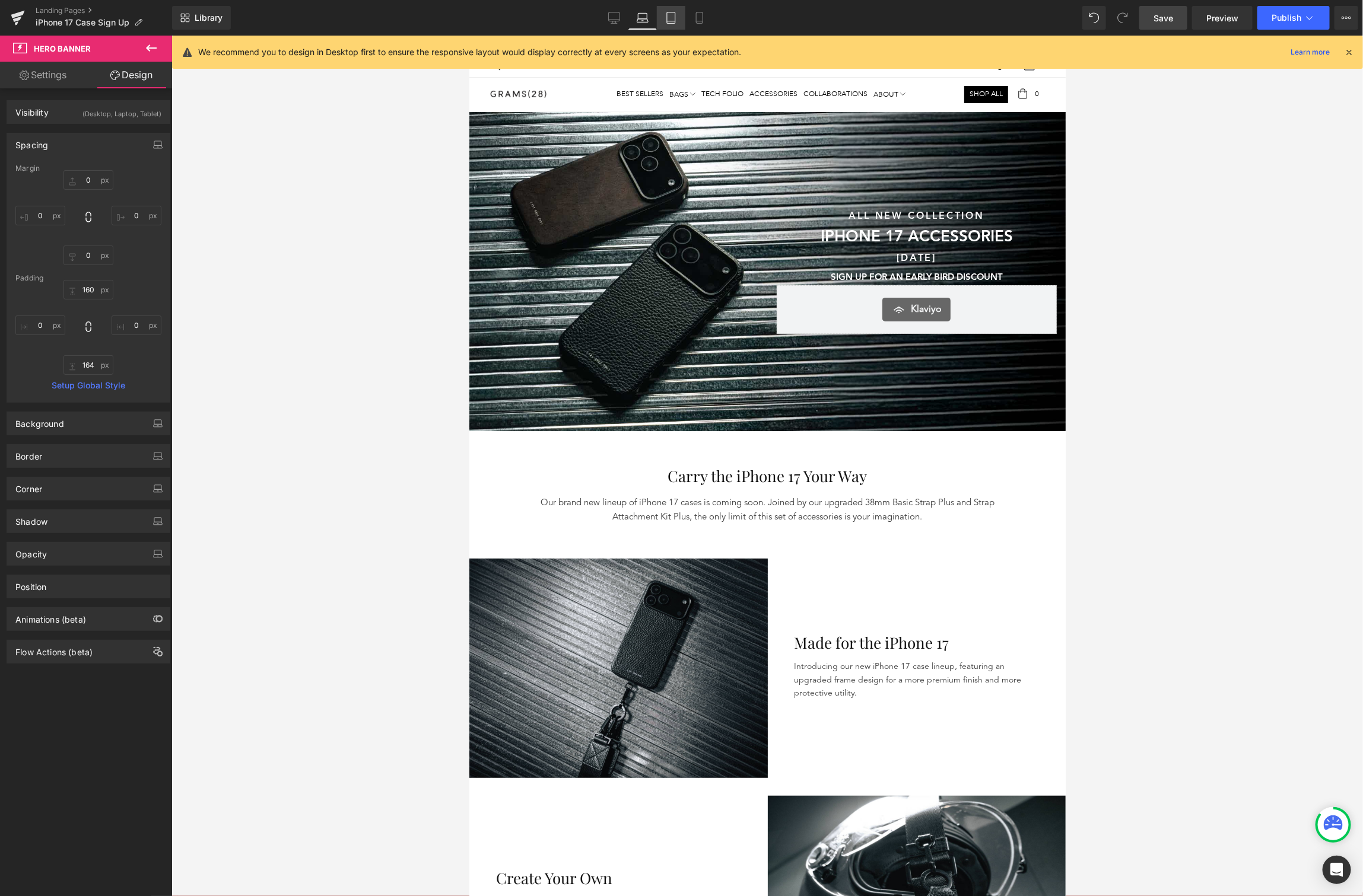
type input "0"
type input "161"
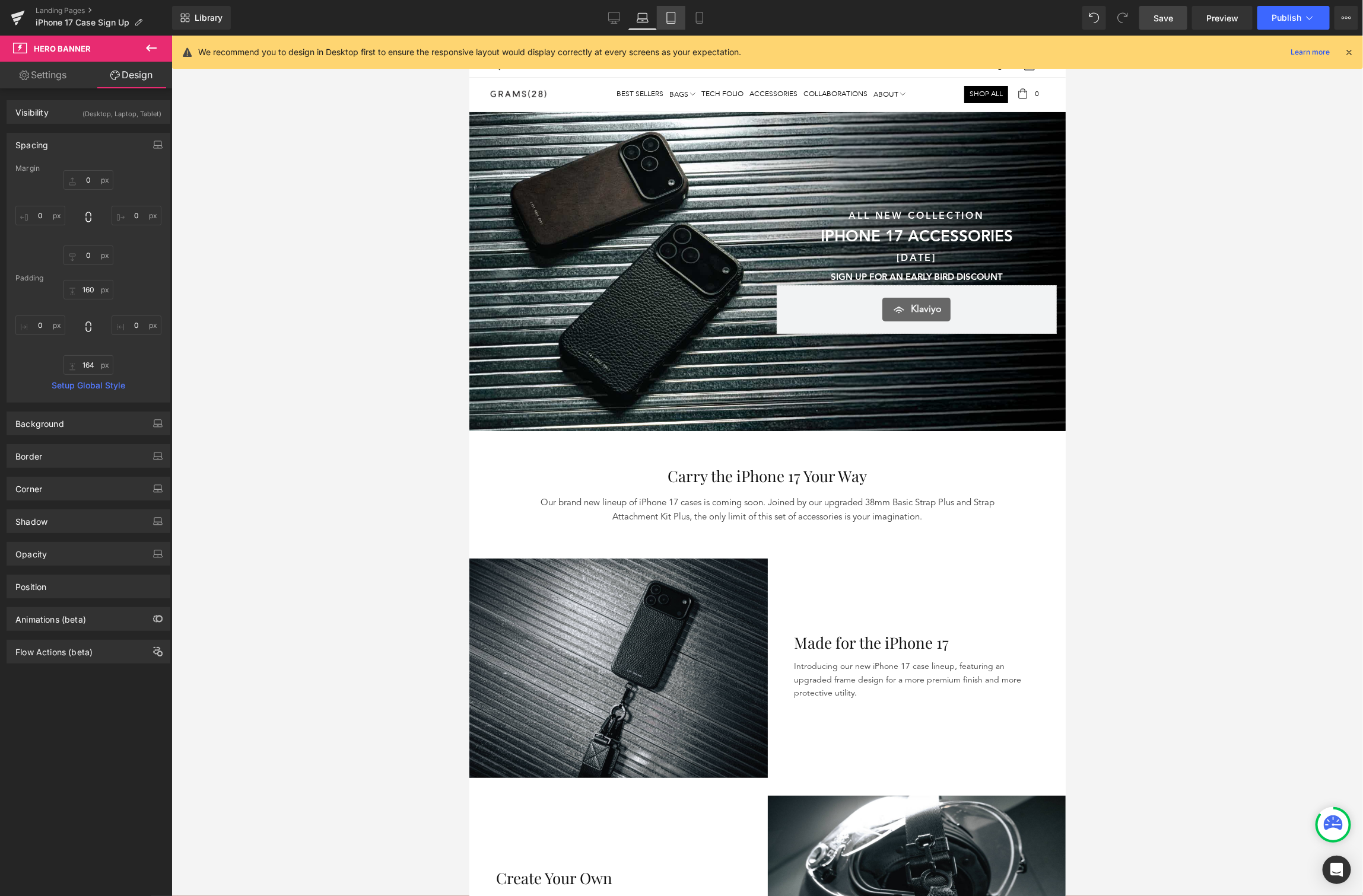
type input "0"
type input "164"
type input "0"
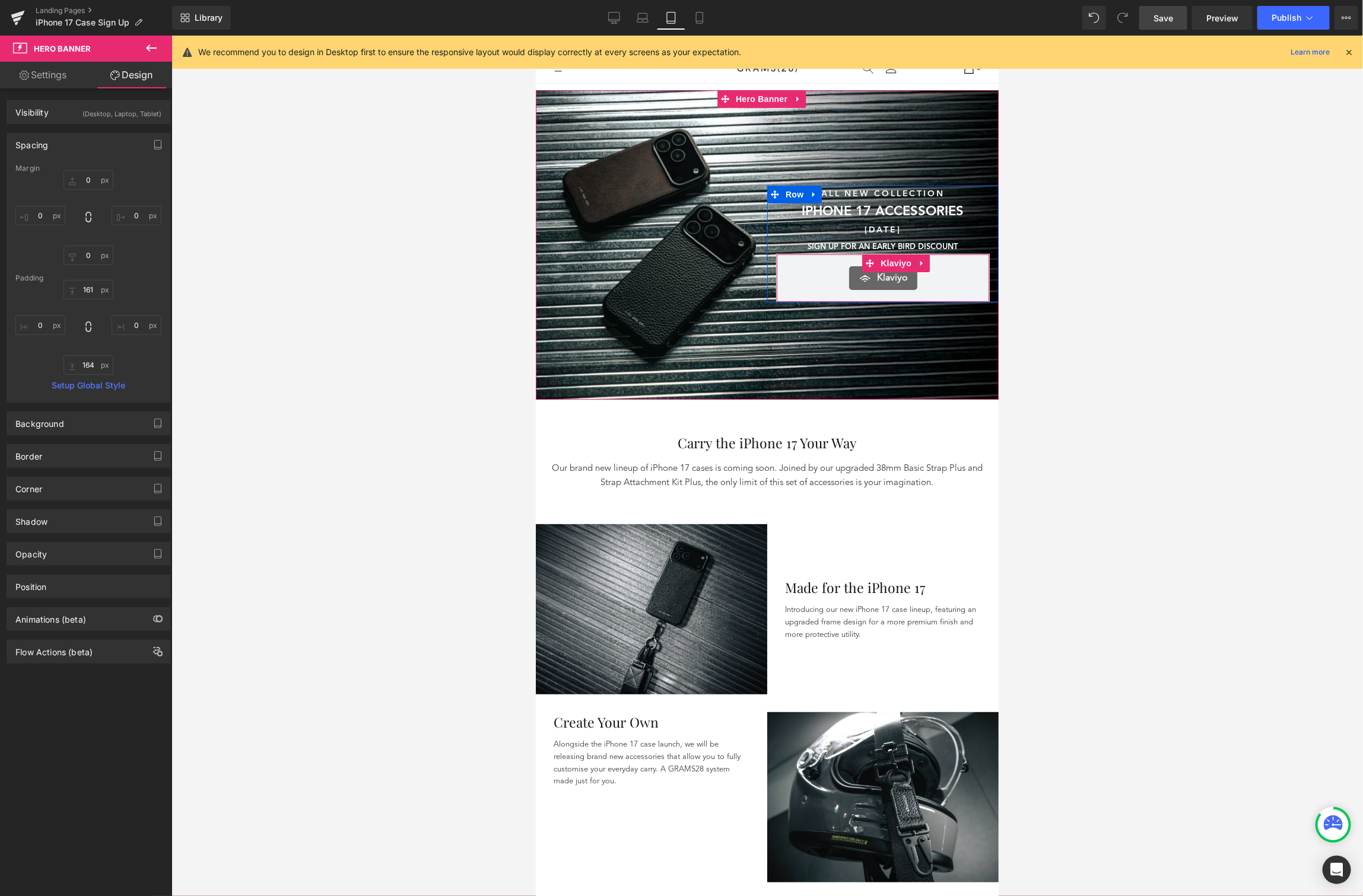
scroll to position [288, 0]
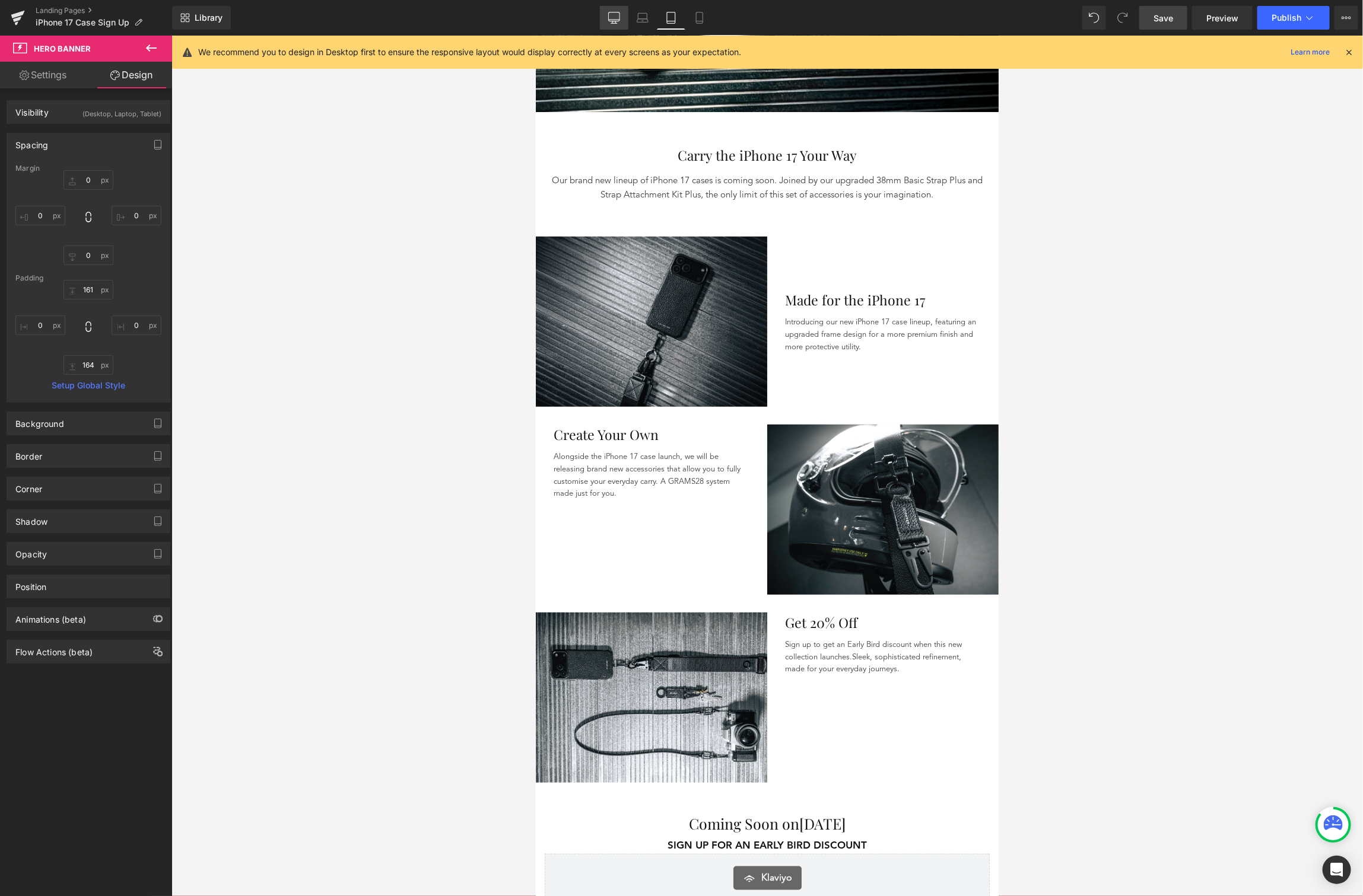
click at [613, 12] on icon at bounding box center [614, 17] width 11 height 9
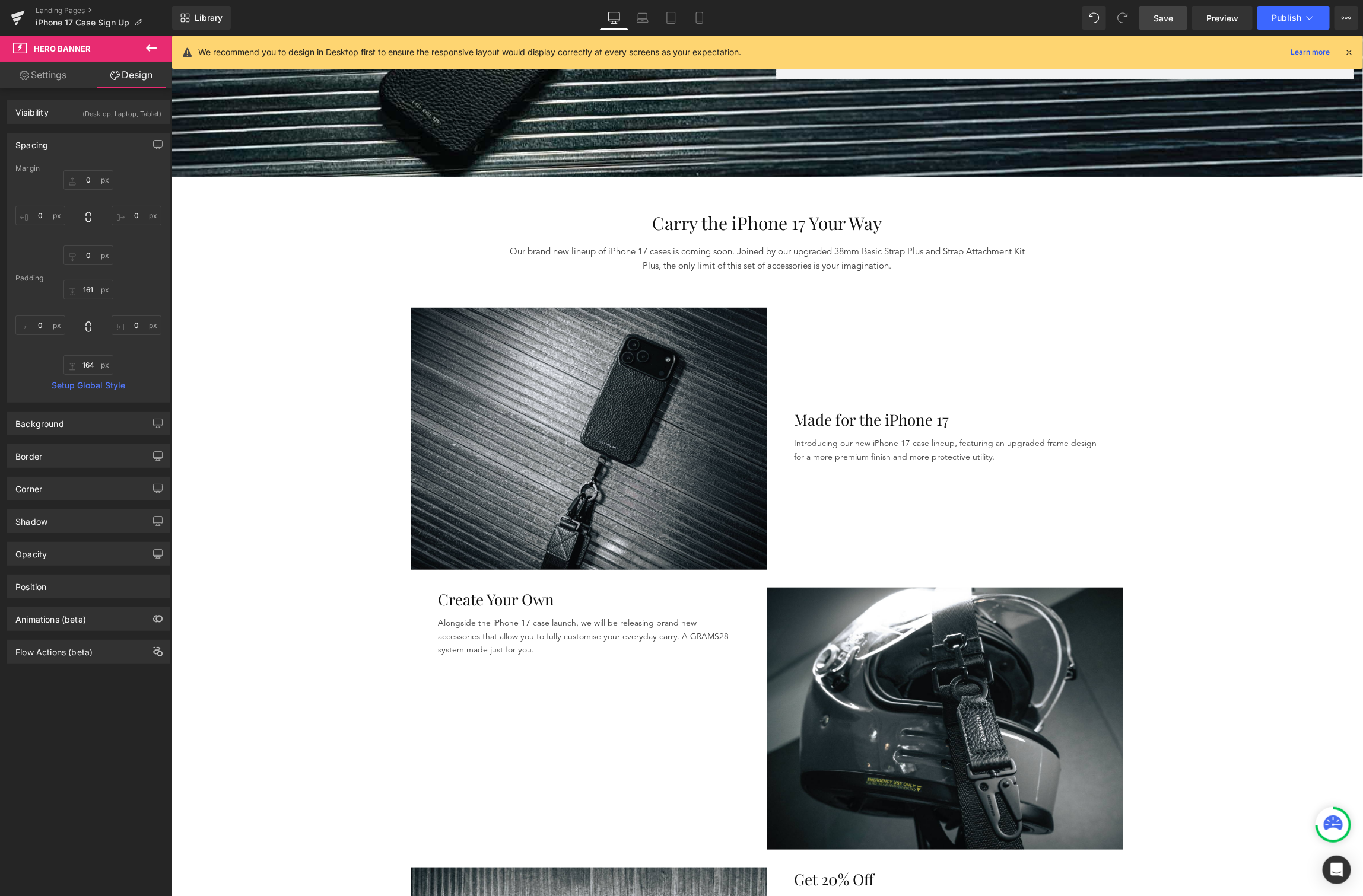
type input "0"
type input "210"
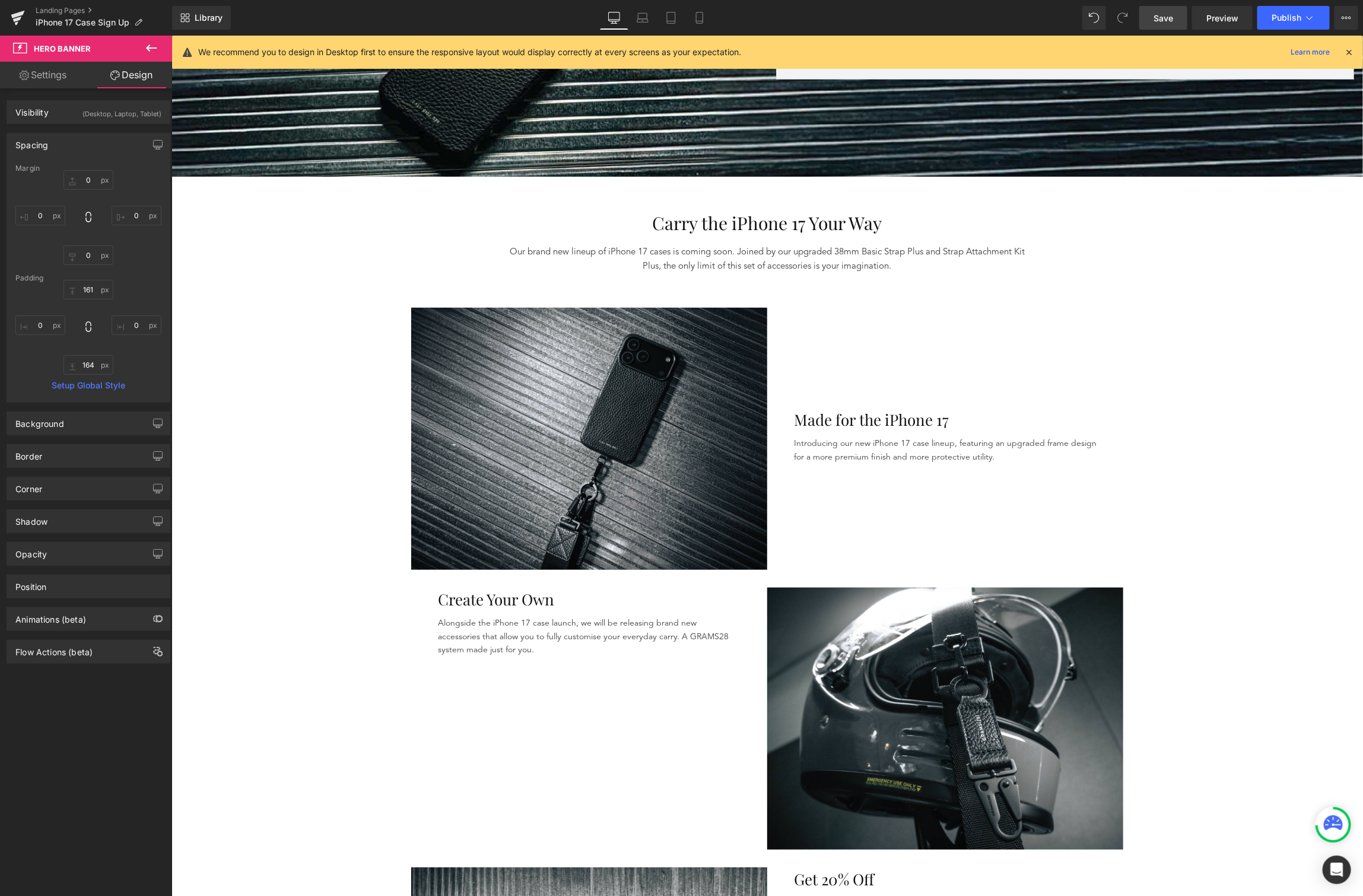
type input "0"
type input "164"
type input "0"
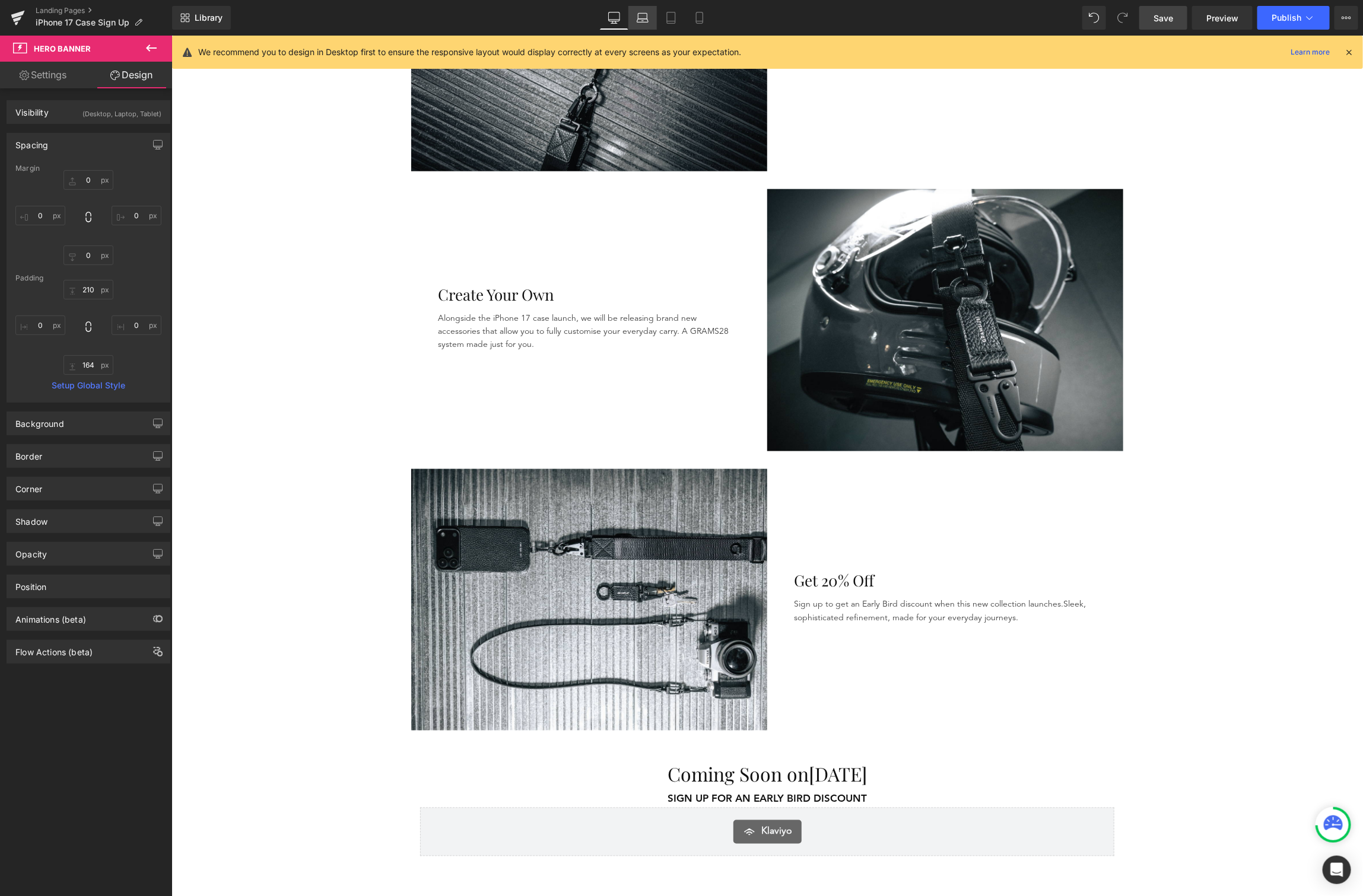
click at [642, 14] on icon at bounding box center [643, 17] width 9 height 5
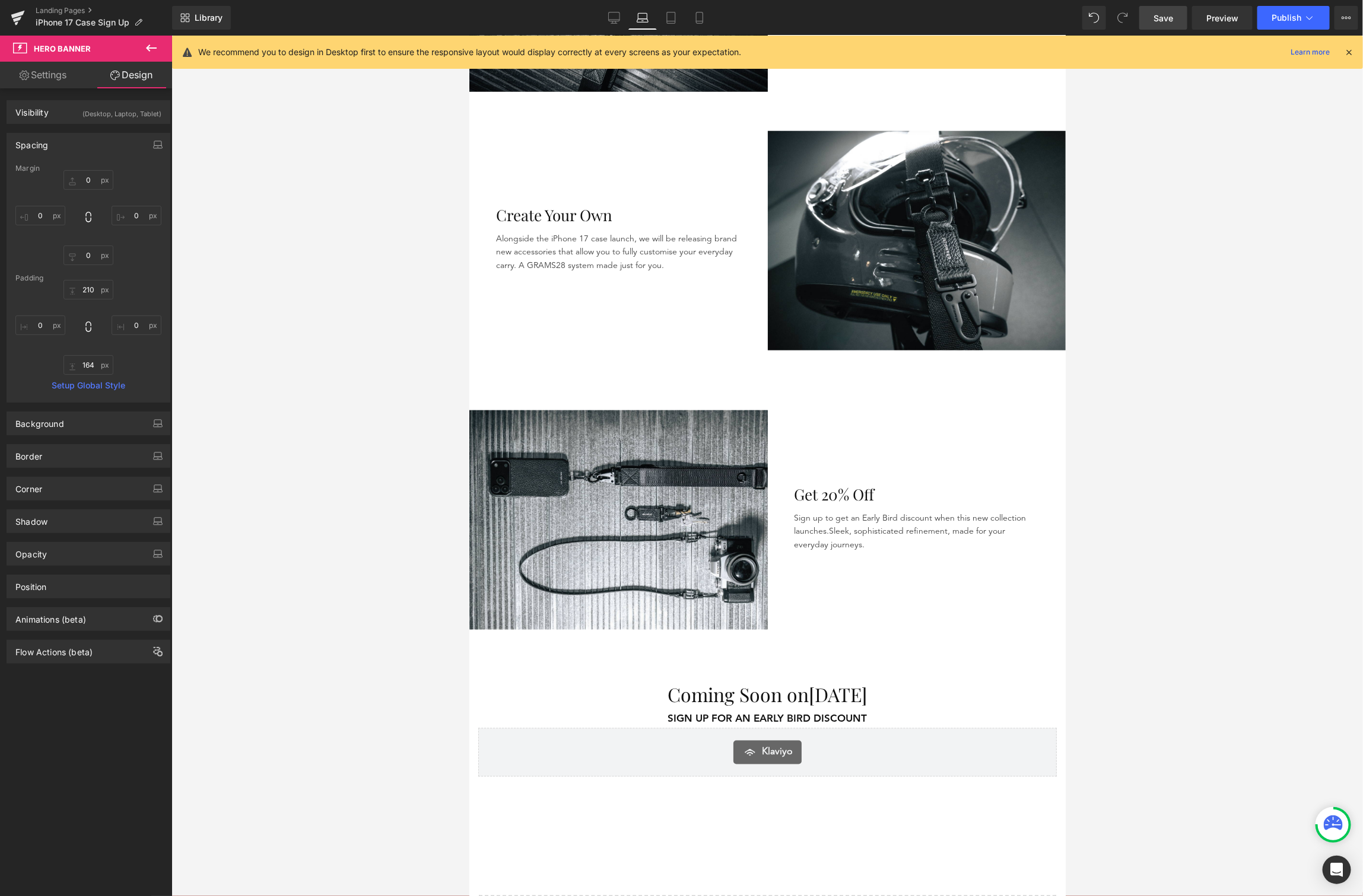
type input "0"
type input "160"
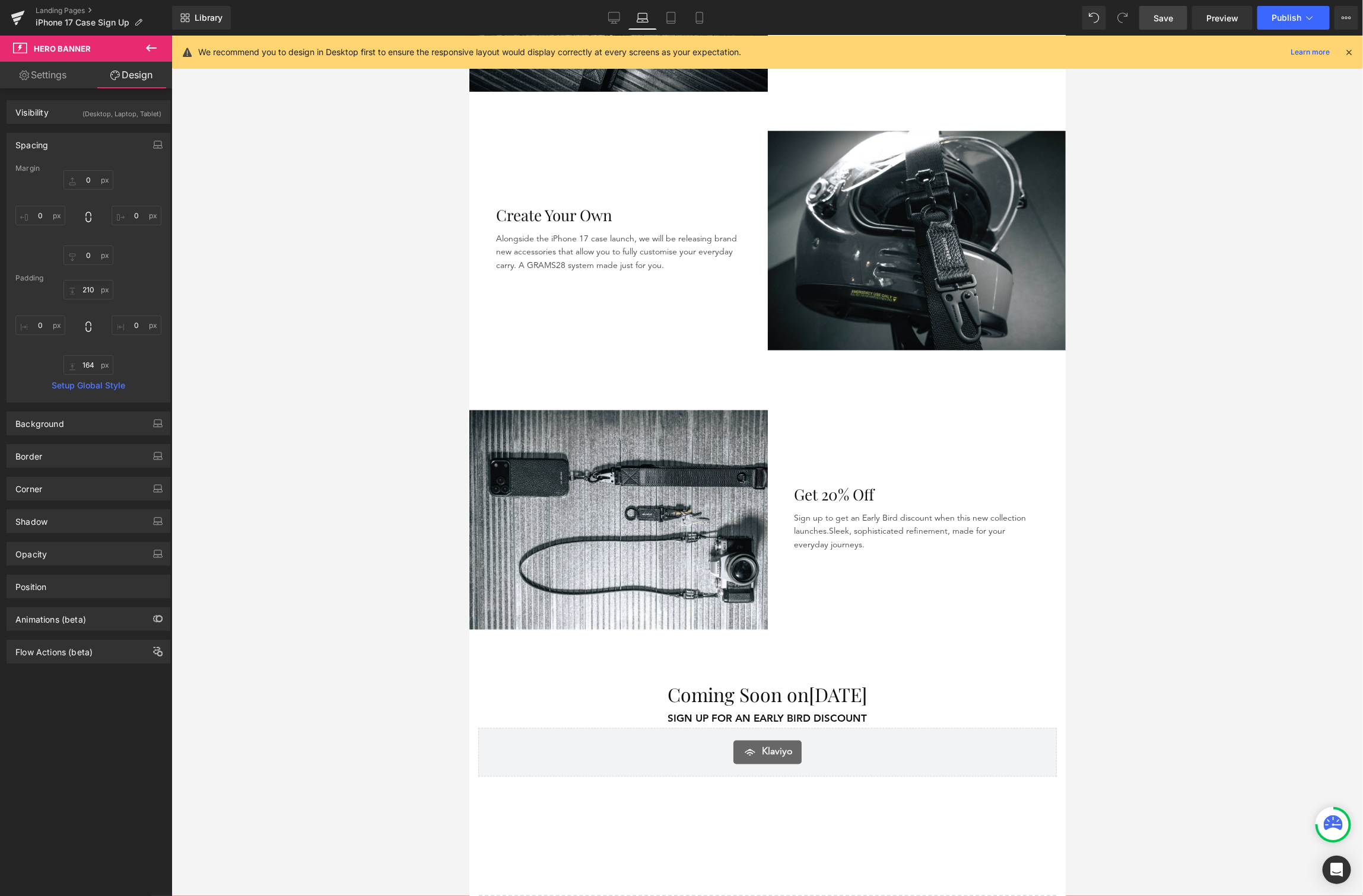
type input "0"
type input "164"
type input "0"
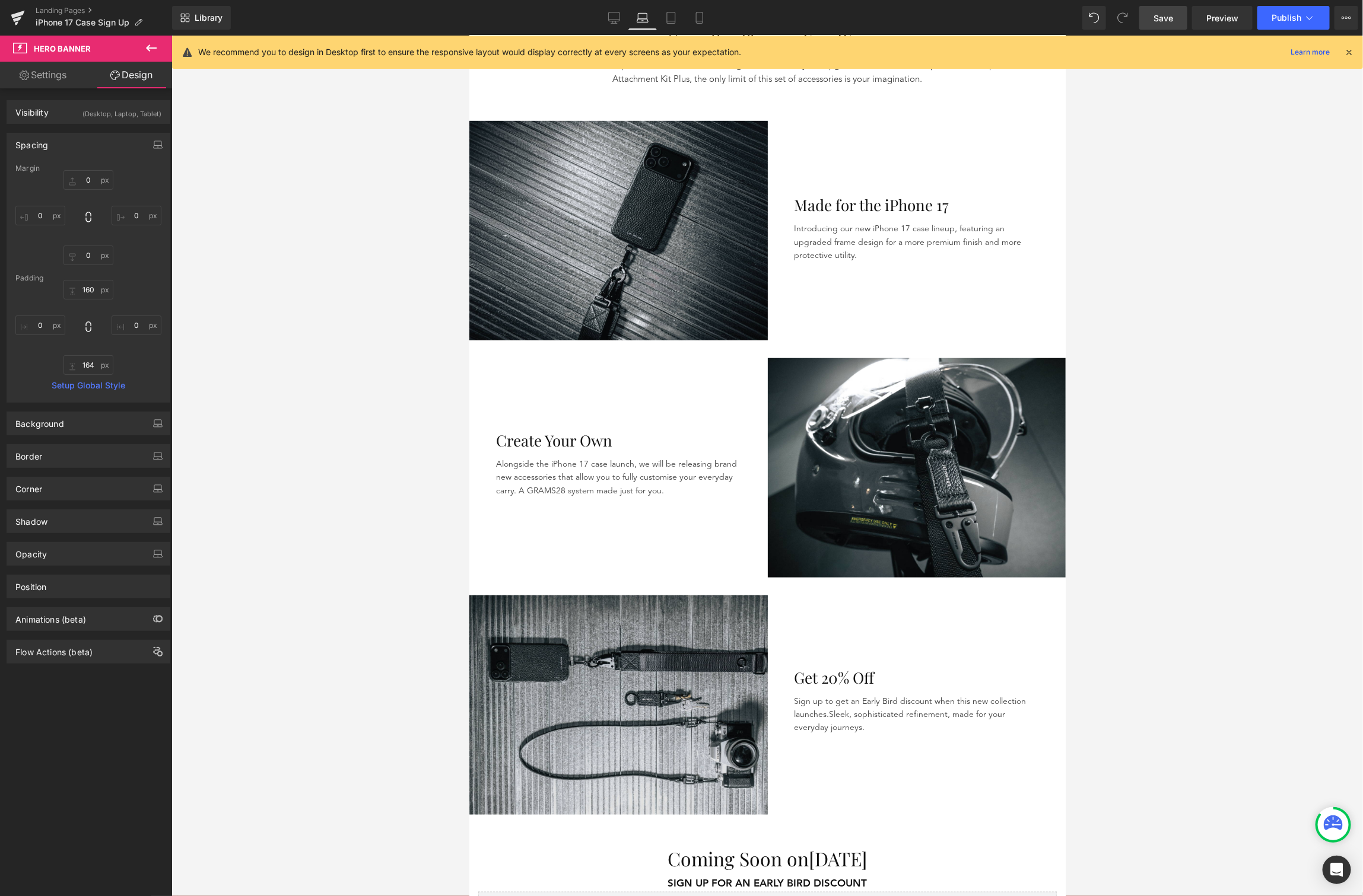
scroll to position [505, 0]
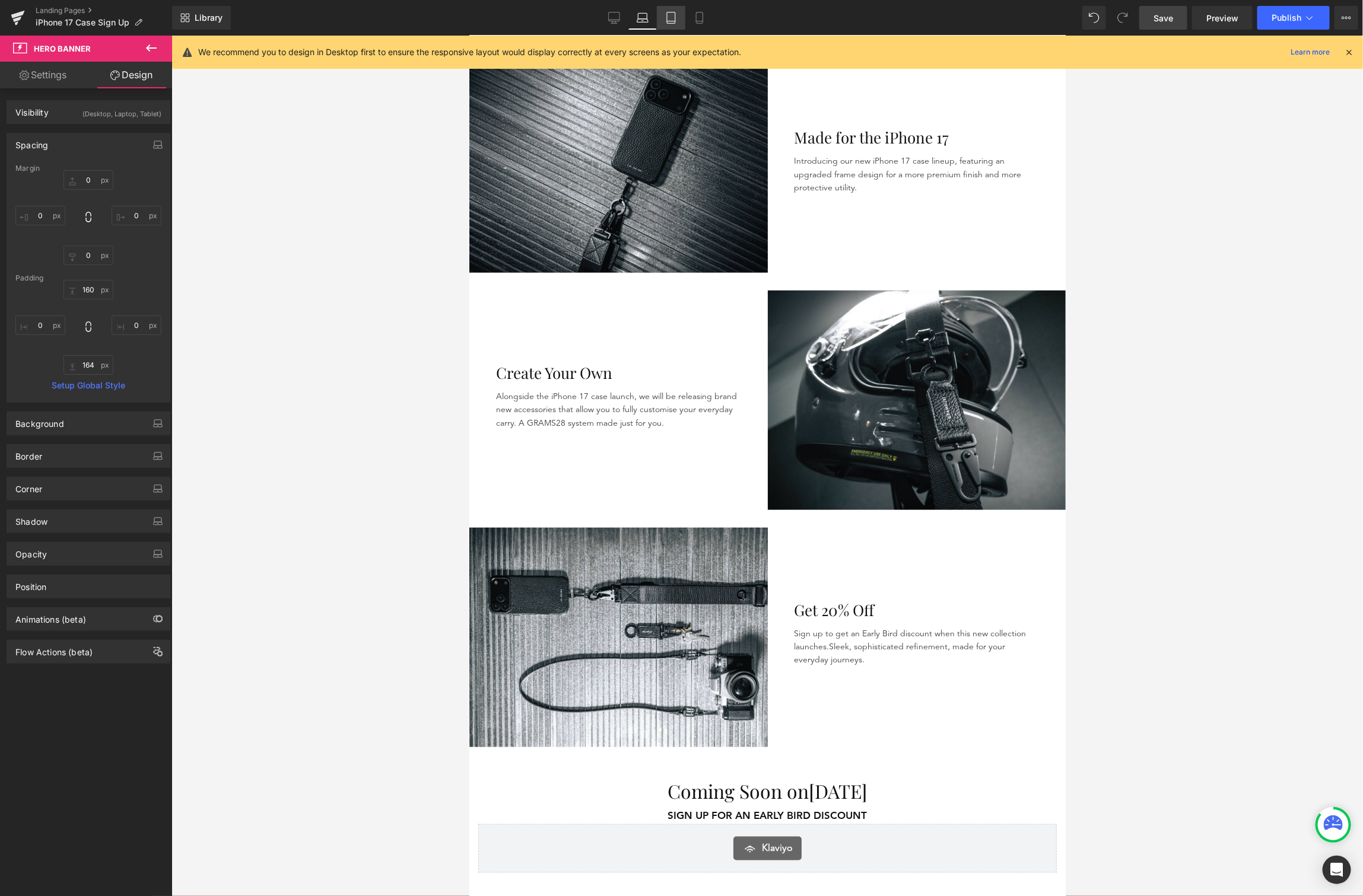
click at [674, 14] on icon at bounding box center [671, 17] width 11 height 11
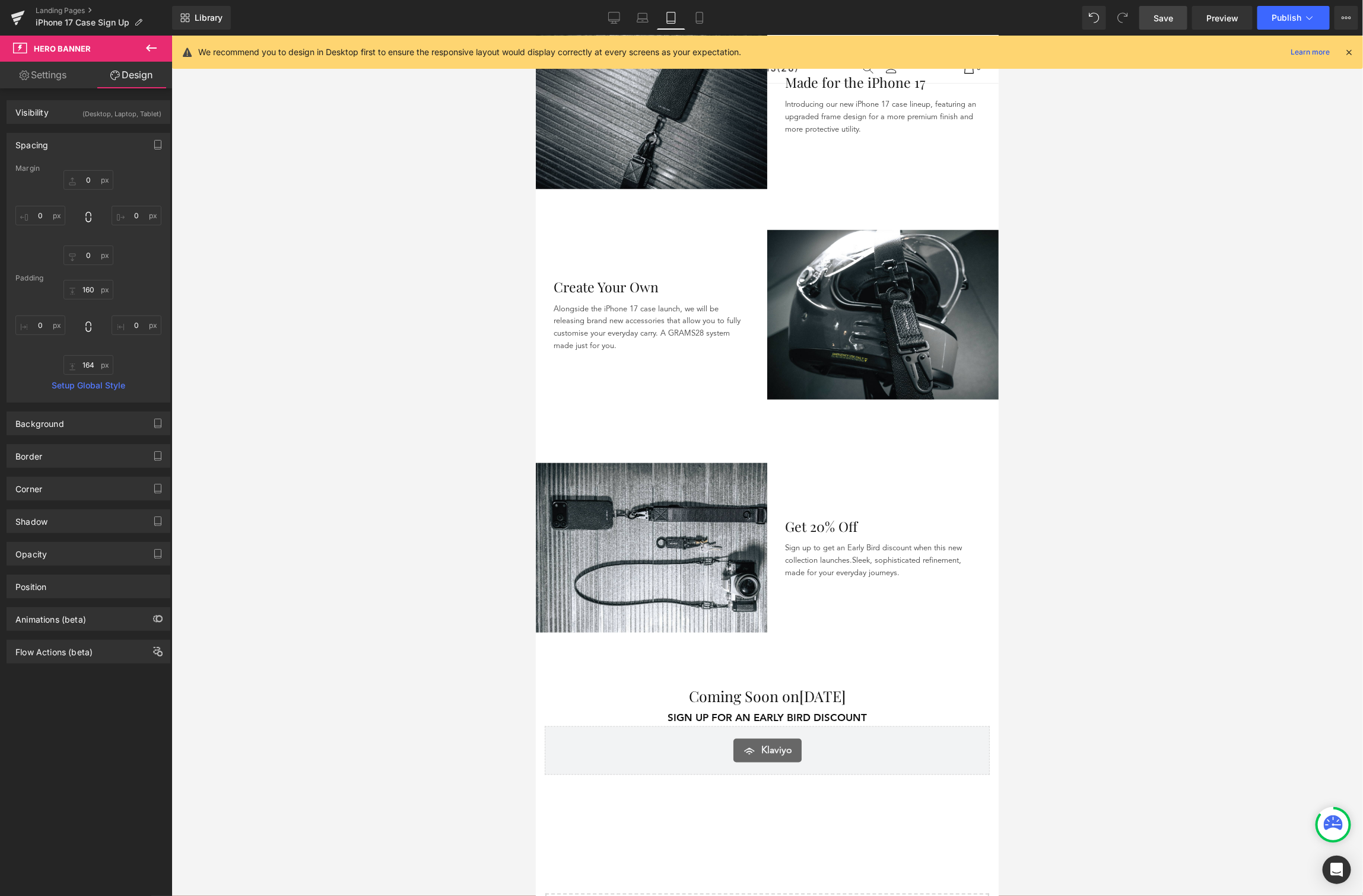
type input "0"
type input "161"
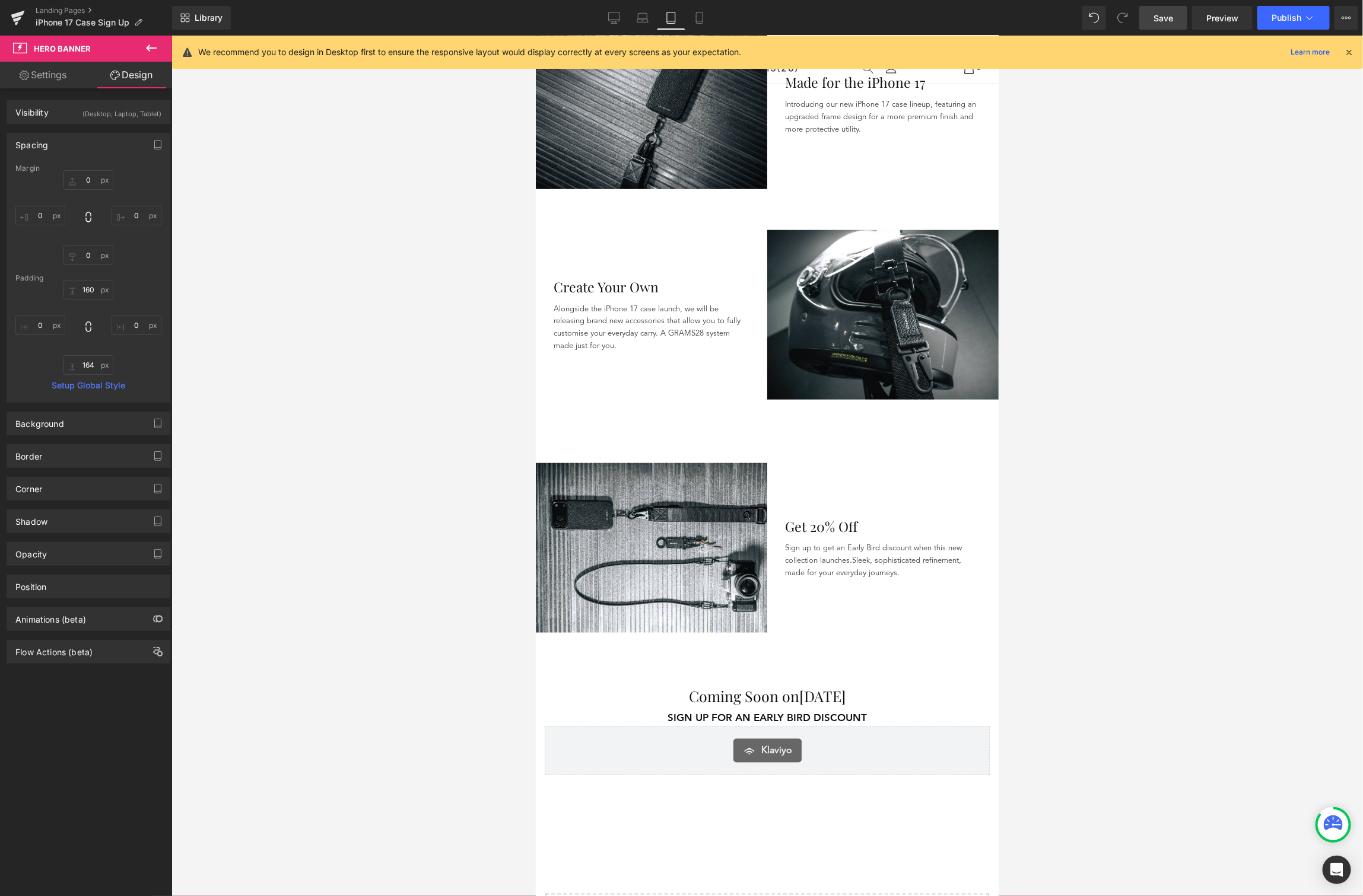
type input "0"
type input "164"
type input "0"
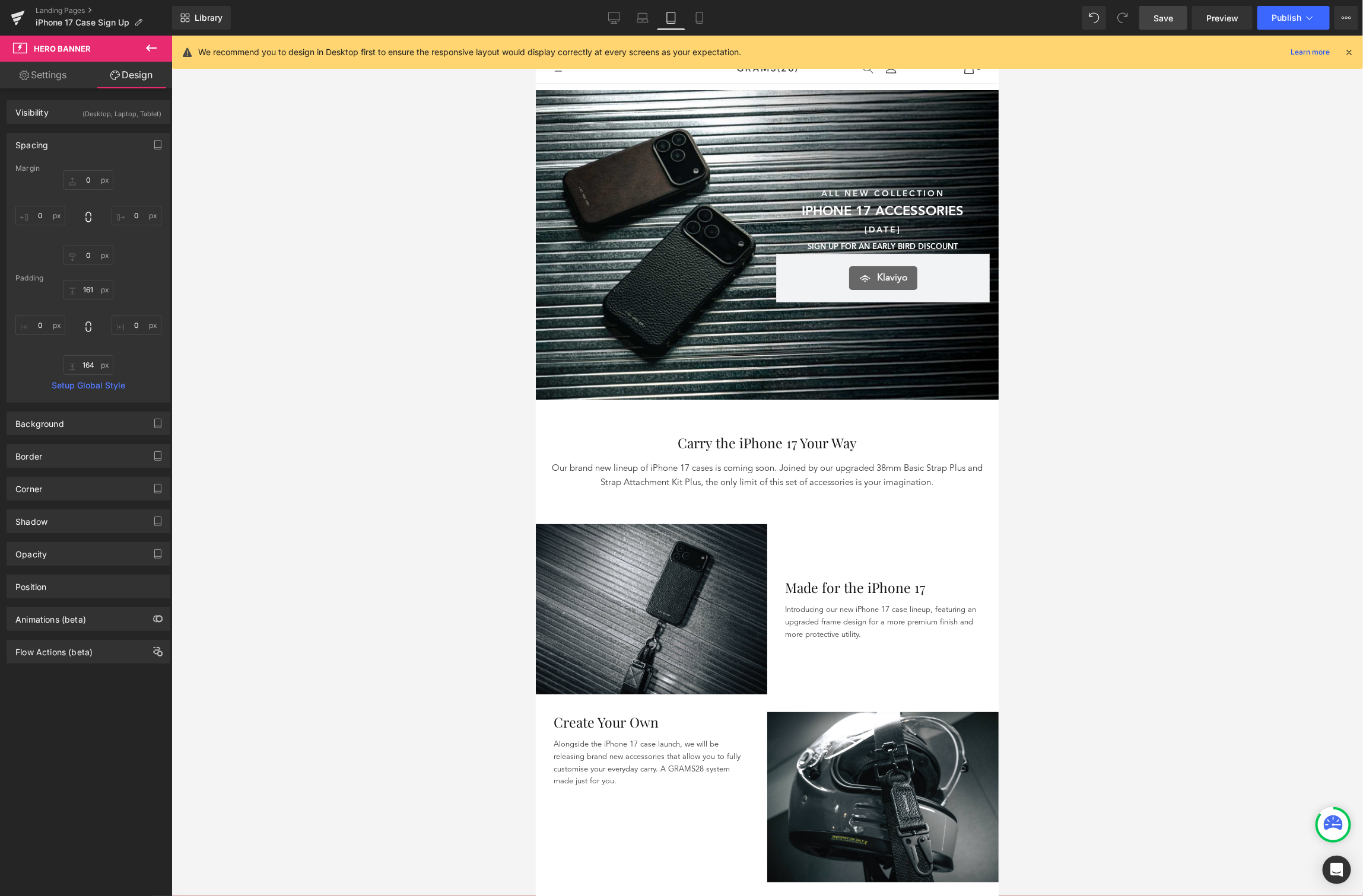
scroll to position [306, 0]
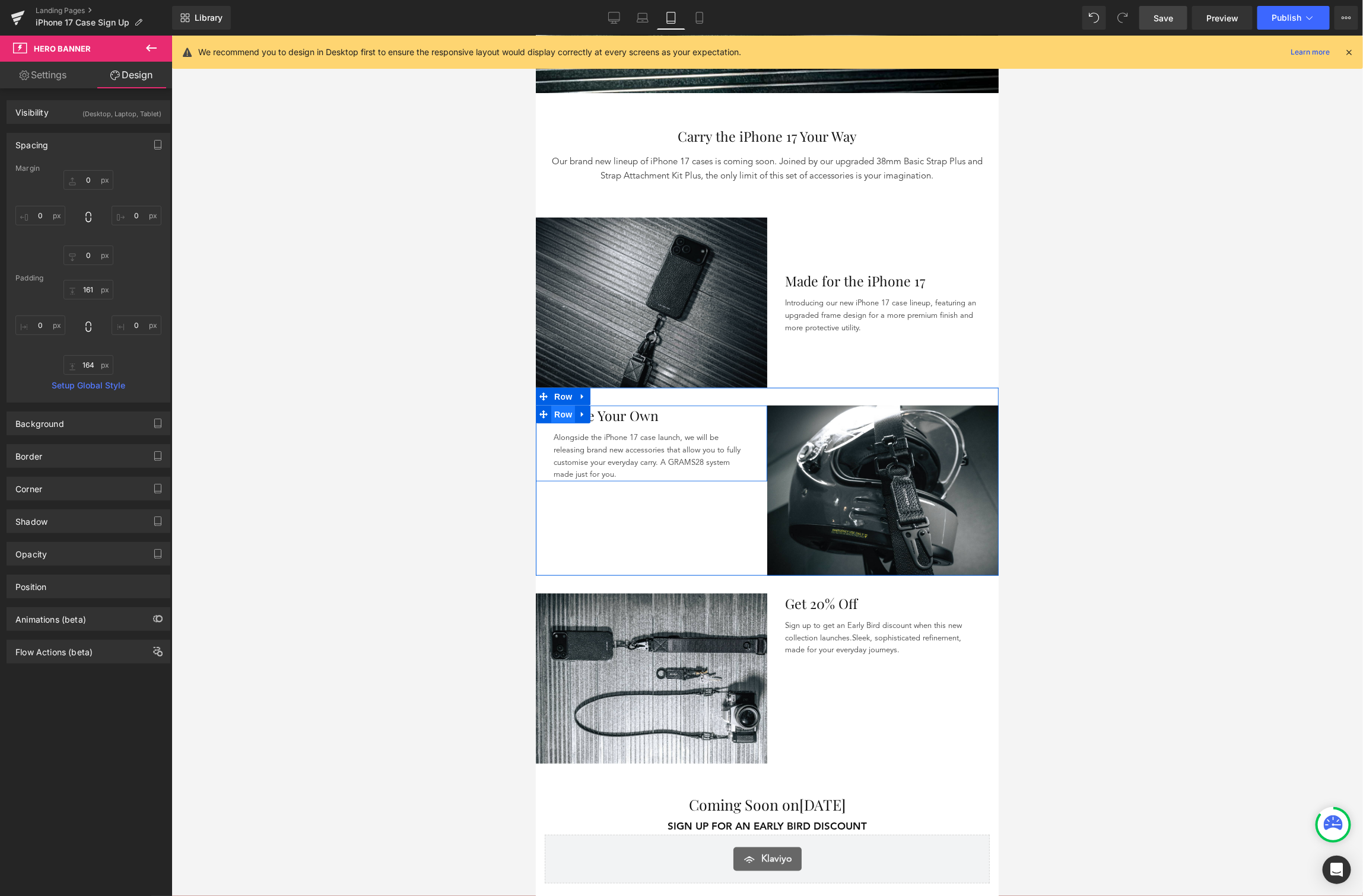
click at [560, 407] on span "Row" at bounding box center [562, 414] width 24 height 18
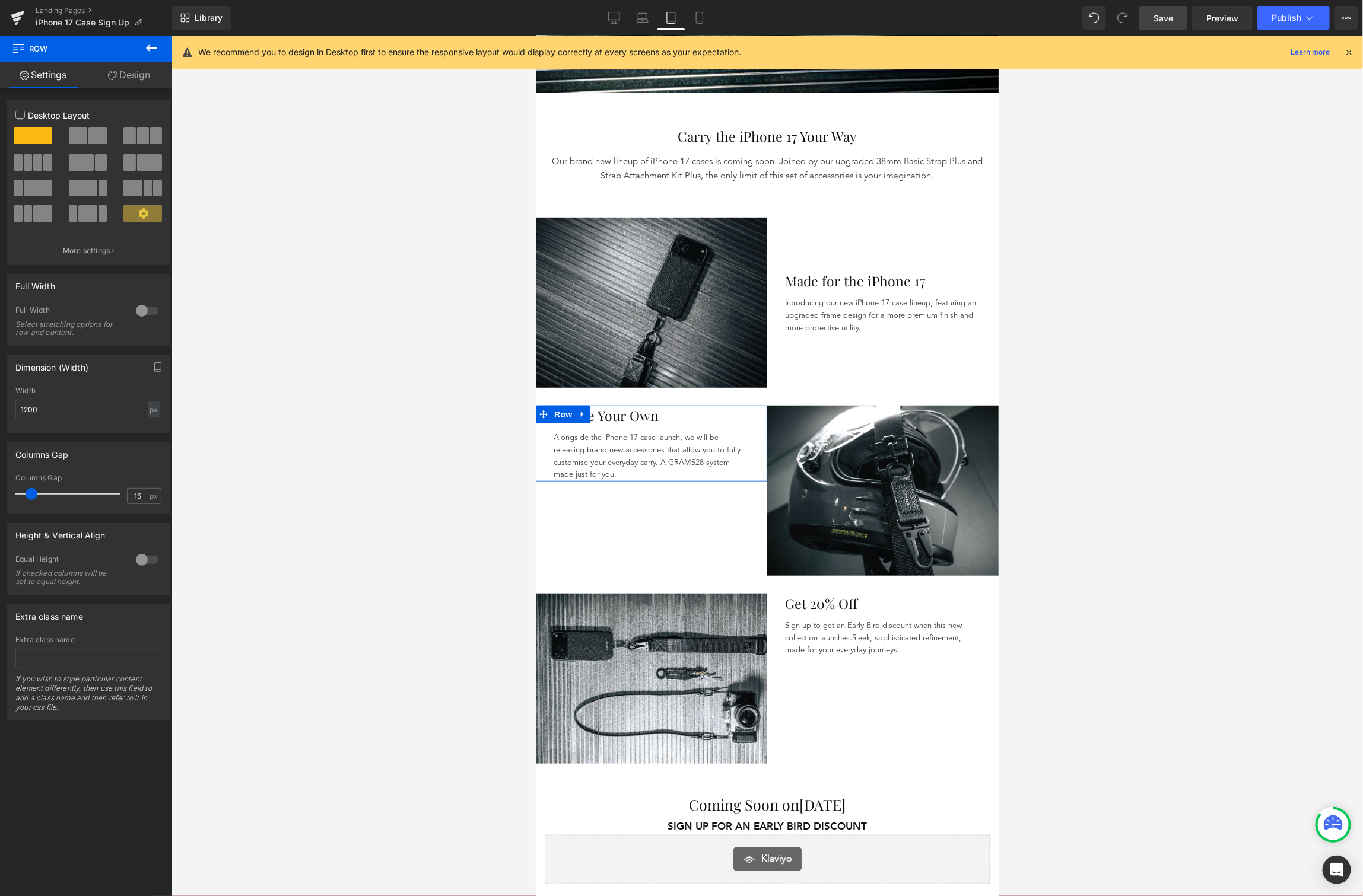
click at [147, 562] on div at bounding box center [147, 560] width 28 height 19
click at [136, 560] on div at bounding box center [147, 560] width 28 height 19
click at [144, 559] on div at bounding box center [147, 560] width 28 height 19
click at [117, 628] on span "Top" at bounding box center [89, 619] width 146 height 21
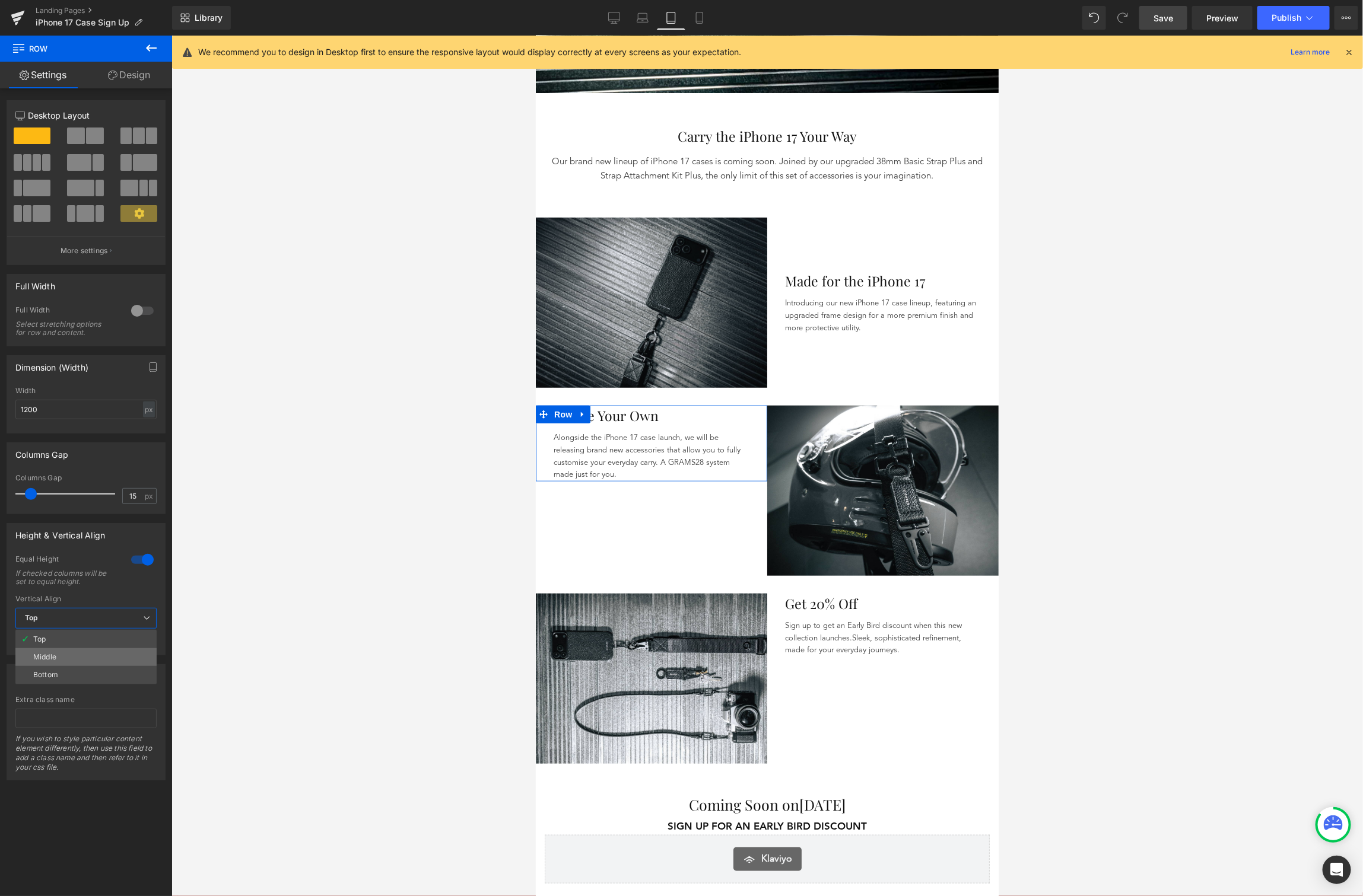
click at [99, 657] on li "Middle" at bounding box center [86, 657] width 141 height 18
click at [141, 562] on div at bounding box center [147, 560] width 28 height 19
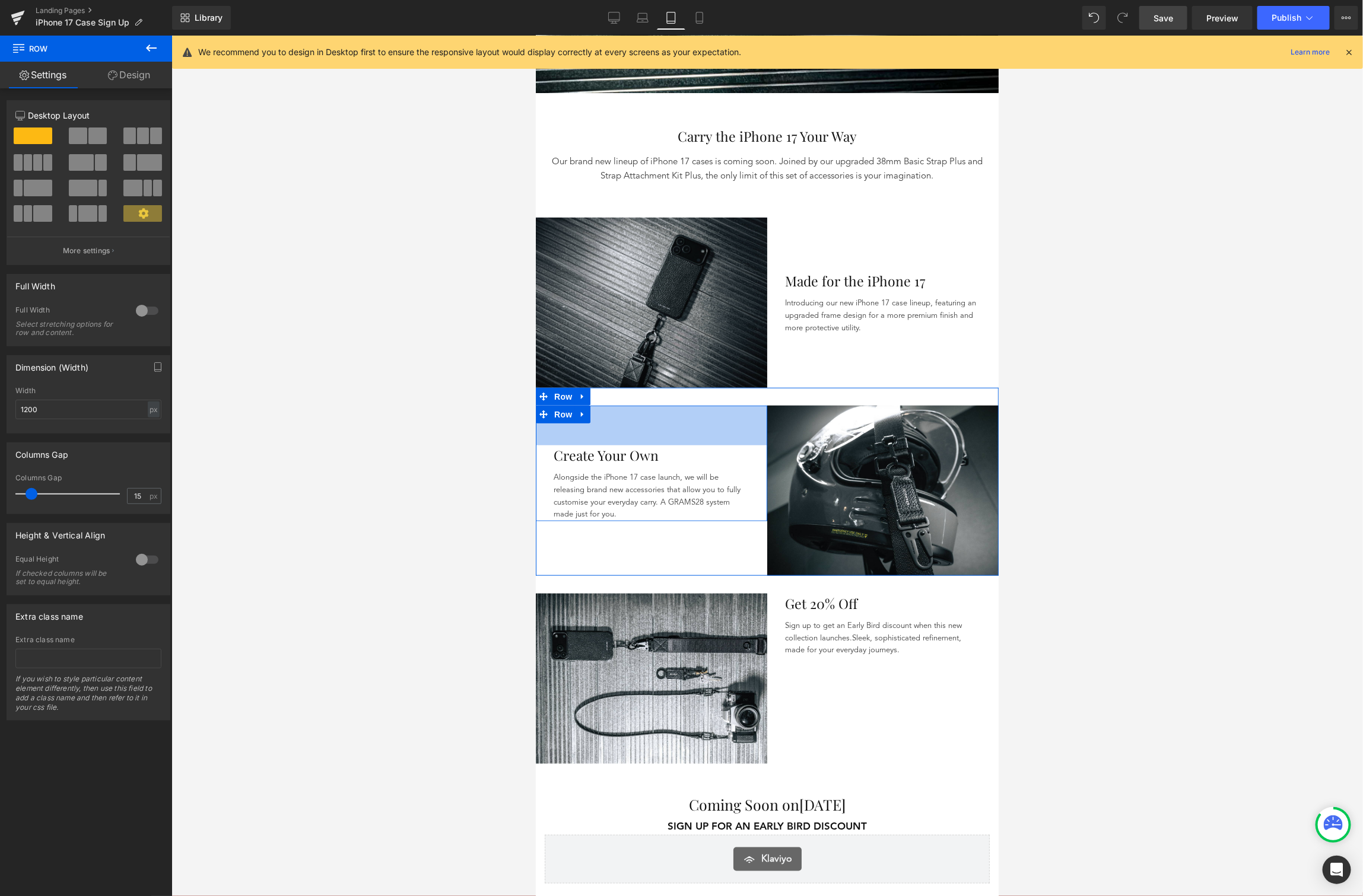
drag, startPoint x: 665, startPoint y: 403, endPoint x: 665, endPoint y: 443, distance: 40.0
click at [665, 443] on div "Create Your Own Heading Alongside the iPhone 17 case launch, we will be releasi…" at bounding box center [651, 462] width 232 height 115
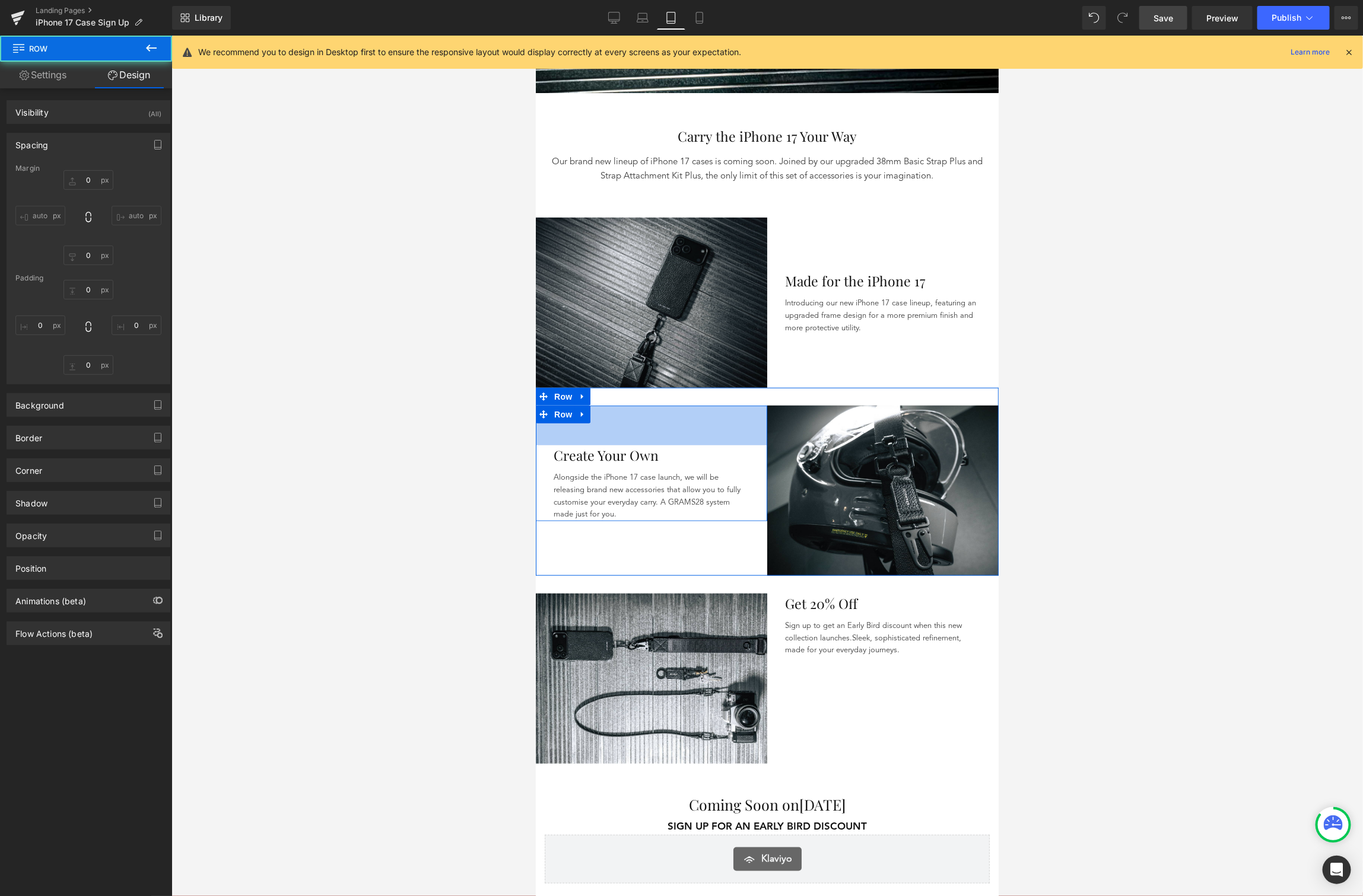
type input "0"
type input "67"
type input "0"
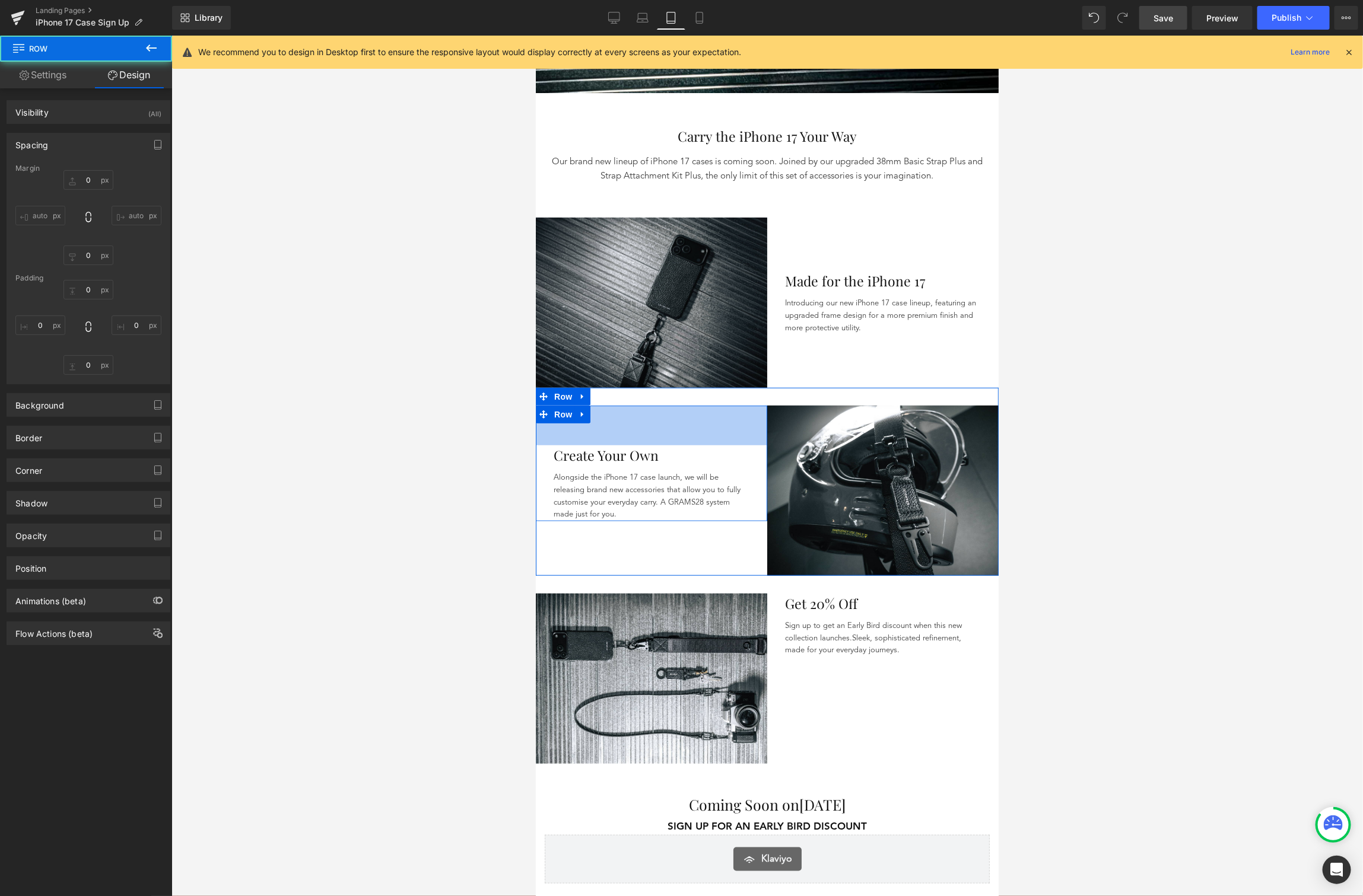
type input "15"
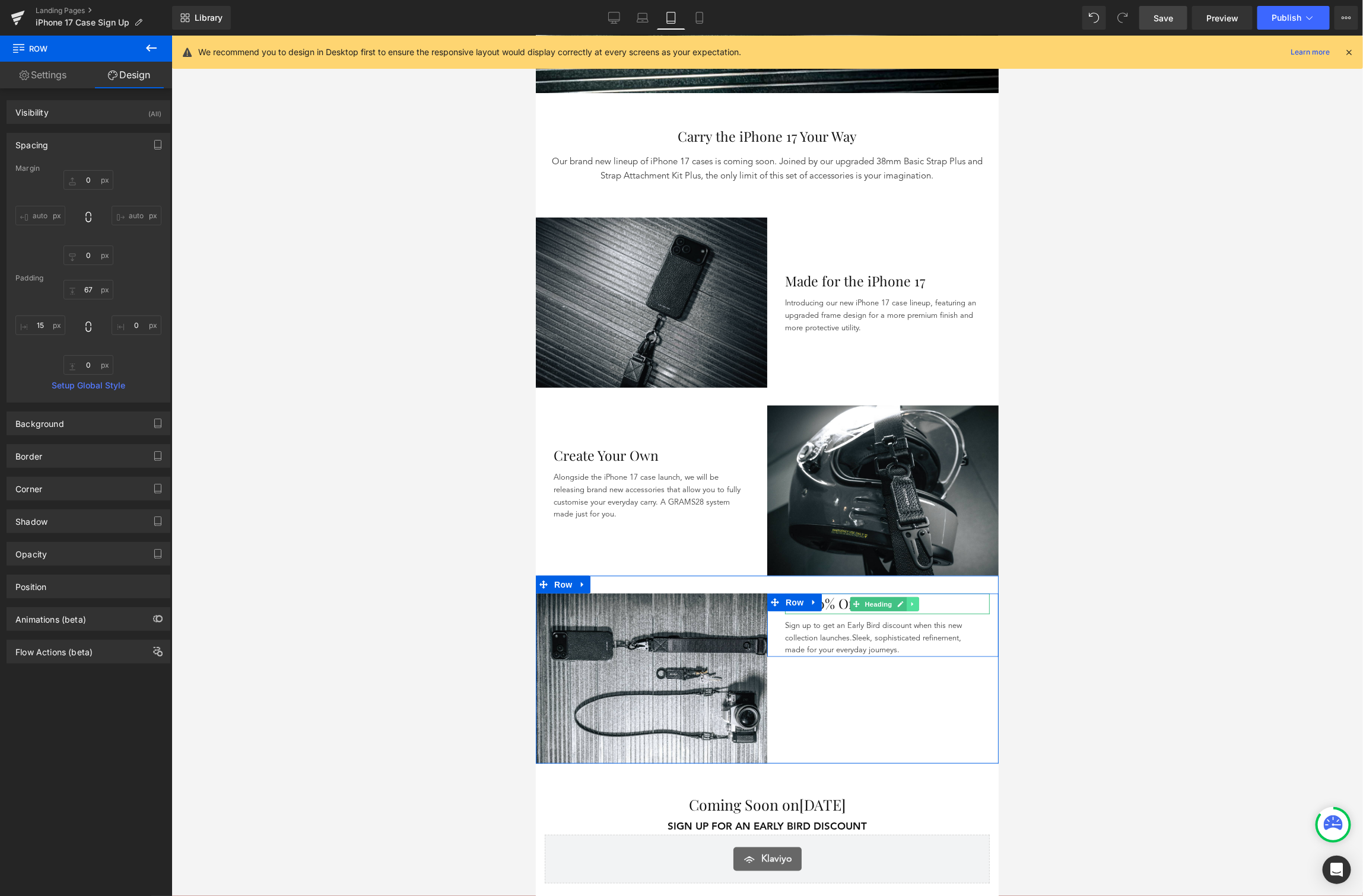
click at [906, 597] on link at bounding box center [912, 604] width 12 height 14
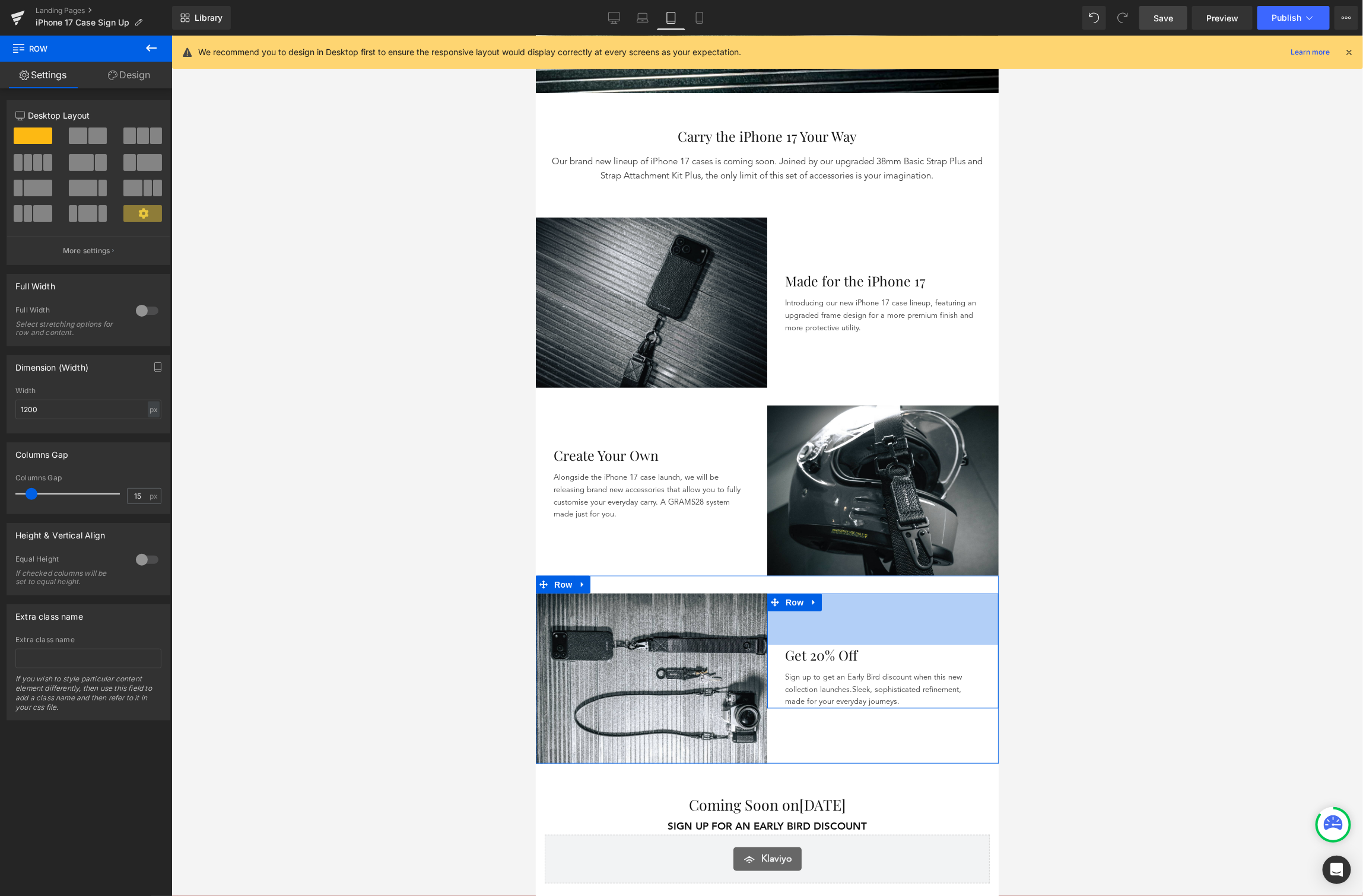
drag, startPoint x: 947, startPoint y: 587, endPoint x: 1657, endPoint y: 80, distance: 872.4
click at [939, 638] on div "Get 20% Off Heading Sign up to get an Early Bird discount when this new collect…" at bounding box center [882, 650] width 232 height 115
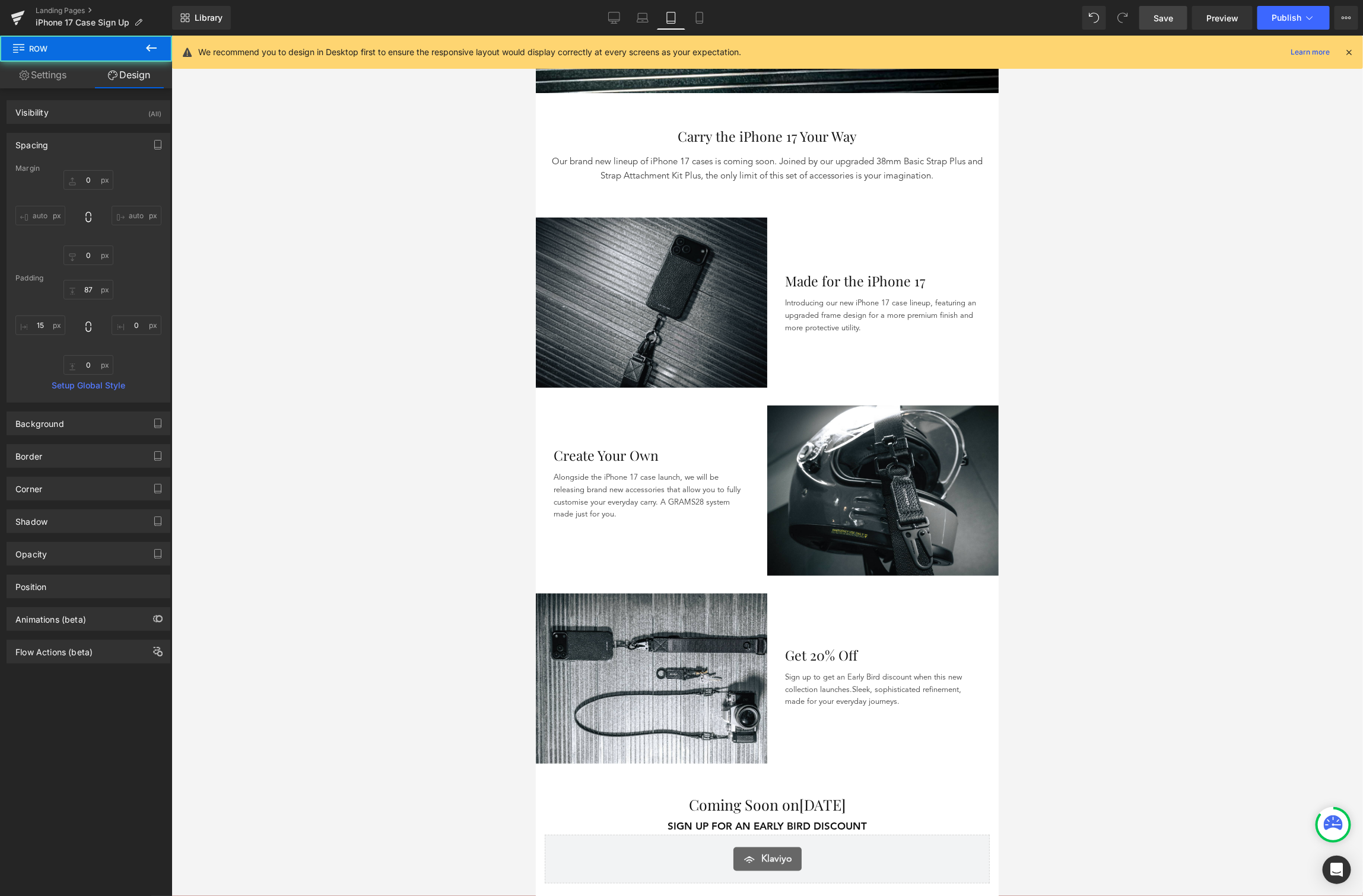
type input "0"
type input "87"
type input "0"
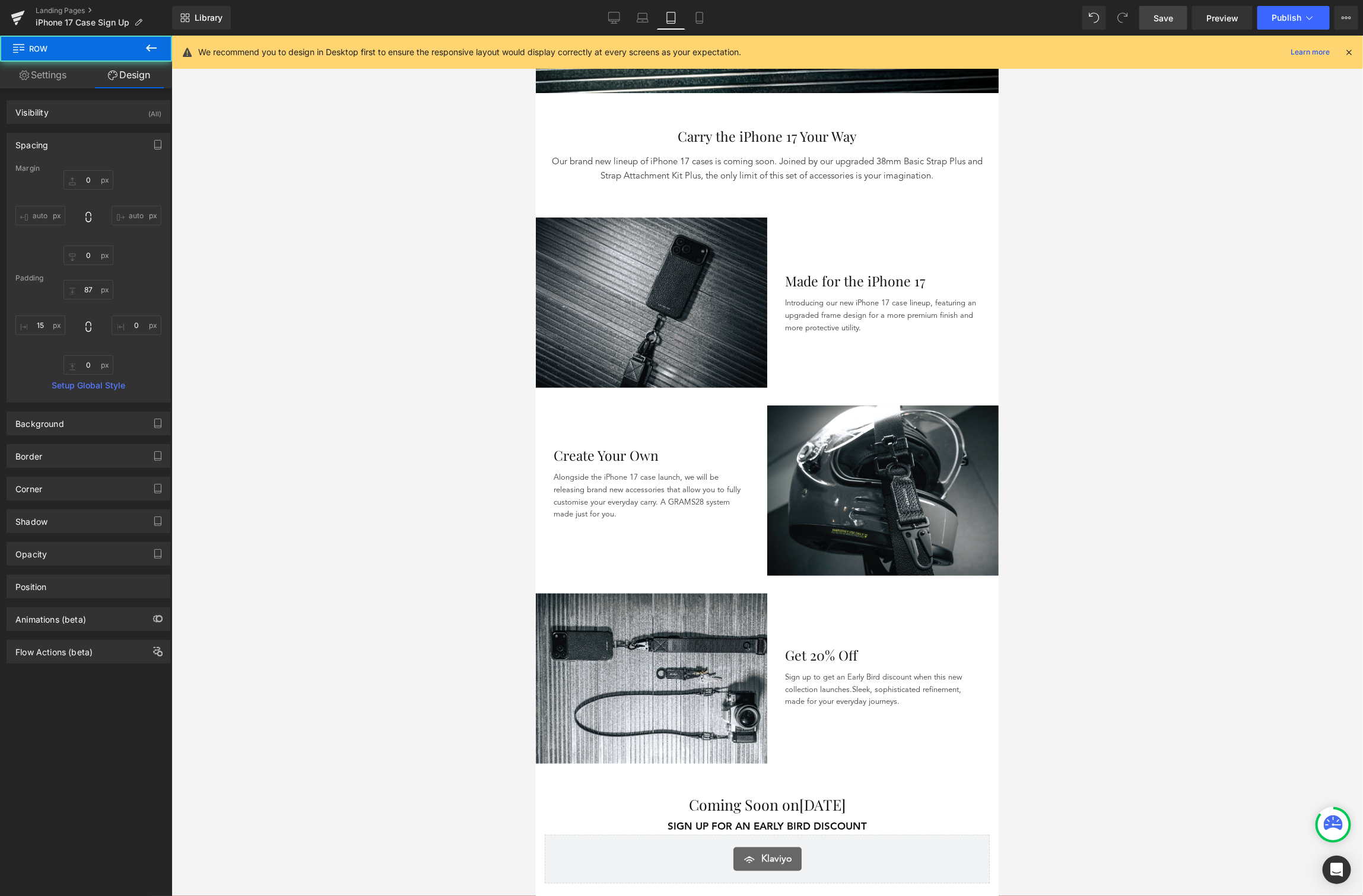
type input "15"
click at [1169, 18] on span "Save" at bounding box center [1163, 18] width 19 height 12
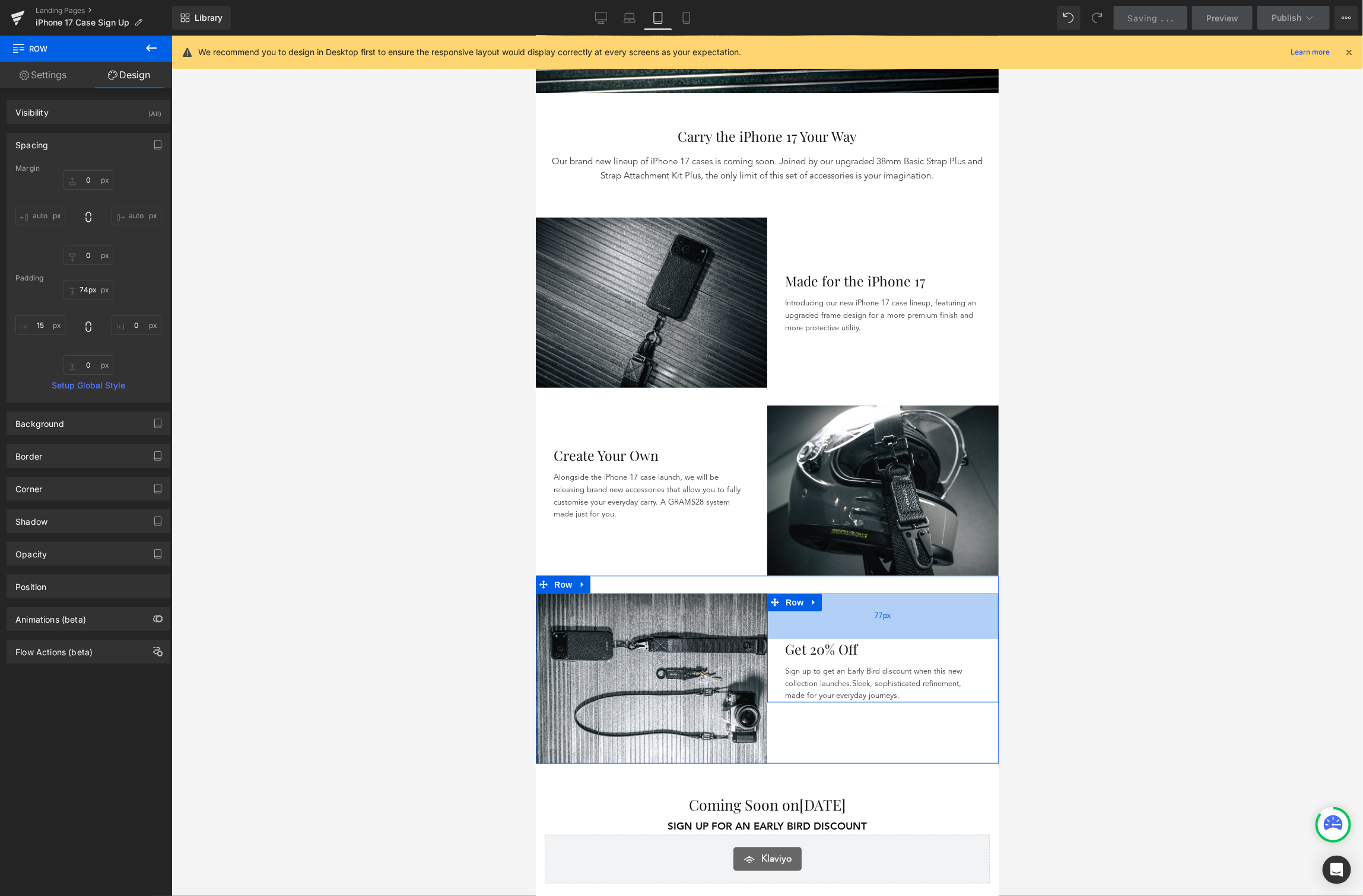
type input "73px"
drag, startPoint x: 889, startPoint y: 634, endPoint x: 891, endPoint y: 625, distance: 9.2
click at [891, 625] on div "73px" at bounding box center [882, 614] width 232 height 43
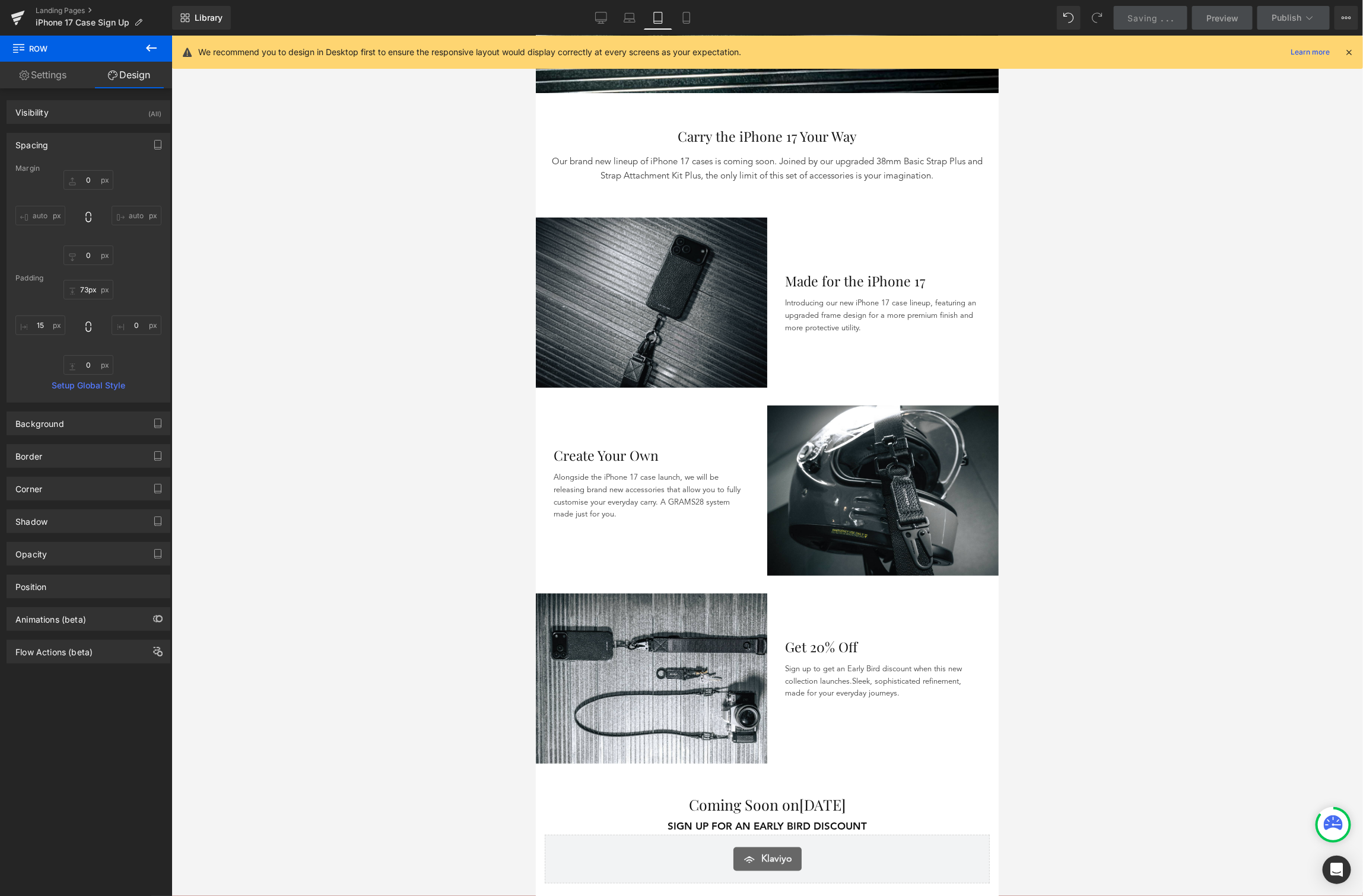
click at [1159, 21] on span "Saving" at bounding box center [1143, 18] width 30 height 10
click at [1157, 18] on span "Save" at bounding box center [1163, 18] width 19 height 12
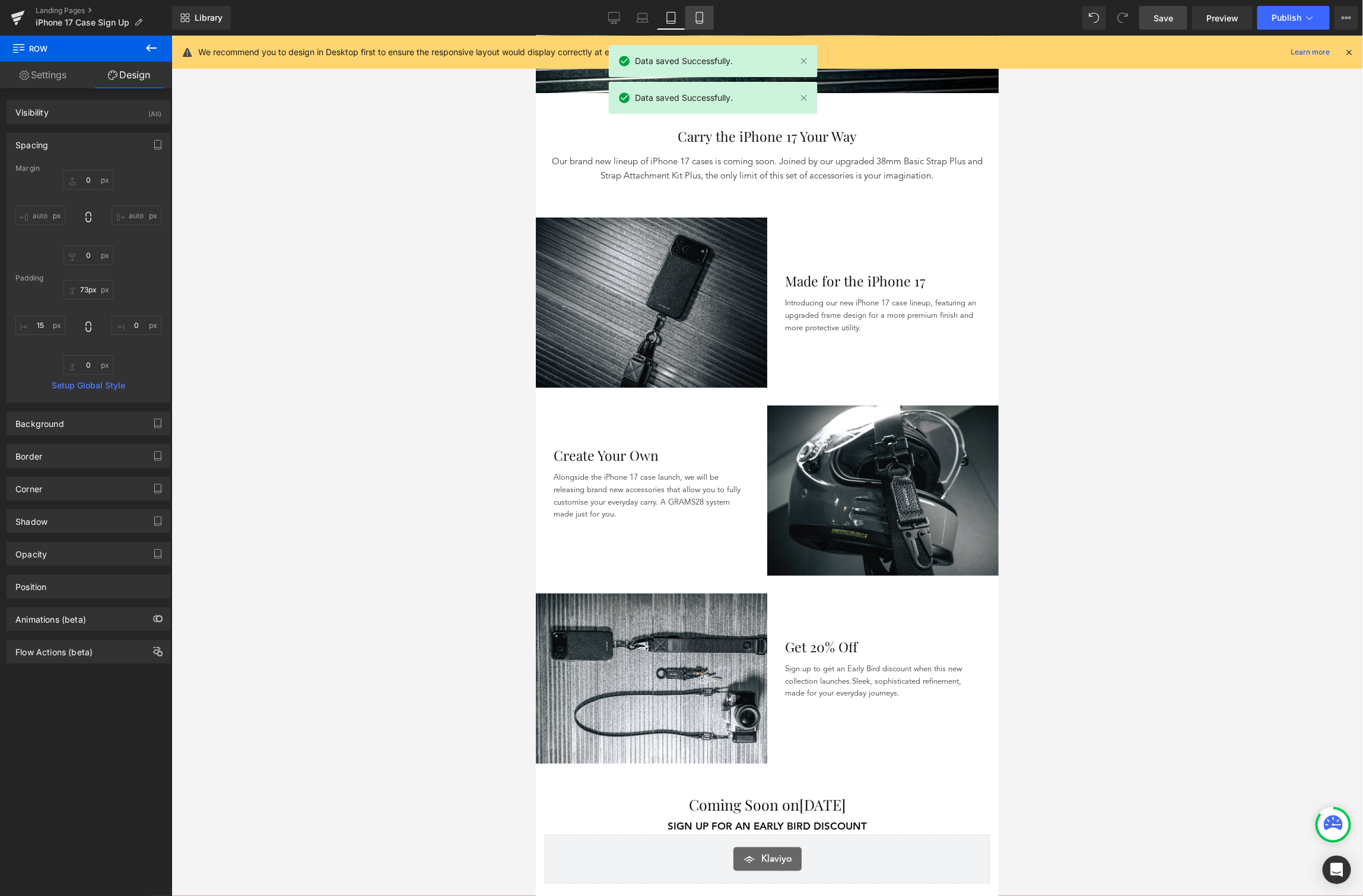
click at [696, 18] on icon at bounding box center [699, 18] width 6 height 11
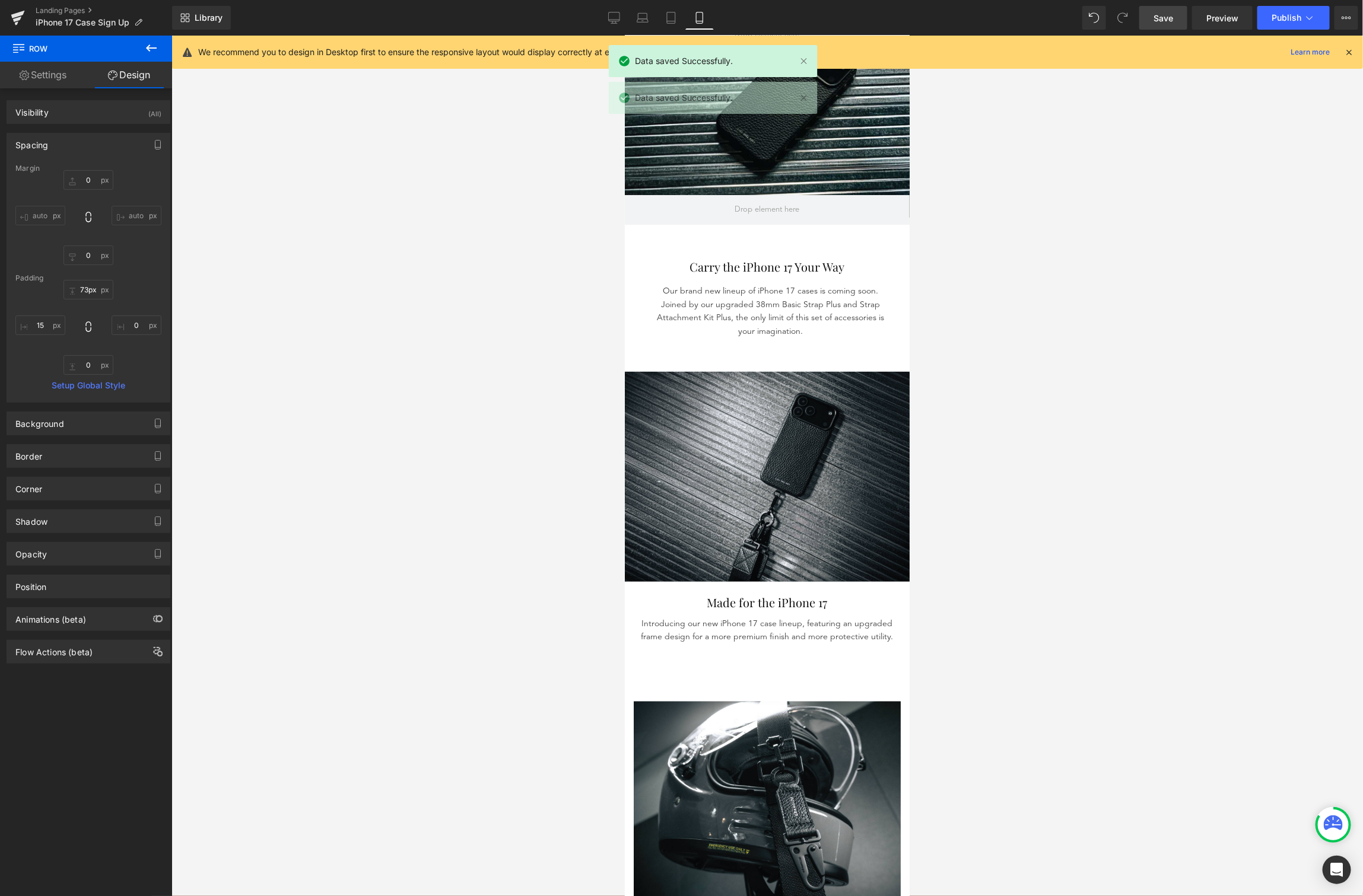
type input "0"
type input "20"
type input "0"
type input "50"
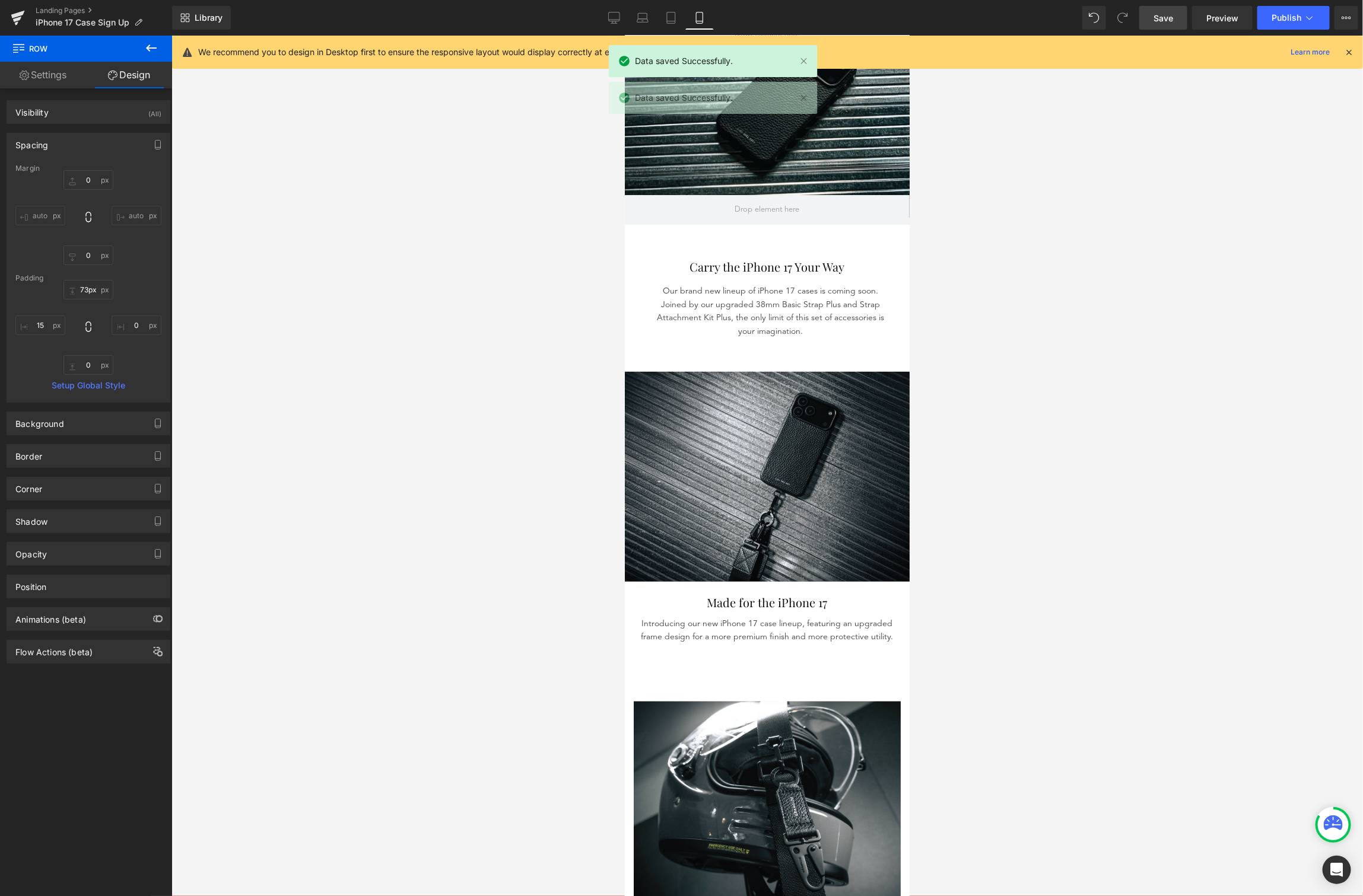
type input "0"
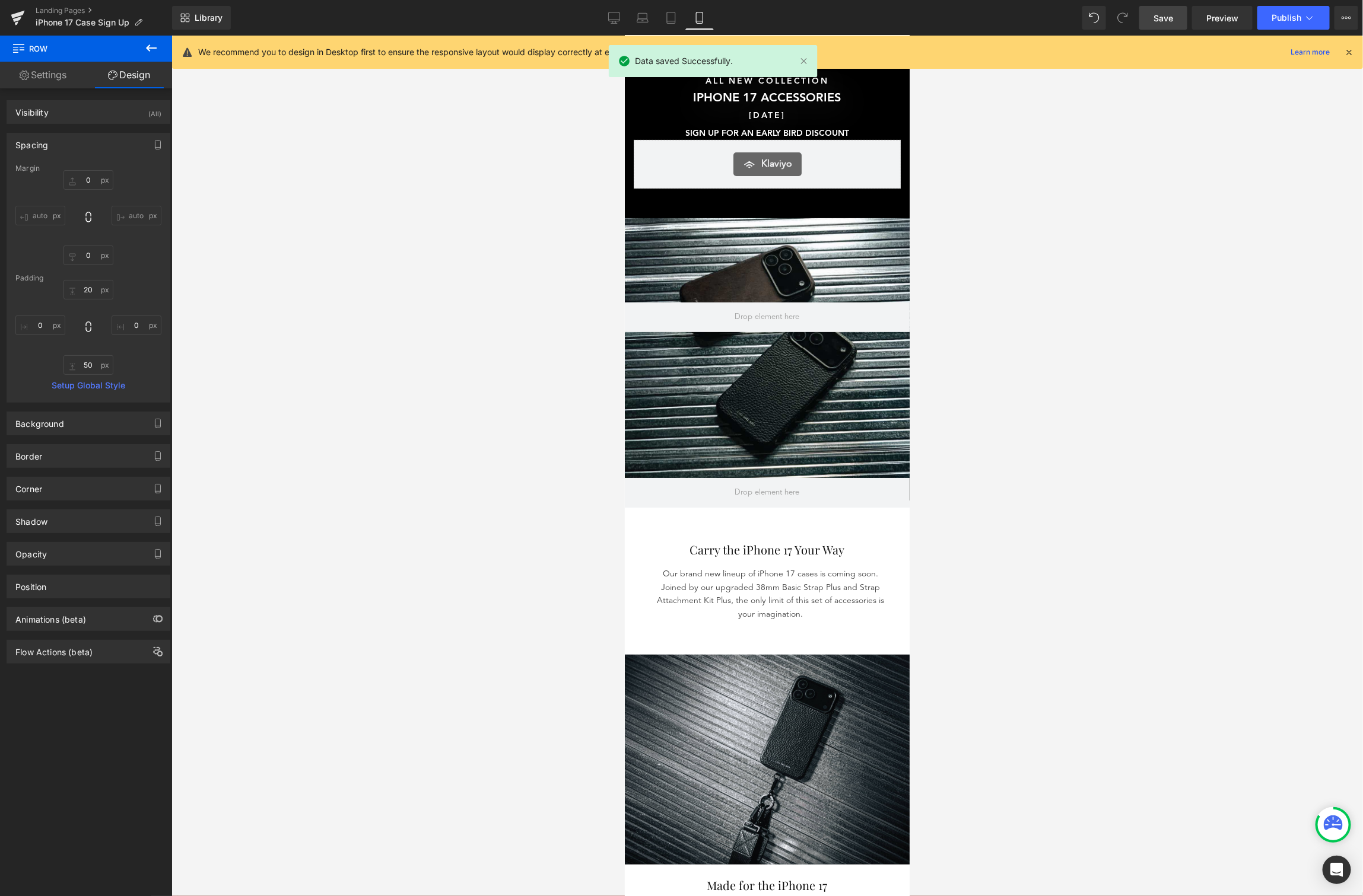
scroll to position [0, 0]
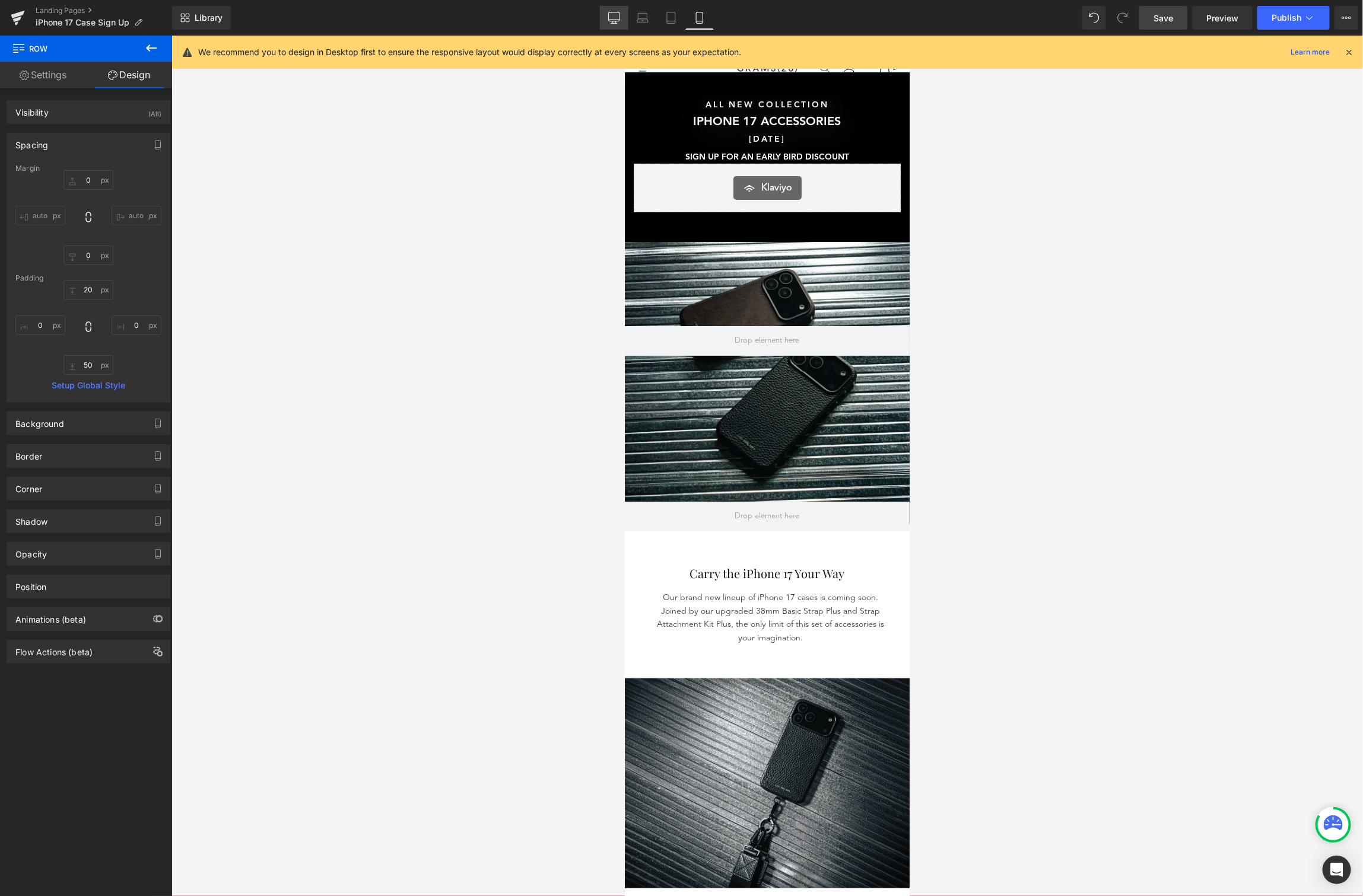
click at [610, 16] on icon at bounding box center [614, 17] width 11 height 9
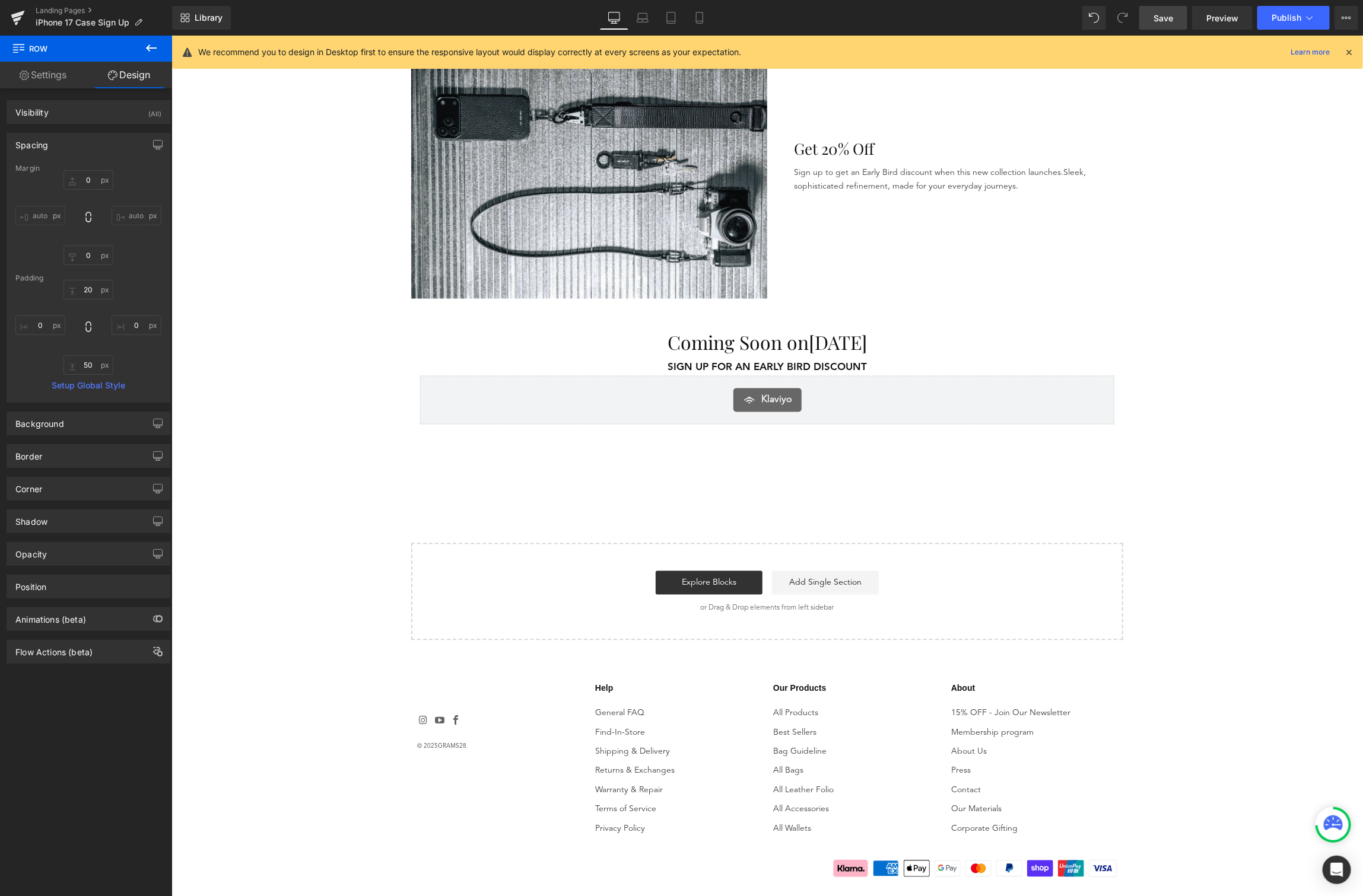
scroll to position [1117, 0]
click at [1164, 8] on link "Save" at bounding box center [1163, 18] width 48 height 24
click at [11, 11] on icon at bounding box center [18, 18] width 14 height 30
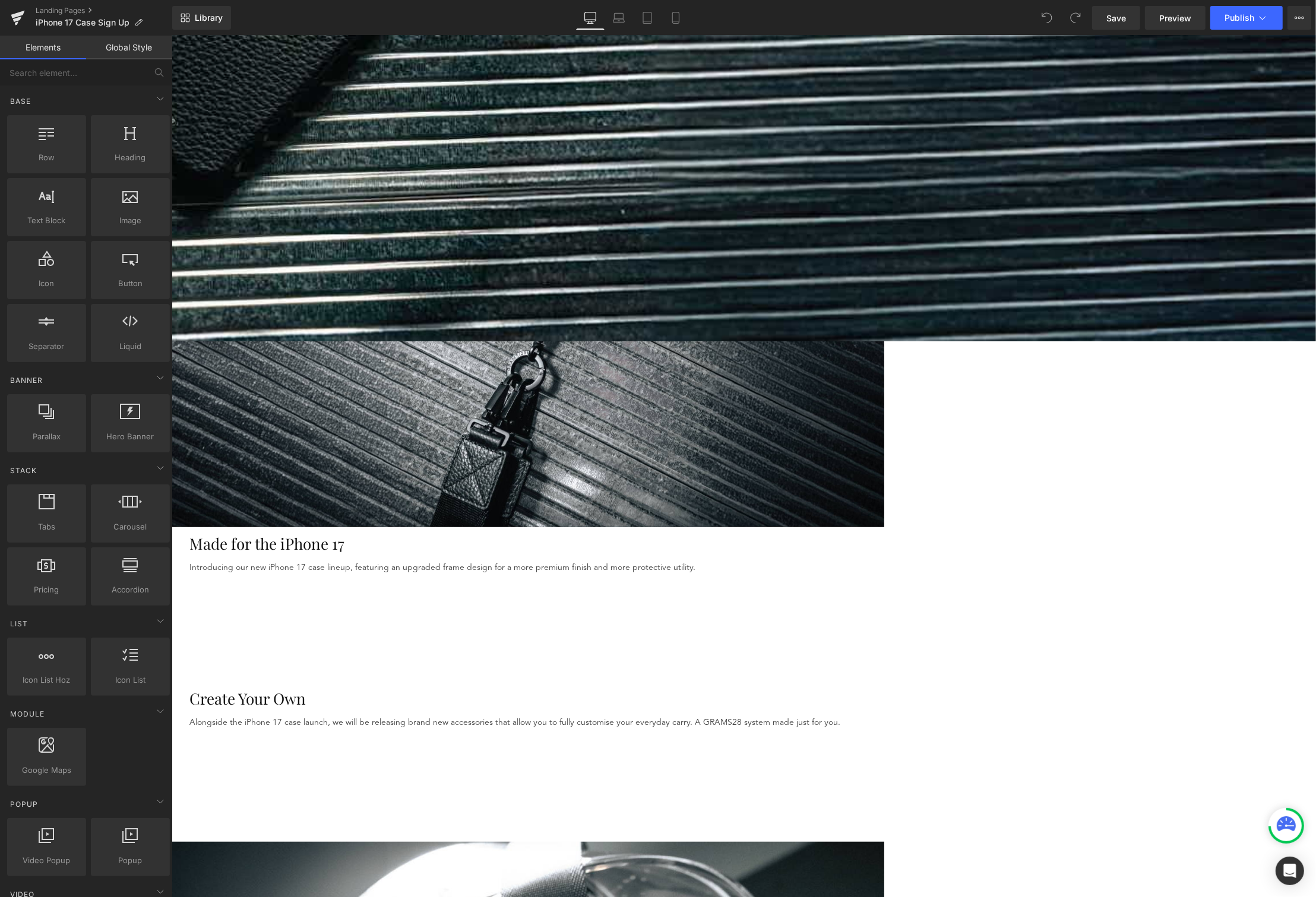
scroll to position [547, 0]
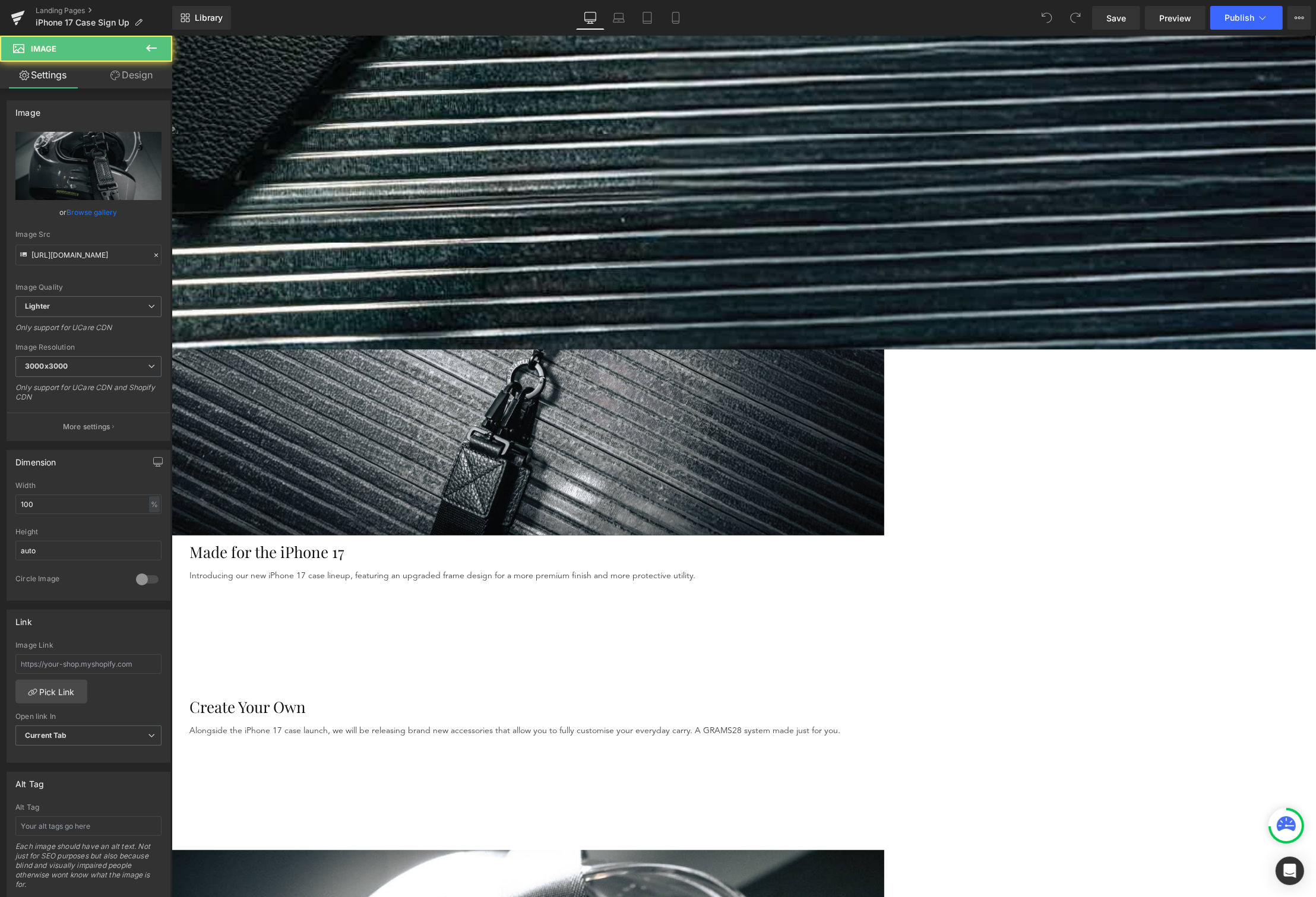
click at [96, 210] on link "Browse gallery" at bounding box center [92, 212] width 50 height 21
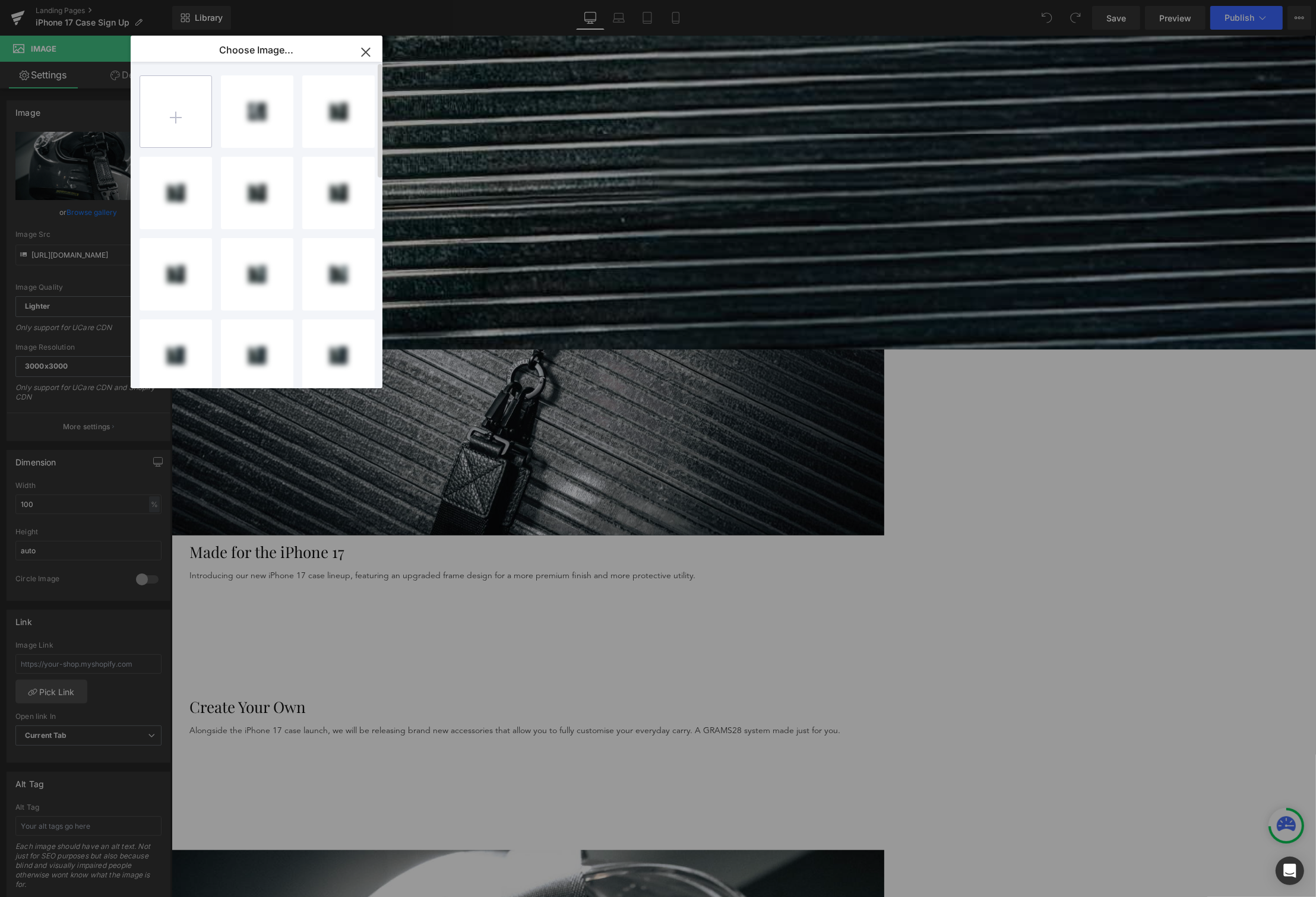
click at [174, 130] on input "file" at bounding box center [175, 111] width 71 height 71
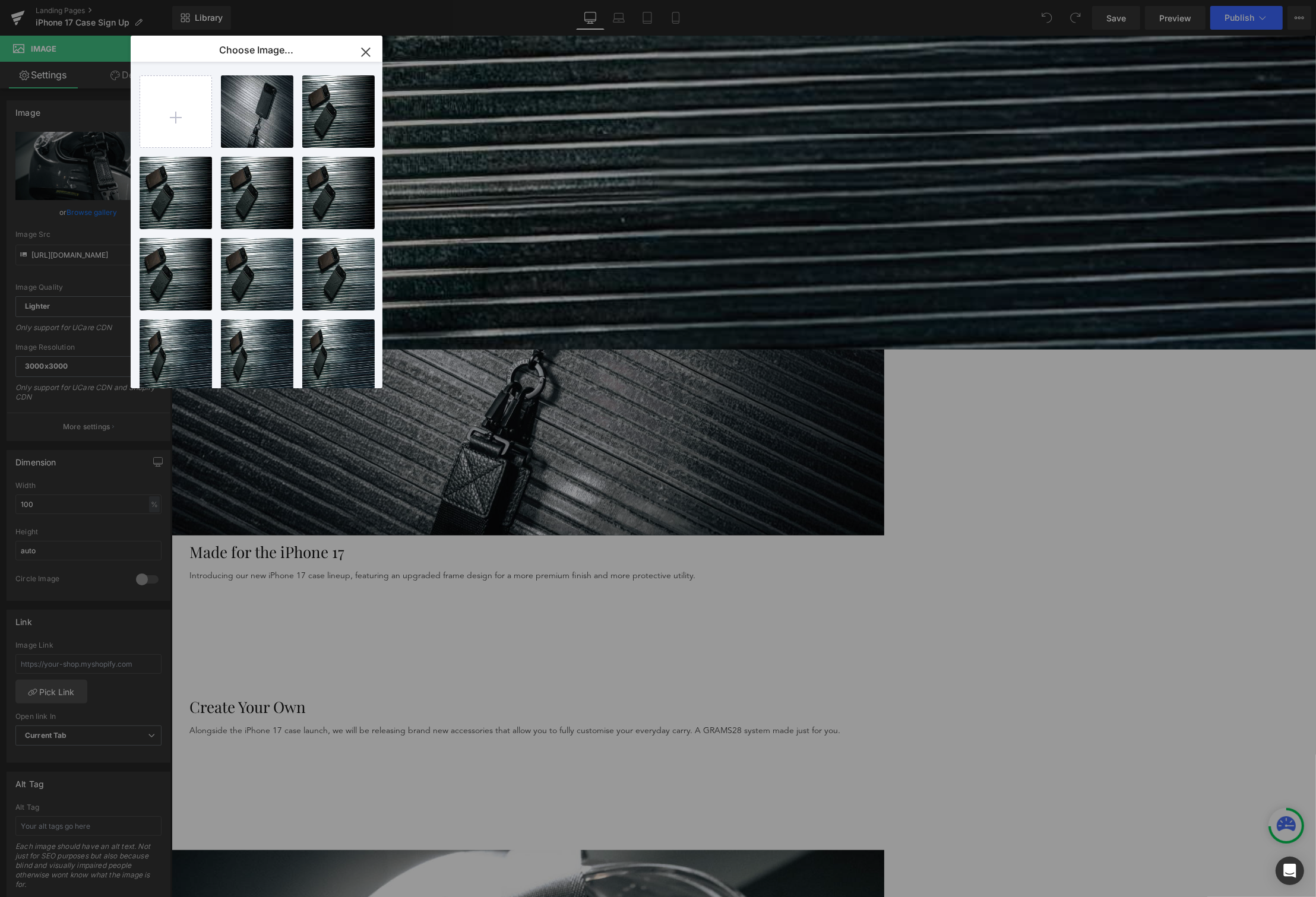
click at [366, 61] on icon "button" at bounding box center [366, 53] width 19 height 19
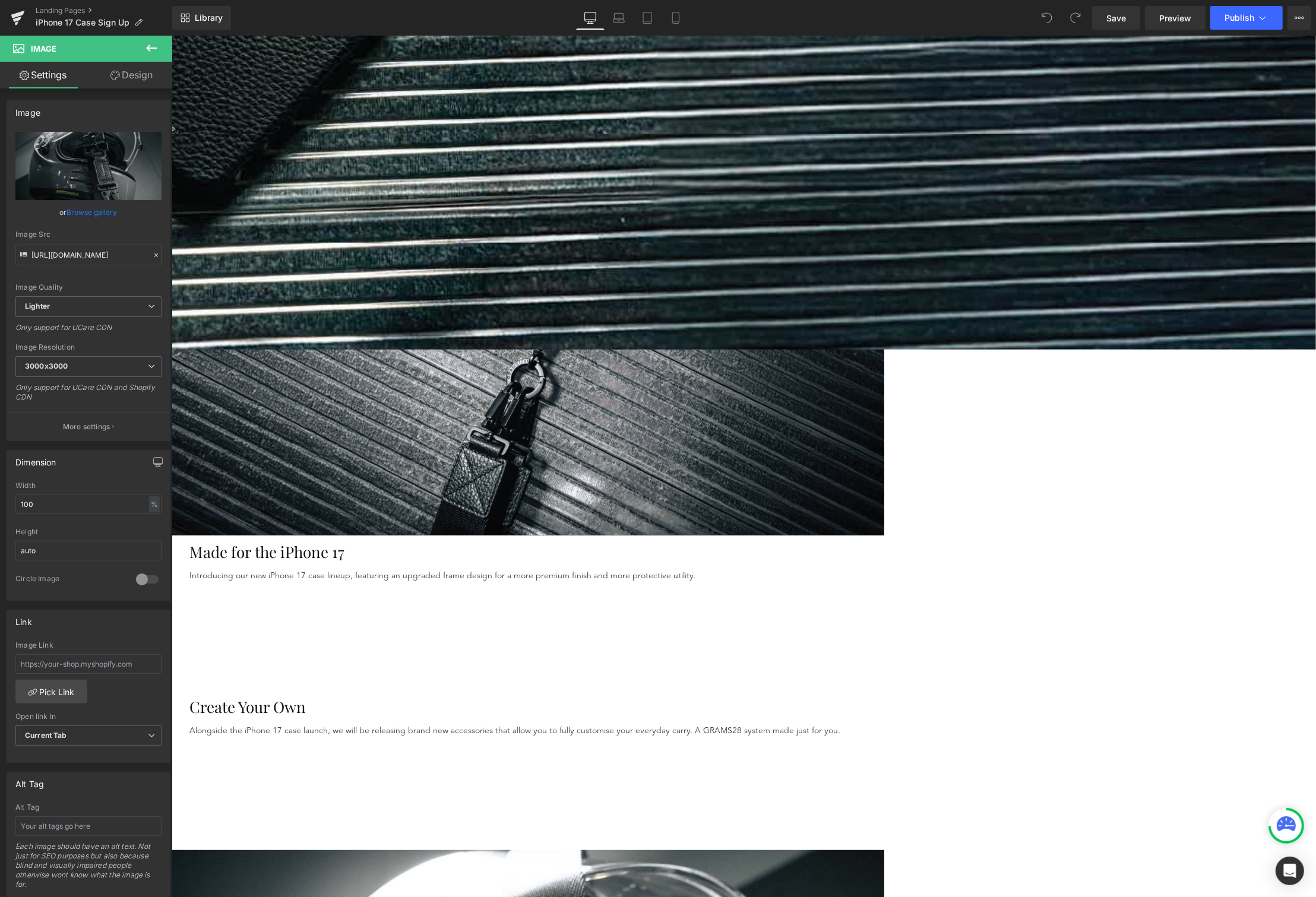
click at [89, 200] on div "Image Quality Lighter Lightest Lighter Lighter Lightest Only support for UCare …" at bounding box center [89, 214] width 146 height 165
click at [93, 215] on link "Browse gallery" at bounding box center [92, 212] width 50 height 21
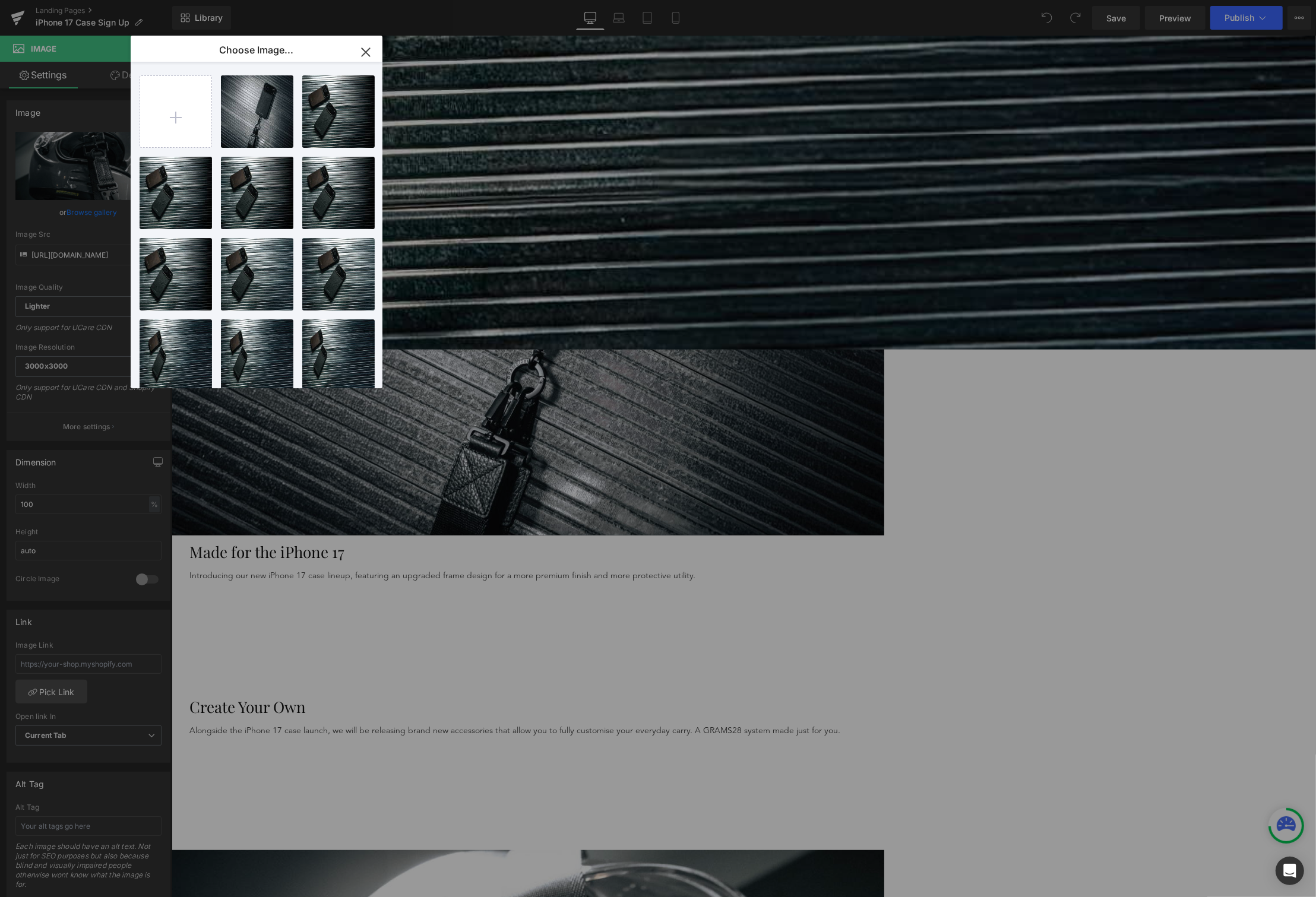
click at [212, 148] on div "Phone_1...-min.png 1.71 MB Delete image? Yes No Mobile...bile.png 2.79 MB Delet…" at bounding box center [262, 226] width 247 height 330
click at [195, 133] on input "file" at bounding box center [175, 111] width 71 height 71
type input "C:\fakepath\Create ur own-min.png"
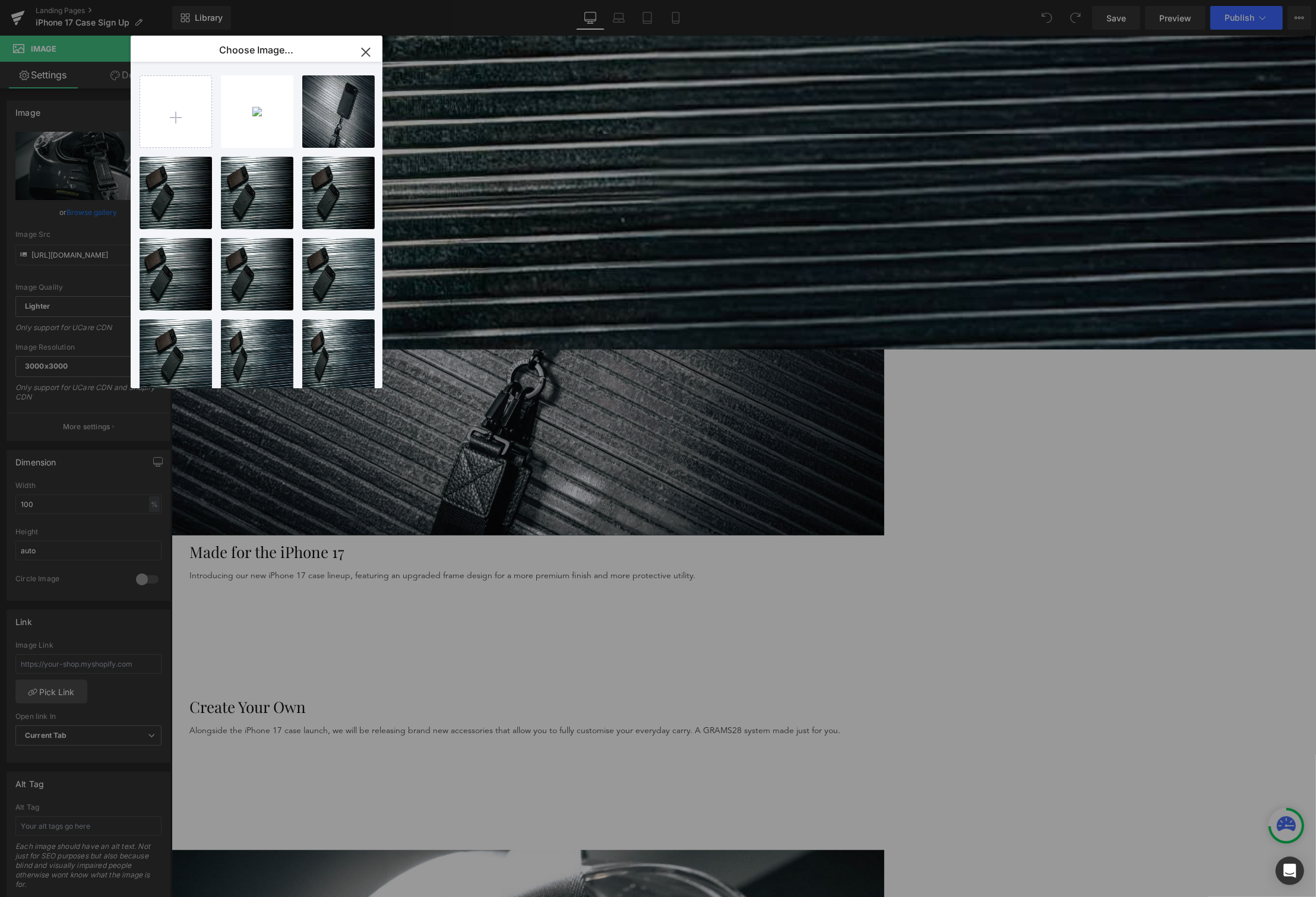
click at [373, 56] on icon "button" at bounding box center [366, 53] width 19 height 19
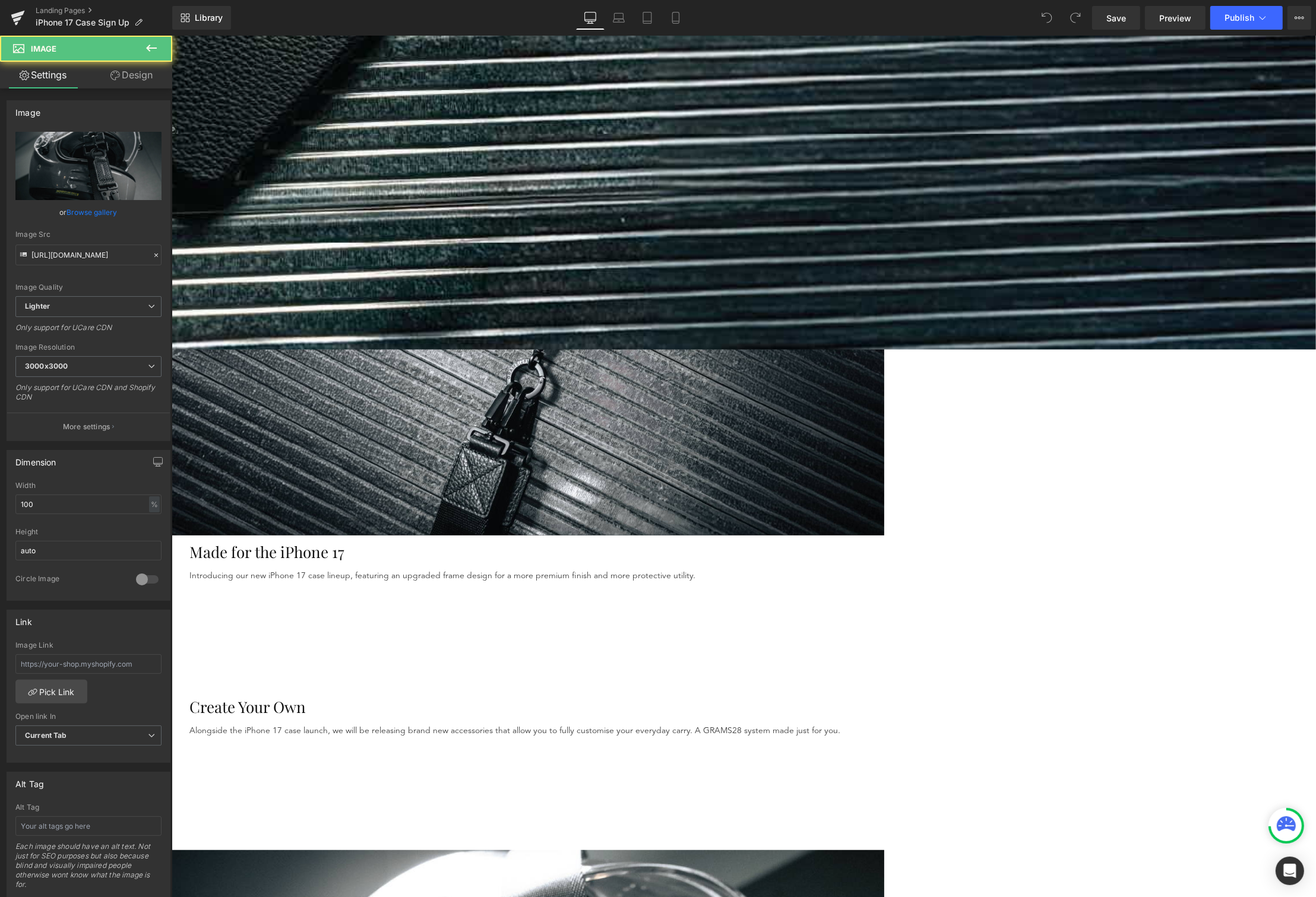
click at [98, 215] on link "Browse gallery" at bounding box center [92, 212] width 50 height 21
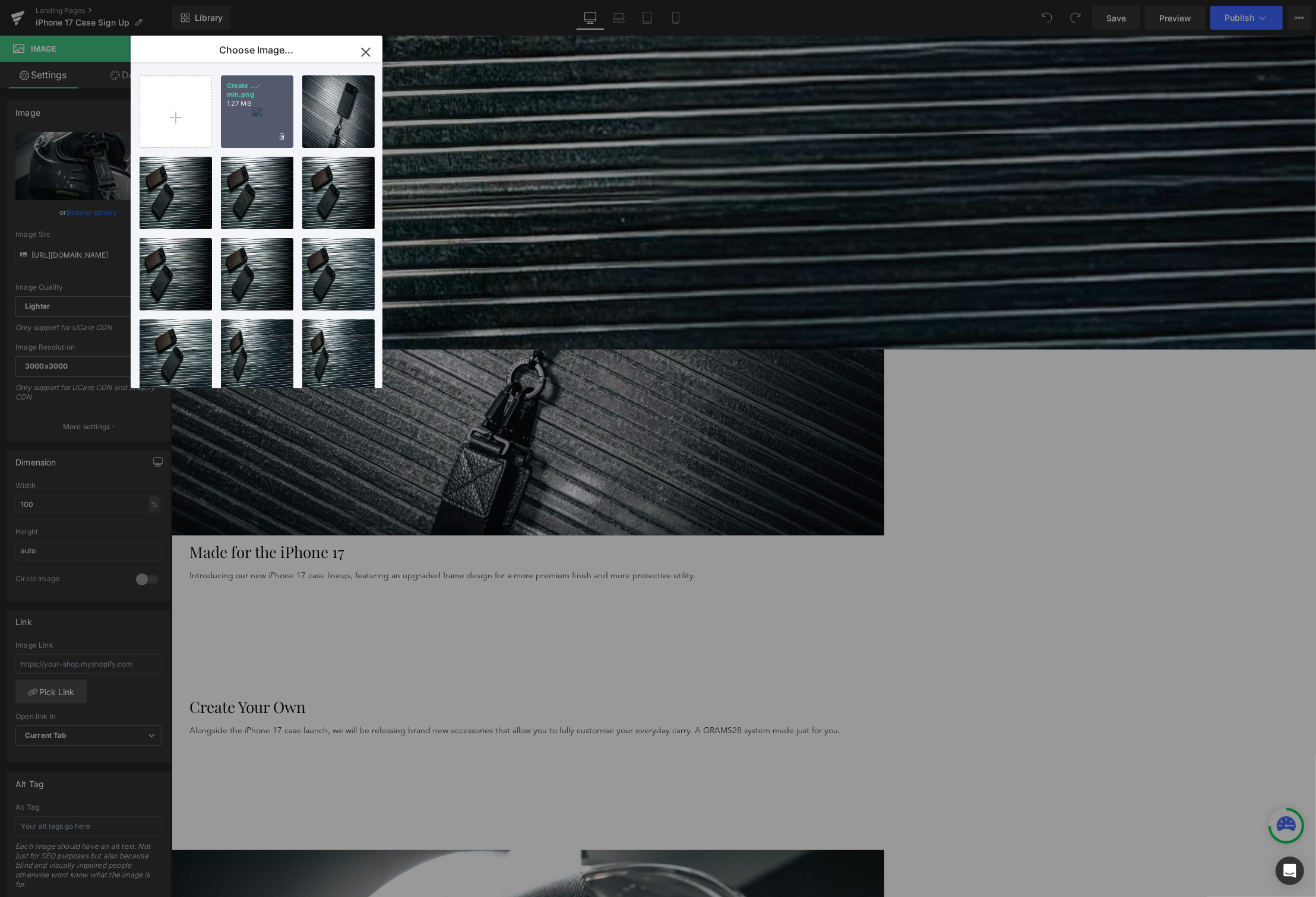
click at [237, 135] on div "Create ...-min.png 1.27 MB" at bounding box center [257, 112] width 72 height 72
type input "https://ucarecdn.com/2d4f33e9-f673-451a-9c7f-ad0b9a293e41/-/format/auto/-/previ…"
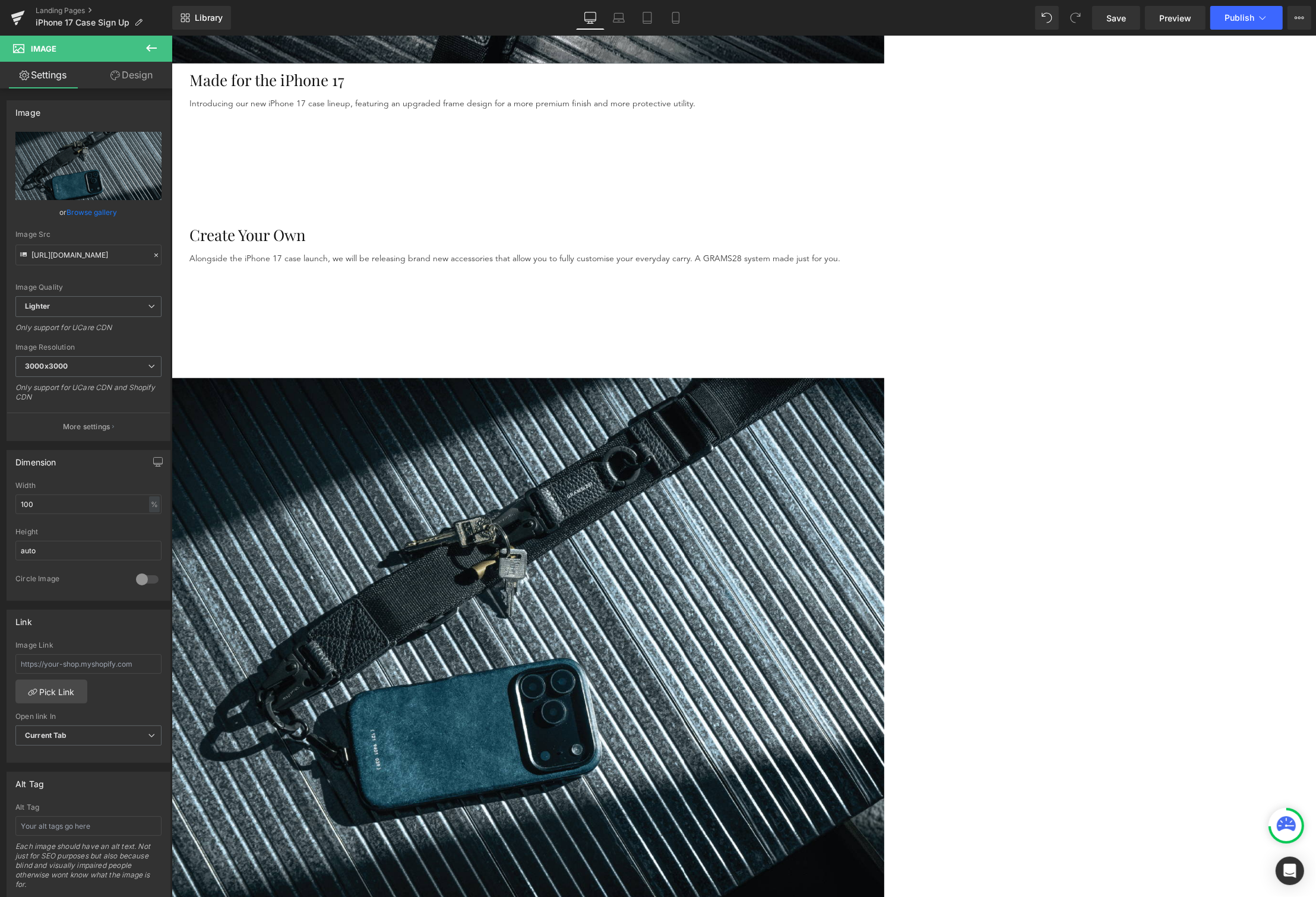
scroll to position [1073, 0]
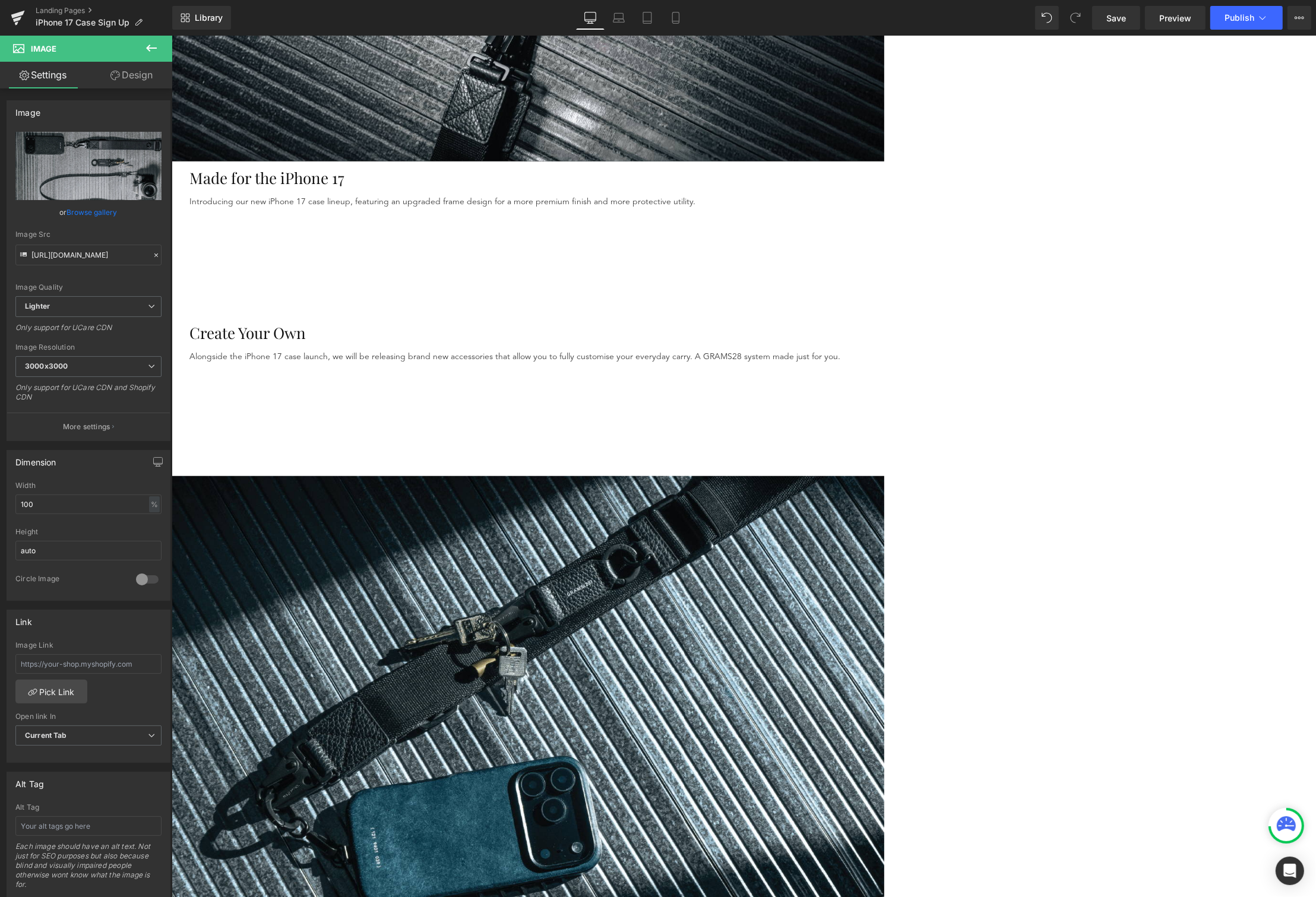
scroll to position [931, 0]
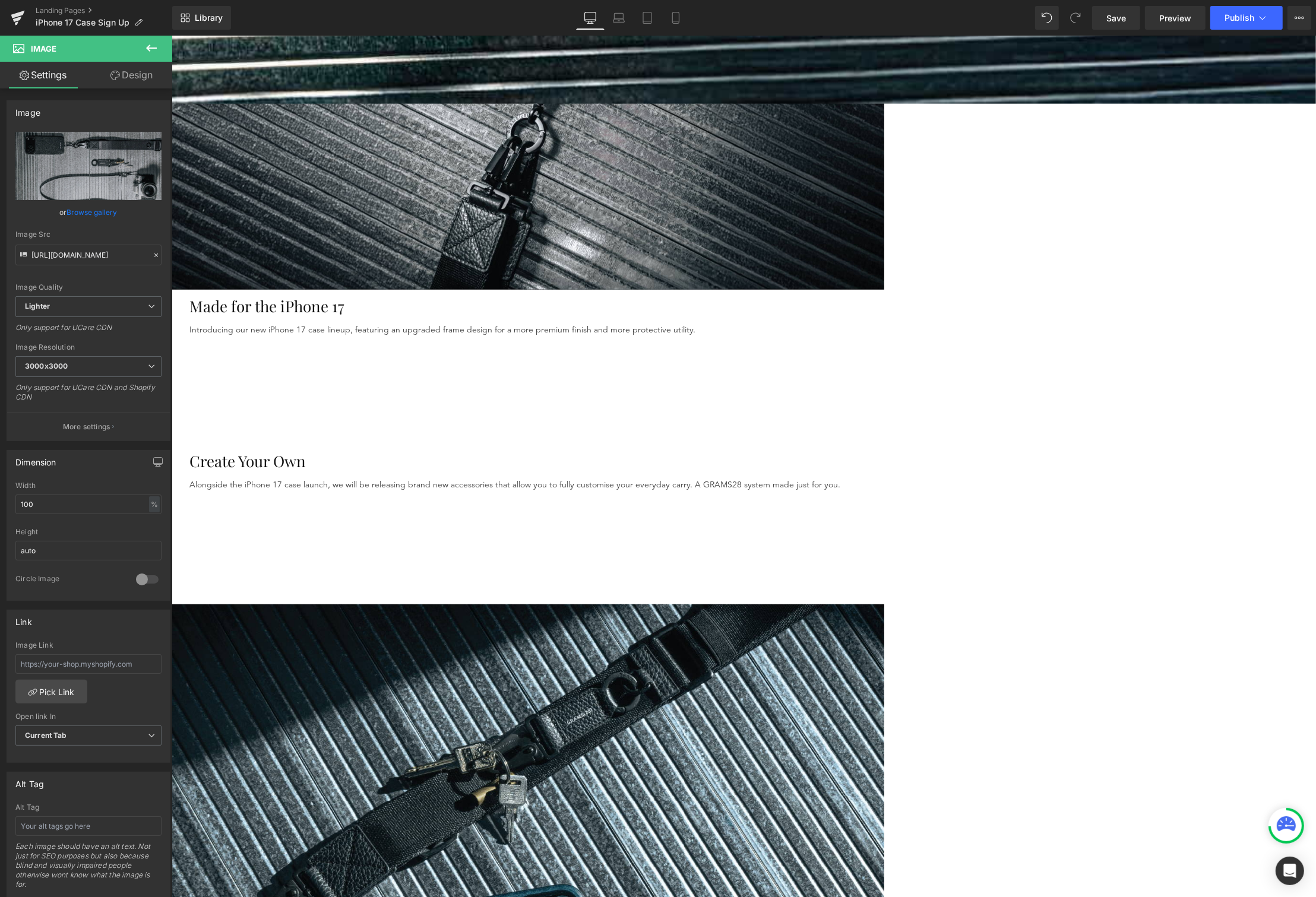
scroll to position [766, 0]
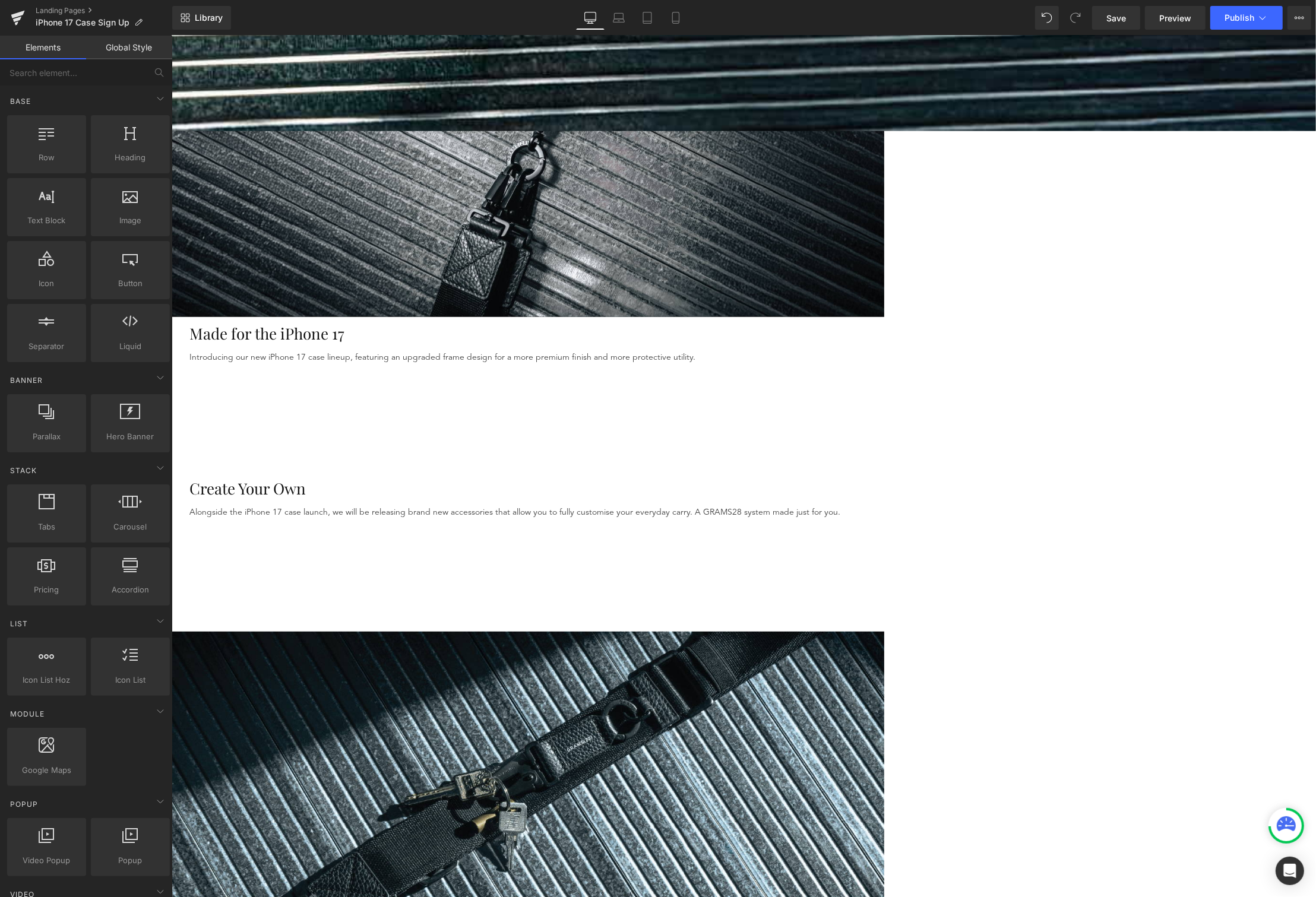
click at [270, 403] on div "Hero Banner ★★★★★ LOVED BY OVER 110,000 CUSTOMERS Heading Artisanal Functional …" at bounding box center [743, 775] width 1144 height 2861
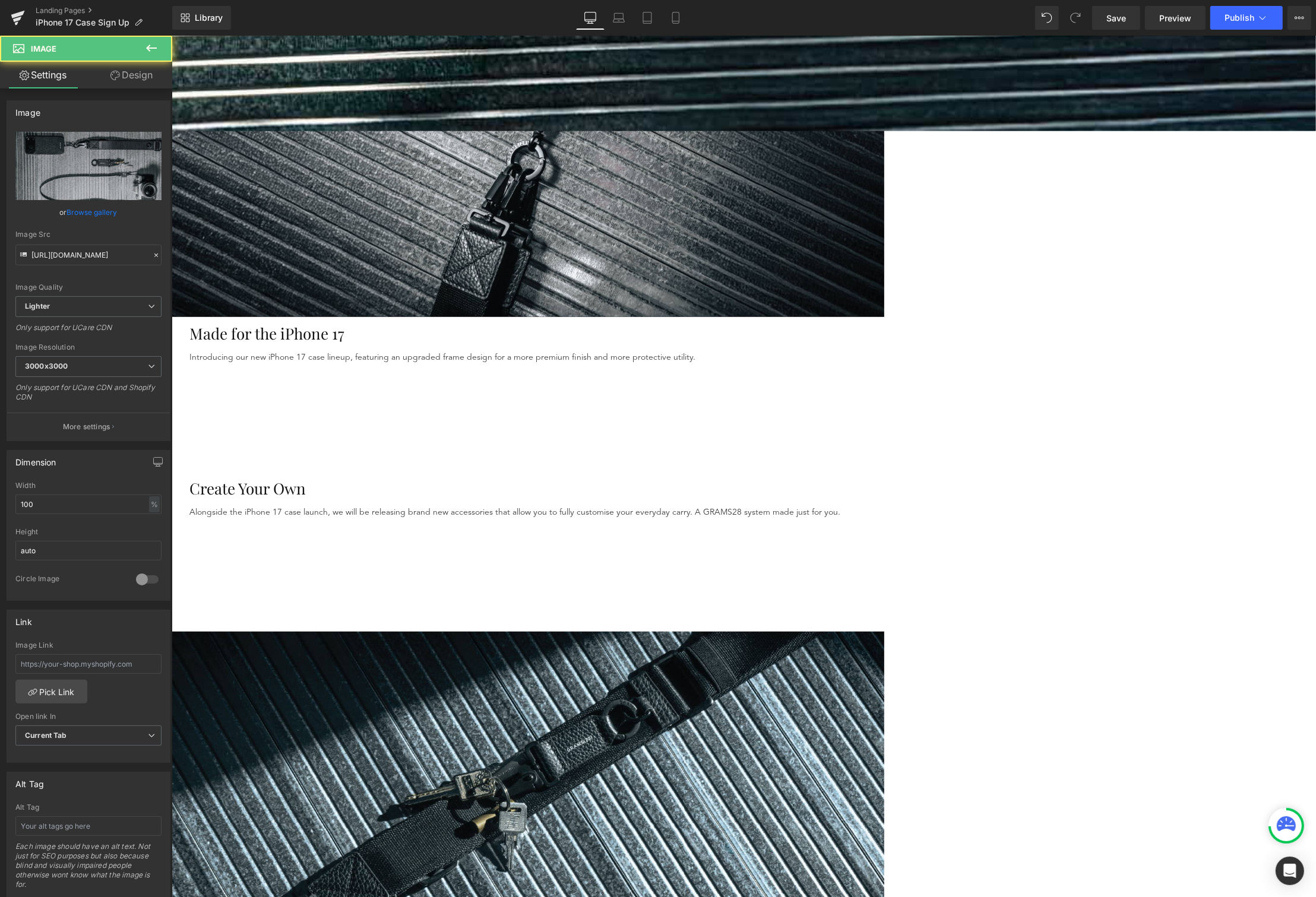
click at [100, 219] on link "Browse gallery" at bounding box center [92, 212] width 50 height 21
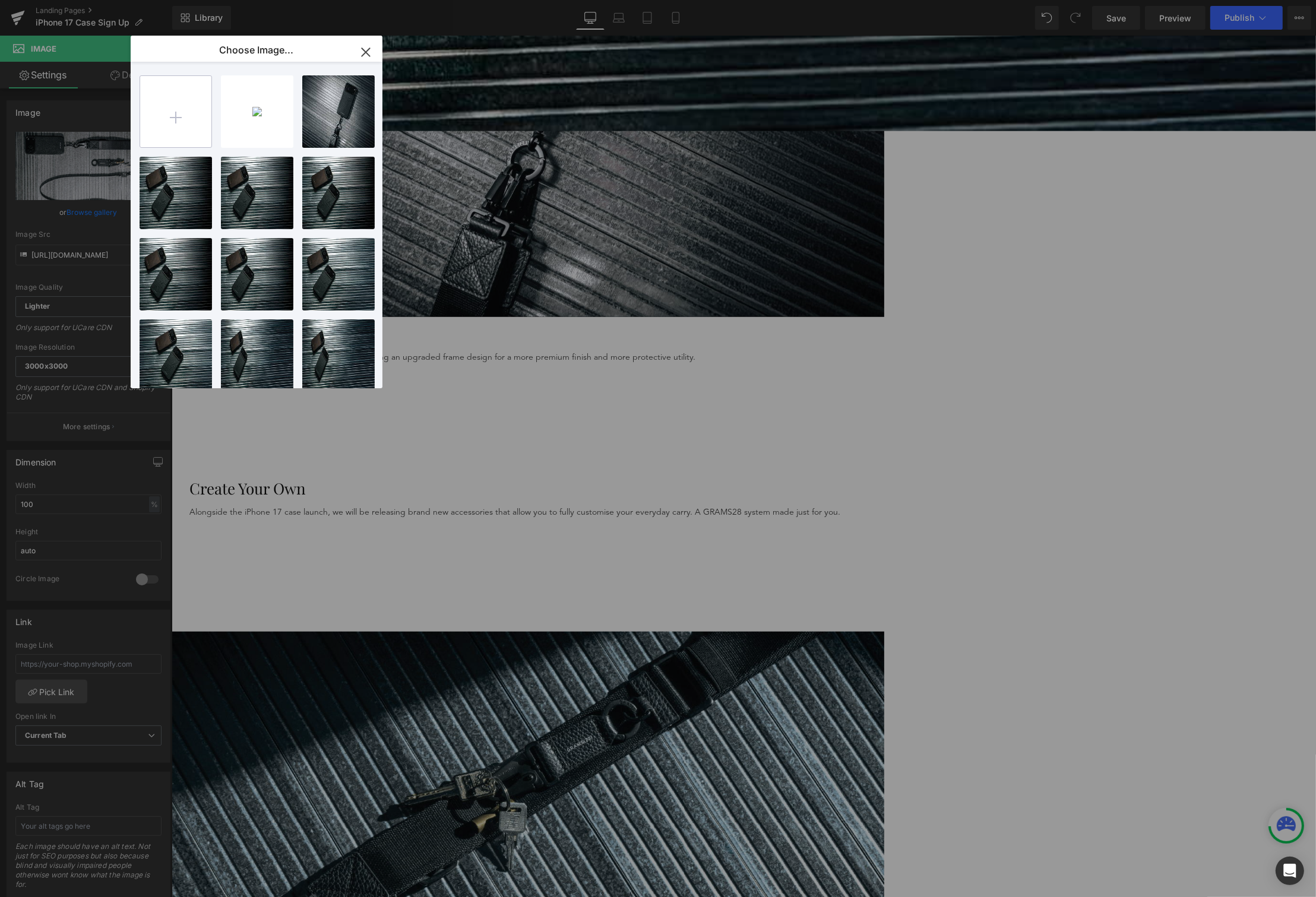
click at [185, 125] on input "file" at bounding box center [175, 111] width 71 height 71
type input "C:\fakepath\Get 20% off.png"
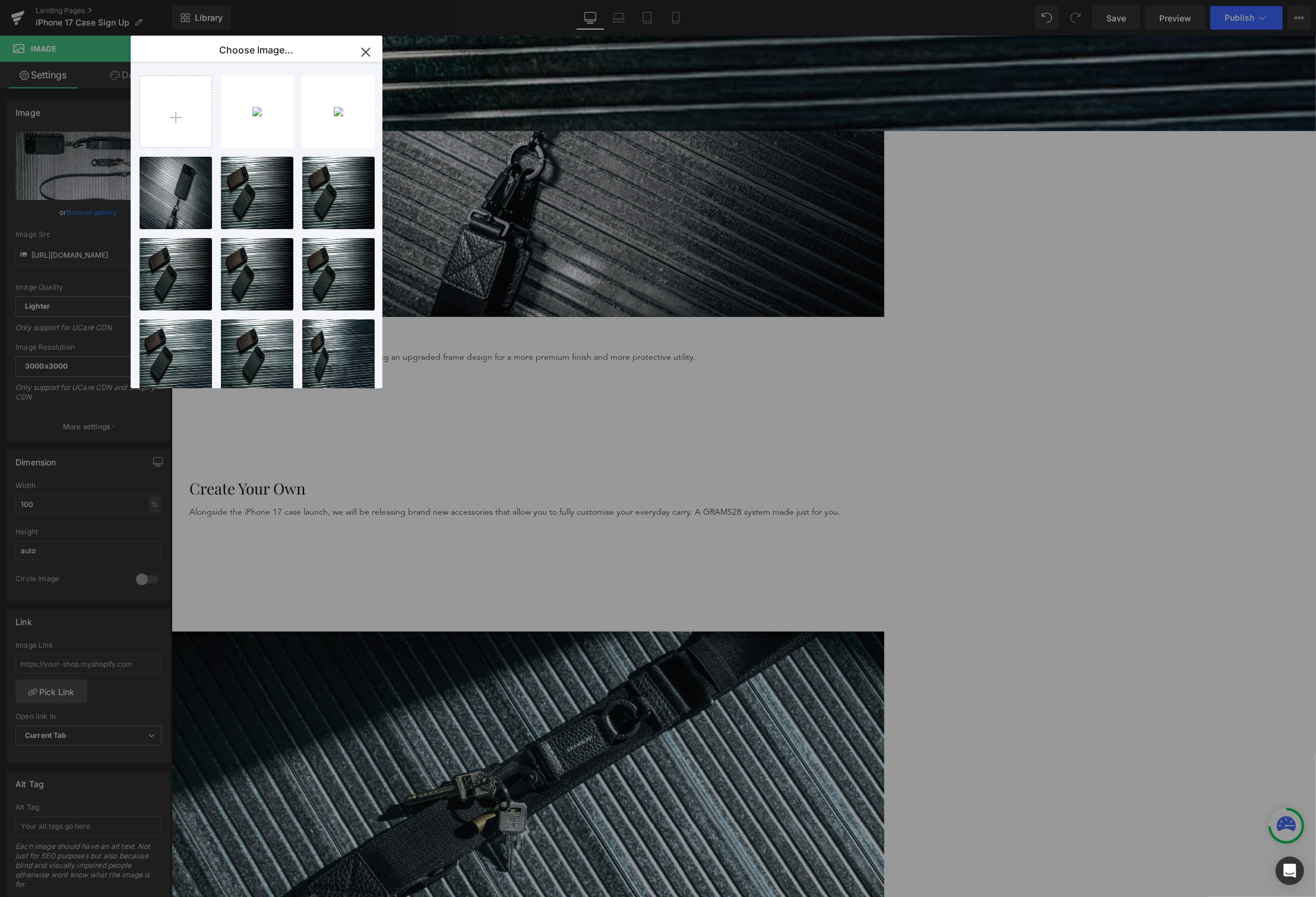
click at [367, 52] on icon "button" at bounding box center [366, 53] width 19 height 19
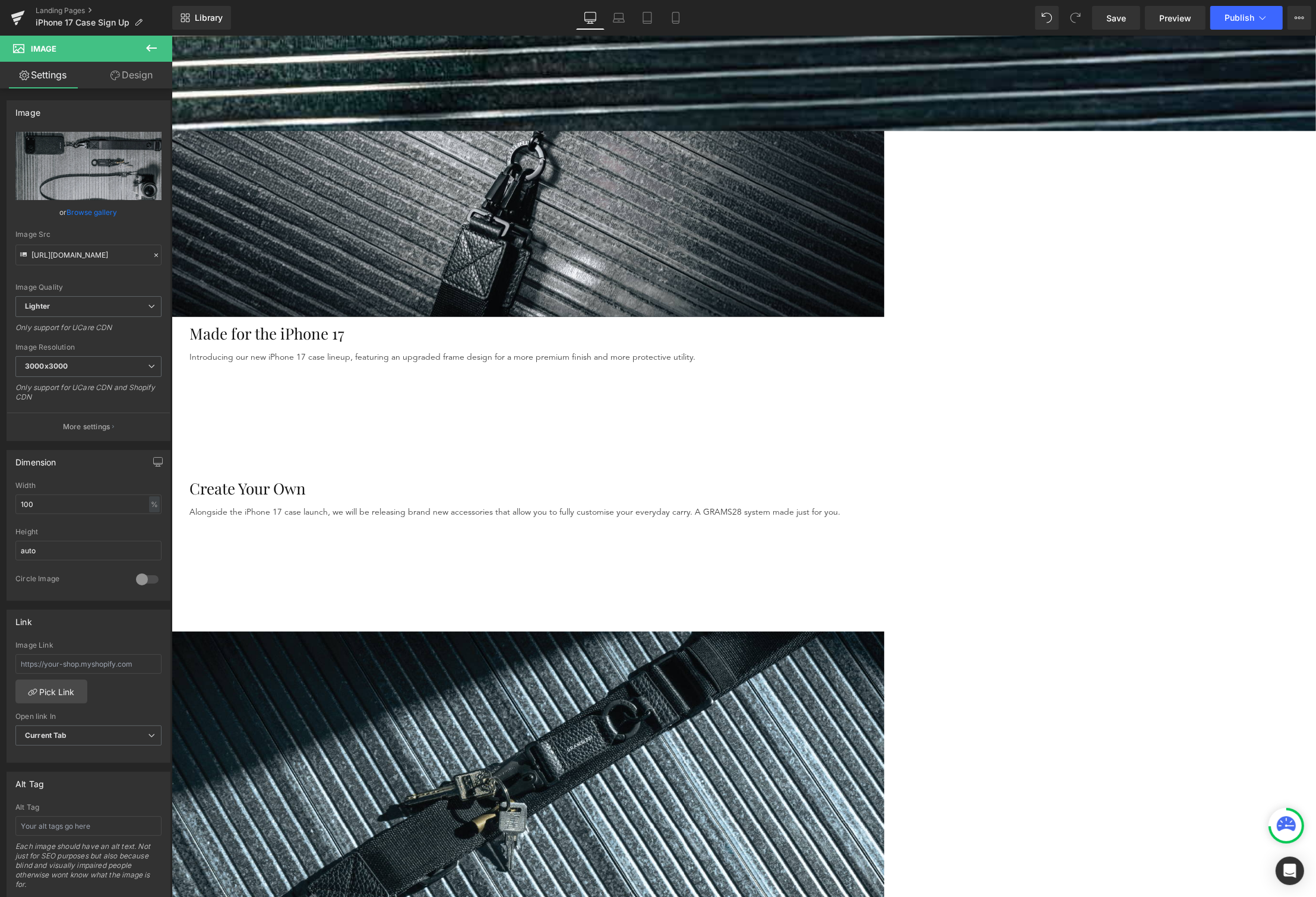
click at [101, 210] on link "Browse gallery" at bounding box center [92, 212] width 50 height 21
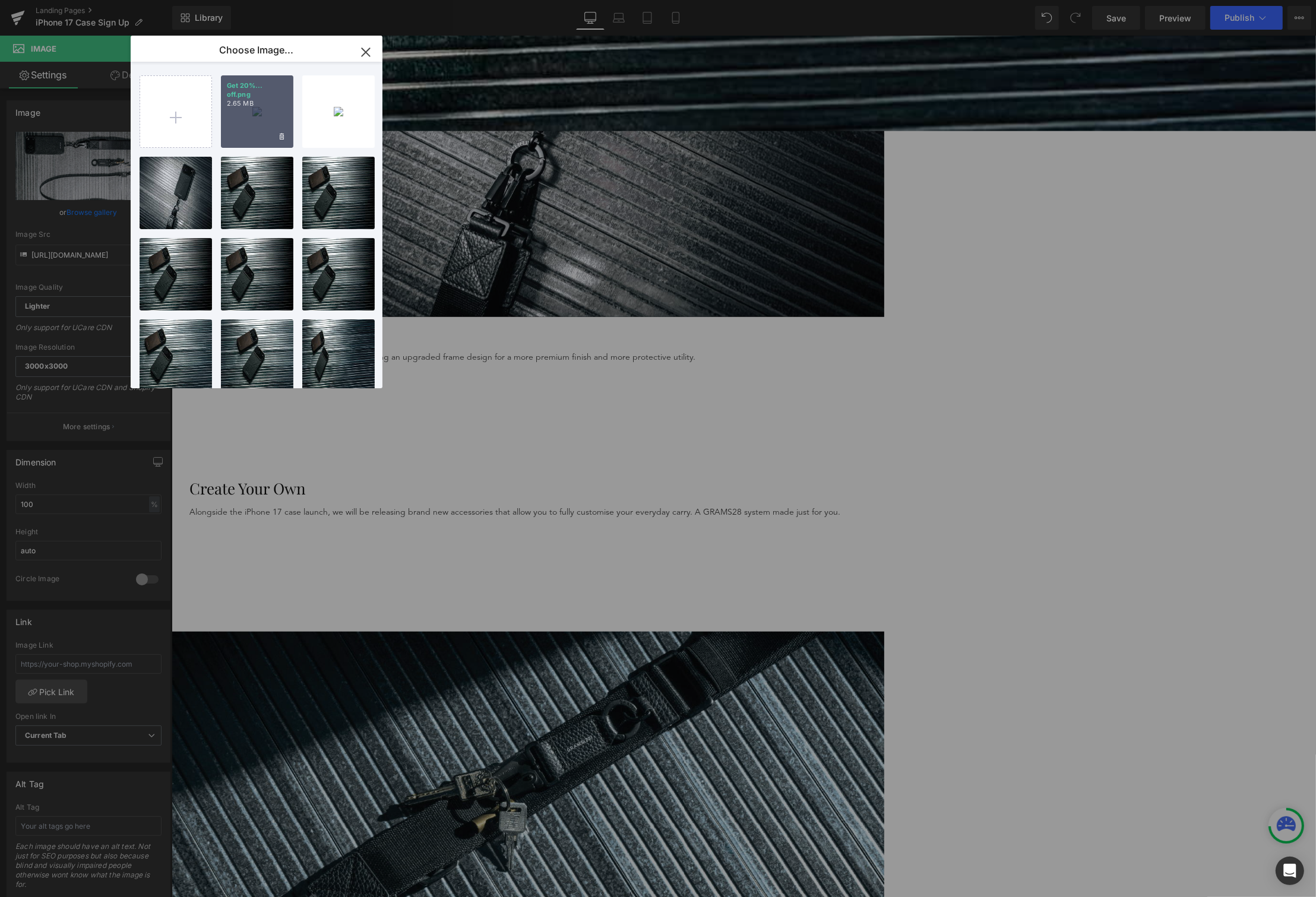
click at [260, 110] on div "Get 20%... off.png 2.65 MB" at bounding box center [257, 112] width 72 height 72
type input "https://ucarecdn.com/b8f15788-fa37-4ae2-a94e-87483b146776/-/format/auto/-/previ…"
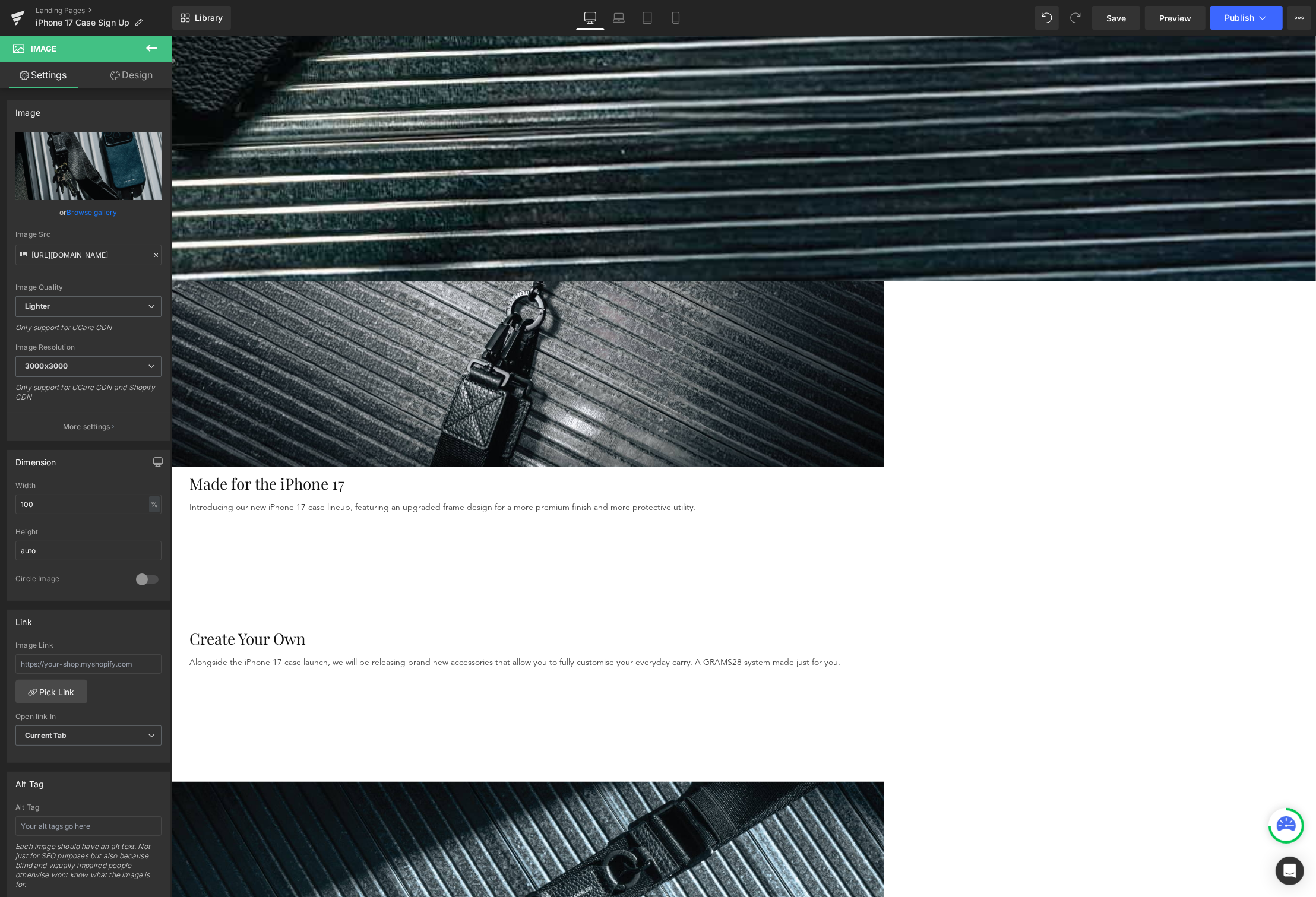
scroll to position [615, 0]
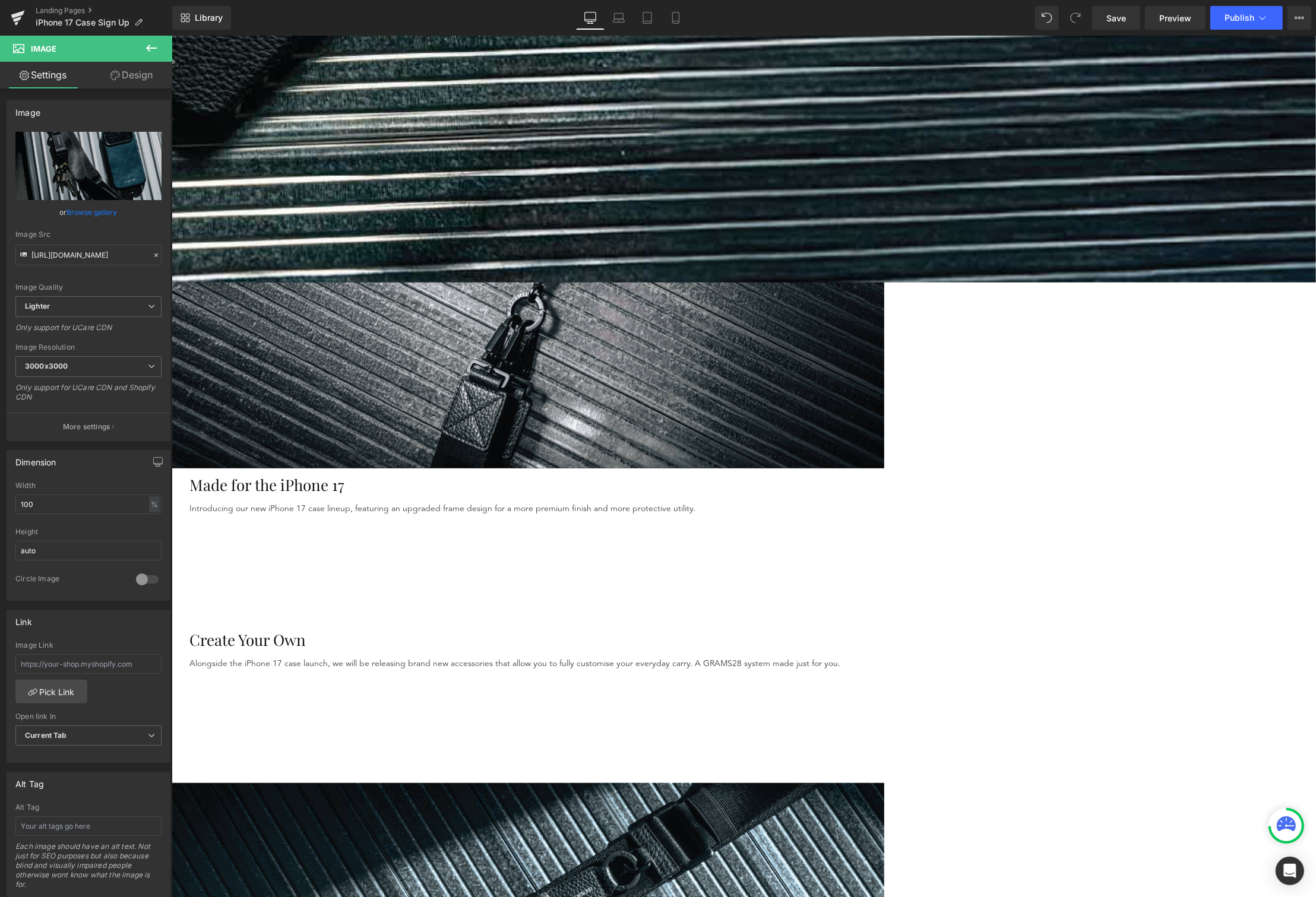
click at [636, 156] on img at bounding box center [527, 207] width 713 height 525
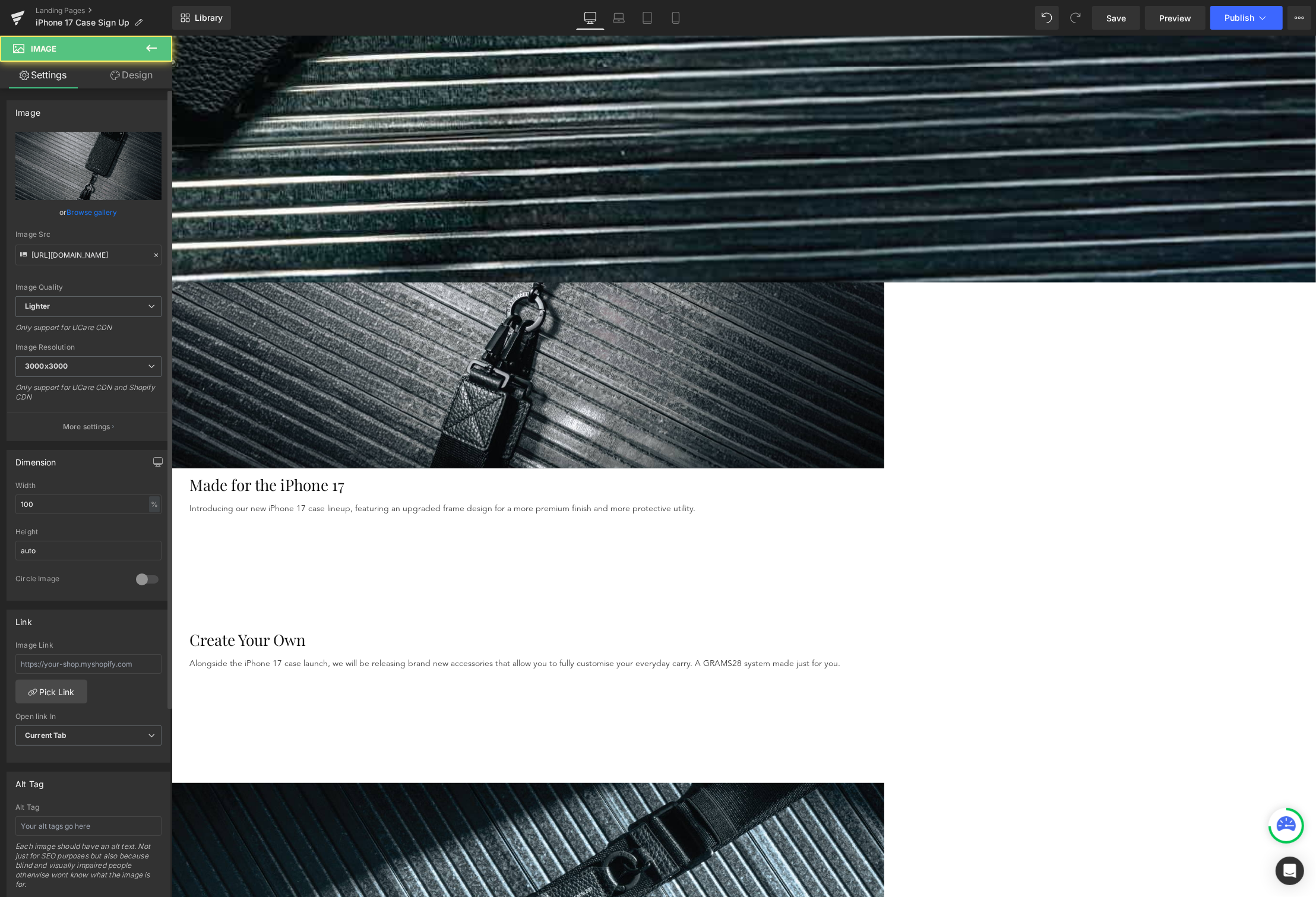
click at [86, 214] on link "Browse gallery" at bounding box center [92, 212] width 50 height 21
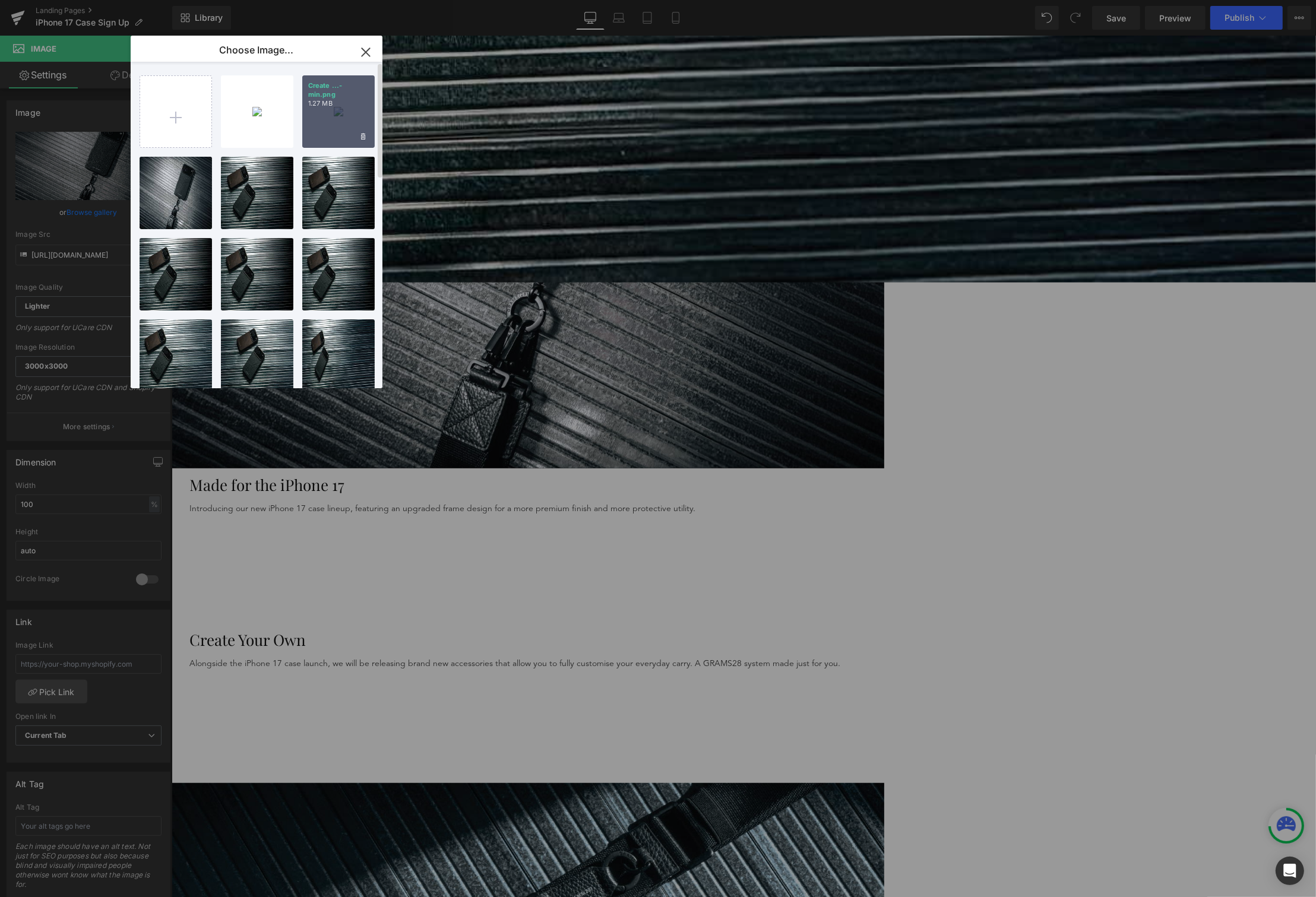
click at [314, 121] on div "Create ...-min.png 1.27 MB" at bounding box center [338, 112] width 72 height 72
type input "https://ucarecdn.com/2d4f33e9-f673-451a-9c7f-ad0b9a293e41/-/format/auto/-/previ…"
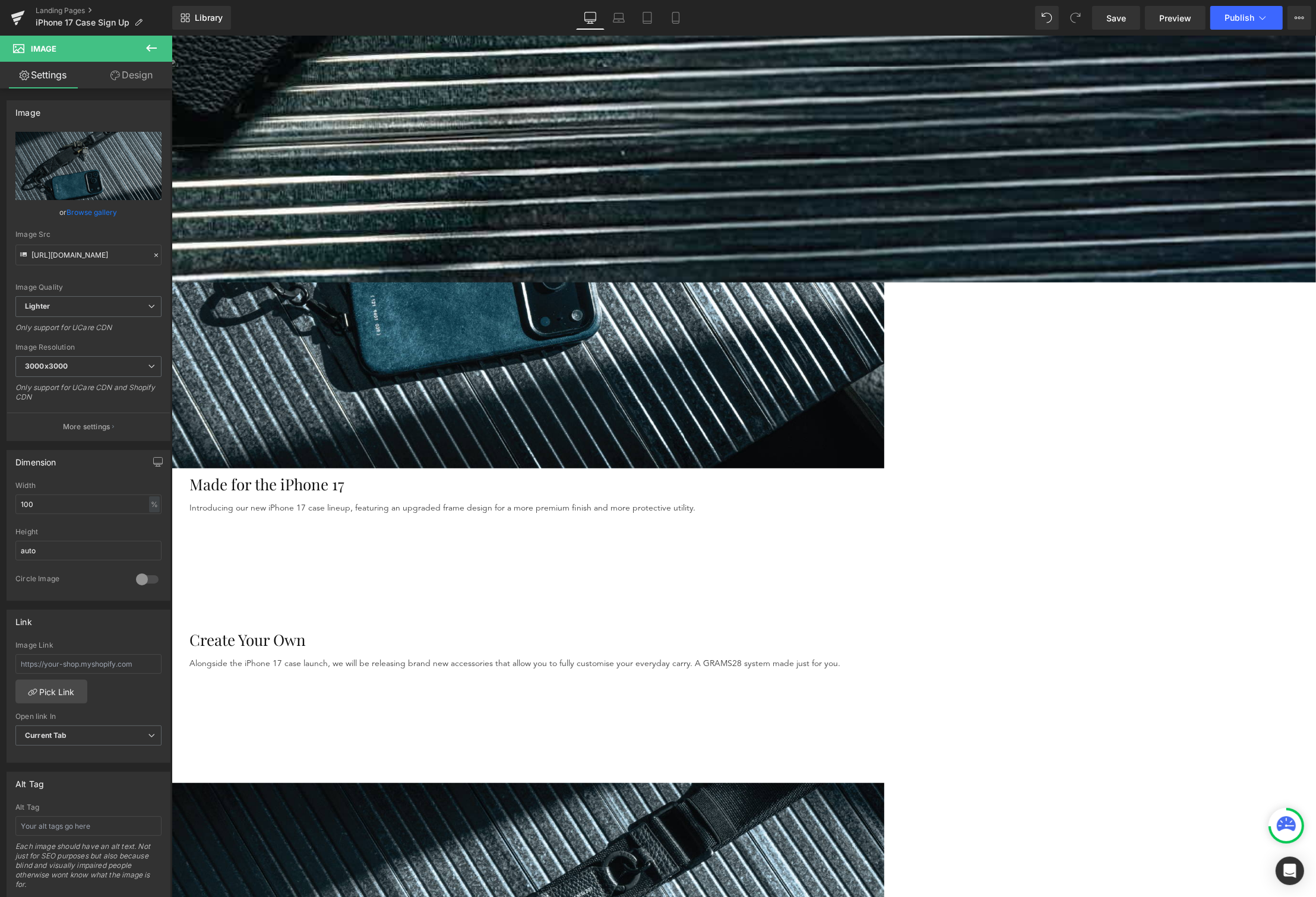
click at [100, 215] on link "Browse gallery" at bounding box center [92, 212] width 50 height 21
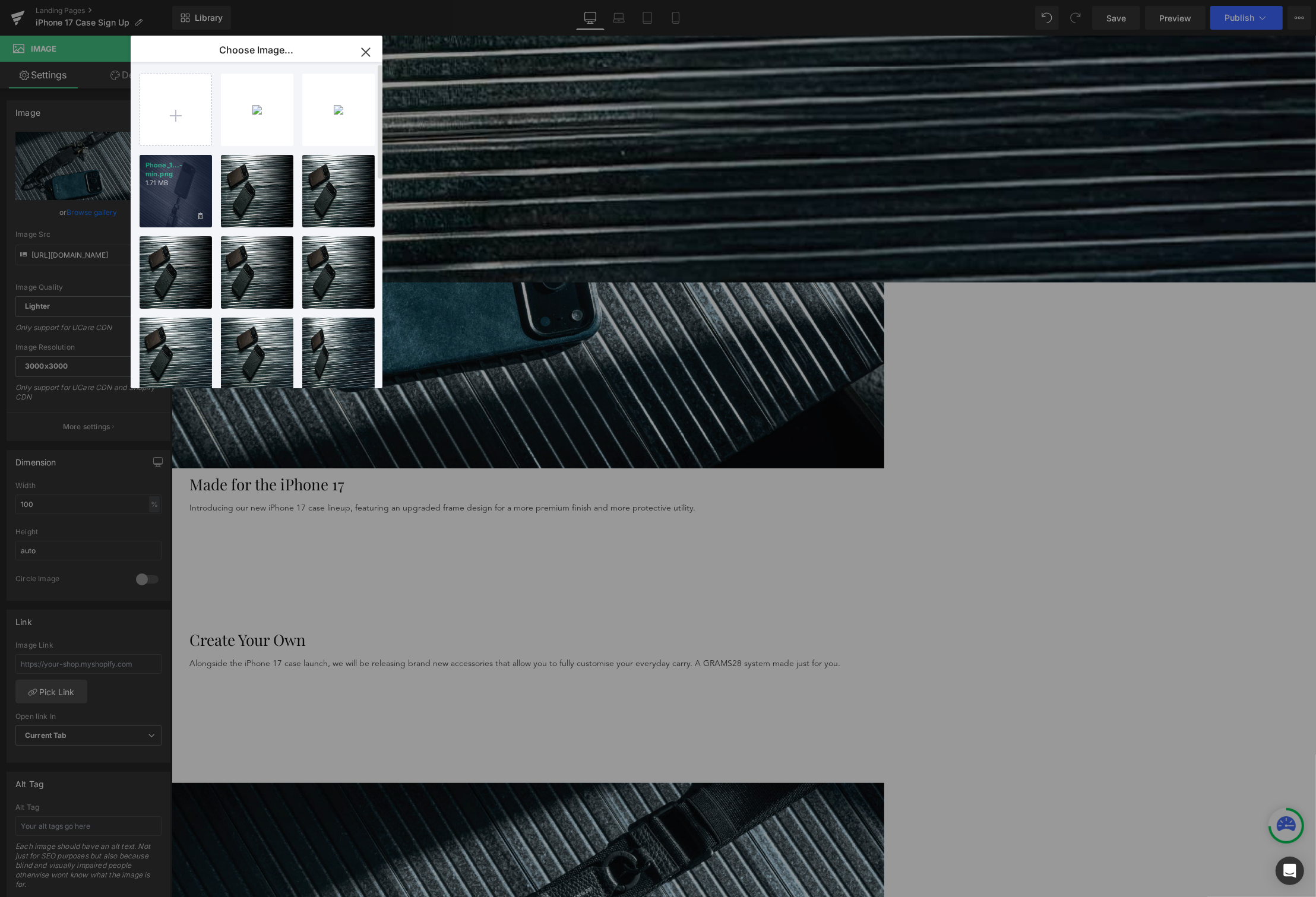
scroll to position [0, 0]
click at [185, 199] on div "Phone_1...-min.png 1.71 MB" at bounding box center [175, 192] width 72 height 72
type input "[URL][DOMAIN_NAME]"
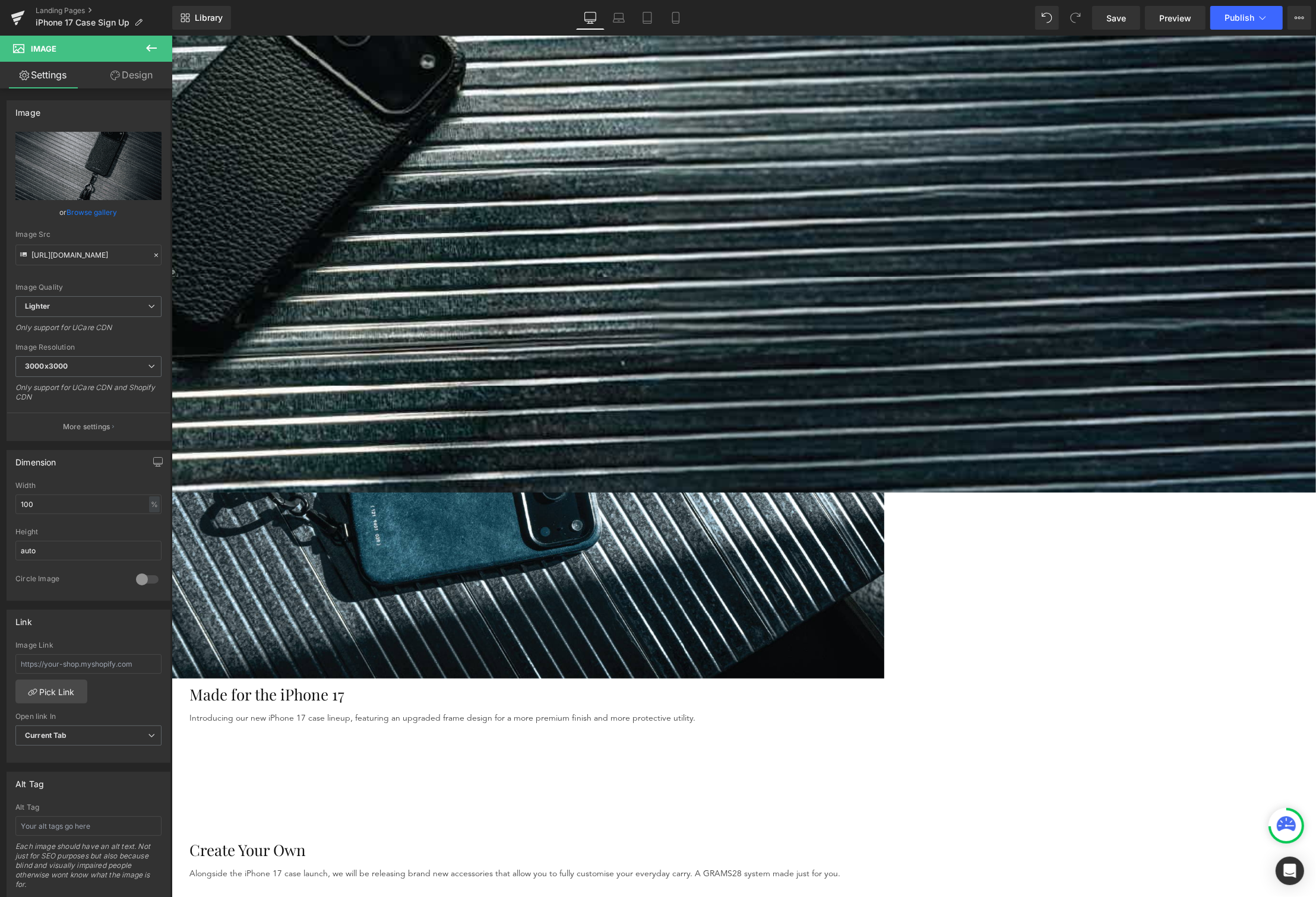
scroll to position [404, 0]
click at [625, 395] on img at bounding box center [527, 417] width 713 height 524
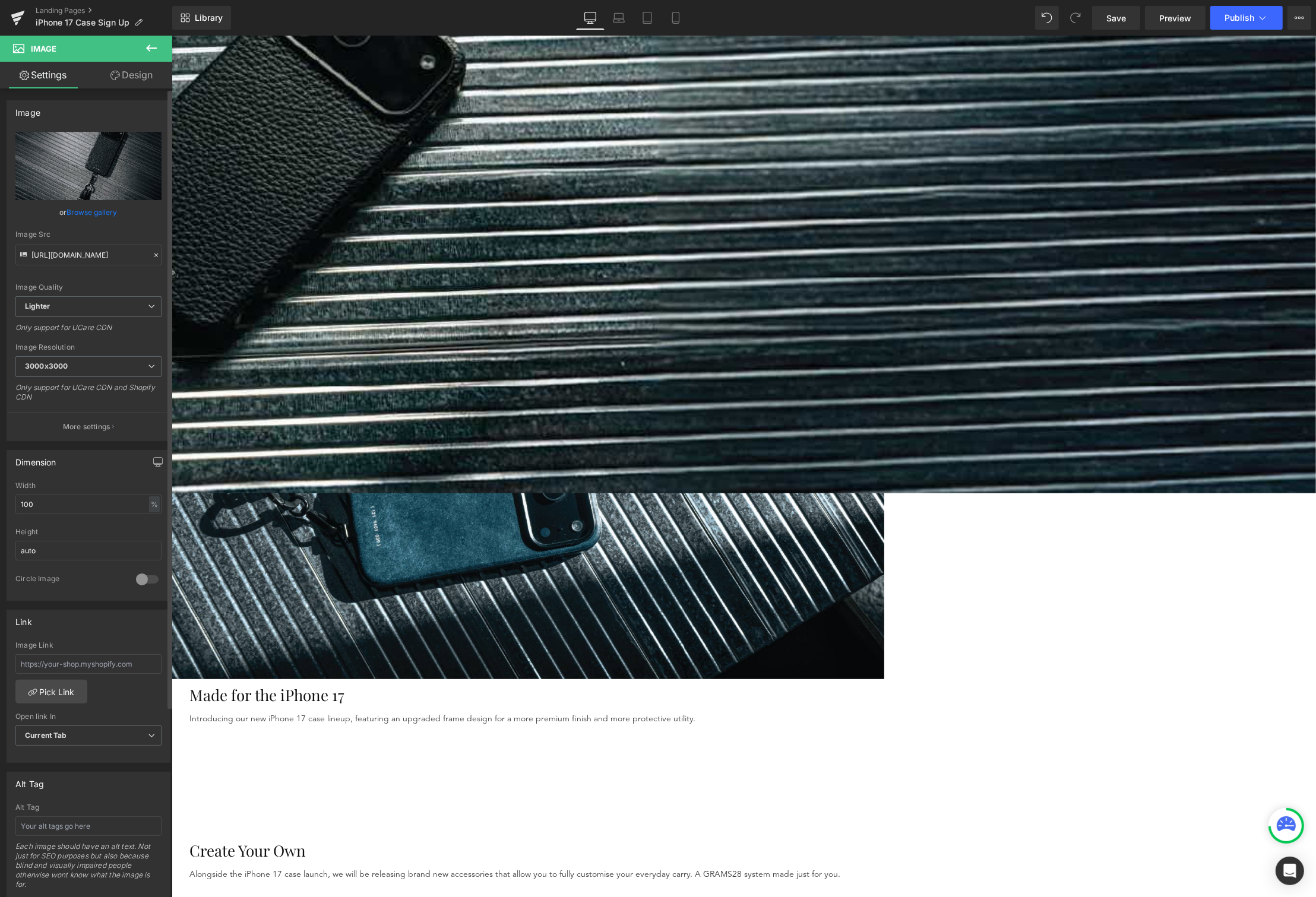
click at [98, 204] on link "Browse gallery" at bounding box center [92, 212] width 50 height 21
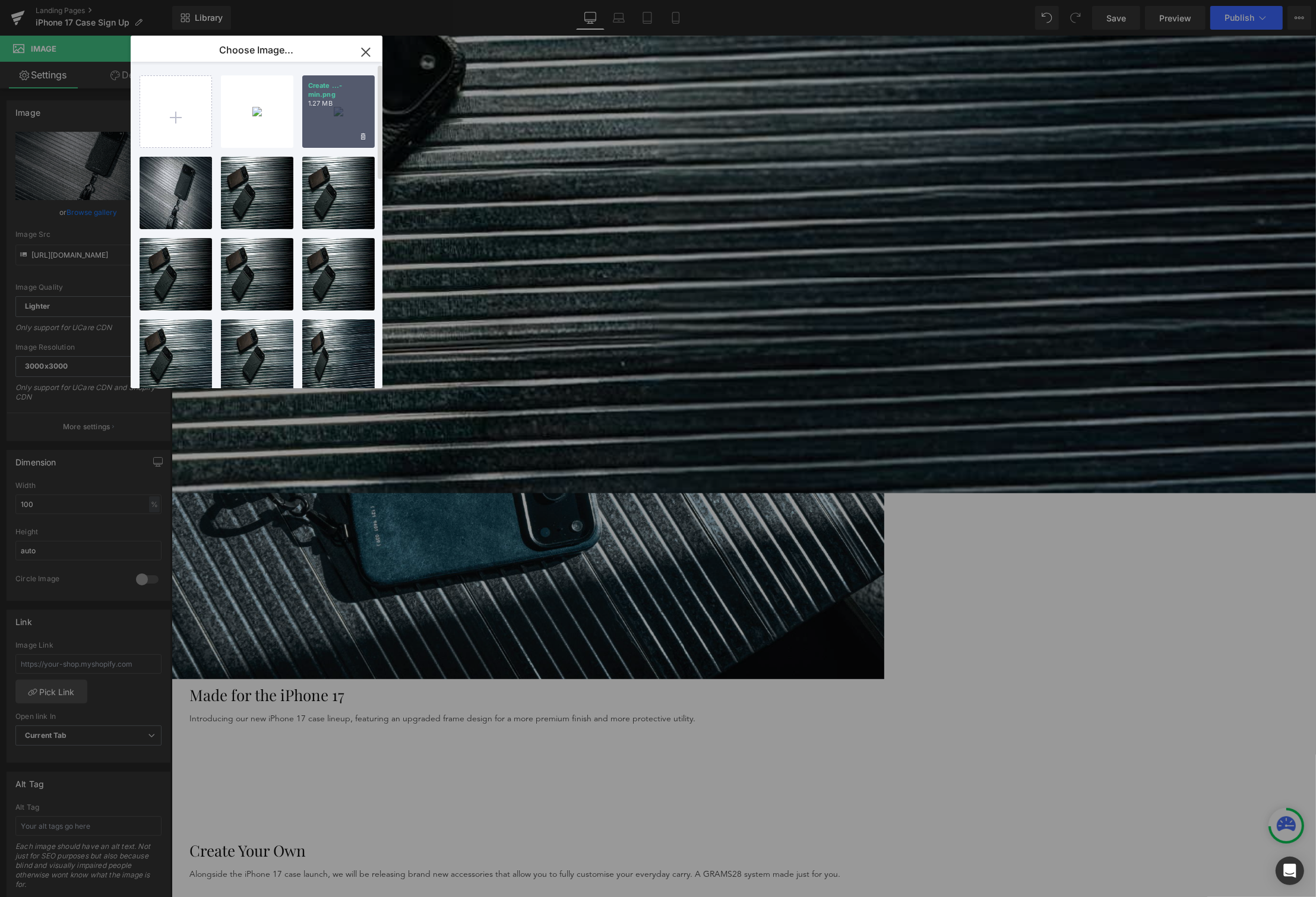
click at [323, 112] on div "Create ...-min.png 1.27 MB" at bounding box center [338, 112] width 72 height 72
type input "https://ucarecdn.com/2d4f33e9-f673-451a-9c7f-ad0b9a293e41/-/format/auto/-/previ…"
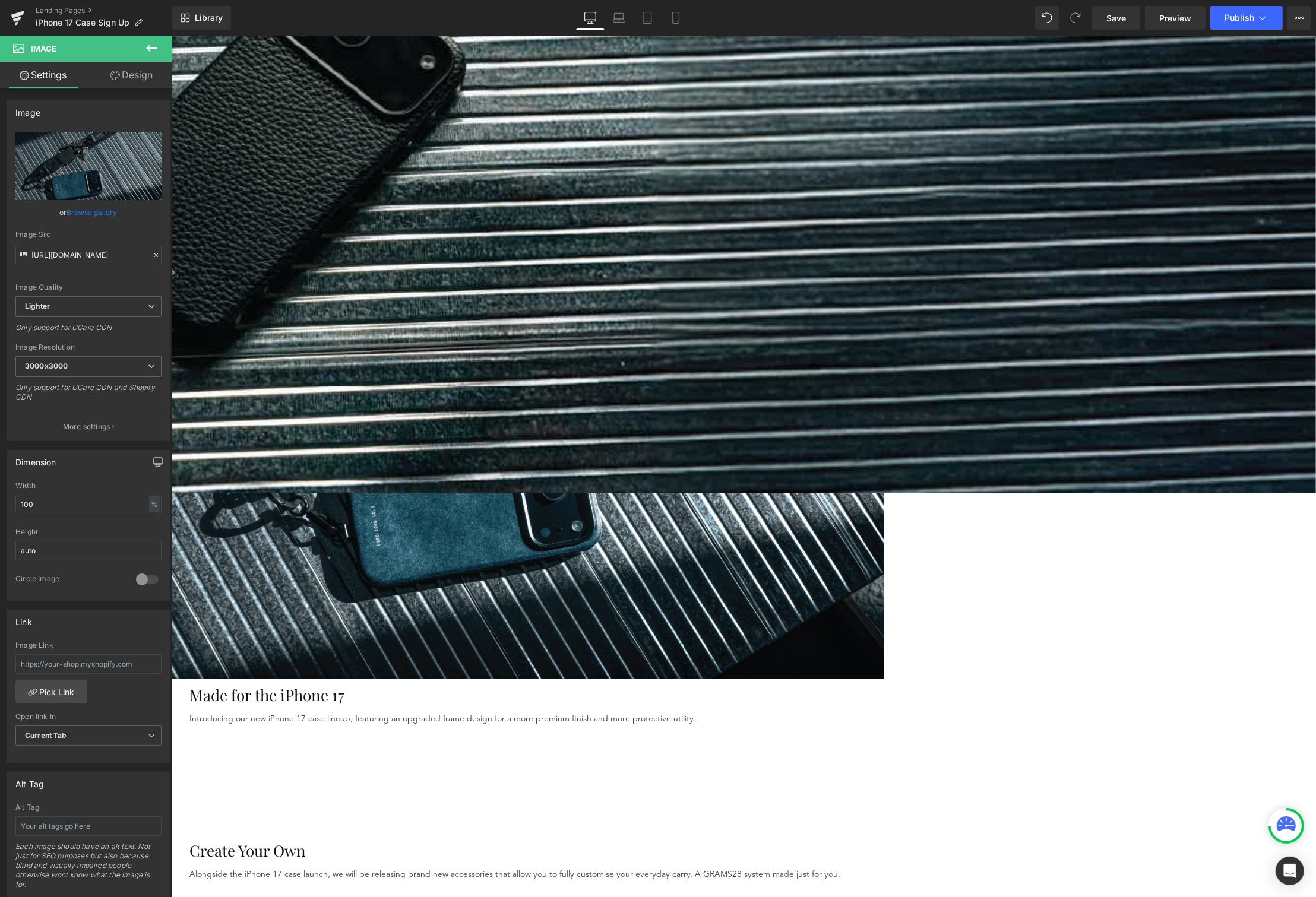
click at [595, 392] on img at bounding box center [527, 417] width 713 height 524
click at [82, 209] on link "Browse gallery" at bounding box center [92, 212] width 50 height 21
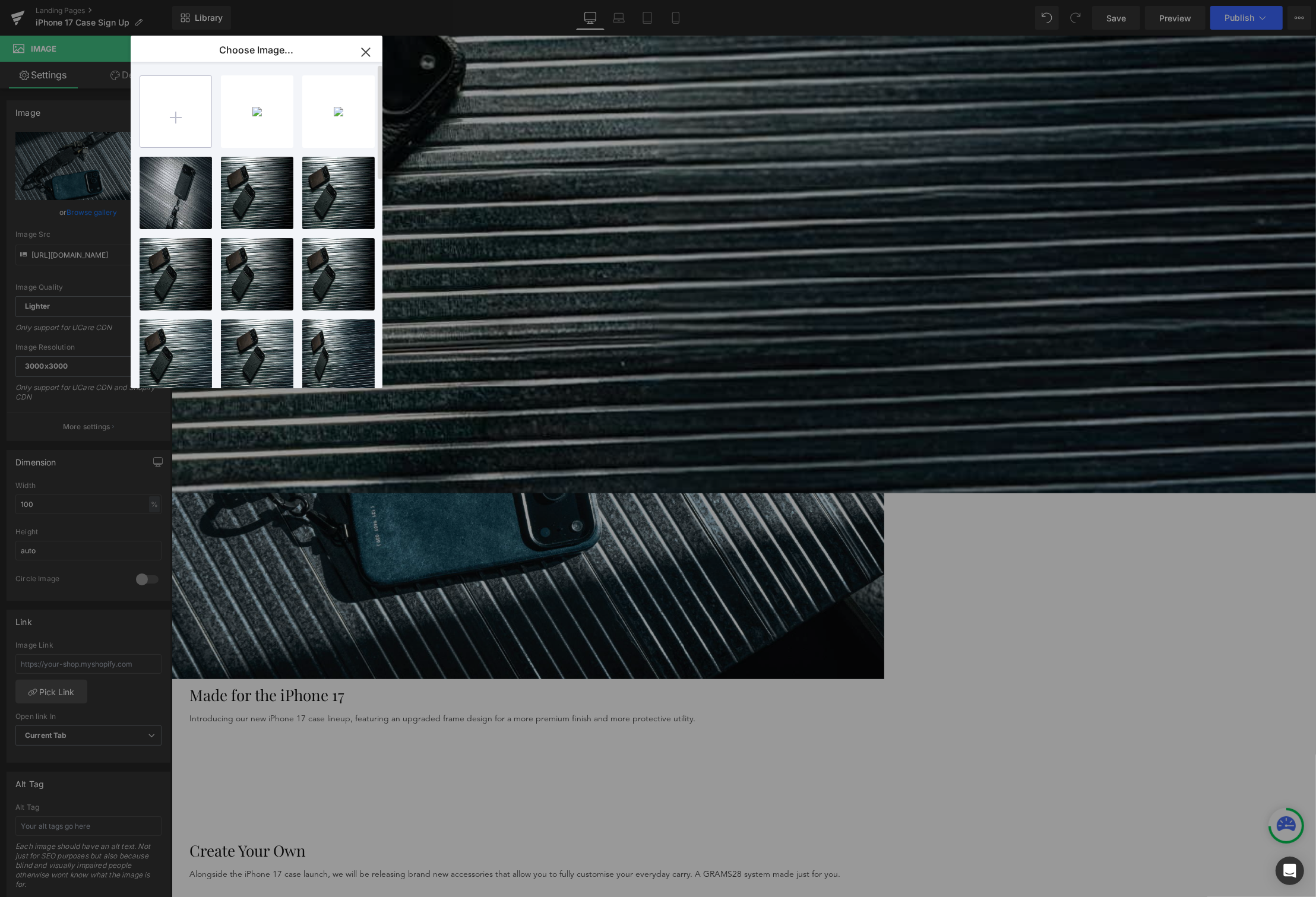
click at [185, 141] on input "file" at bounding box center [175, 111] width 71 height 71
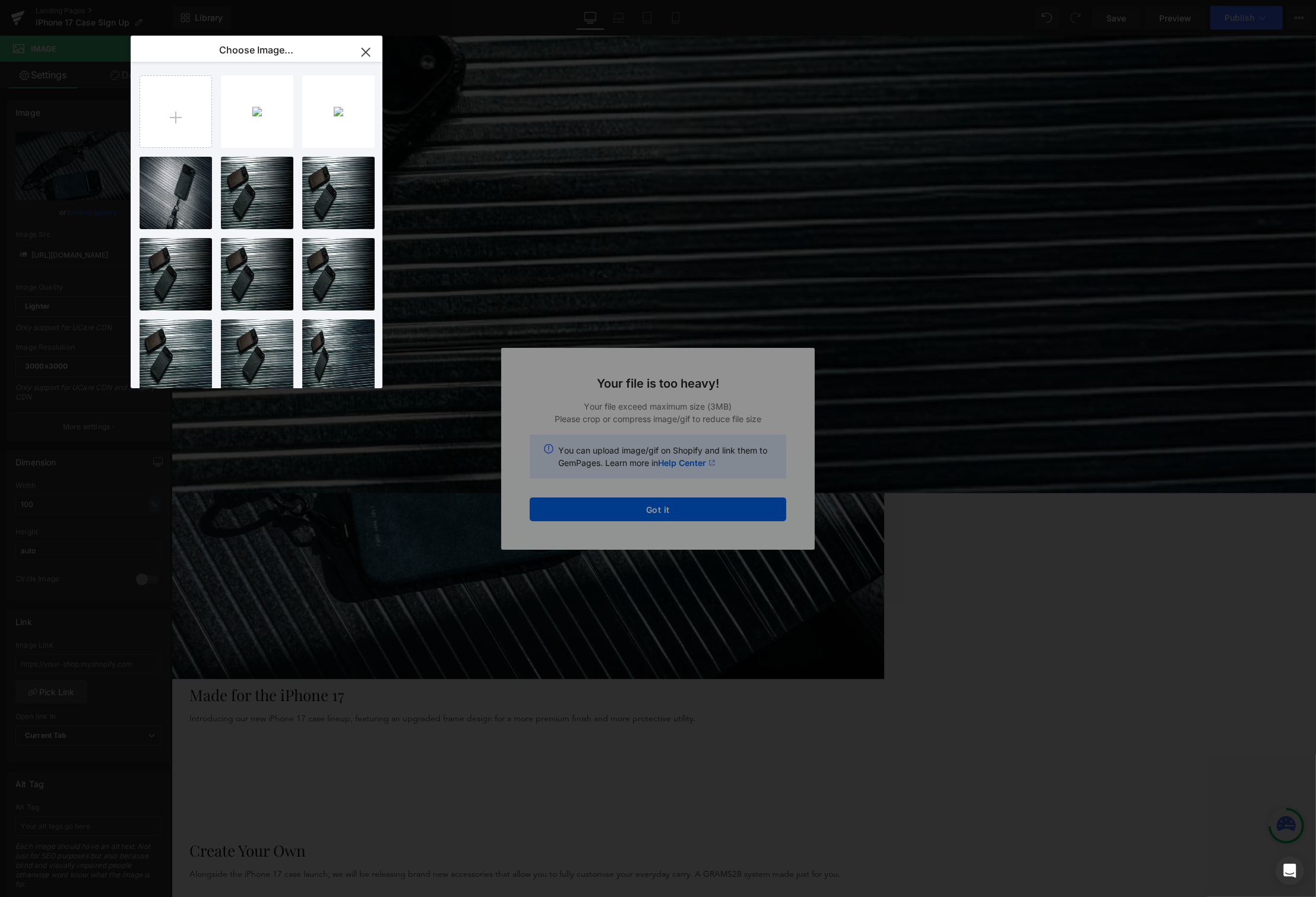
click at [752, 0] on div "Text Color Highlight Color #333333 Choose Image... Back to Library Insert Get 2…" at bounding box center [658, 0] width 1316 height 0
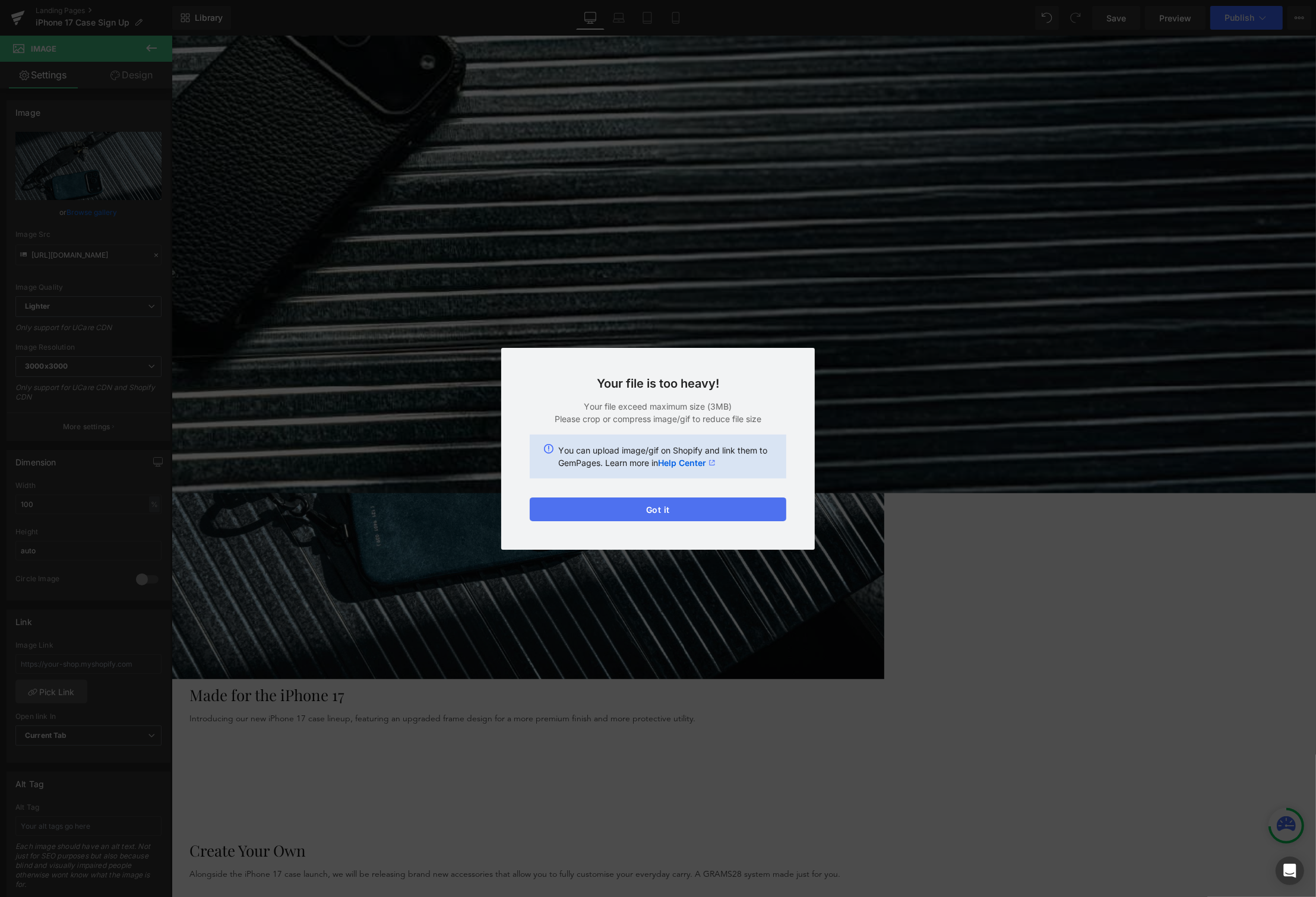
click at [657, 508] on button "Got it" at bounding box center [657, 509] width 256 height 24
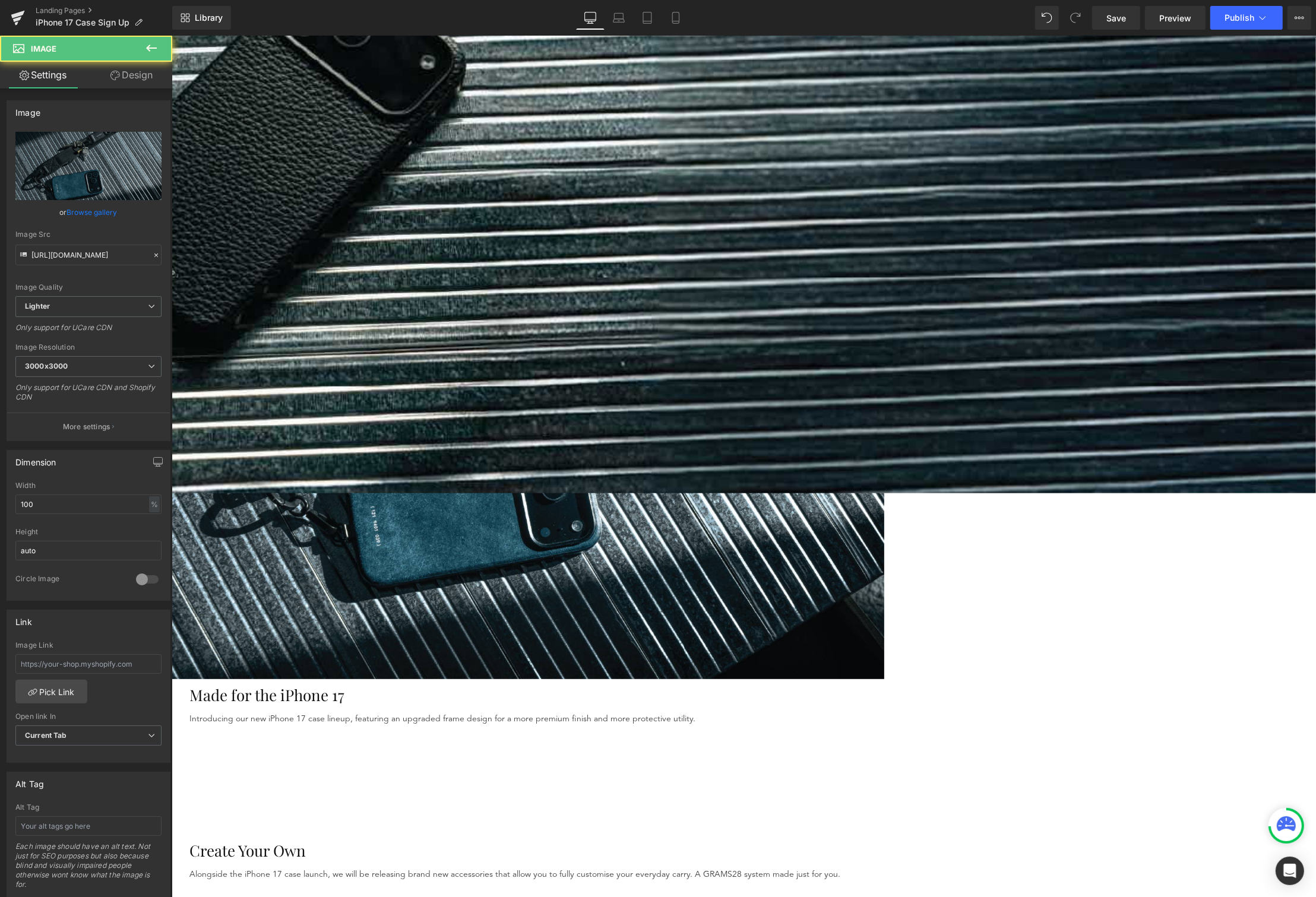
click at [491, 324] on img at bounding box center [527, 417] width 713 height 524
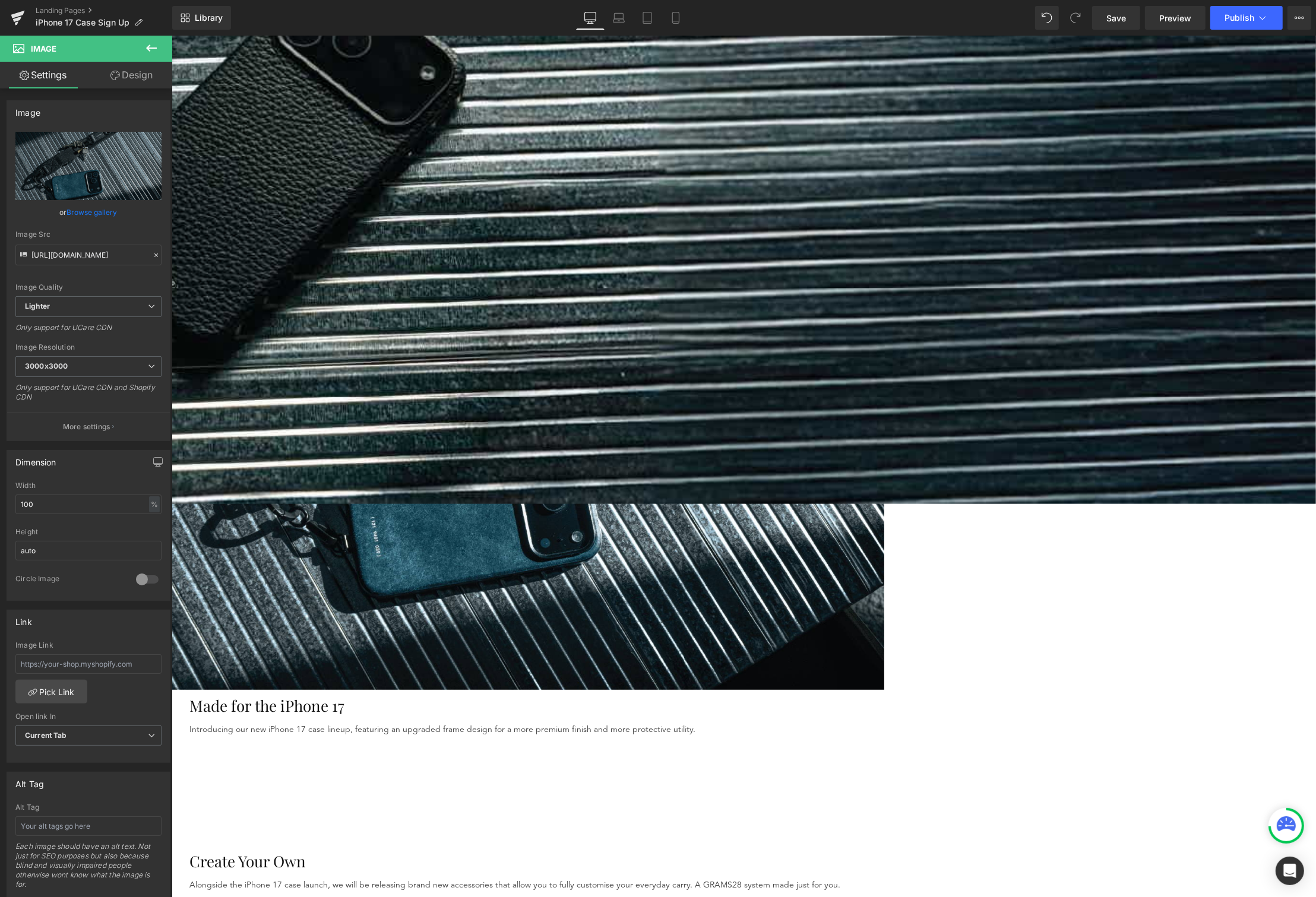
scroll to position [389, 0]
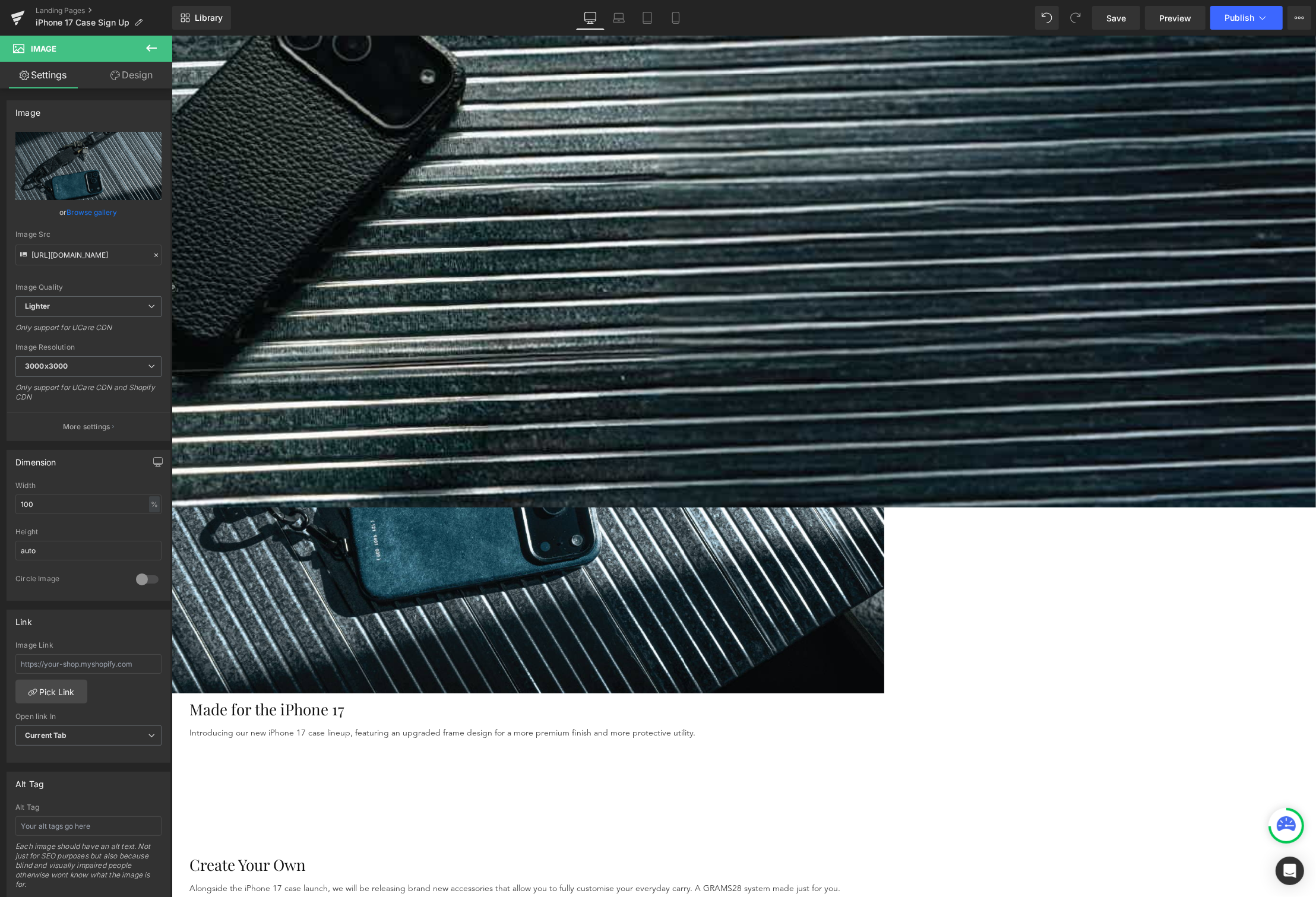
click at [582, 318] on img at bounding box center [527, 431] width 713 height 524
click at [104, 211] on link "Browse gallery" at bounding box center [92, 212] width 50 height 21
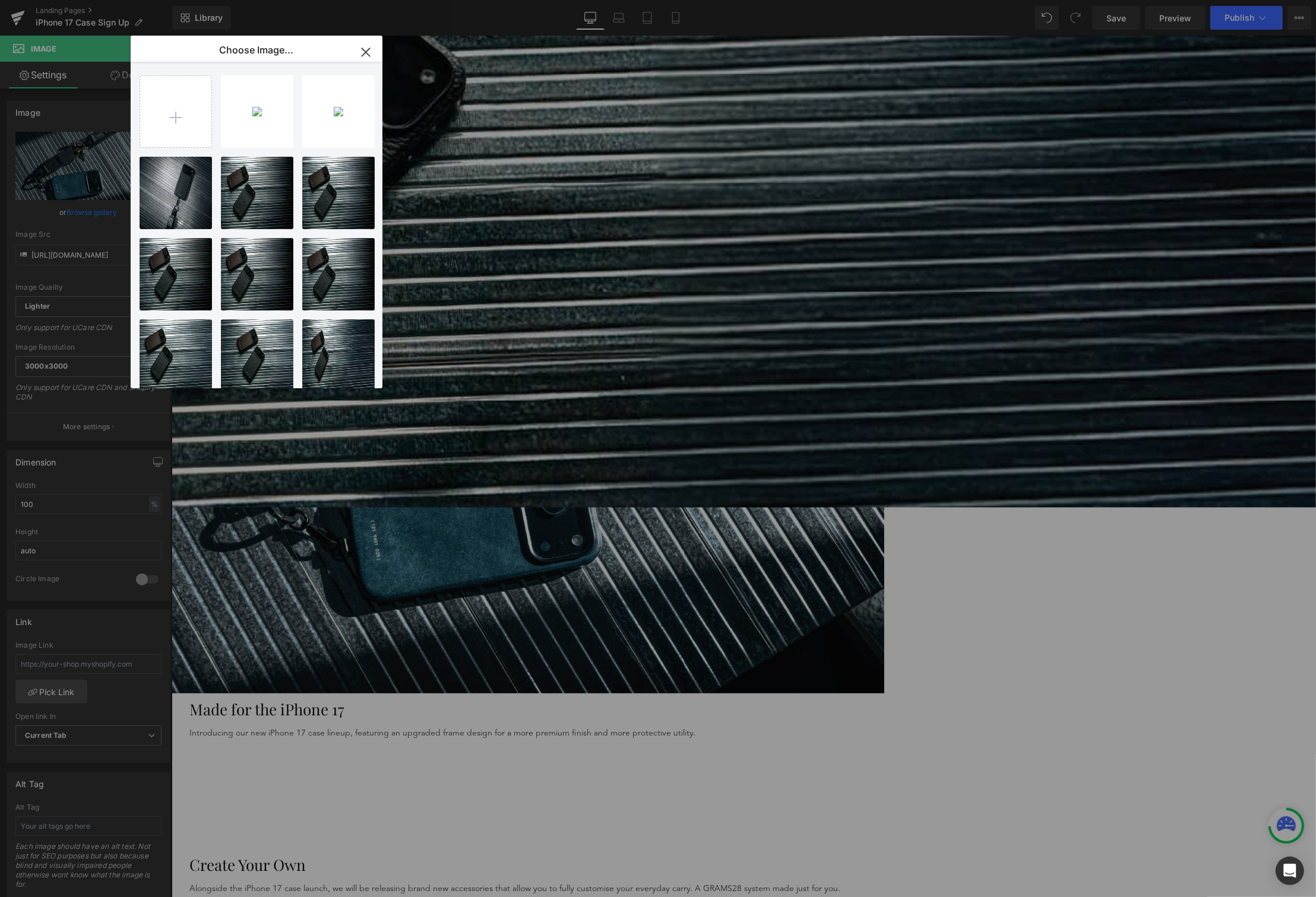
click at [129, 0] on div "You are previewing how the will restyle your page. You can not edit Elements in…" at bounding box center [658, 0] width 1316 height 0
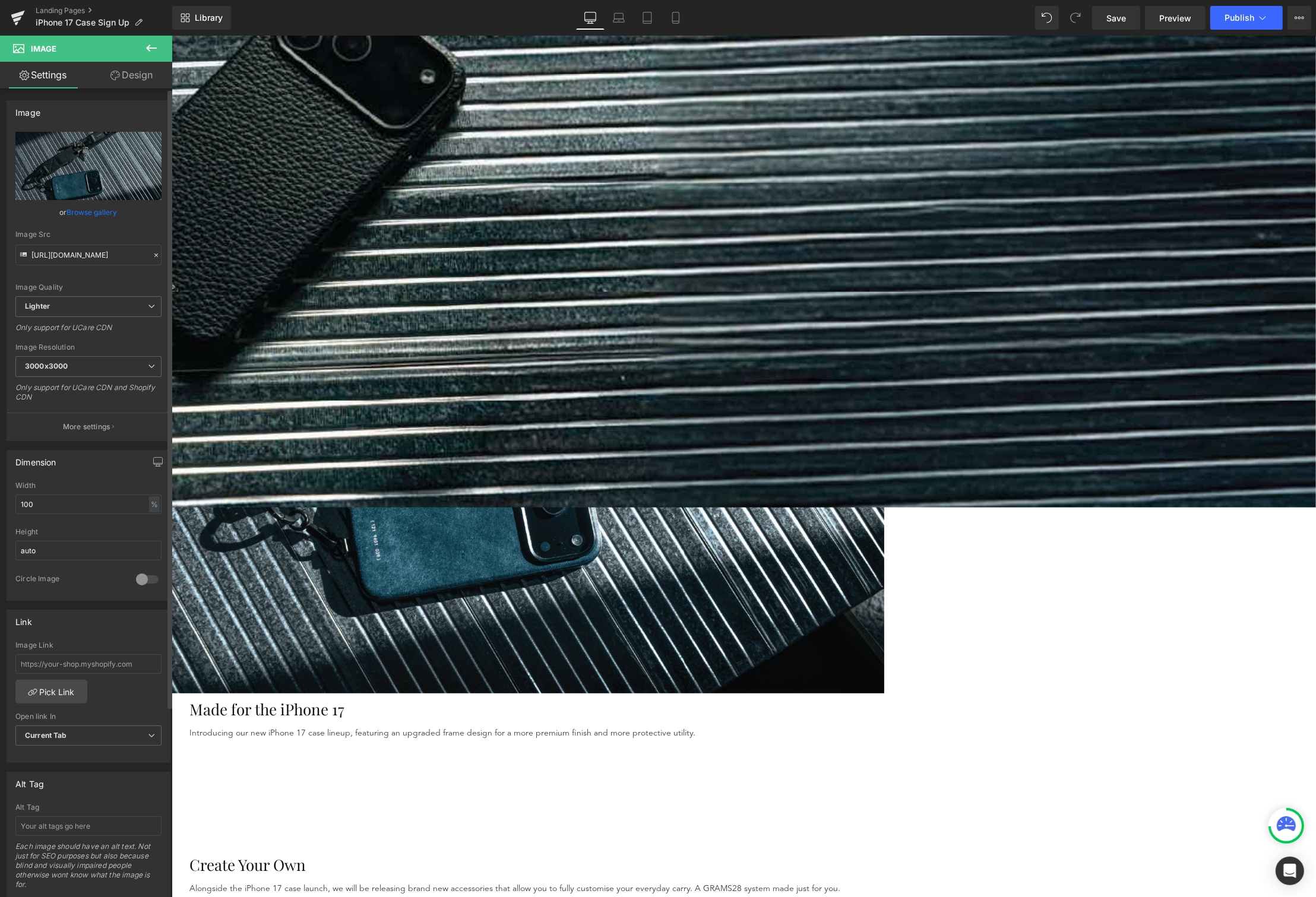
click at [111, 211] on link "Browse gallery" at bounding box center [92, 212] width 50 height 21
click at [472, 287] on img at bounding box center [527, 431] width 713 height 524
click at [130, 211] on div "or Browse gallery" at bounding box center [89, 212] width 146 height 12
click at [123, 214] on div "or Browse gallery" at bounding box center [89, 212] width 146 height 12
click at [103, 211] on link "Browse gallery" at bounding box center [92, 212] width 50 height 21
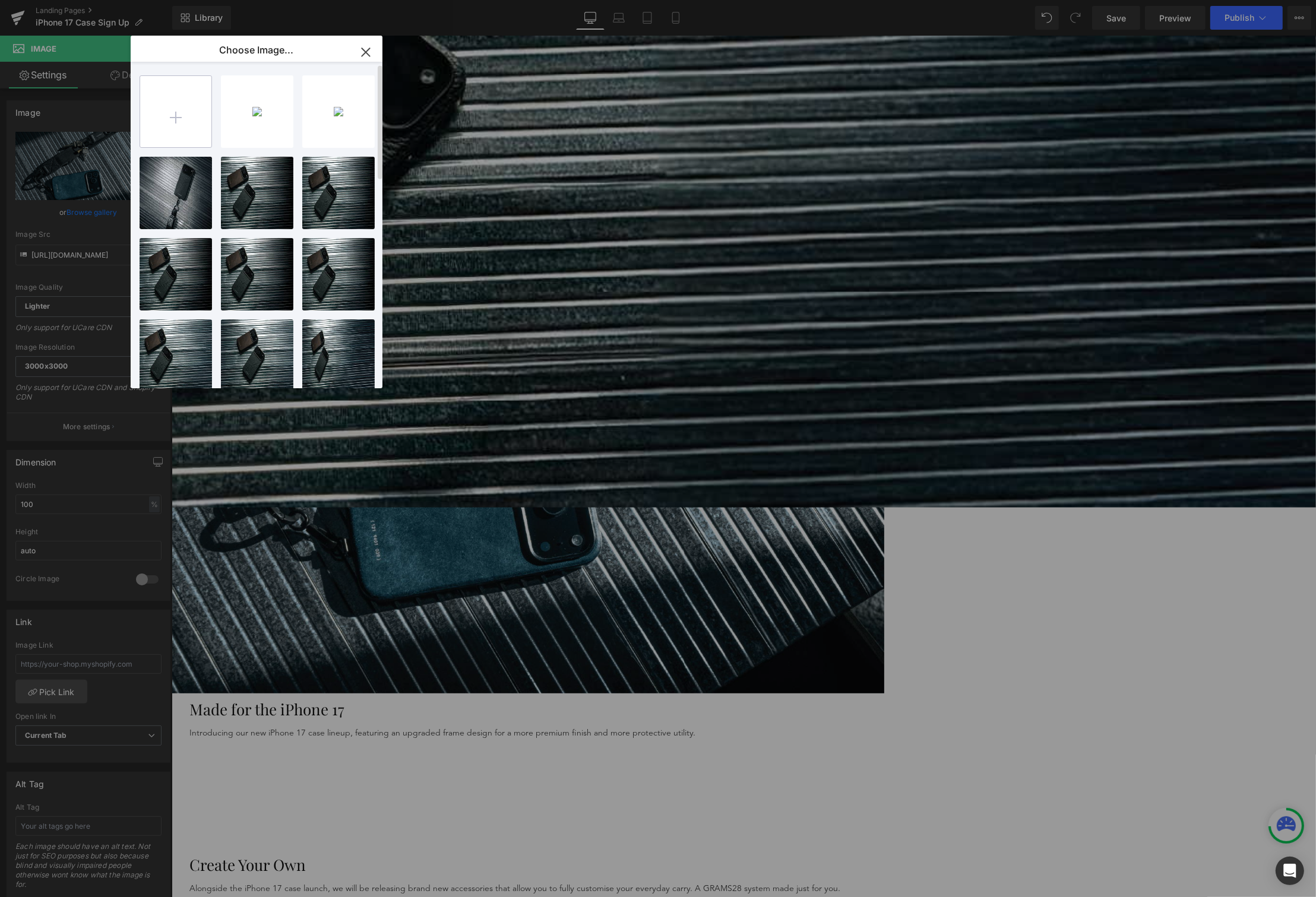
click at [159, 127] on input "file" at bounding box center [175, 111] width 71 height 71
type input "C:\fakepath\iphone 17 page-min (1).png"
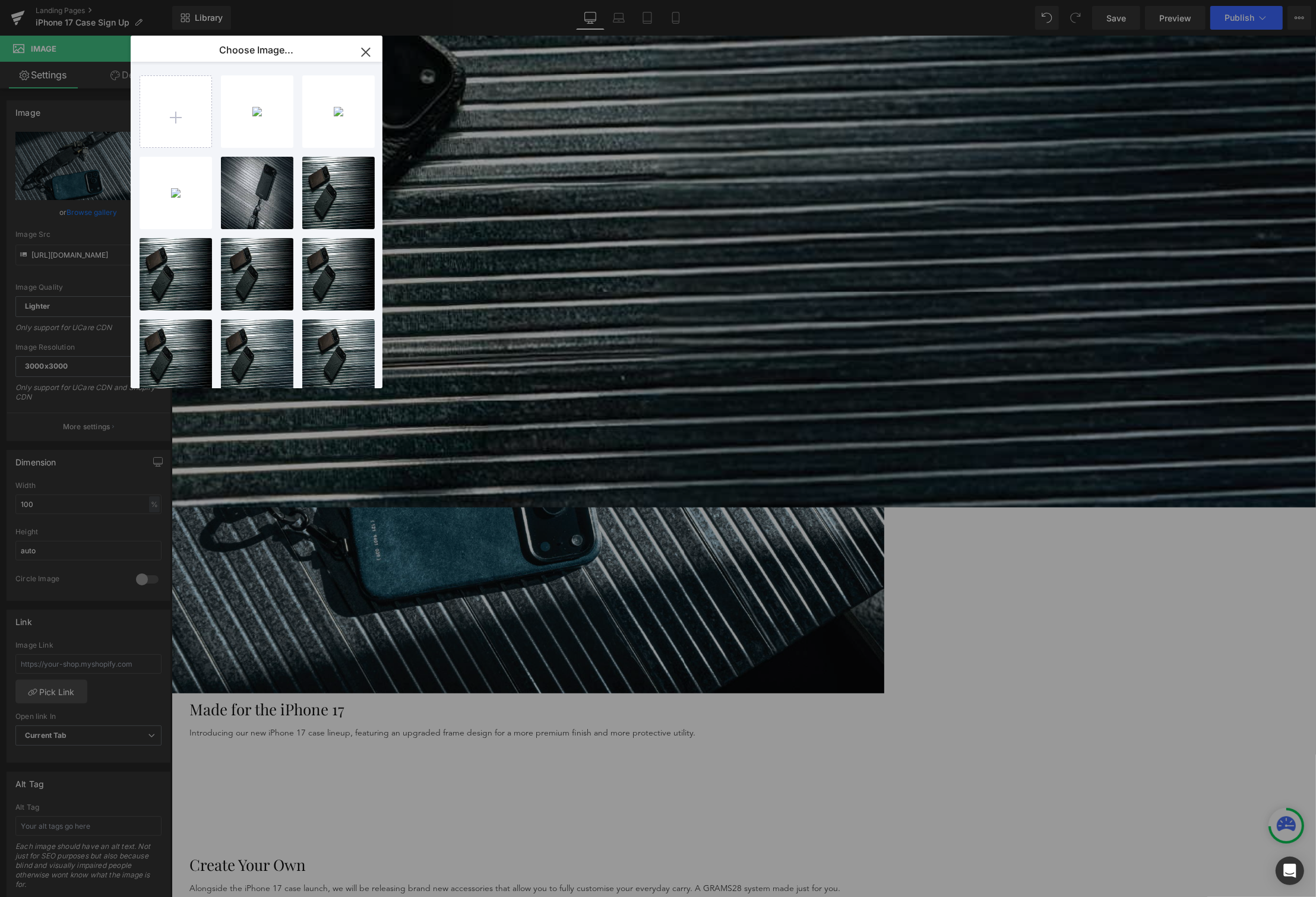
click at [364, 52] on icon "button" at bounding box center [365, 52] width 8 height 8
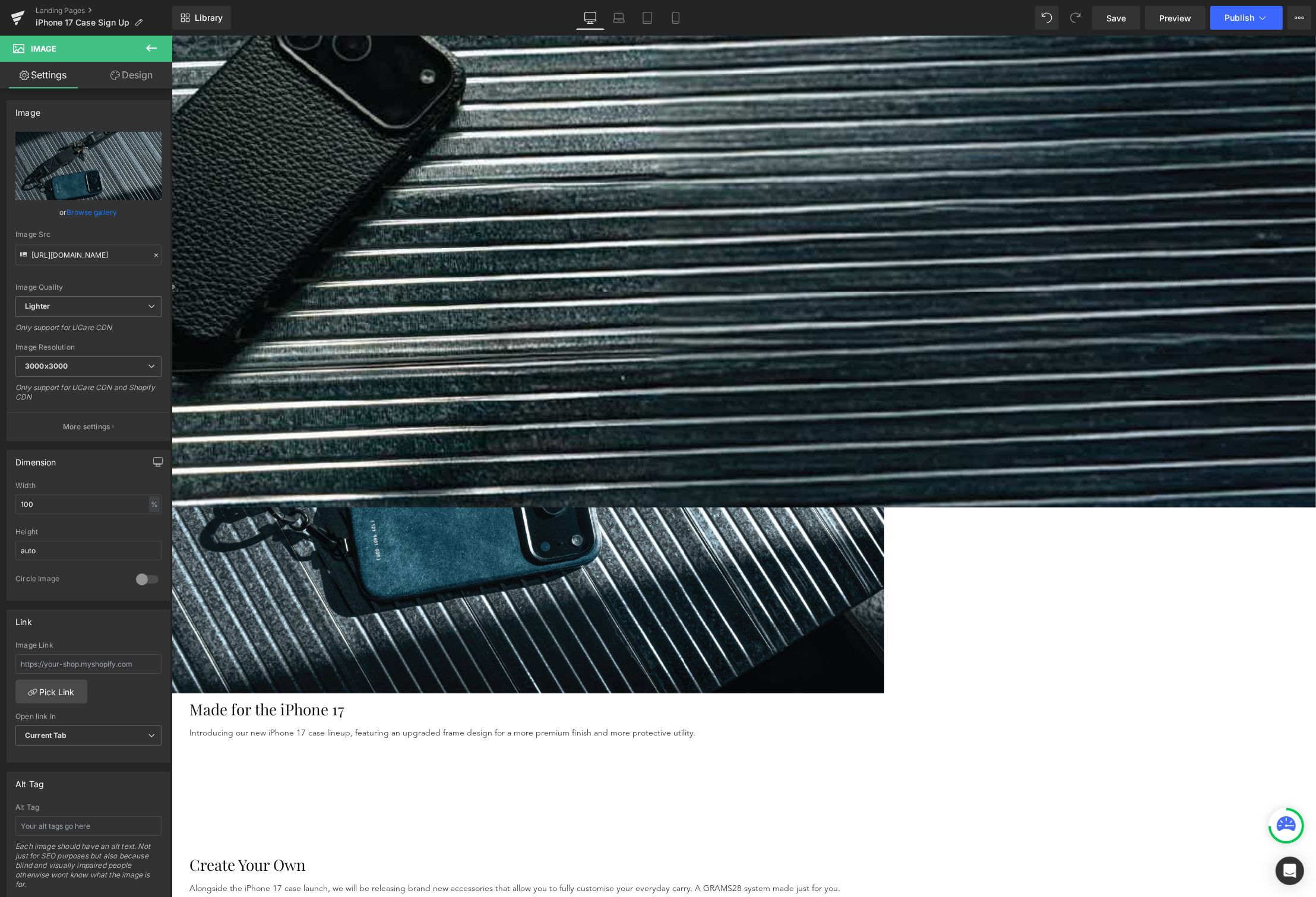
click at [453, 256] on img at bounding box center [527, 431] width 713 height 524
click at [84, 212] on link "Browse gallery" at bounding box center [92, 212] width 50 height 21
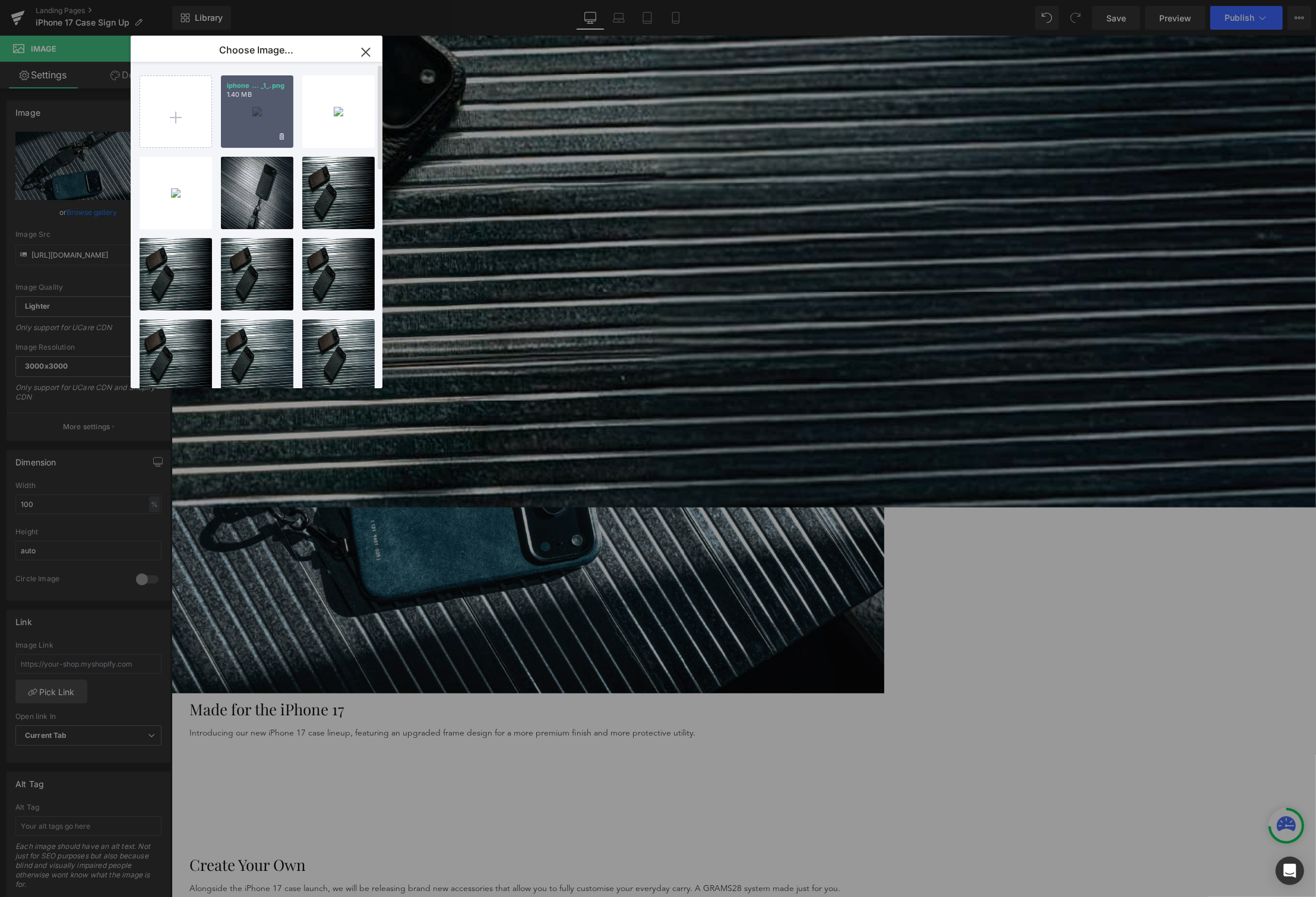
click at [248, 110] on div "iphone ... _1_.png 1.40 MB" at bounding box center [257, 112] width 72 height 72
type input "https://ucarecdn.com/28adb16d-836d-436c-a44d-f2af53fbe1f5/-/format/auto/-/previ…"
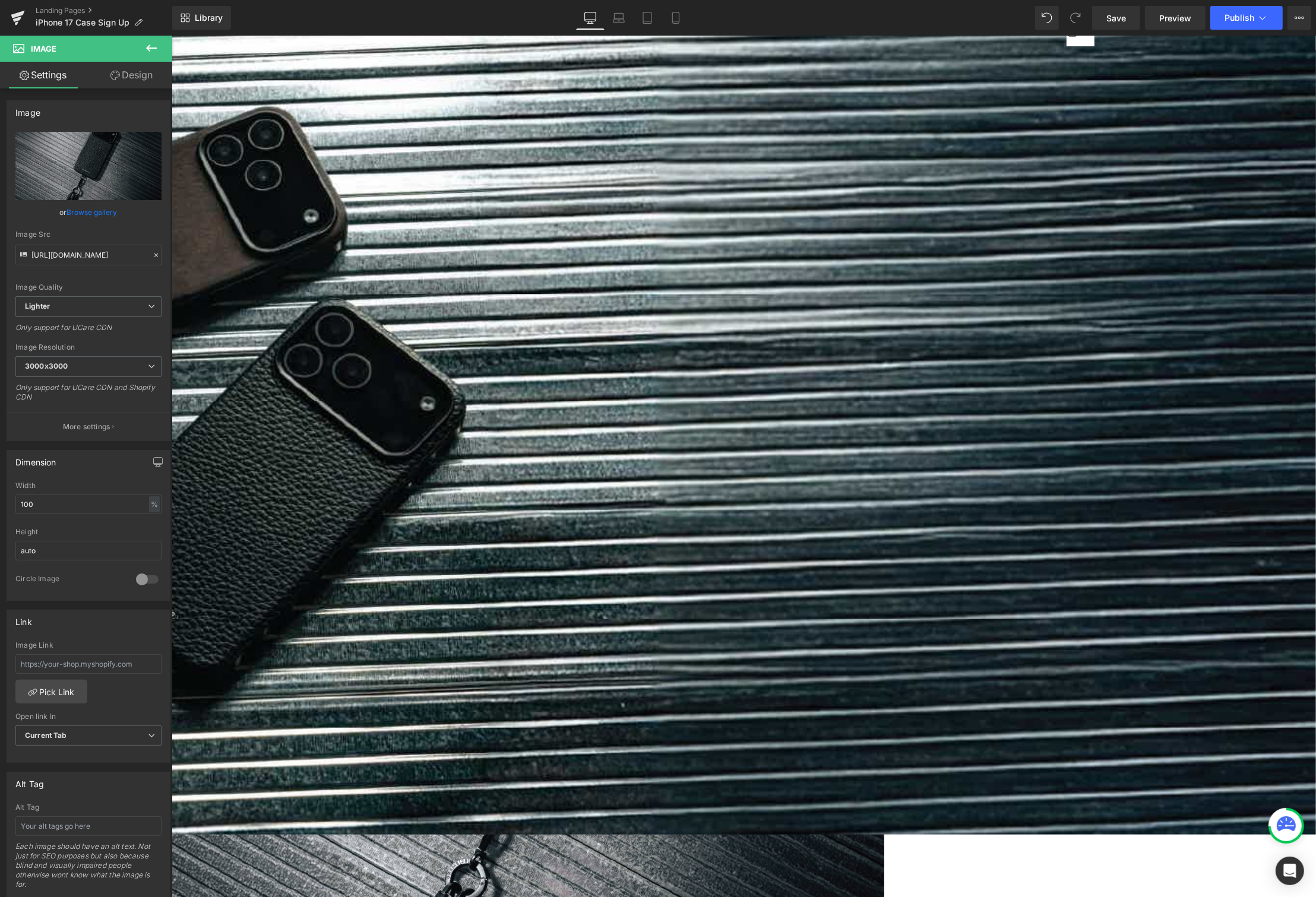
scroll to position [0, 0]
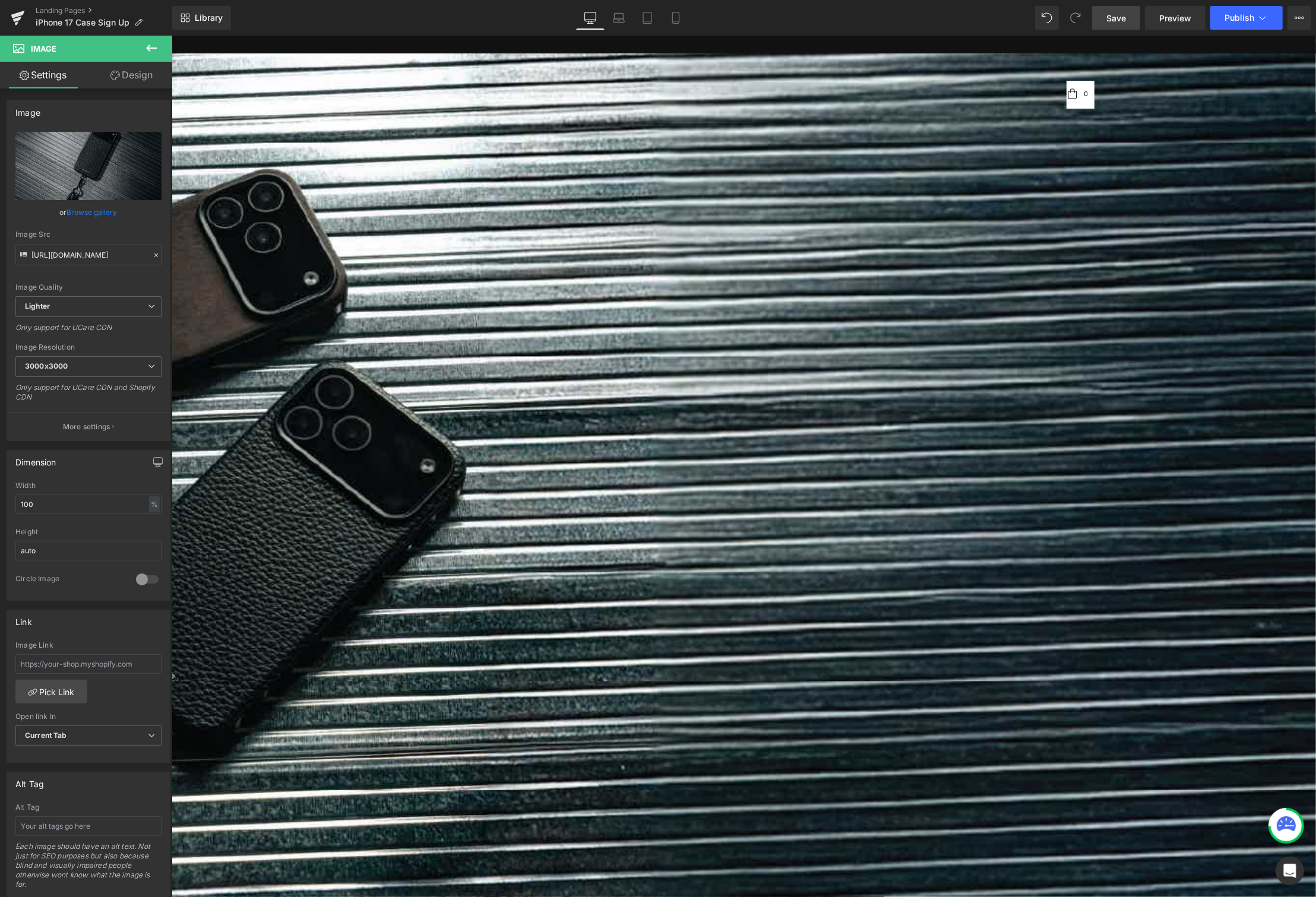
click at [1105, 19] on link "Save" at bounding box center [1115, 18] width 48 height 24
click at [610, 19] on icon at bounding box center [605, 21] width 11 height 4
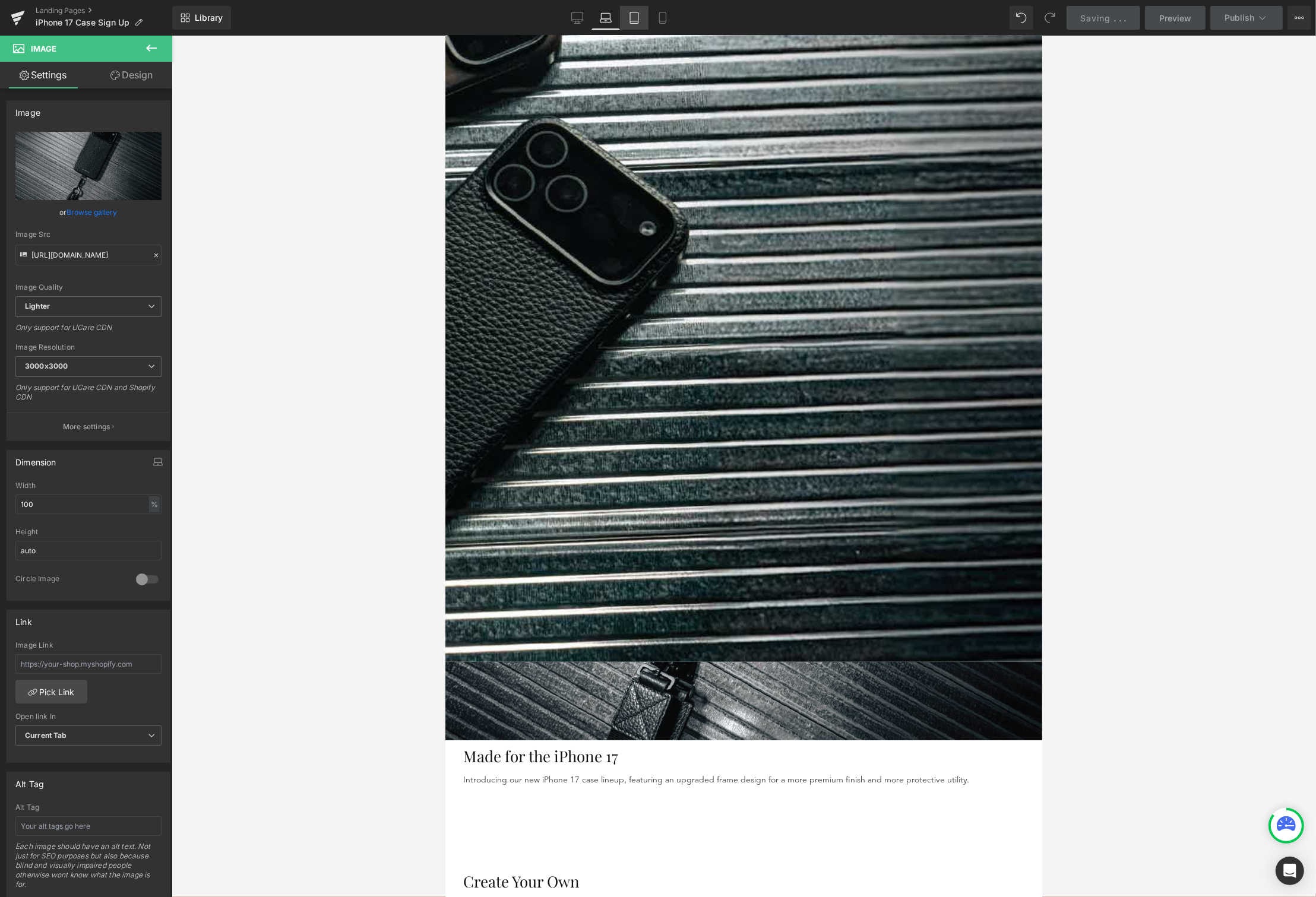
click at [635, 21] on icon at bounding box center [633, 17] width 11 height 11
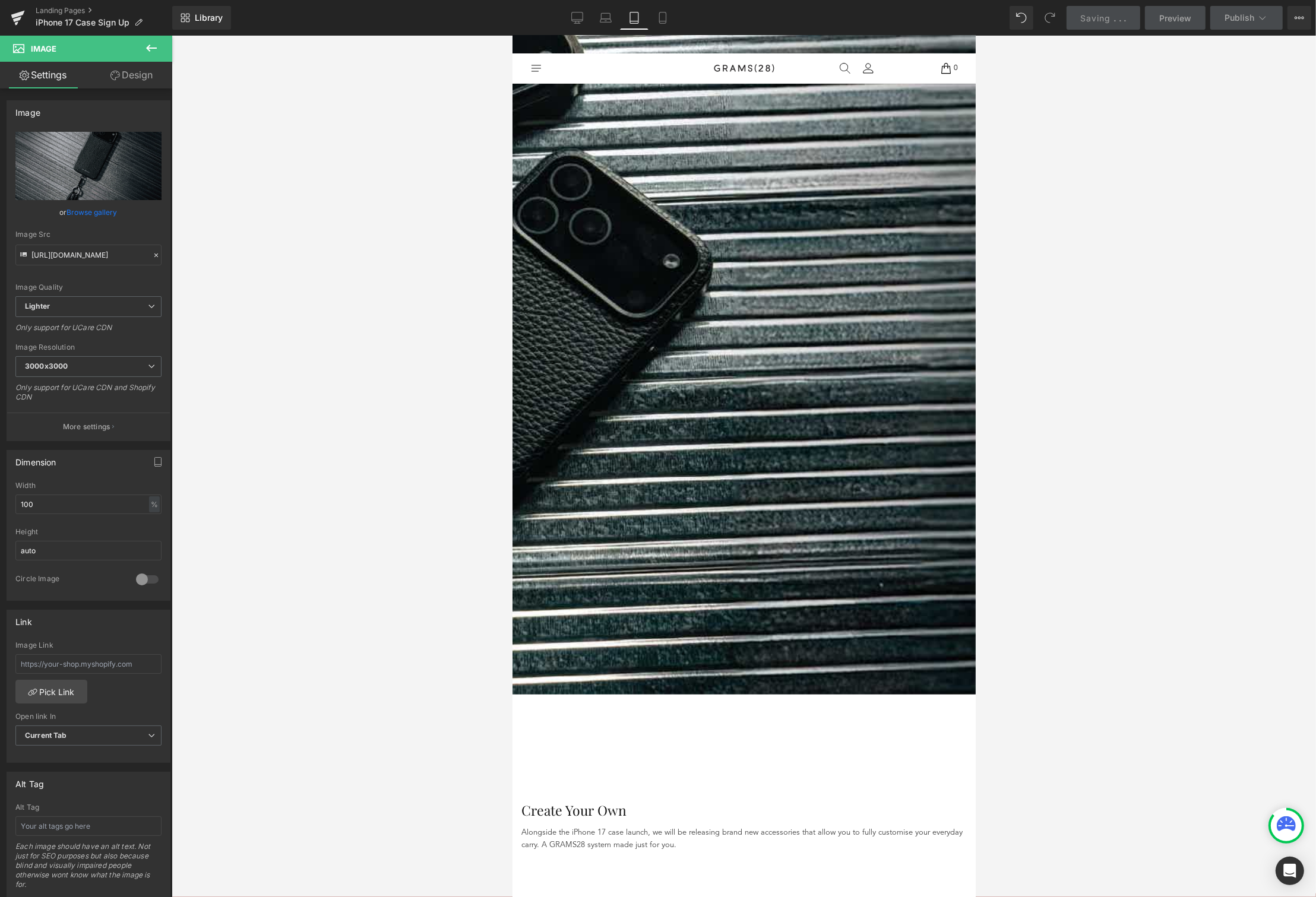
scroll to position [200, 0]
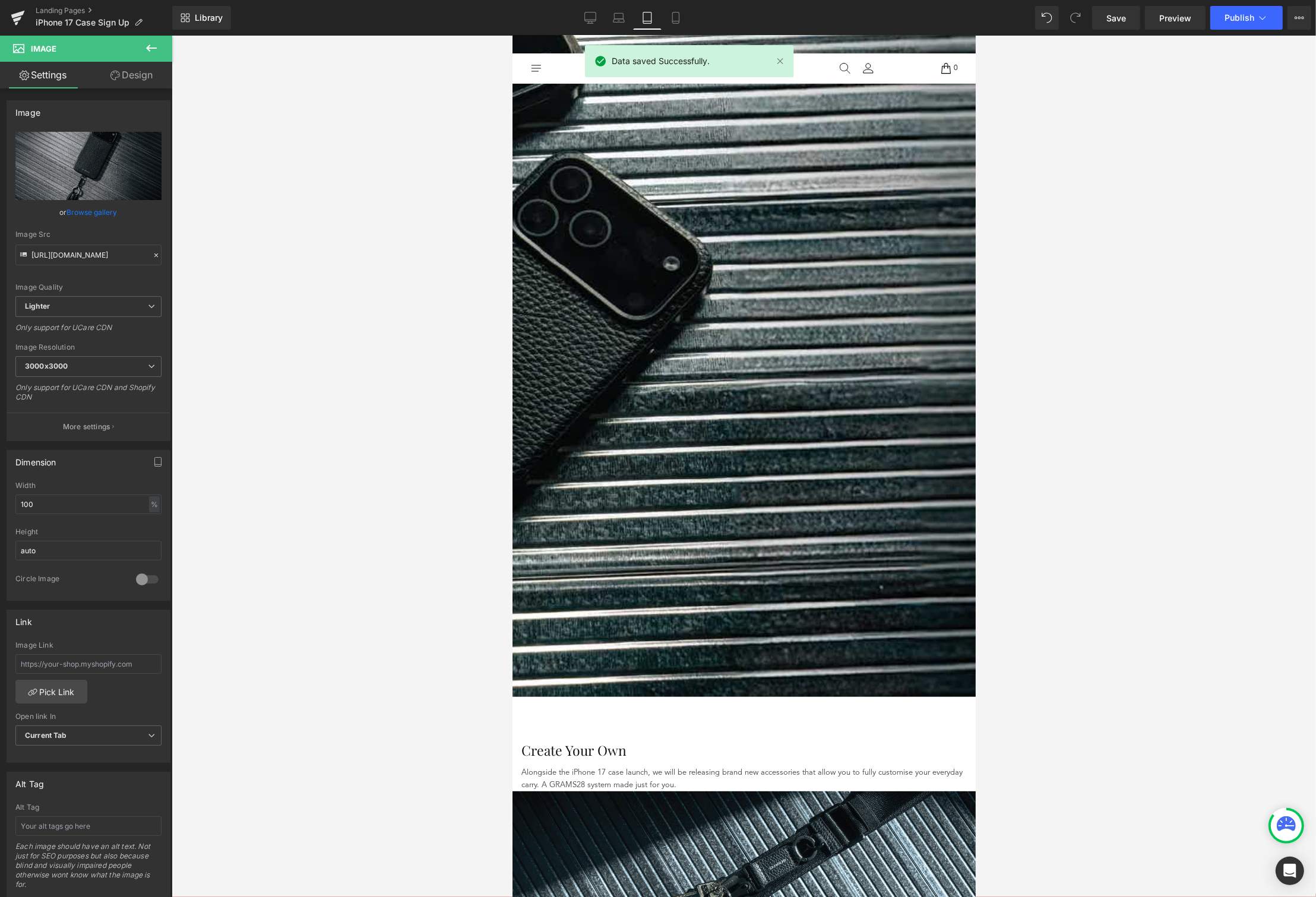
click at [654, 20] on link "Tablet" at bounding box center [647, 18] width 28 height 24
click at [674, 19] on icon at bounding box center [675, 17] width 11 height 11
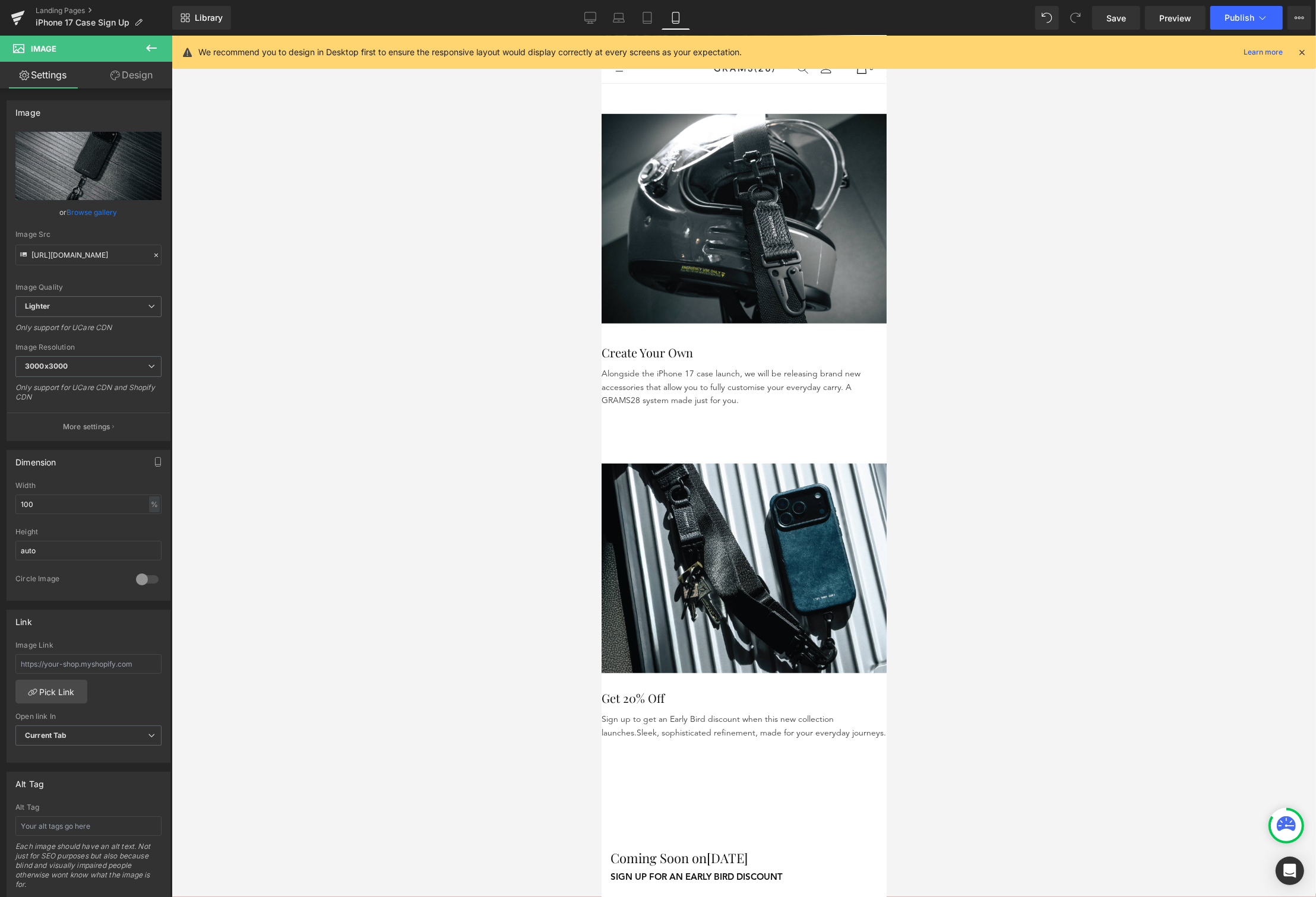
click at [819, 323] on img at bounding box center [743, 219] width 285 height 210
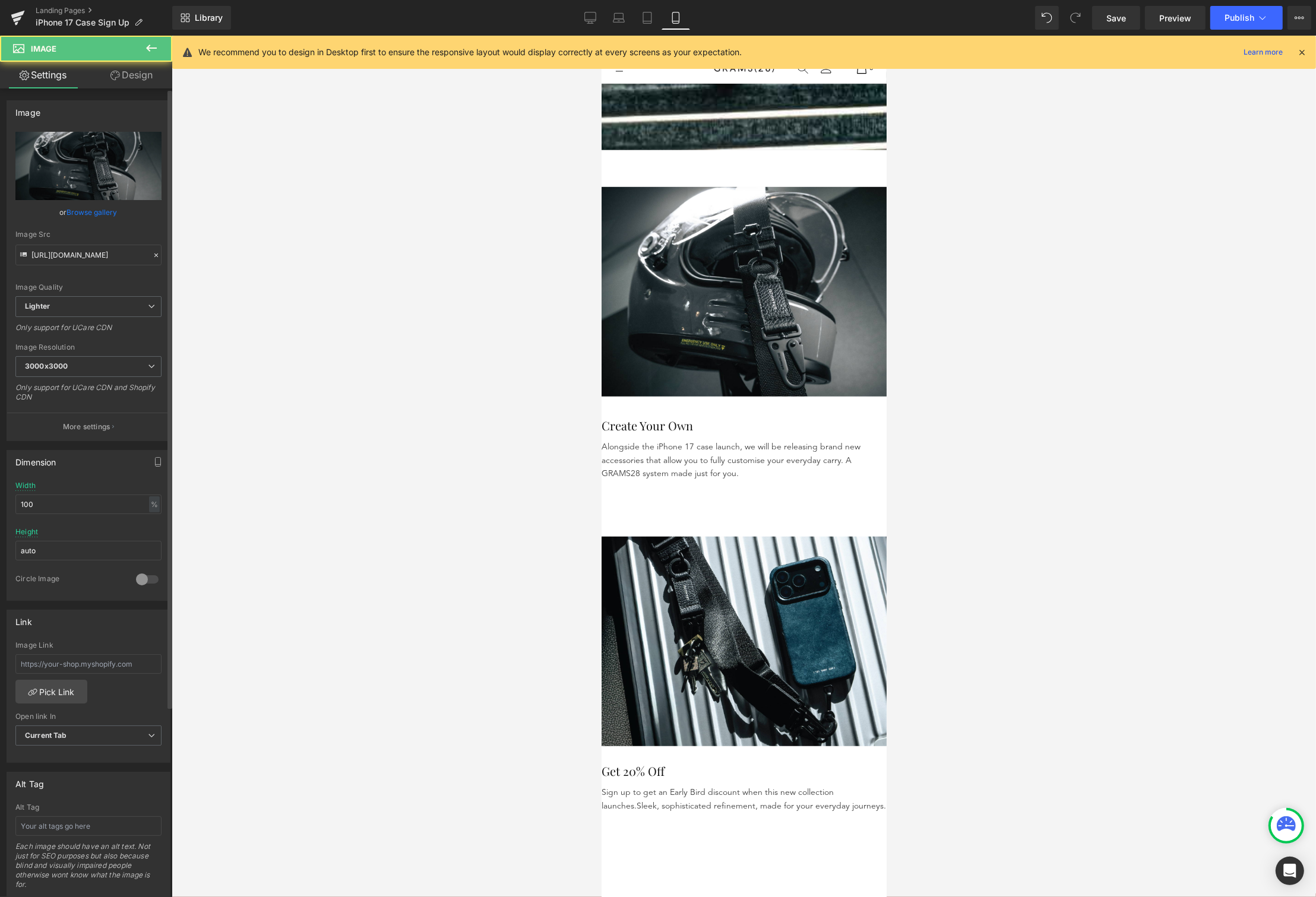
scroll to position [734, 0]
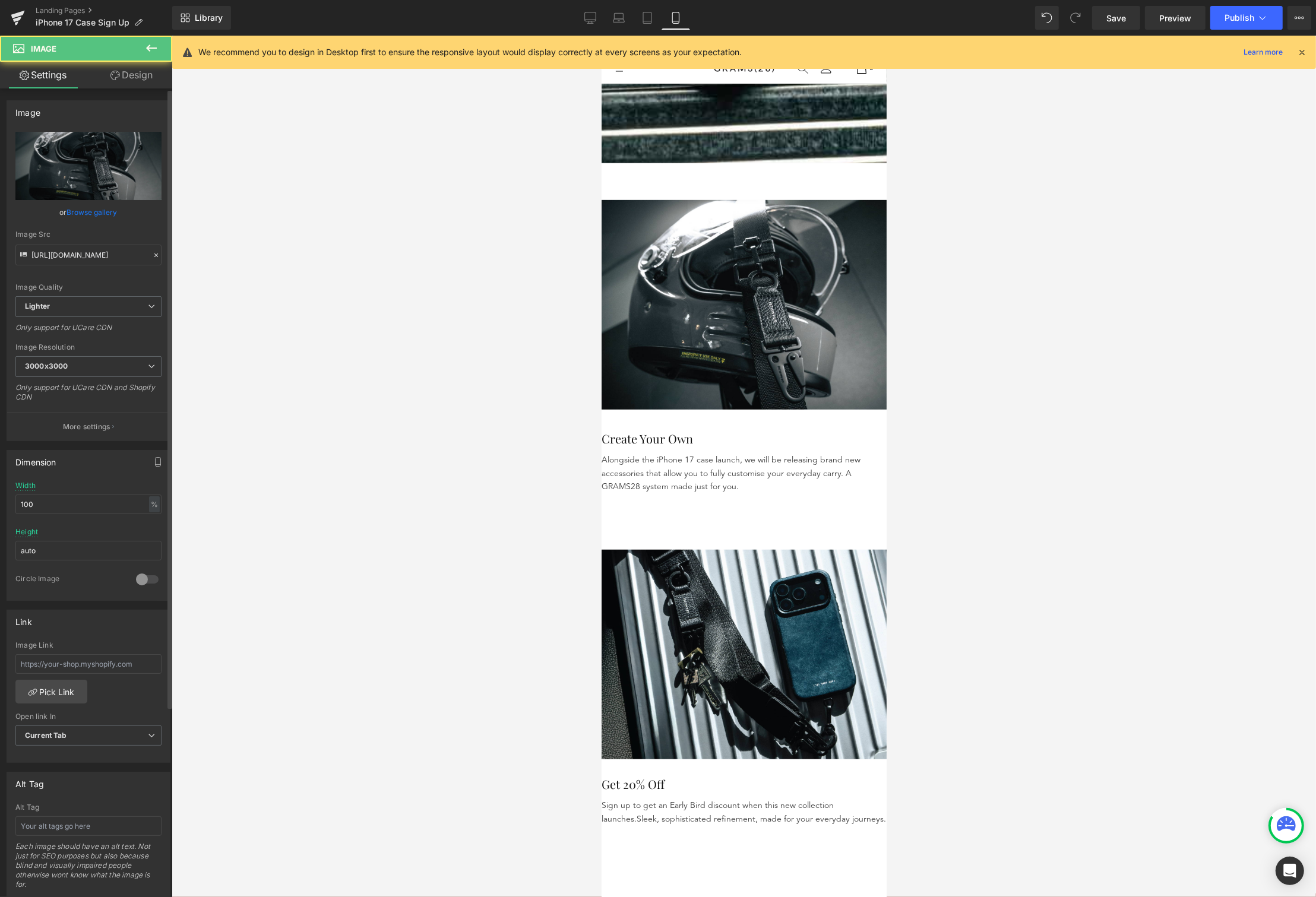
click at [112, 218] on link "Browse gallery" at bounding box center [92, 212] width 50 height 21
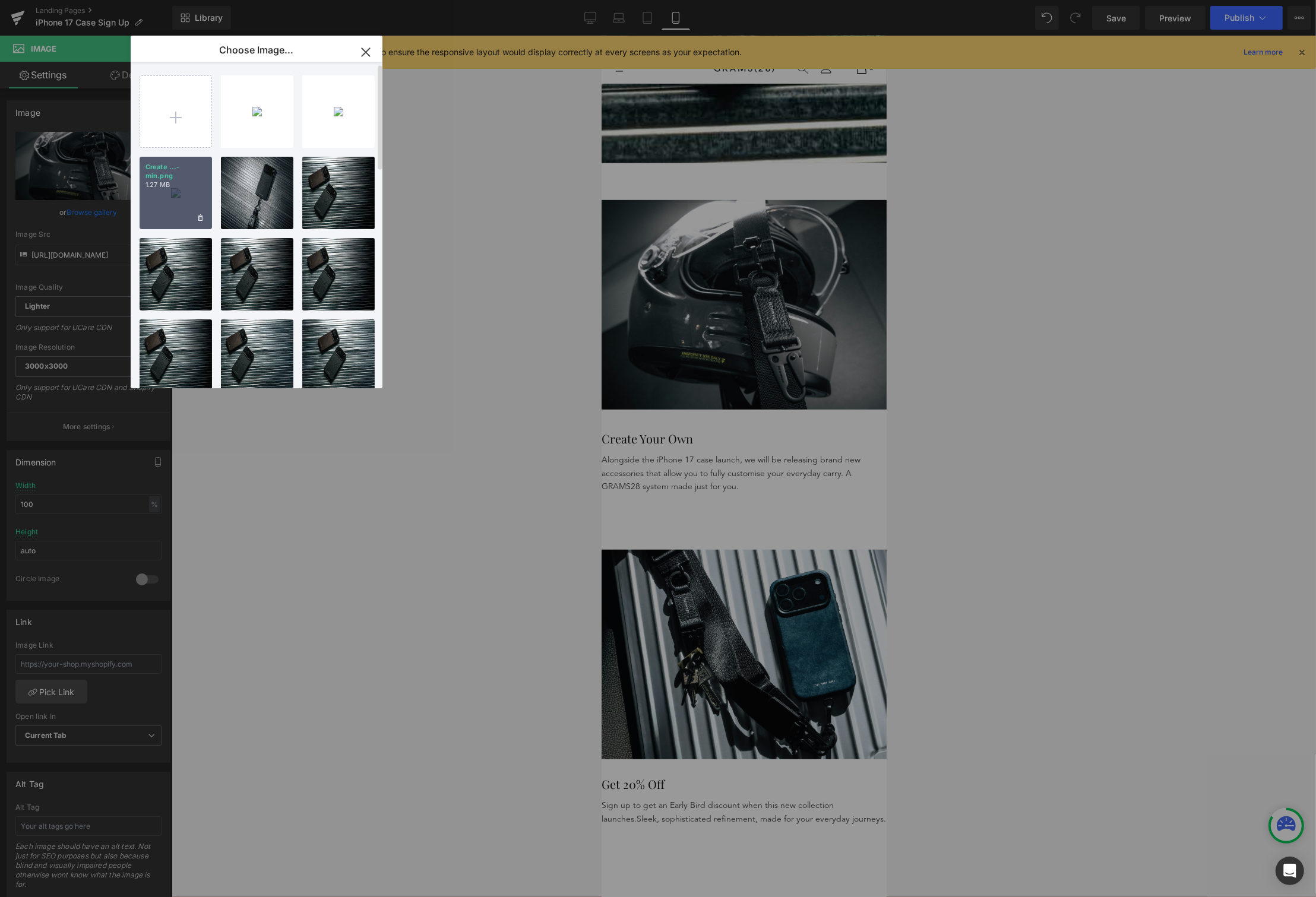
click at [184, 194] on div "Create ...-min.png 1.27 MB" at bounding box center [175, 193] width 72 height 72
type input "https://ucarecdn.com/2d4f33e9-f673-451a-9c7f-ad0b9a293e41/-/format/auto/-/previ…"
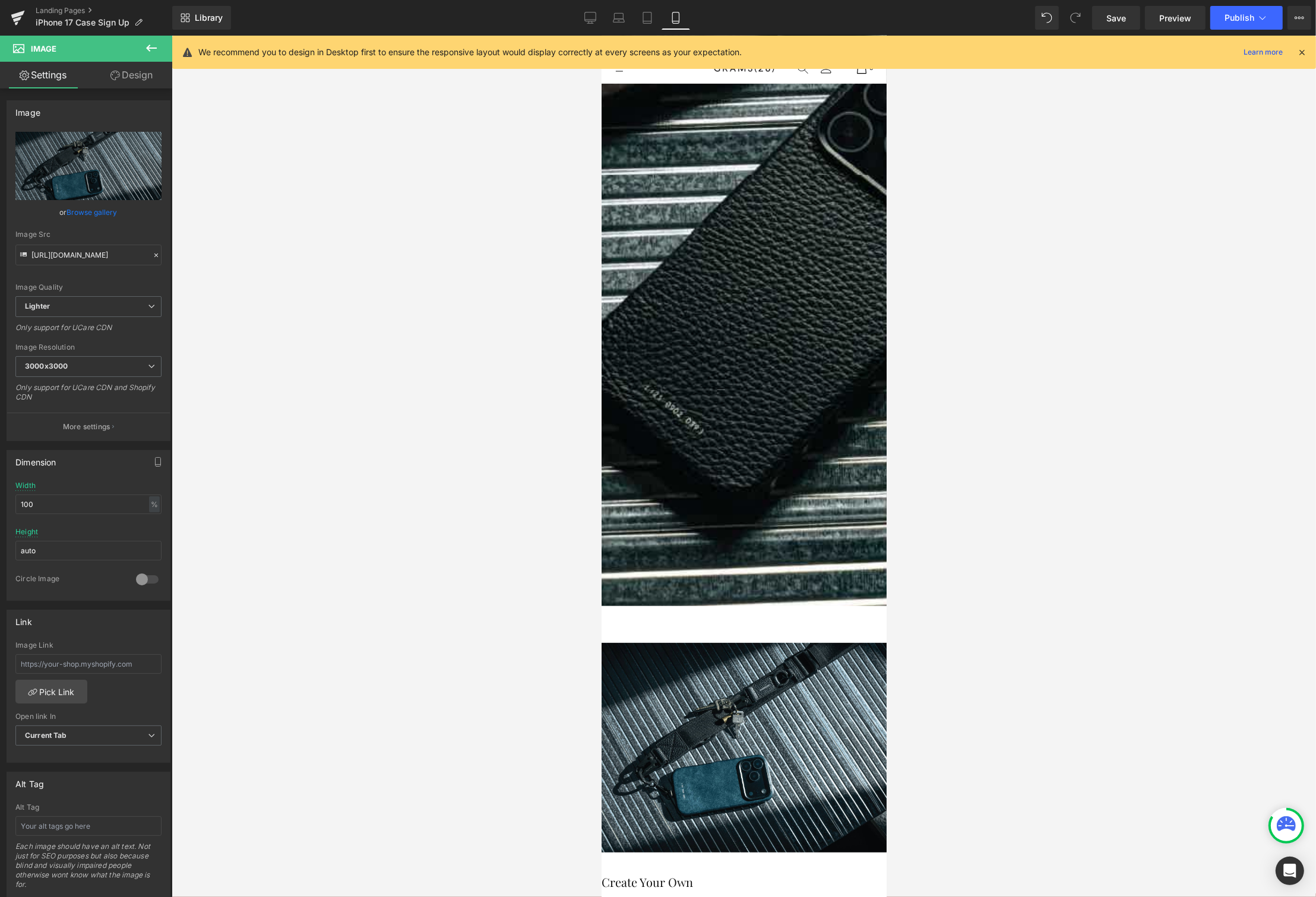
scroll to position [290, 0]
click at [798, 516] on img at bounding box center [743, 411] width 285 height 210
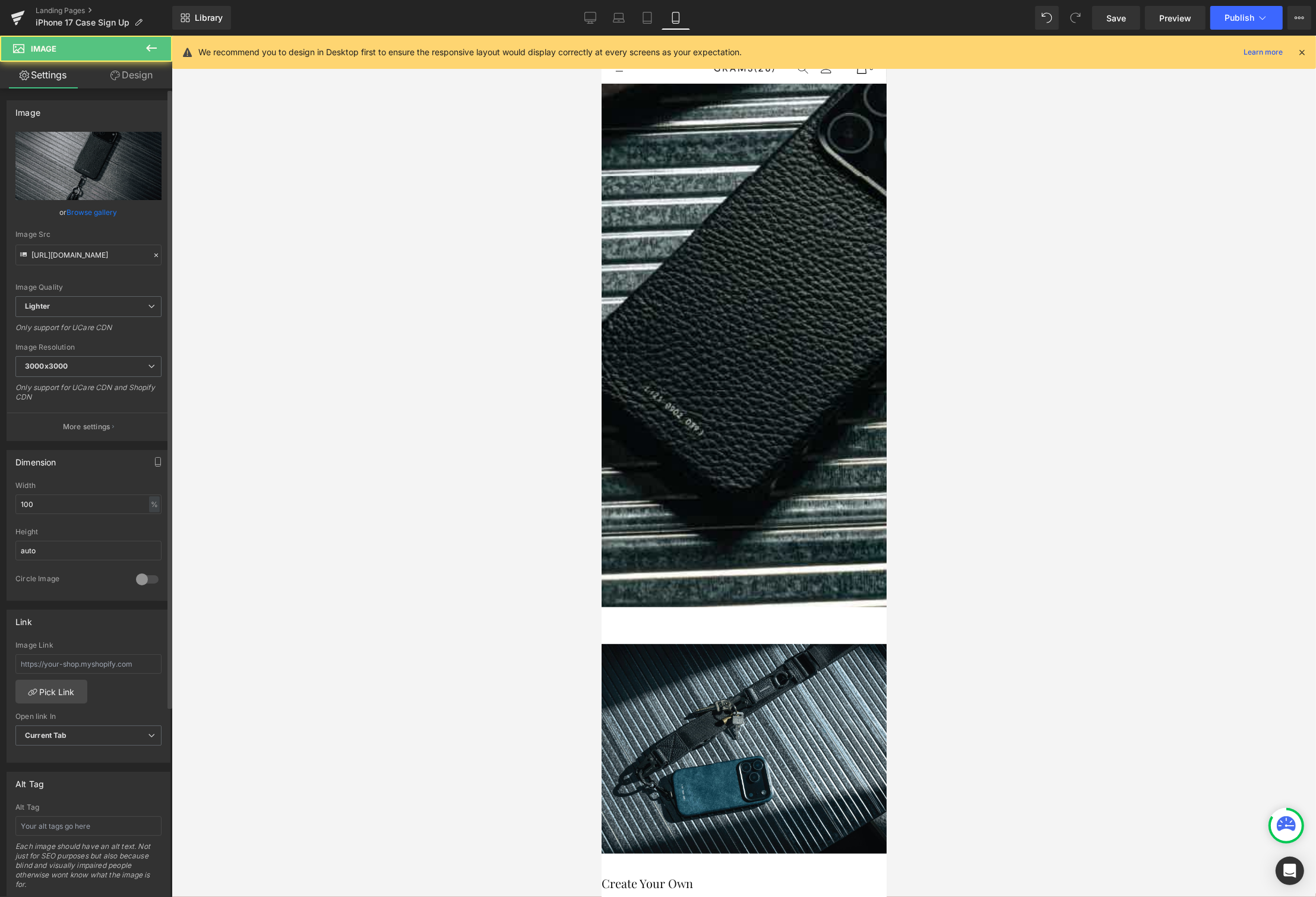
click at [84, 219] on link "Browse gallery" at bounding box center [92, 212] width 50 height 21
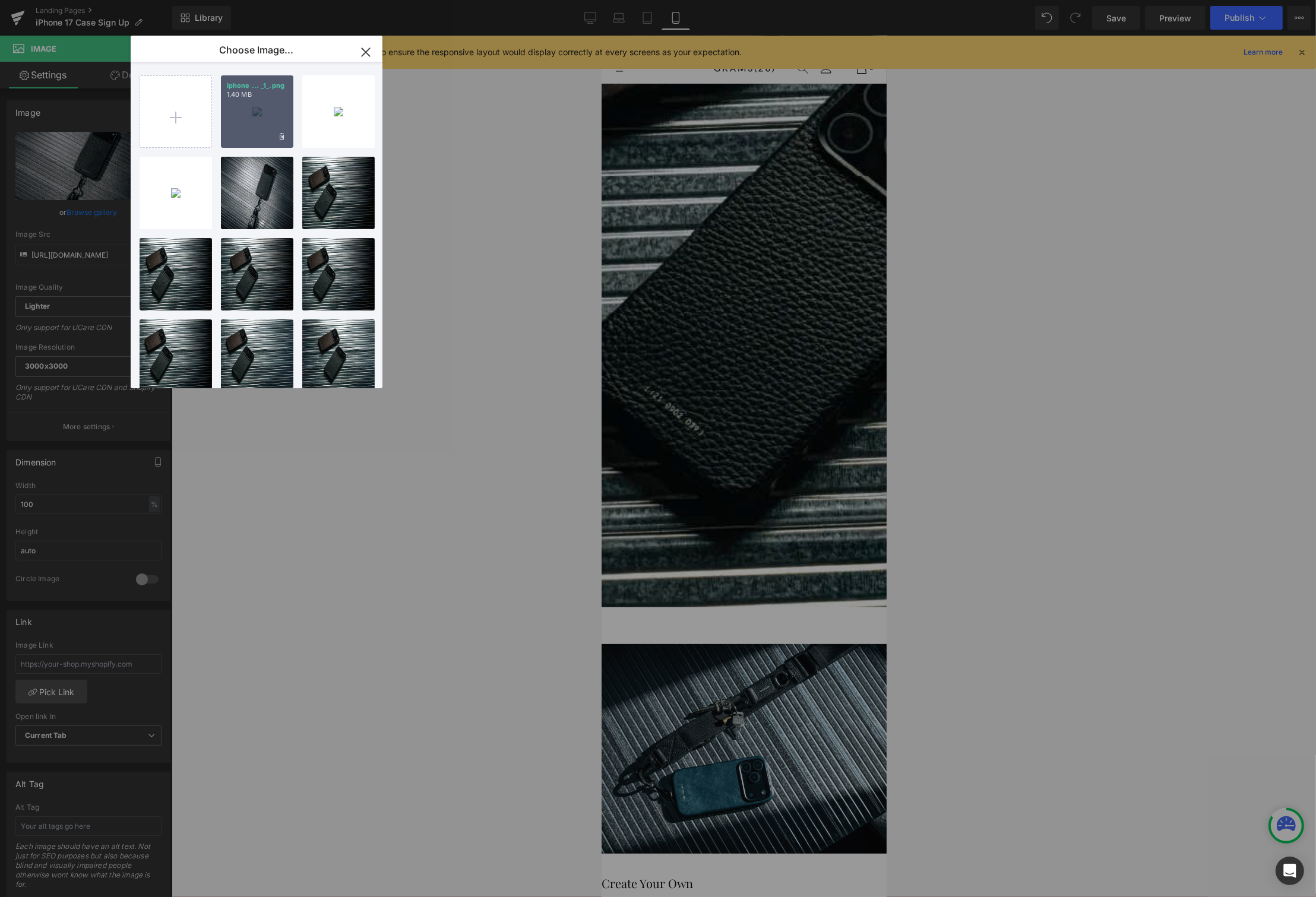
click at [241, 119] on div "iphone ... _1_.png 1.40 MB" at bounding box center [257, 112] width 72 height 72
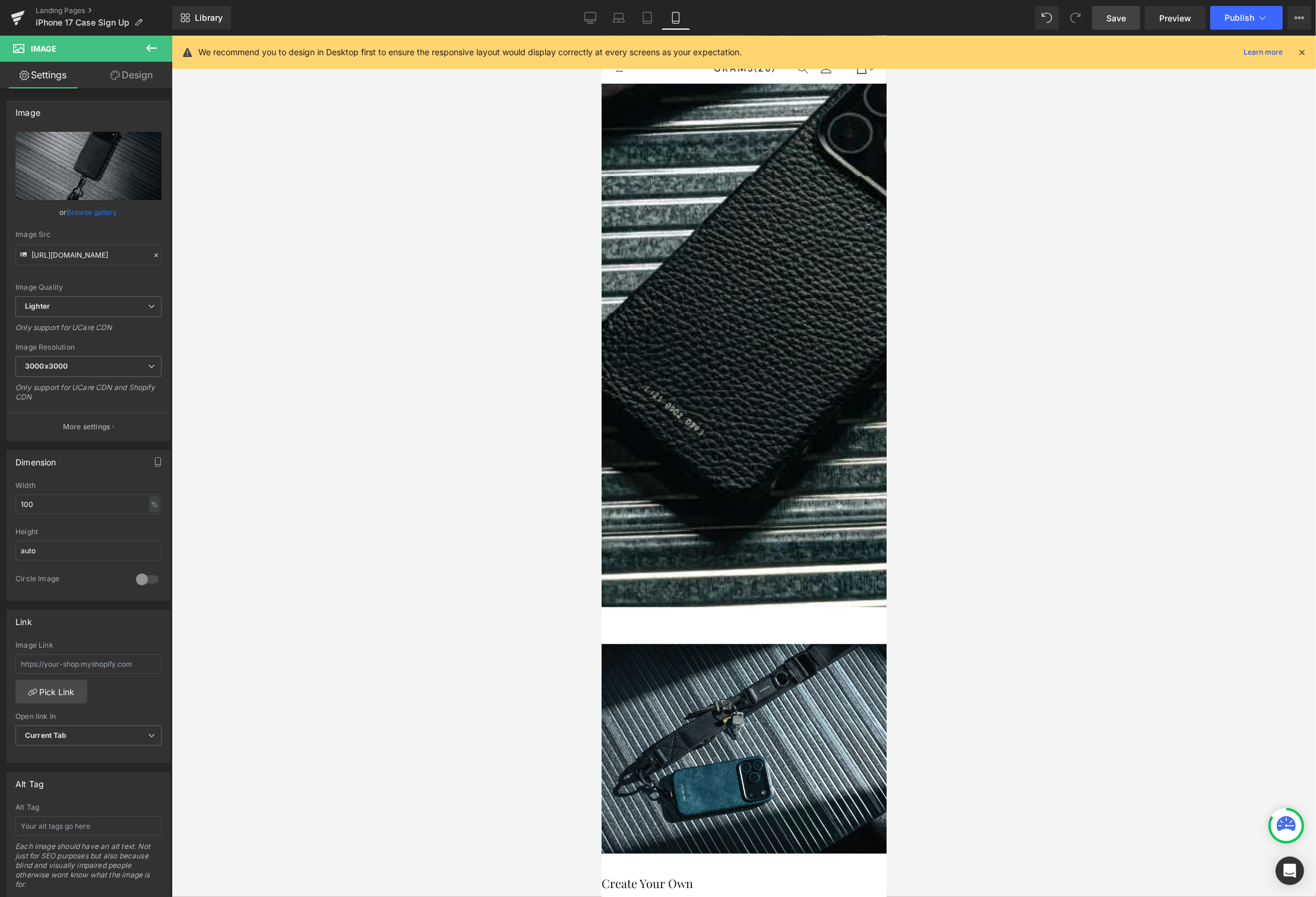
click at [1131, 16] on link "Save" at bounding box center [1115, 18] width 48 height 24
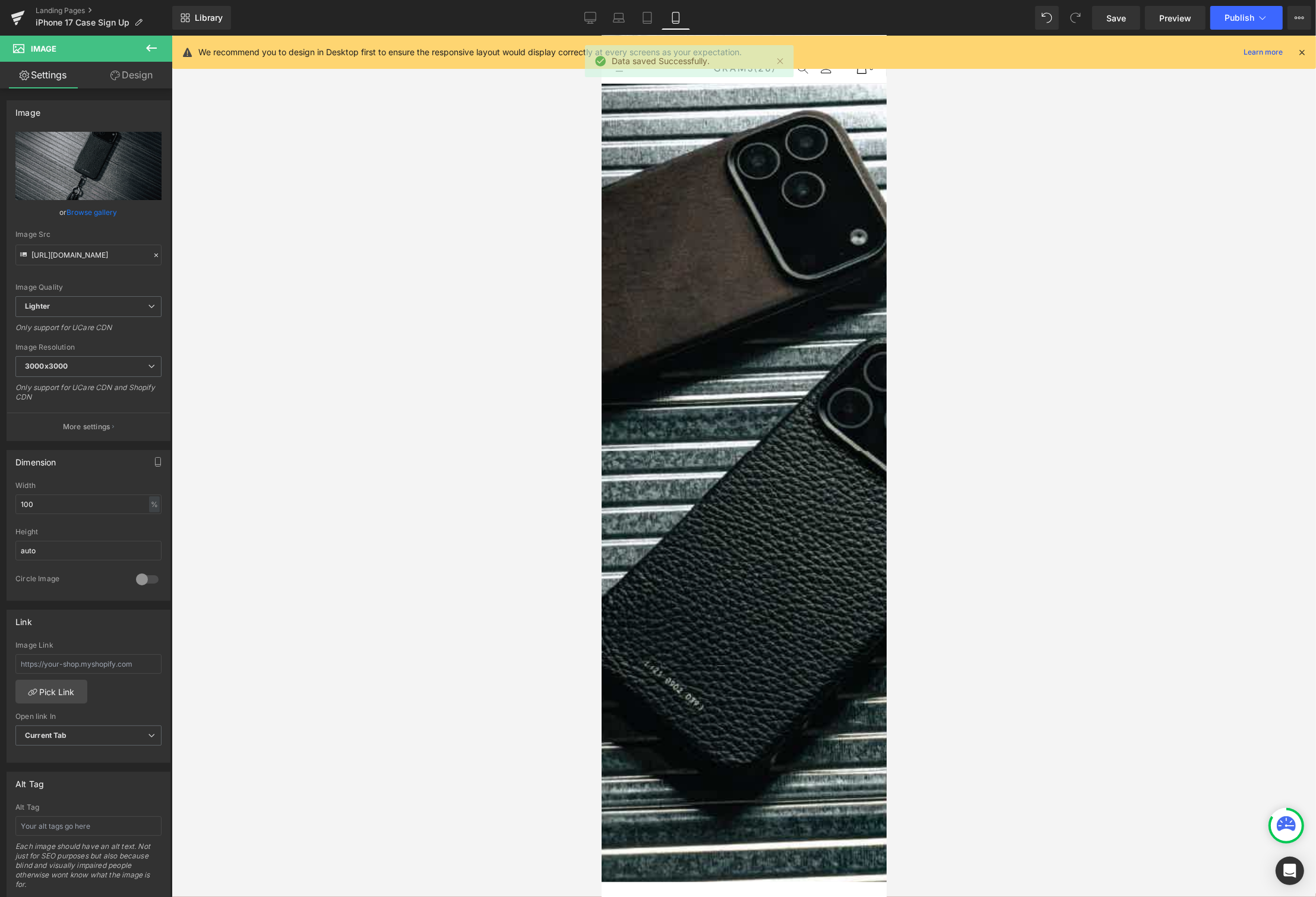
scroll to position [0, 0]
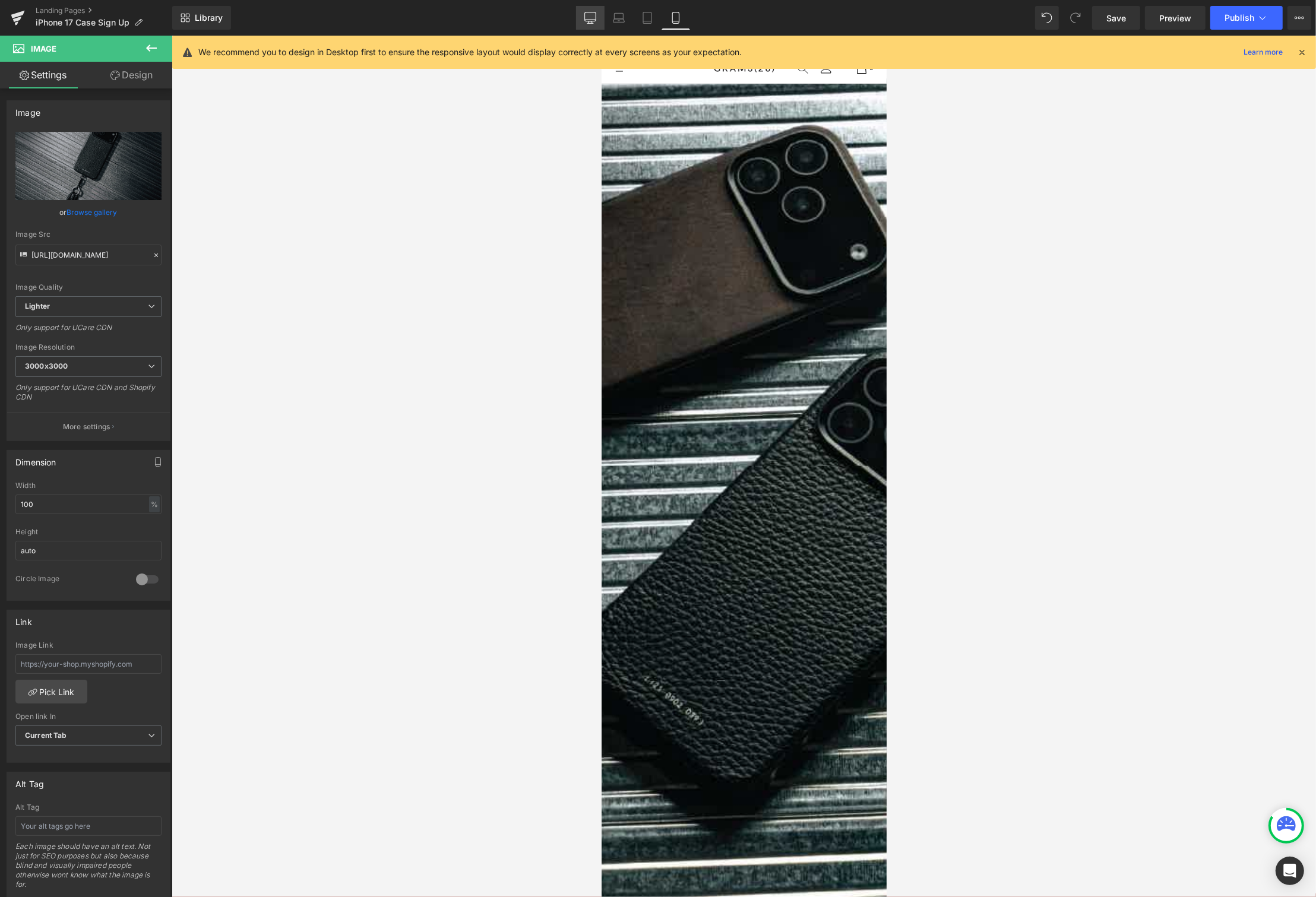
click at [592, 16] on icon at bounding box center [589, 17] width 11 height 11
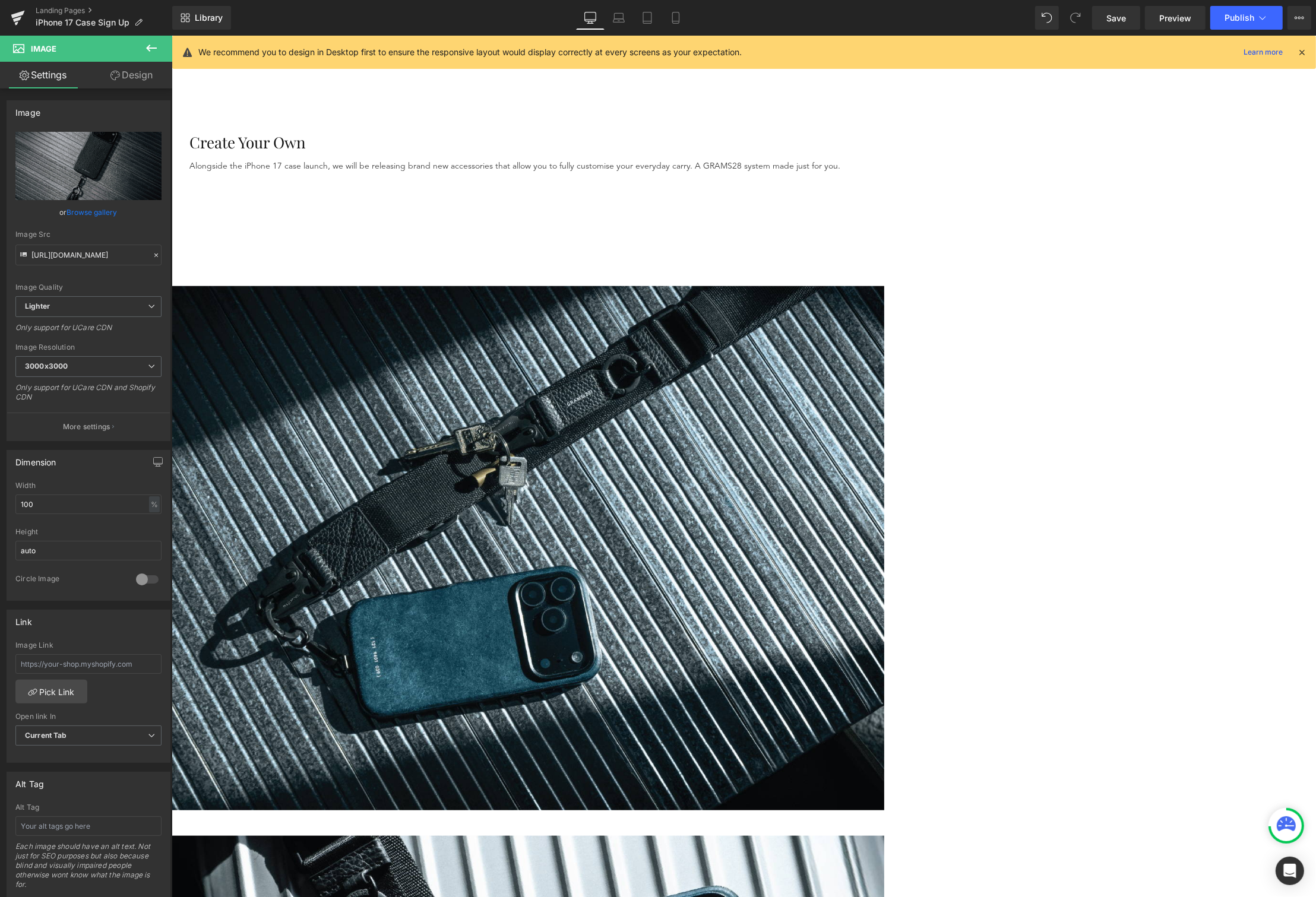
scroll to position [1111, 0]
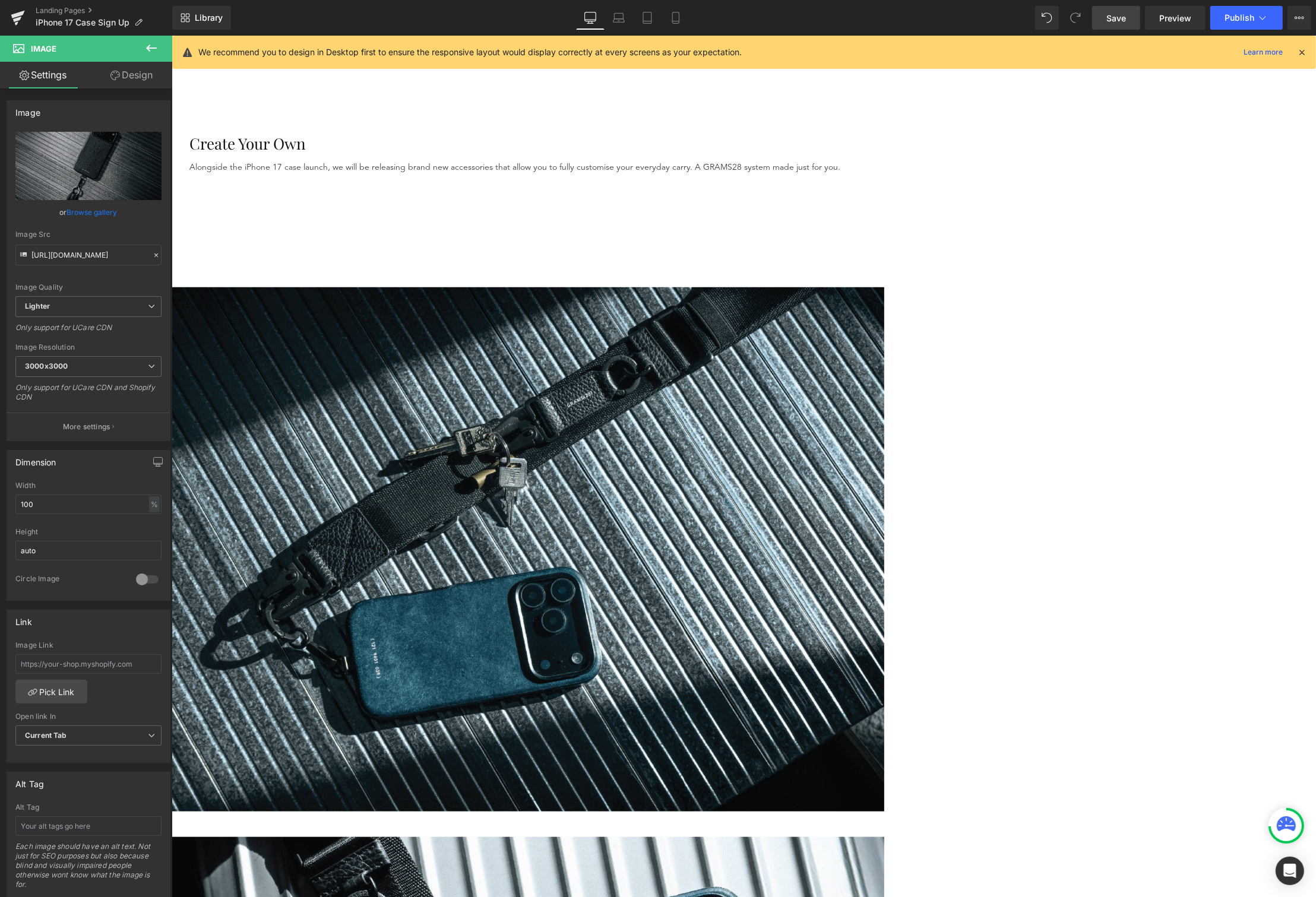
click at [1123, 10] on link "Save" at bounding box center [1115, 18] width 48 height 24
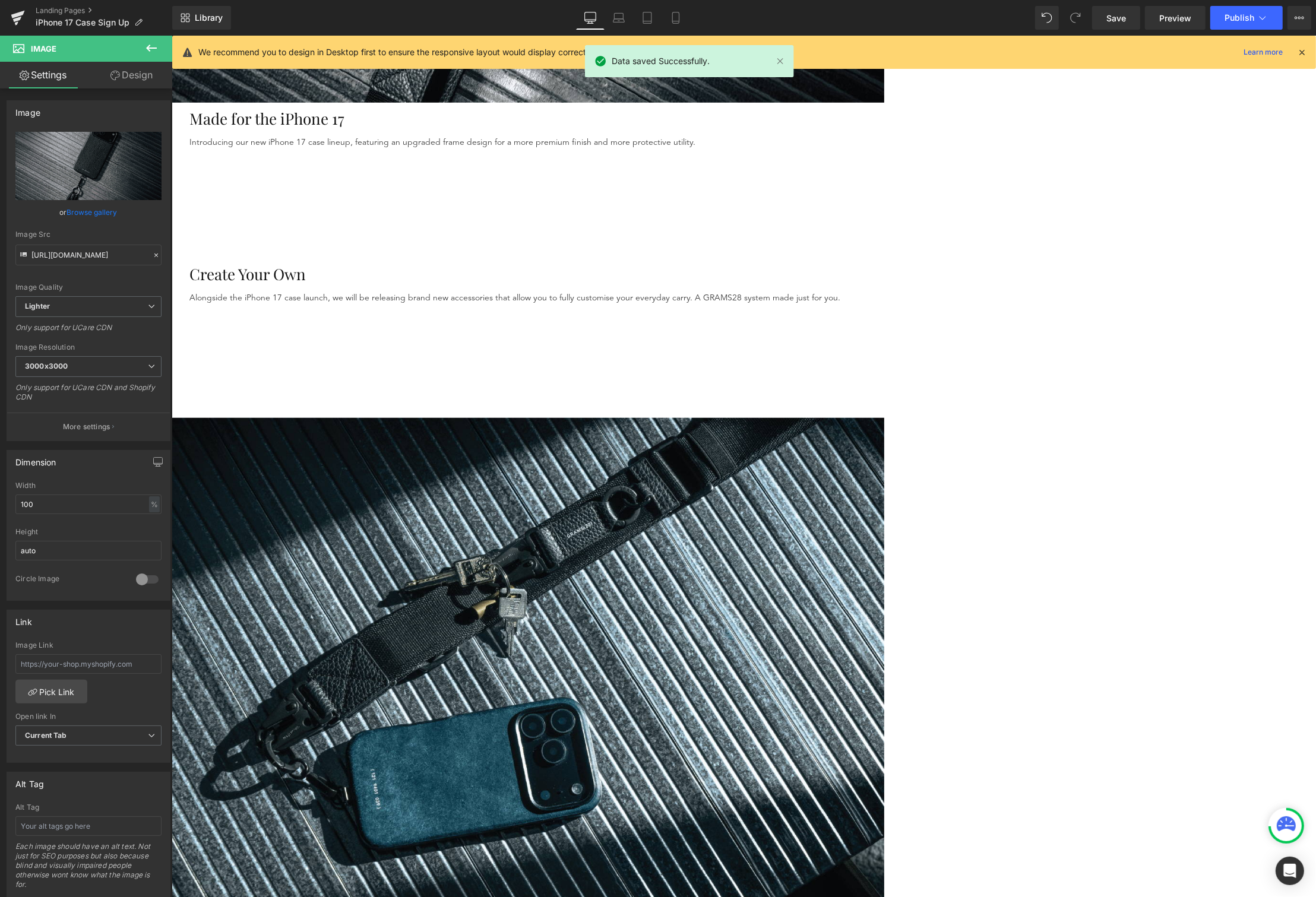
scroll to position [1123, 0]
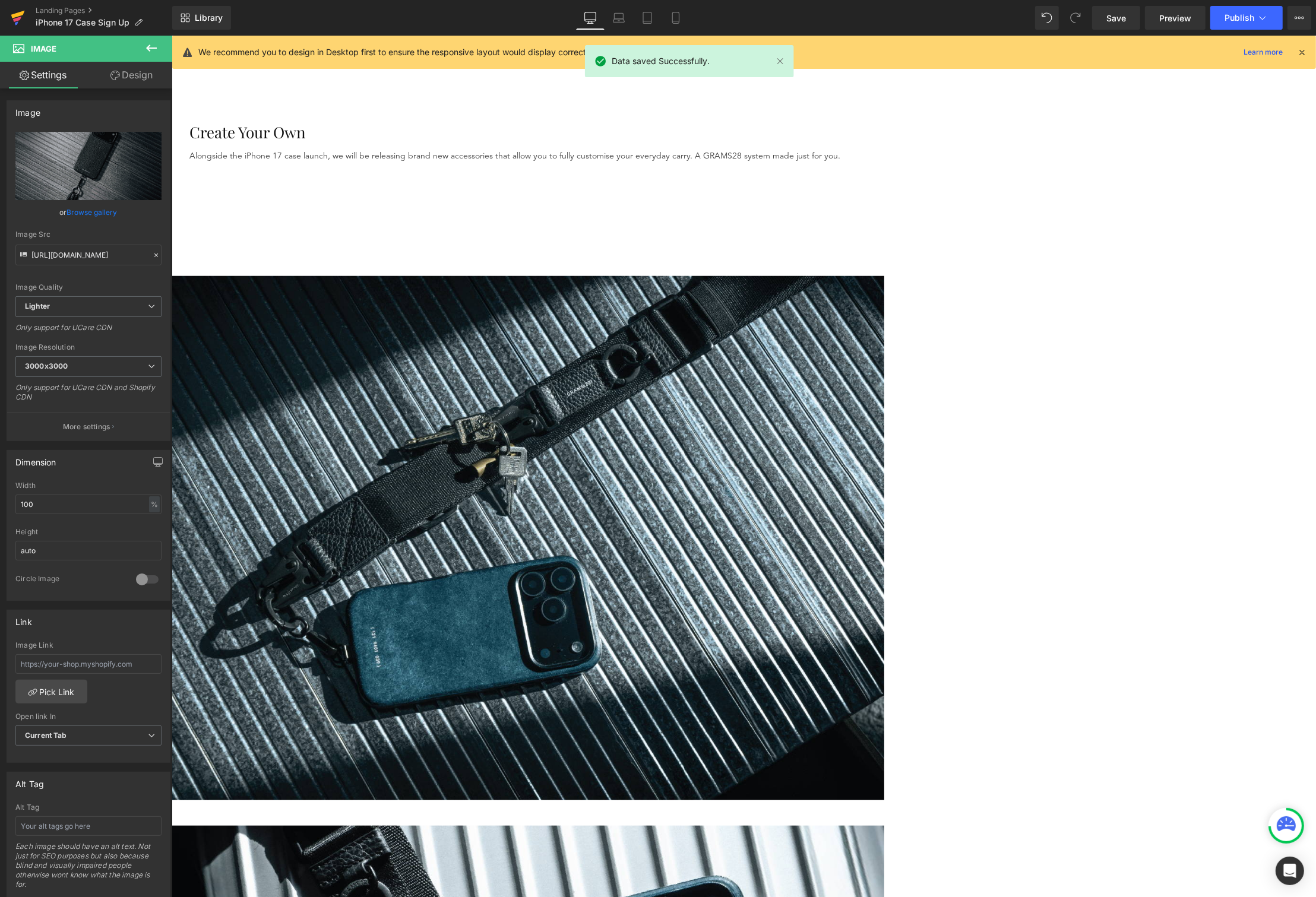
click at [21, 23] on icon at bounding box center [18, 18] width 14 height 30
